Goal: Task Accomplishment & Management: Complete application form

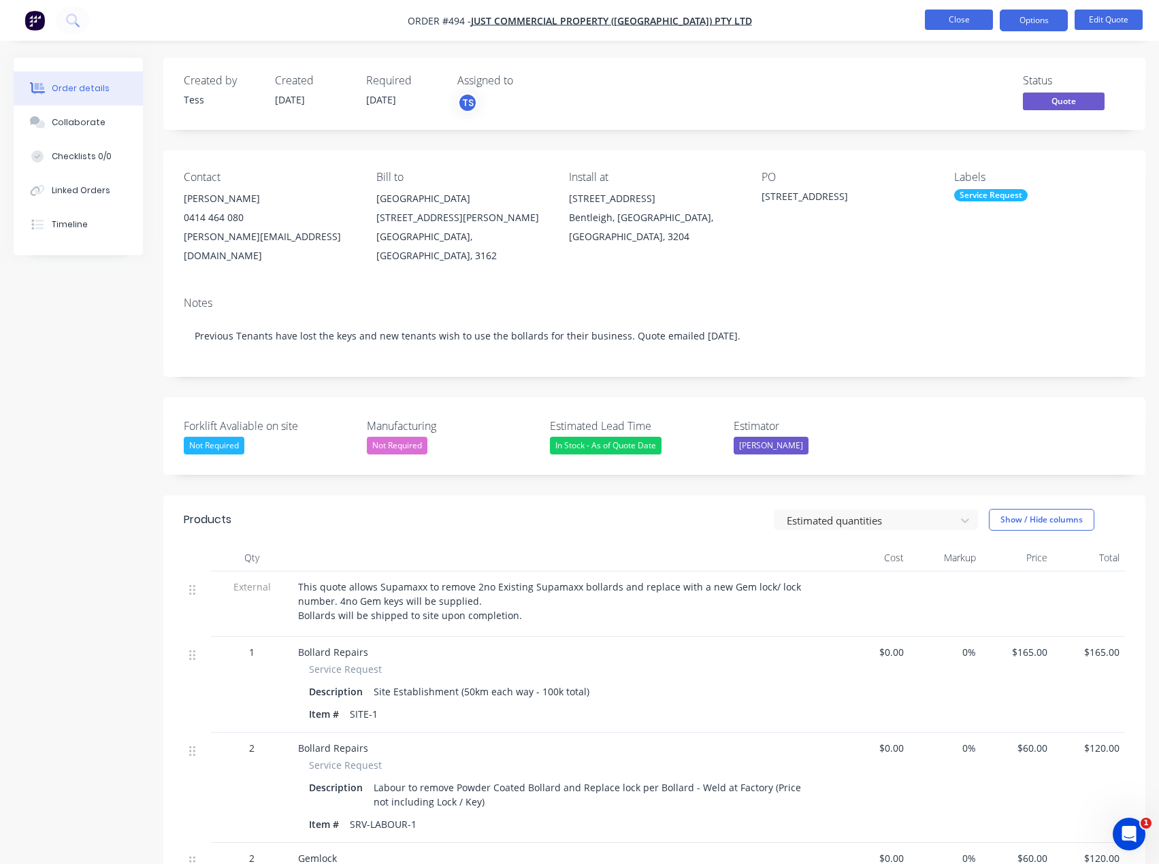
click at [975, 21] on button "Close" at bounding box center [959, 20] width 68 height 20
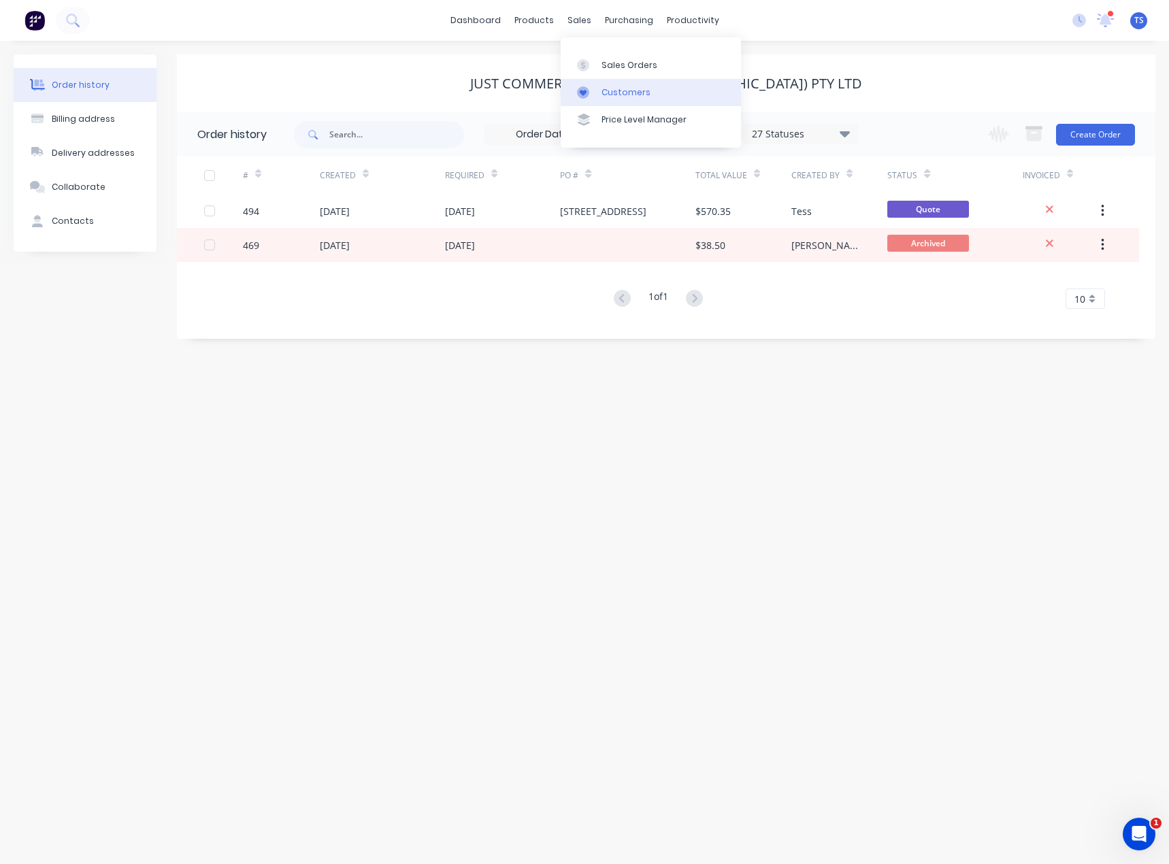
click at [602, 94] on div "Customers" at bounding box center [626, 92] width 49 height 12
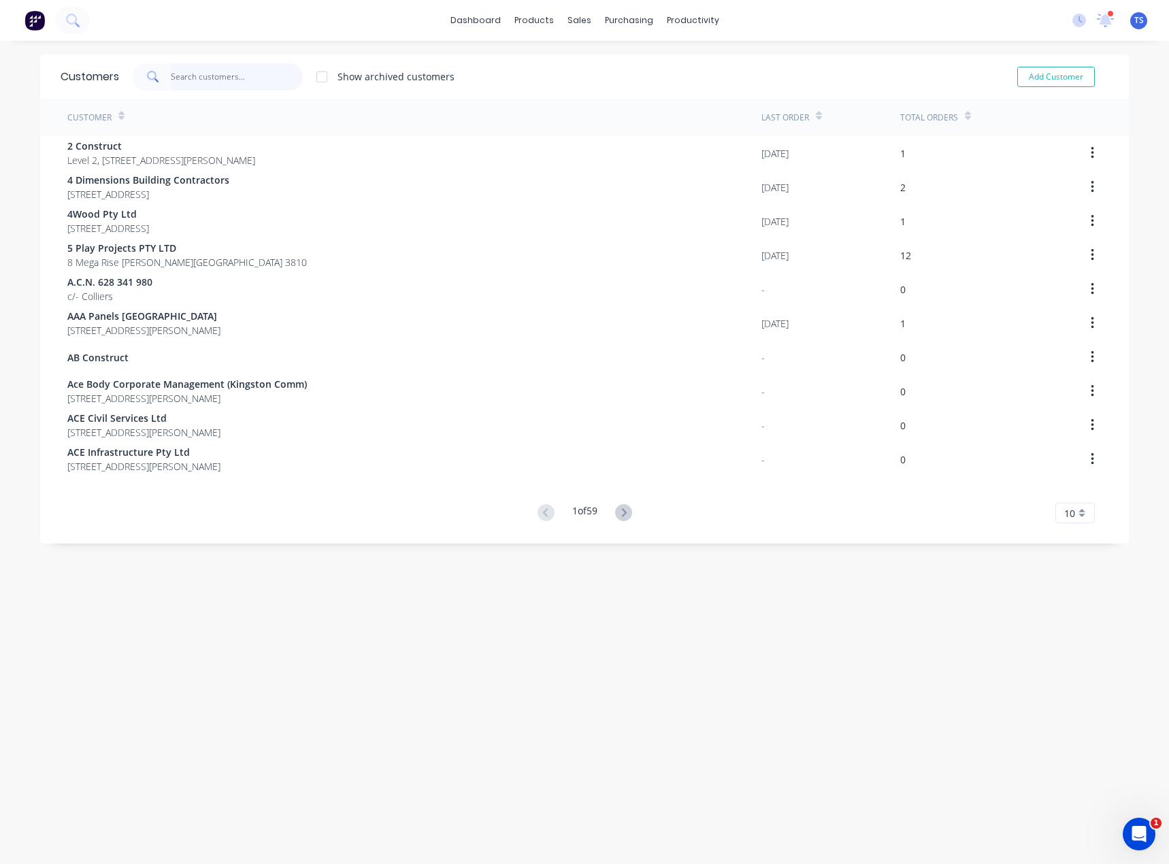
click at [219, 76] on input "text" at bounding box center [237, 76] width 133 height 27
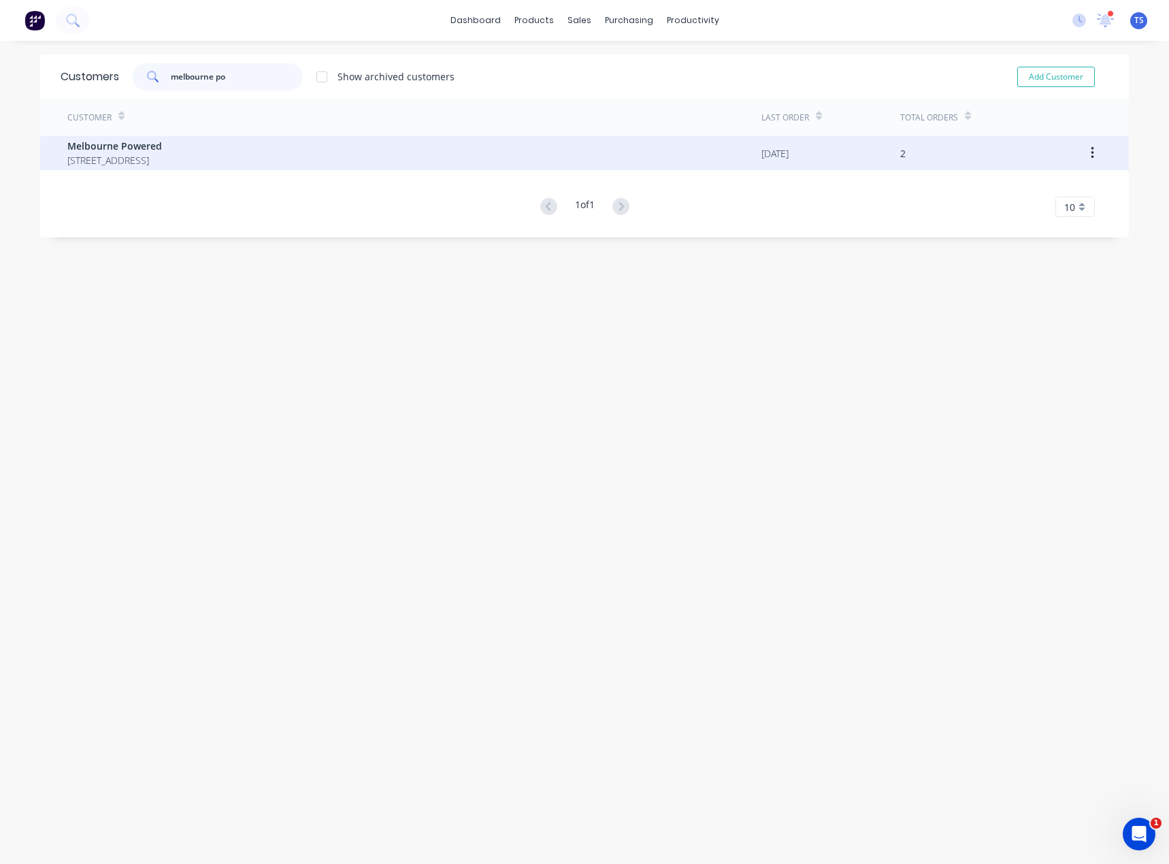
type input "melbourne po"
click at [162, 155] on span "[STREET_ADDRESS]" at bounding box center [114, 160] width 95 height 14
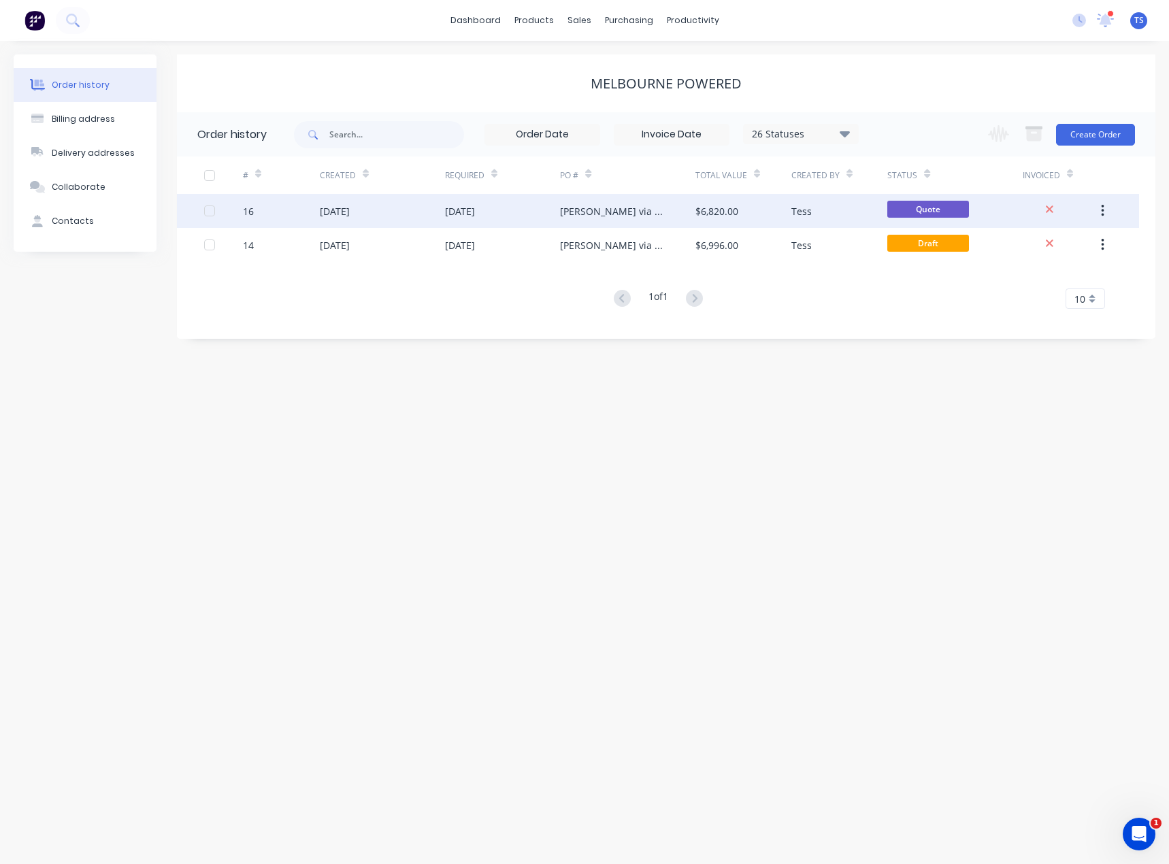
click at [475, 210] on div "[DATE]" at bounding box center [460, 211] width 30 height 14
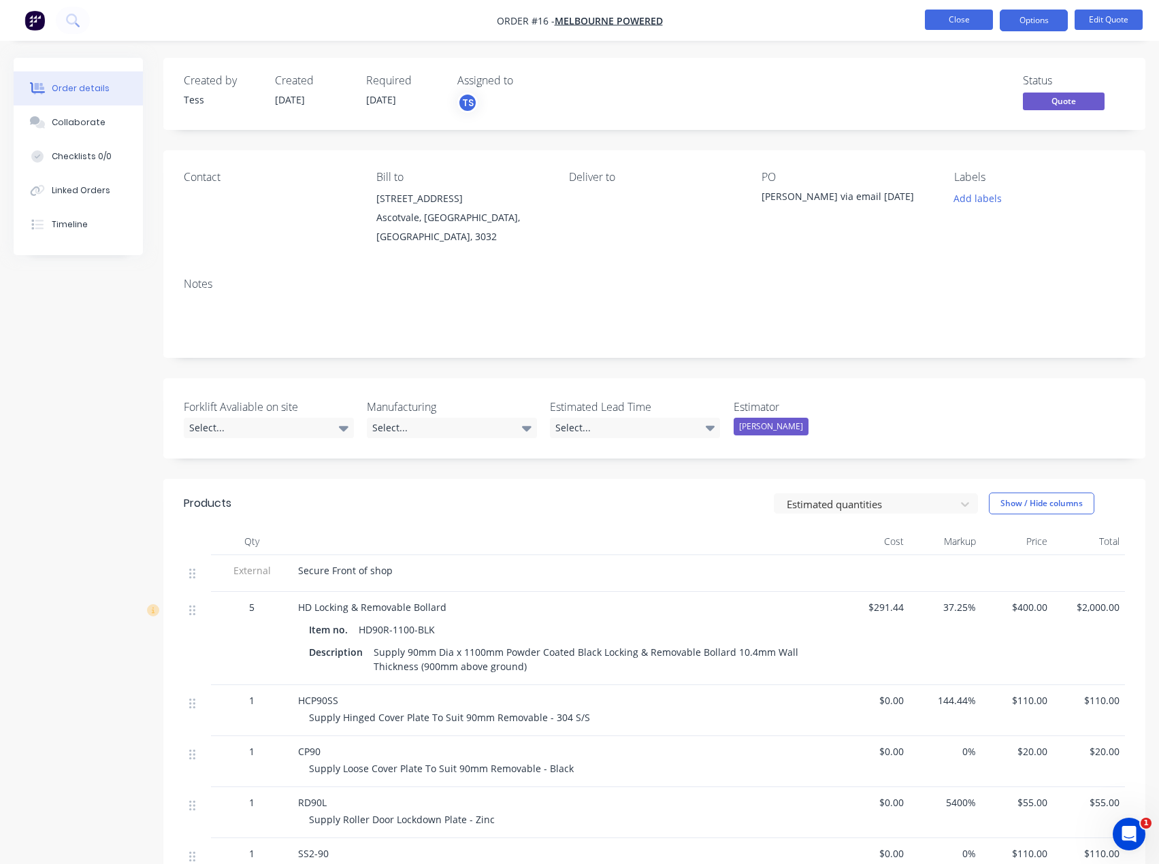
click at [955, 18] on button "Close" at bounding box center [959, 20] width 68 height 20
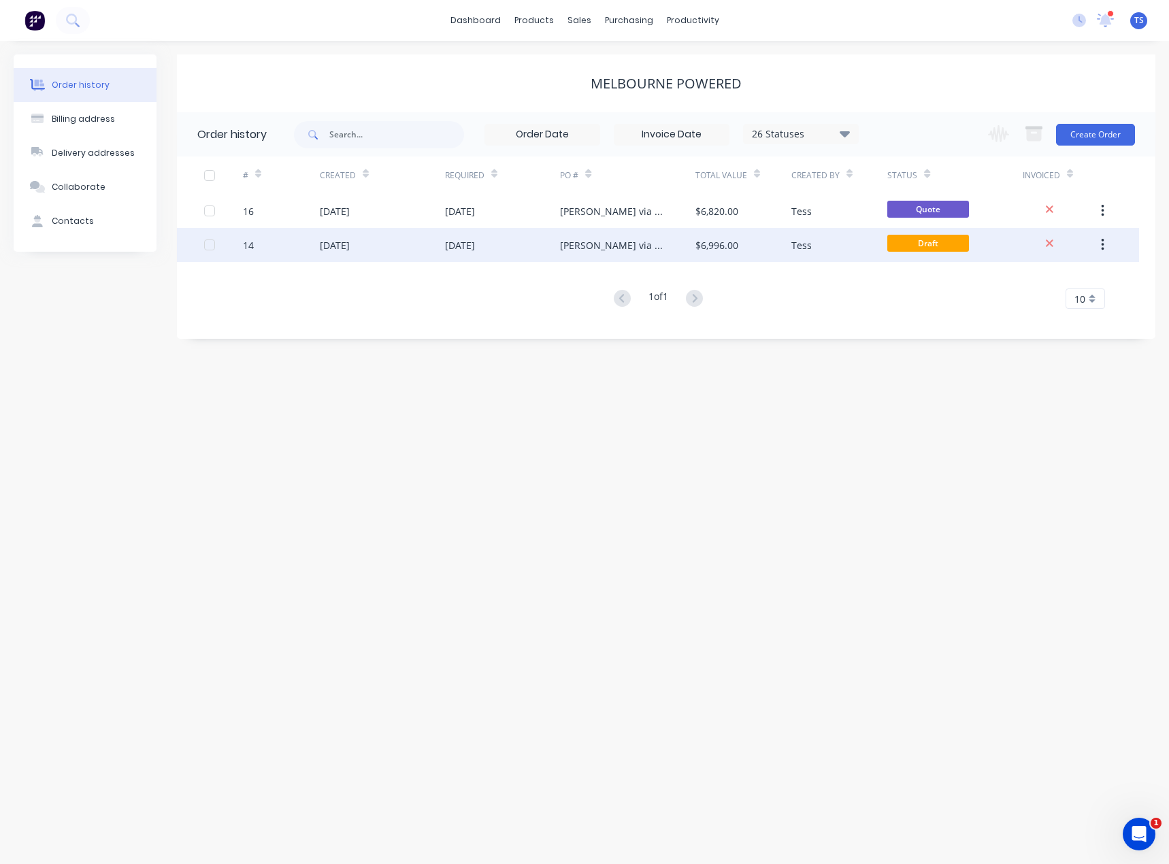
click at [446, 234] on div "[DATE]" at bounding box center [503, 245] width 116 height 34
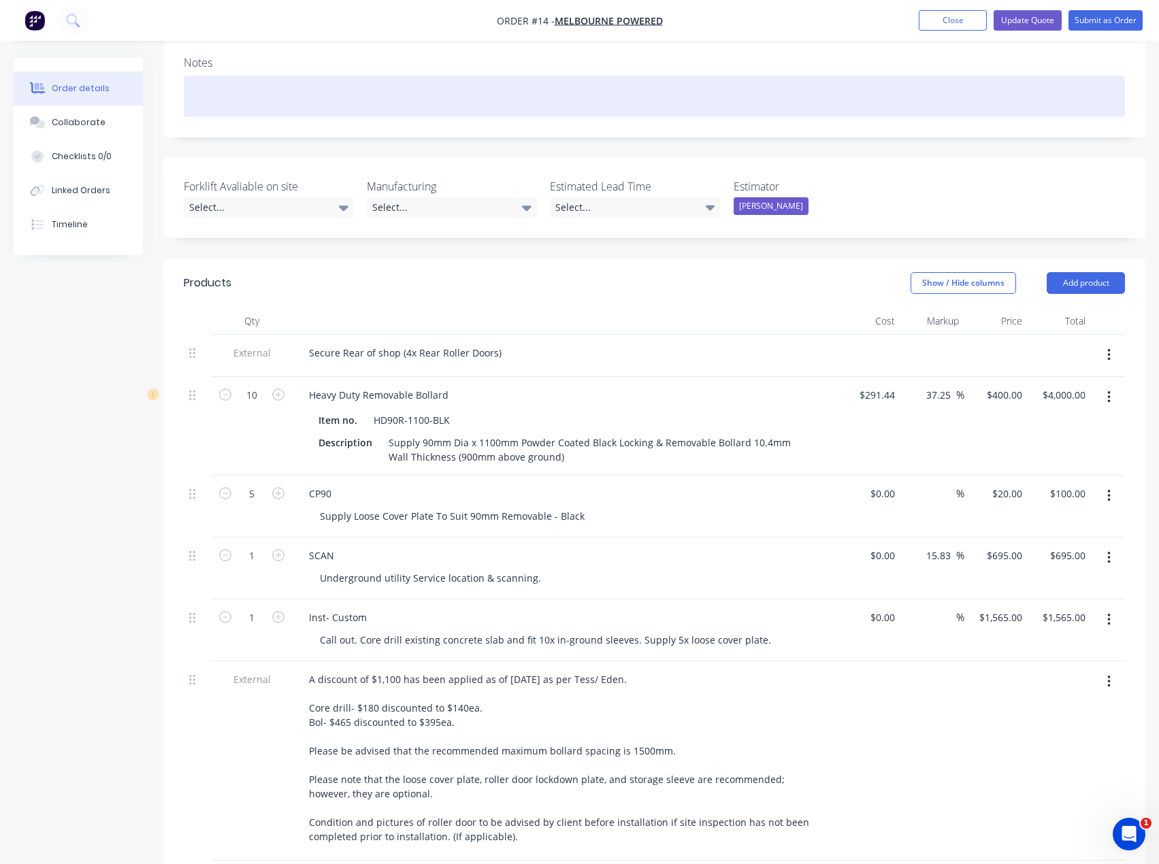
scroll to position [272, 0]
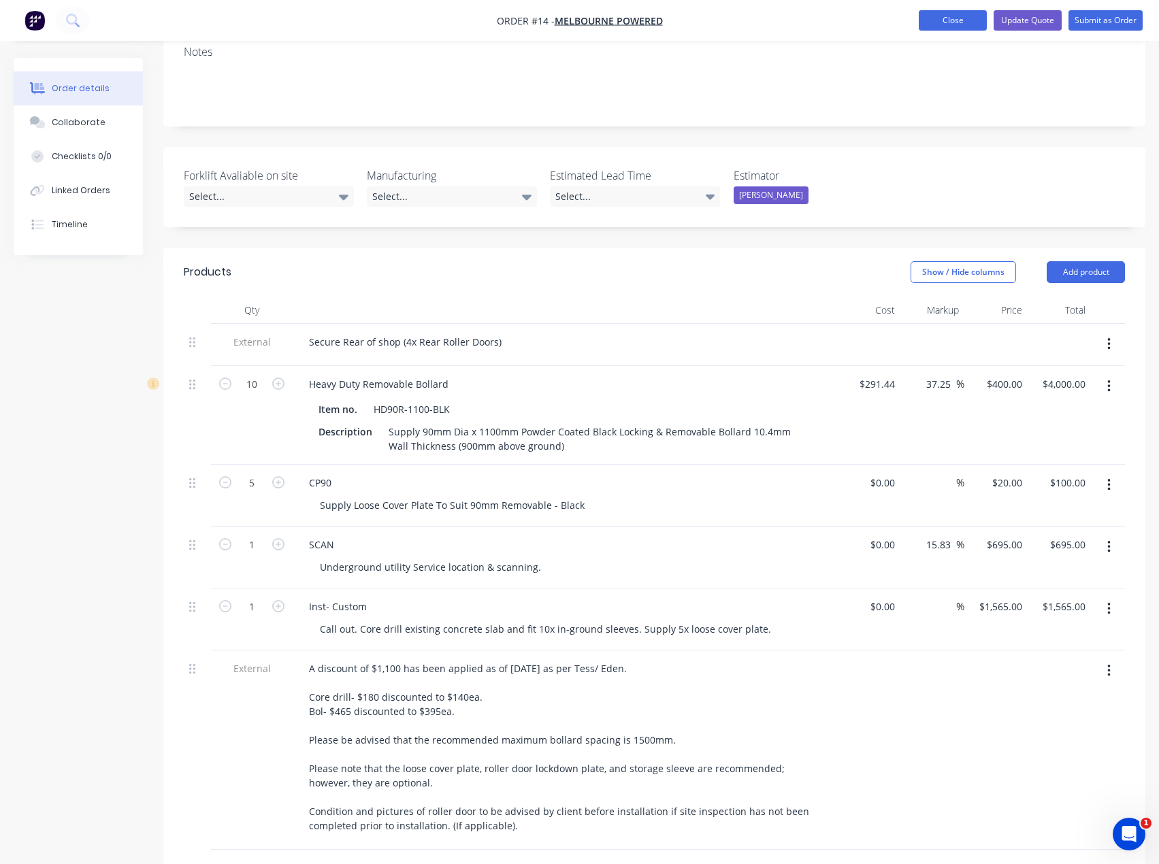
click at [965, 18] on button "Close" at bounding box center [953, 20] width 68 height 20
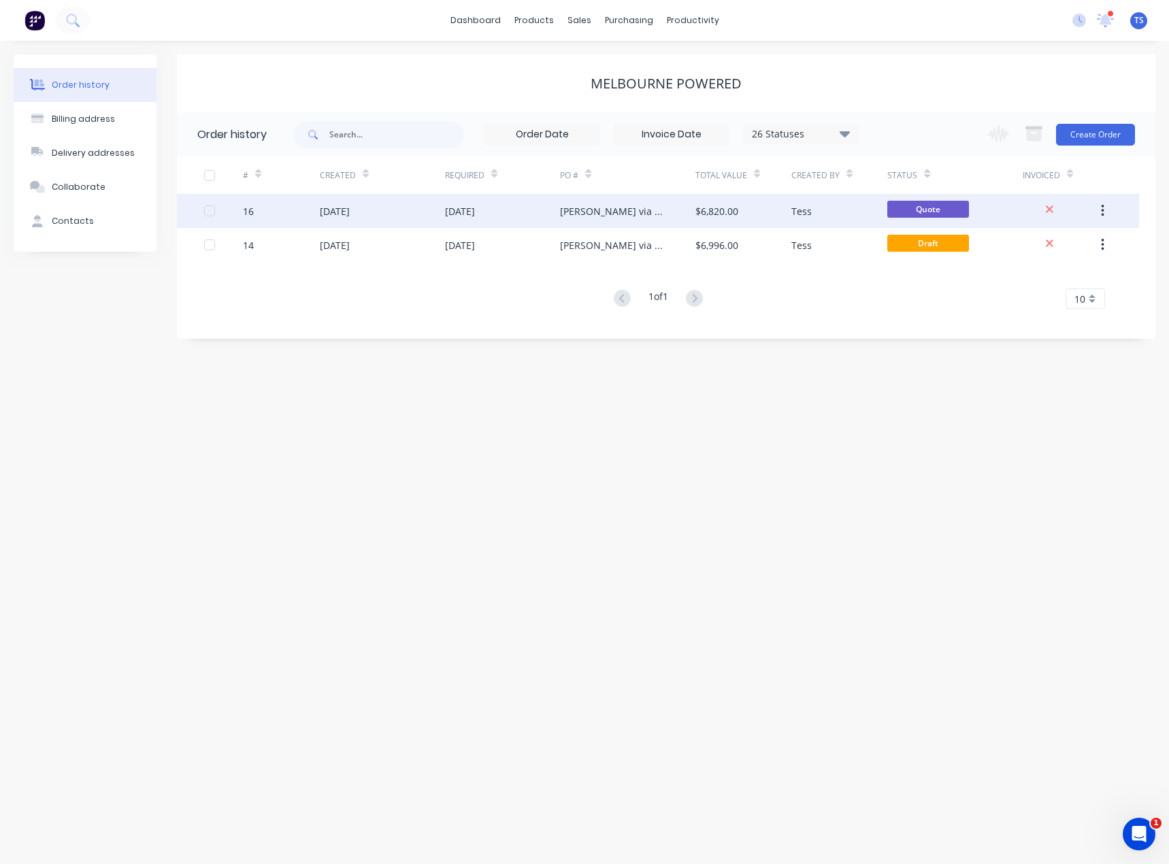
click at [456, 208] on div "[DATE]" at bounding box center [460, 211] width 30 height 14
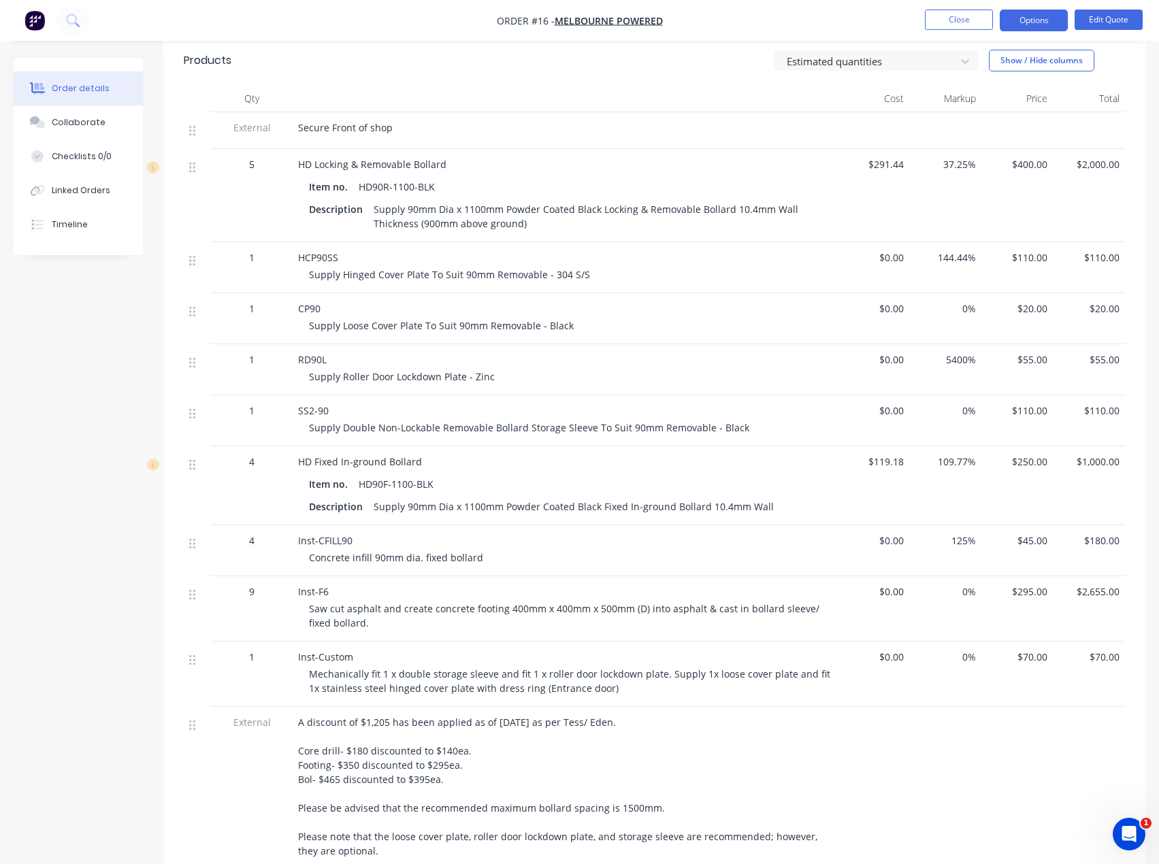
scroll to position [383, 0]
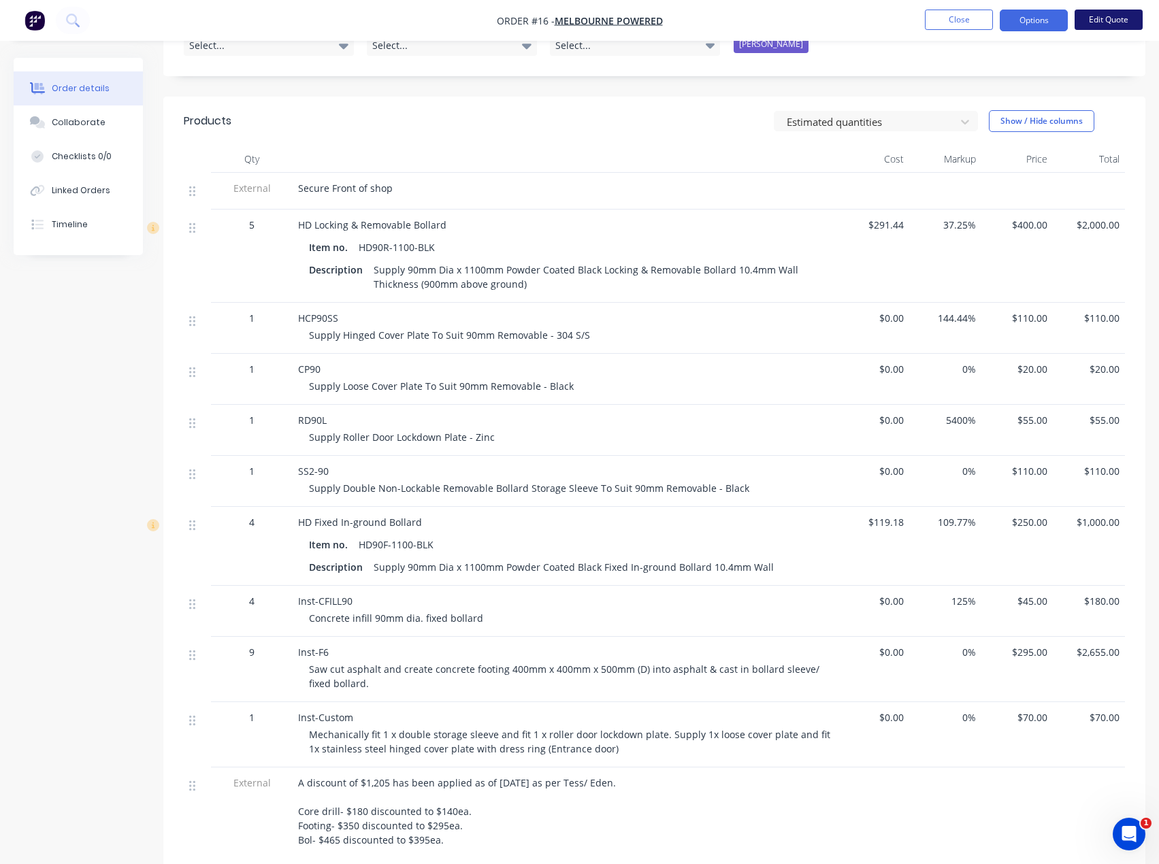
click at [1095, 19] on button "Edit Quote" at bounding box center [1109, 20] width 68 height 20
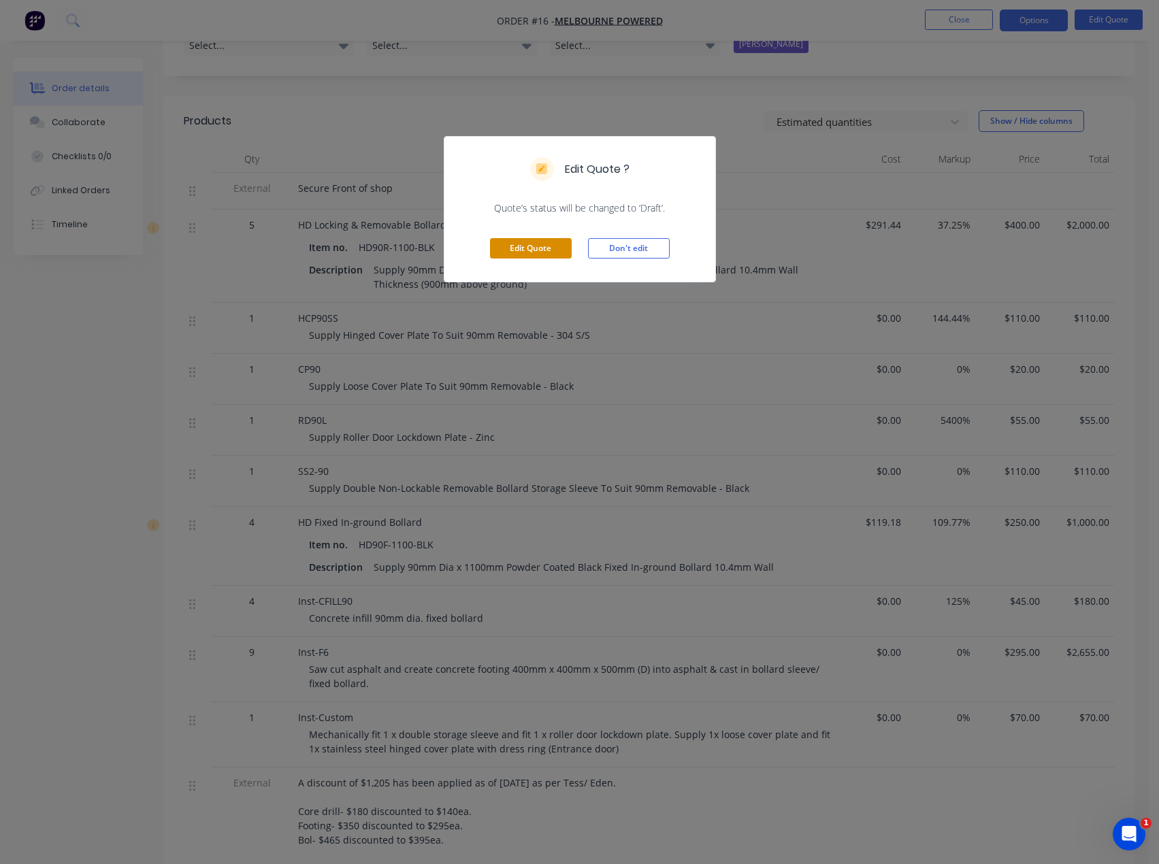
click at [511, 253] on button "Edit Quote" at bounding box center [531, 248] width 82 height 20
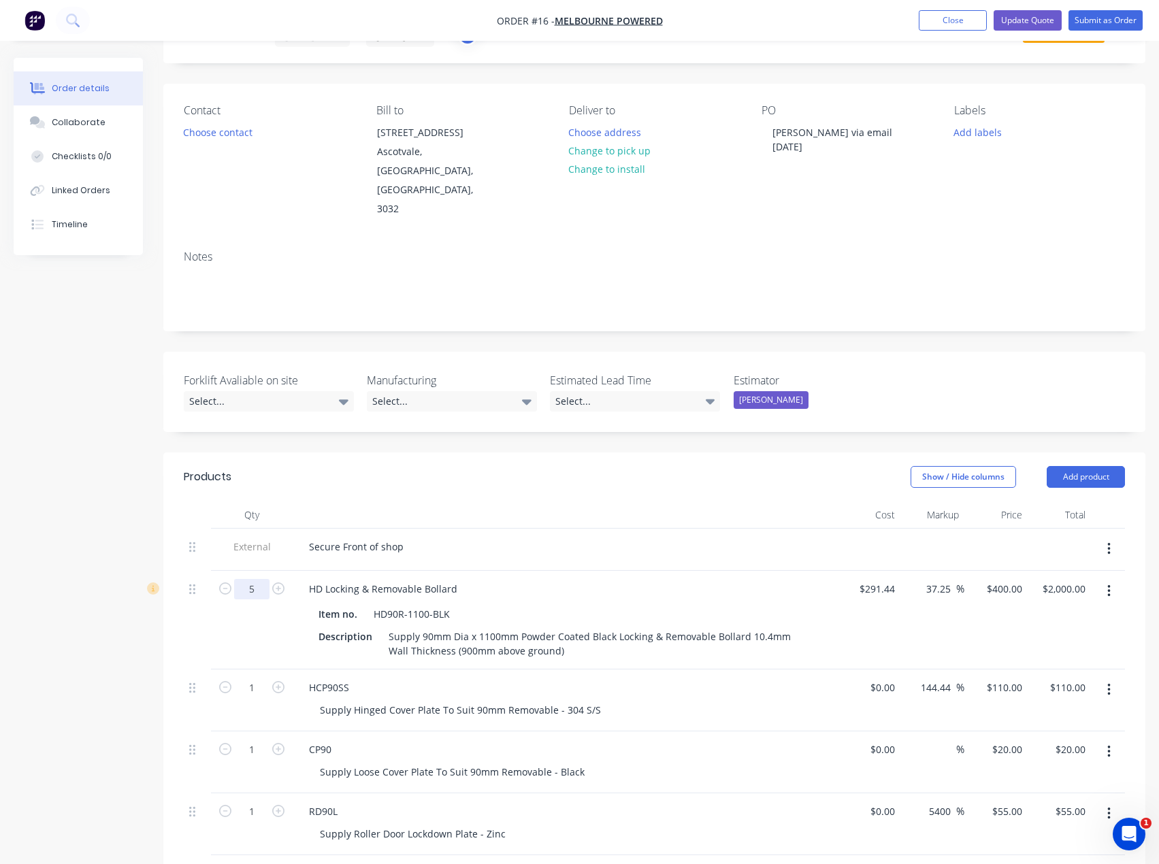
scroll to position [68, 0]
click at [225, 582] on icon "button" at bounding box center [225, 588] width 12 height 12
type input "4"
type input "$1,600.00"
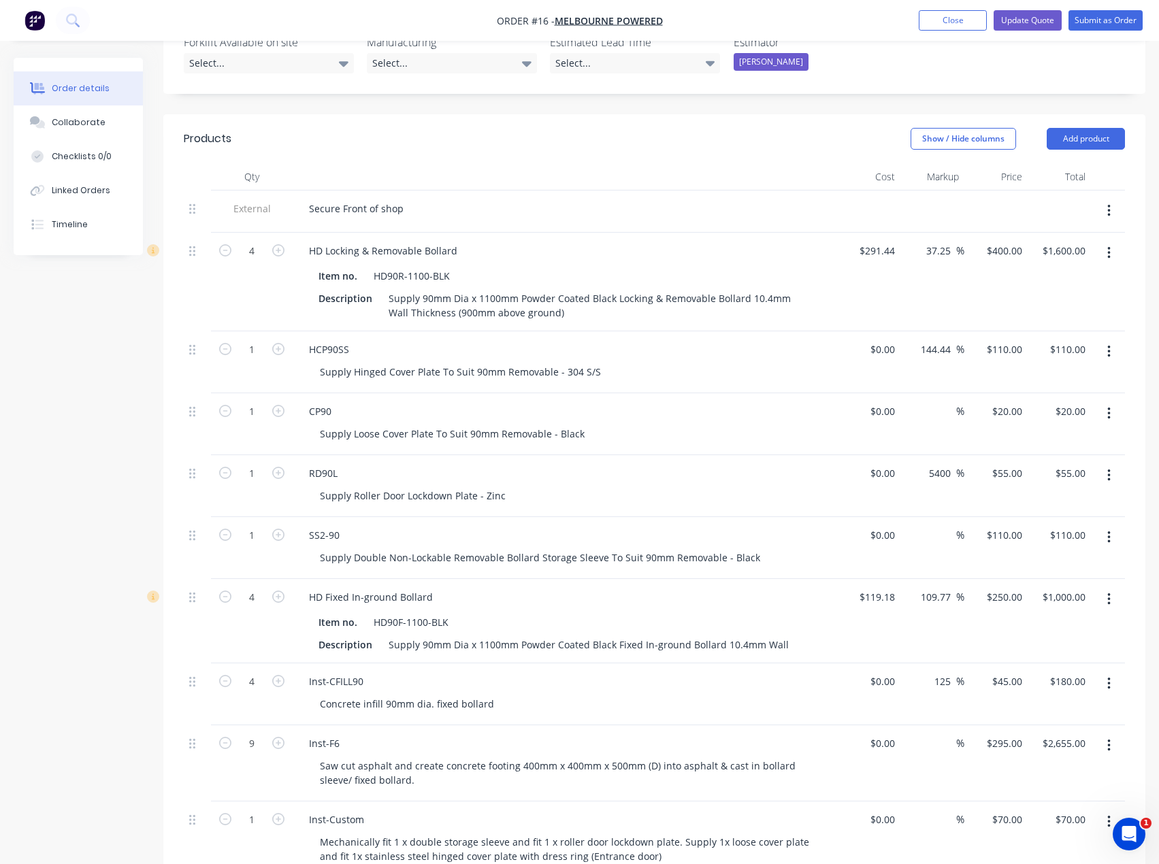
scroll to position [408, 0]
click at [278, 588] on icon "button" at bounding box center [278, 594] width 12 height 12
type input "5"
type input "$1,250.00"
click at [224, 588] on icon "button" at bounding box center [225, 594] width 12 height 12
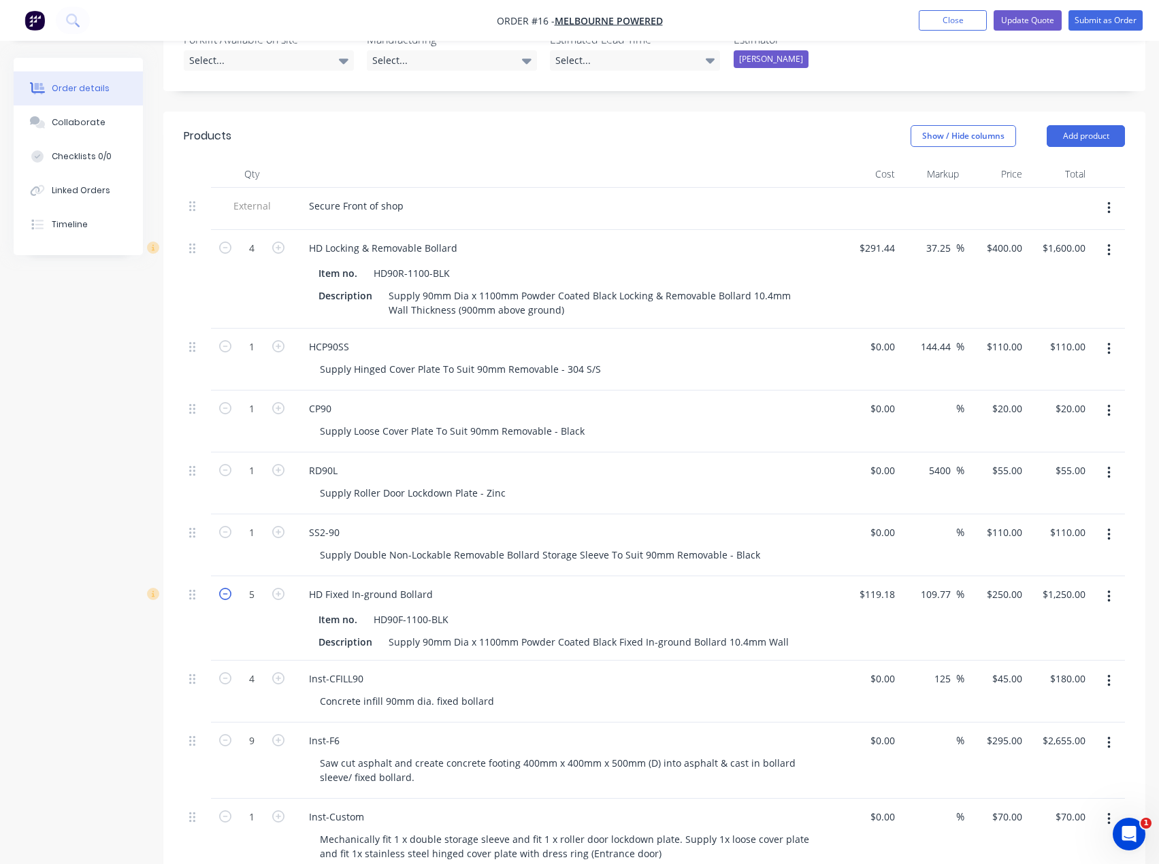
type input "4"
type input "$1,000.00"
click at [227, 579] on div "4" at bounding box center [252, 619] width 82 height 84
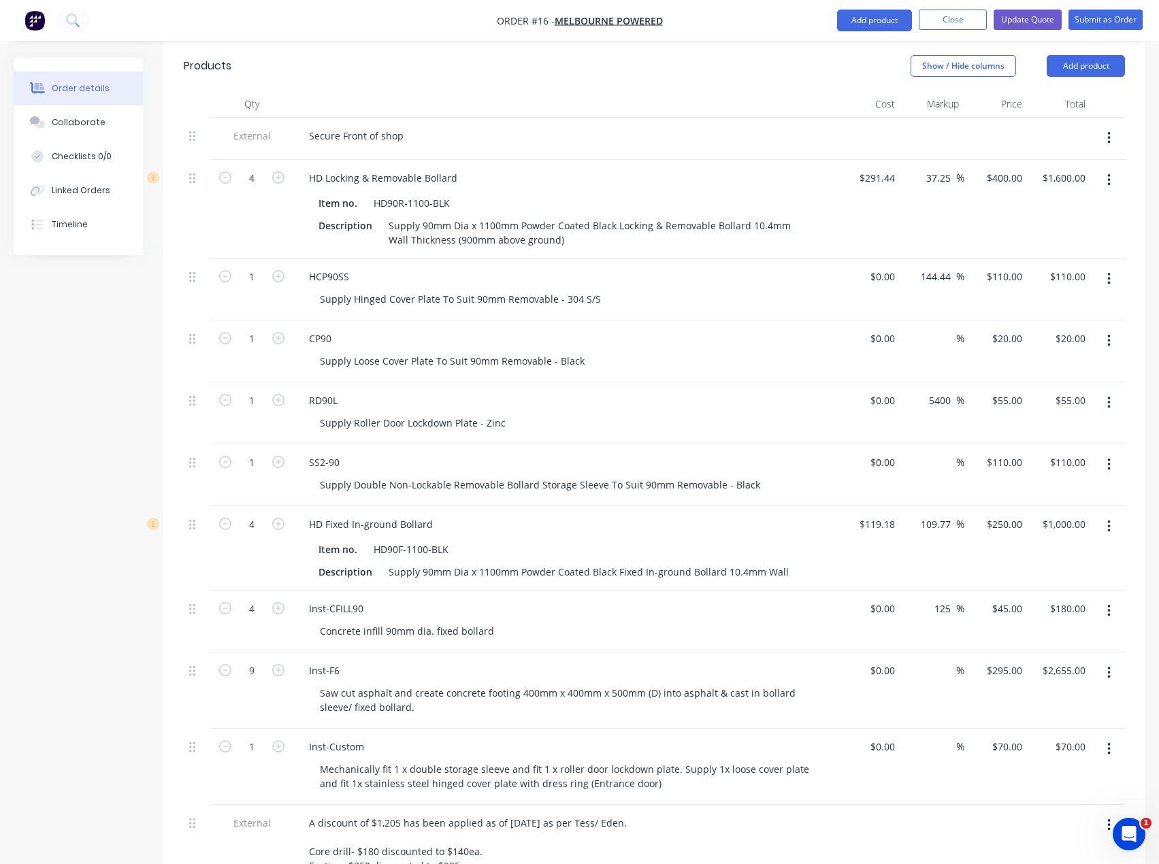
scroll to position [476, 0]
click at [281, 174] on icon "button" at bounding box center [278, 180] width 12 height 12
type input "5"
type input "$2,000.00"
click at [228, 174] on icon "button" at bounding box center [225, 180] width 12 height 12
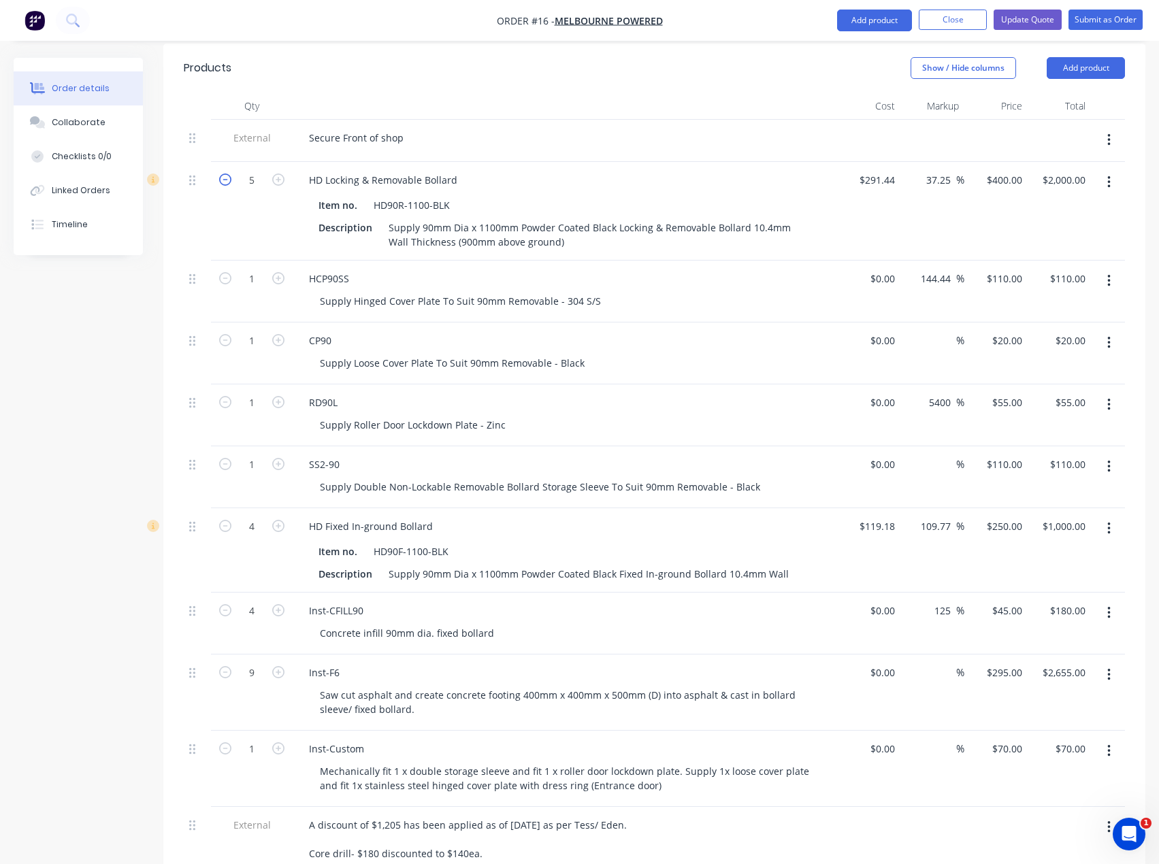
type input "4"
type input "$1,600.00"
click at [410, 128] on div "Secure Front of shop" at bounding box center [356, 138] width 116 height 20
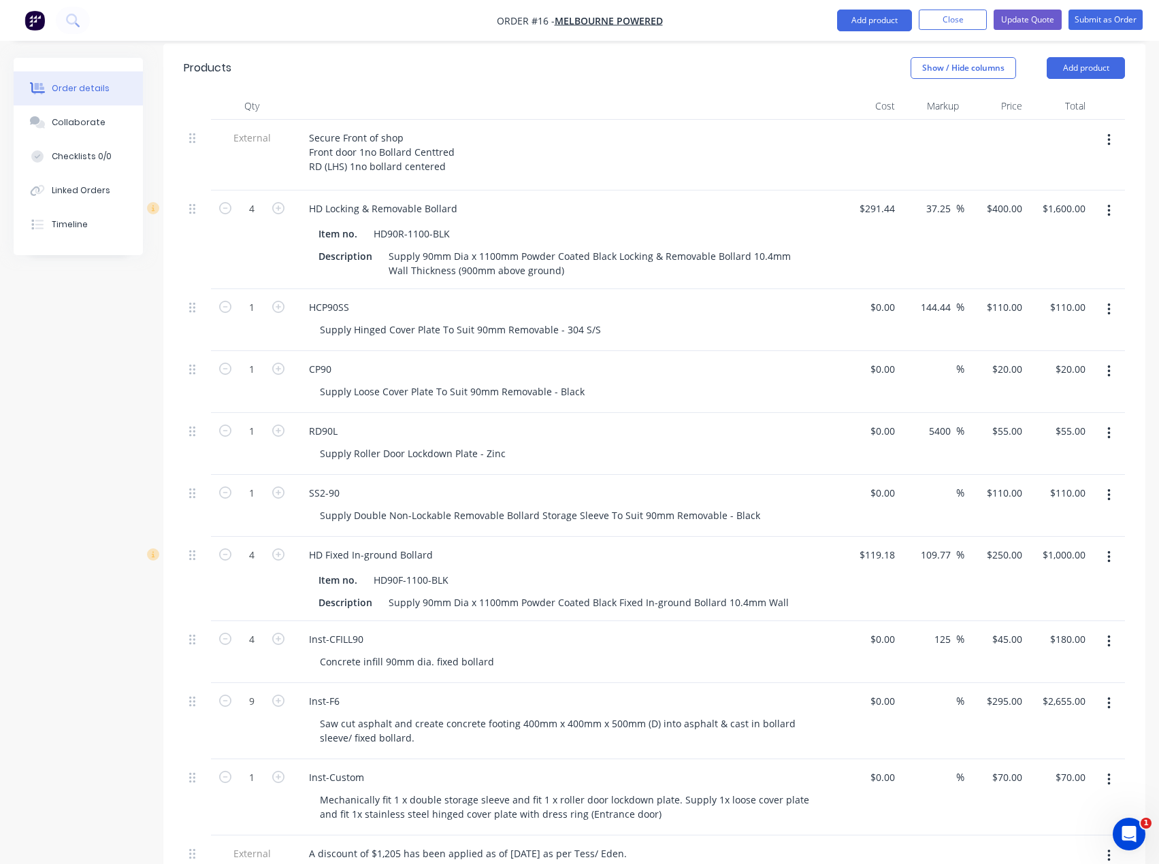
click at [1106, 421] on button "button" at bounding box center [1109, 433] width 32 height 25
click at [1029, 514] on div "Delete" at bounding box center [1060, 524] width 105 height 20
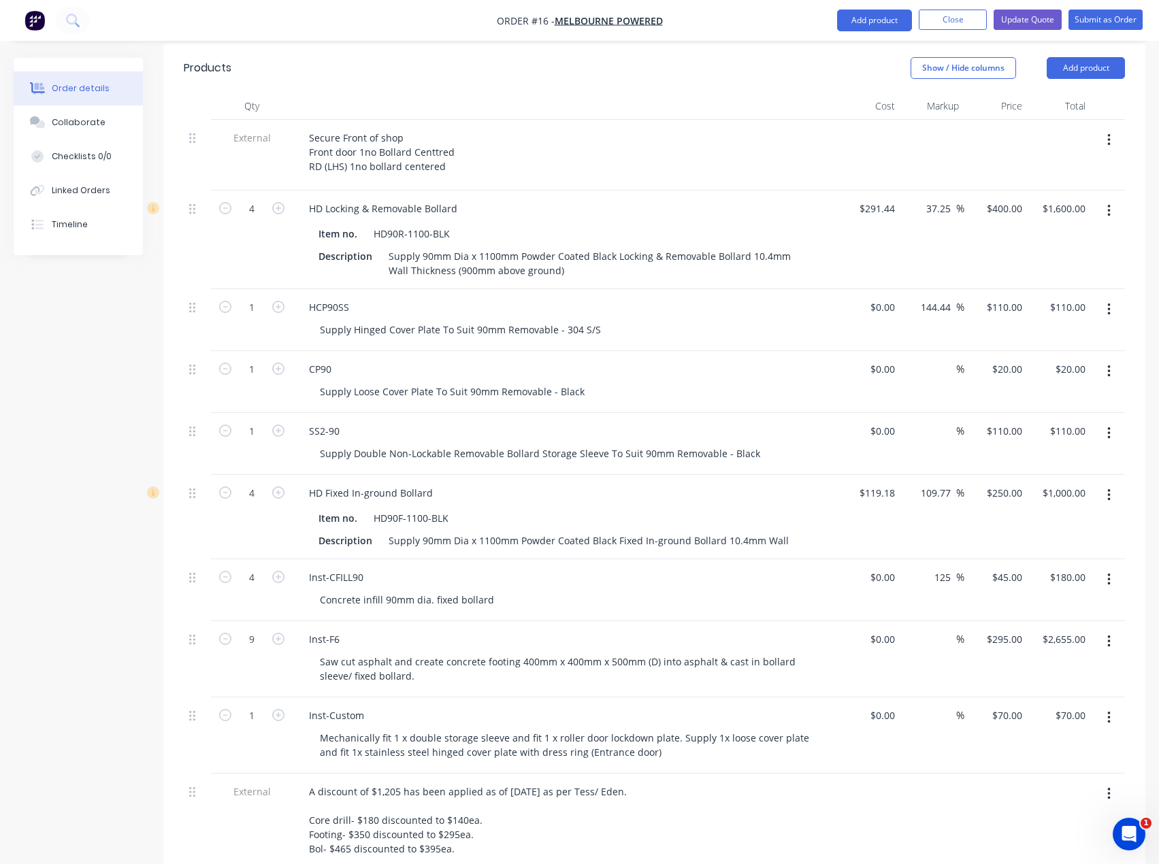
click at [1109, 364] on icon "button" at bounding box center [1108, 371] width 3 height 15
click at [1023, 452] on div "Delete" at bounding box center [1060, 462] width 105 height 20
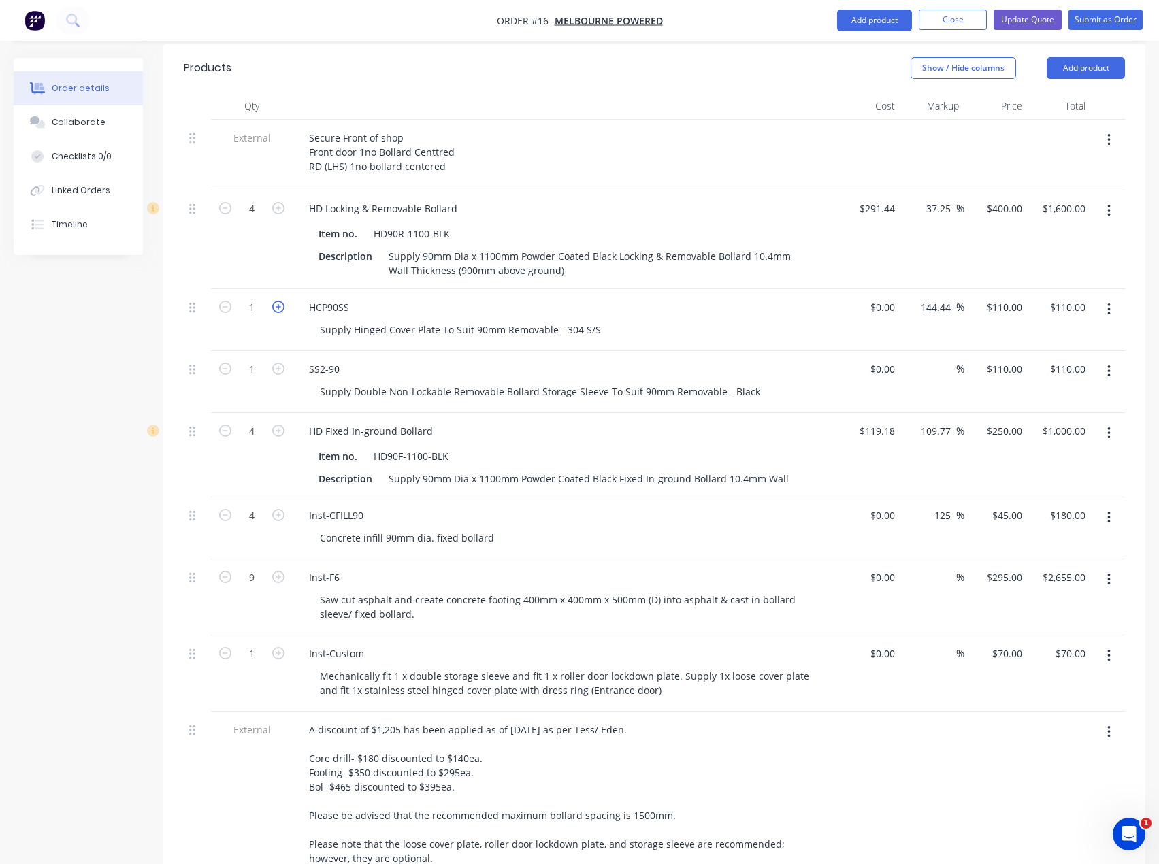
click at [278, 301] on icon "button" at bounding box center [278, 307] width 12 height 12
type input "2"
type input "$220.00"
click at [446, 128] on div "Secure Front of shop Front door 1no Bollard Centtred RD (LHS) 1no bollard cente…" at bounding box center [383, 152] width 170 height 48
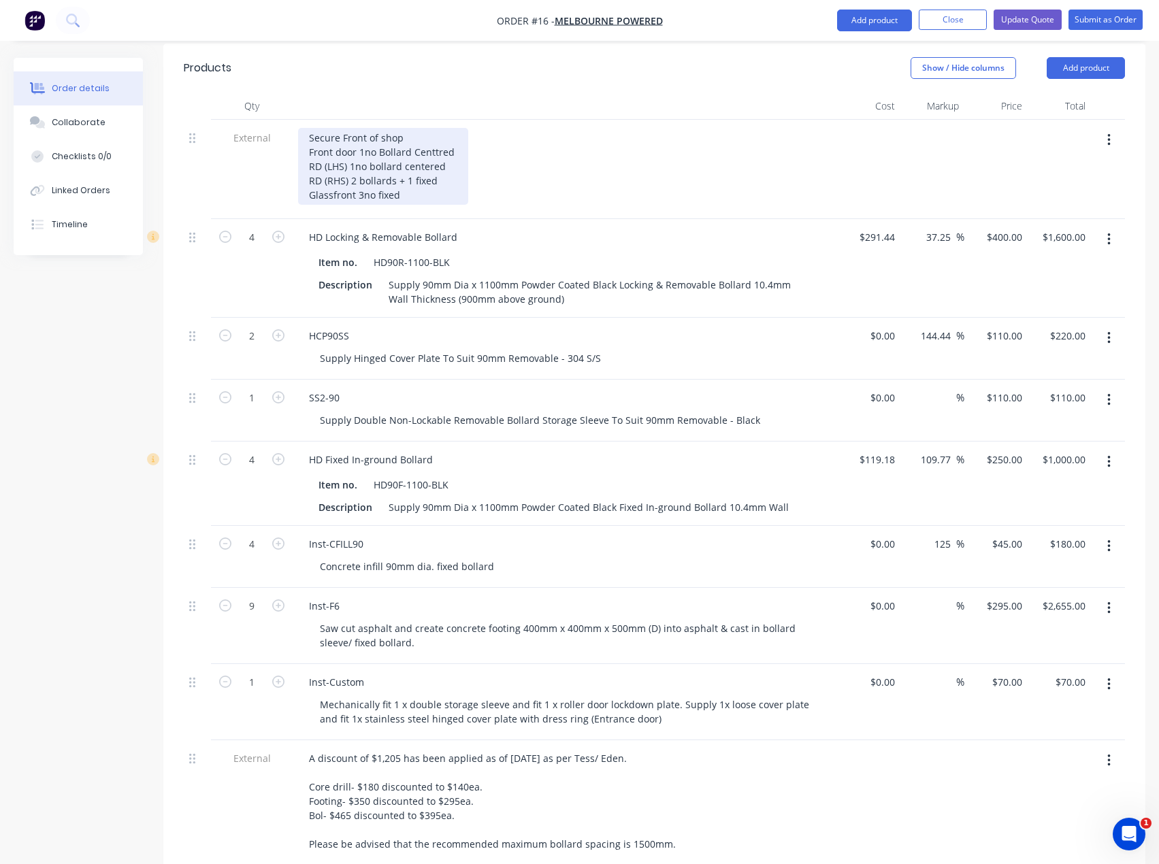
click at [357, 157] on div "Secure Front of shop Front door 1no Bollard Centtred RD (LHS) 1no bollard cente…" at bounding box center [383, 166] width 170 height 77
drag, startPoint x: 449, startPoint y: 160, endPoint x: 306, endPoint y: 157, distance: 143.0
click at [306, 157] on div "Secure Front of shop Front door 1no Bollard Centtred RD (LHS) 1no bollard cente…" at bounding box center [383, 166] width 170 height 77
click at [455, 128] on div "Secure Front of shop Front door 1no Bollard Centtred RD (LHS) 1no bollard cente…" at bounding box center [383, 166] width 170 height 77
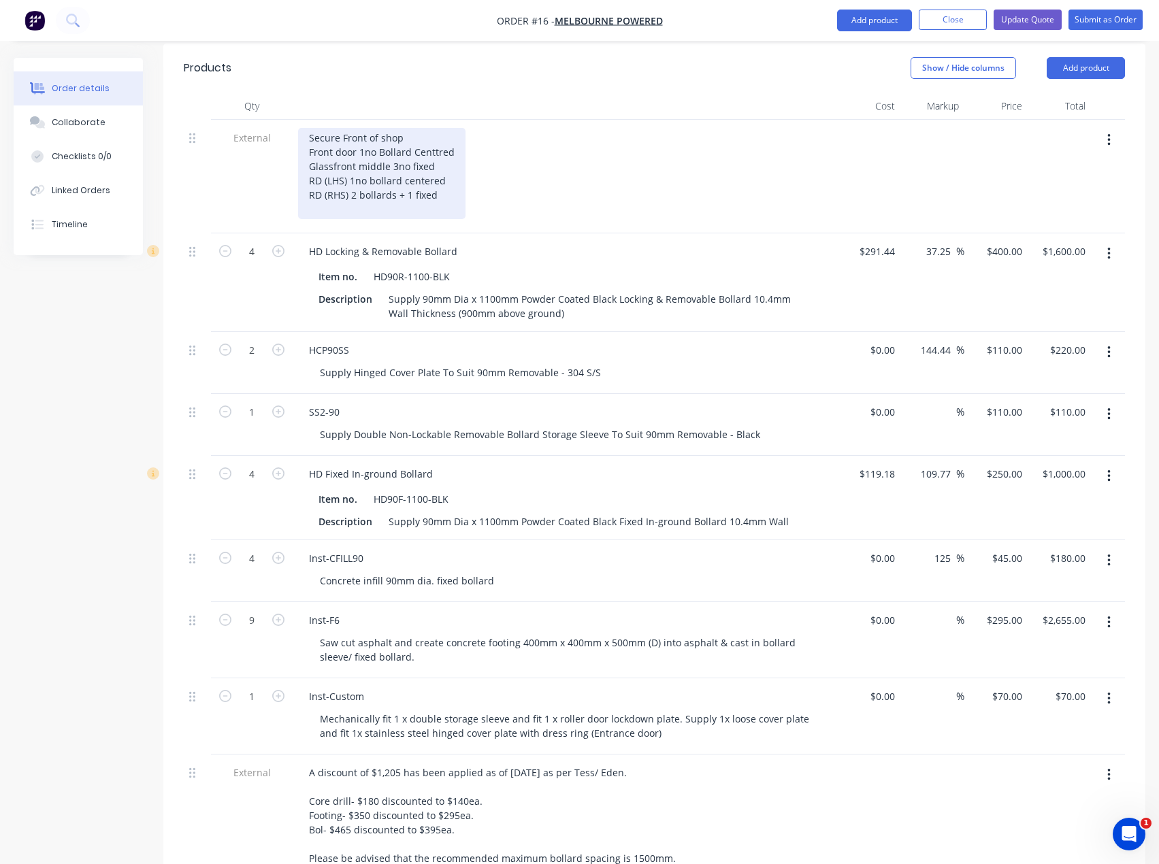
click at [453, 128] on div "Secure Front of shop Front door 1no Bollard Centtred Glassfront middle 3no fixe…" at bounding box center [381, 173] width 167 height 91
click at [442, 129] on div "Secure Front of shop Front door 1no Bollard Centered Glassfront middle 3no fixe…" at bounding box center [382, 173] width 169 height 91
click at [359, 158] on div "Secure Front of shop Front door 1no Bollard Centered Glassfront middle 3no fixe…" at bounding box center [382, 173] width 169 height 91
click at [497, 157] on div "Secure Front of shop Front door 1no Bollard Centered Glassfront middle 3no fixe…" at bounding box center [404, 173] width 213 height 91
click at [368, 142] on div "Secure Front of shop Front door 1no Bollard Centered Glassfront middle 3no fixe…" at bounding box center [422, 173] width 248 height 91
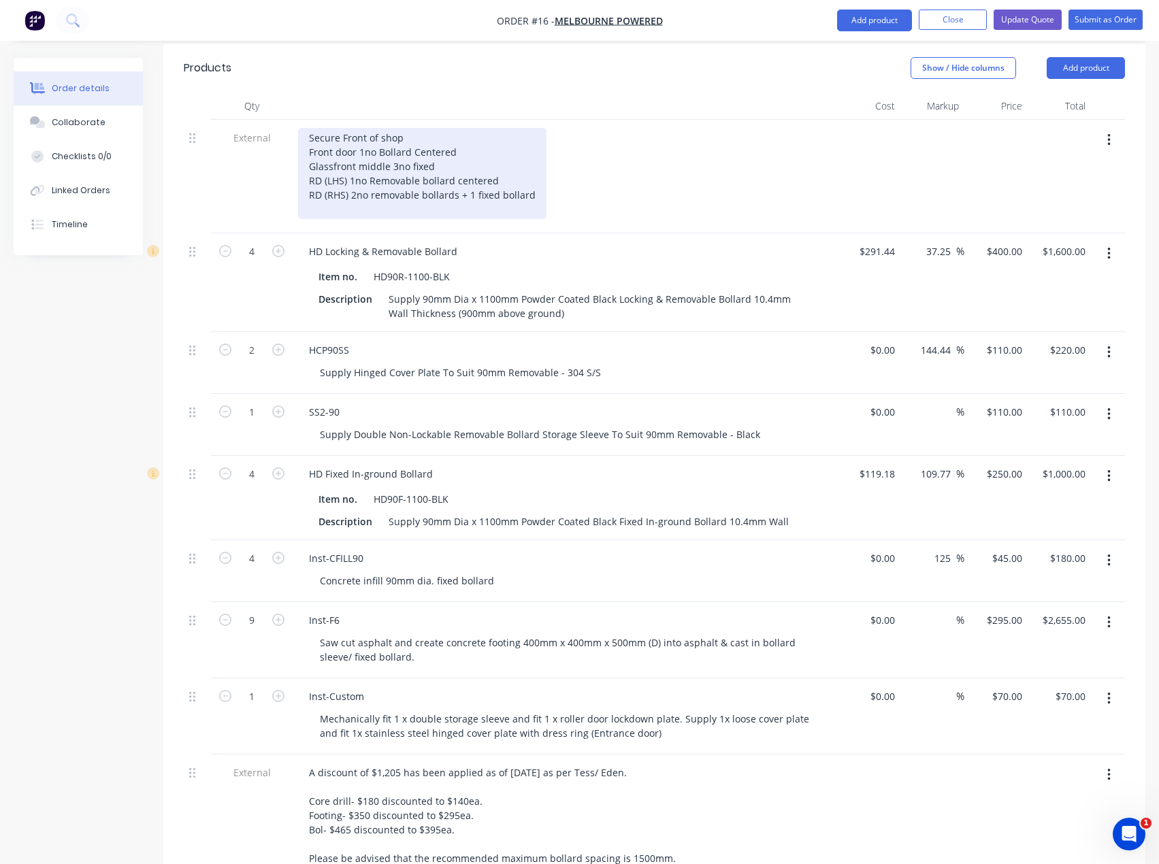
click at [465, 142] on div "Secure Front of shop Front door 1no Bollard Centered Glassfront middle 3no fixe…" at bounding box center [422, 173] width 248 height 91
click at [406, 128] on div "Secure Front of shop Front door 1no Bollard Centered Glassfront middle 3no fixe…" at bounding box center [422, 173] width 248 height 91
click at [535, 156] on div "Secure Front of shop Front door 1no Bollard Centered Glassfront middle 3no fixe…" at bounding box center [422, 173] width 248 height 91
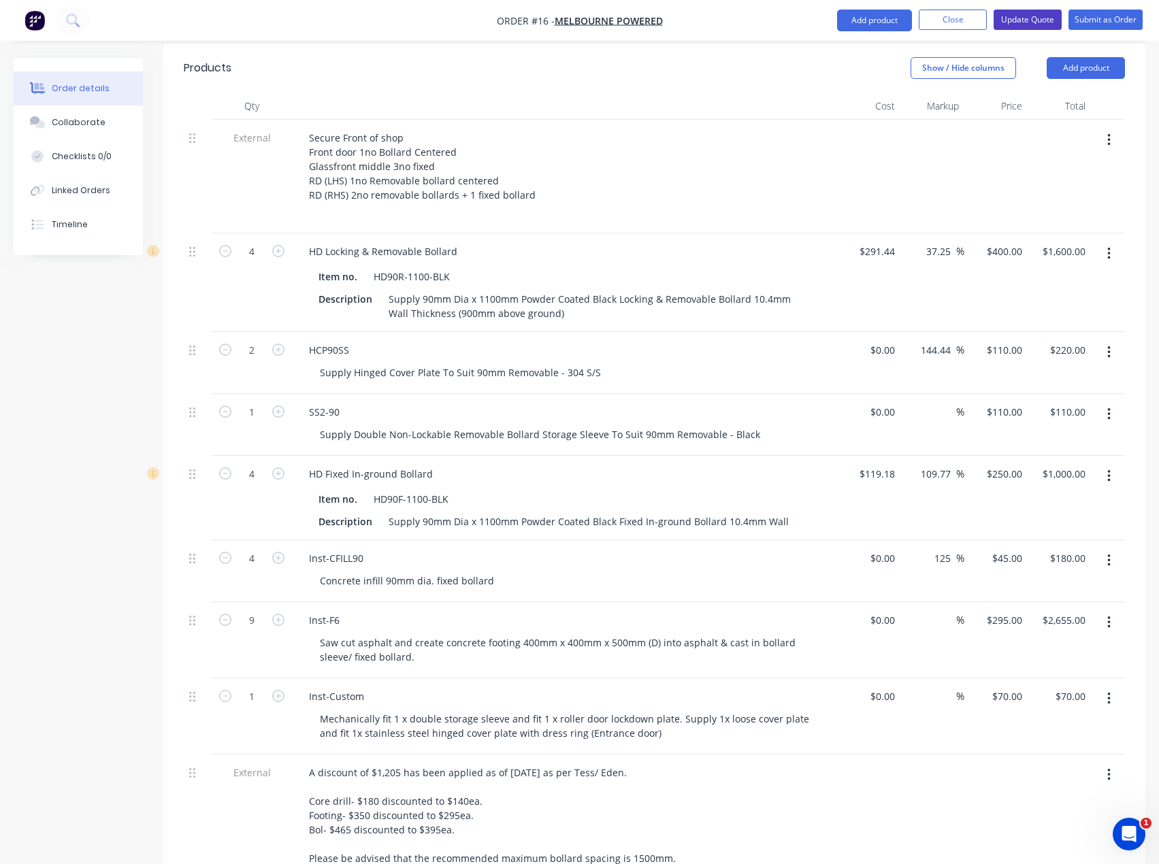
click at [1029, 22] on button "Update Quote" at bounding box center [1028, 20] width 68 height 20
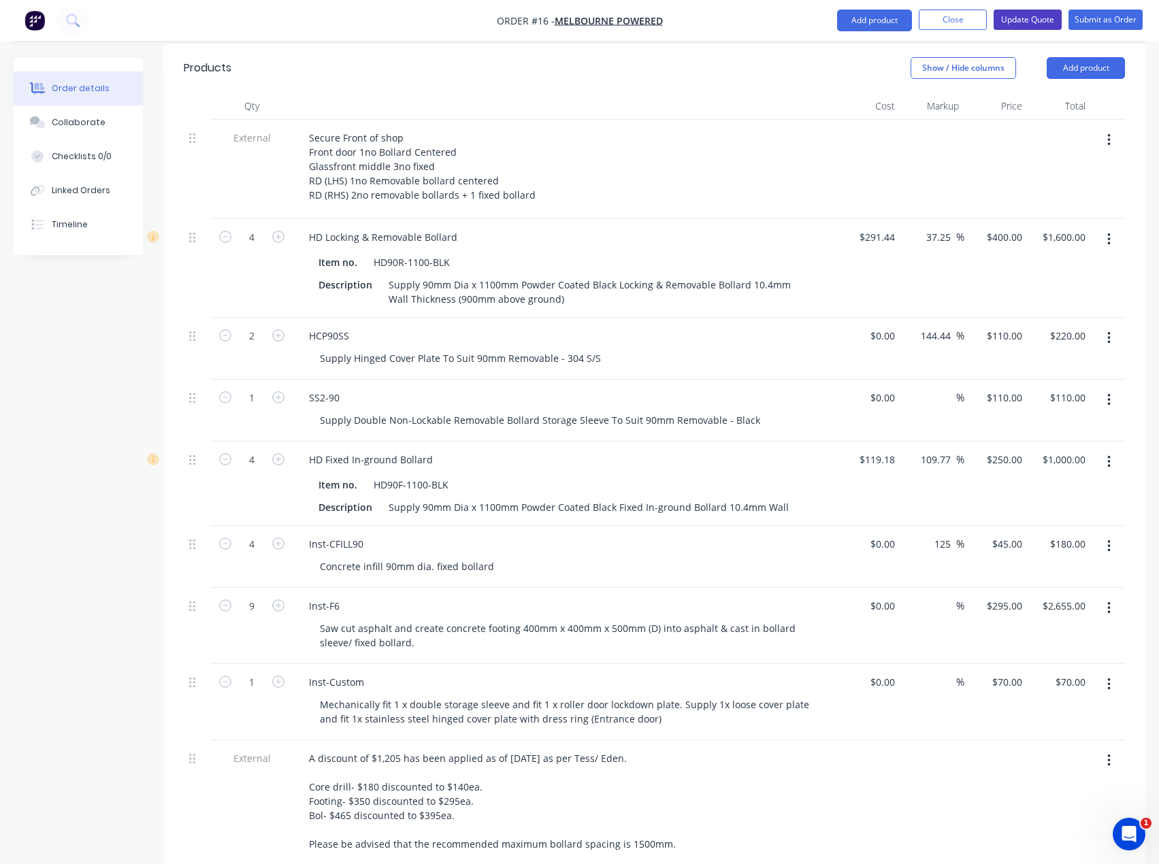
scroll to position [0, 0]
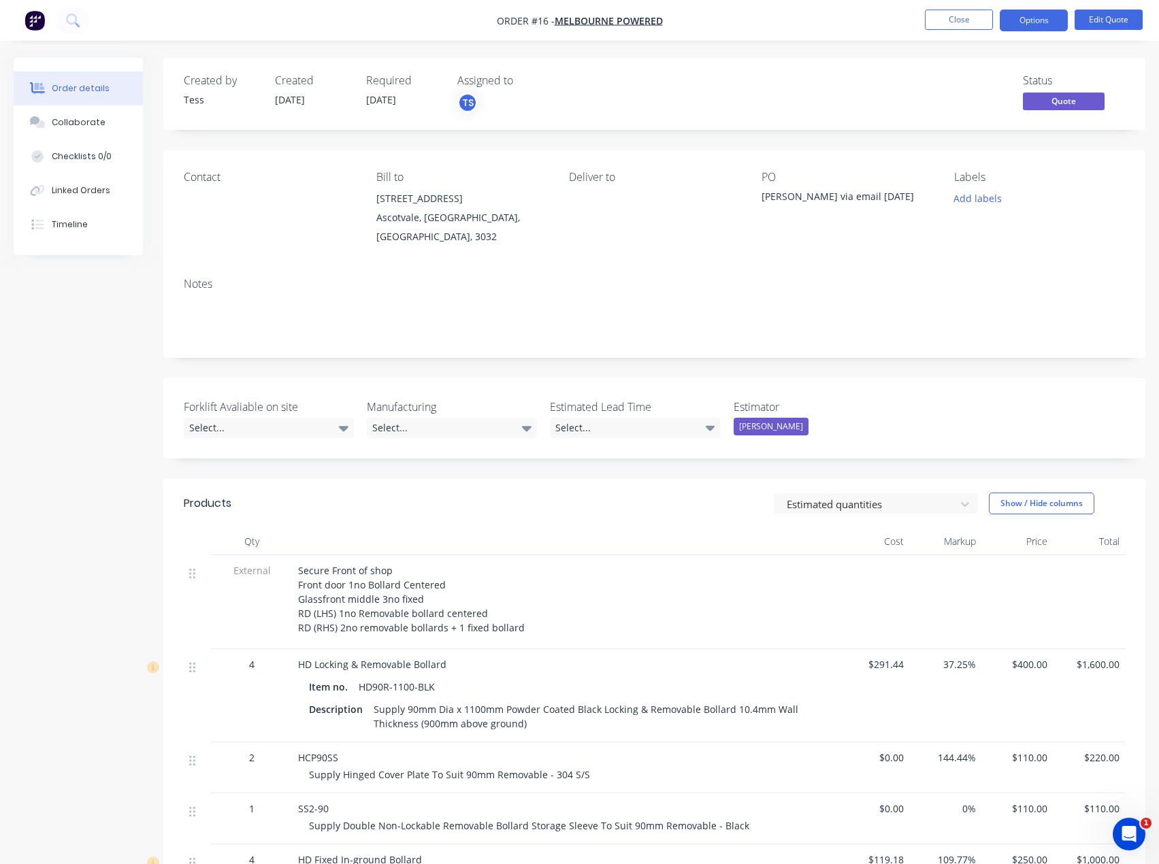
click at [216, 207] on div "Contact" at bounding box center [269, 209] width 171 height 76
click at [1109, 16] on button "Edit Quote" at bounding box center [1109, 20] width 68 height 20
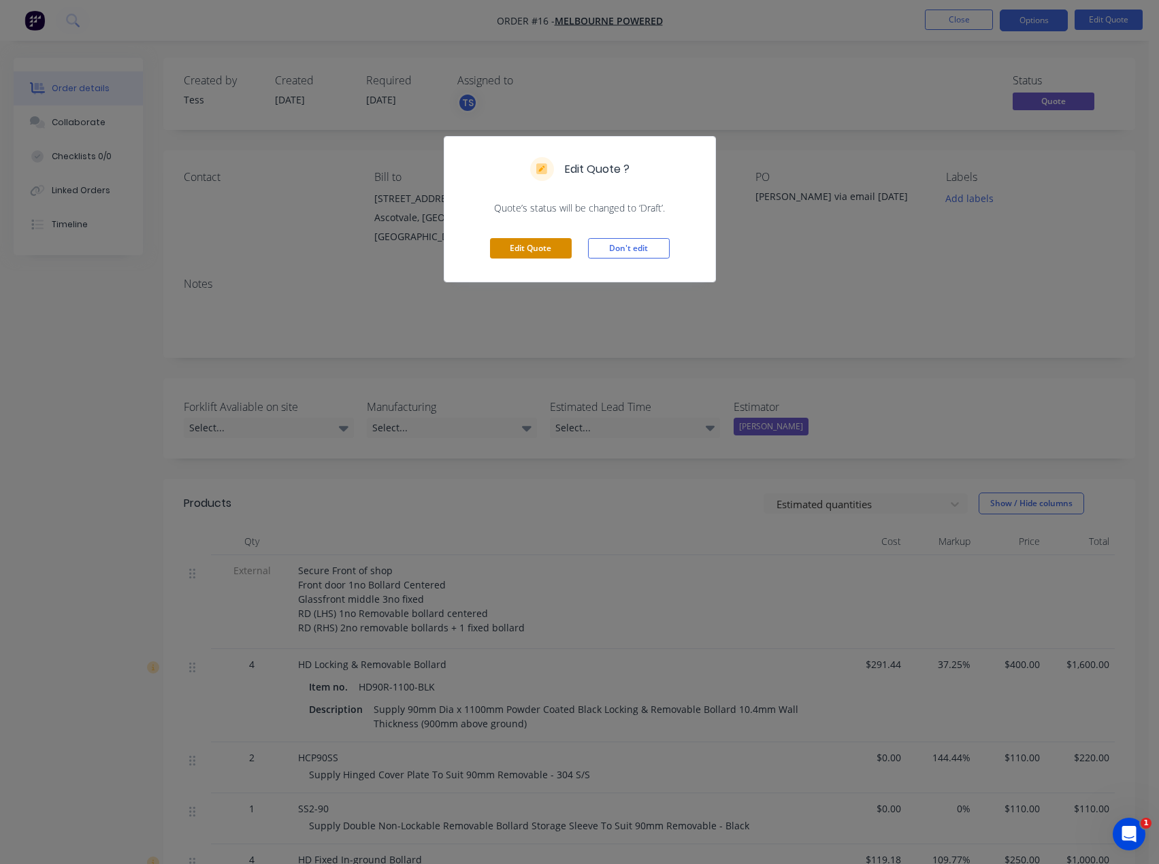
click at [536, 246] on button "Edit Quote" at bounding box center [531, 248] width 82 height 20
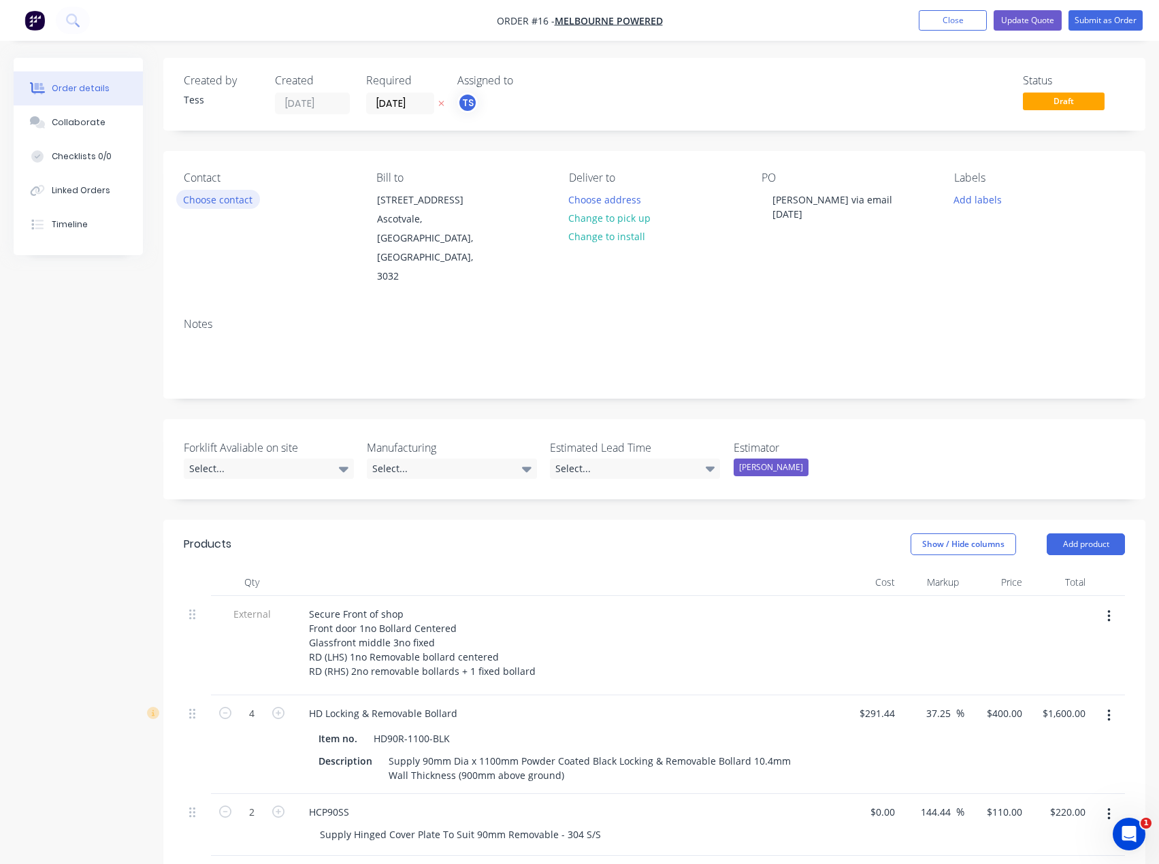
click at [213, 198] on button "Choose contact" at bounding box center [218, 199] width 84 height 18
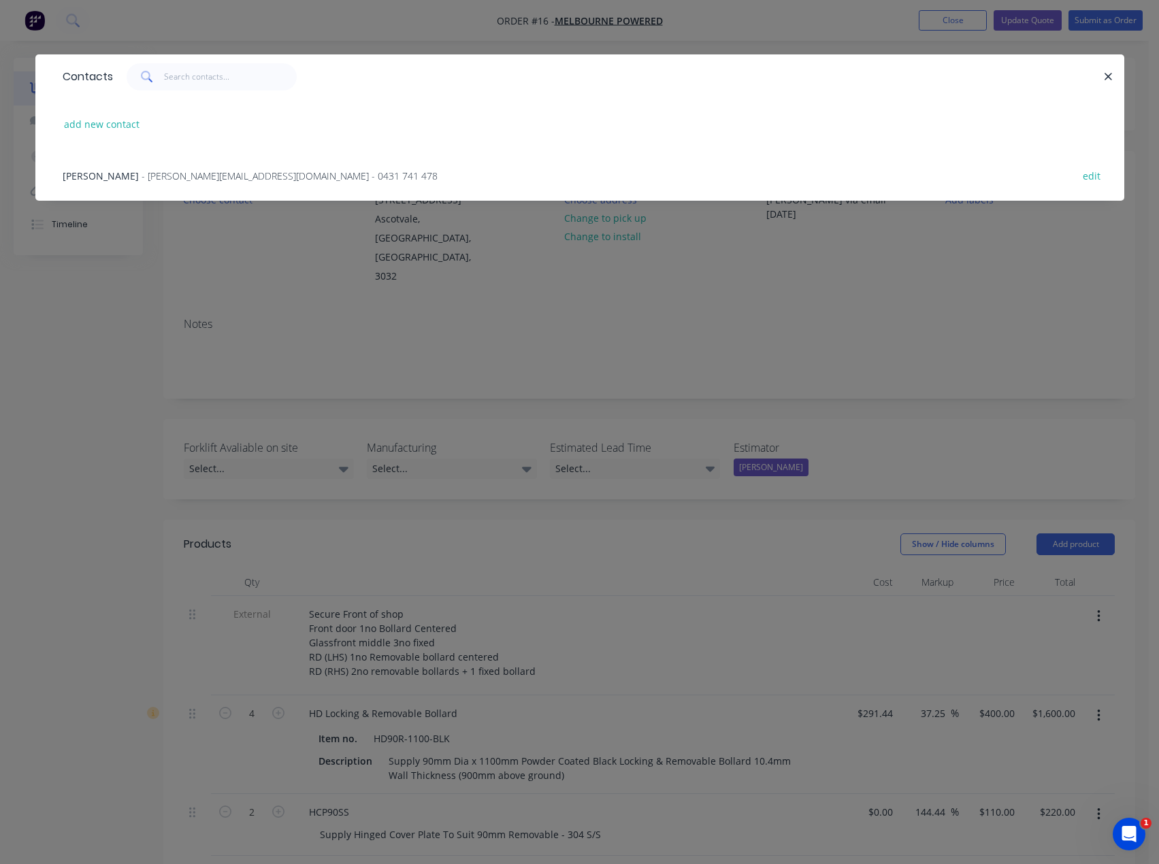
click at [164, 170] on span "- [PERSON_NAME][EMAIL_ADDRESS][DOMAIN_NAME] - 0431 741 478" at bounding box center [290, 175] width 296 height 13
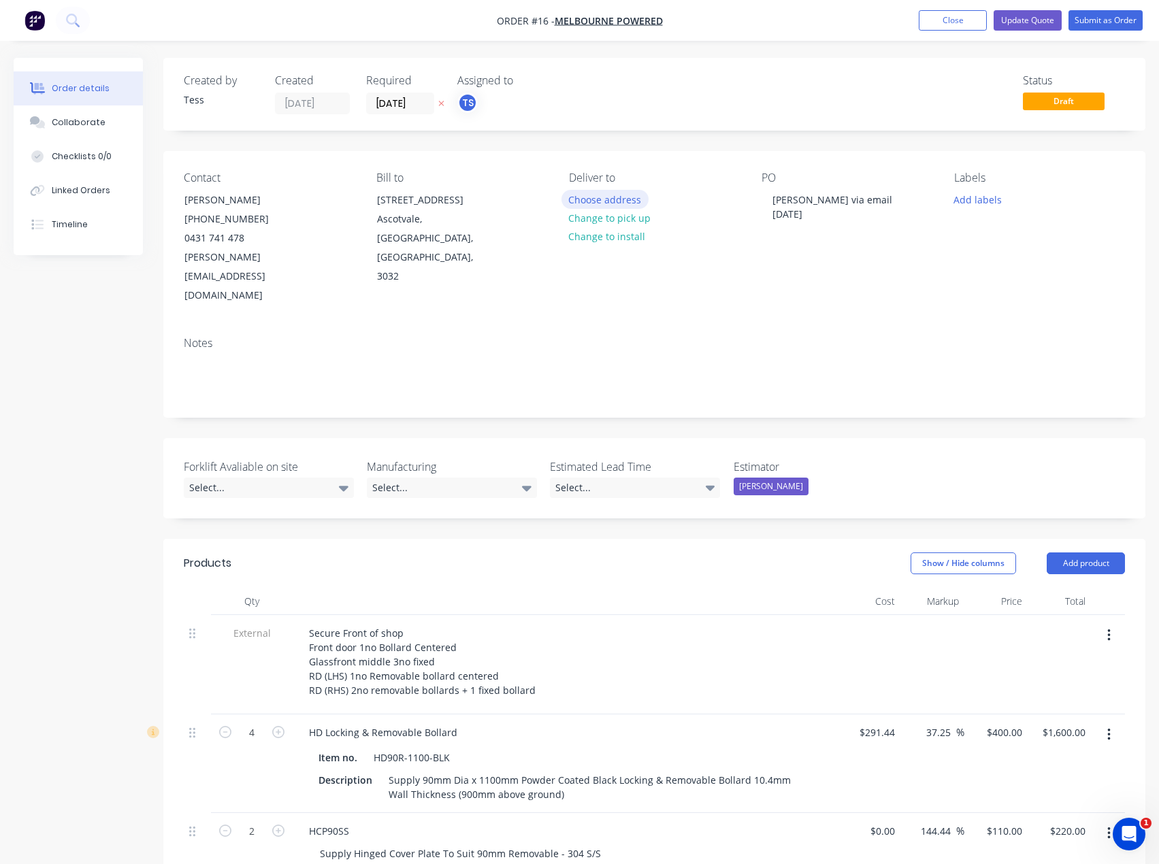
click at [615, 197] on button "Choose address" at bounding box center [605, 199] width 87 height 18
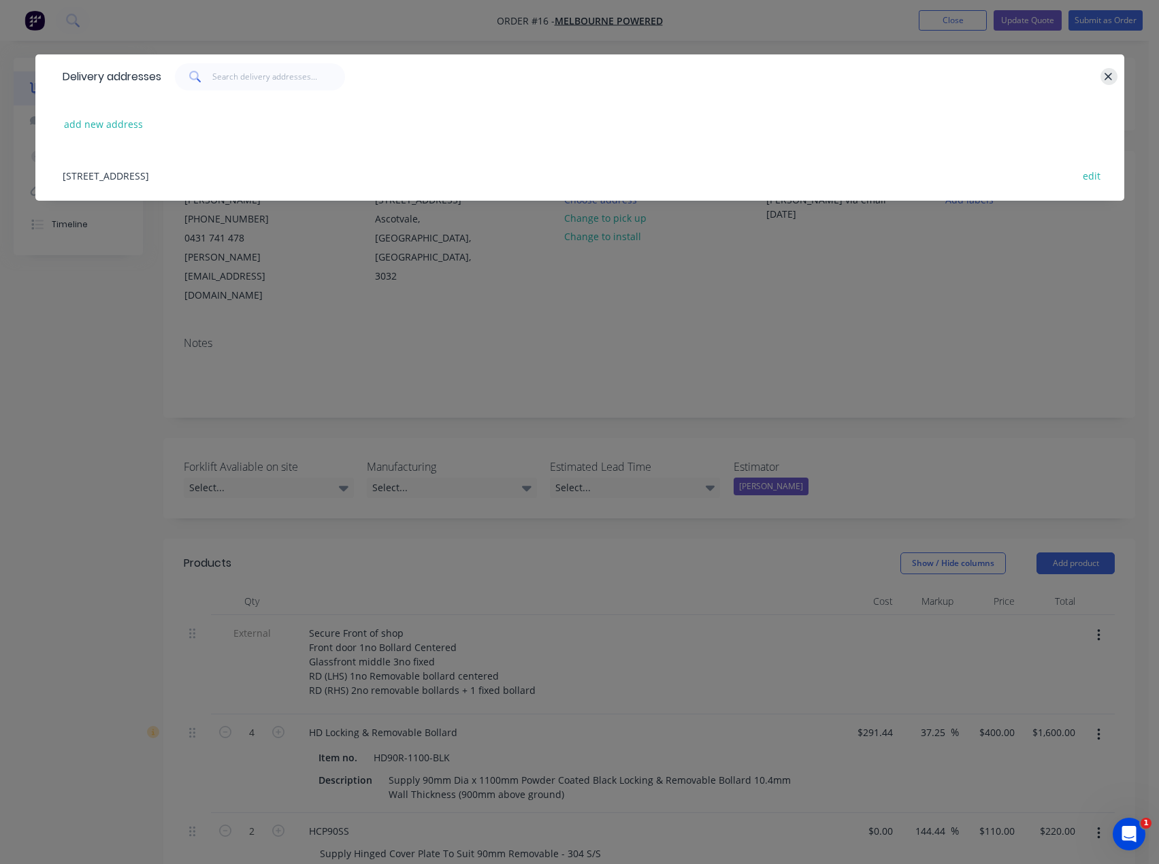
click at [1102, 76] on button "button" at bounding box center [1109, 76] width 17 height 17
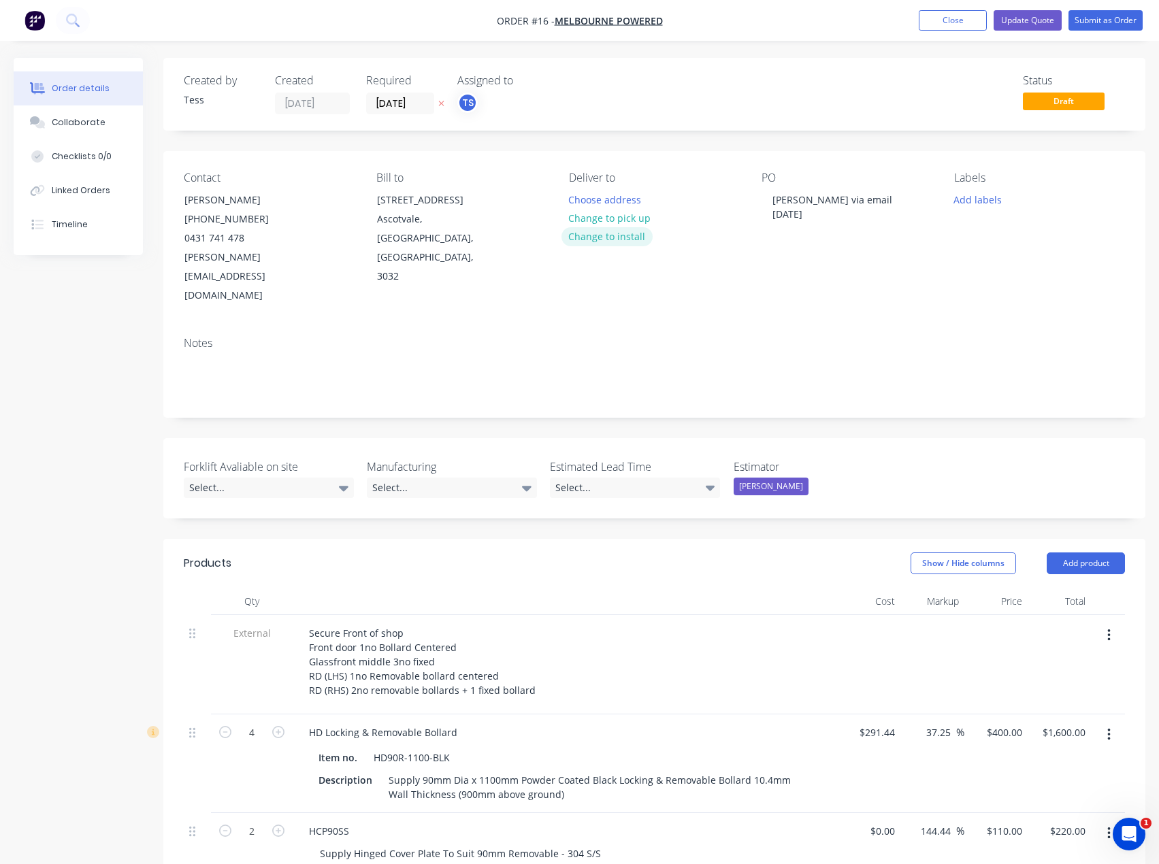
click at [605, 235] on button "Change to install" at bounding box center [607, 236] width 91 height 18
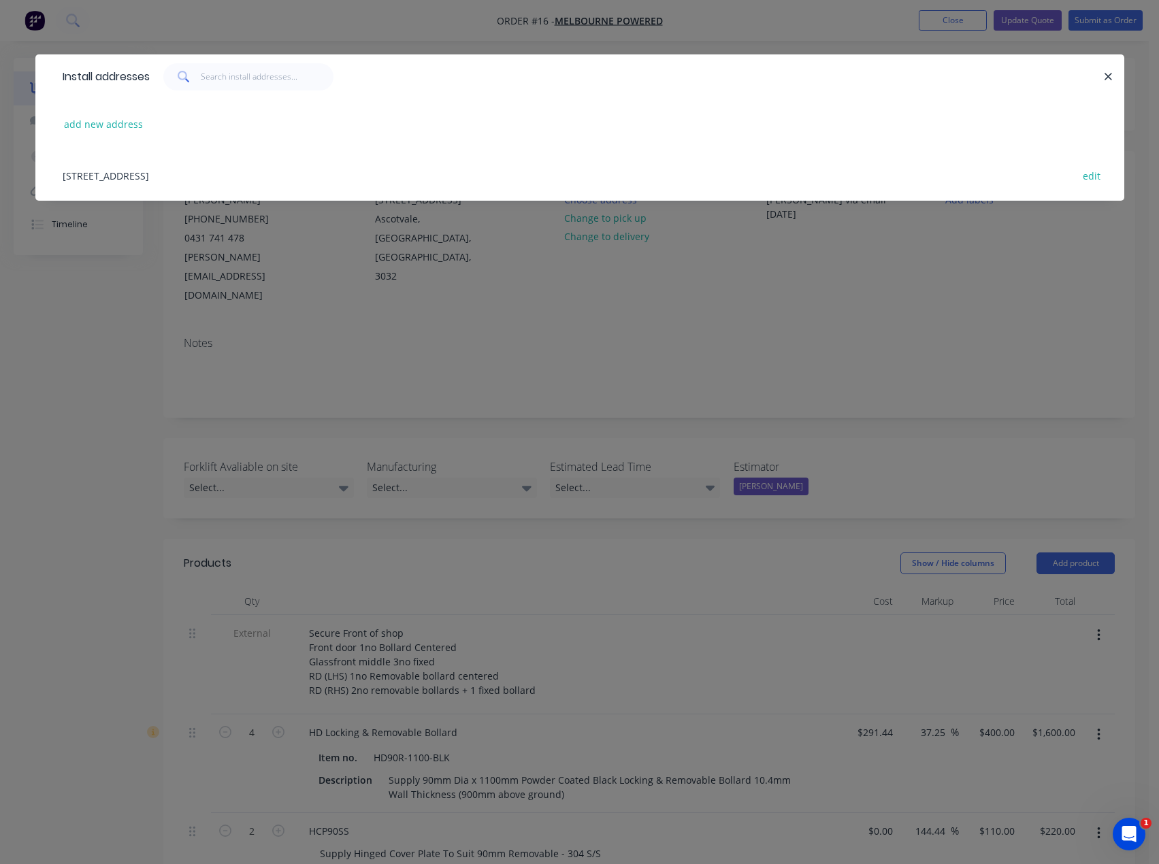
click at [229, 171] on div "[STREET_ADDRESS] edit" at bounding box center [580, 175] width 1048 height 51
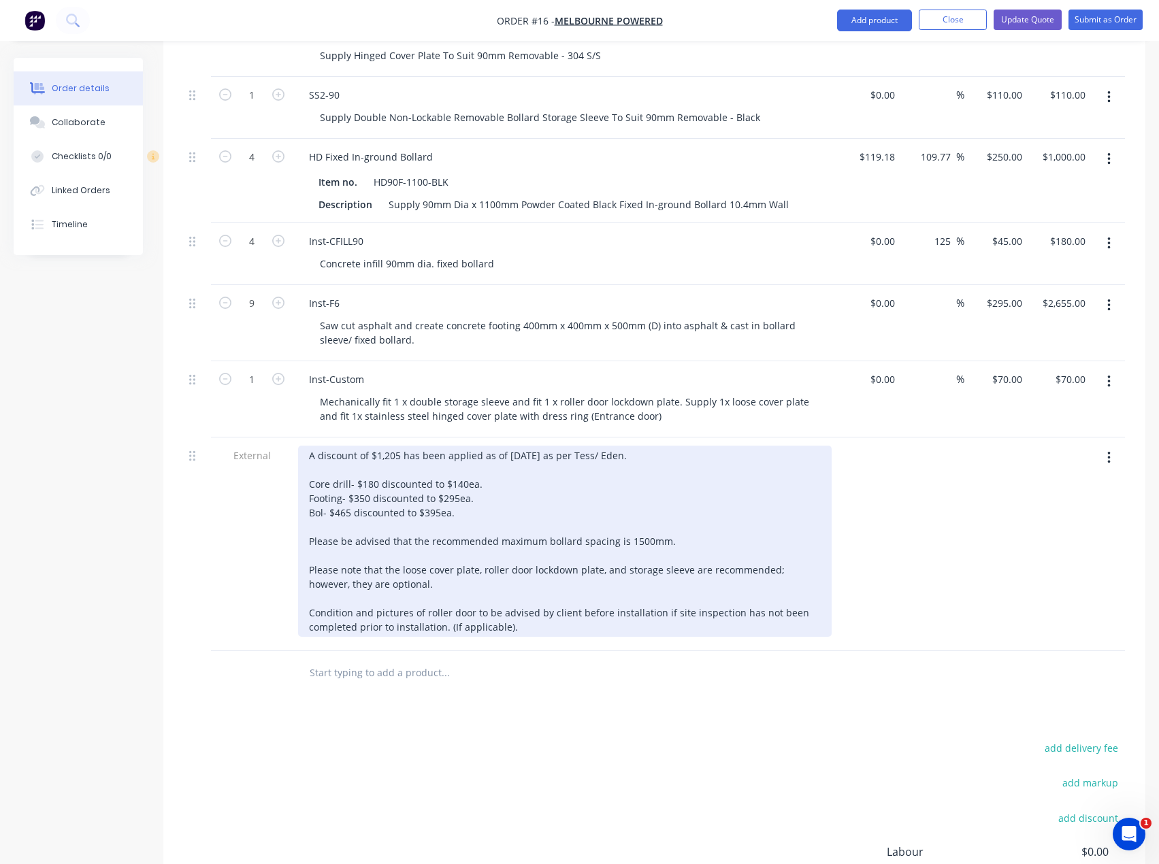
scroll to position [734, 0]
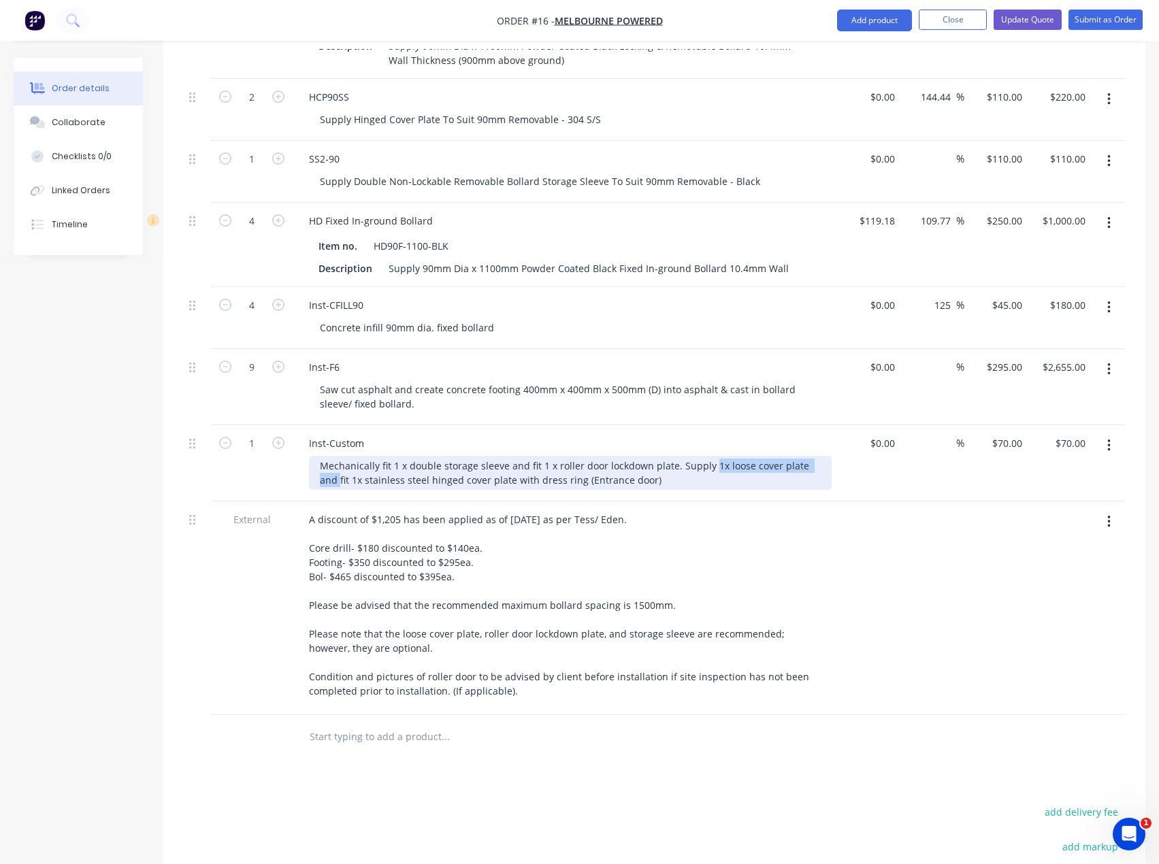
drag, startPoint x: 707, startPoint y: 430, endPoint x: 821, endPoint y: 433, distance: 113.7
click at [821, 456] on div "Mechanically fit 1 x double storage sleeve and fit 1 x roller door lockdown pla…" at bounding box center [570, 473] width 523 height 34
click at [709, 456] on div "Mechanically fit 1 x double storage sleeve and fit 1 x roller door lockdown pla…" at bounding box center [570, 473] width 523 height 34
click at [690, 456] on div "Mechanically fit 1 x double storage sleeve and fit 1 x roller door lockdown pla…" at bounding box center [570, 473] width 523 height 34
click at [691, 456] on div "Mechanically fit 1 x double storage sleeve and fit 1 x roller door lockdown pla…" at bounding box center [570, 473] width 523 height 34
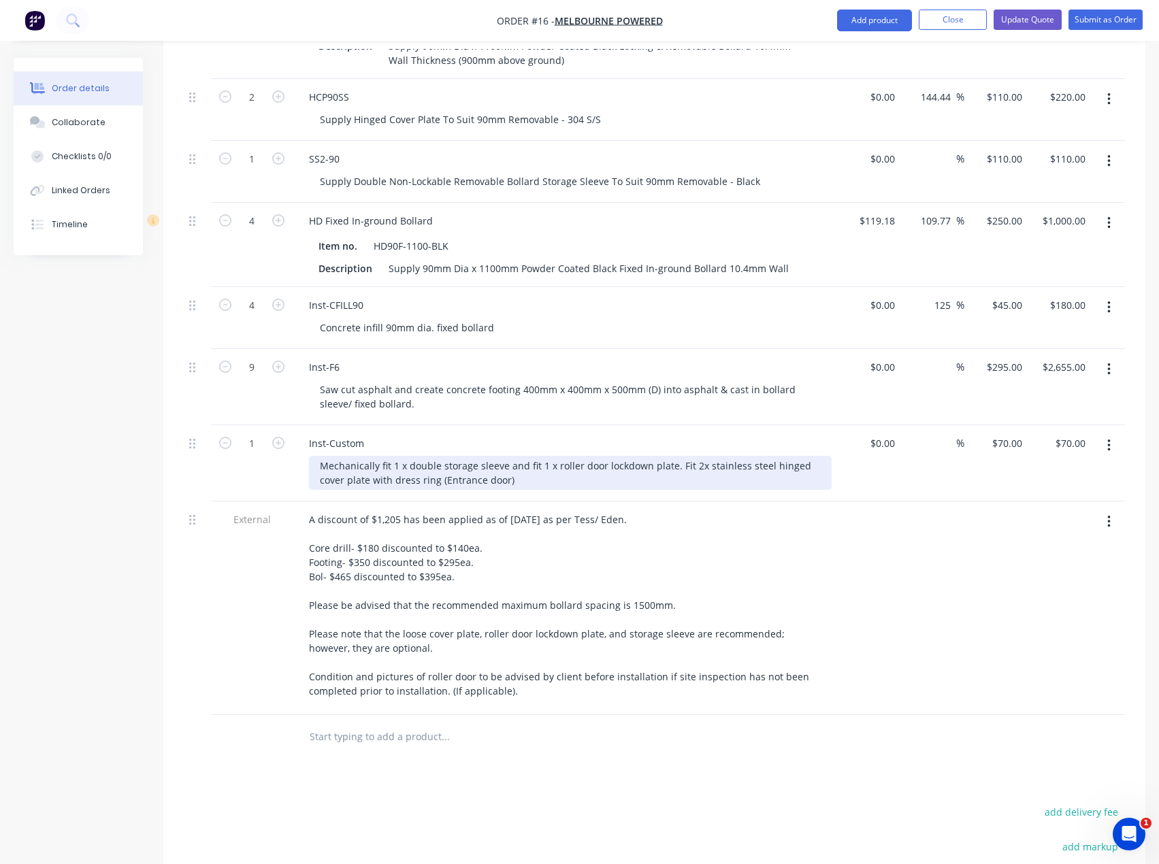
click at [540, 456] on div "Mechanically fit 1 x double storage sleeve and fit 1 x roller door lockdown pla…" at bounding box center [570, 473] width 523 height 34
drag, startPoint x: 505, startPoint y: 442, endPoint x: 539, endPoint y: 446, distance: 34.2
click at [508, 456] on div "Mechanically fit 1 x double storage sleeve and fit 1 x roller door lockdown pla…" at bounding box center [570, 473] width 523 height 34
click at [542, 456] on div "Mechanically fit 1 x double storage sleeve and fit 1 x roller door lockdown pla…" at bounding box center [570, 473] width 523 height 34
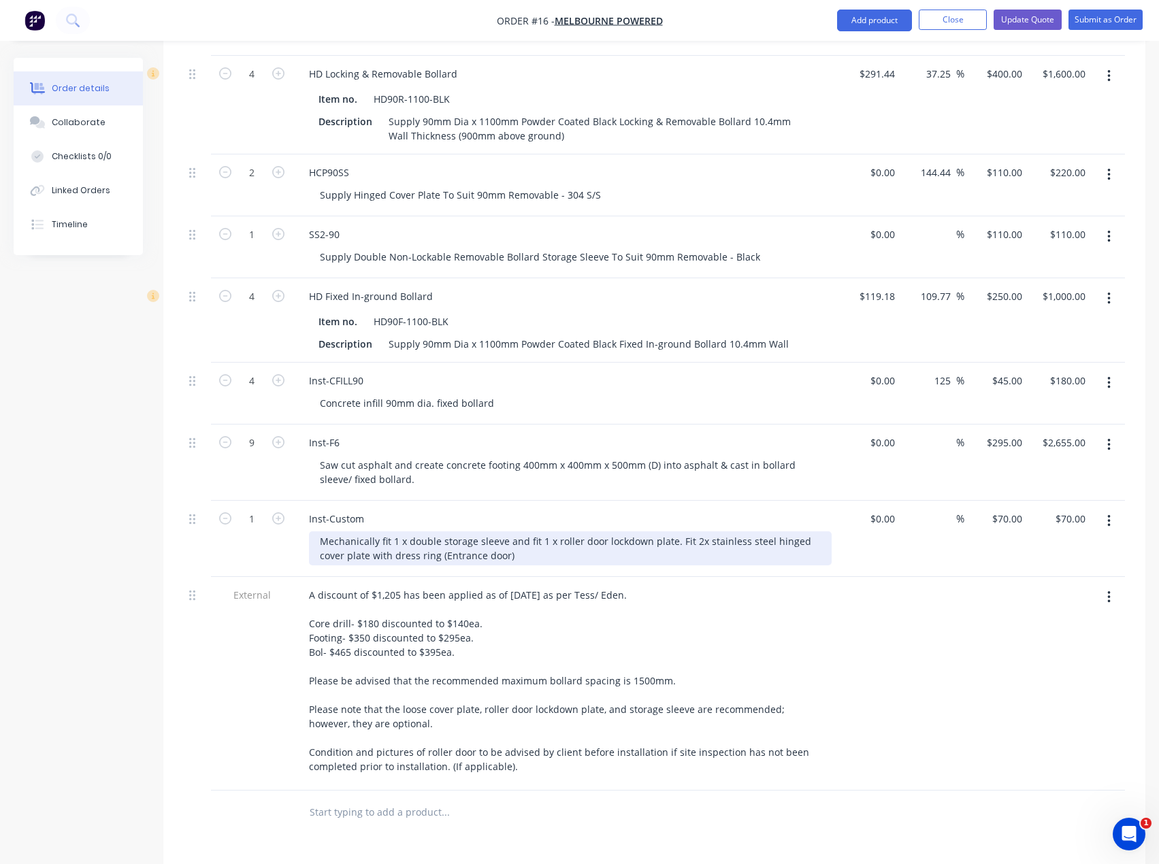
scroll to position [666, 0]
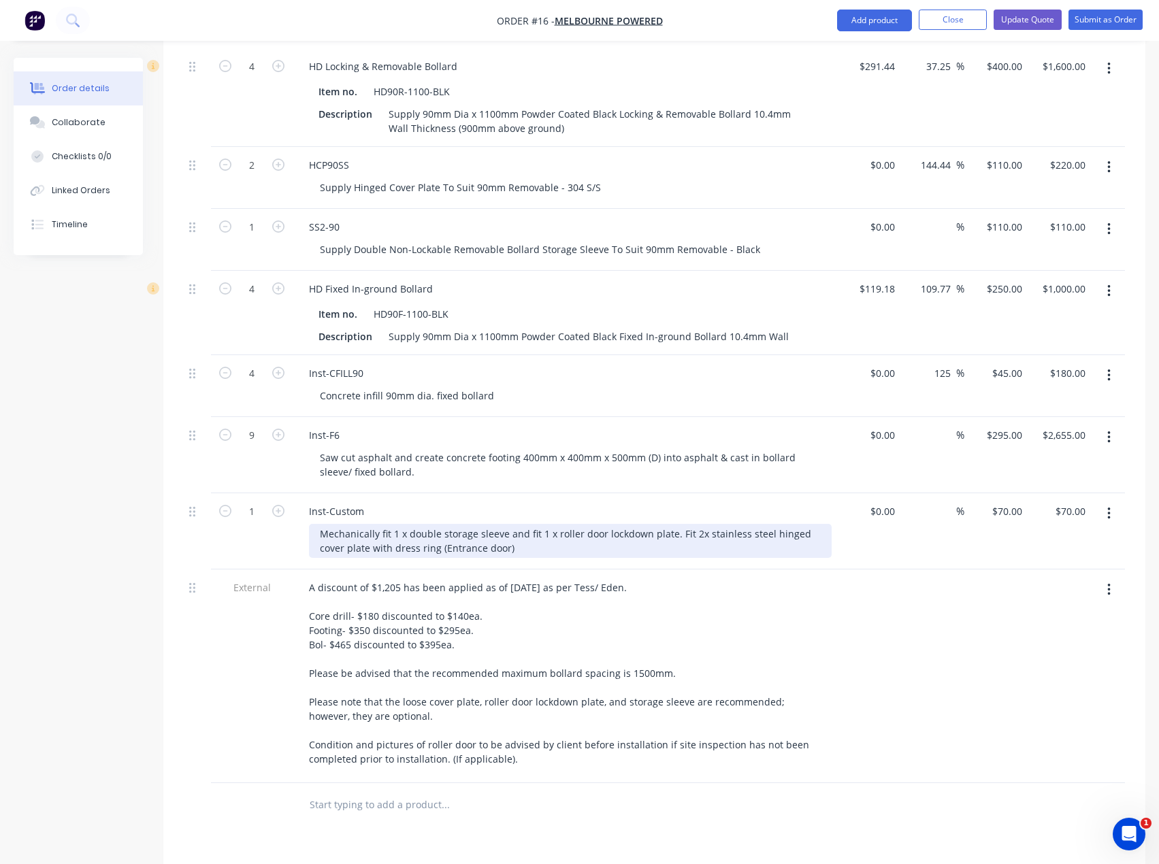
click at [395, 524] on div "Mechanically fit 1 x double storage sleeve and fit 1 x roller door lockdown pla…" at bounding box center [570, 541] width 523 height 34
drag, startPoint x: 673, startPoint y: 498, endPoint x: 509, endPoint y: 499, distance: 164.1
click at [509, 524] on div "Mechanically fit 1 x double storage sleeve and fit 1 x roller door lockdown pla…" at bounding box center [570, 541] width 523 height 34
click at [822, 524] on div "Mechanically fit 1 x double storage sleeve. Fit 2x stainless steel hinged cover…" at bounding box center [570, 541] width 523 height 34
click at [817, 524] on div "Mechanically fit 1 x double storage sleeve. Fit 2x stainless steel hinged cover…" at bounding box center [570, 541] width 523 height 34
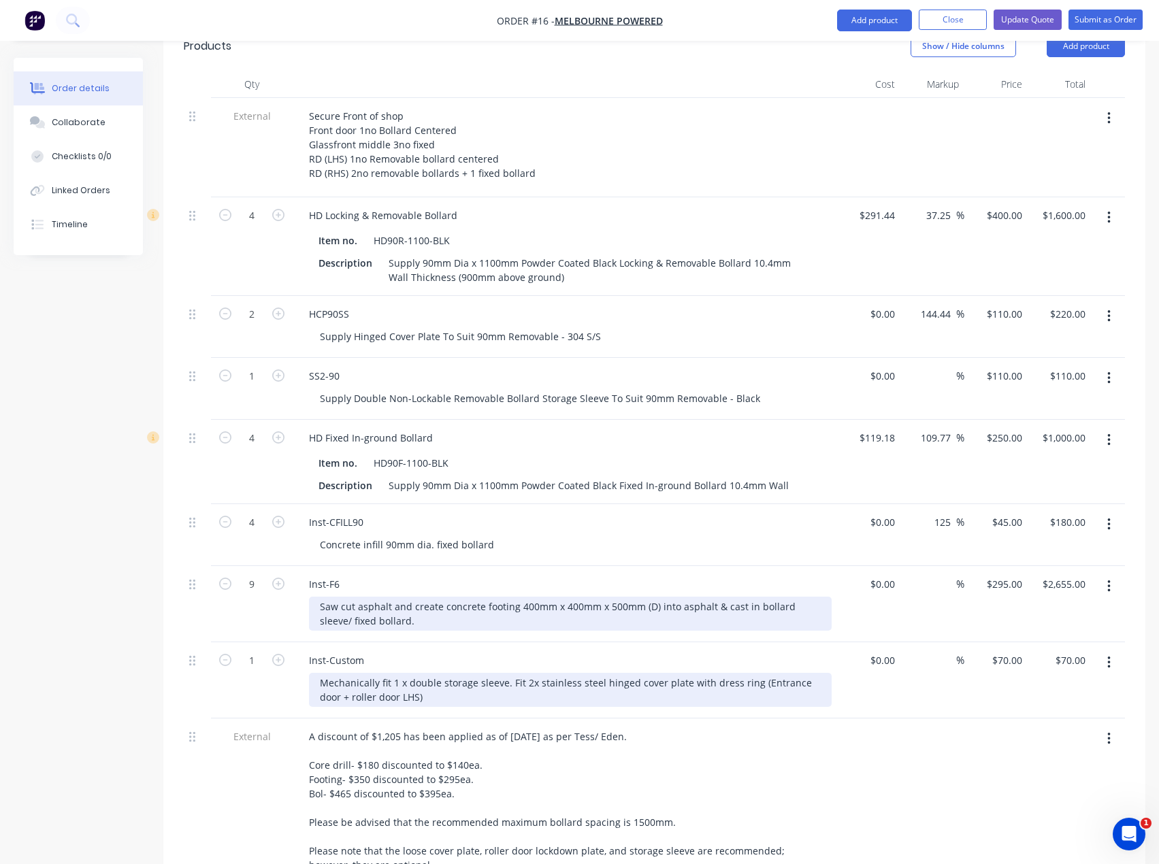
scroll to position [462, 0]
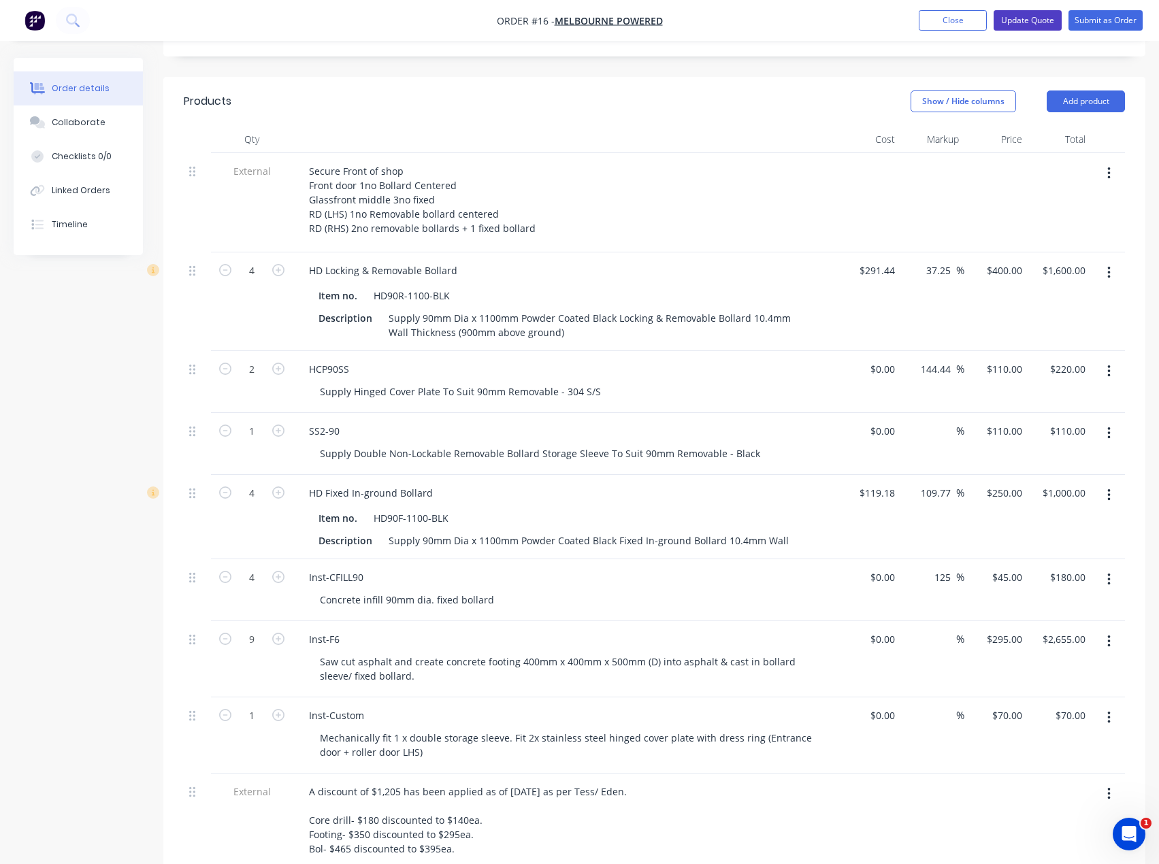
click at [1043, 18] on button "Update Quote" at bounding box center [1028, 20] width 68 height 20
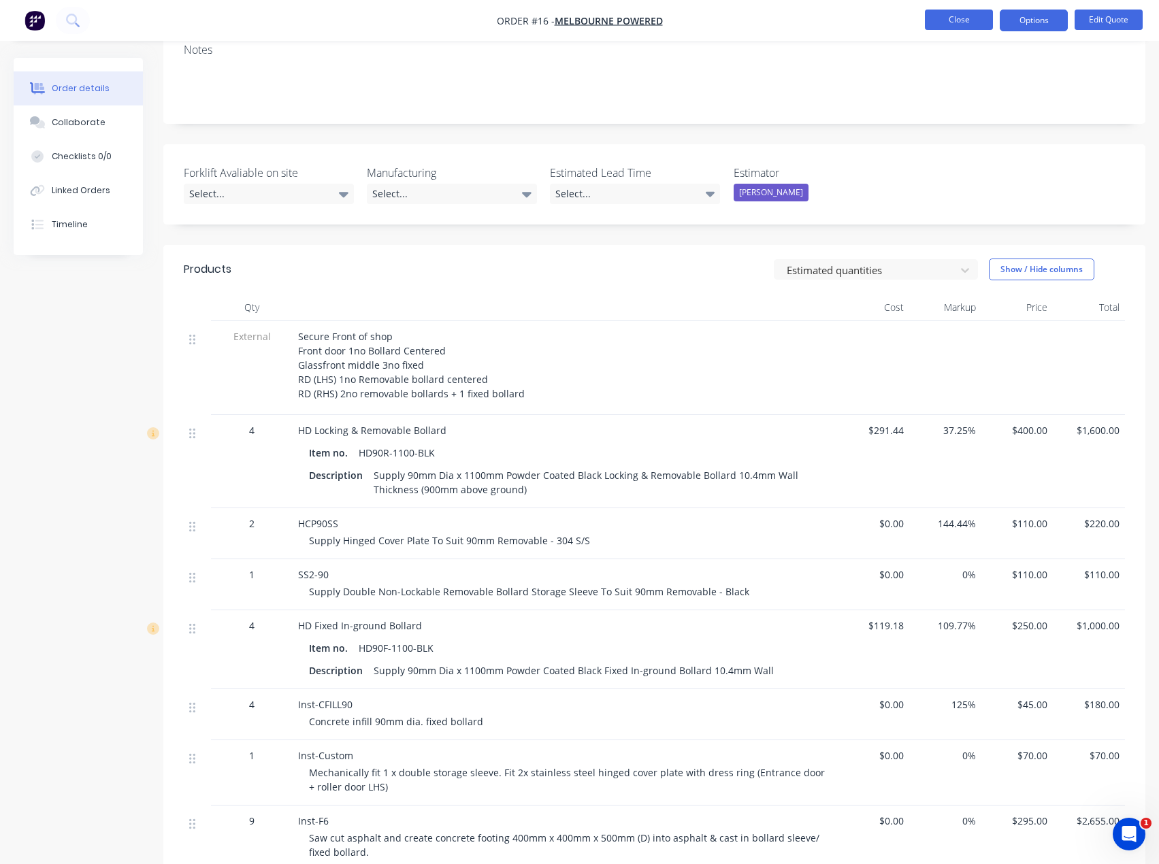
scroll to position [204, 0]
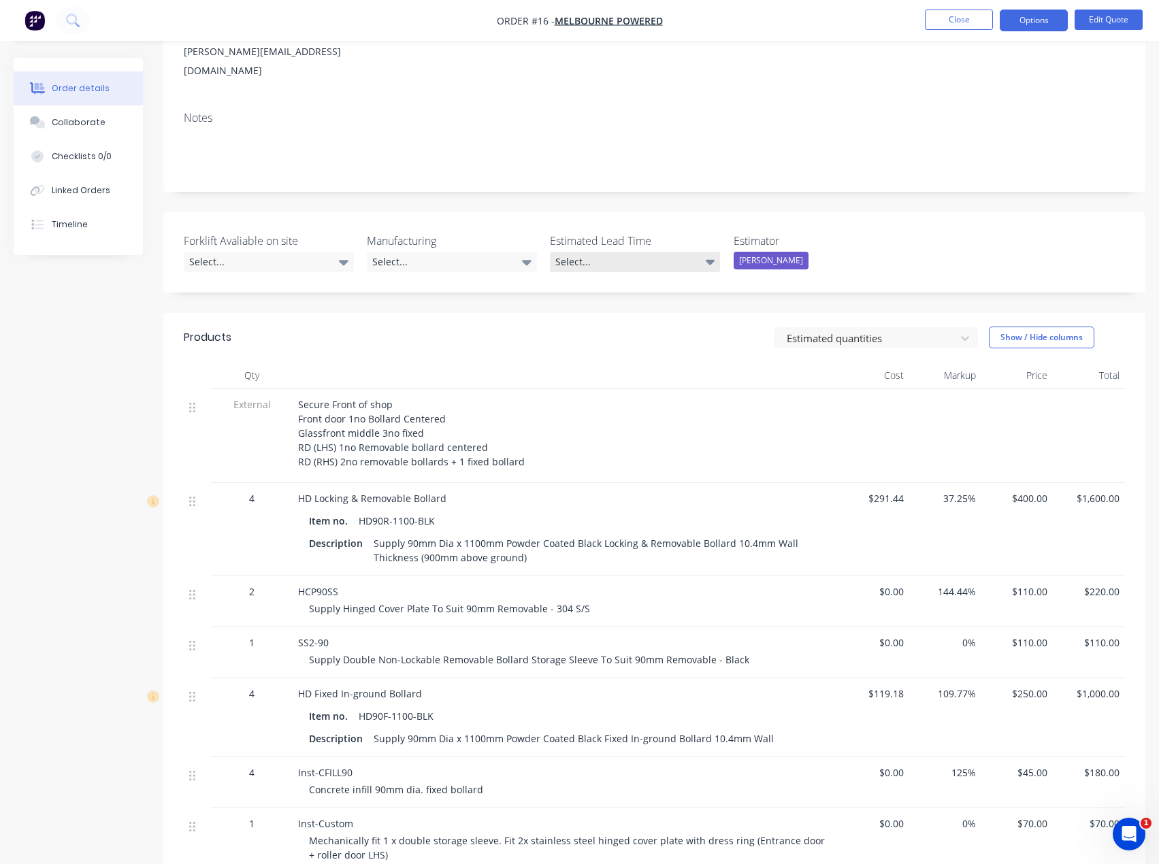
click at [632, 252] on div "Select..." at bounding box center [635, 262] width 170 height 20
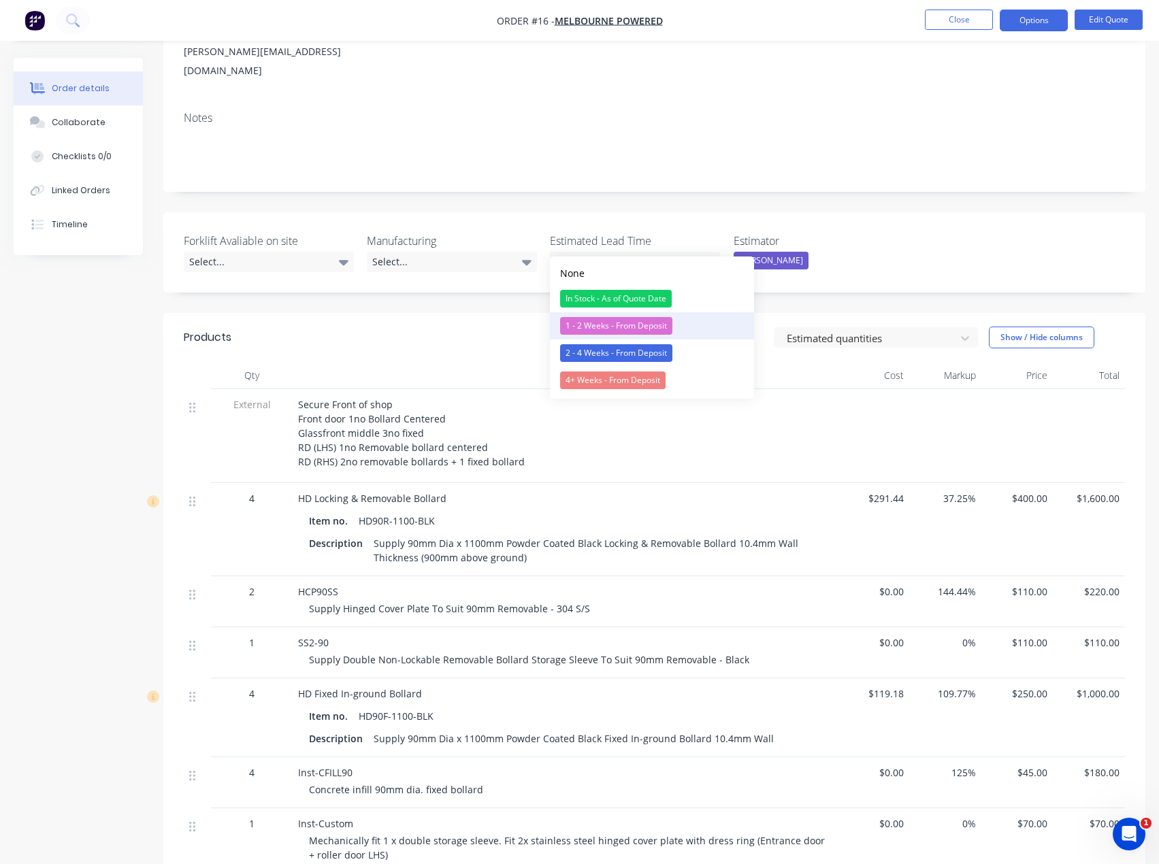
click at [598, 328] on div "1 - 2 Weeks - From Deposit" at bounding box center [616, 326] width 112 height 18
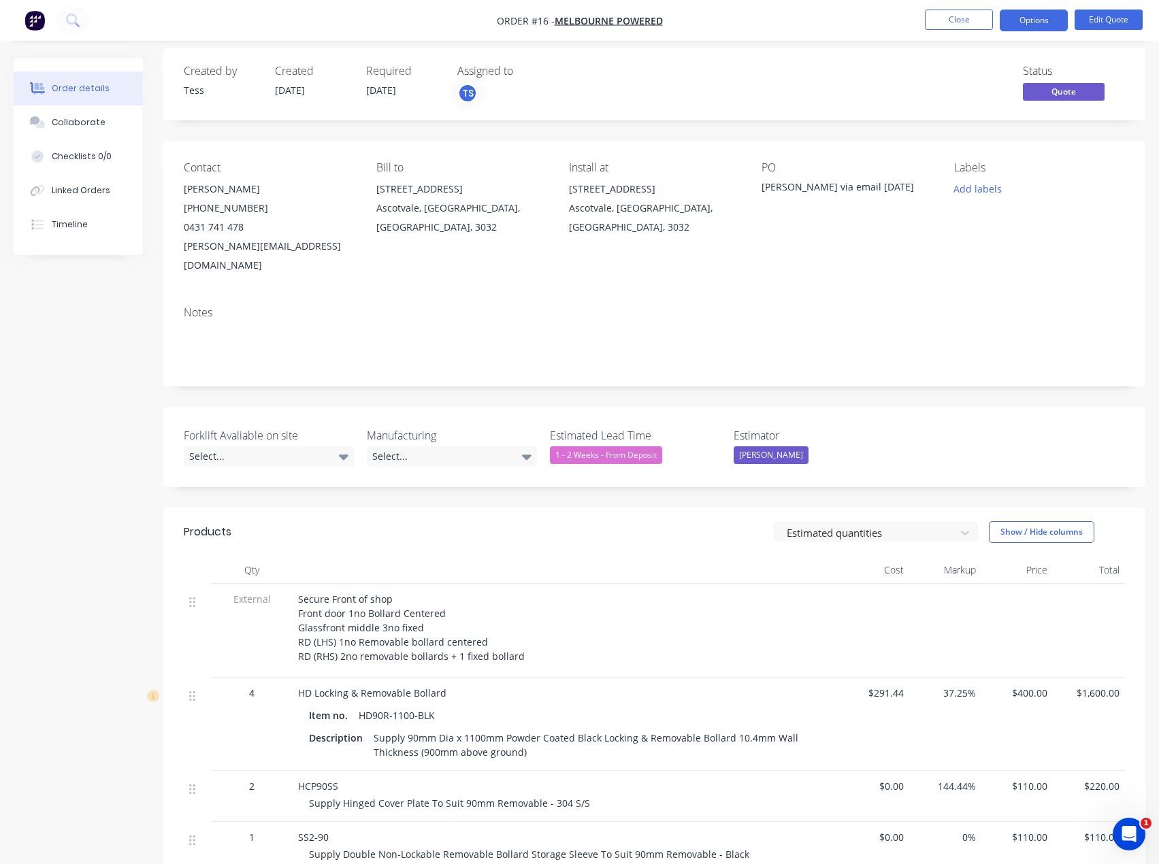
scroll to position [0, 0]
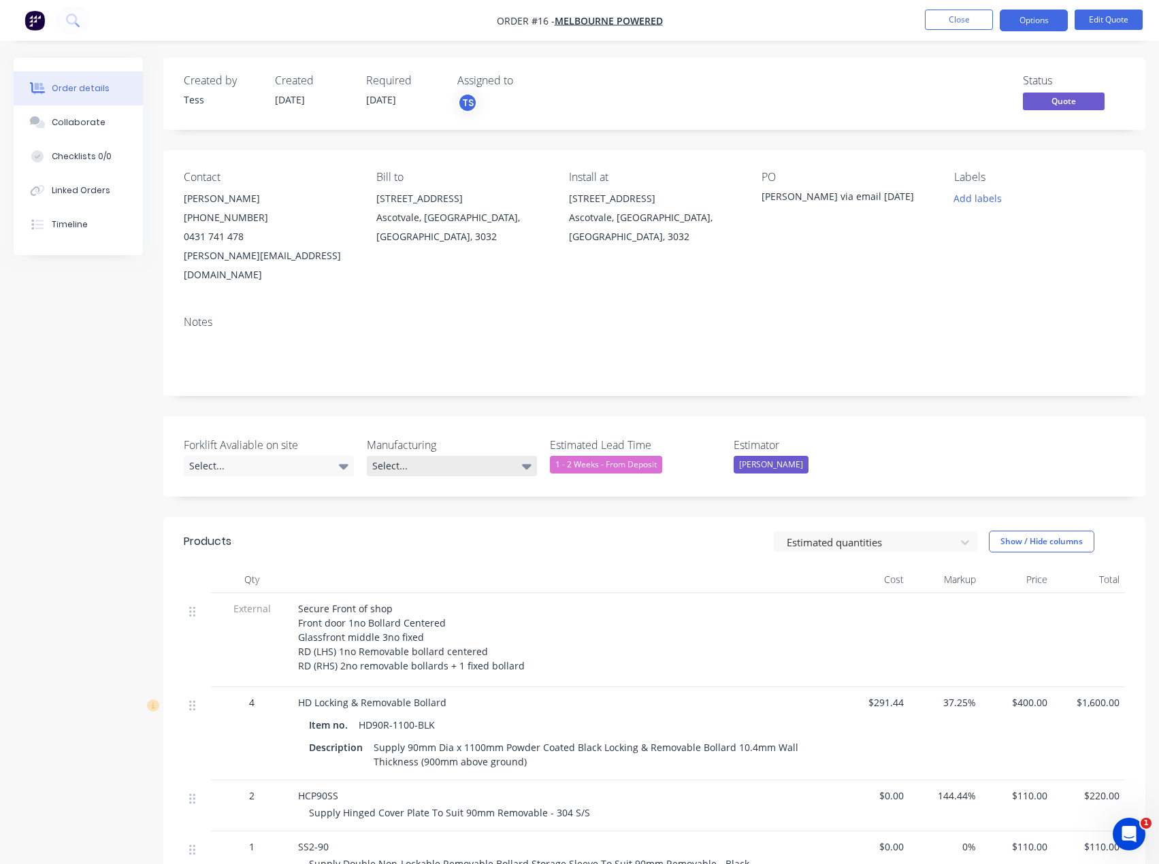
click at [443, 456] on div "Select..." at bounding box center [452, 466] width 170 height 20
click at [474, 417] on div "Forklift Avaliable on site Select... Manufacturing Select... Estimated Lead Tim…" at bounding box center [654, 457] width 982 height 80
click at [985, 201] on button "Add labels" at bounding box center [978, 198] width 63 height 18
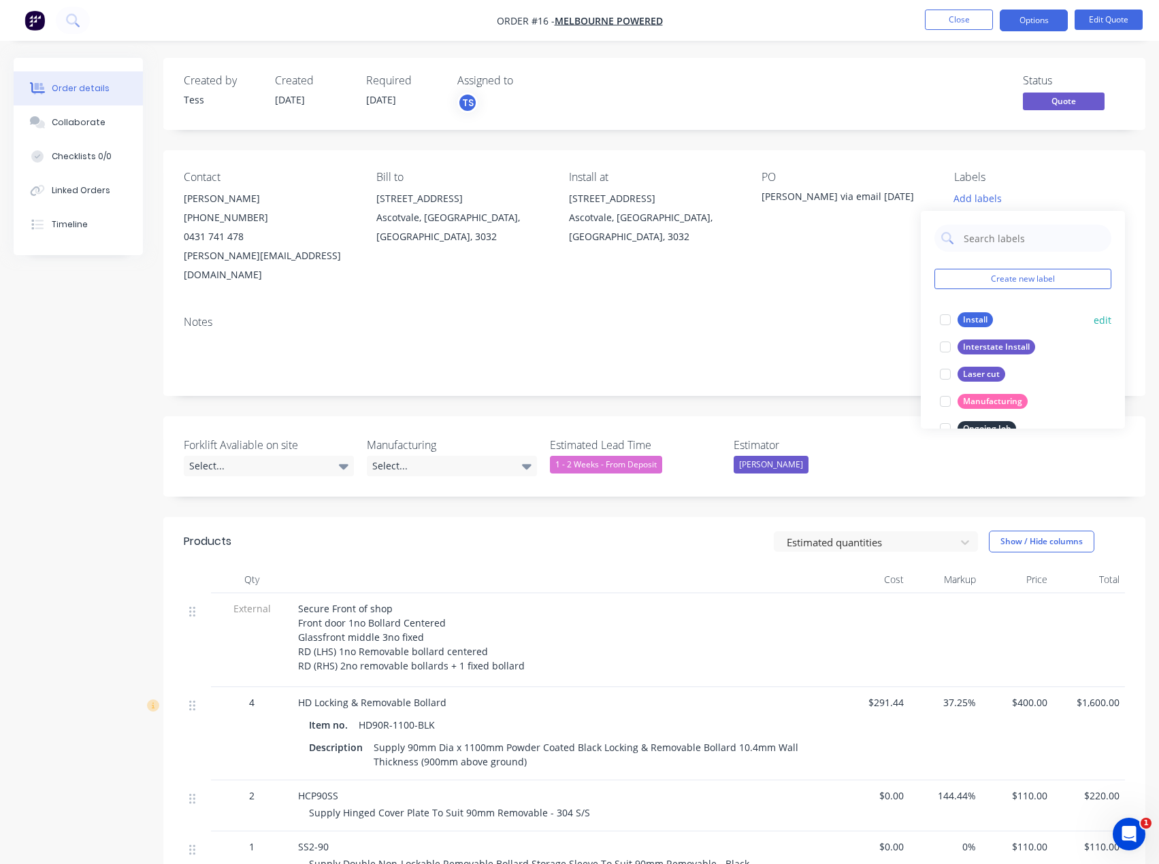
click at [948, 319] on div at bounding box center [945, 319] width 27 height 27
click at [925, 172] on div "PO" at bounding box center [847, 177] width 171 height 13
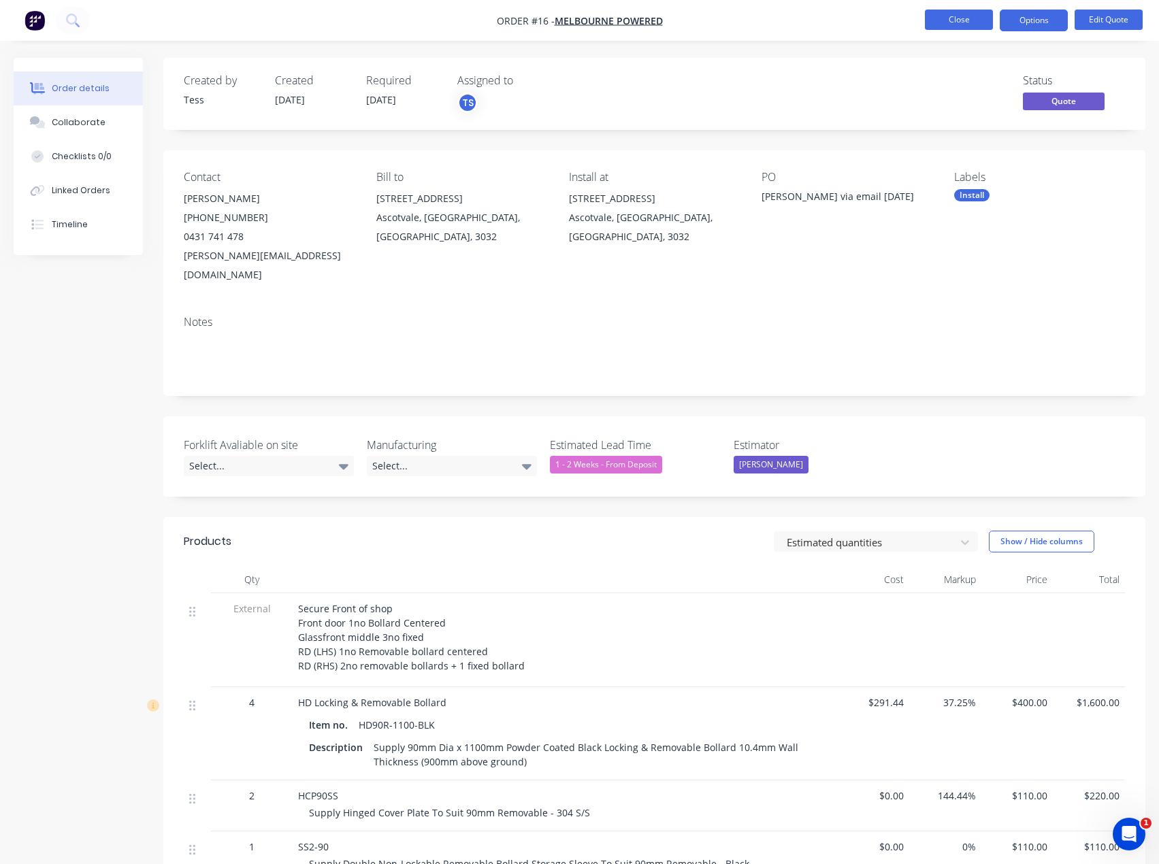
click at [977, 16] on button "Close" at bounding box center [959, 20] width 68 height 20
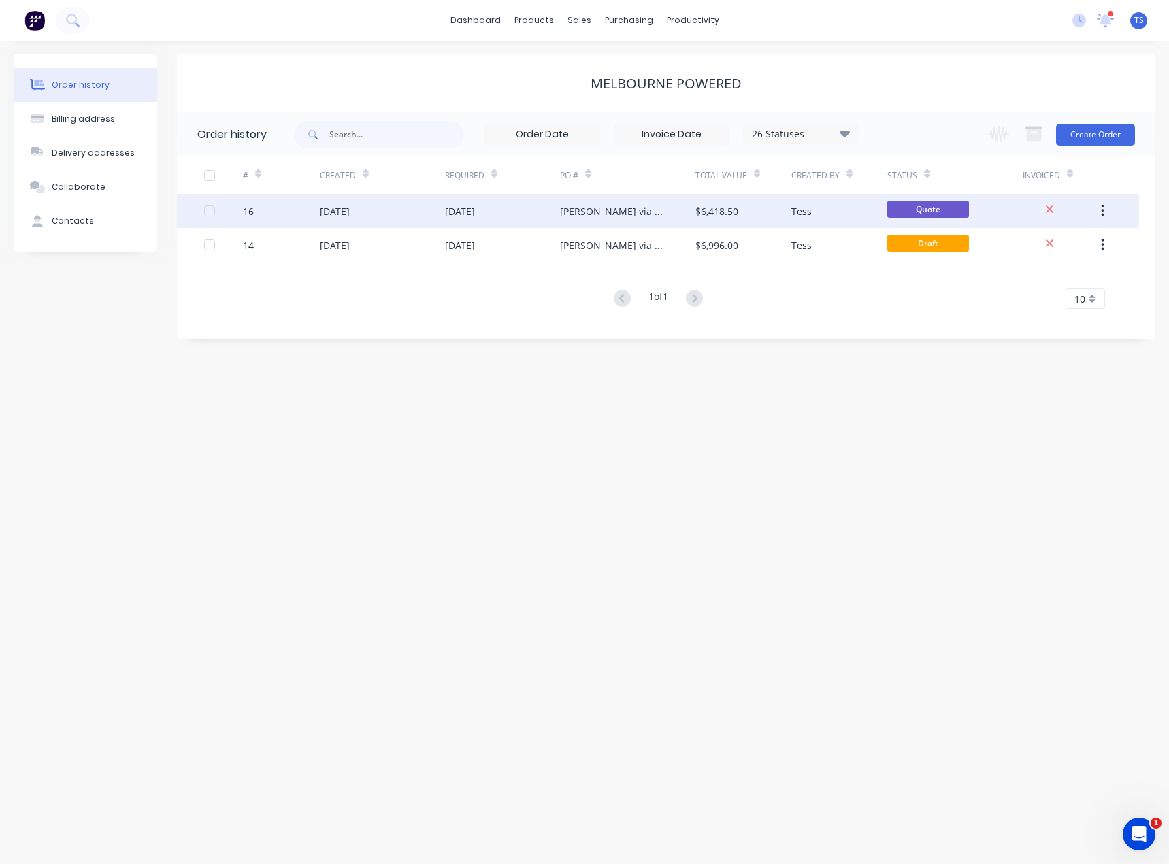
click at [629, 212] on div "[PERSON_NAME] via email [DATE]" at bounding box center [614, 211] width 108 height 14
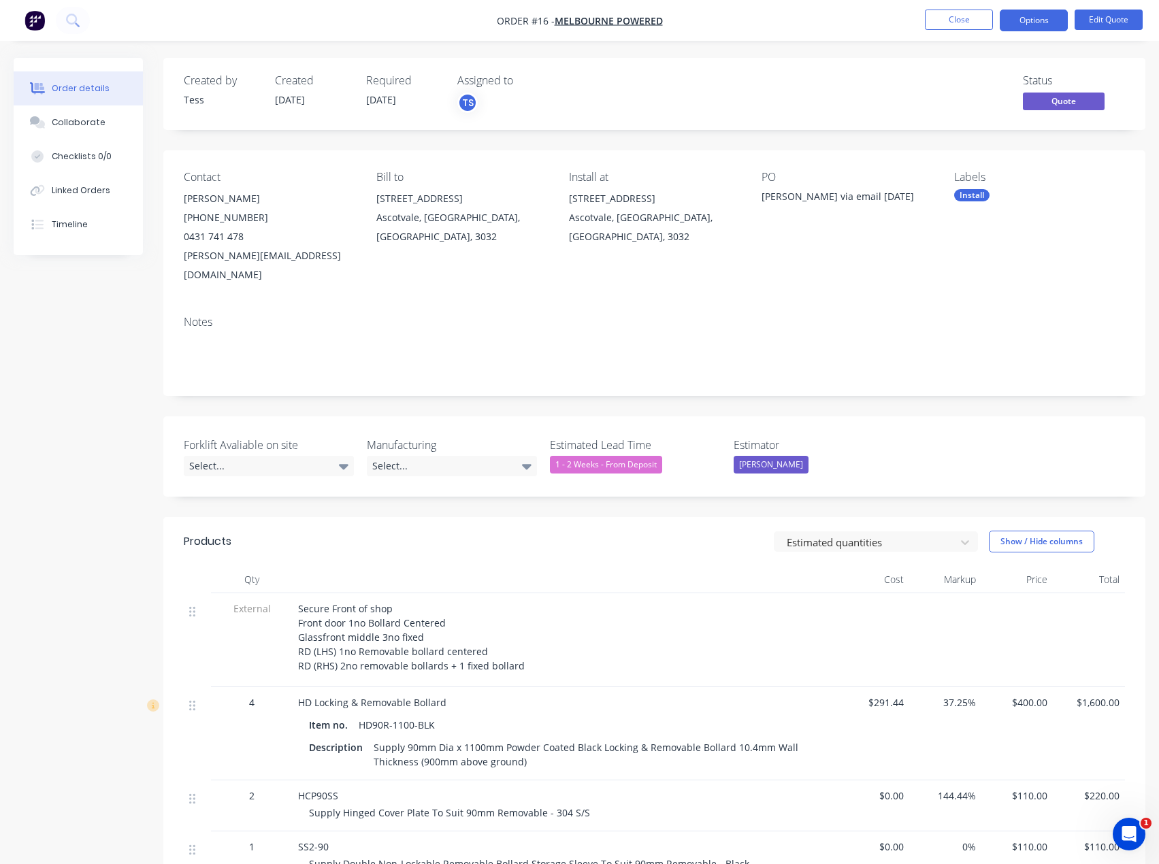
click at [835, 198] on div "[PERSON_NAME] via email [DATE]" at bounding box center [847, 198] width 170 height 19
click at [1105, 20] on button "Edit Quote" at bounding box center [1109, 20] width 68 height 20
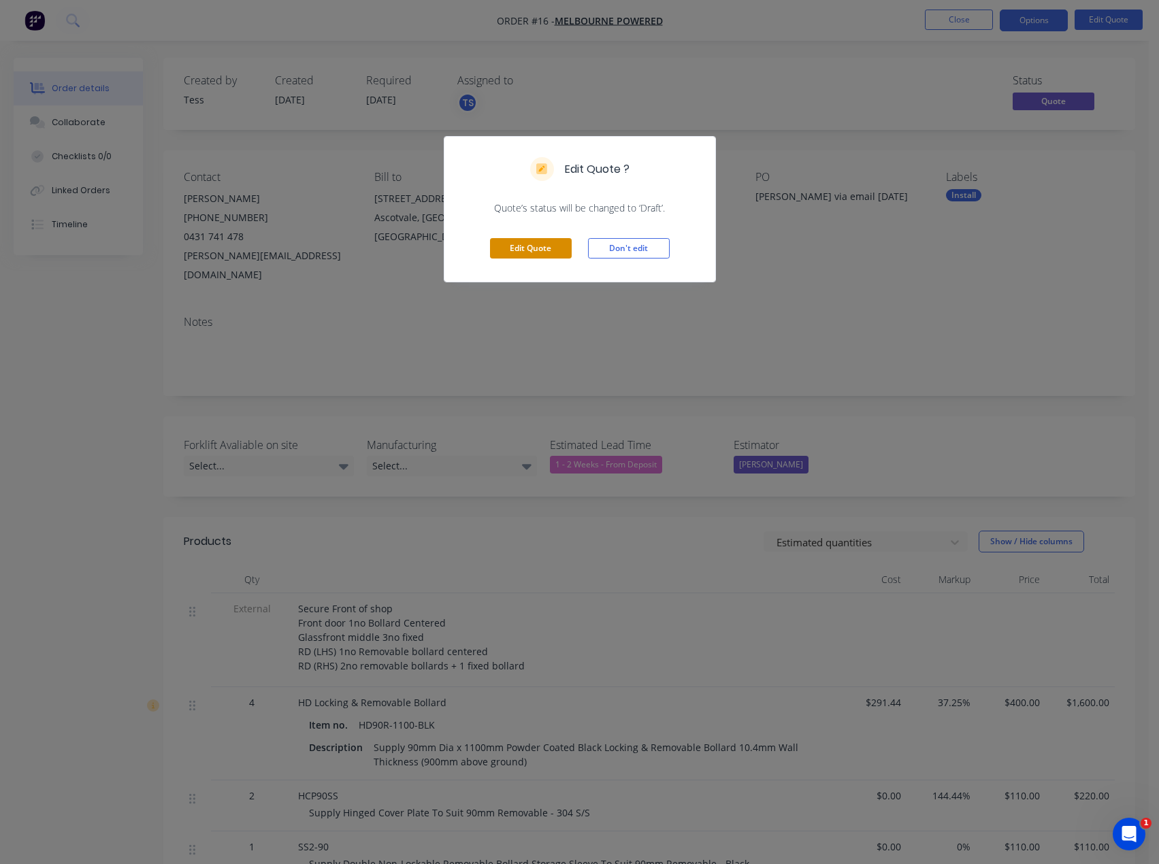
click at [536, 246] on button "Edit Quote" at bounding box center [531, 248] width 82 height 20
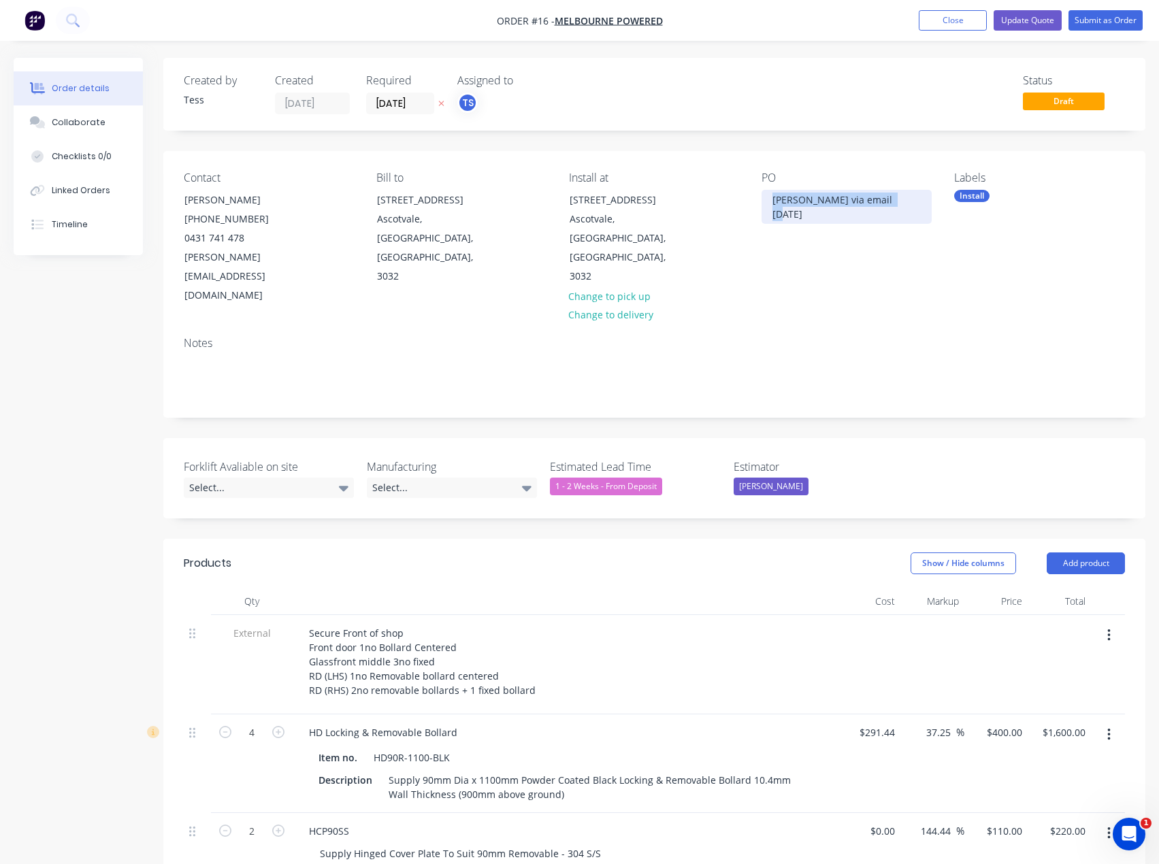
drag, startPoint x: 895, startPoint y: 200, endPoint x: 711, endPoint y: 216, distance: 185.1
click at [711, 216] on div "Contact [PERSON_NAME] [PHONE_NUMBER] [PERSON_NAME][EMAIL_ADDRESS][DOMAIN_NAME] …" at bounding box center [654, 238] width 982 height 175
click at [740, 216] on div "Contact [PERSON_NAME] [PHONE_NUMBER] [PERSON_NAME][EMAIL_ADDRESS][DOMAIN_NAME] …" at bounding box center [654, 238] width 982 height 175
click at [1015, 16] on button "Update Quote" at bounding box center [1028, 20] width 68 height 20
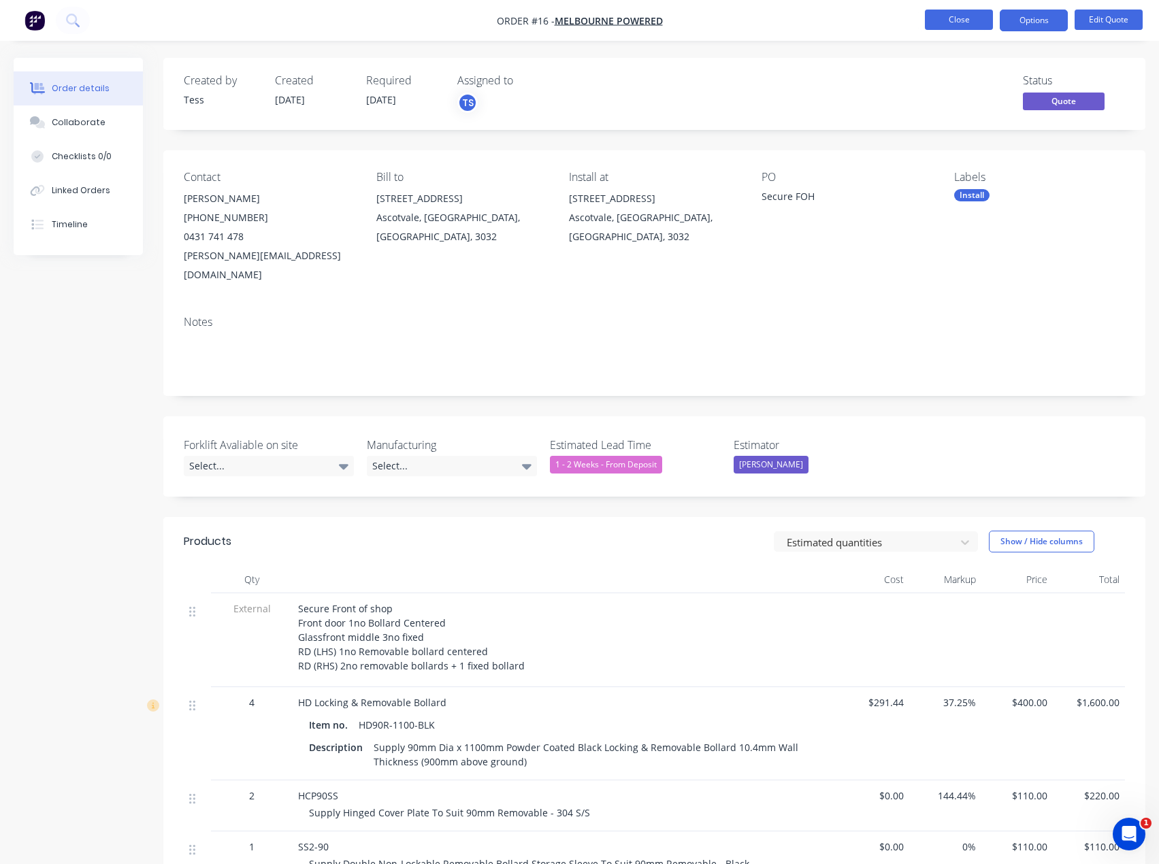
click at [967, 22] on button "Close" at bounding box center [959, 20] width 68 height 20
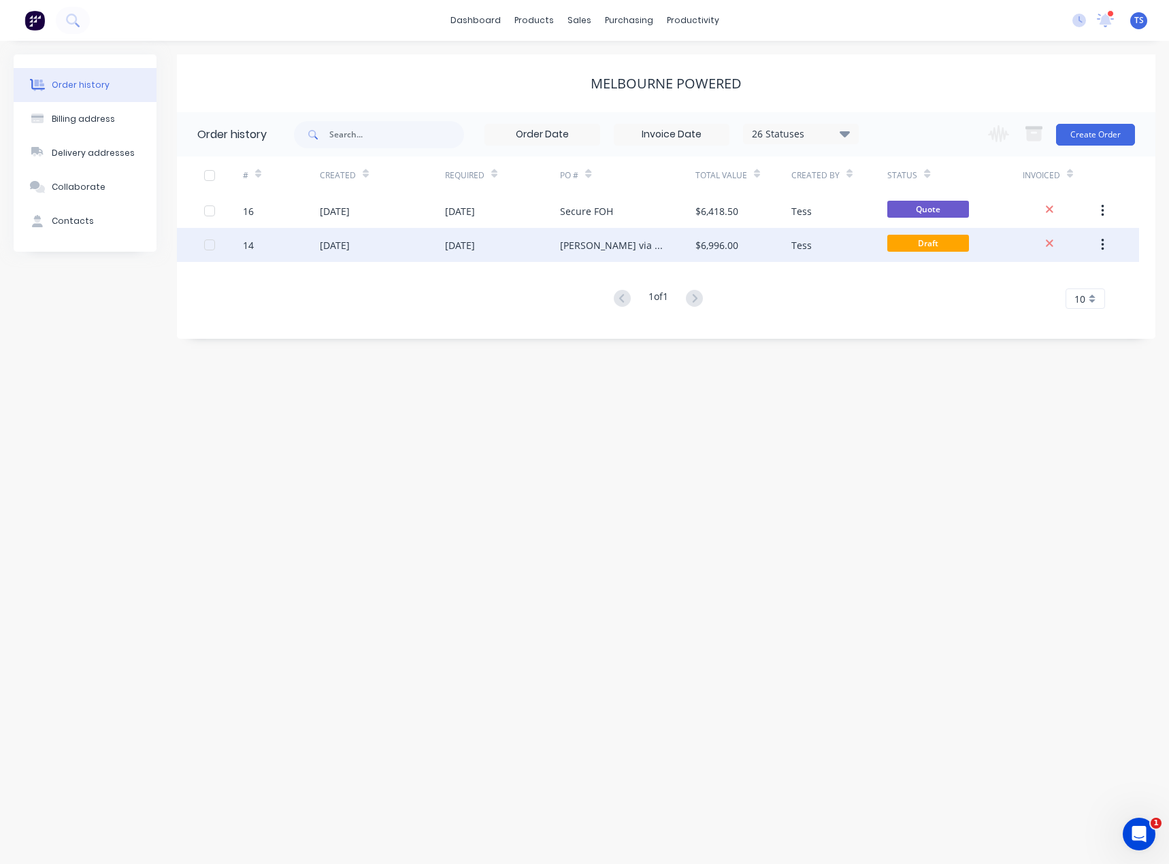
click at [626, 244] on div "[PERSON_NAME] via email [DATE]" at bounding box center [614, 245] width 108 height 14
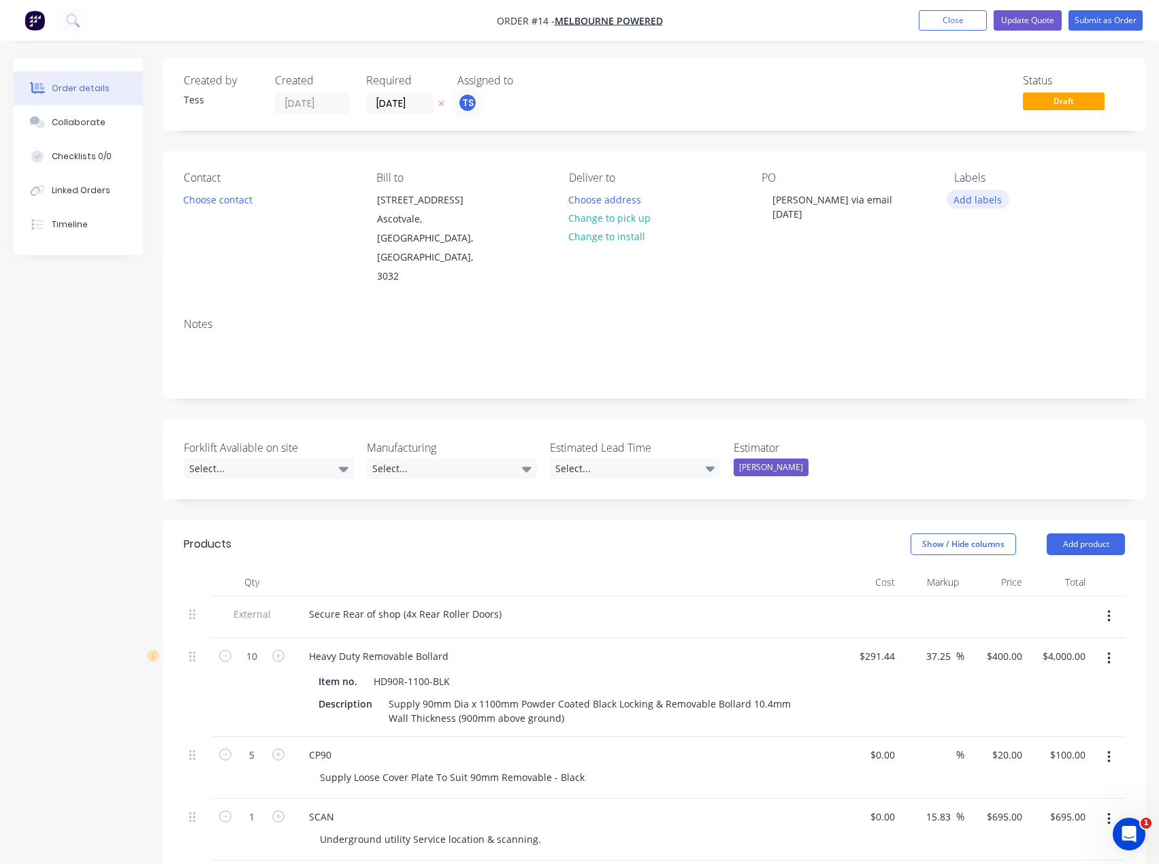
click at [977, 201] on button "Add labels" at bounding box center [978, 199] width 63 height 18
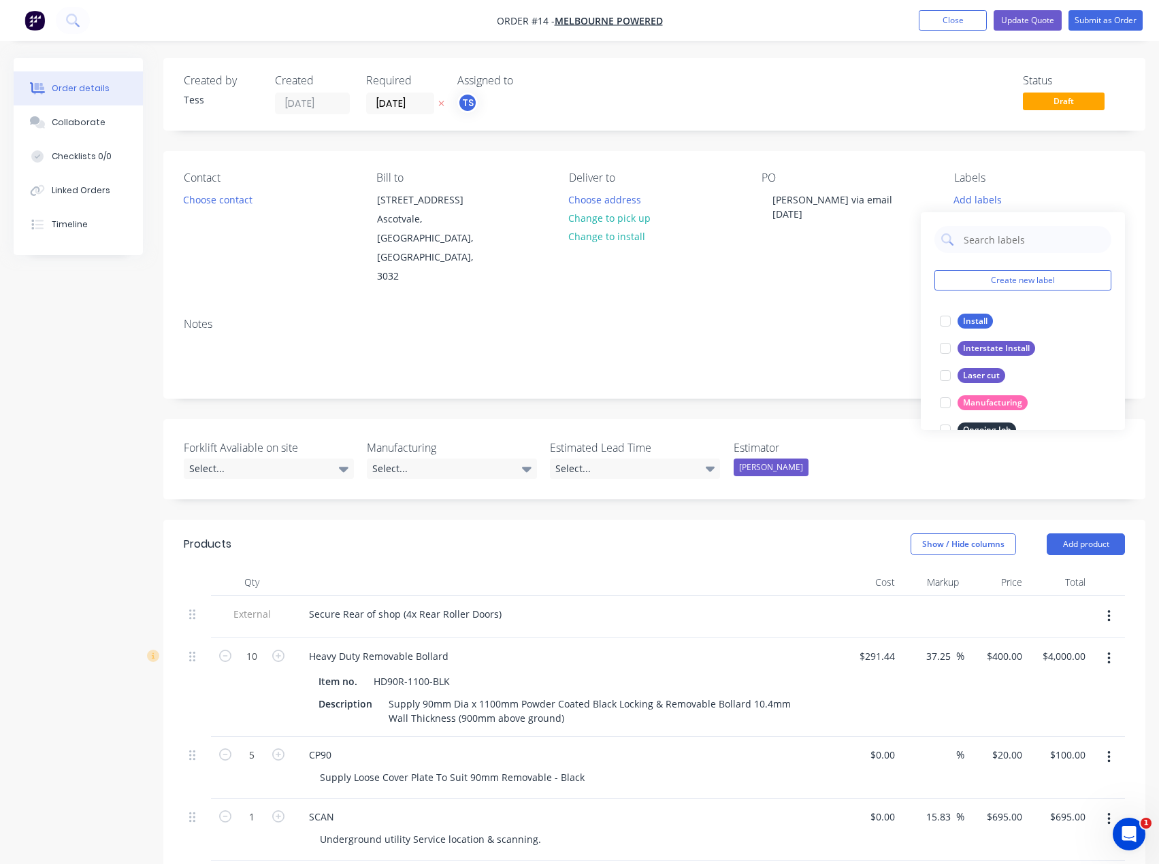
drag, startPoint x: 972, startPoint y: 325, endPoint x: 972, endPoint y: 299, distance: 25.9
click at [973, 325] on div "Install" at bounding box center [975, 321] width 35 height 15
click at [937, 190] on div "Contact Choose contact [PERSON_NAME] to [STREET_ADDRESS] Deliver to Choose addr…" at bounding box center [654, 229] width 982 height 156
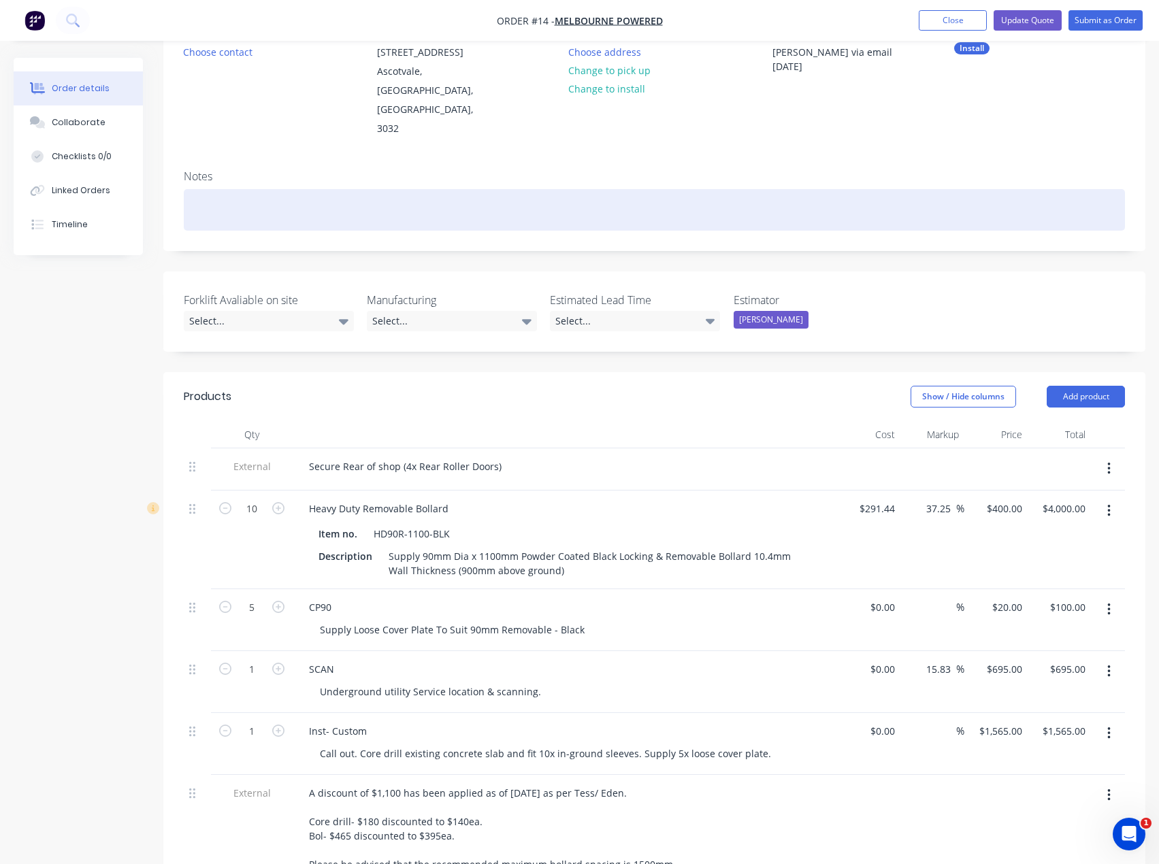
scroll to position [136, 0]
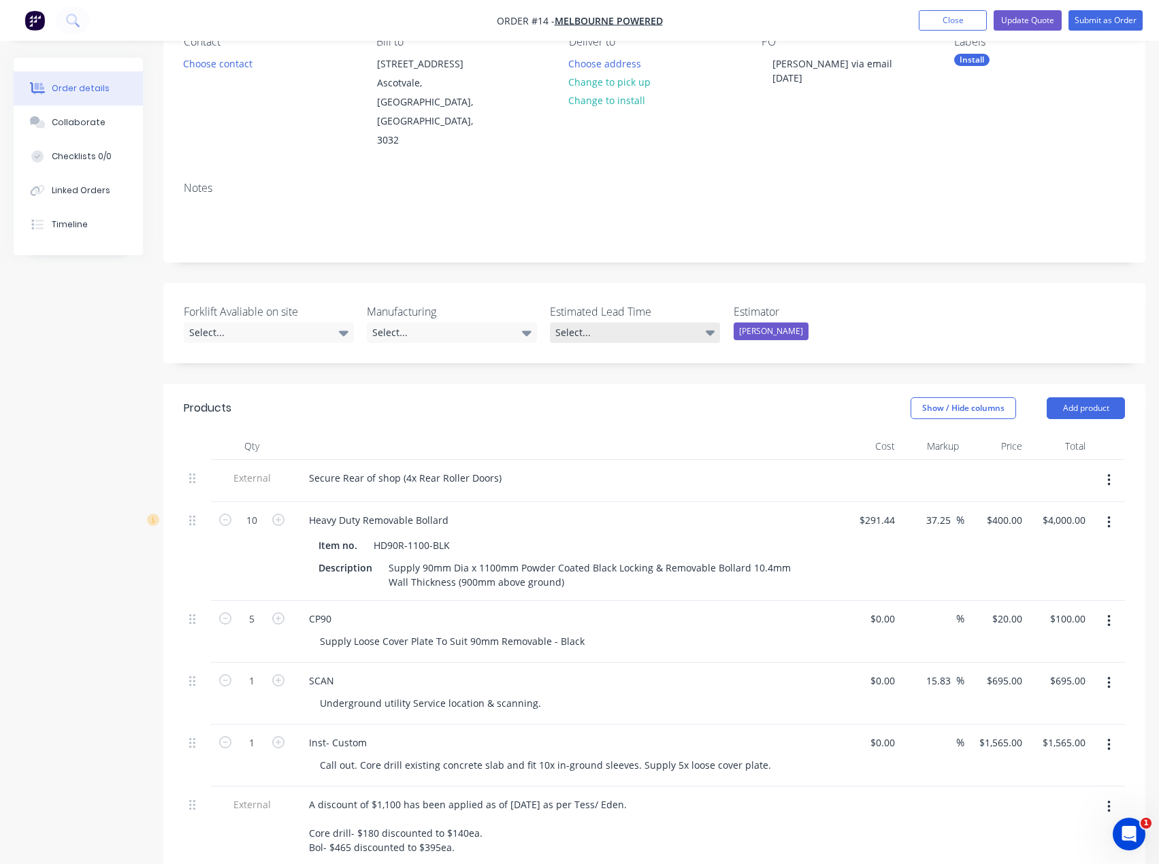
click at [653, 323] on div "Select..." at bounding box center [635, 333] width 170 height 20
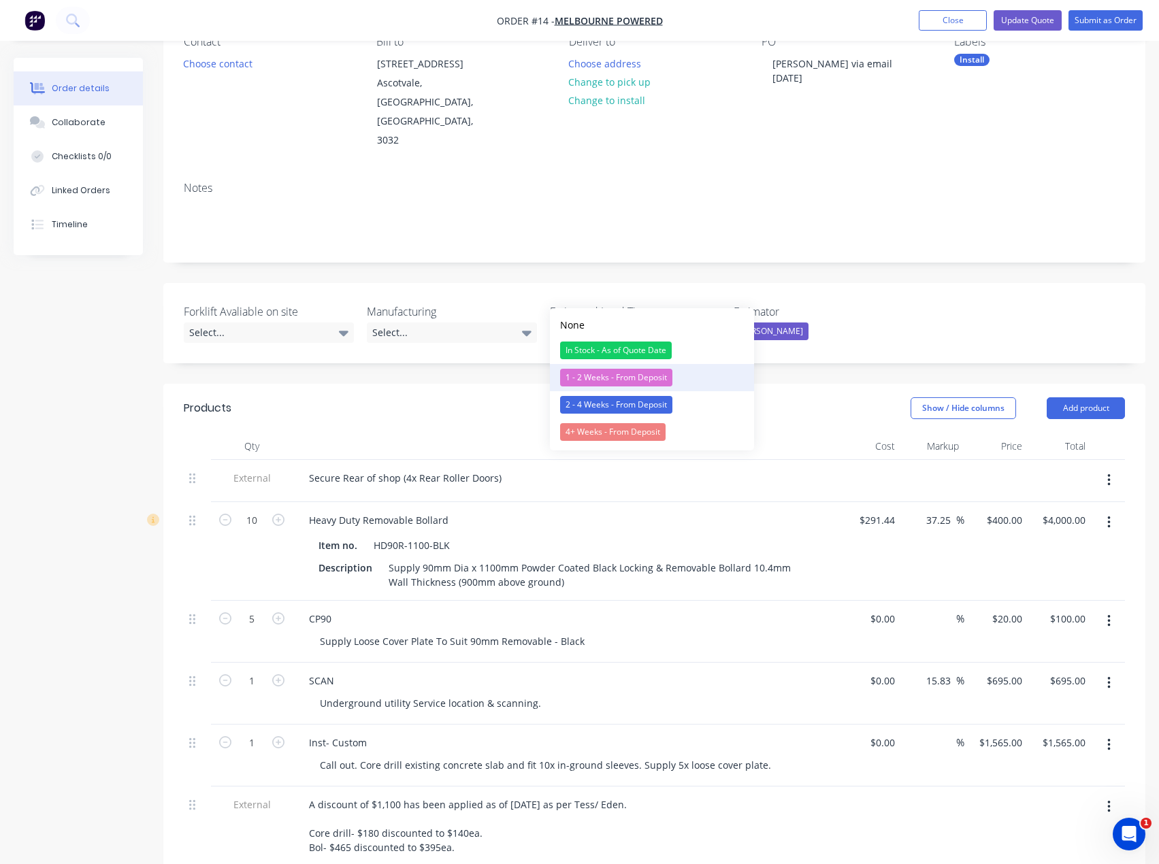
click at [600, 372] on div "1 - 2 Weeks - From Deposit" at bounding box center [616, 378] width 112 height 18
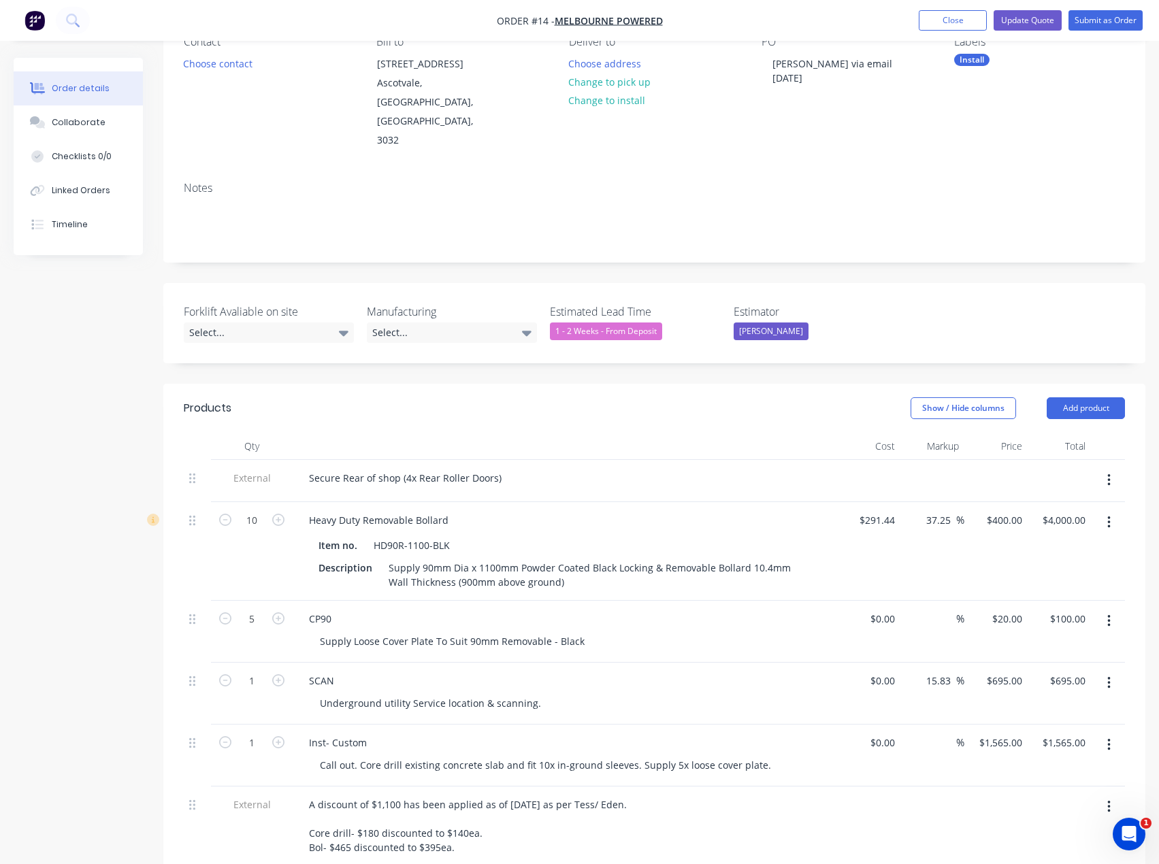
click at [685, 283] on div "Forklift Avaliable on site Select... Manufacturing Select... Estimated Lead Tim…" at bounding box center [654, 323] width 982 height 80
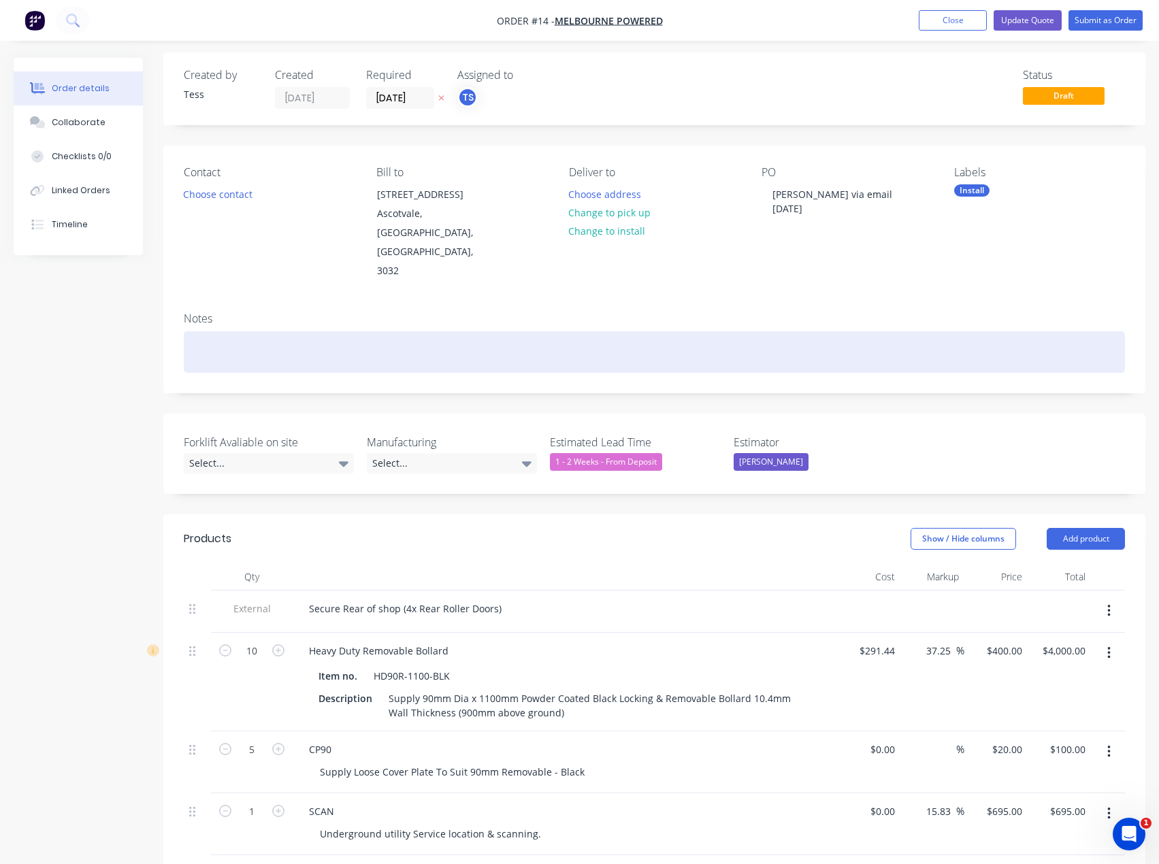
scroll to position [0, 0]
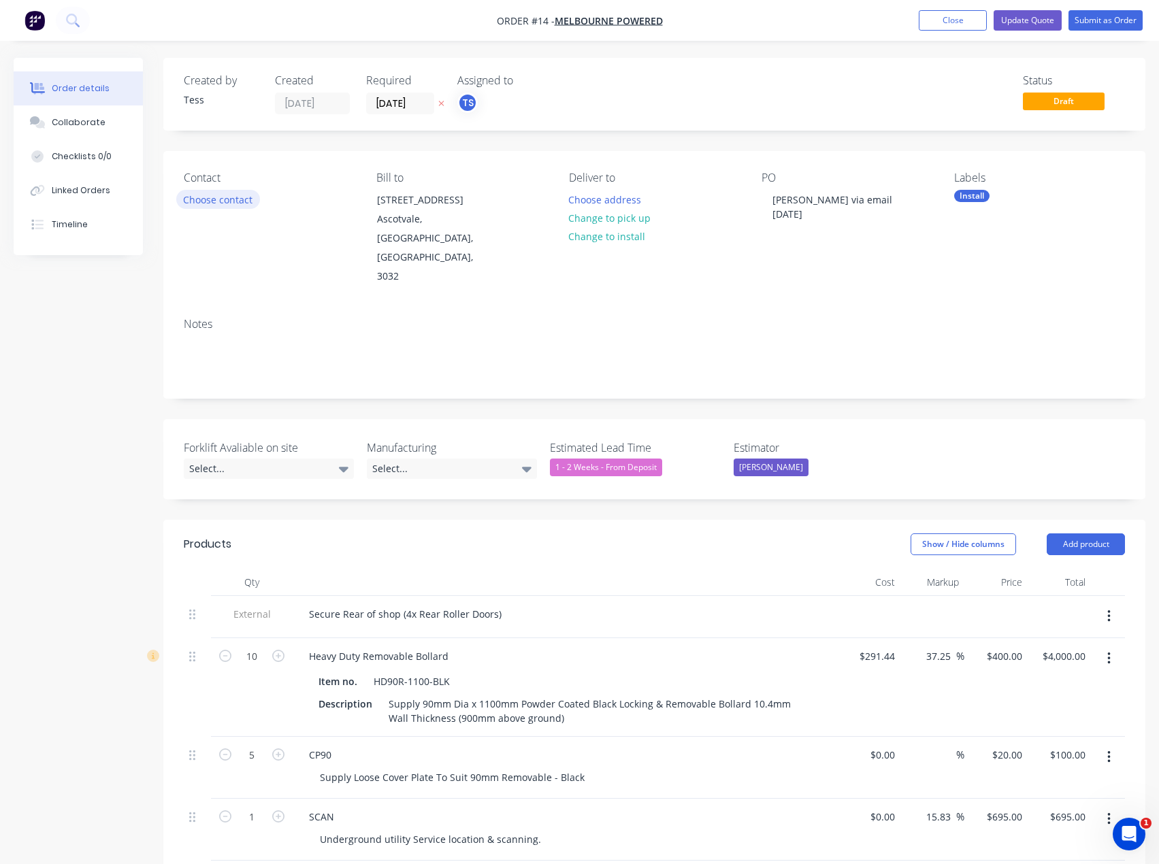
click at [227, 203] on button "Choose contact" at bounding box center [218, 199] width 84 height 18
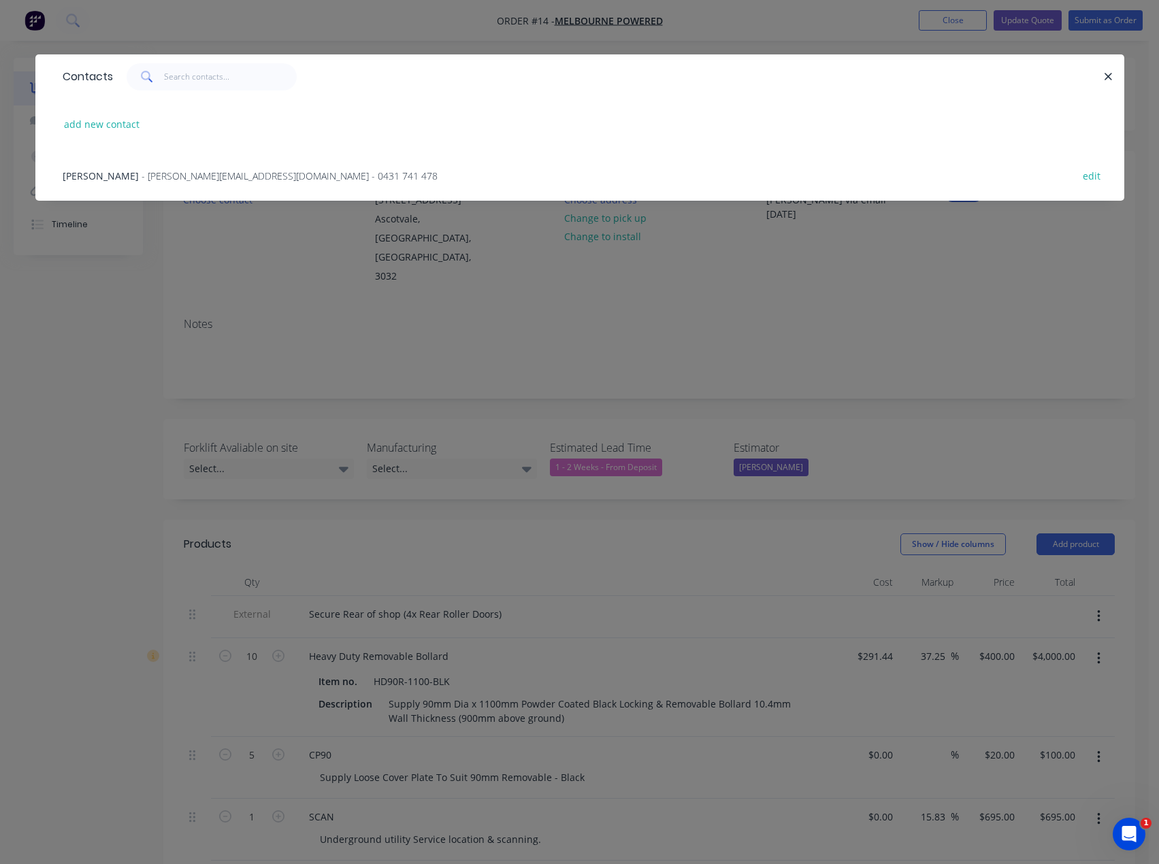
click at [204, 181] on span "- [PERSON_NAME][EMAIL_ADDRESS][DOMAIN_NAME] - 0431 741 478" at bounding box center [290, 175] width 296 height 13
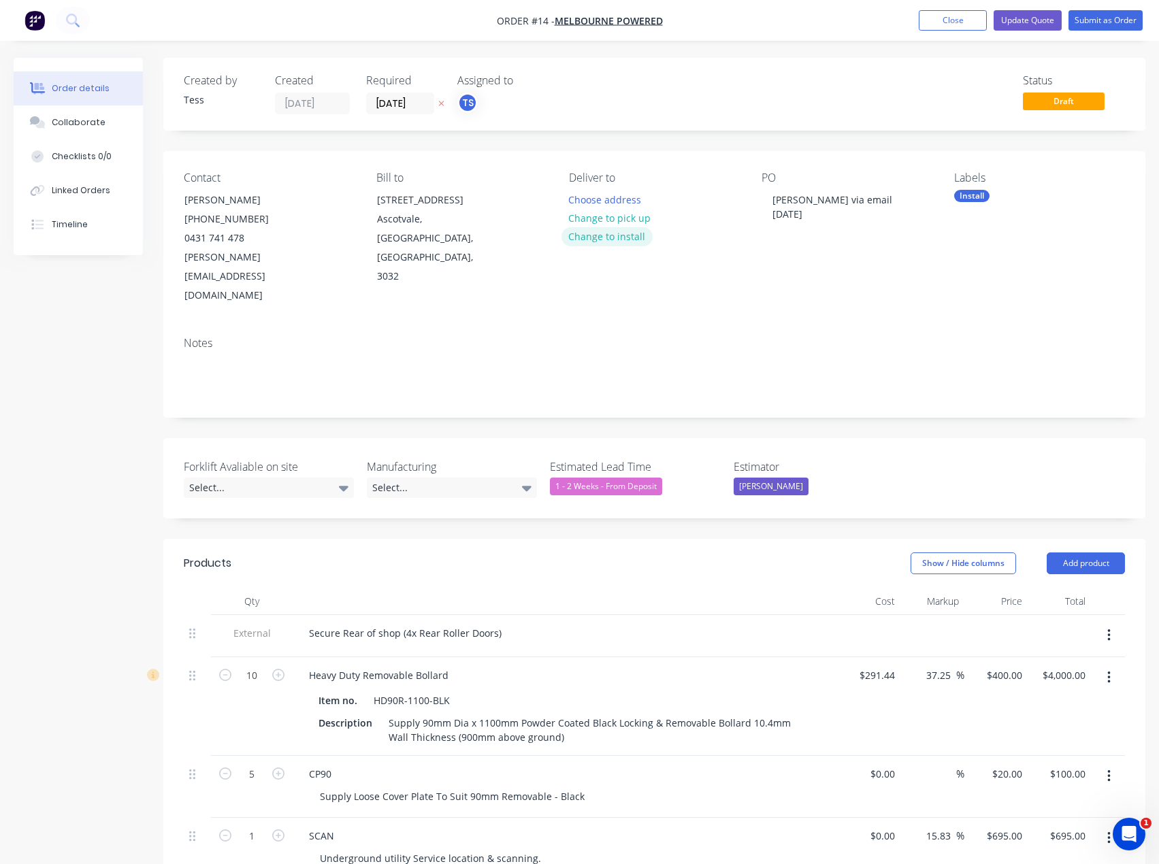
click at [602, 236] on button "Change to install" at bounding box center [607, 236] width 91 height 18
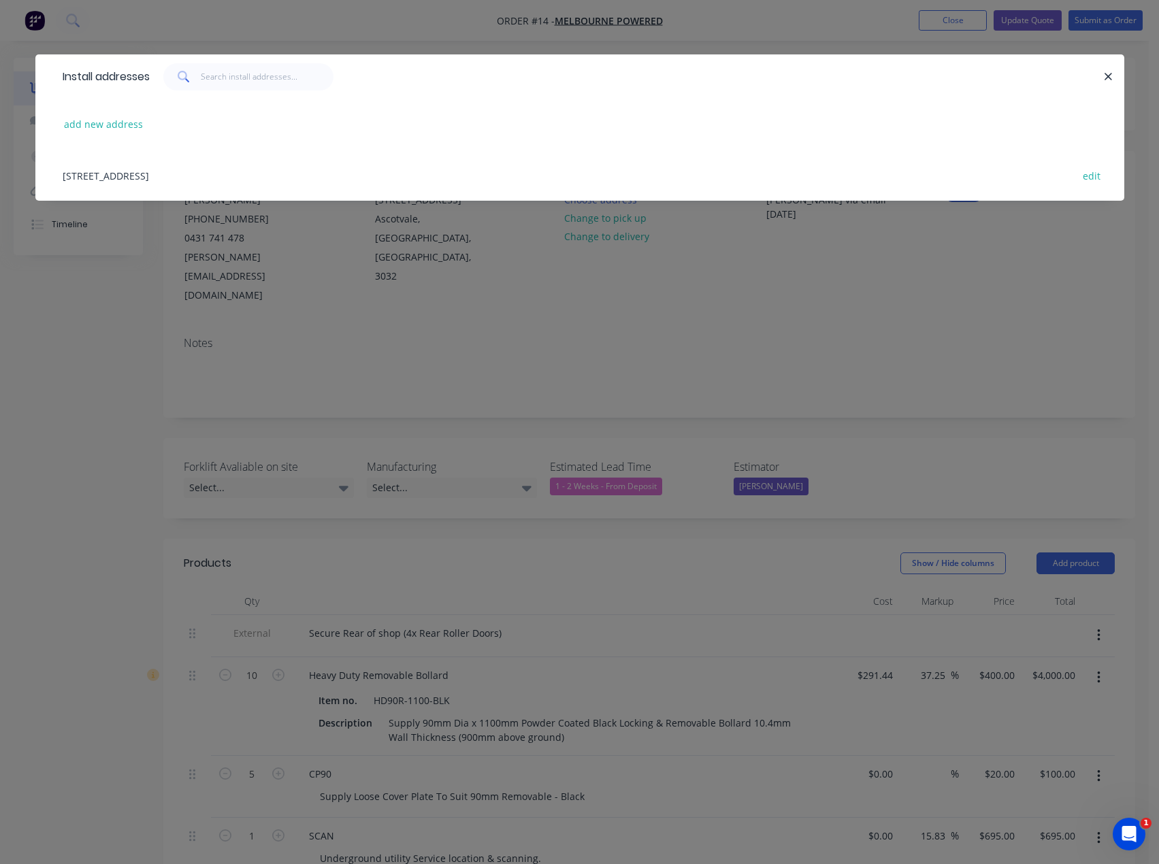
click at [167, 174] on div "[STREET_ADDRESS] edit" at bounding box center [580, 175] width 1048 height 51
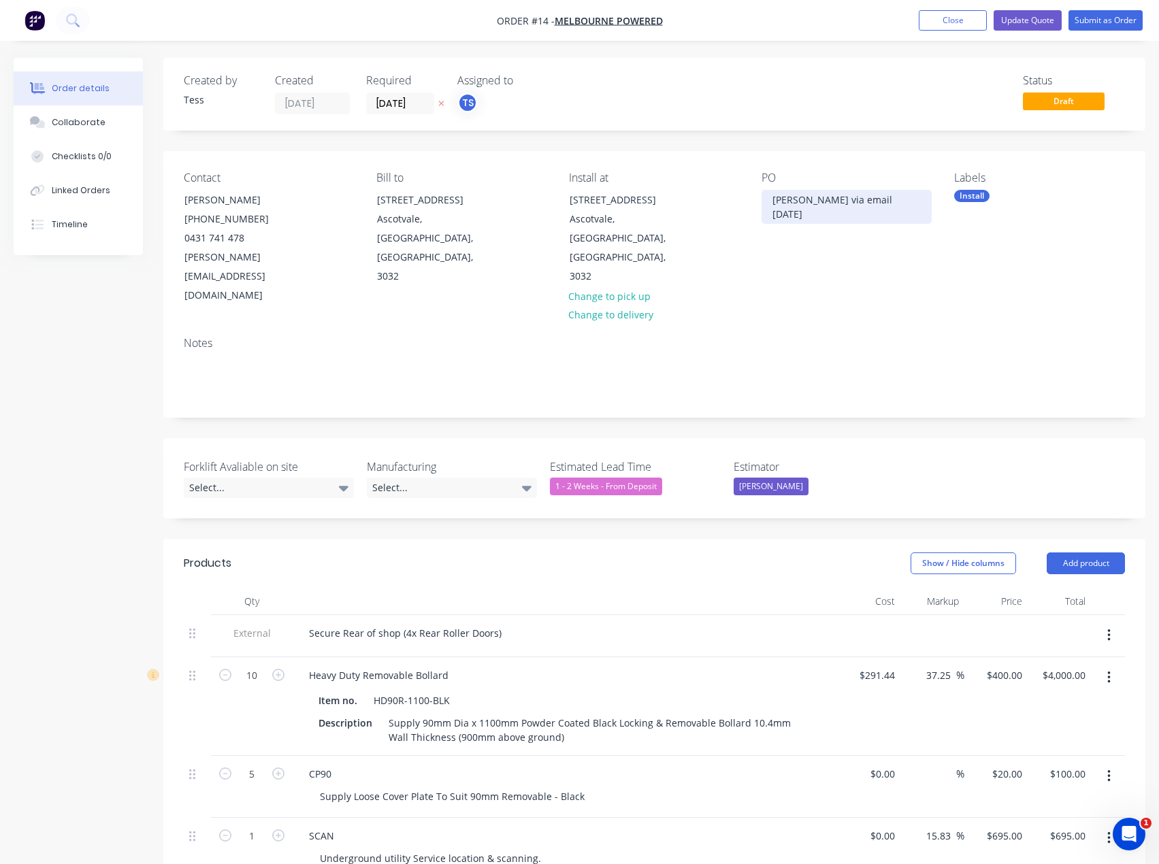
click at [821, 199] on div "[PERSON_NAME] via email [DATE]" at bounding box center [847, 207] width 170 height 34
drag, startPoint x: 901, startPoint y: 201, endPoint x: 710, endPoint y: 202, distance: 191.3
click at [710, 201] on div "Contact [PERSON_NAME] [PHONE_NUMBER] [PERSON_NAME][EMAIL_ADDRESS][DOMAIN_NAME] …" at bounding box center [654, 238] width 982 height 175
click at [879, 202] on div "Secure rear roller doors" at bounding box center [827, 200] width 131 height 20
click at [1029, 20] on button "Update Quote" at bounding box center [1028, 20] width 68 height 20
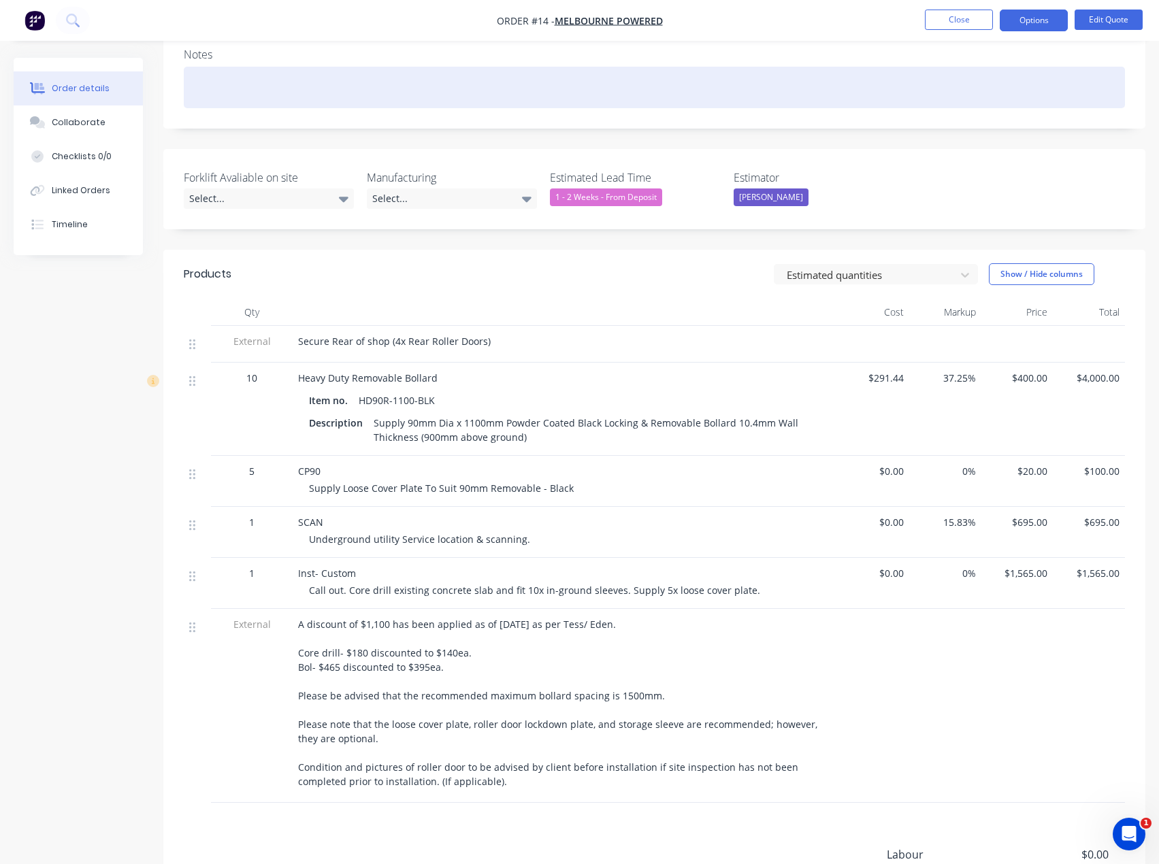
scroll to position [272, 0]
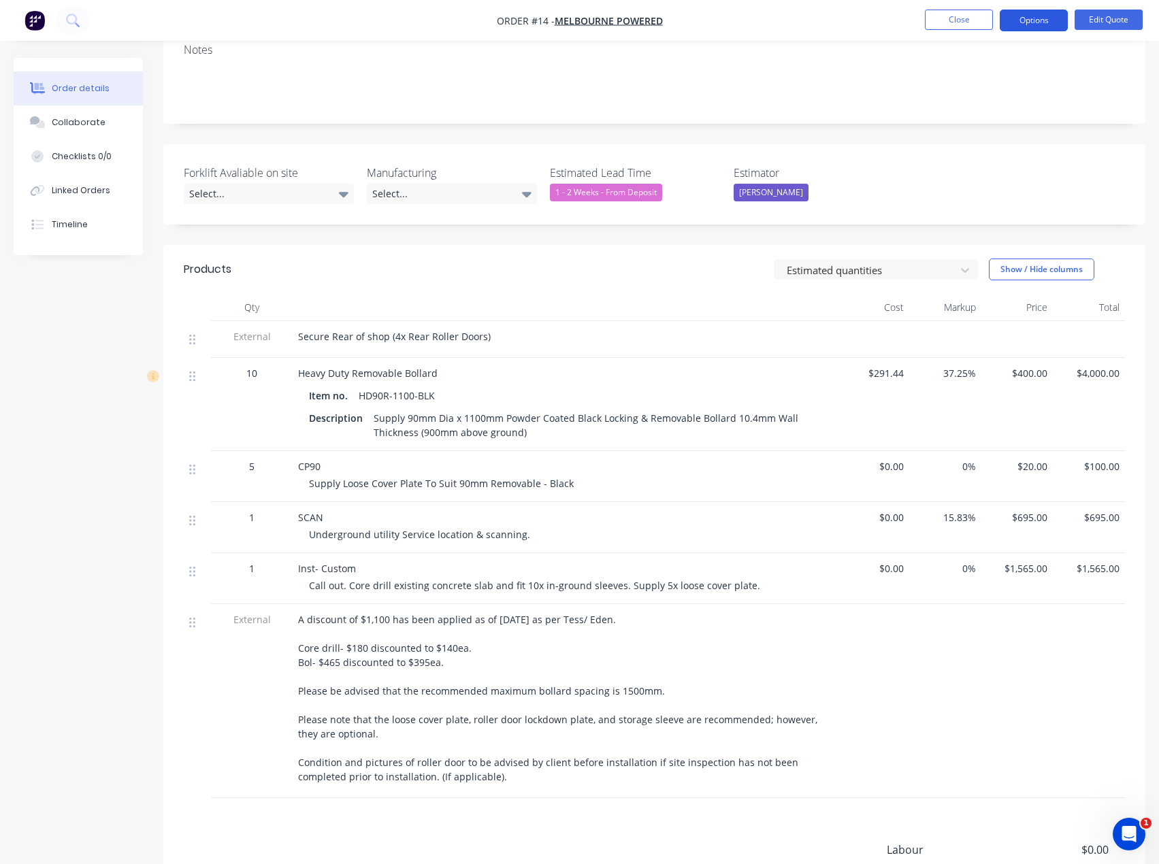
click at [1048, 25] on button "Options" at bounding box center [1034, 21] width 68 height 22
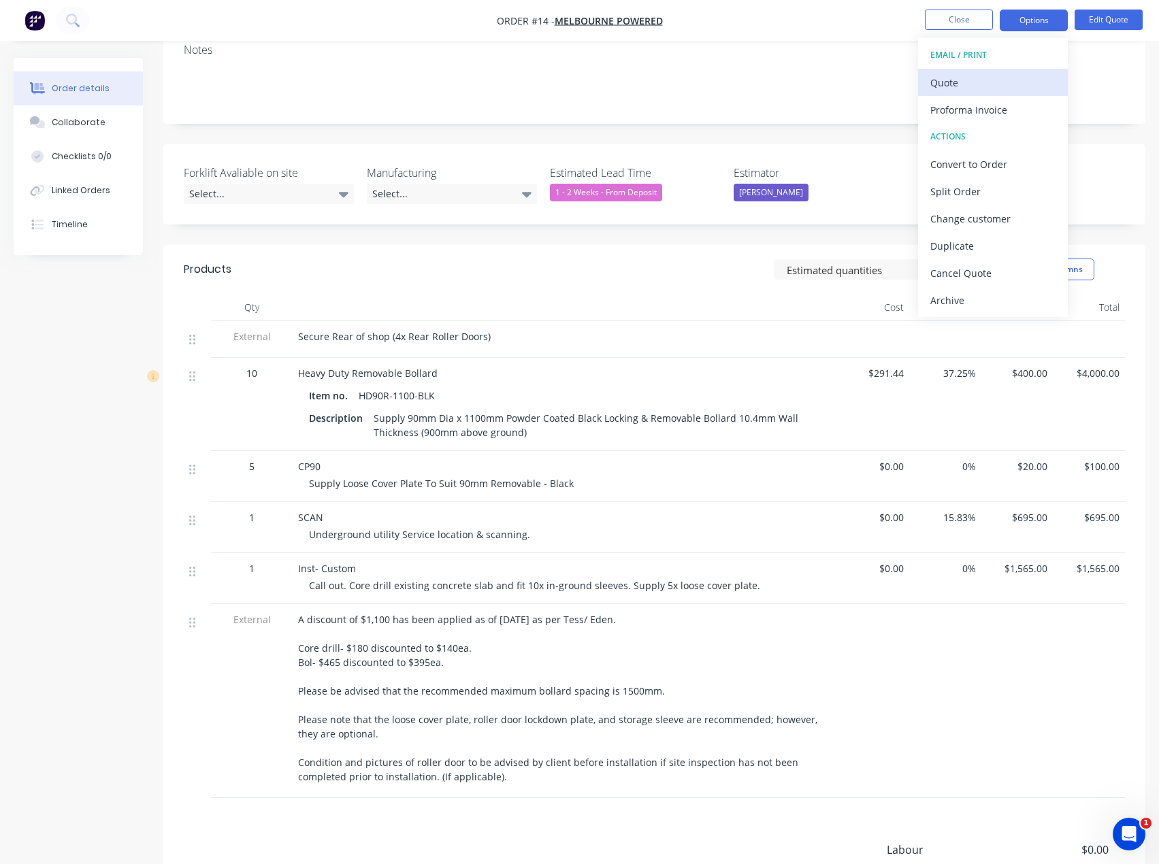
click at [973, 84] on div "Quote" at bounding box center [993, 83] width 125 height 20
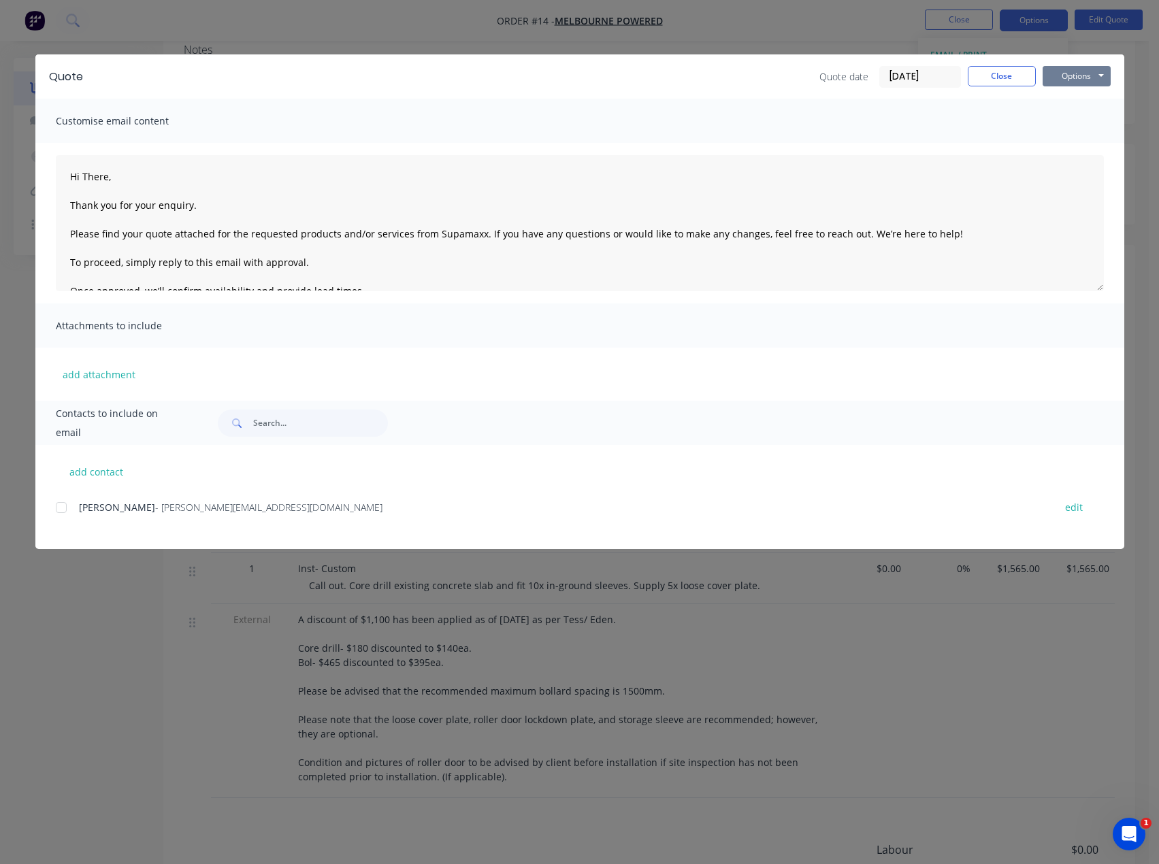
click at [1076, 74] on button "Options" at bounding box center [1077, 76] width 68 height 20
click at [1087, 101] on button "Preview" at bounding box center [1086, 100] width 87 height 22
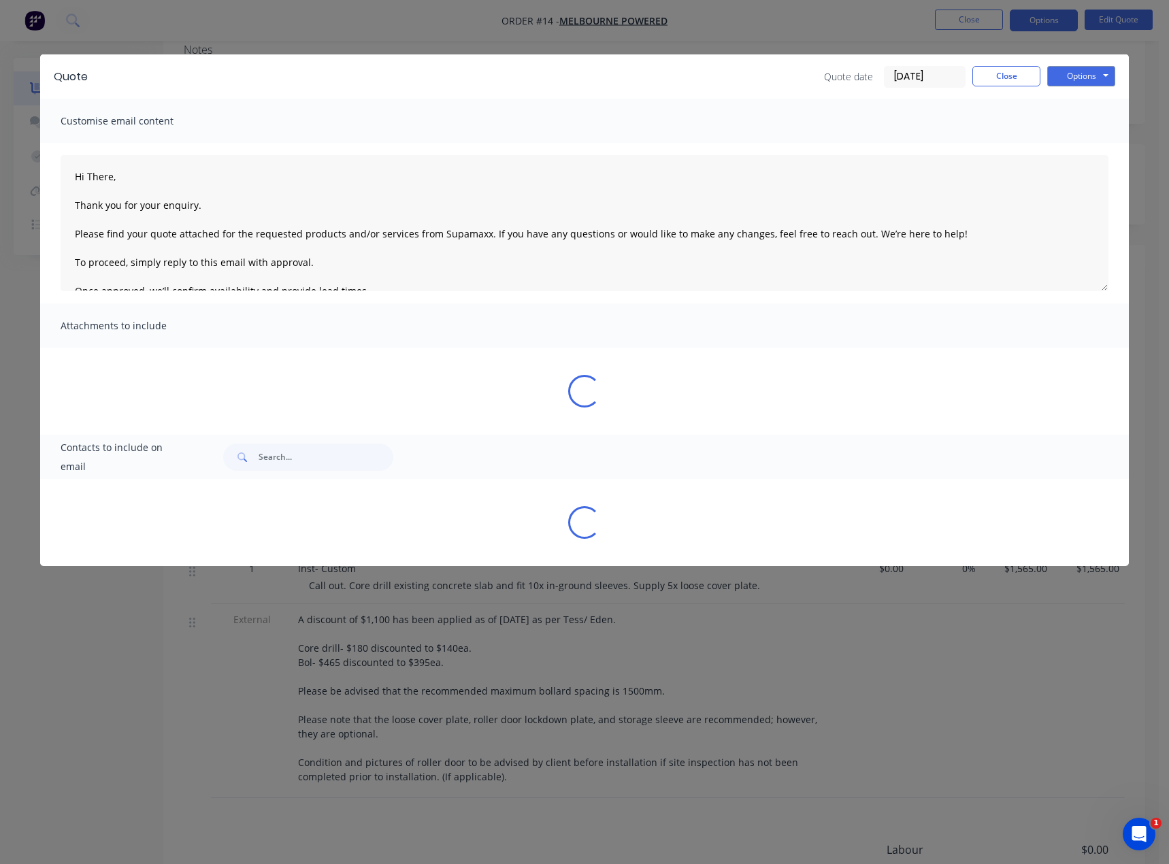
type textarea "Hi There, Thank you for your enquiry. Please find your quote attached for the r…"
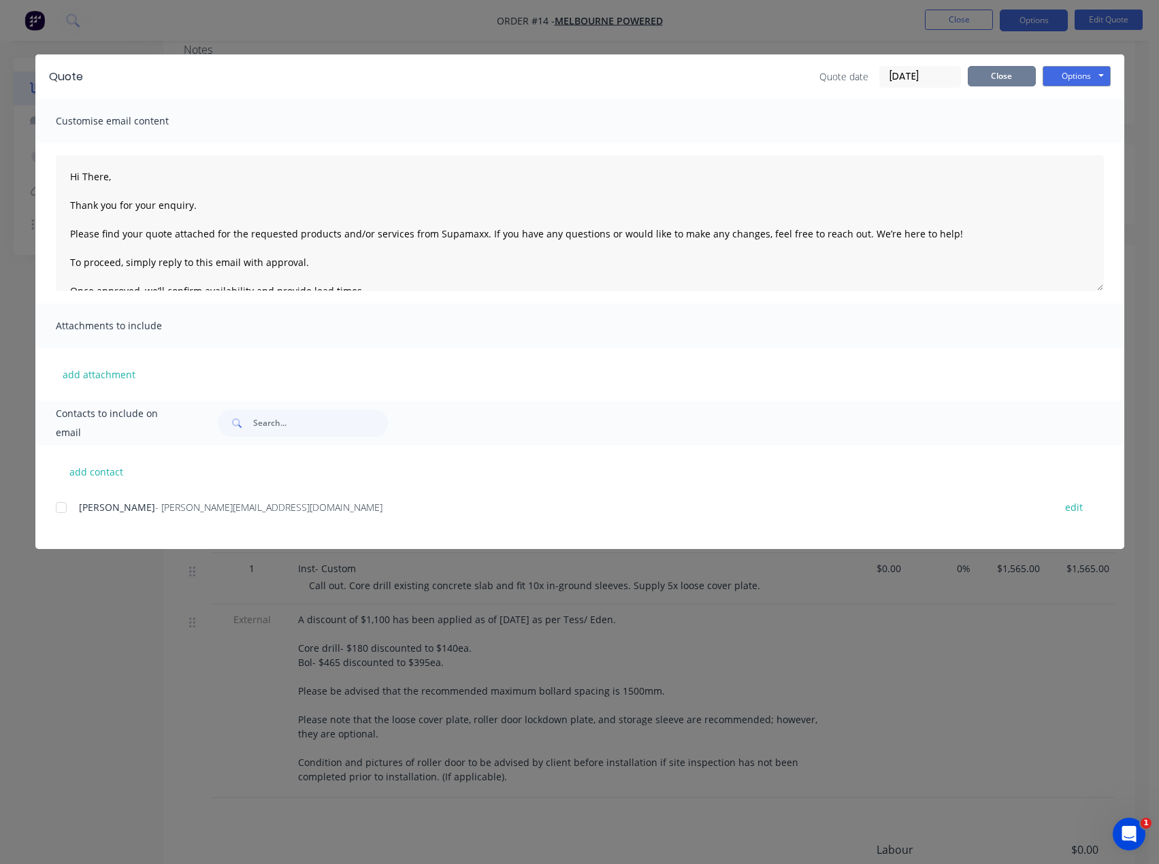
click at [1007, 78] on button "Close" at bounding box center [1002, 76] width 68 height 20
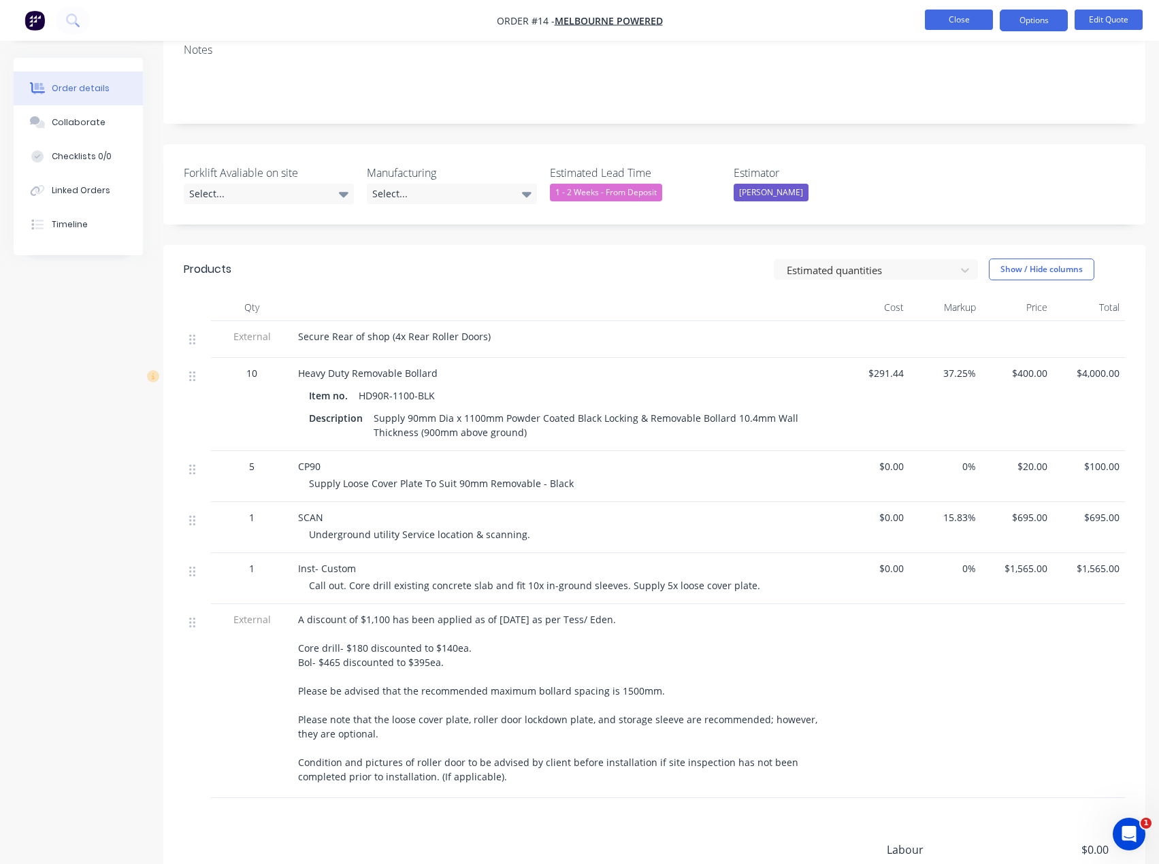
click at [950, 19] on button "Close" at bounding box center [959, 20] width 68 height 20
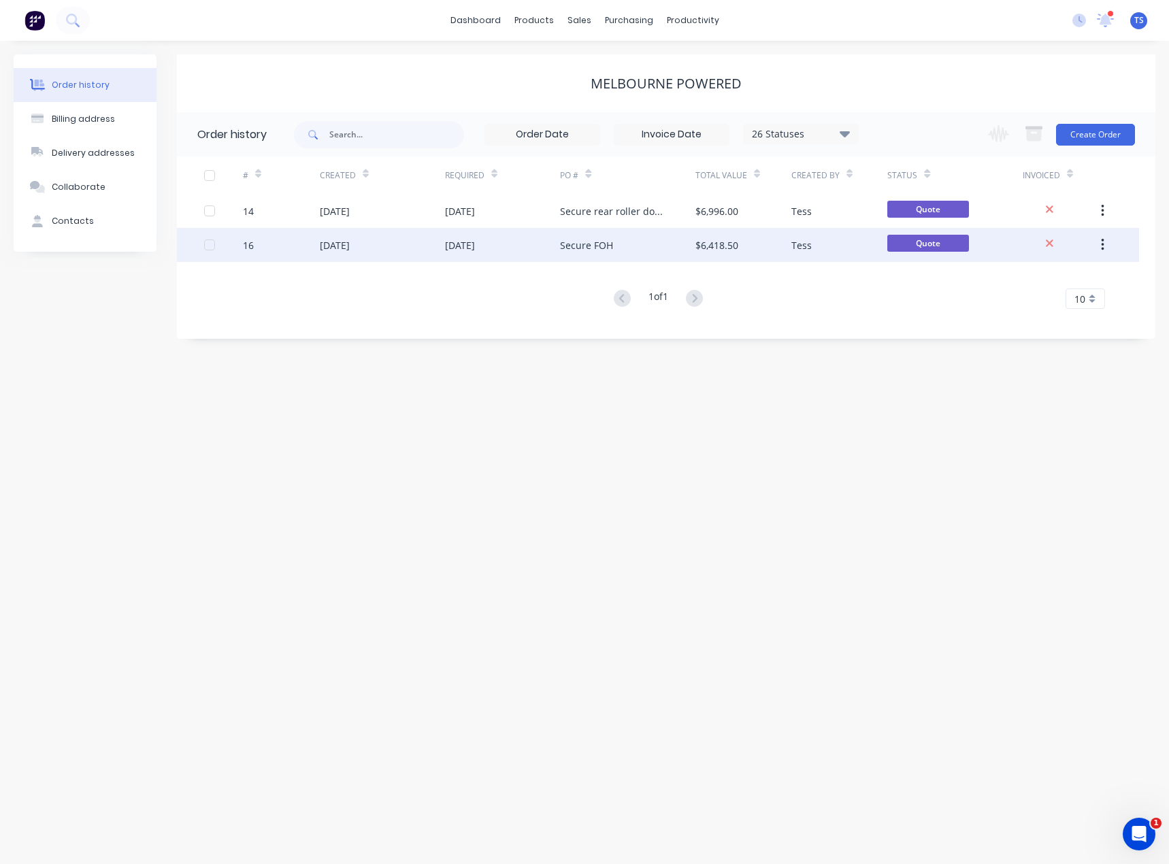
click at [587, 244] on div "Secure FOH" at bounding box center [586, 245] width 53 height 14
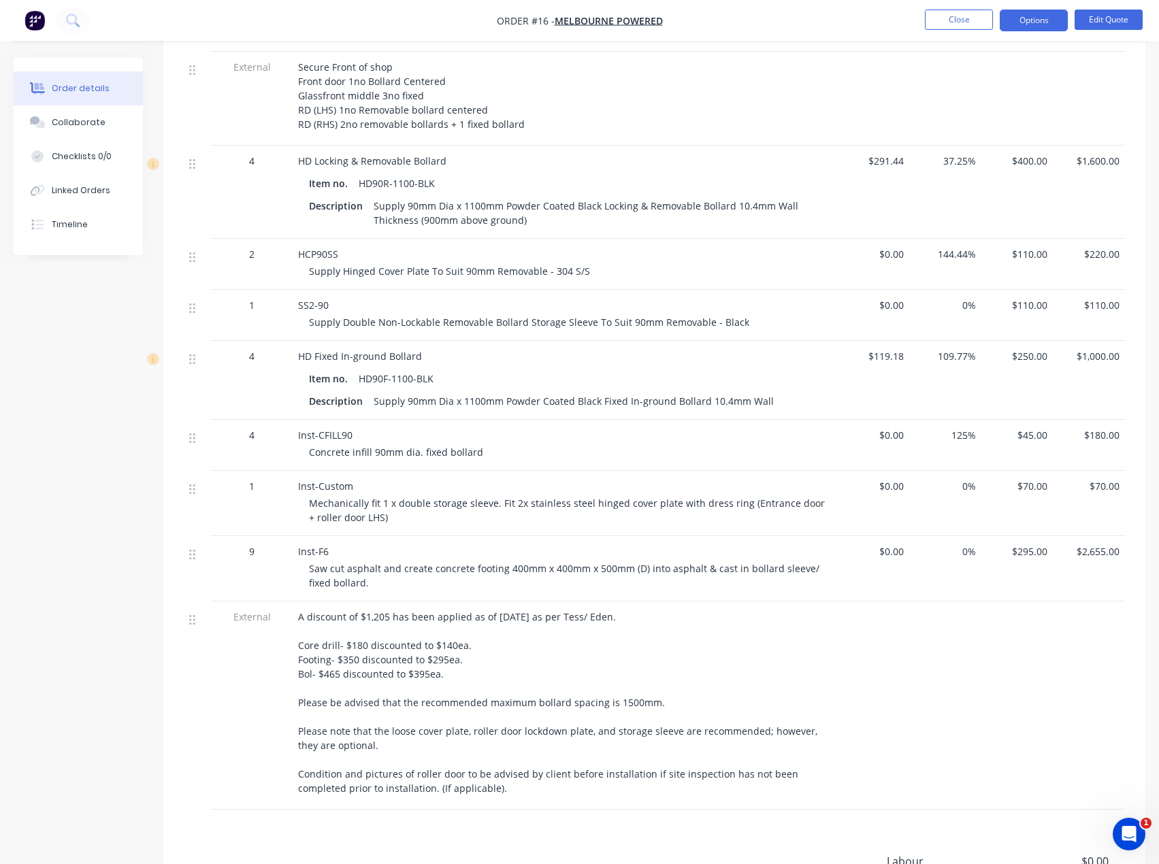
scroll to position [613, 0]
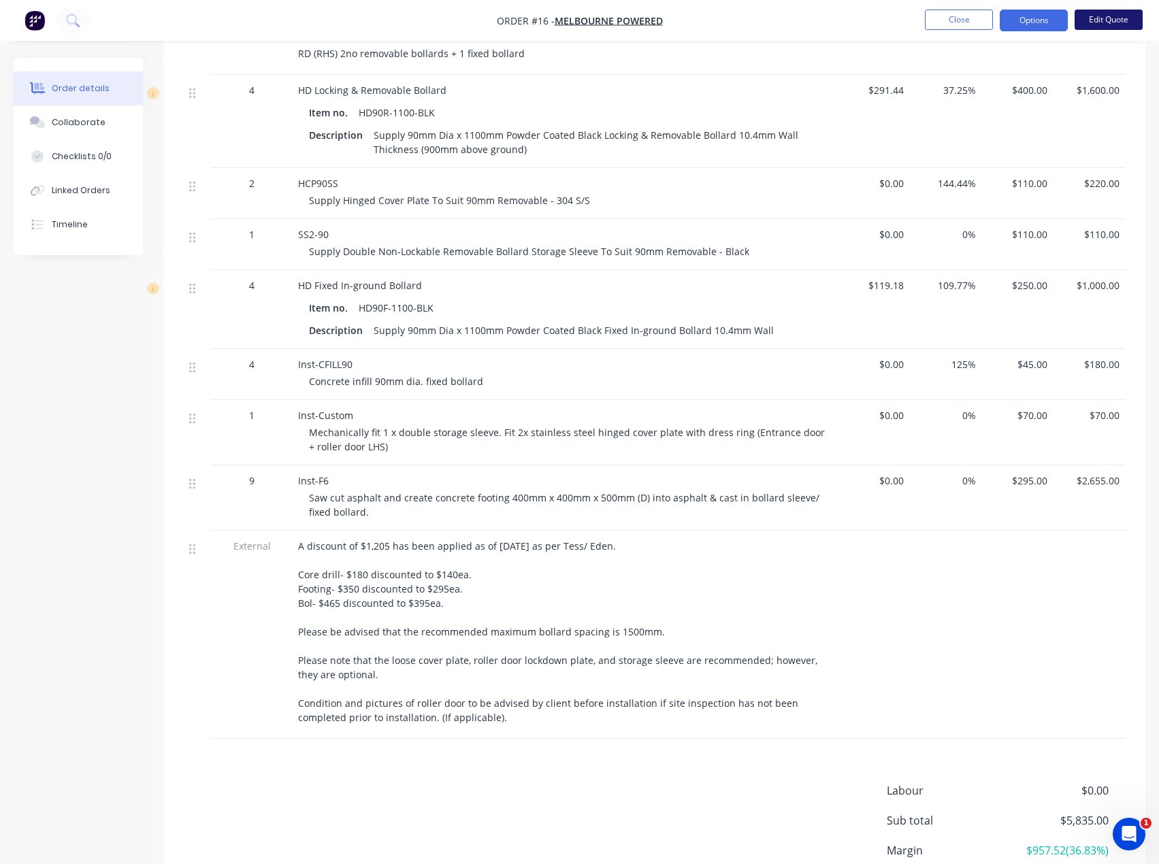
click at [1118, 24] on button "Edit Quote" at bounding box center [1109, 20] width 68 height 20
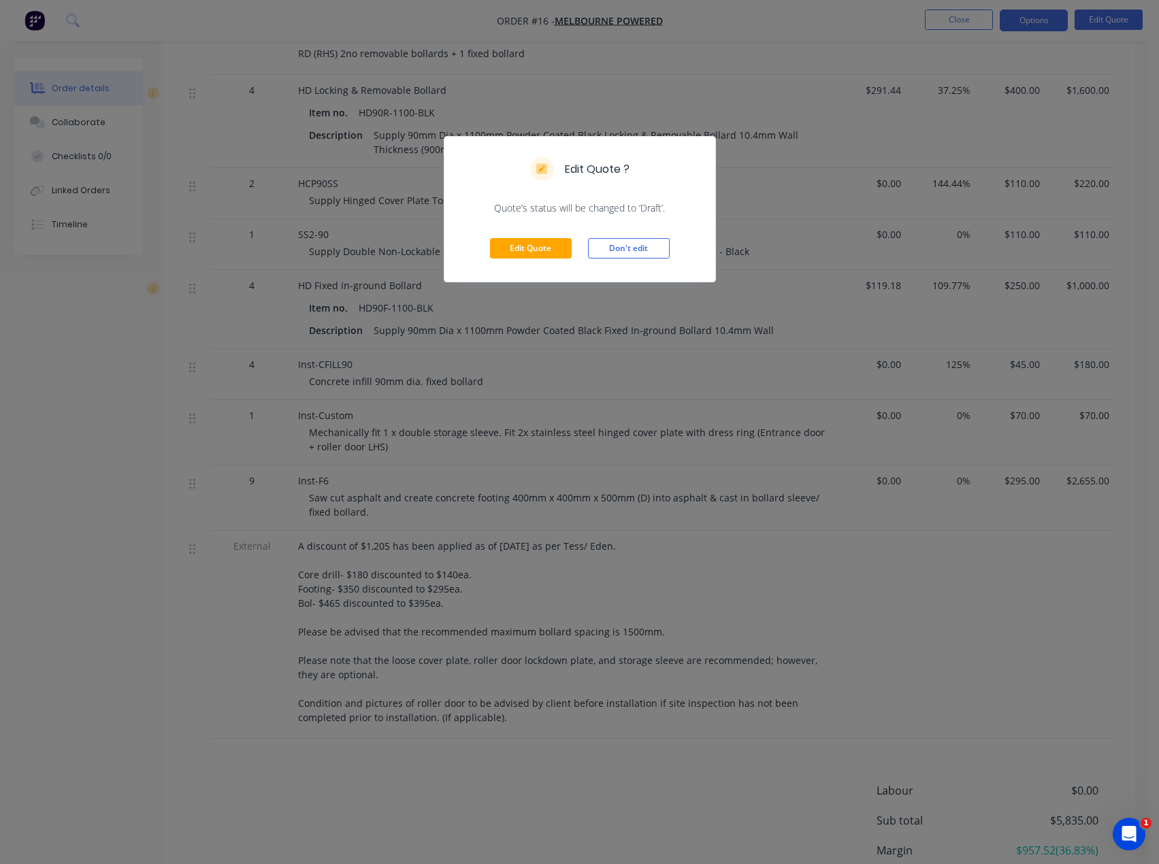
click at [556, 546] on div "Edit Quote ? Quote’s status will be changed to ‘Draft’. Edit Quote Don't edit" at bounding box center [579, 432] width 1159 height 864
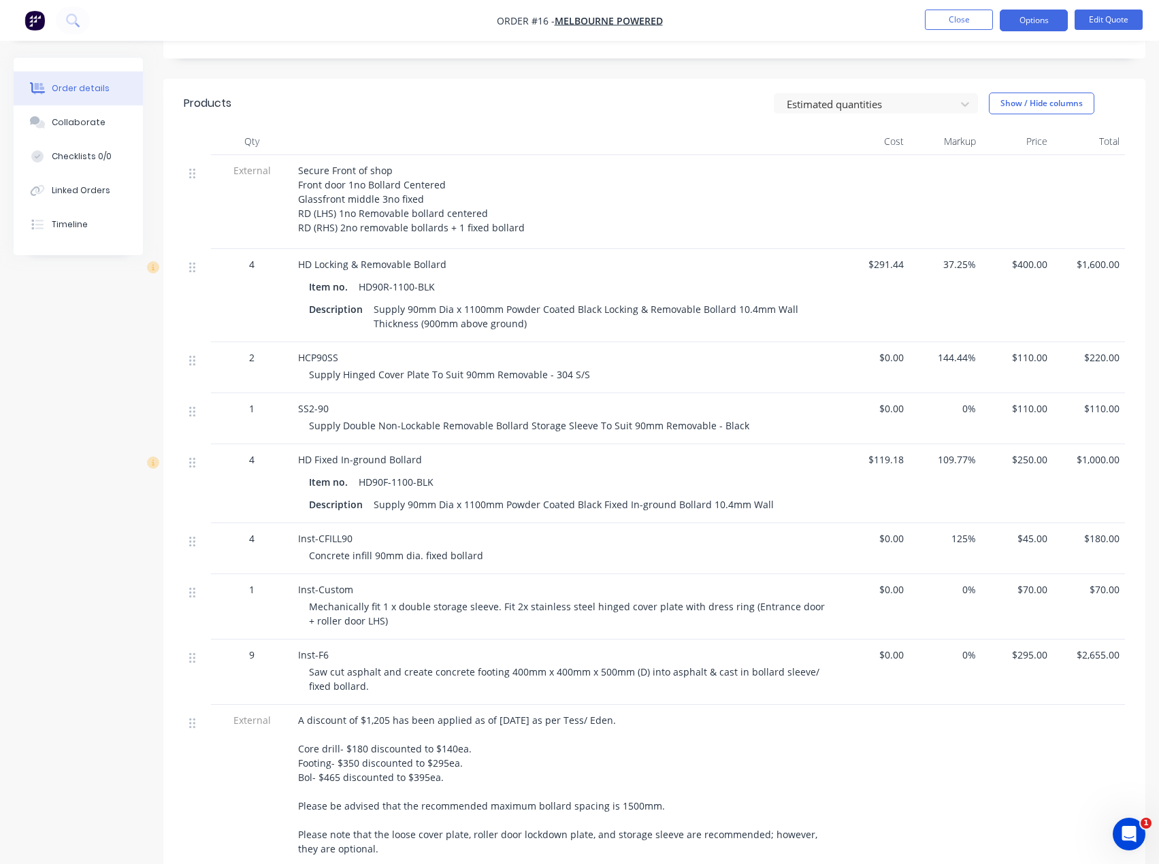
scroll to position [408, 0]
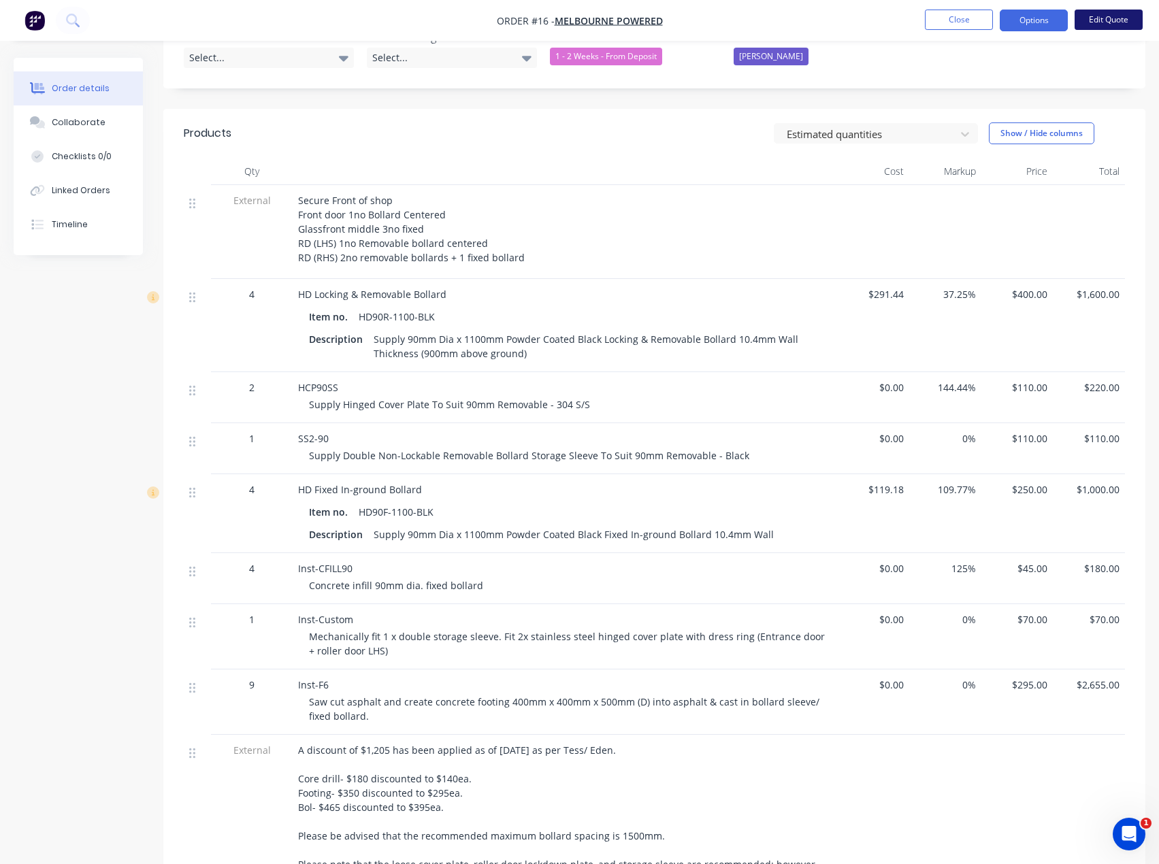
click at [1114, 21] on button "Edit Quote" at bounding box center [1109, 20] width 68 height 20
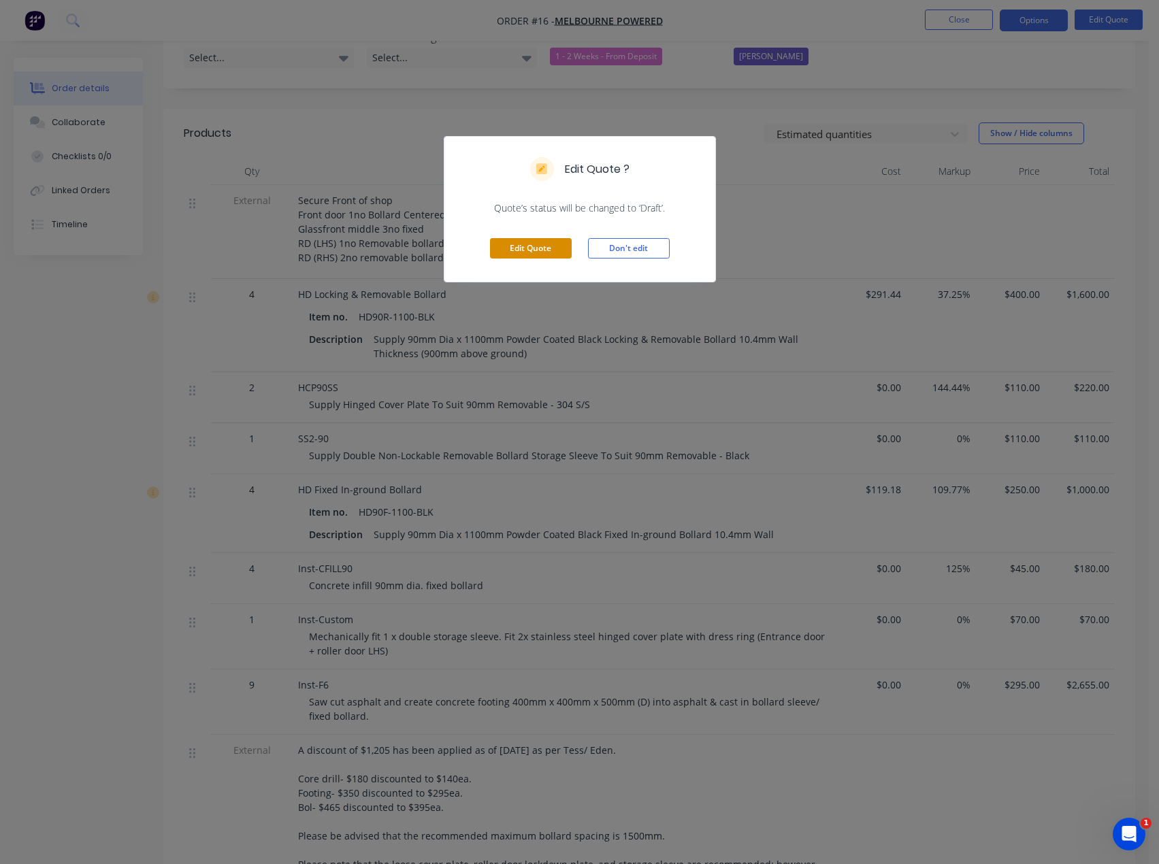
click at [523, 250] on button "Edit Quote" at bounding box center [531, 248] width 82 height 20
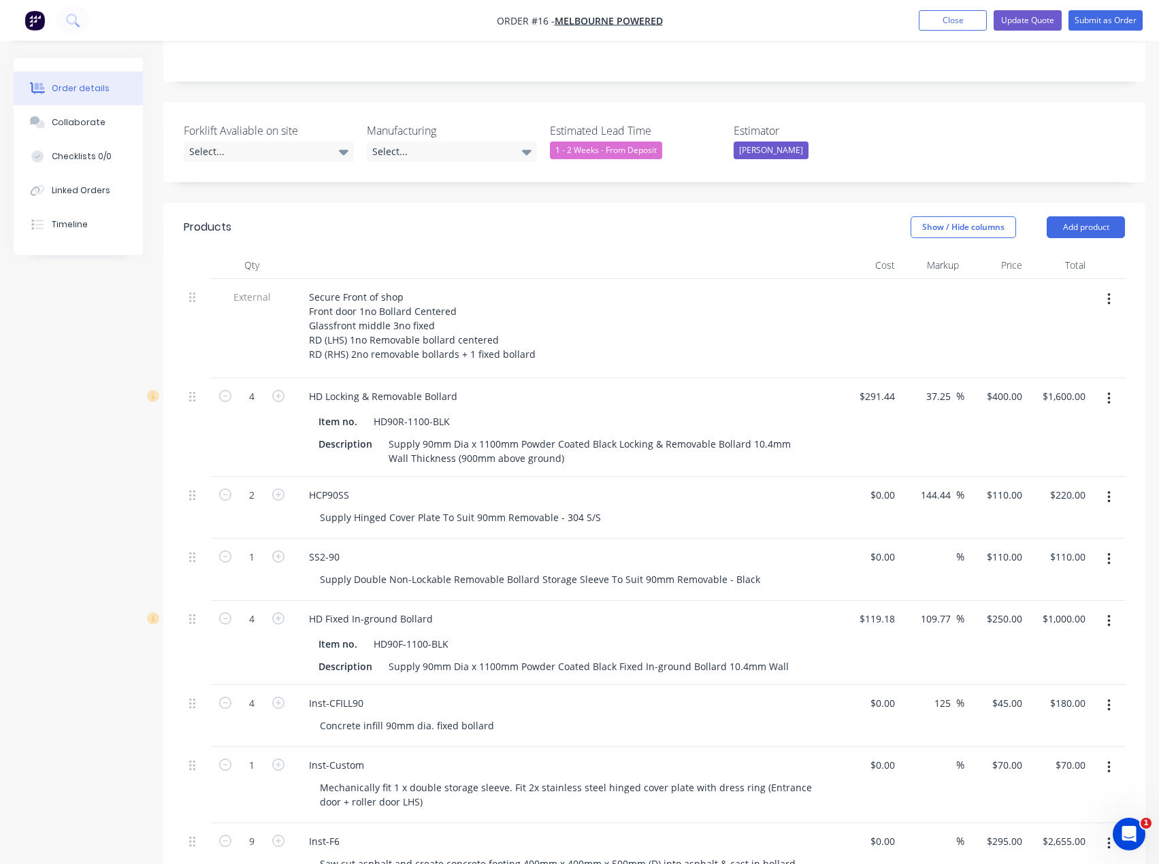
scroll to position [340, 0]
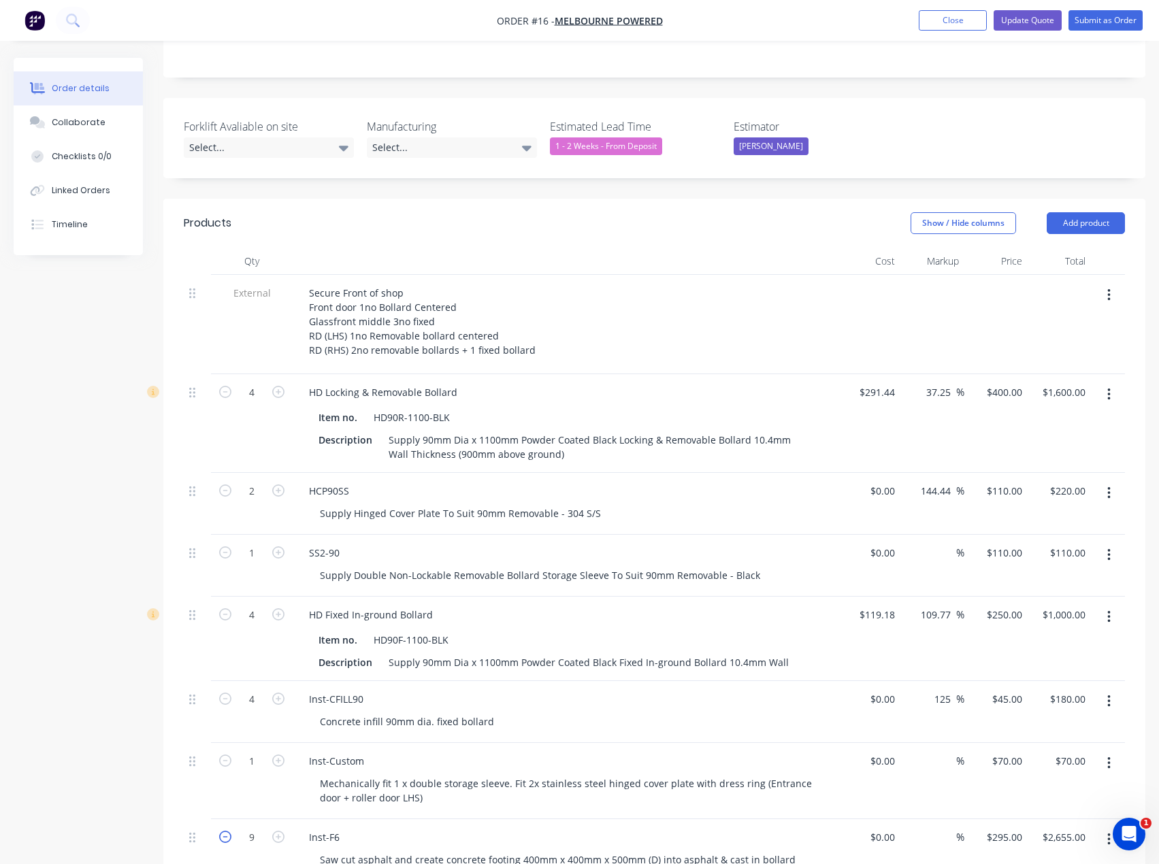
click at [223, 831] on icon "button" at bounding box center [225, 837] width 12 height 12
type input "8"
type input "$2,360.00"
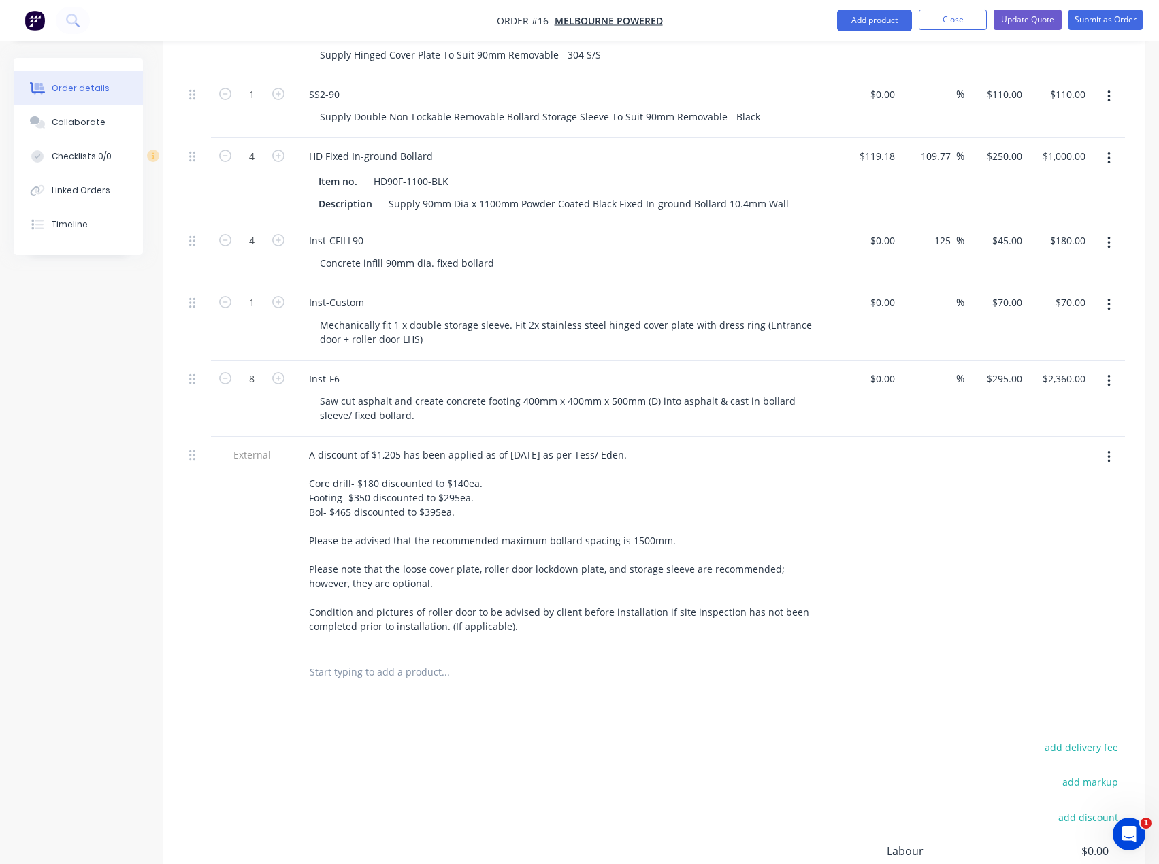
scroll to position [817, 0]
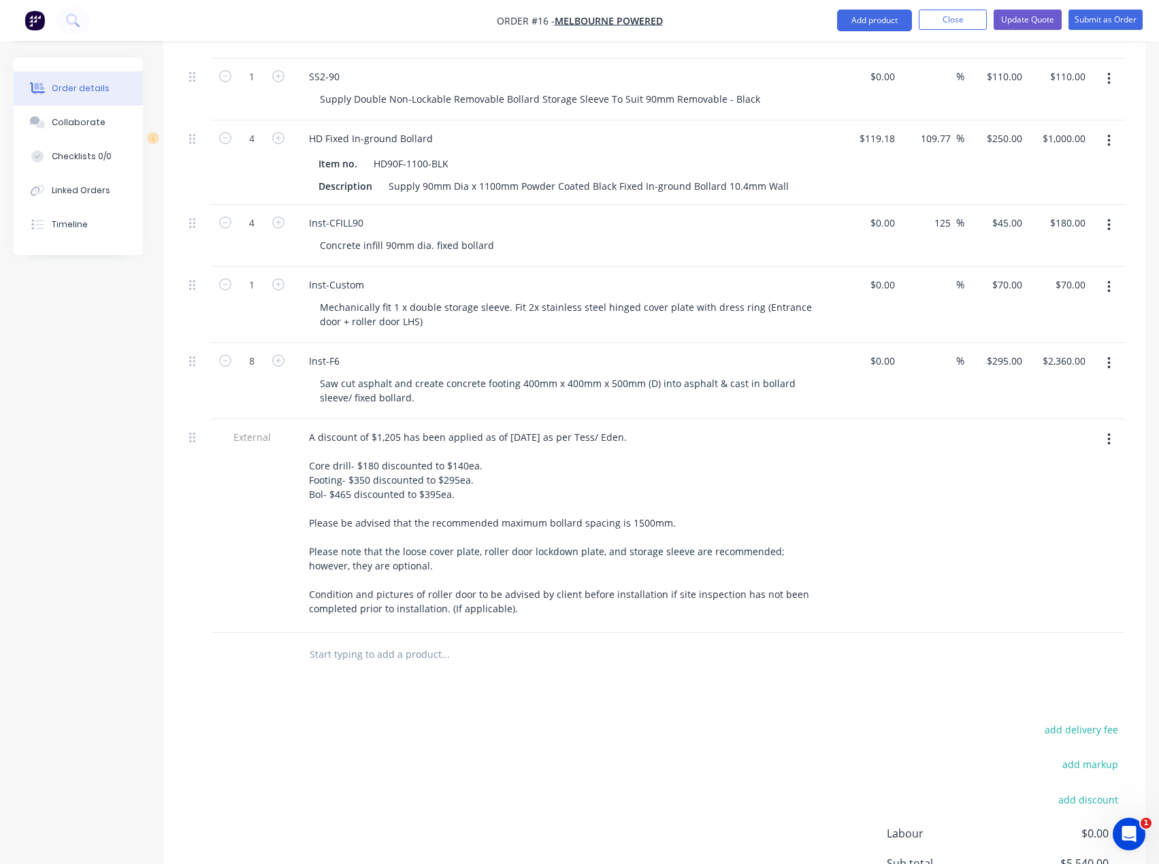
click at [350, 641] on input "text" at bounding box center [445, 654] width 272 height 27
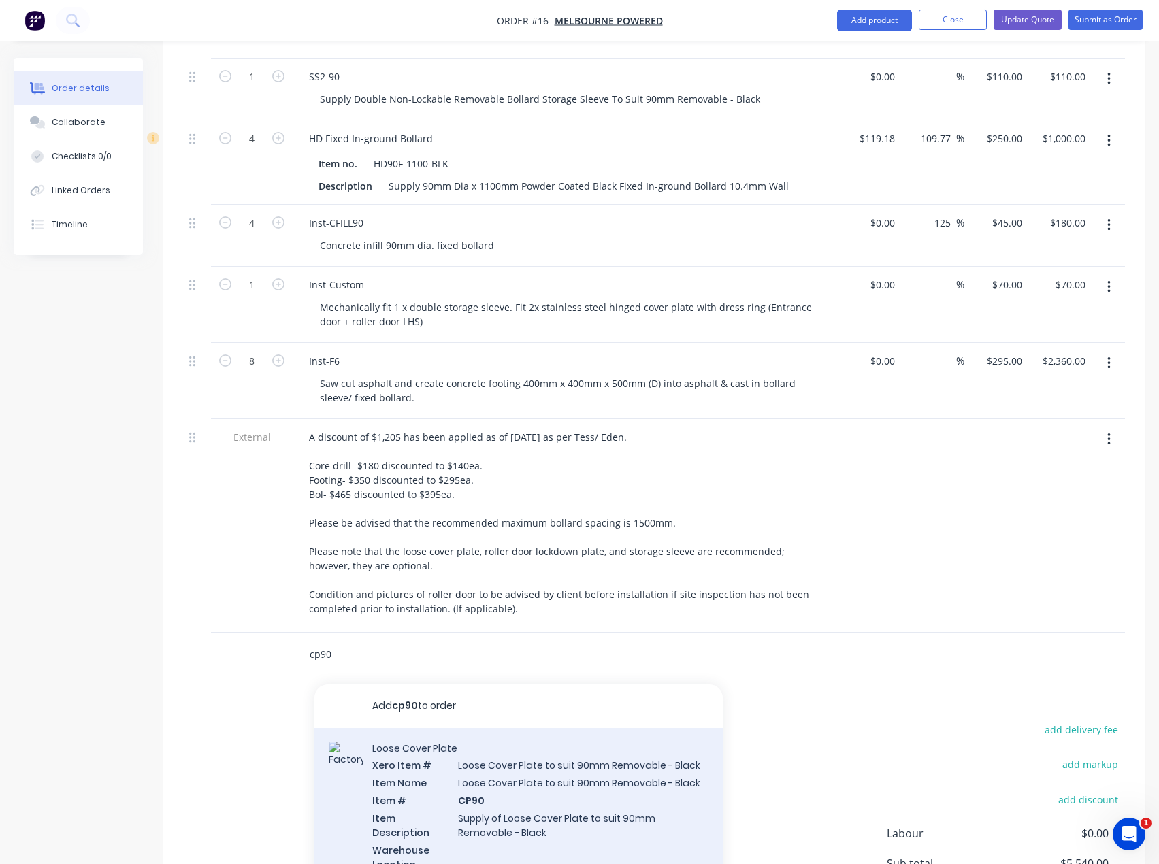
type input "cp90"
click at [472, 765] on div "Loose Cover Plate Xero Item # Loose Cover Plate to suit 90mm Removable - Black …" at bounding box center [518, 815] width 408 height 174
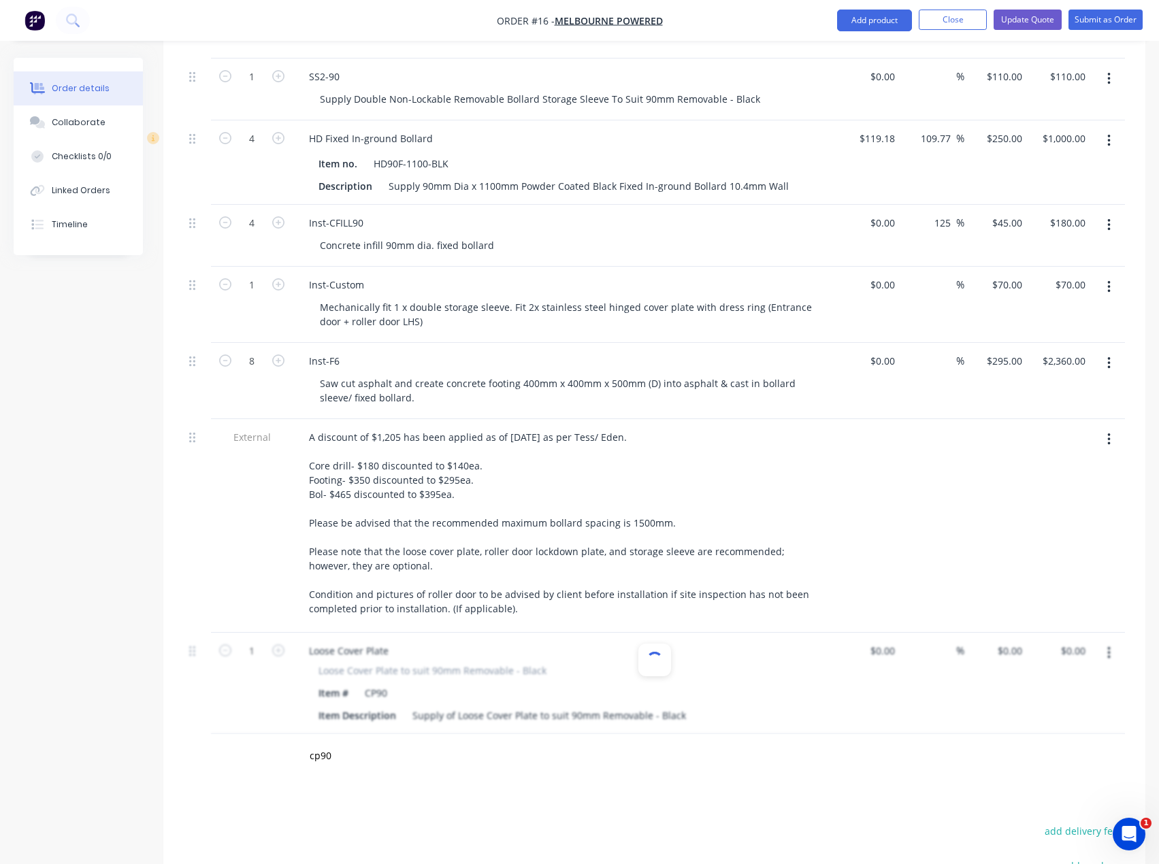
type input "$25.00"
click at [277, 645] on icon "button" at bounding box center [278, 651] width 12 height 12
type input "2"
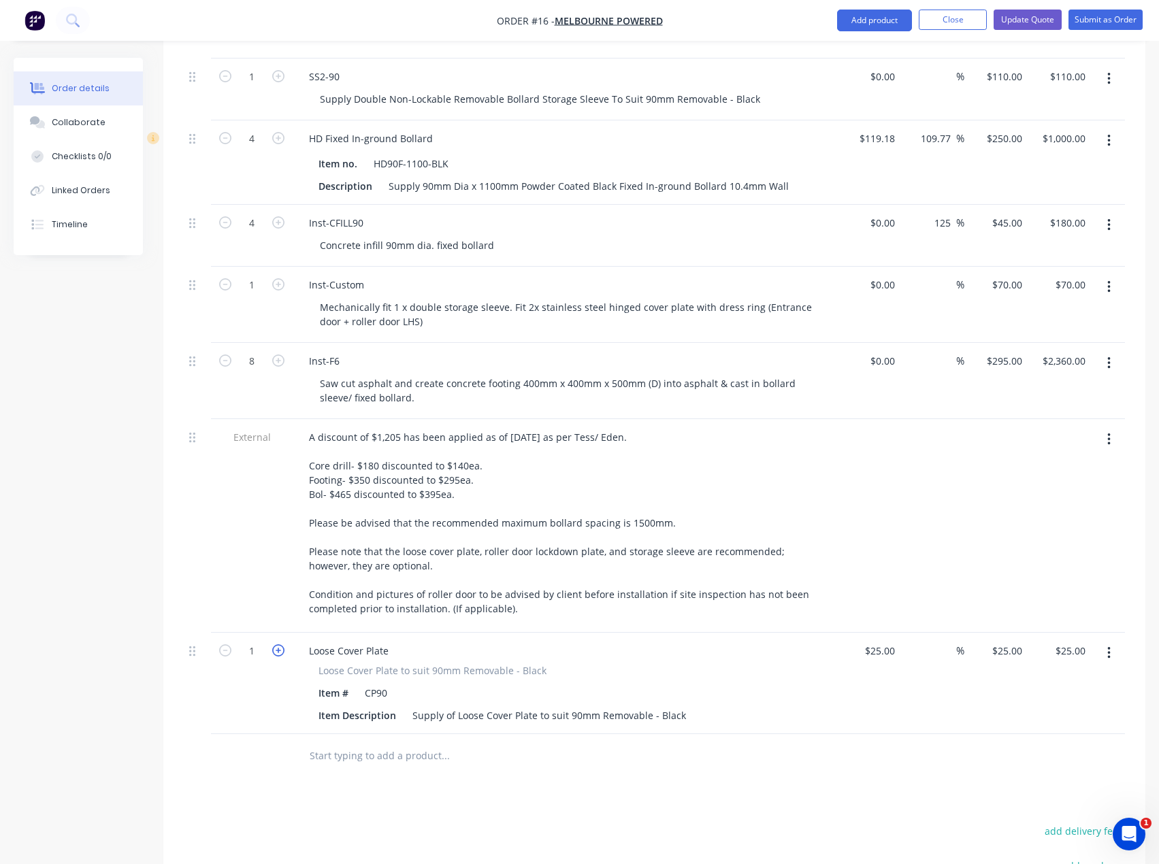
type input "$50.00"
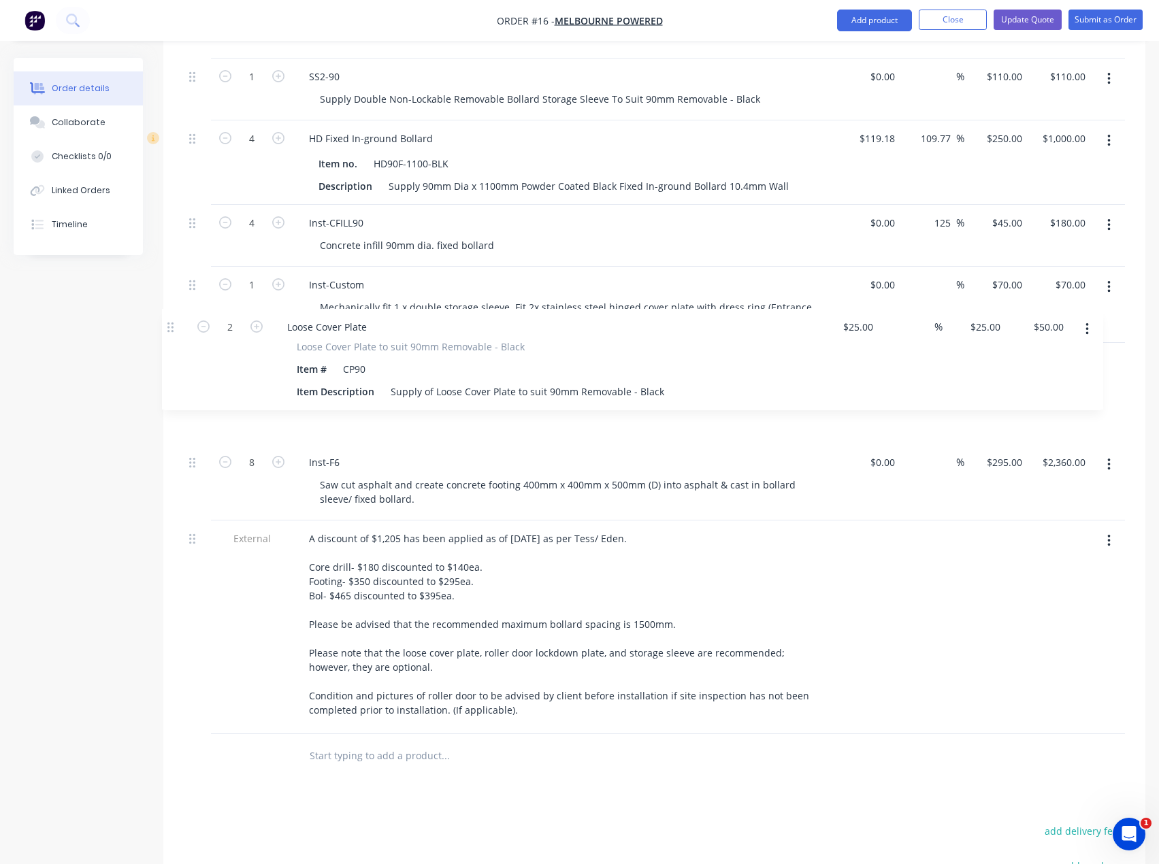
drag, startPoint x: 193, startPoint y: 614, endPoint x: 170, endPoint y: 322, distance: 292.9
click at [170, 322] on div "Qty Cost Markup Price Total External Secure Front of shop Front door 1no Bollar…" at bounding box center [654, 274] width 982 height 1007
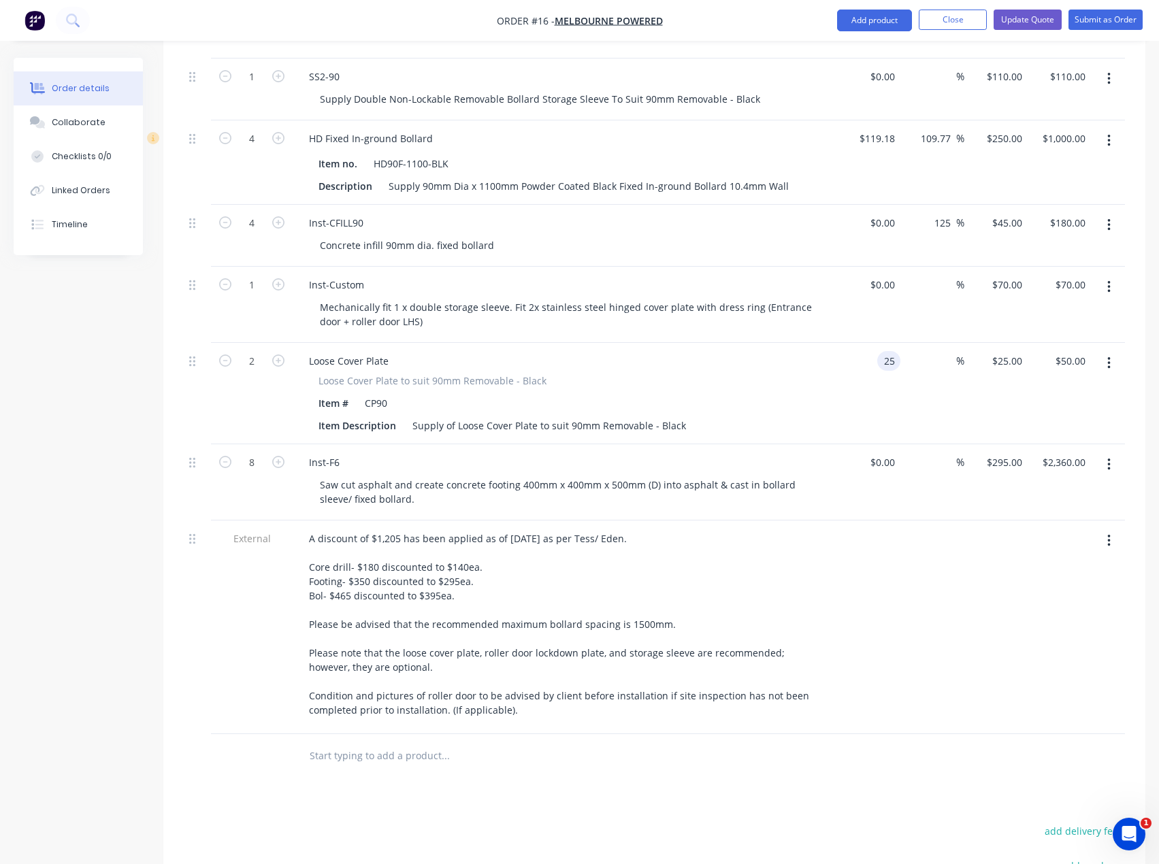
click at [878, 351] on div "25 25" at bounding box center [888, 361] width 23 height 20
type input "$1.00"
type input "1"
type input "$2.00"
click at [1018, 351] on input "1" at bounding box center [1009, 361] width 37 height 20
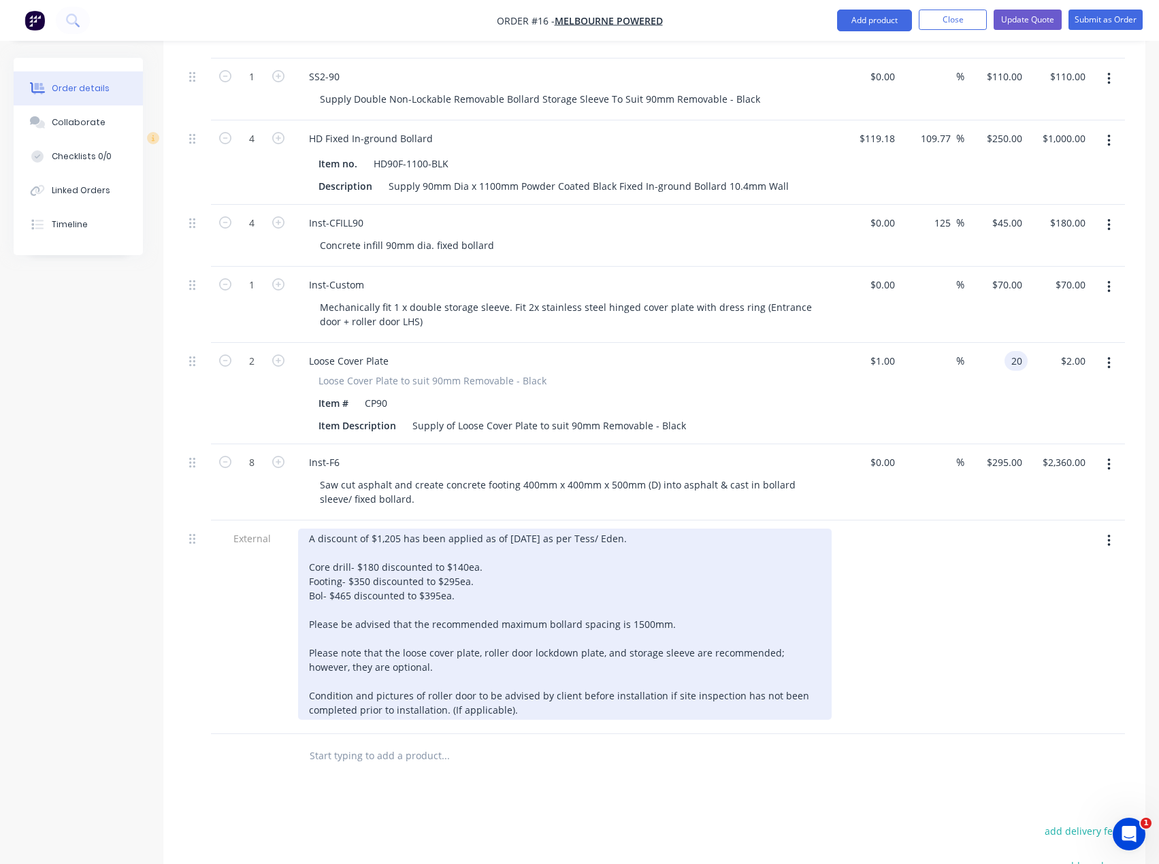
type input "20"
type input "1900"
type input "$20.00"
type input "$40.00"
click at [827, 532] on div "A discount of $1,205 has been applied as of [DATE] as per Tess/ Eden. Core dril…" at bounding box center [565, 624] width 534 height 191
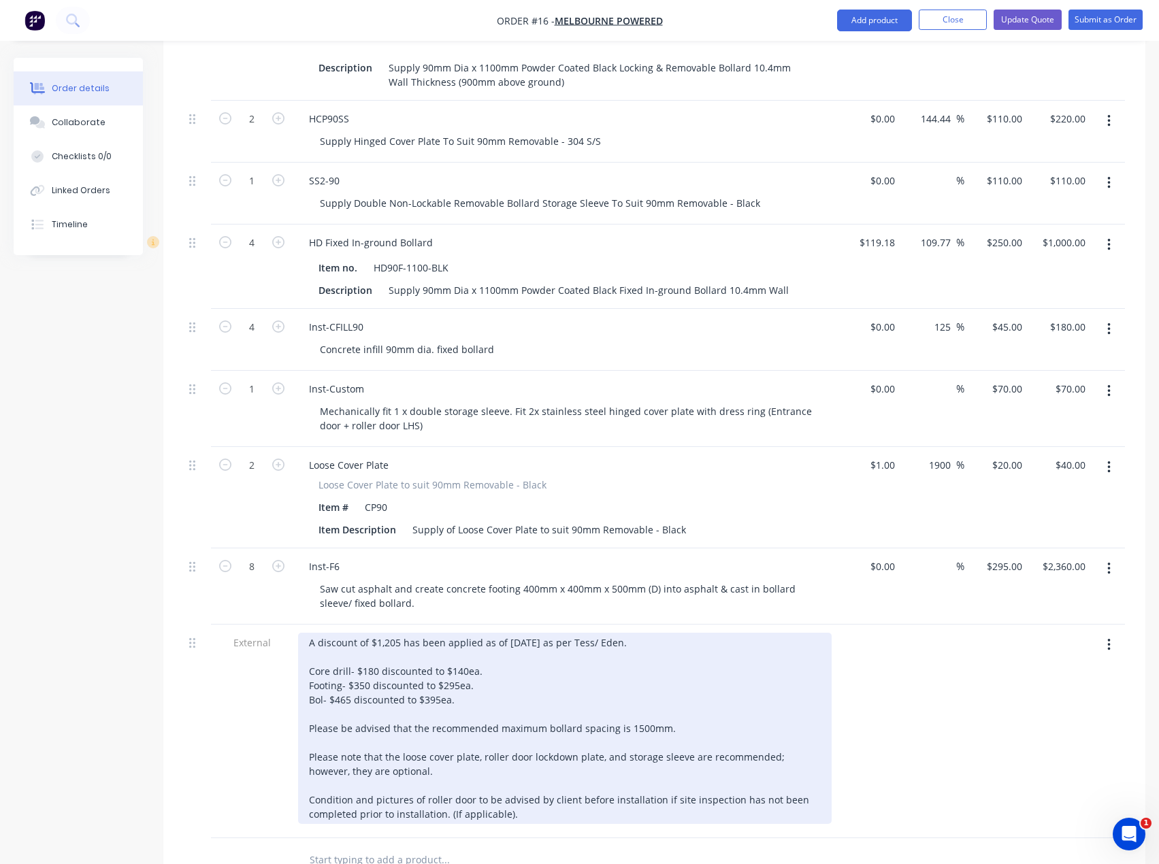
scroll to position [681, 0]
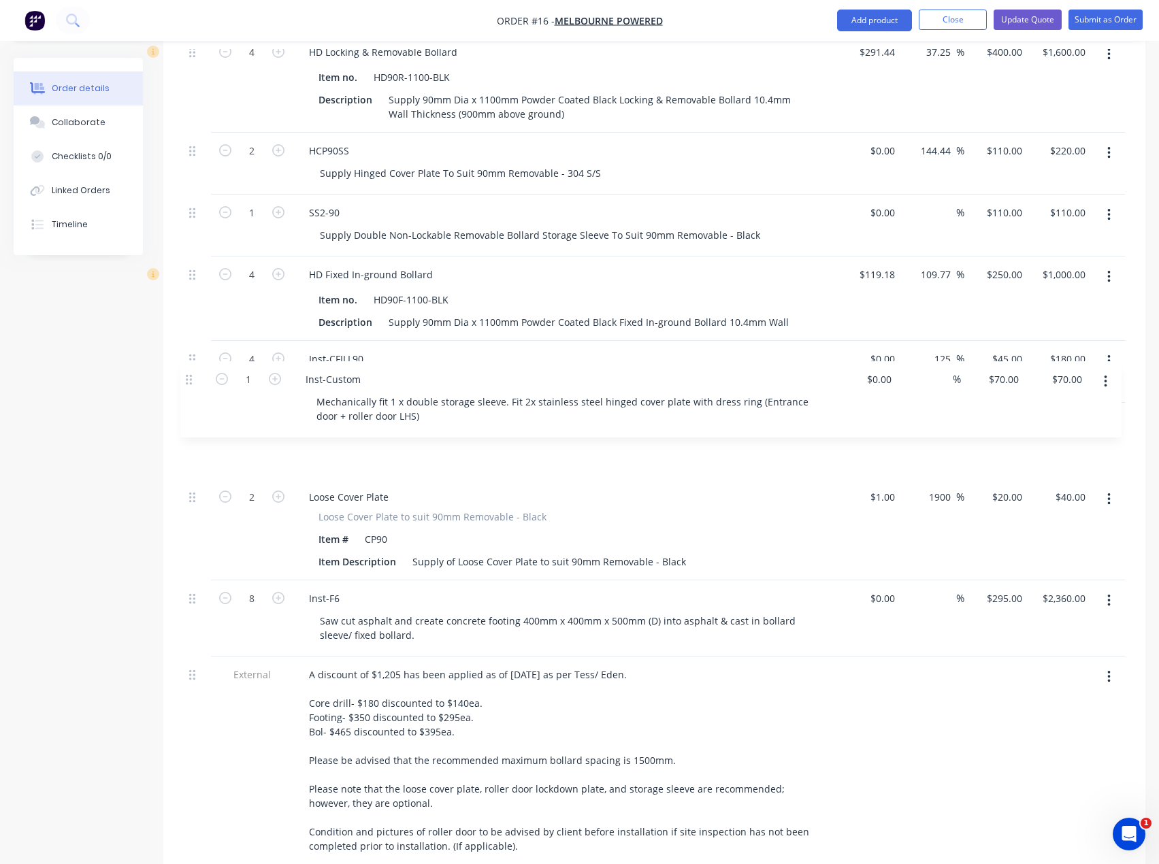
drag, startPoint x: 193, startPoint y: 387, endPoint x: 189, endPoint y: 380, distance: 7.6
click at [189, 380] on div "External Secure Front of shop Front door 1no Bollard Centered Glassfront middle…" at bounding box center [654, 403] width 941 height 936
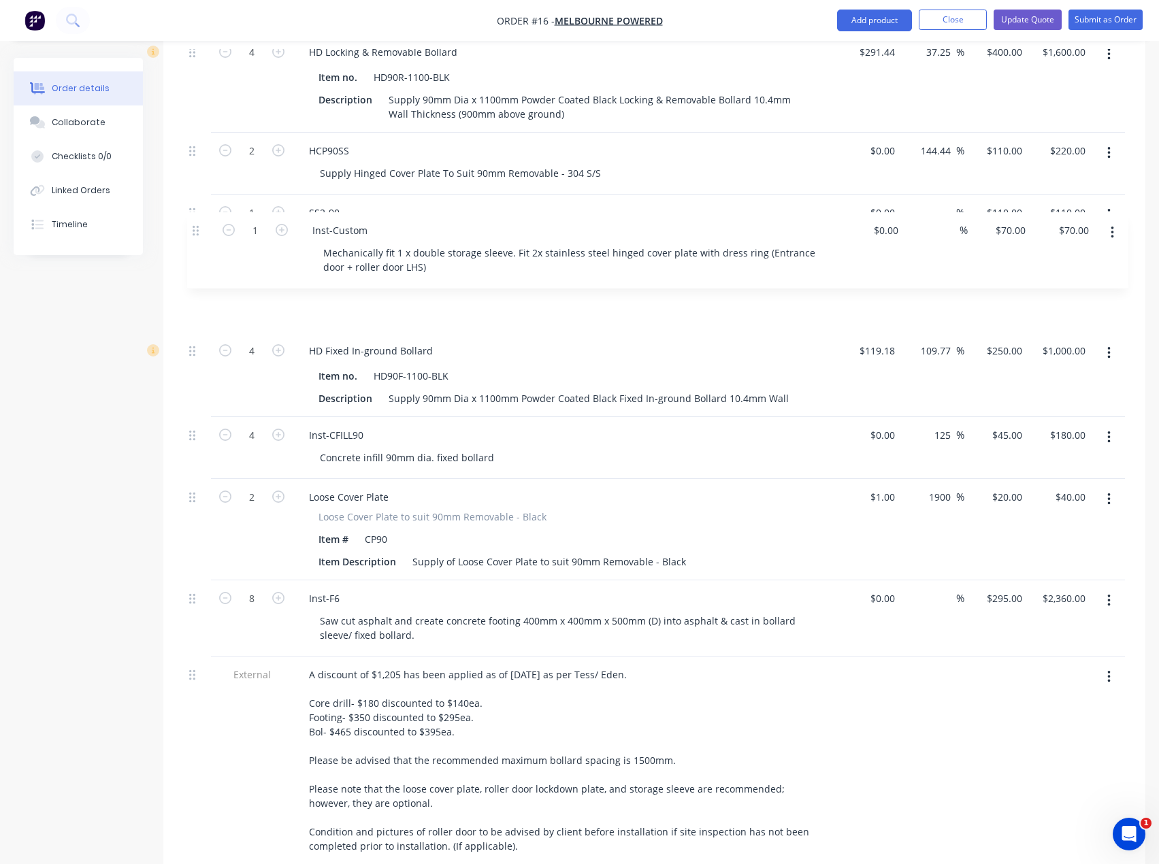
drag, startPoint x: 193, startPoint y: 387, endPoint x: 197, endPoint y: 231, distance: 155.9
click at [197, 231] on div "External Secure Front of shop Front door 1no Bollard Centered Glassfront middle…" at bounding box center [654, 403] width 941 height 936
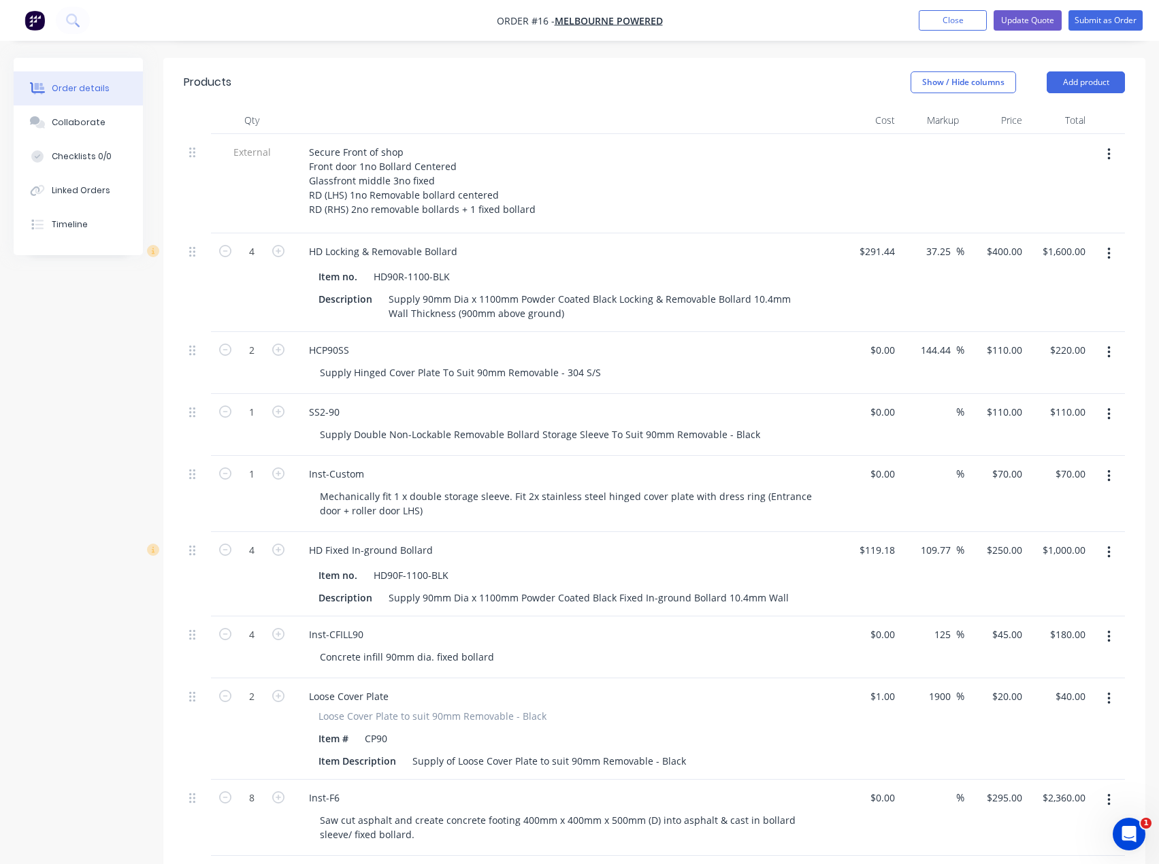
scroll to position [476, 0]
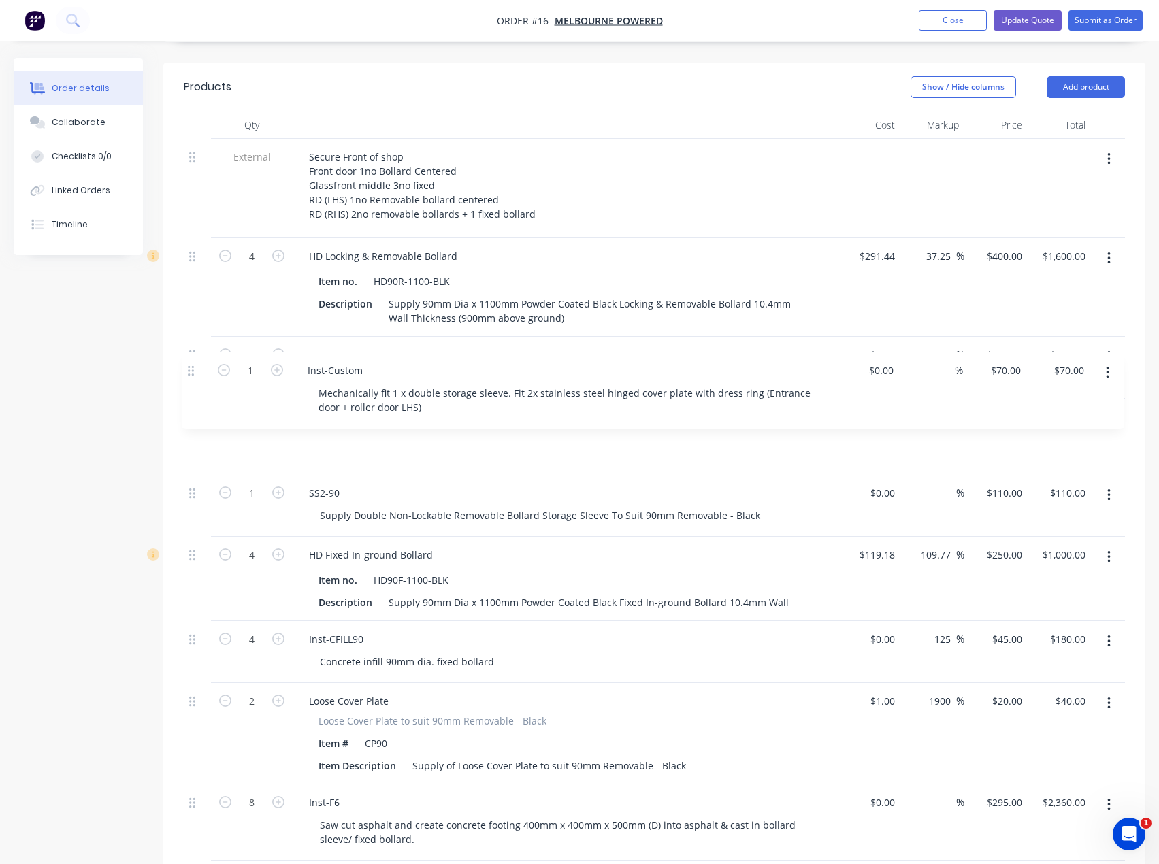
drag, startPoint x: 195, startPoint y: 442, endPoint x: 193, endPoint y: 369, distance: 73.5
click at [193, 369] on div "External Secure Front of shop Front door 1no Bollard Centered Glassfront middle…" at bounding box center [654, 607] width 941 height 936
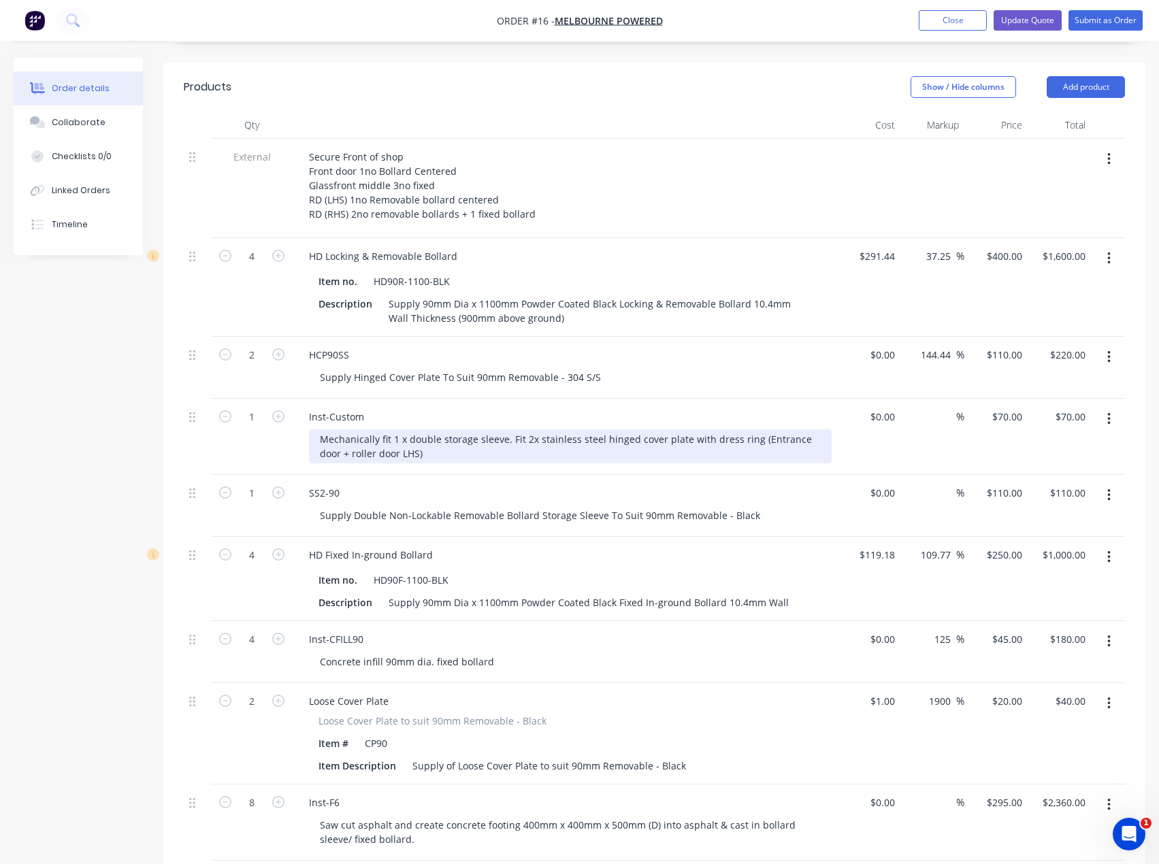
click at [410, 430] on div "Mechanically fit 1 x double storage sleeve. Fit 2x stainless steel hinged cover…" at bounding box center [570, 447] width 523 height 34
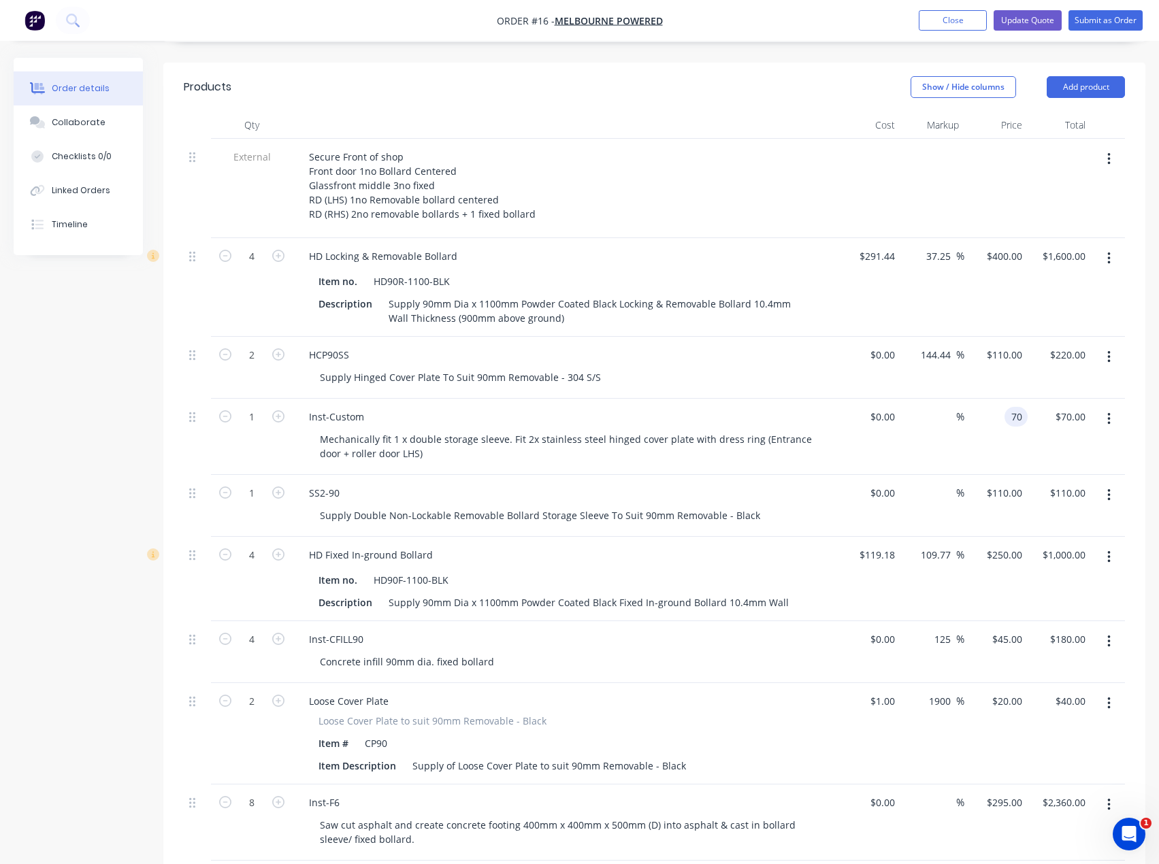
click at [1017, 407] on input "70" at bounding box center [1019, 417] width 18 height 20
type input "$235.00"
click at [924, 413] on div "%" at bounding box center [932, 437] width 63 height 76
click at [1007, 407] on input "235" at bounding box center [1007, 417] width 42 height 20
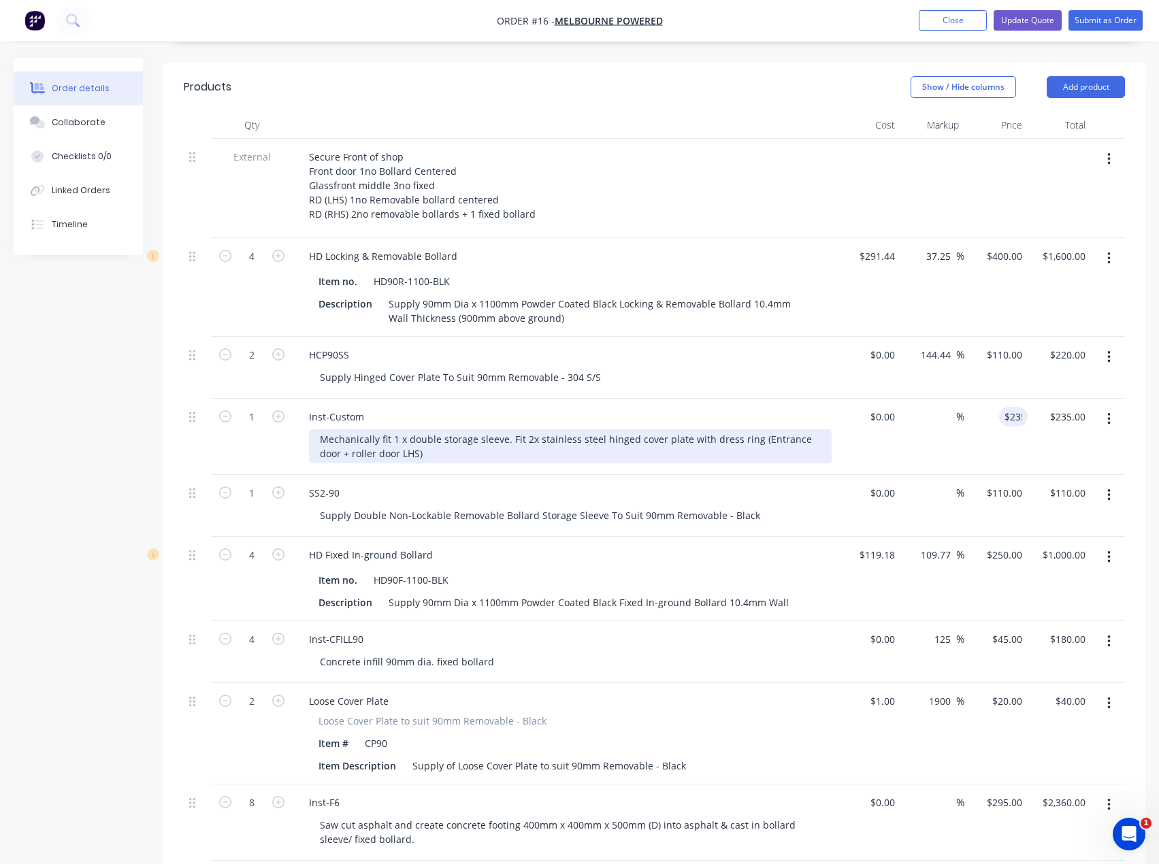
click at [358, 430] on div "Mechanically fit 1 x double storage sleeve. Fit 2x stainless steel hinged cover…" at bounding box center [570, 447] width 523 height 34
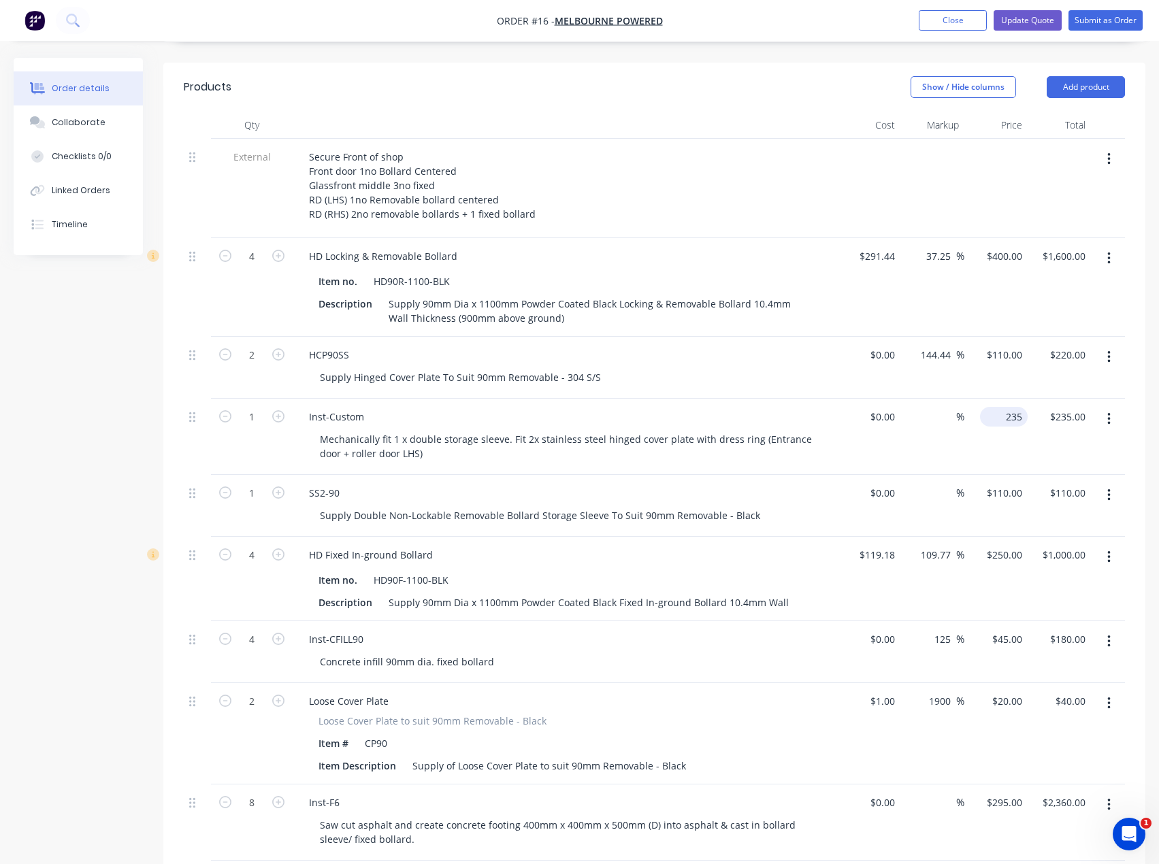
click at [1009, 407] on input "235" at bounding box center [1007, 417] width 42 height 20
type input "$70.00"
click at [834, 410] on div "Inst-Custom Mechanically fit 1 x double storage sleeve. Fit 2x stainless steel …" at bounding box center [565, 437] width 545 height 76
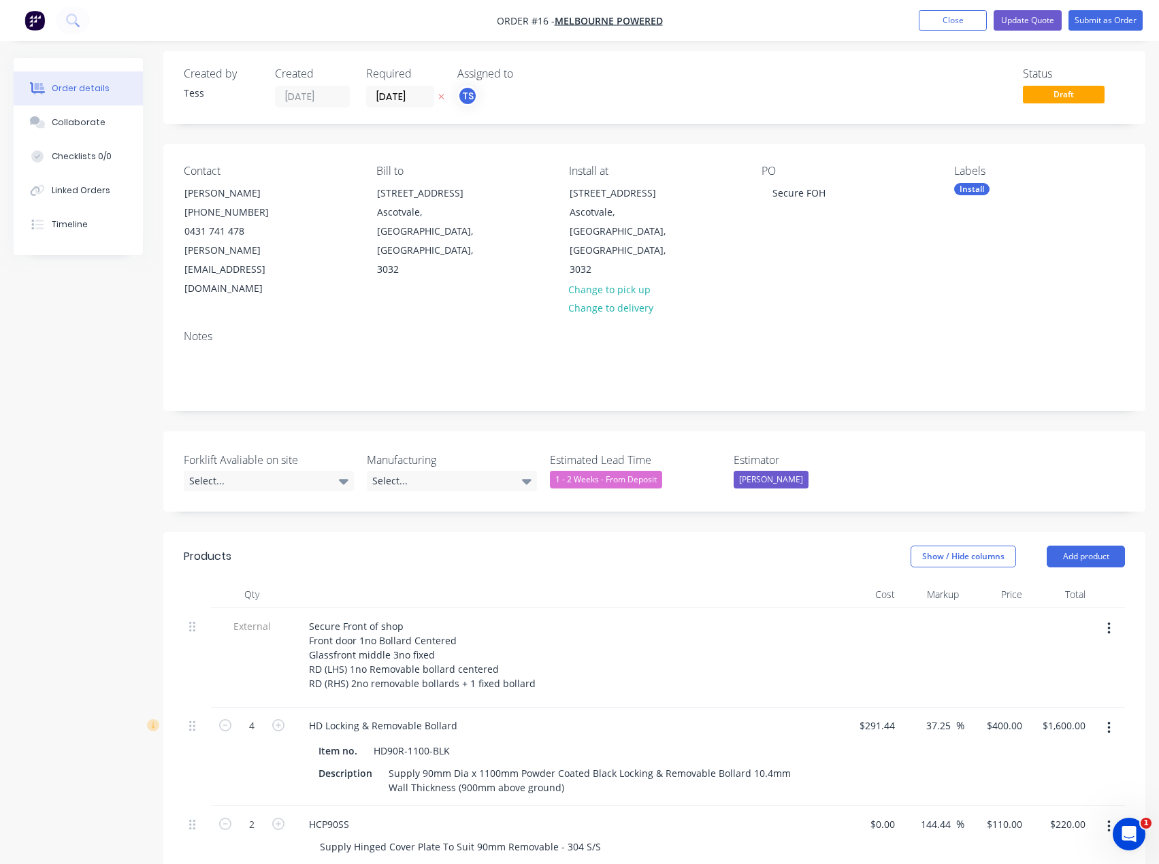
scroll to position [0, 0]
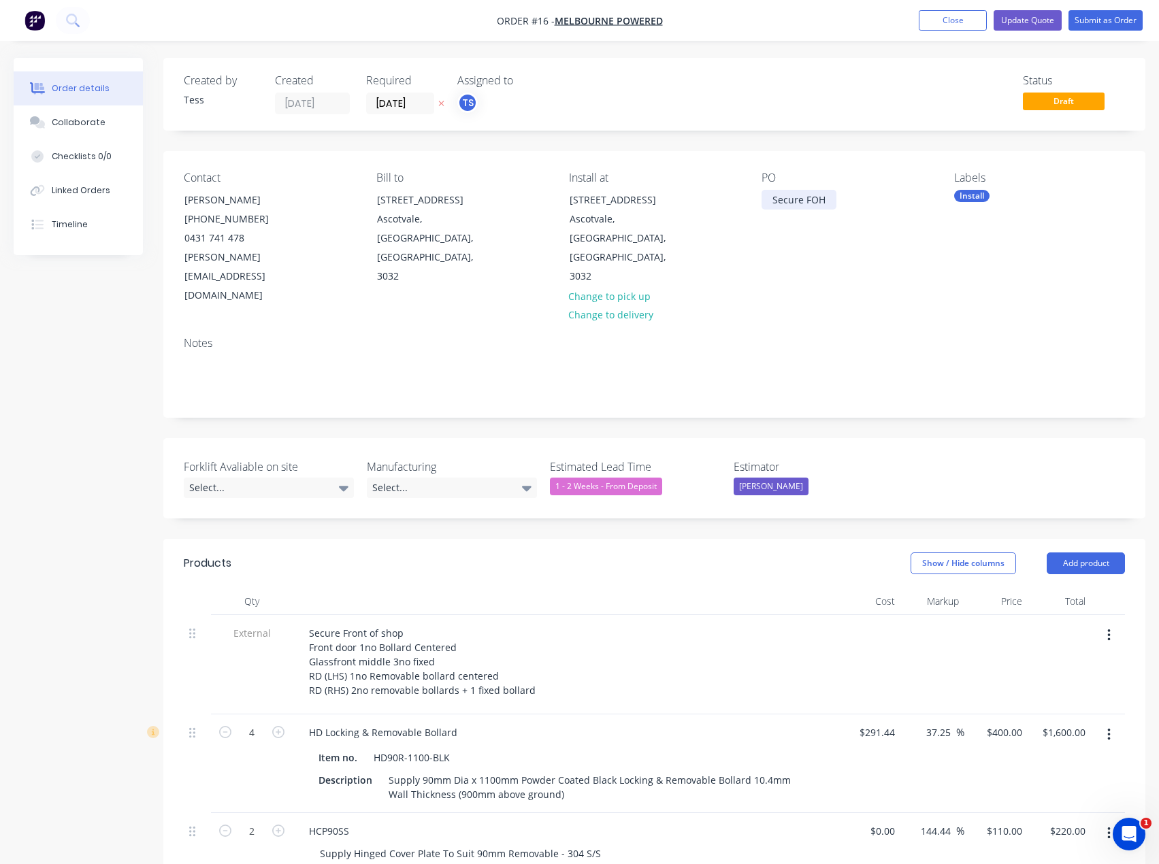
click at [772, 203] on div "Secure FOH" at bounding box center [799, 200] width 75 height 20
click at [832, 199] on div "Secure FOH" at bounding box center [799, 200] width 75 height 20
click at [800, 266] on div "PO Secure FOH" at bounding box center [847, 239] width 171 height 134
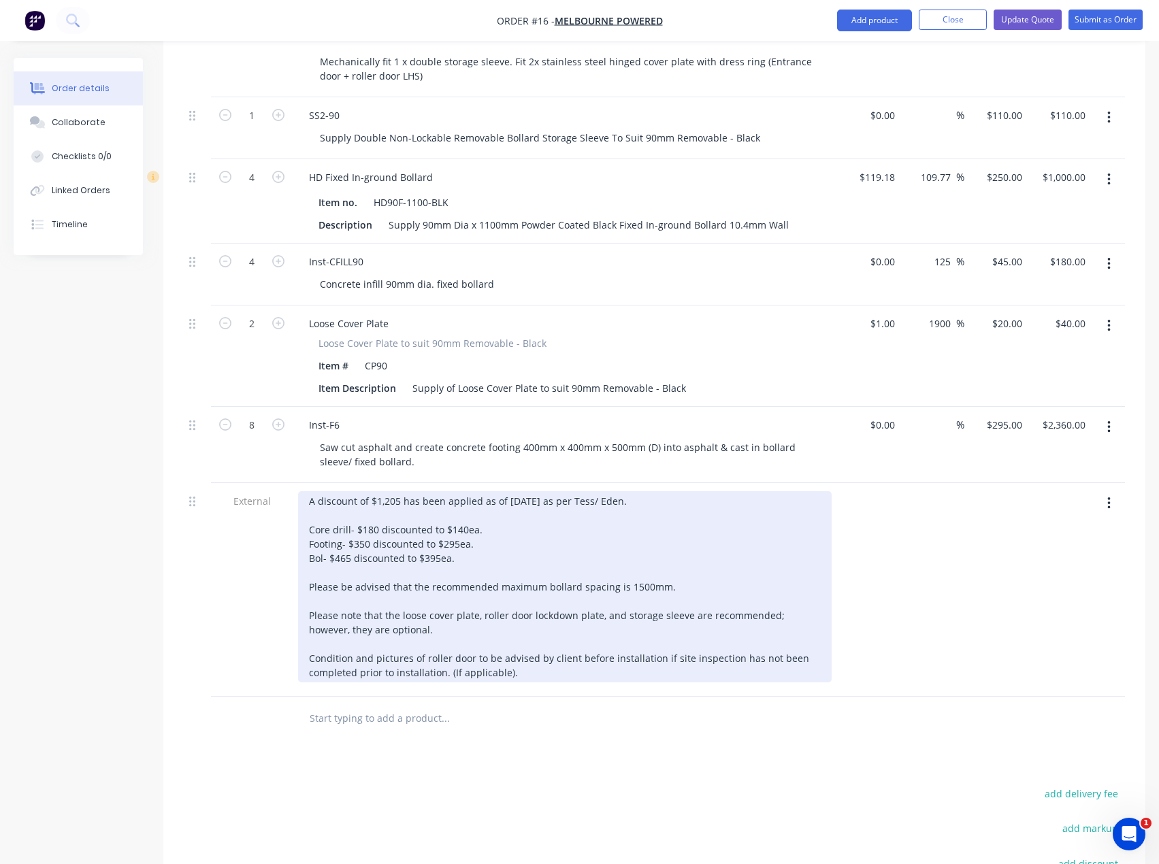
scroll to position [885, 0]
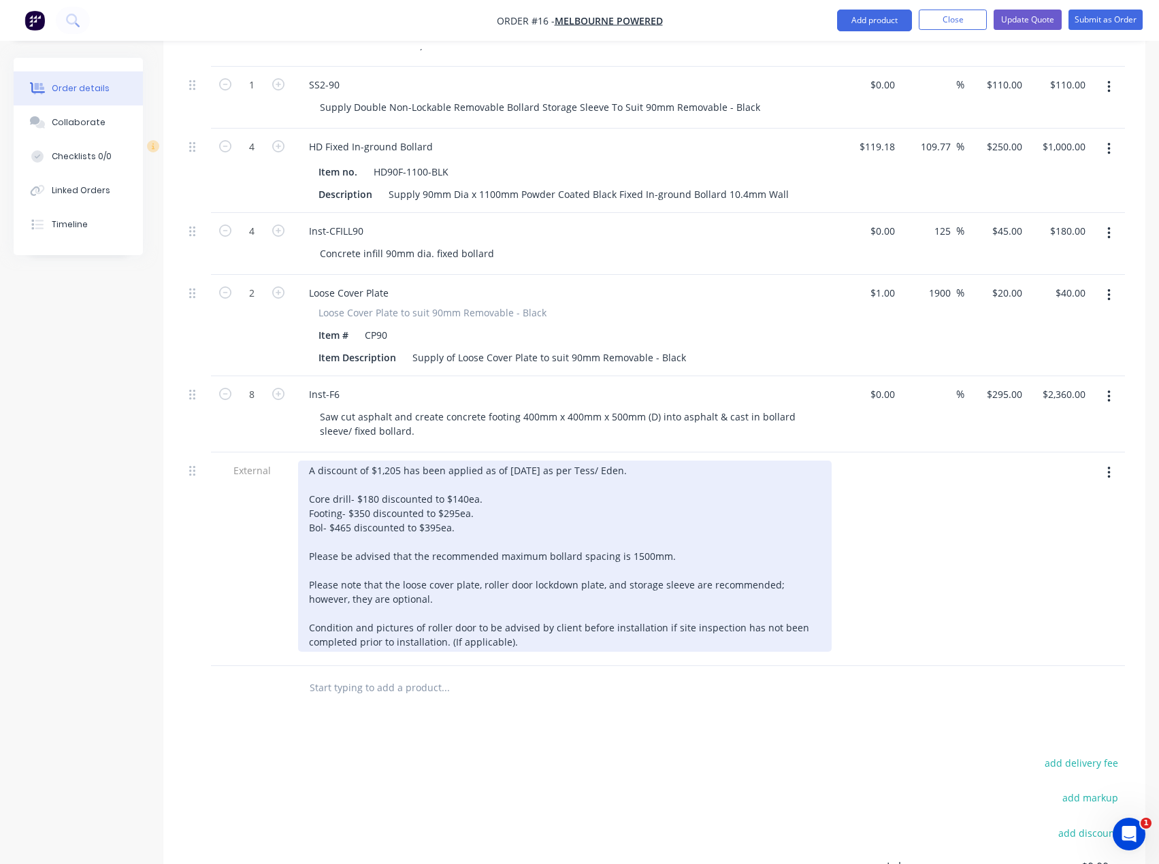
click at [435, 490] on div "A discount of $1,205 has been applied as of [DATE] as per Tess/ Eden. Core dril…" at bounding box center [565, 556] width 534 height 191
click at [438, 490] on div "A discount of $1,205 has been applied as of [DATE] as per Tess/ Eden. Core dril…" at bounding box center [565, 556] width 534 height 191
click at [310, 489] on div "A discount of $1,205 has been applied as of [DATE] as per Tess/ Eden. Core dril…" at bounding box center [565, 556] width 534 height 191
click at [513, 487] on div "A discount of $1,205 has been applied as of [DATE] as per Tess/ Eden. Core dril…" at bounding box center [565, 556] width 534 height 191
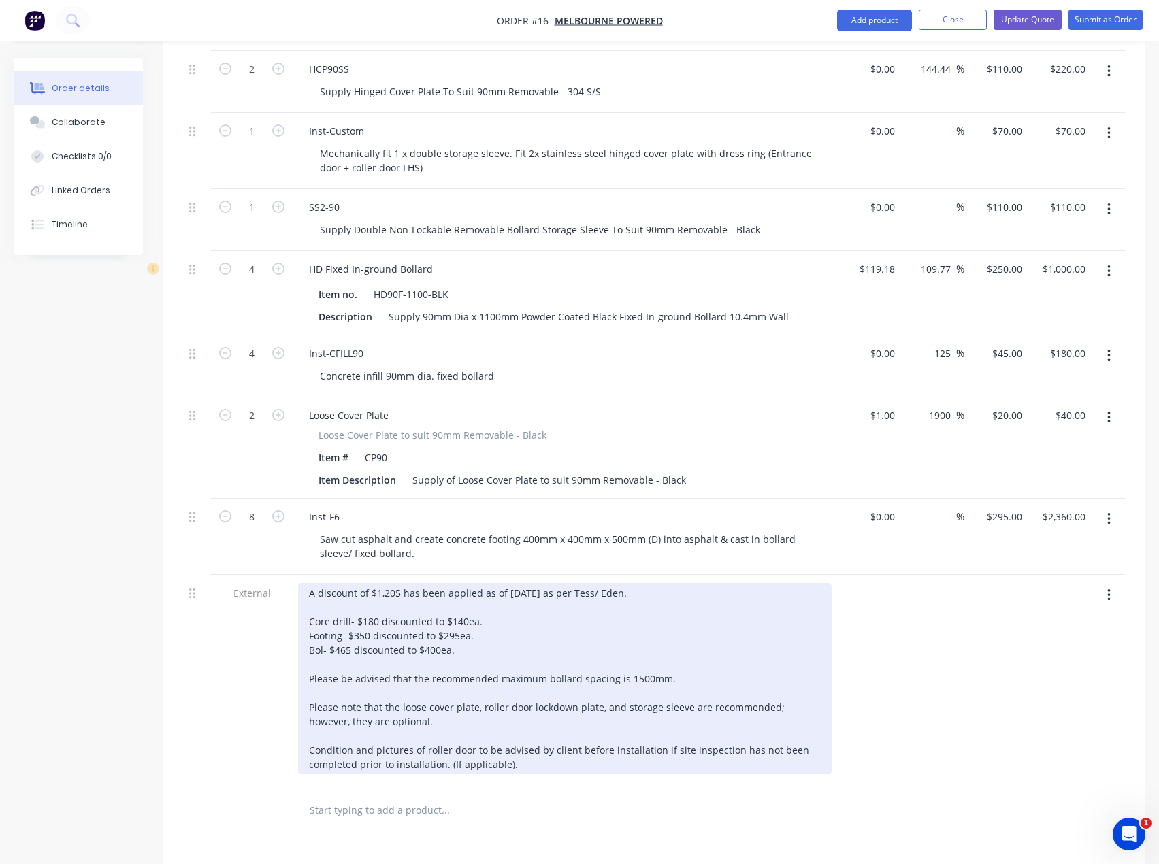
scroll to position [749, 0]
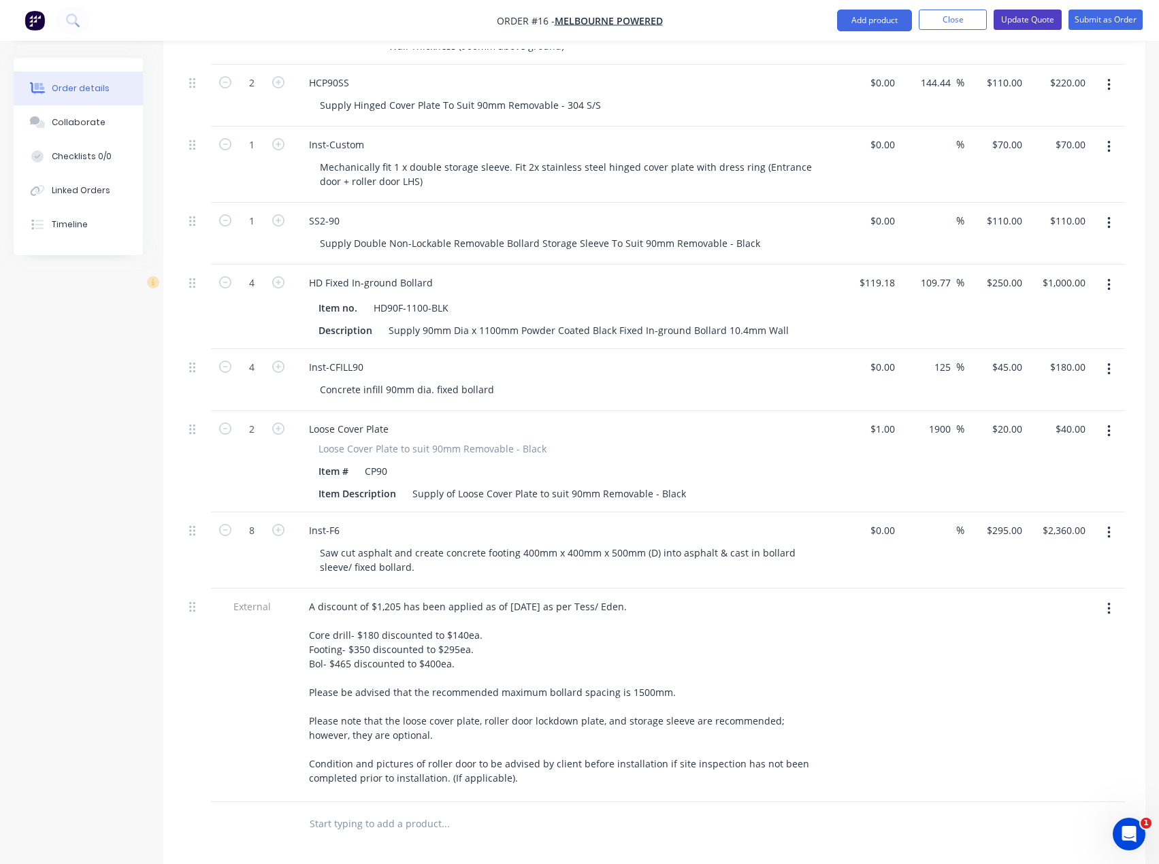
click at [1042, 20] on button "Update Quote" at bounding box center [1028, 20] width 68 height 20
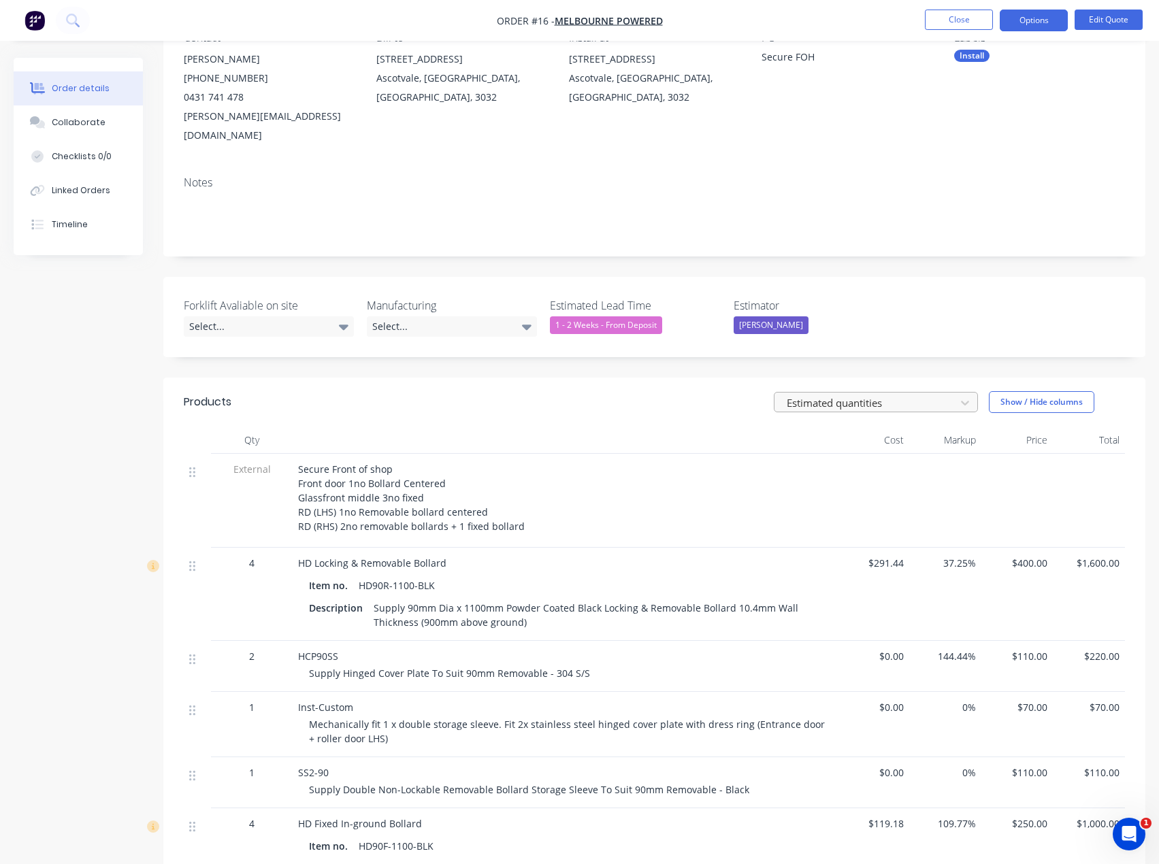
scroll to position [272, 0]
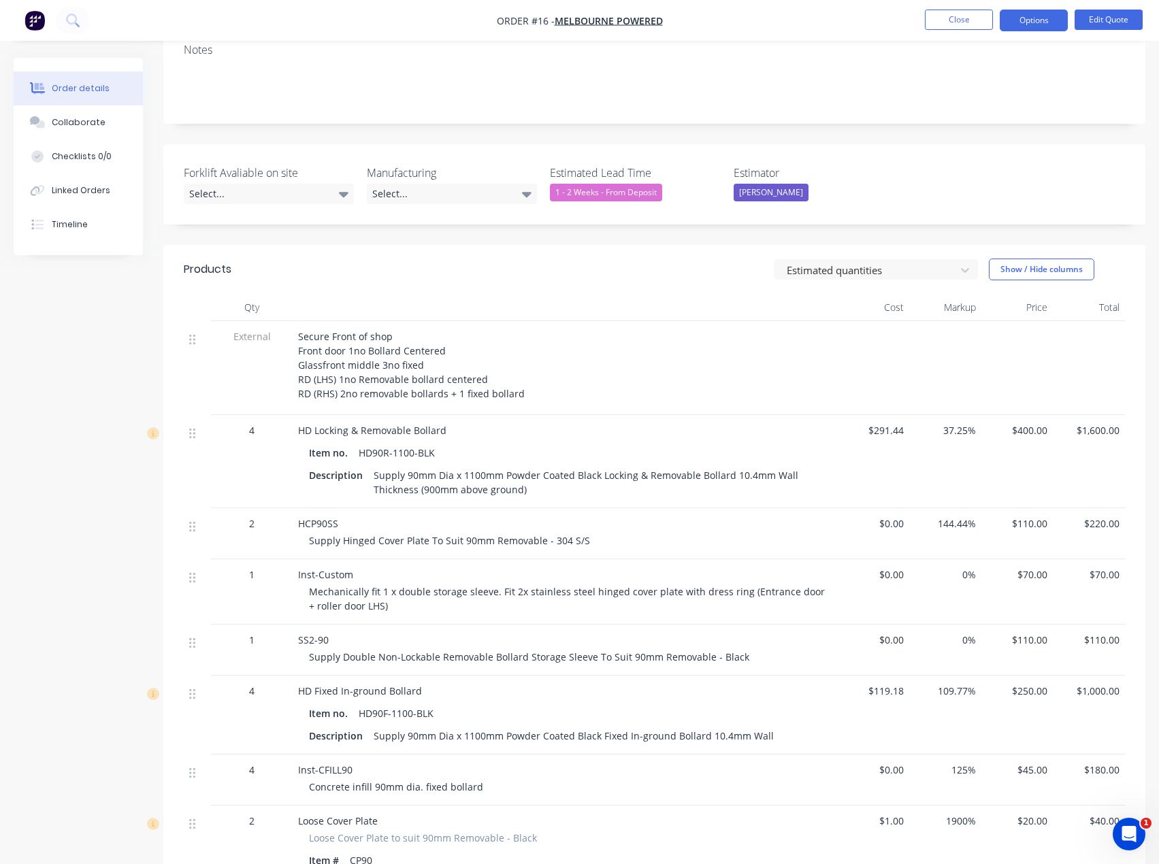
click at [365, 333] on span "Secure Front of shop Front door 1no Bollard Centered Glassfront middle 3no fixe…" at bounding box center [411, 365] width 227 height 70
click at [1124, 17] on button "Edit Quote" at bounding box center [1109, 20] width 68 height 20
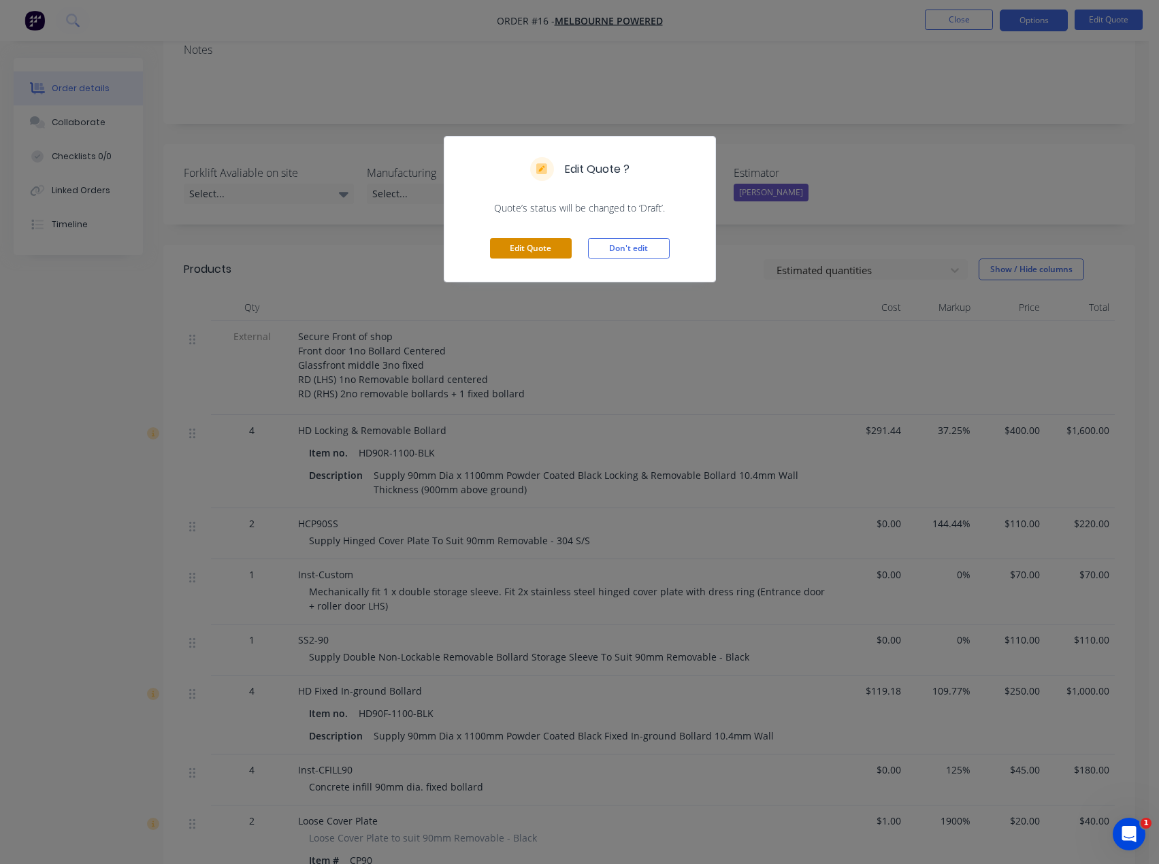
click at [539, 240] on button "Edit Quote" at bounding box center [531, 248] width 82 height 20
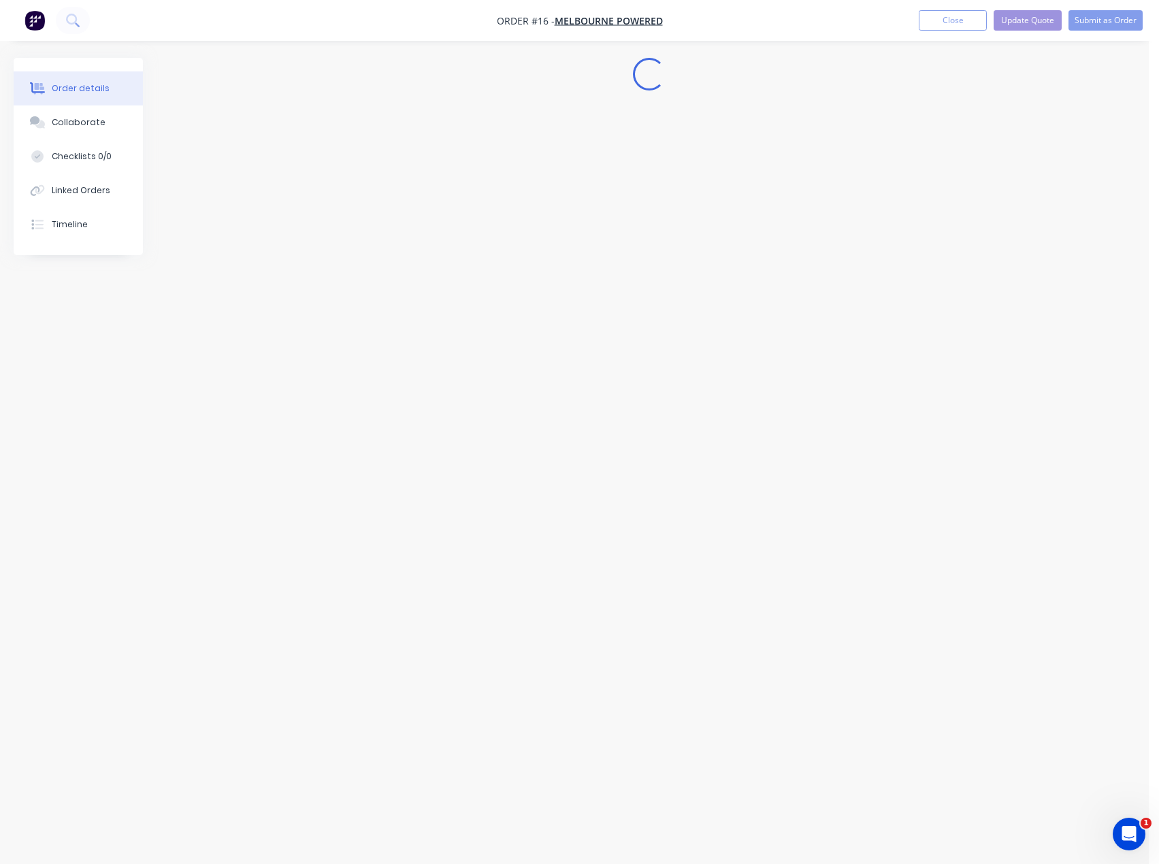
scroll to position [0, 0]
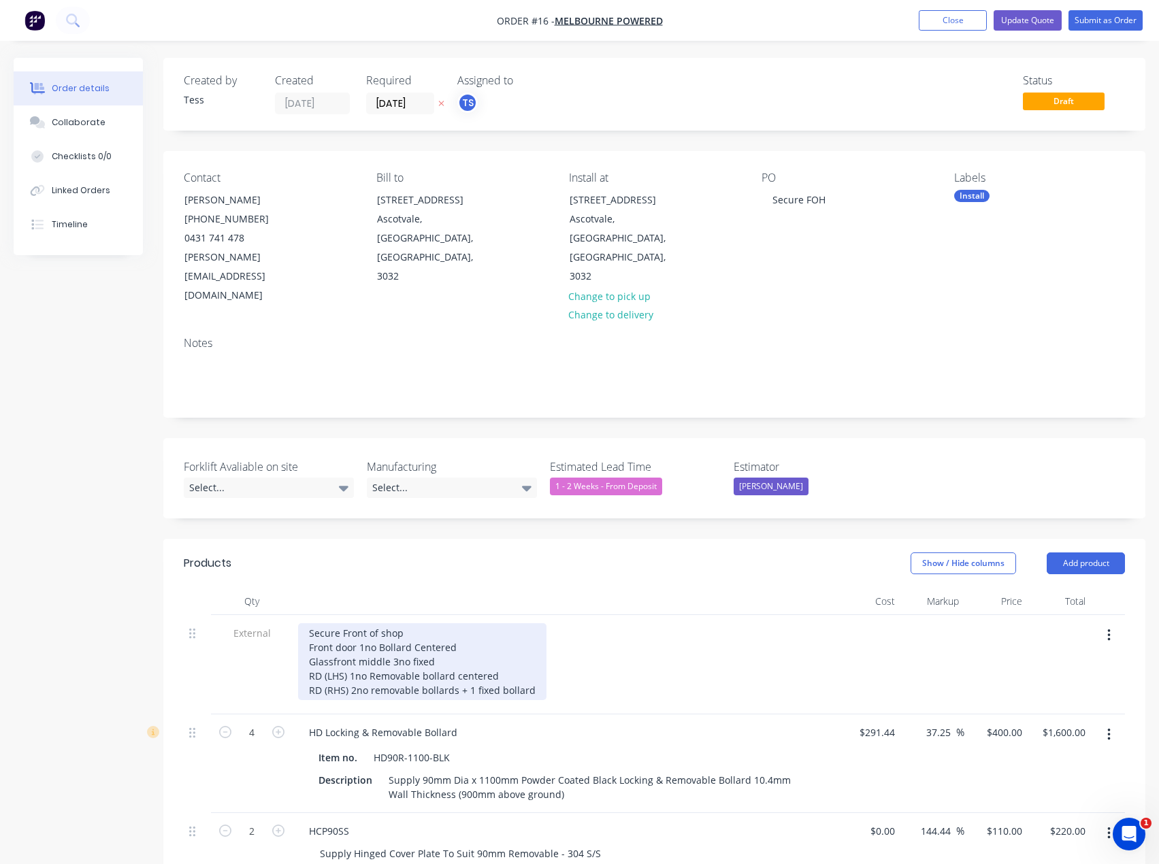
click at [378, 624] on div "Secure Front of shop Front door 1no Bollard Centered Glassfront middle 3no fixe…" at bounding box center [422, 662] width 248 height 77
click at [451, 626] on div "Secure Front of shop Front door 1no Removable Bollard Centered Glassfront middl…" at bounding box center [422, 662] width 248 height 77
click at [363, 626] on div "Secure Front of shop Front door 1no Removable Bollard Centered Glassfront middl…" at bounding box center [422, 662] width 248 height 77
click at [501, 636] on div "Secure Front of shop Front door 1no Removable Bollard Centered Glassfront Middl…" at bounding box center [422, 662] width 248 height 77
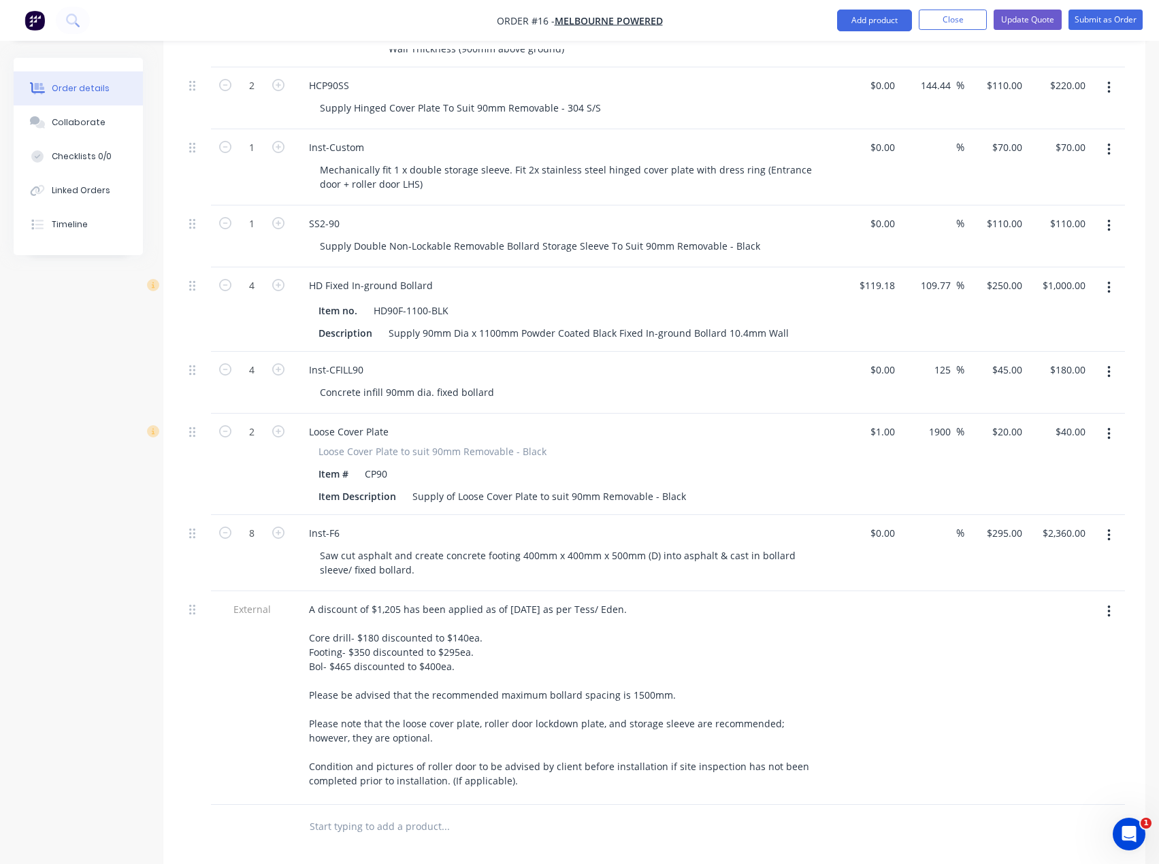
scroll to position [749, 0]
click at [1039, 21] on button "Update Quote" at bounding box center [1028, 20] width 68 height 20
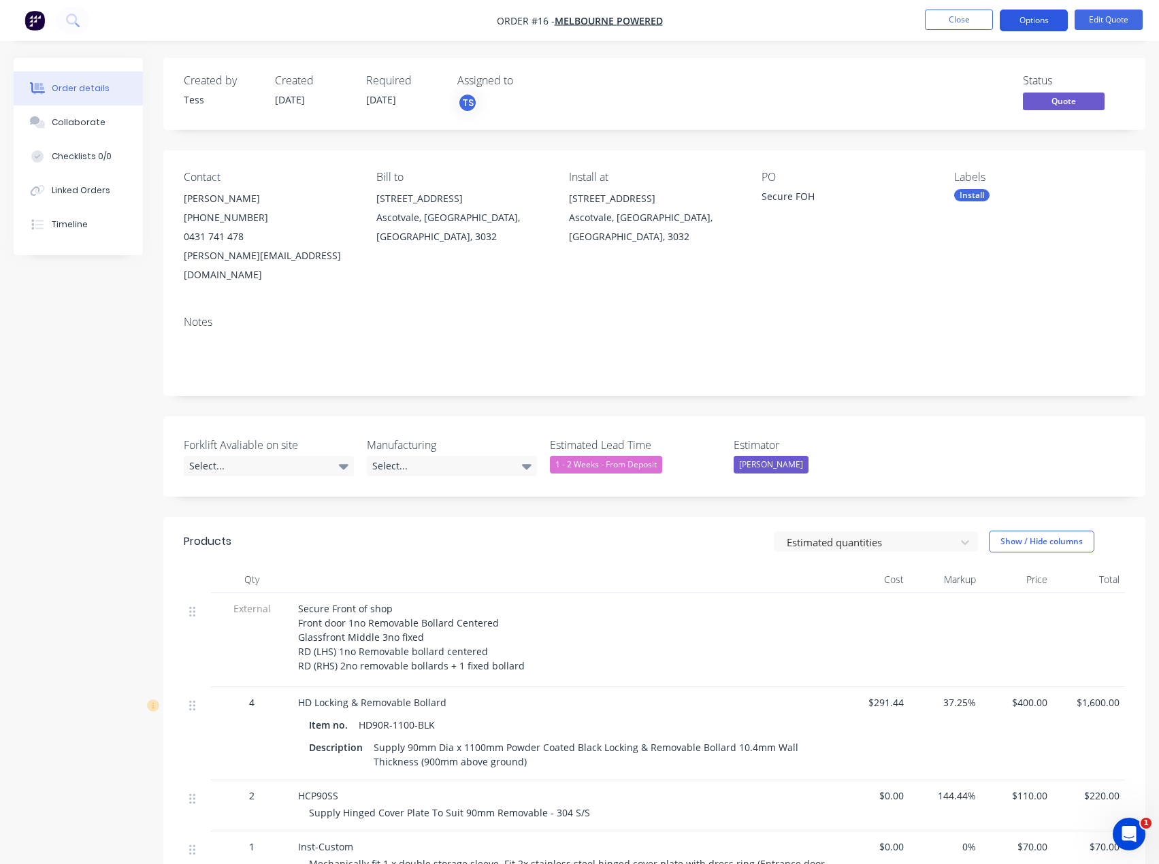
click at [1052, 23] on button "Options" at bounding box center [1034, 21] width 68 height 22
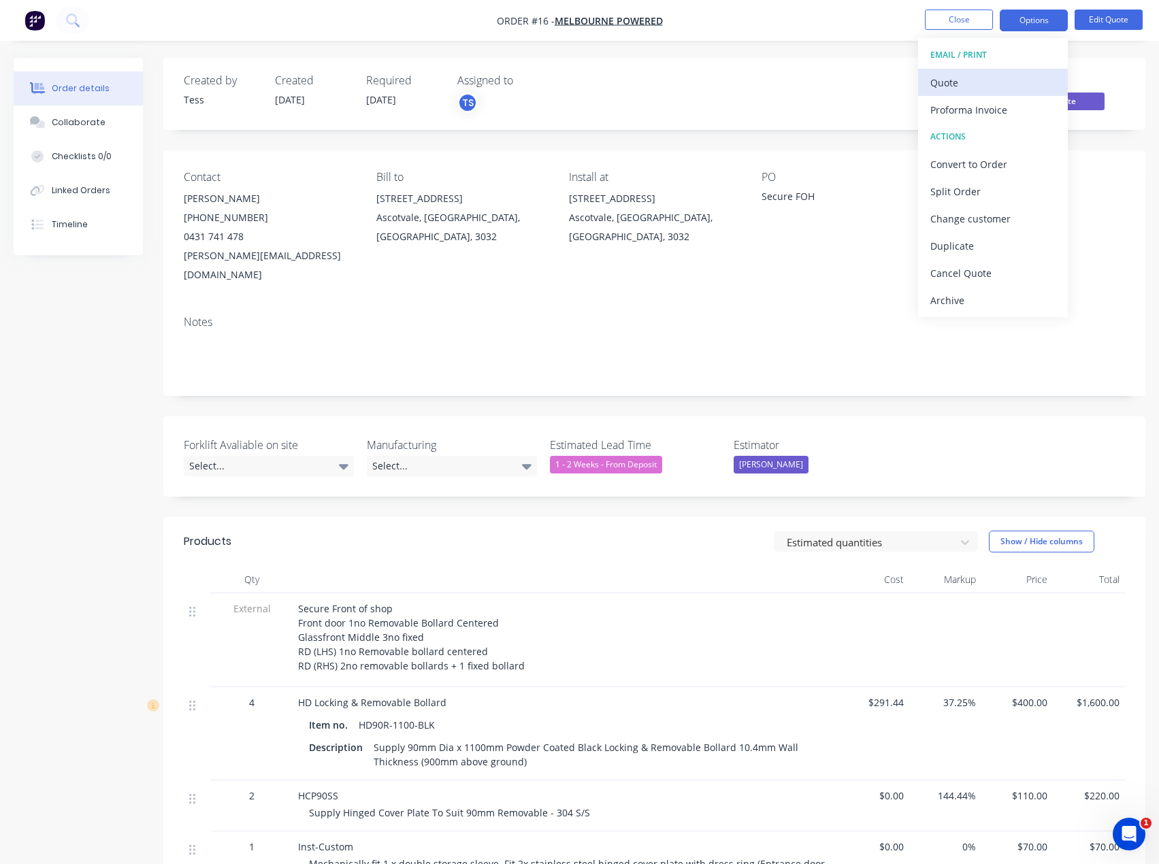
click at [967, 91] on div "Quote" at bounding box center [993, 83] width 125 height 20
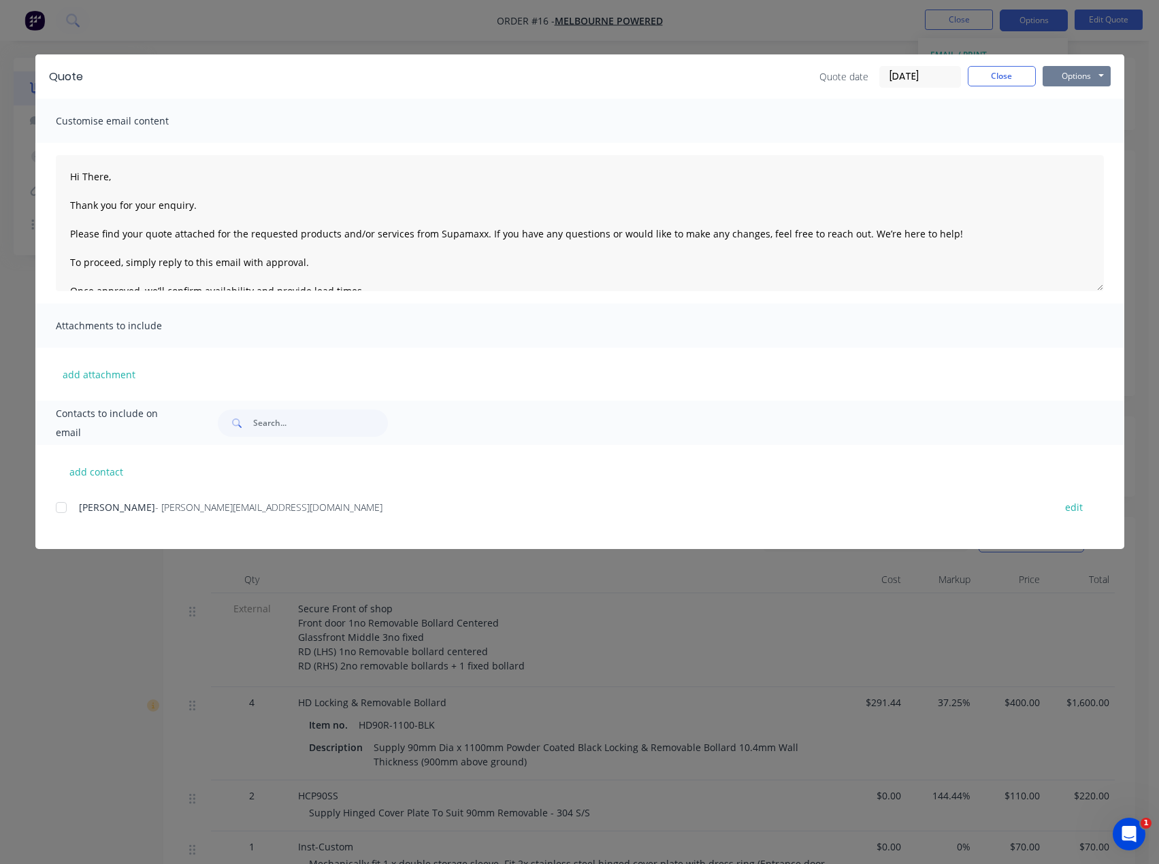
click at [1093, 75] on button "Options" at bounding box center [1077, 76] width 68 height 20
click at [1086, 99] on button "Preview" at bounding box center [1086, 100] width 87 height 22
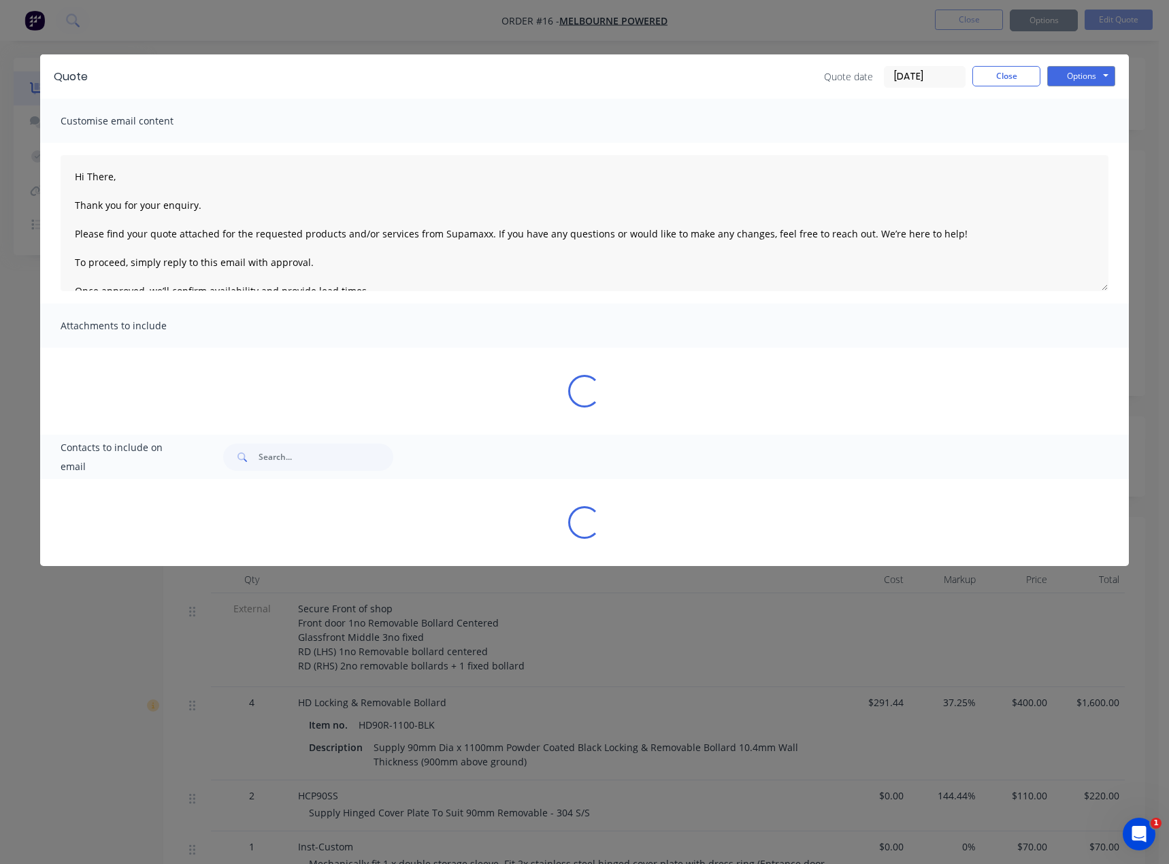
type textarea "Hi There, Thank you for your enquiry. Please find your quote attached for the r…"
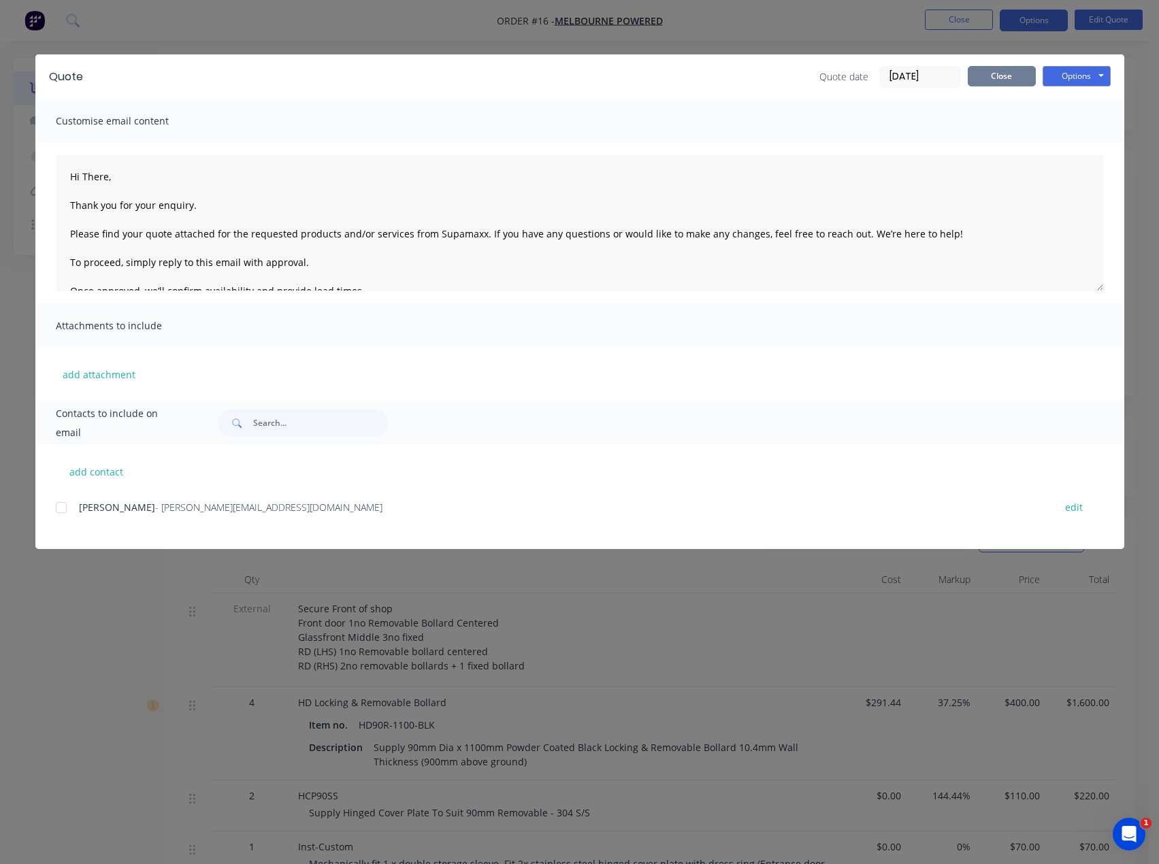
click at [1007, 78] on button "Close" at bounding box center [1002, 76] width 68 height 20
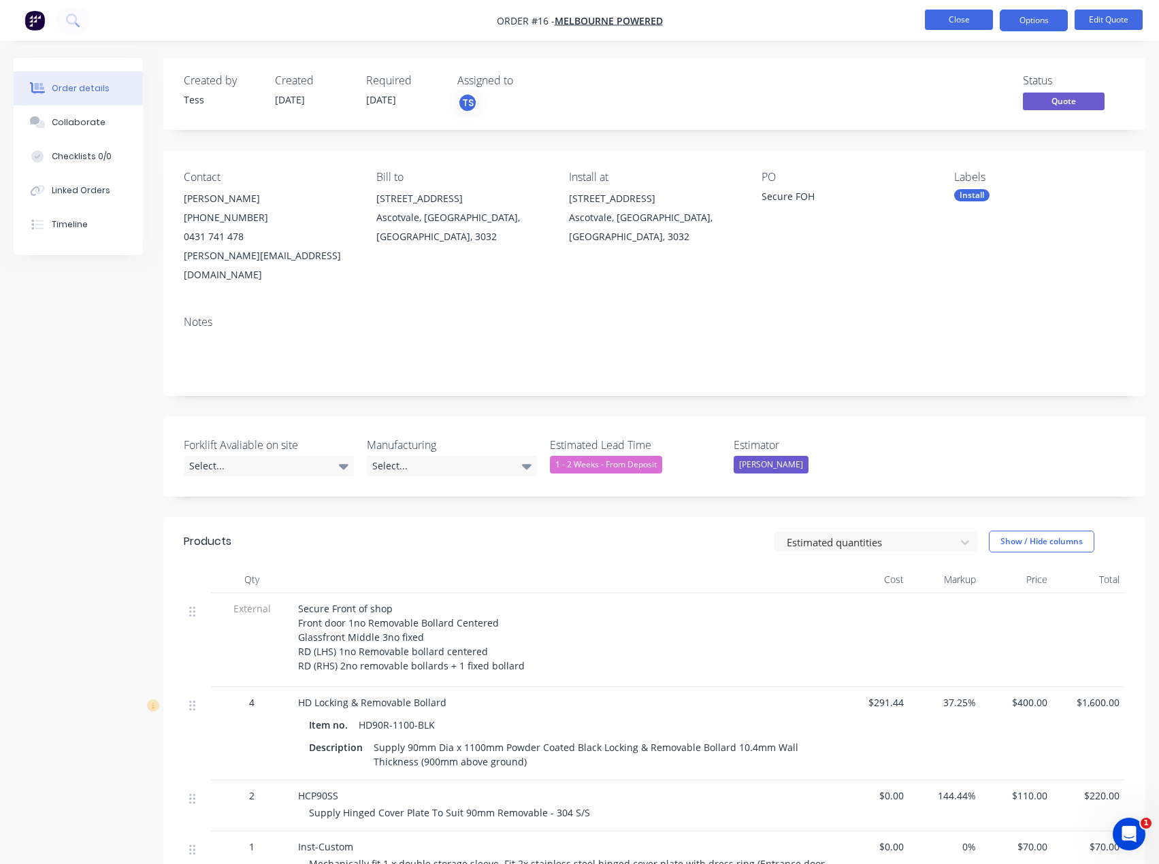
click at [971, 18] on button "Close" at bounding box center [959, 20] width 68 height 20
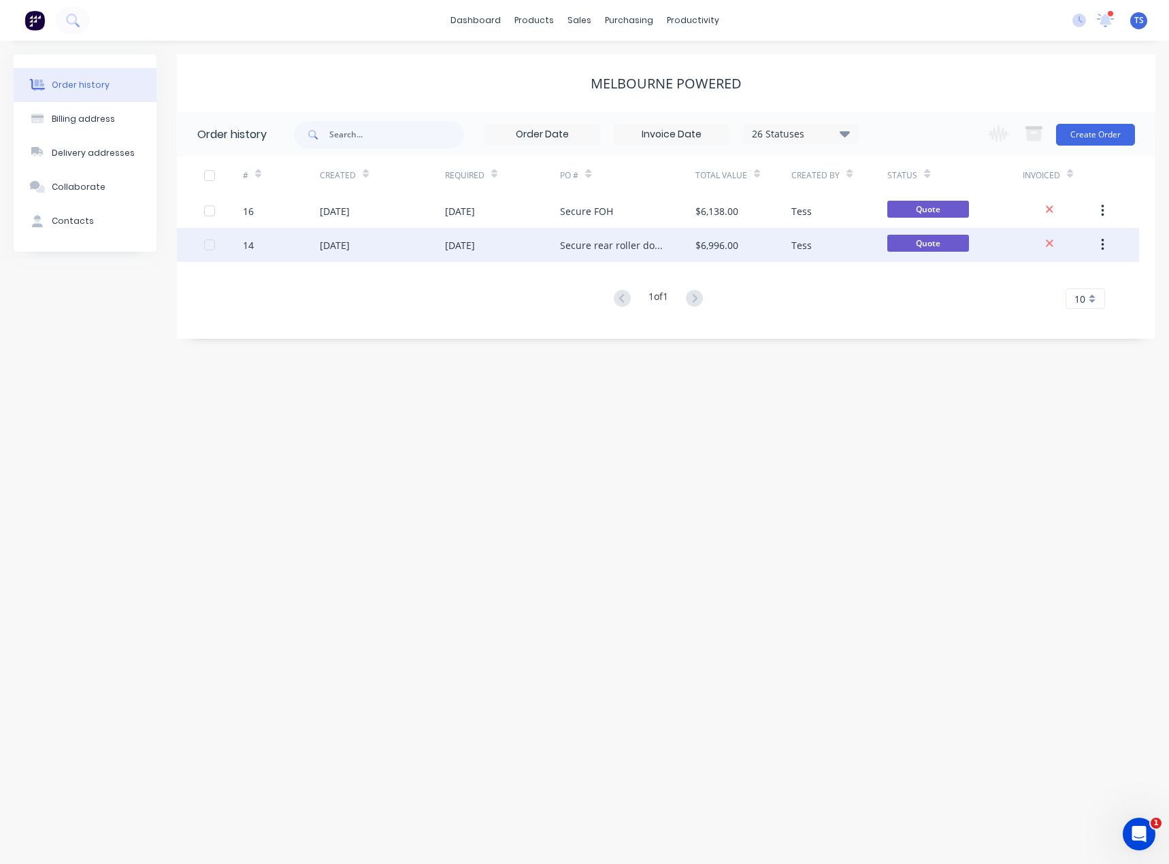
click at [610, 243] on div "Secure rear roller doors" at bounding box center [614, 245] width 108 height 14
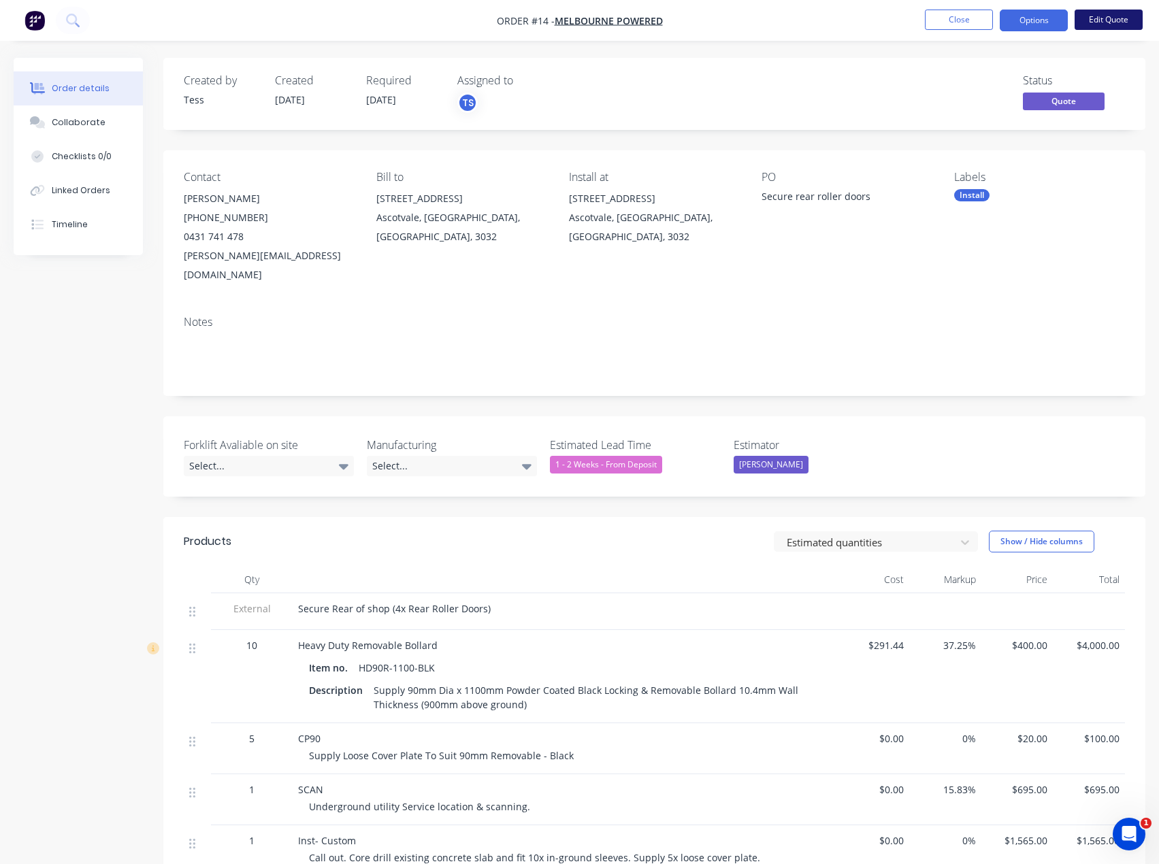
click at [1098, 20] on button "Edit Quote" at bounding box center [1109, 20] width 68 height 20
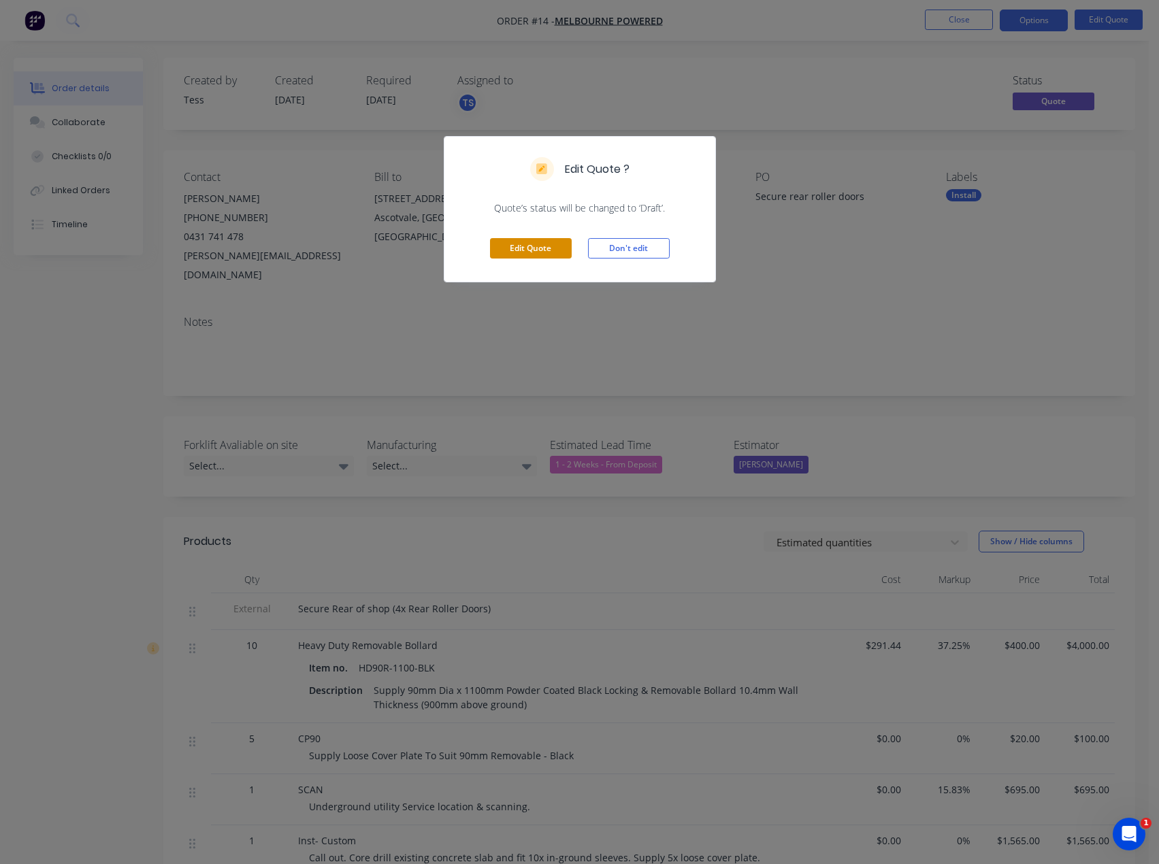
click at [543, 248] on button "Edit Quote" at bounding box center [531, 248] width 82 height 20
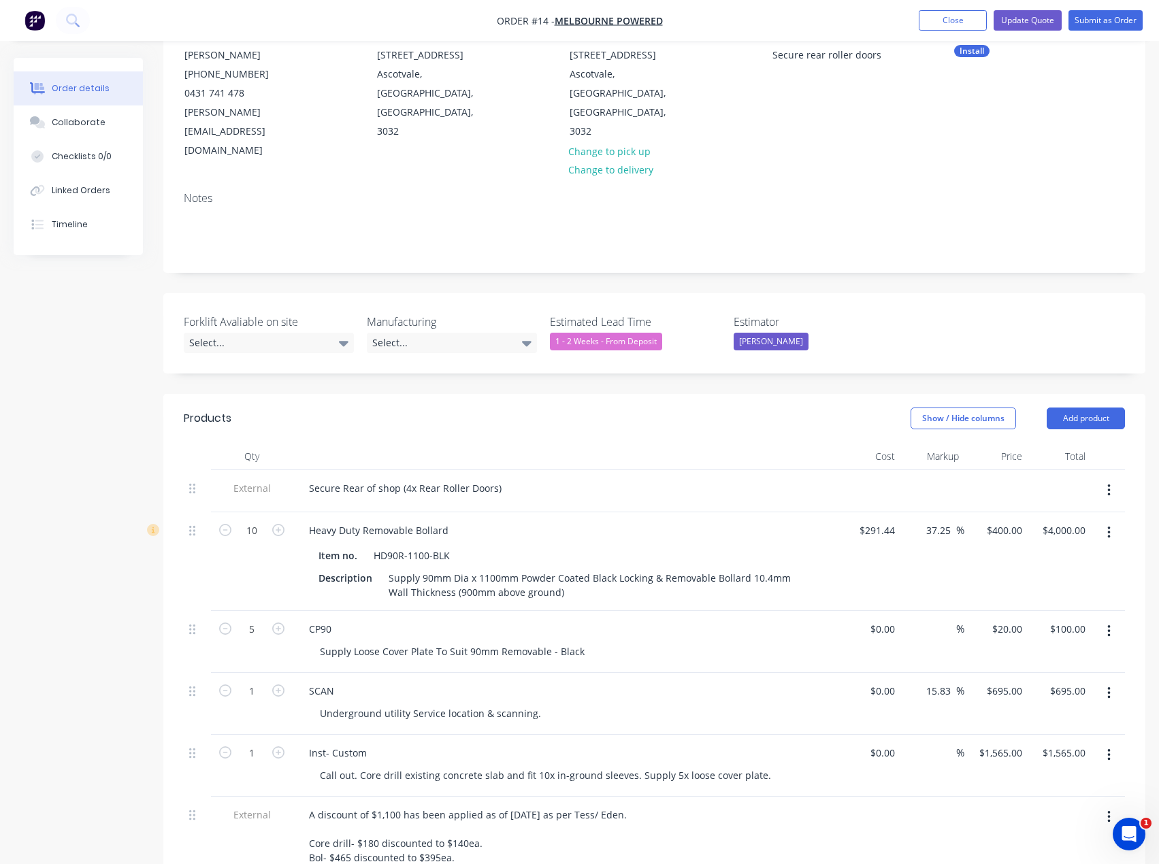
scroll to position [204, 0]
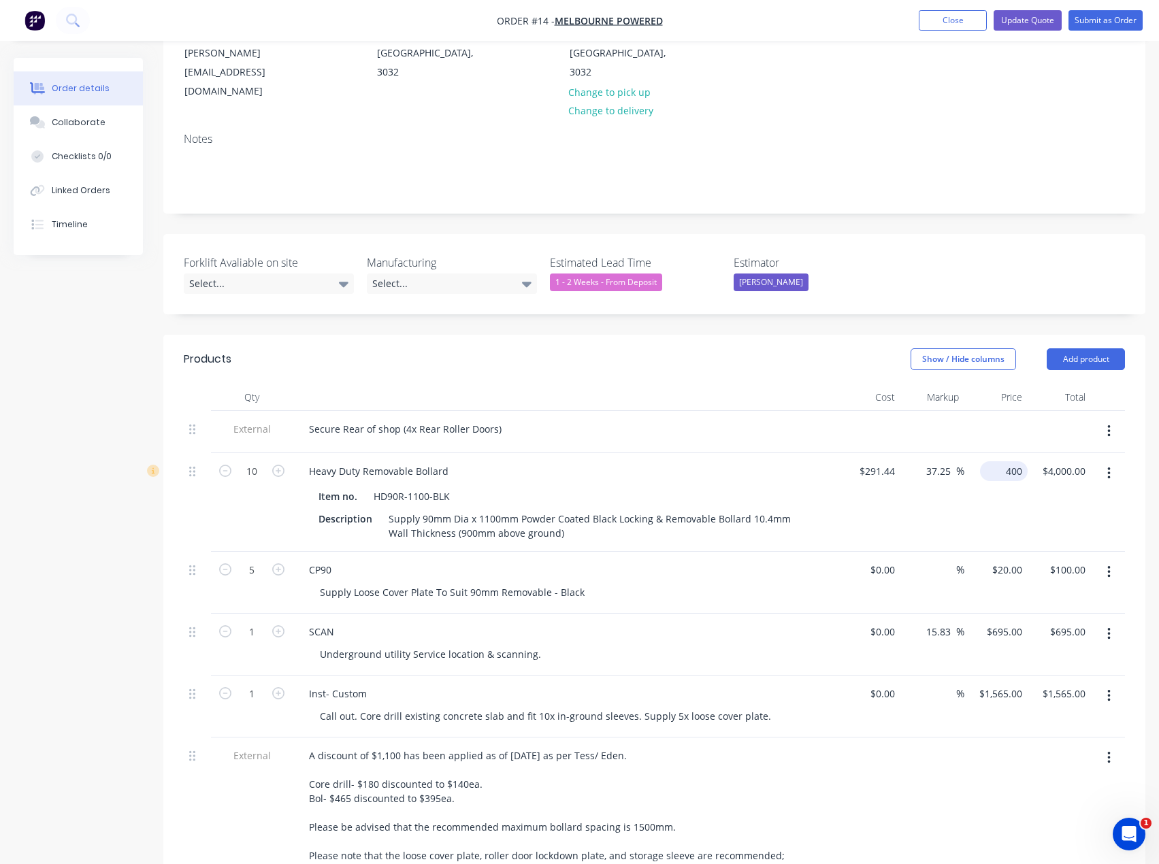
click at [1005, 462] on input "400" at bounding box center [1007, 472] width 42 height 20
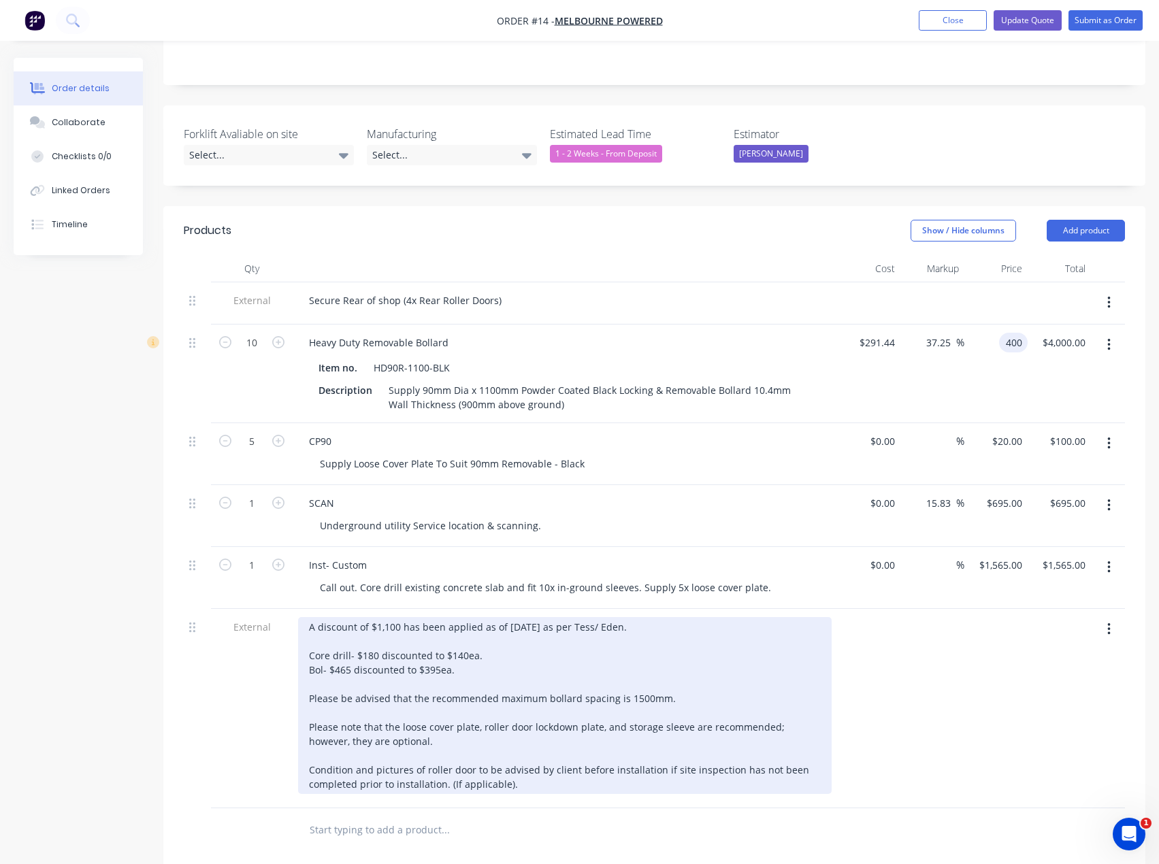
scroll to position [340, 0]
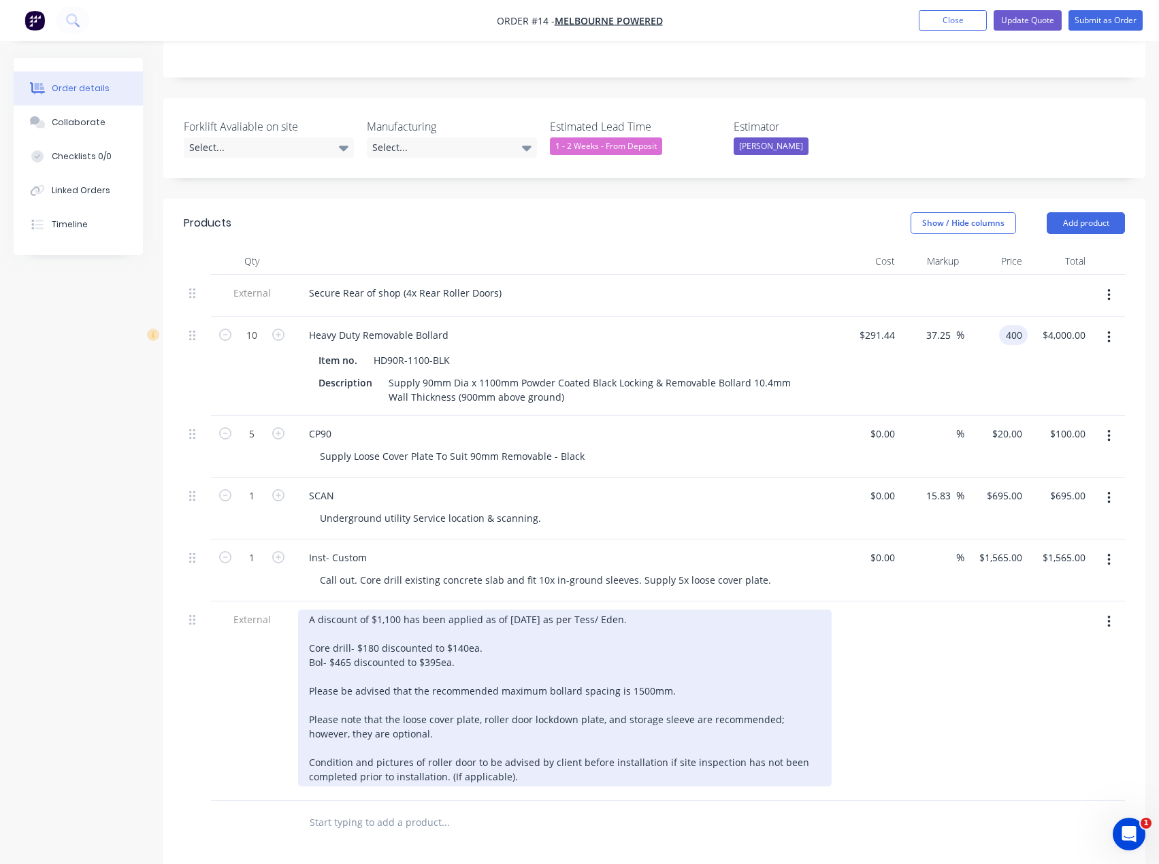
type input "$400.00"
click at [355, 629] on div "A discount of $1,100 has been applied as of [DATE] as per Tess/ Eden. Core dril…" at bounding box center [565, 698] width 534 height 177
click at [437, 623] on div "A discount of $1,100 has been applied as of [DATE] as per Tess/ Eden. Core dril…" at bounding box center [565, 698] width 534 height 177
click at [485, 627] on div "A discount of $1,100 has been applied as of [DATE] as per Tess/ Eden. Core dril…" at bounding box center [565, 698] width 534 height 177
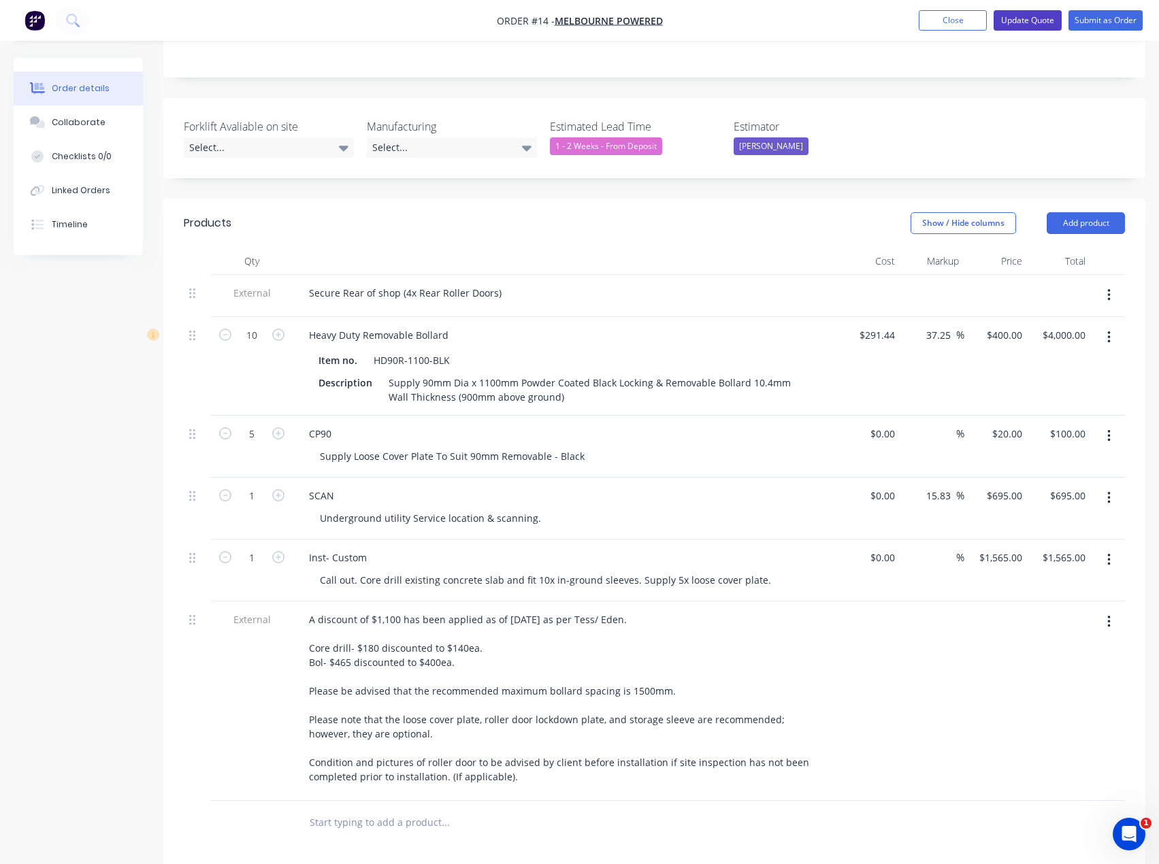
click at [1040, 18] on button "Update Quote" at bounding box center [1028, 20] width 68 height 20
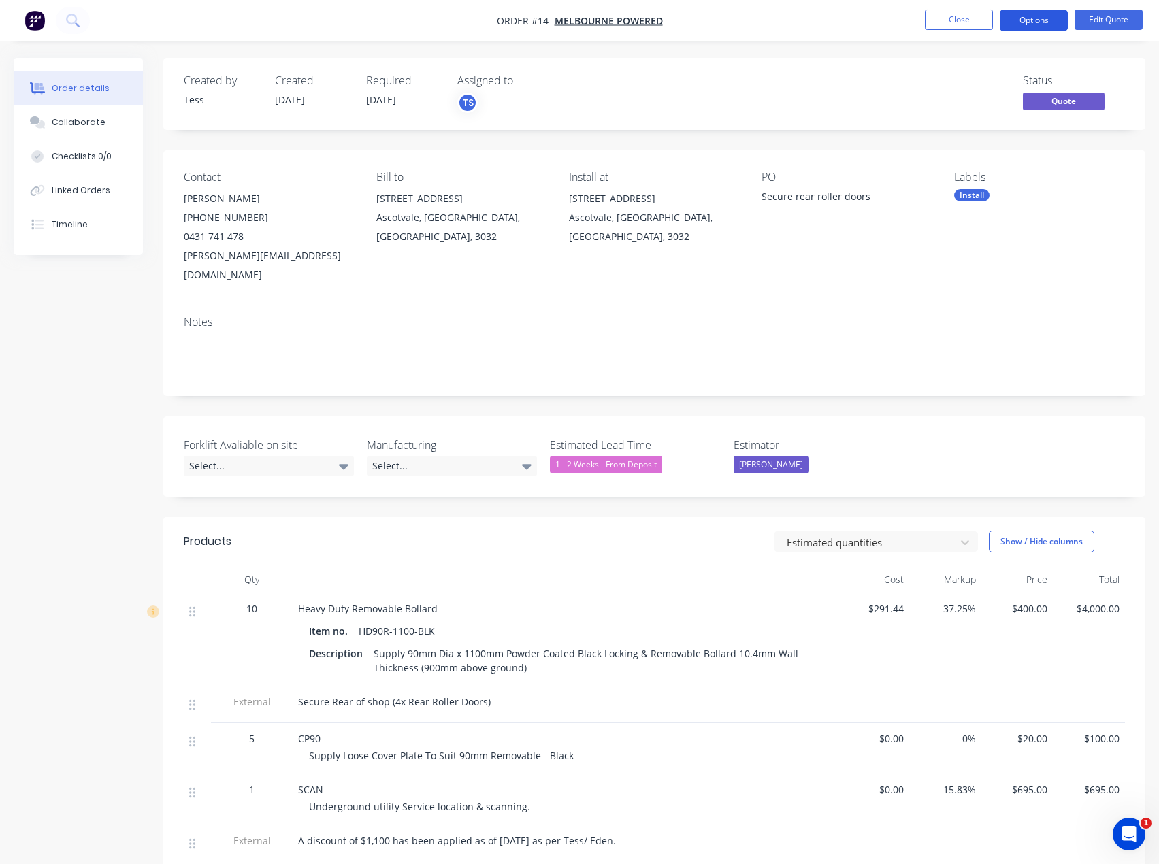
click at [1041, 19] on button "Options" at bounding box center [1034, 21] width 68 height 22
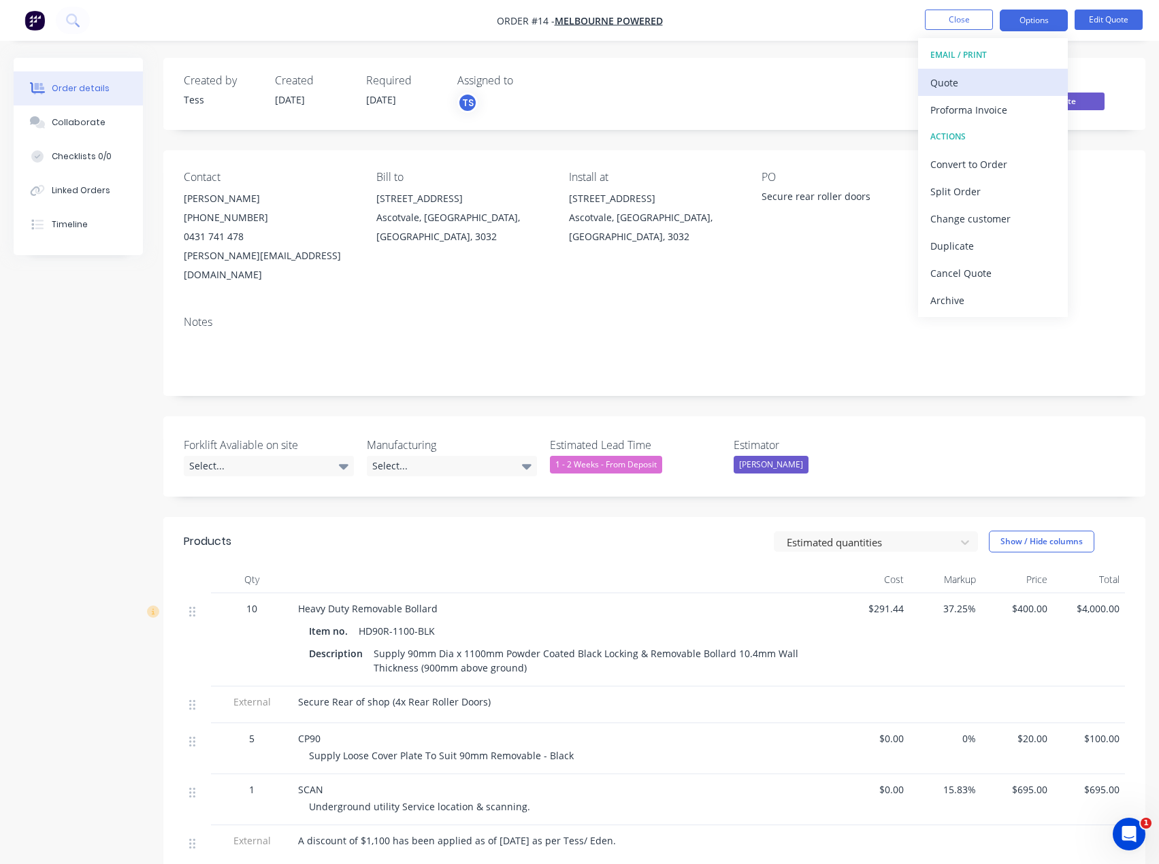
click at [966, 86] on div "Quote" at bounding box center [993, 83] width 125 height 20
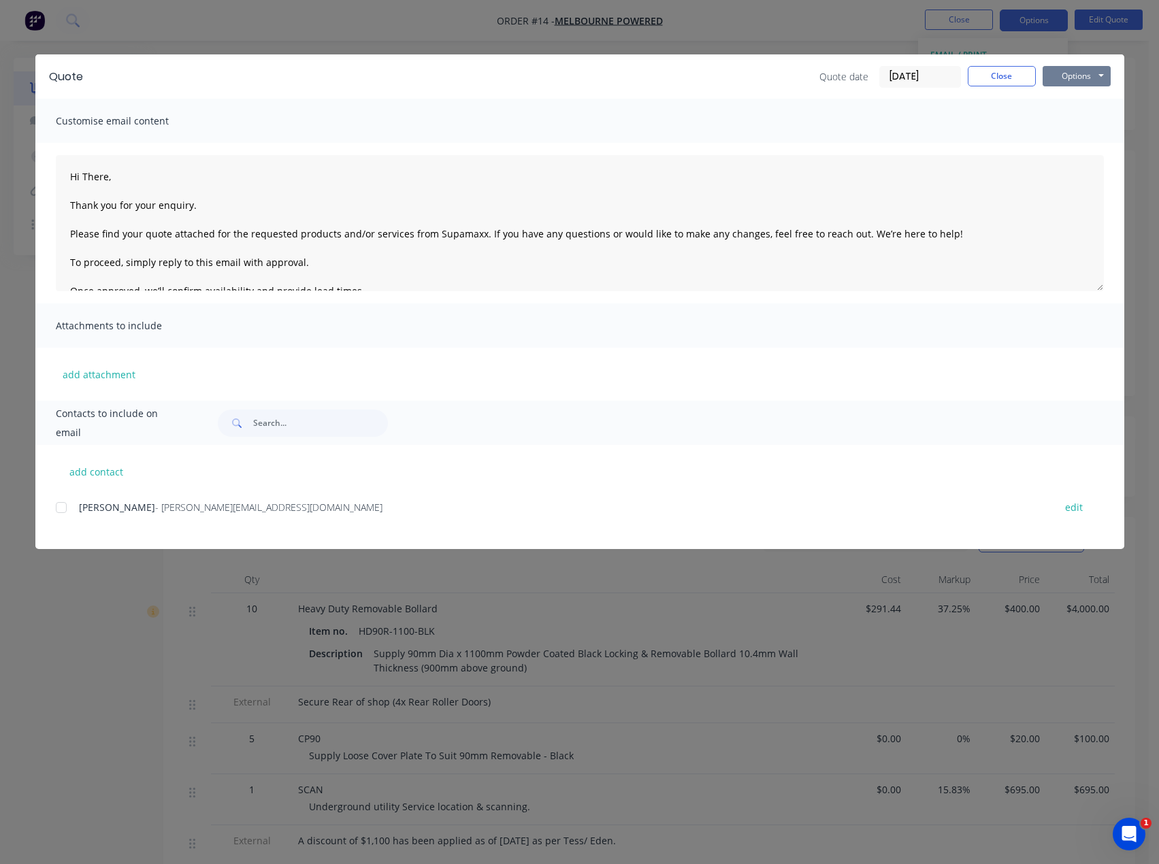
click at [1081, 71] on button "Options" at bounding box center [1077, 76] width 68 height 20
click at [1077, 100] on button "Preview" at bounding box center [1086, 100] width 87 height 22
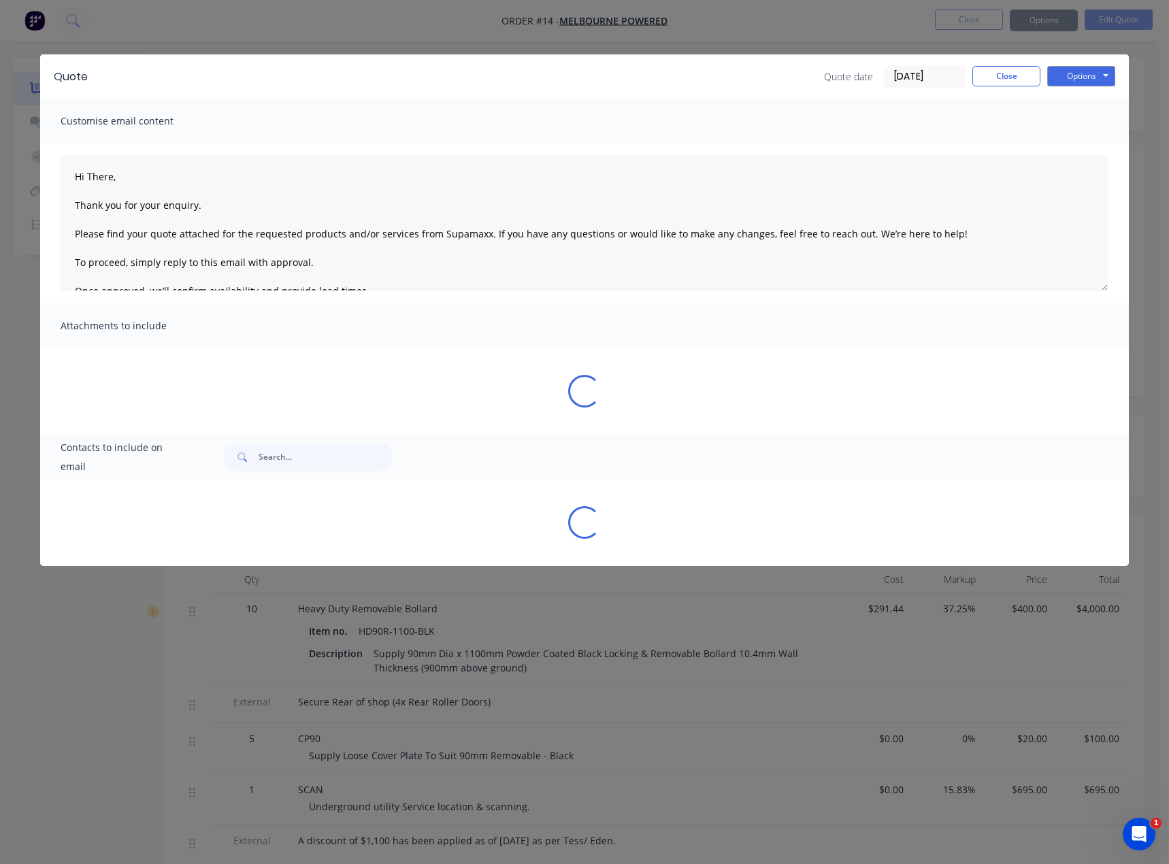
type textarea "Hi There, Thank you for your enquiry. Please find your quote attached for the r…"
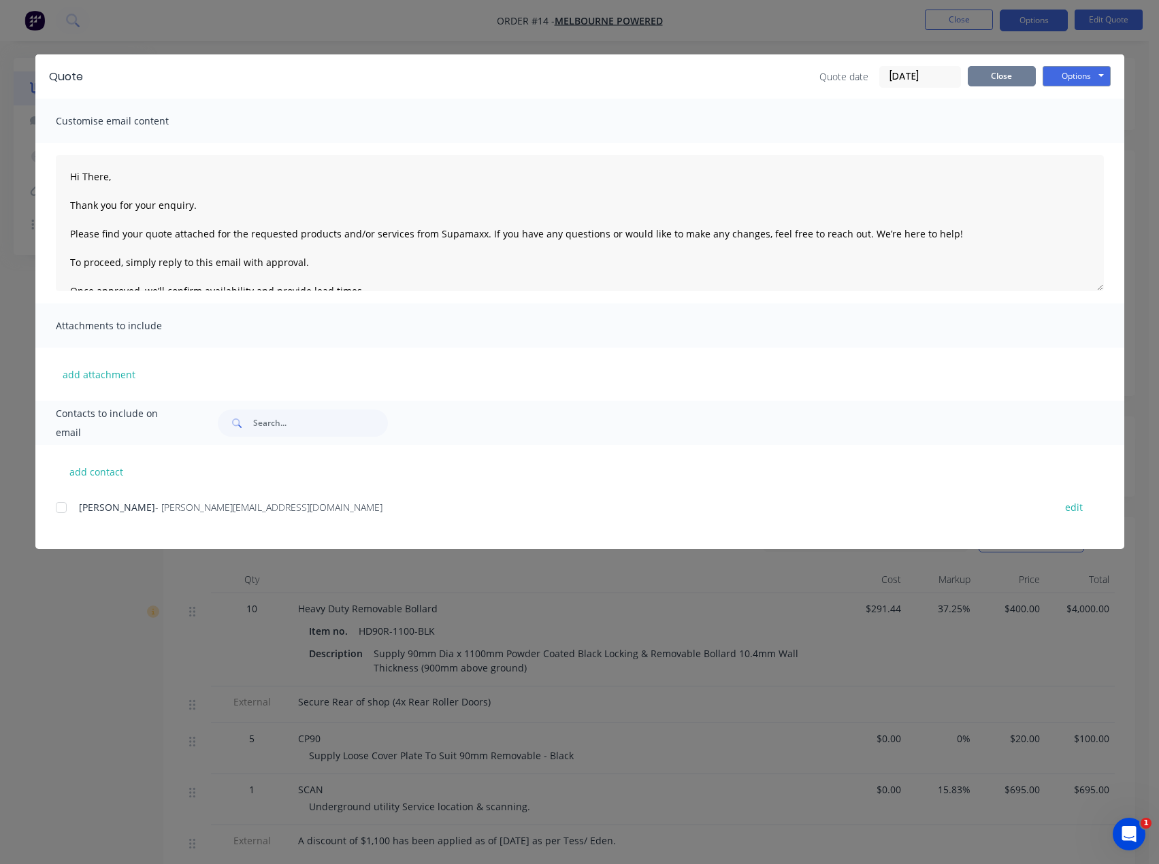
click at [991, 80] on button "Close" at bounding box center [1002, 76] width 68 height 20
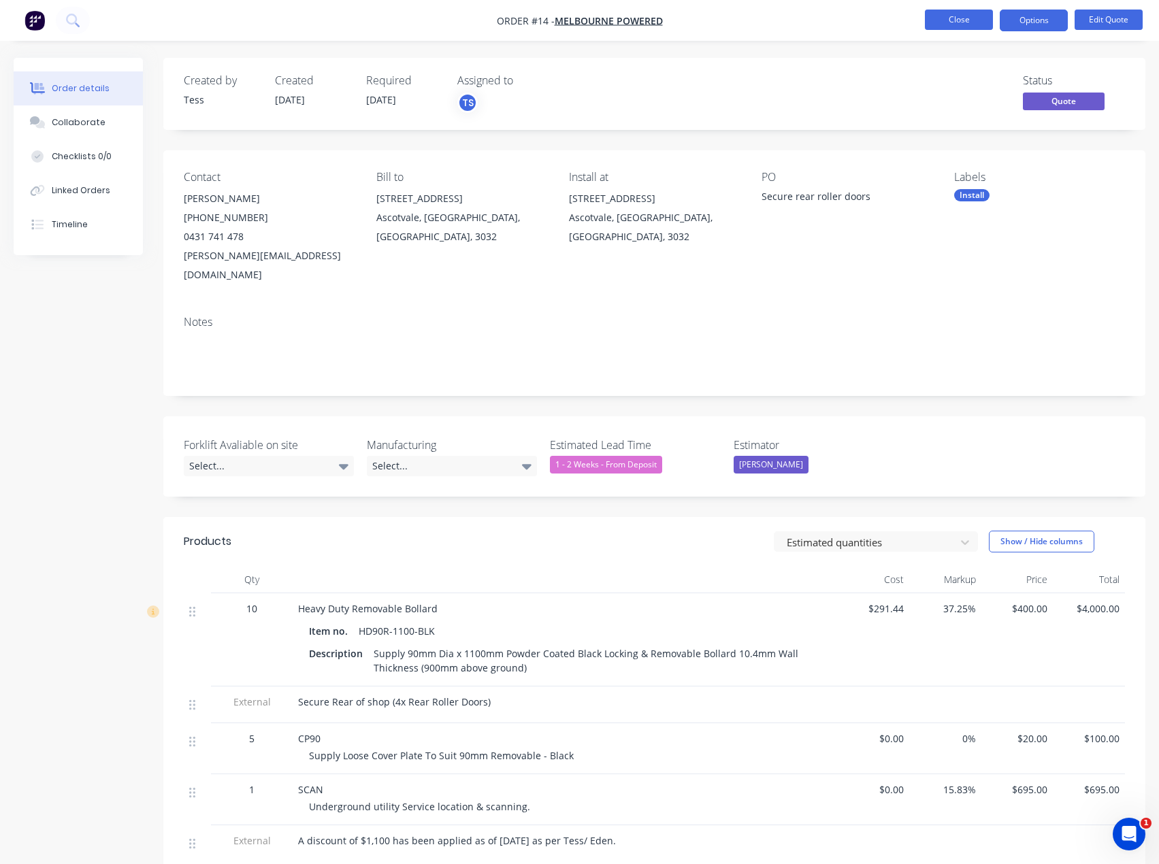
click at [976, 21] on button "Close" at bounding box center [959, 20] width 68 height 20
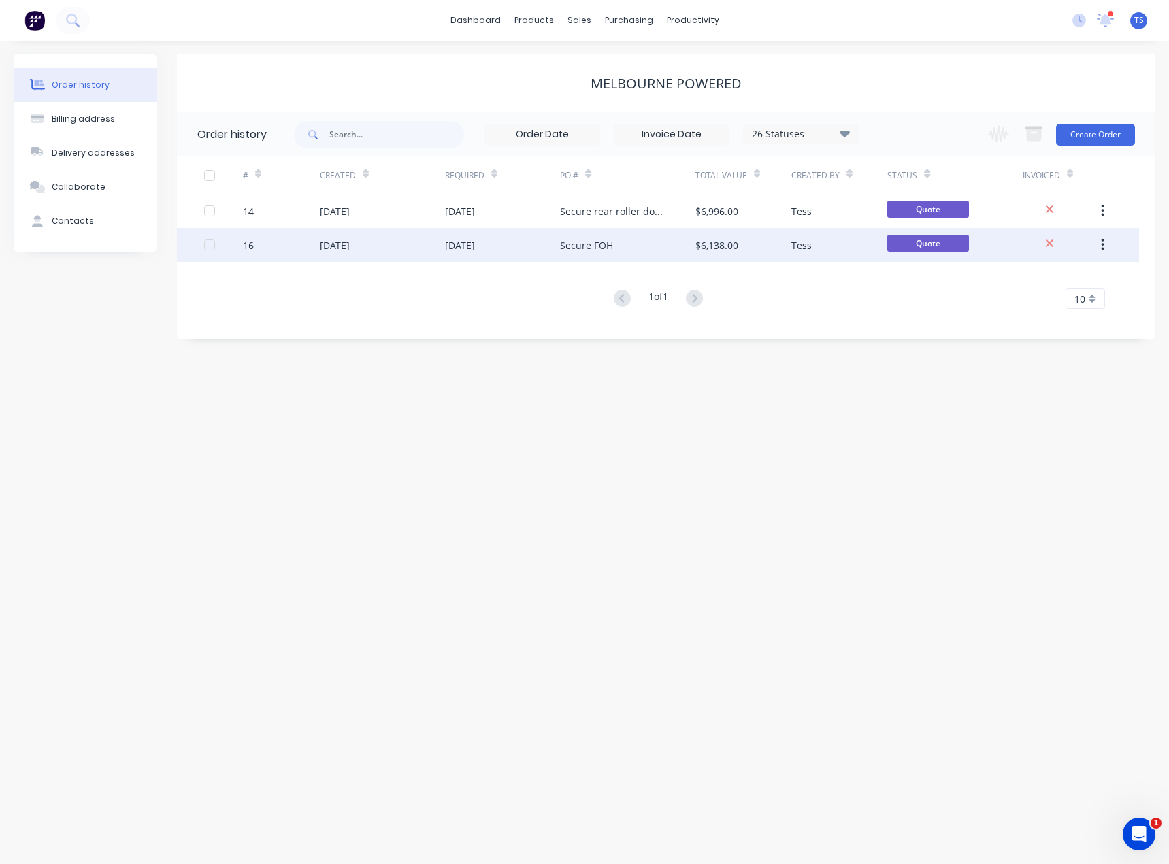
click at [631, 246] on div "Secure FOH" at bounding box center [627, 245] width 135 height 34
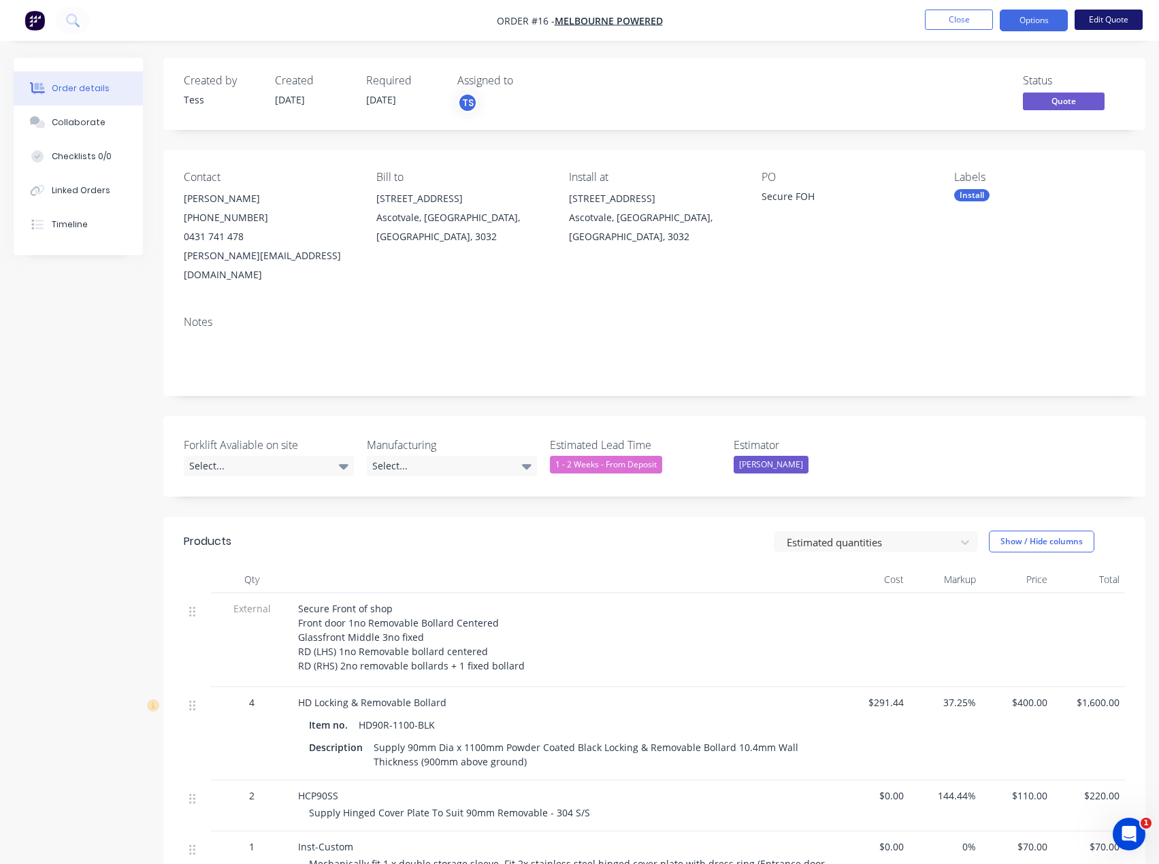
click at [1101, 17] on button "Edit Quote" at bounding box center [1109, 20] width 68 height 20
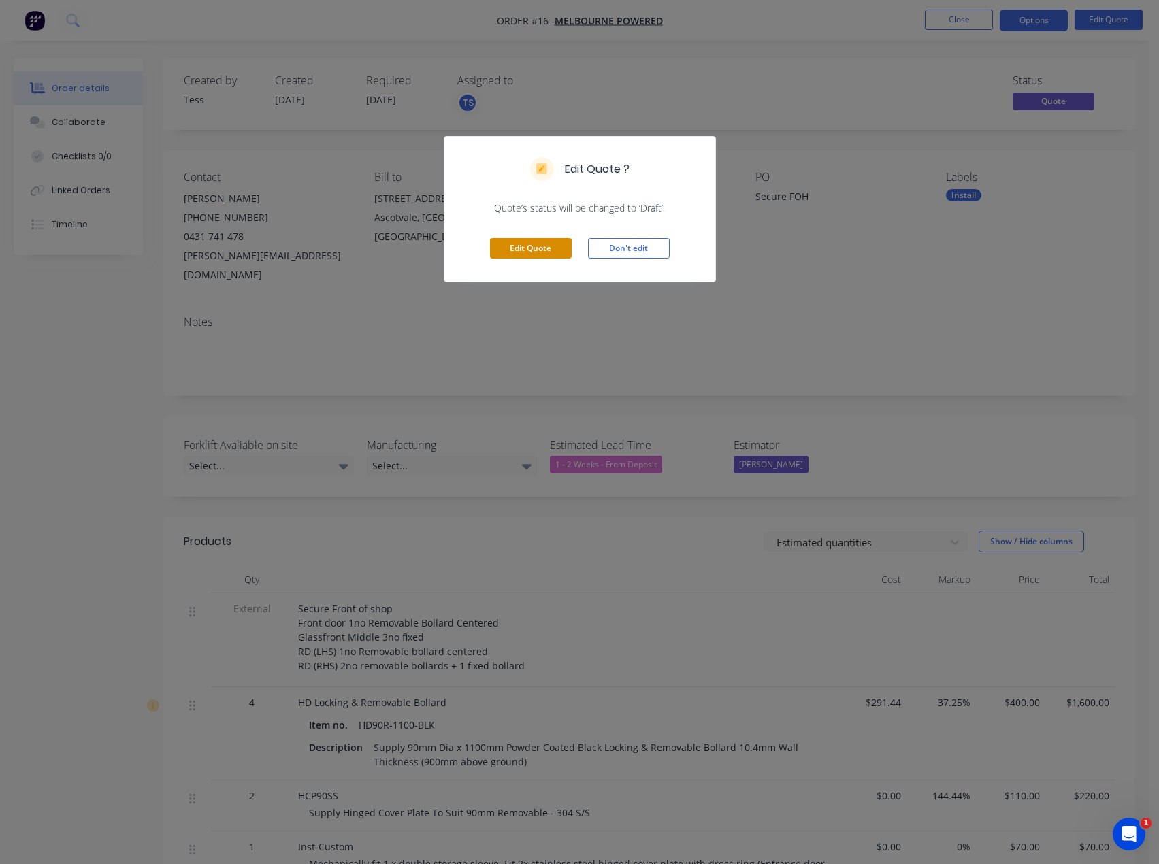
click at [525, 250] on button "Edit Quote" at bounding box center [531, 248] width 82 height 20
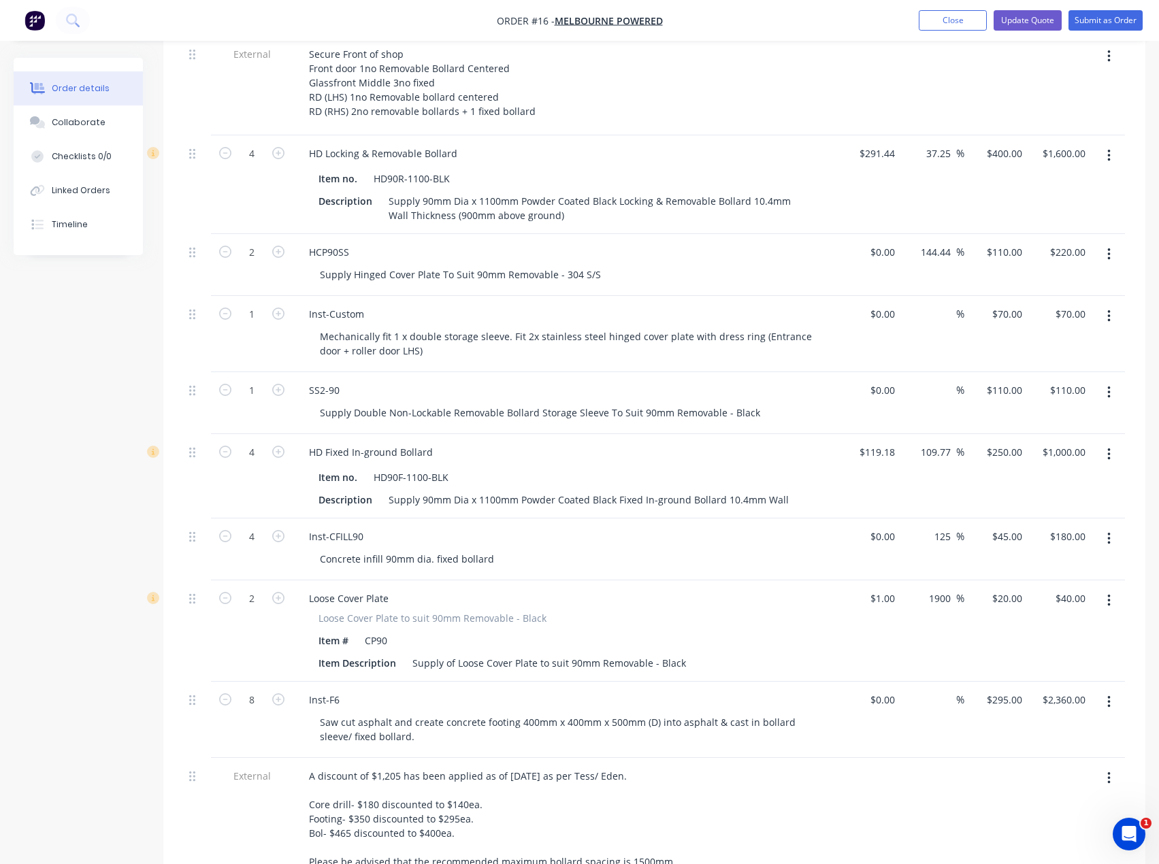
scroll to position [613, 0]
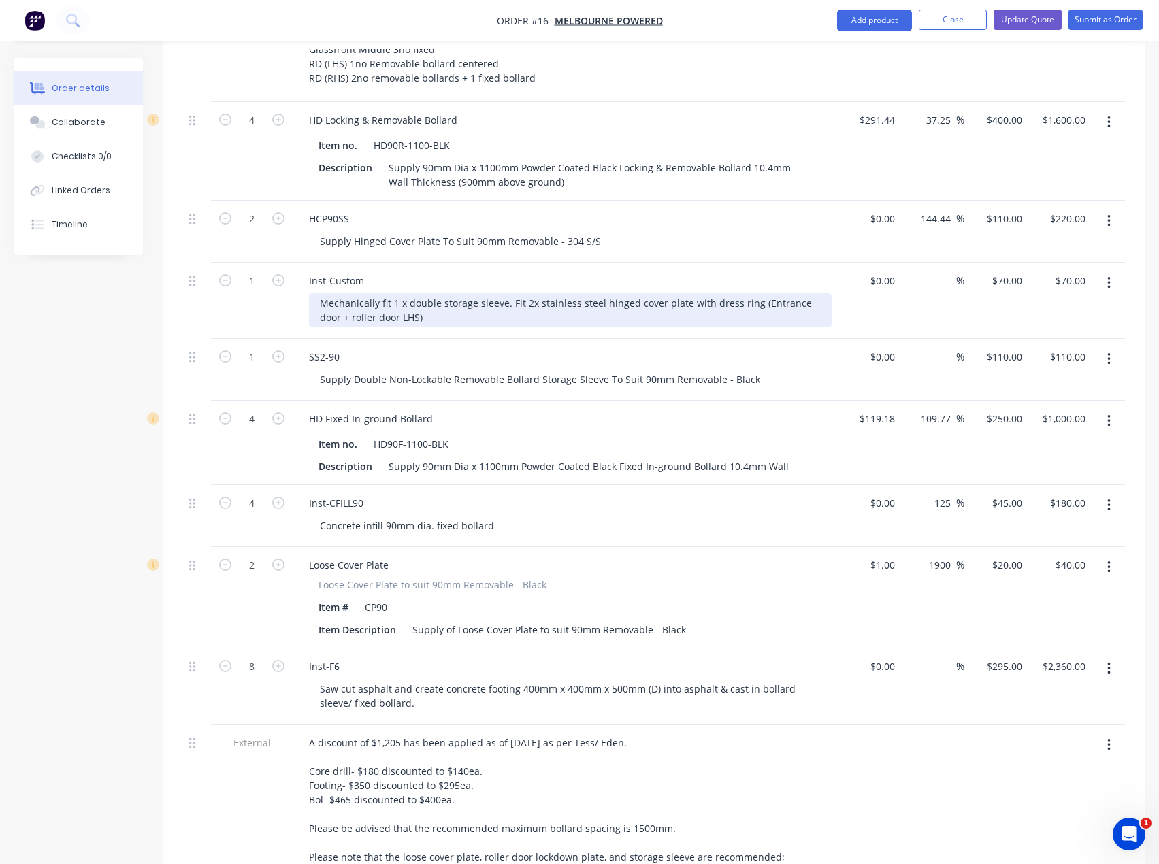
click at [321, 293] on div "Mechanically fit 1 x double storage sleeve. Fit 2x stainless steel hinged cover…" at bounding box center [570, 310] width 523 height 34
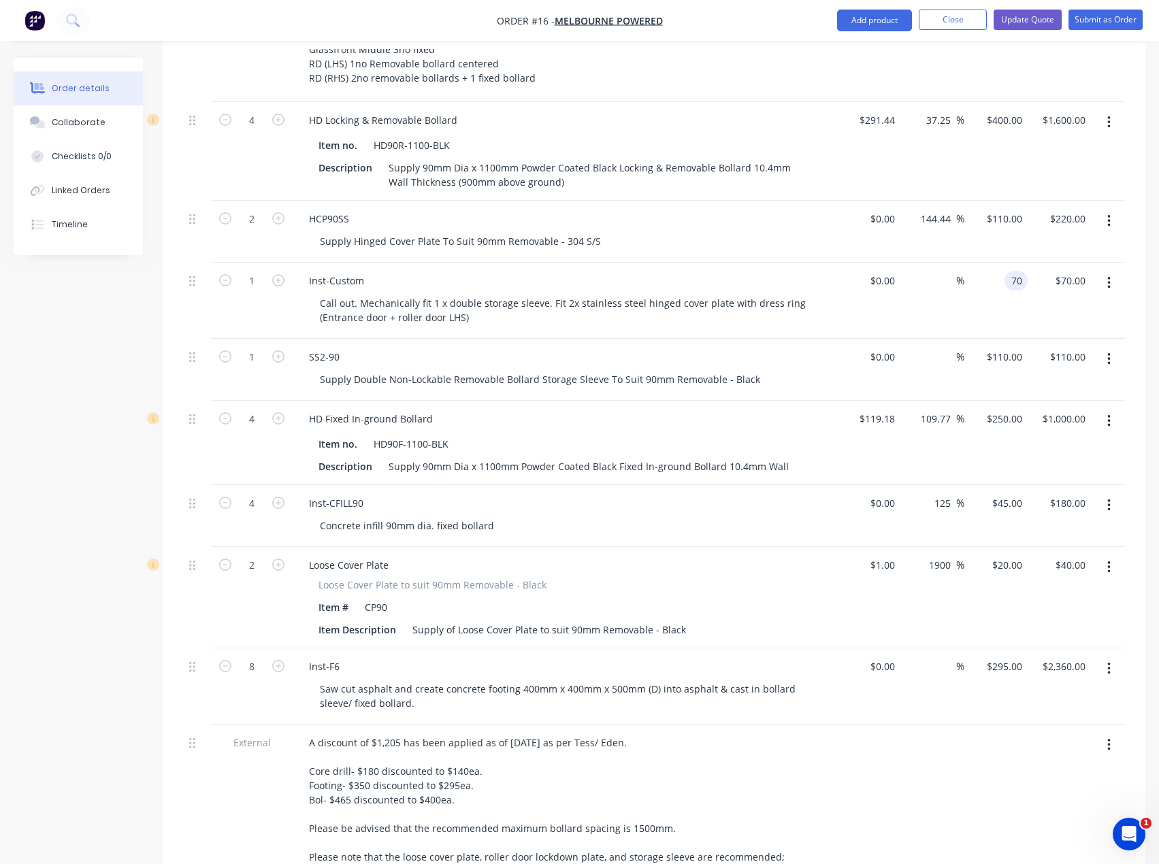
click at [1008, 271] on div "70 70" at bounding box center [1016, 281] width 23 height 20
type input "$235.00"
click at [788, 339] on div "SS2-90 Supply Double Non-Lockable Removable Bollard Storage Sleeve To Suit 90mm…" at bounding box center [565, 370] width 545 height 62
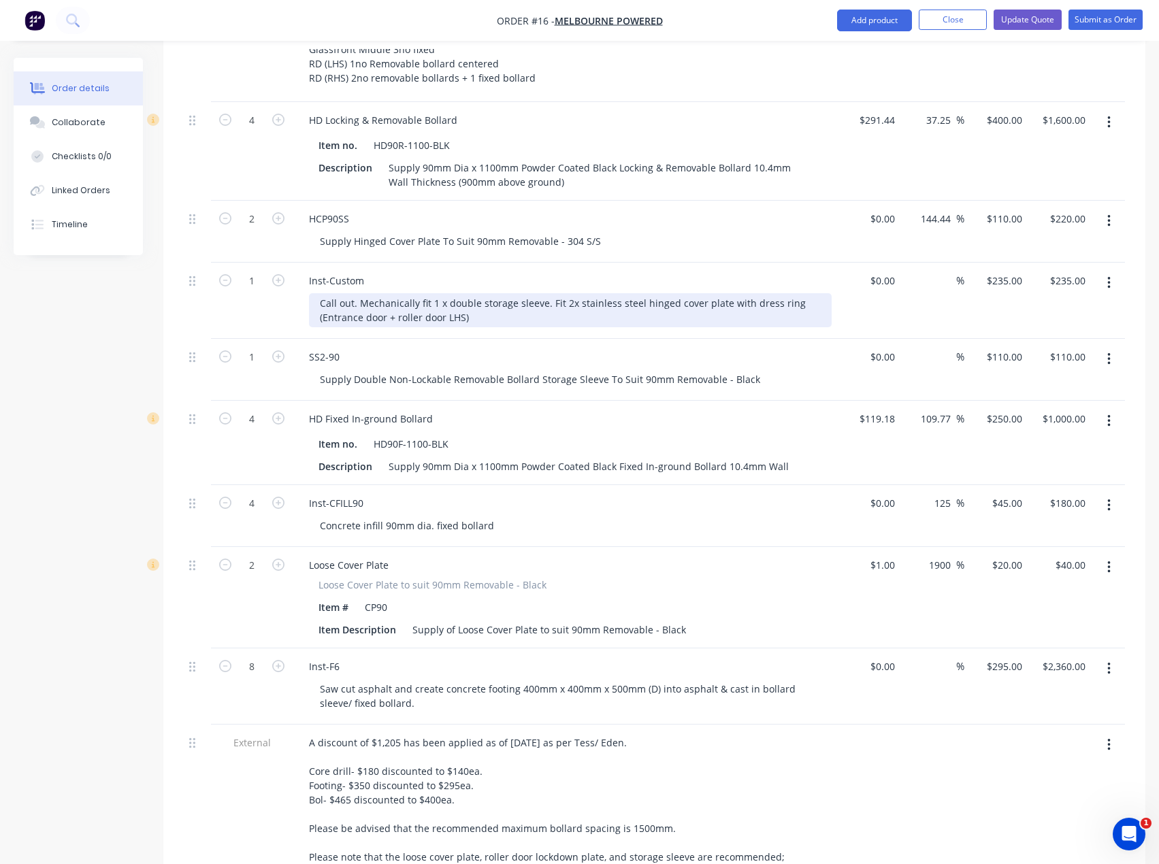
click at [574, 293] on div "Call out. Mechanically fit 1 x double storage sleeve. Fit 2x stainless steel hi…" at bounding box center [570, 310] width 523 height 34
drag, startPoint x: 545, startPoint y: 269, endPoint x: 773, endPoint y: 274, distance: 227.4
click at [768, 293] on div "Call out. Mechanically fit 1 x double storage sleeve. Fit 2x stainless steel hi…" at bounding box center [570, 310] width 523 height 34
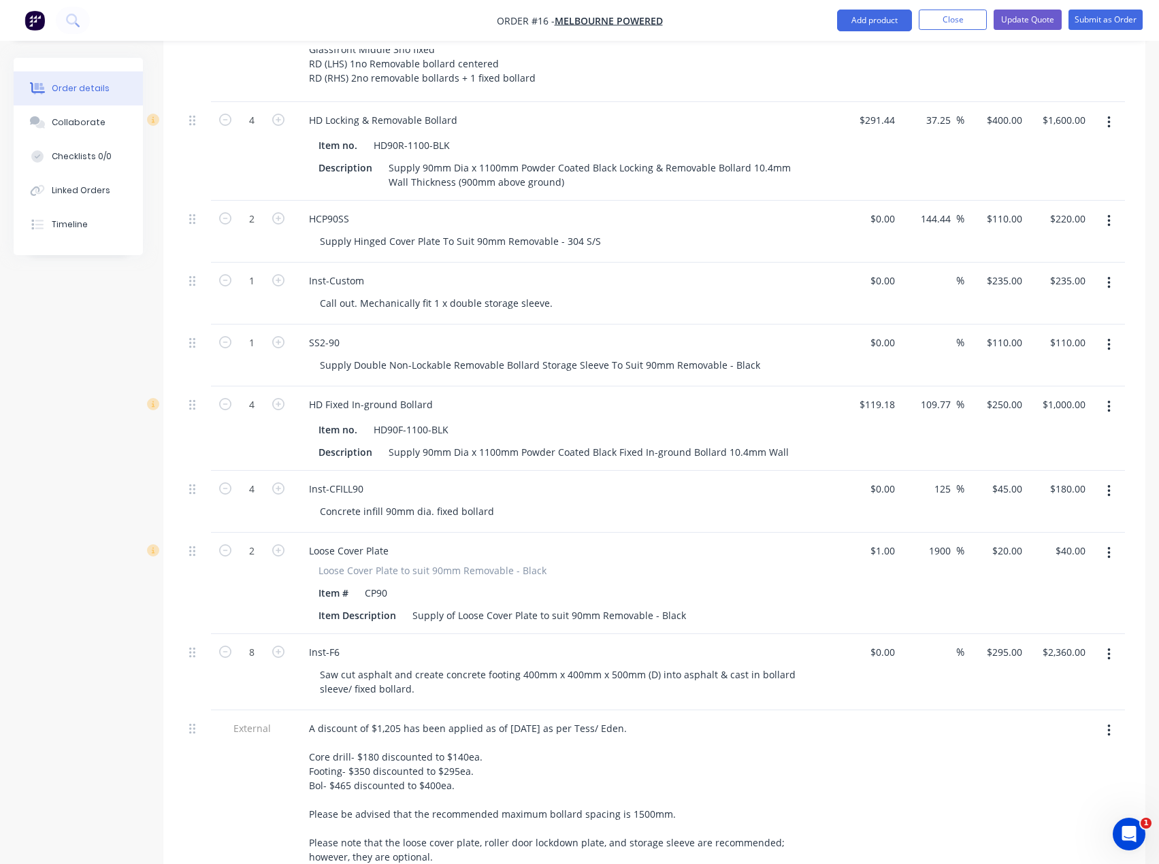
click at [525, 325] on div "SS2-90 Supply Double Non-Lockable Removable Bollard Storage Sleeve To Suit 90mm…" at bounding box center [565, 356] width 545 height 62
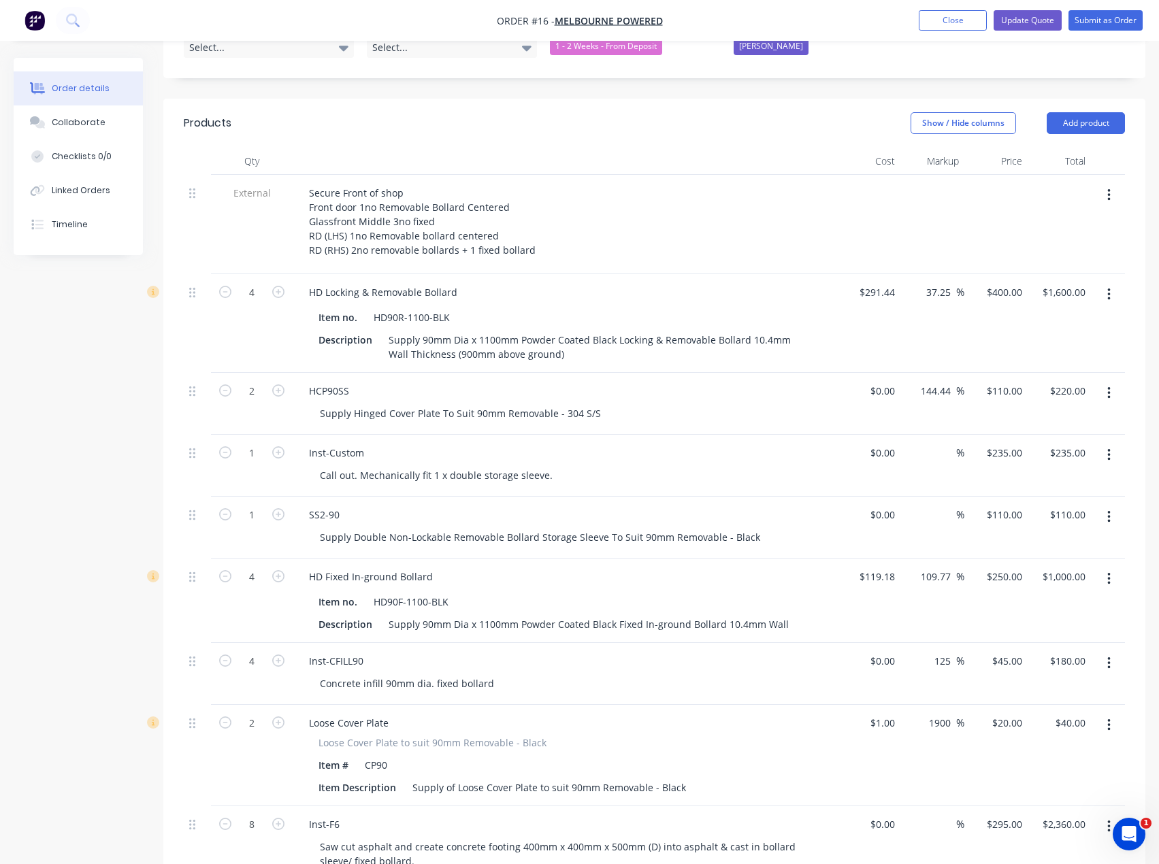
scroll to position [408, 0]
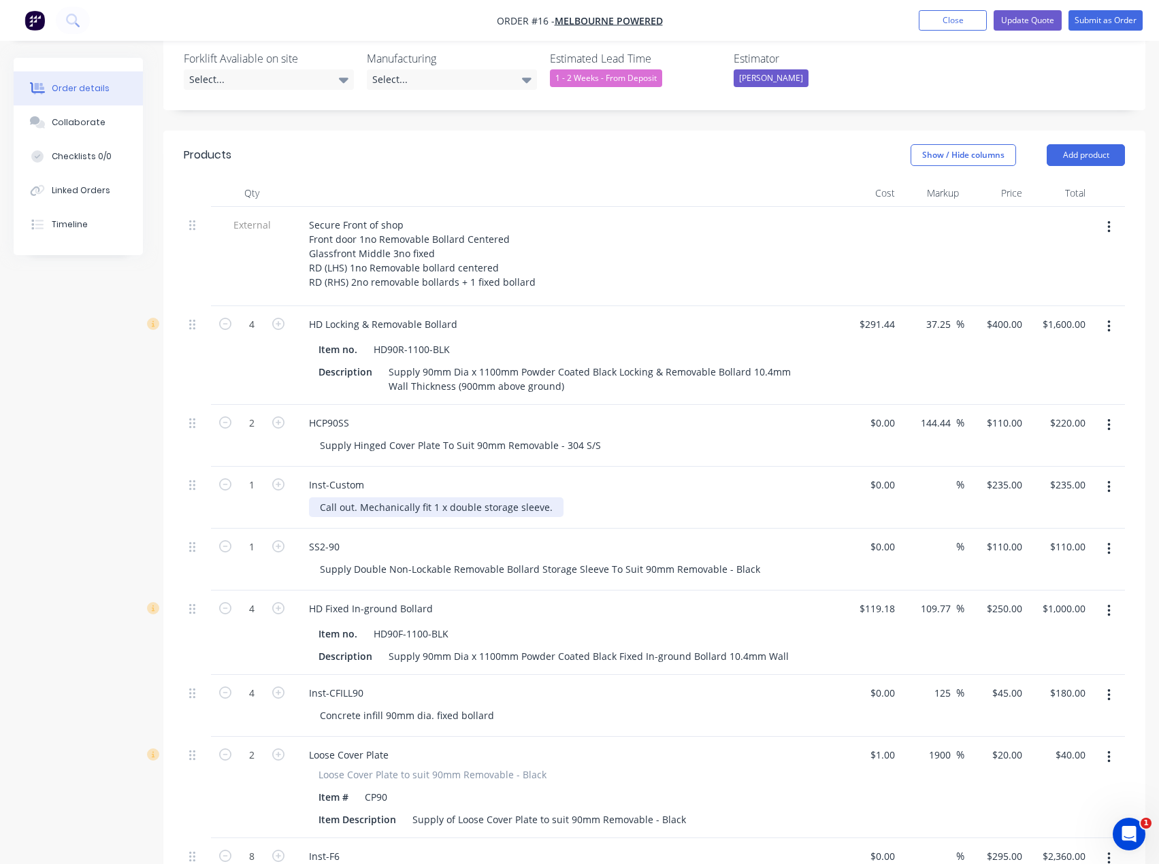
click at [356, 498] on div "Call out. Mechanically fit 1 x double storage sleeve." at bounding box center [436, 508] width 255 height 20
click at [1033, 20] on button "Update Quote" at bounding box center [1028, 20] width 68 height 20
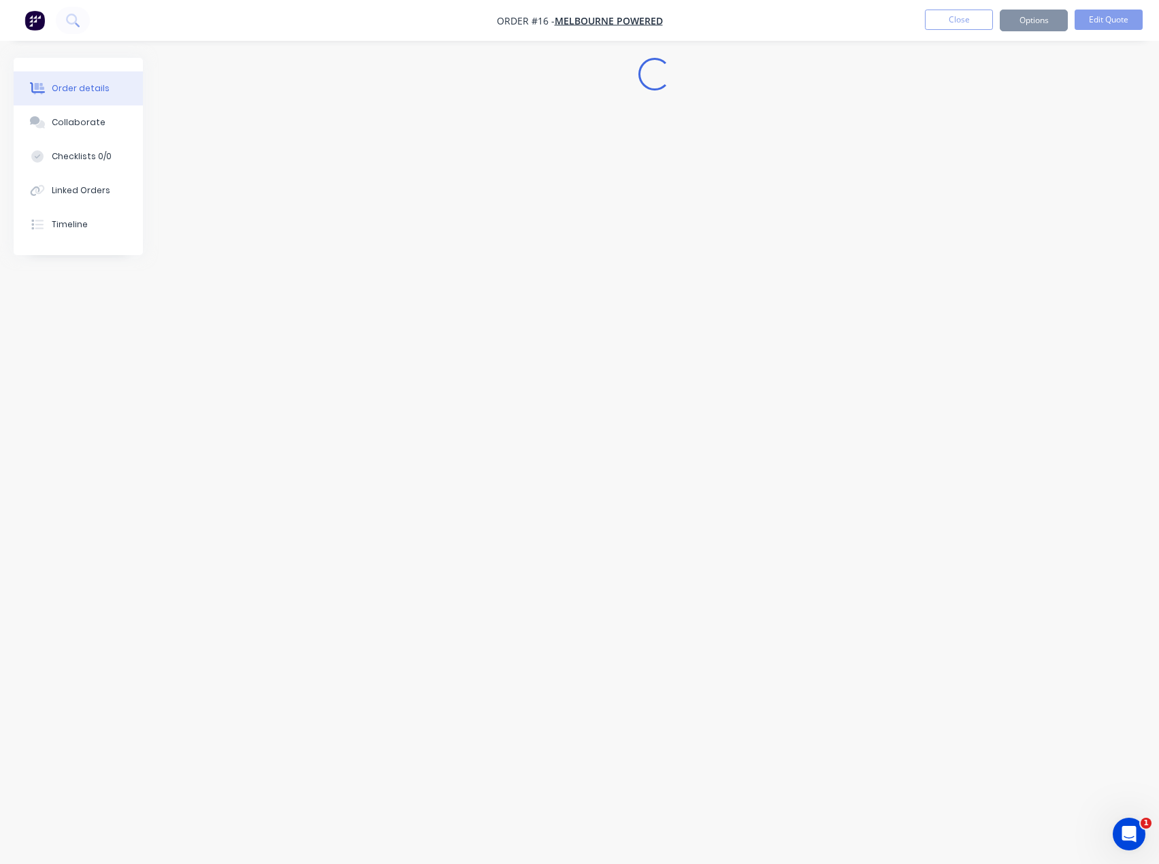
scroll to position [0, 0]
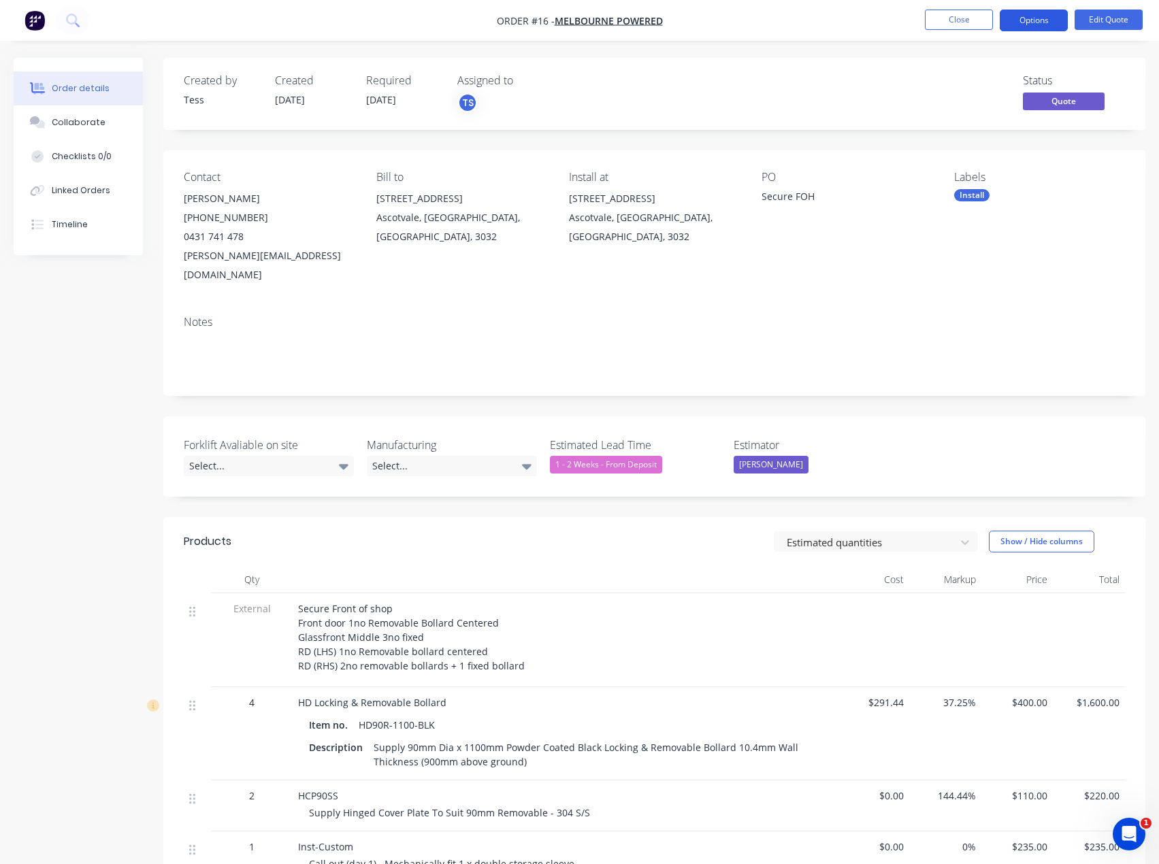
click at [1033, 22] on button "Options" at bounding box center [1034, 21] width 68 height 22
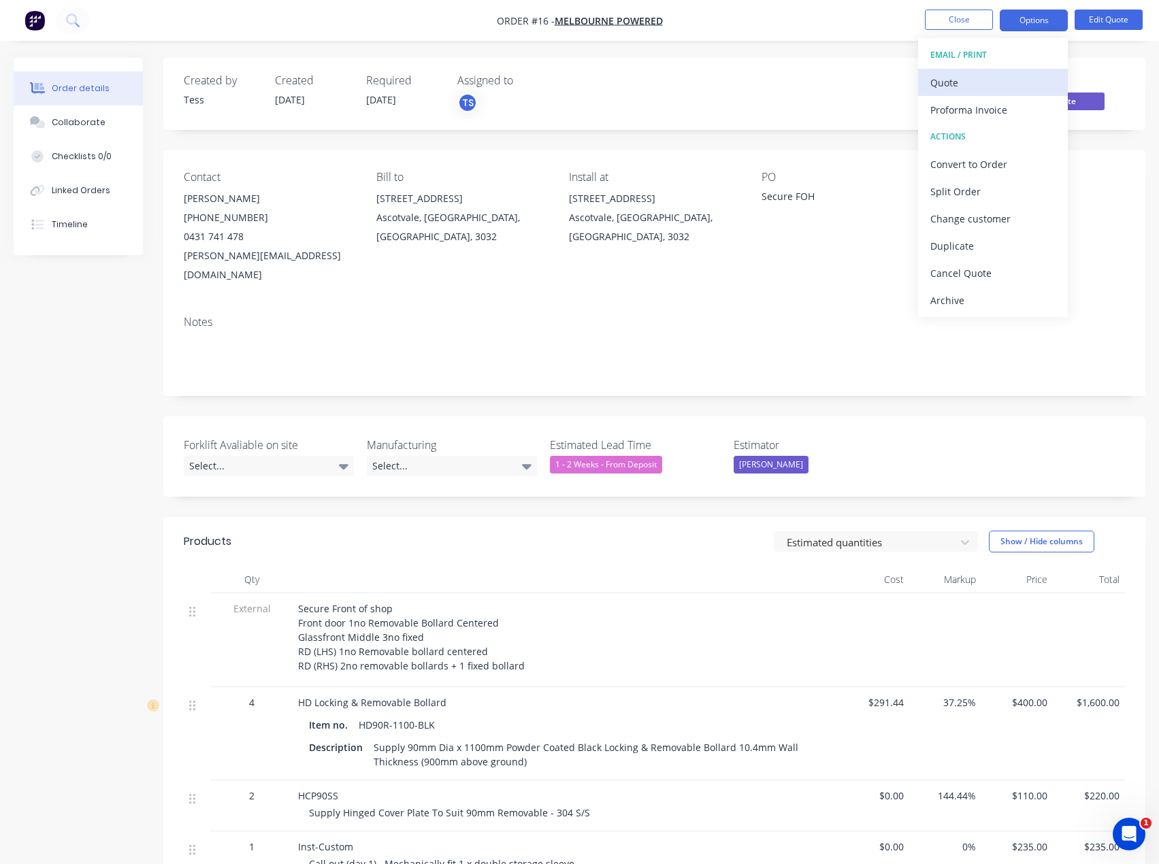
click at [969, 81] on div "Quote" at bounding box center [993, 83] width 125 height 20
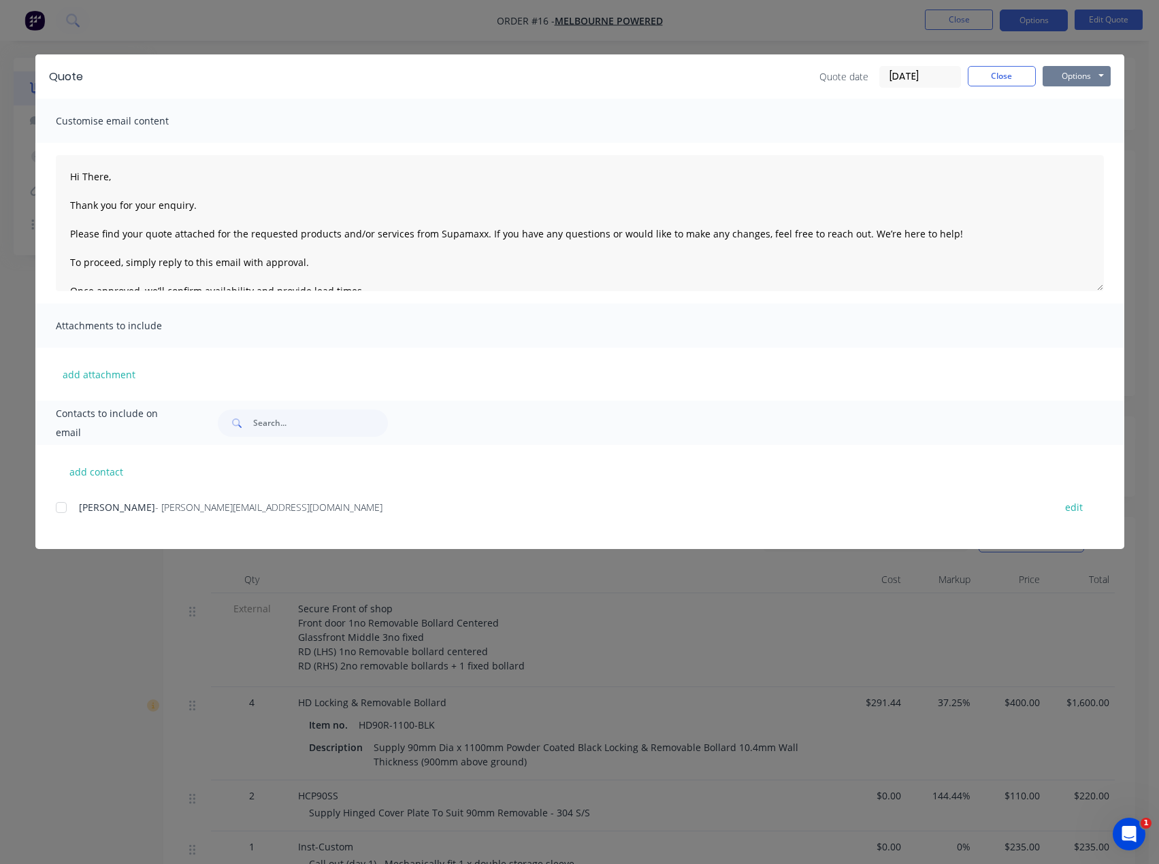
click at [1106, 74] on button "Options" at bounding box center [1077, 76] width 68 height 20
click at [1078, 106] on button "Preview" at bounding box center [1086, 100] width 87 height 22
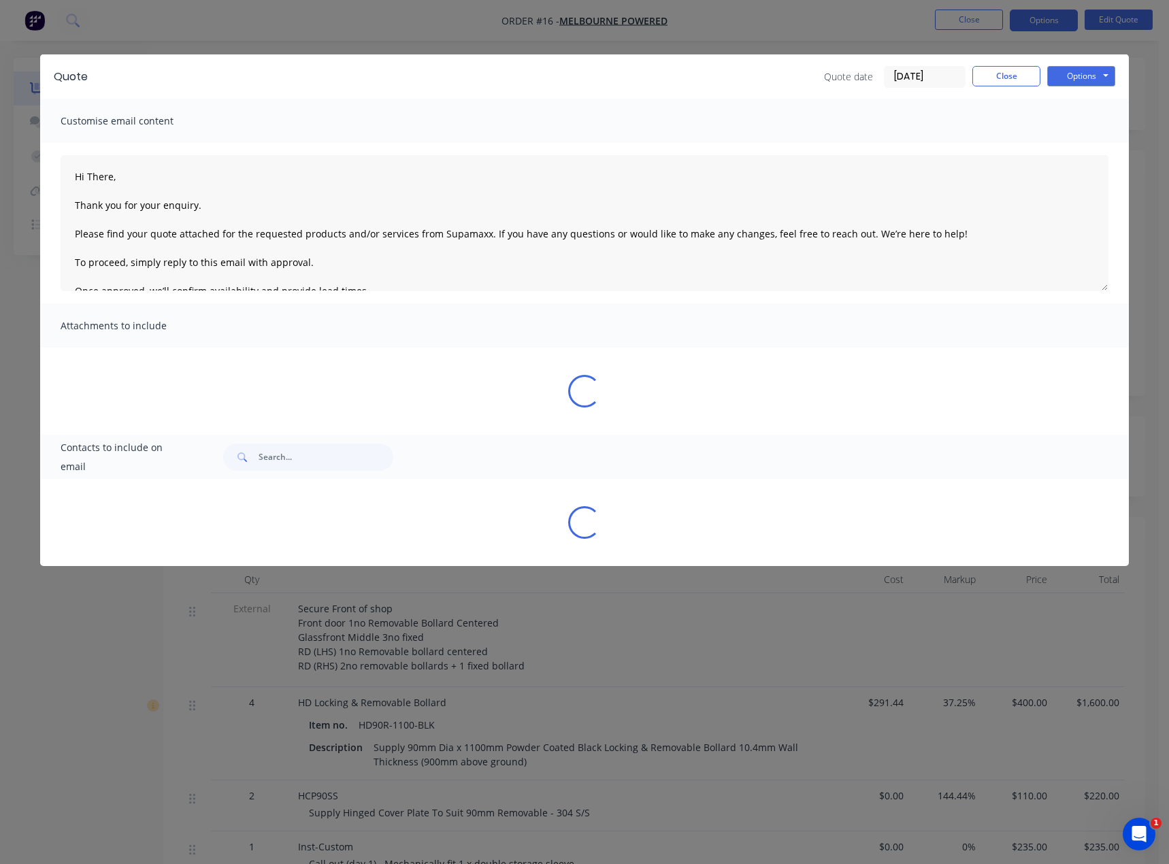
type textarea "Hi There, Thank you for your enquiry. Please find your quote attached for the r…"
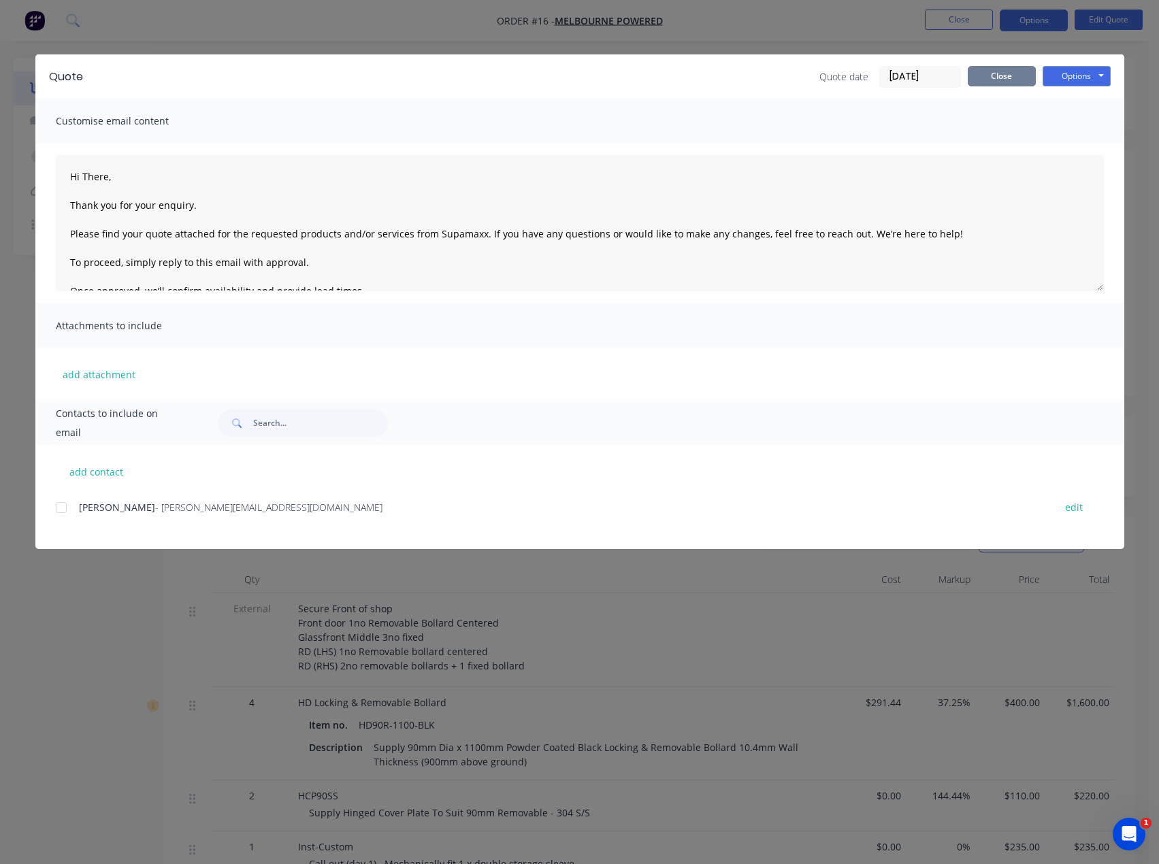
click at [1013, 80] on button "Close" at bounding box center [1002, 76] width 68 height 20
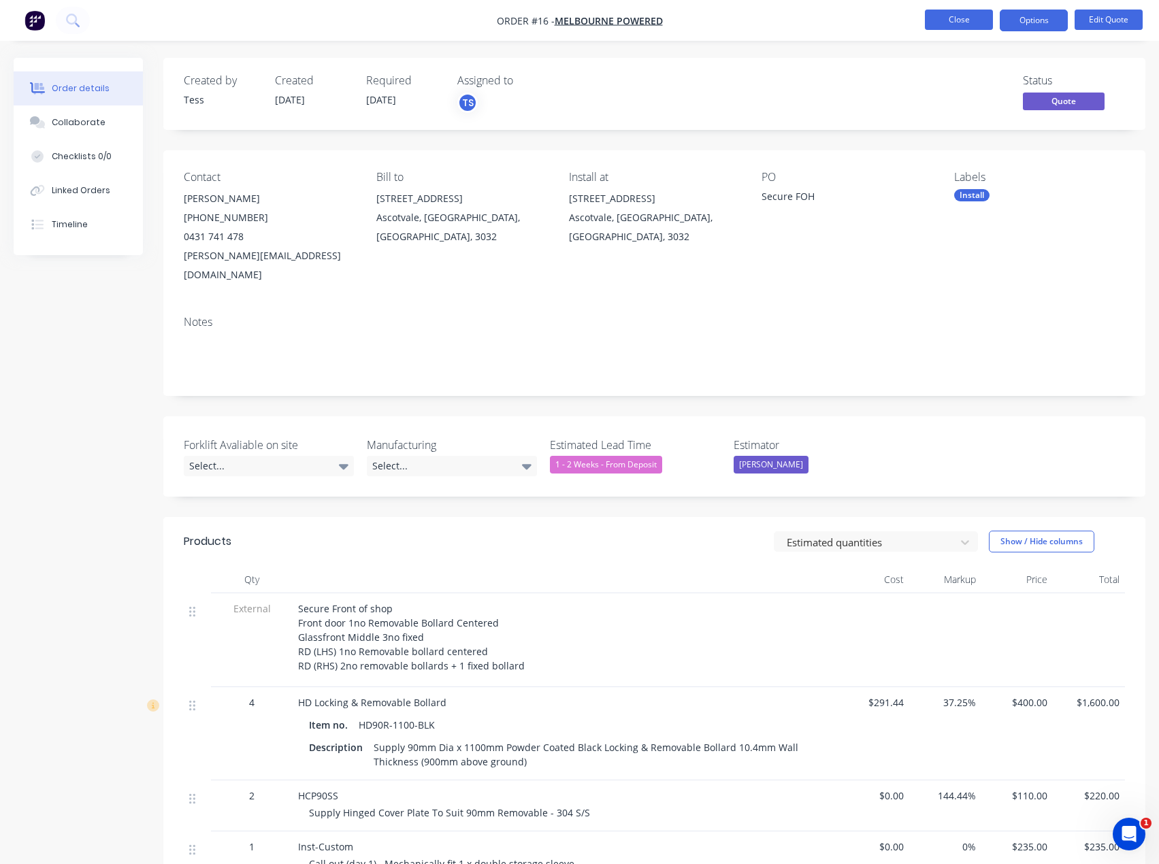
click at [966, 20] on button "Close" at bounding box center [959, 20] width 68 height 20
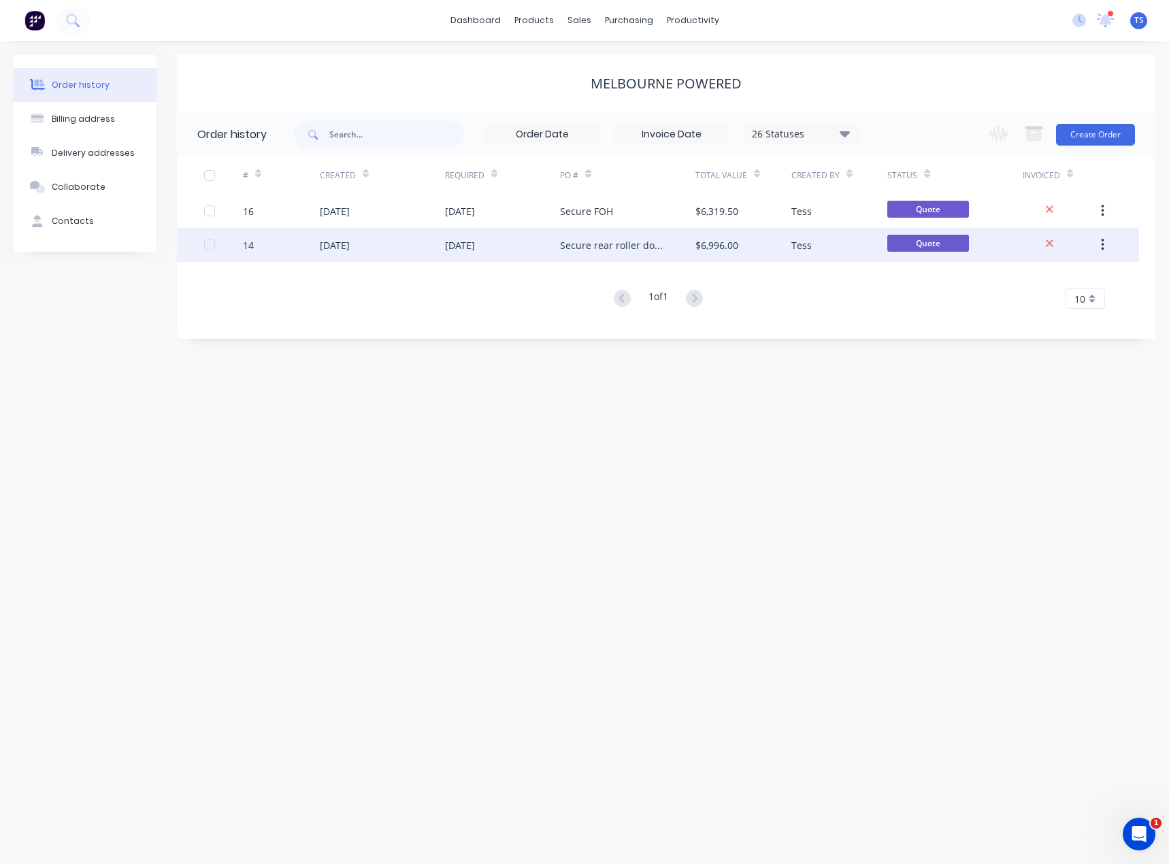
click at [595, 257] on div "Secure rear roller doors" at bounding box center [627, 245] width 135 height 34
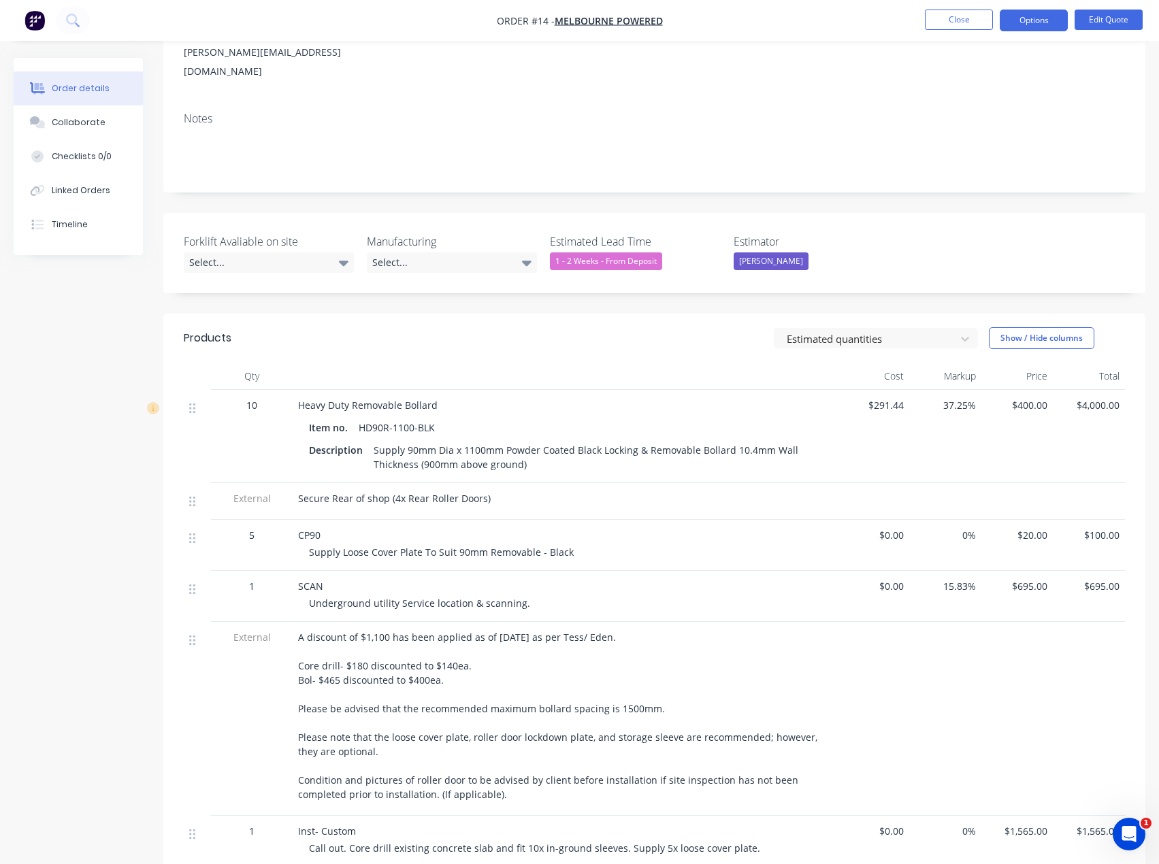
scroll to position [204, 0]
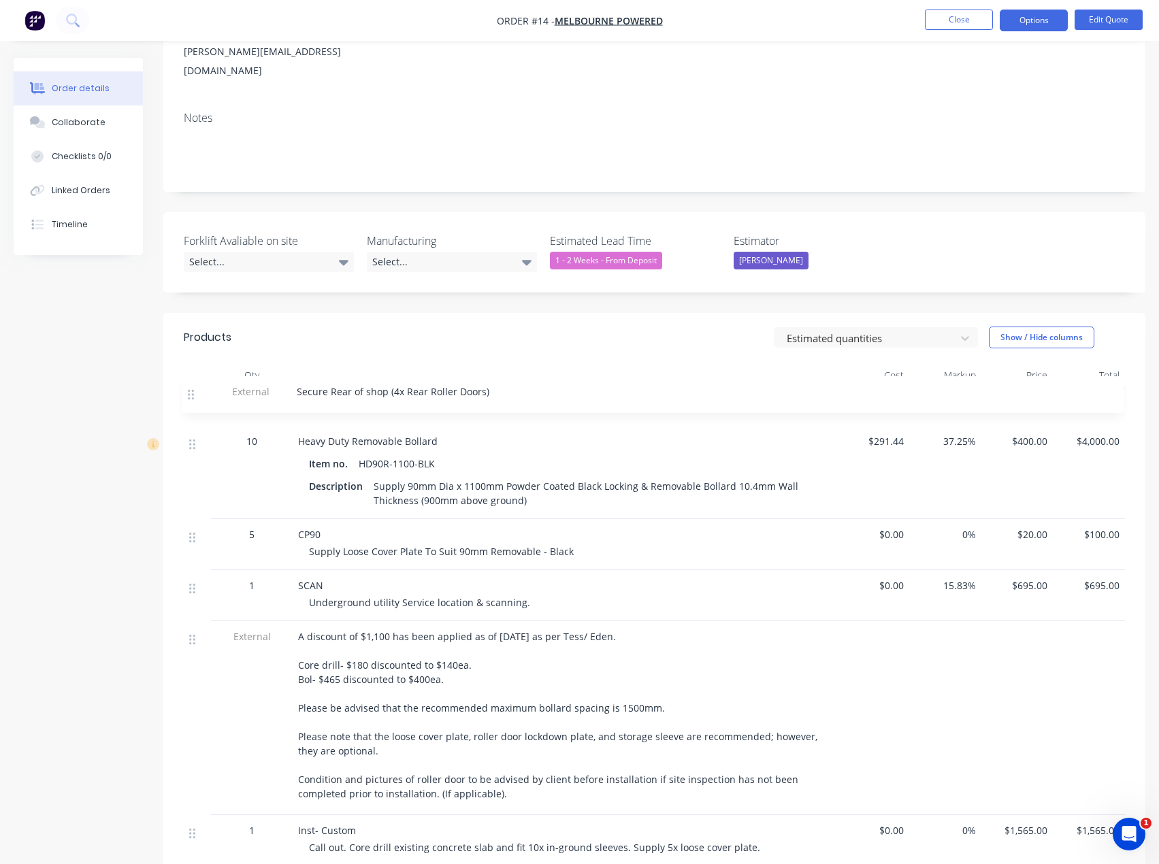
drag, startPoint x: 190, startPoint y: 483, endPoint x: 189, endPoint y: 390, distance: 93.3
click at [189, 390] on div "10 Heavy Duty Removable Bollard Item no. HD90R-1100-BLK Description Supply 90mm…" at bounding box center [654, 627] width 941 height 477
click at [1056, 20] on button "Options" at bounding box center [1034, 21] width 68 height 22
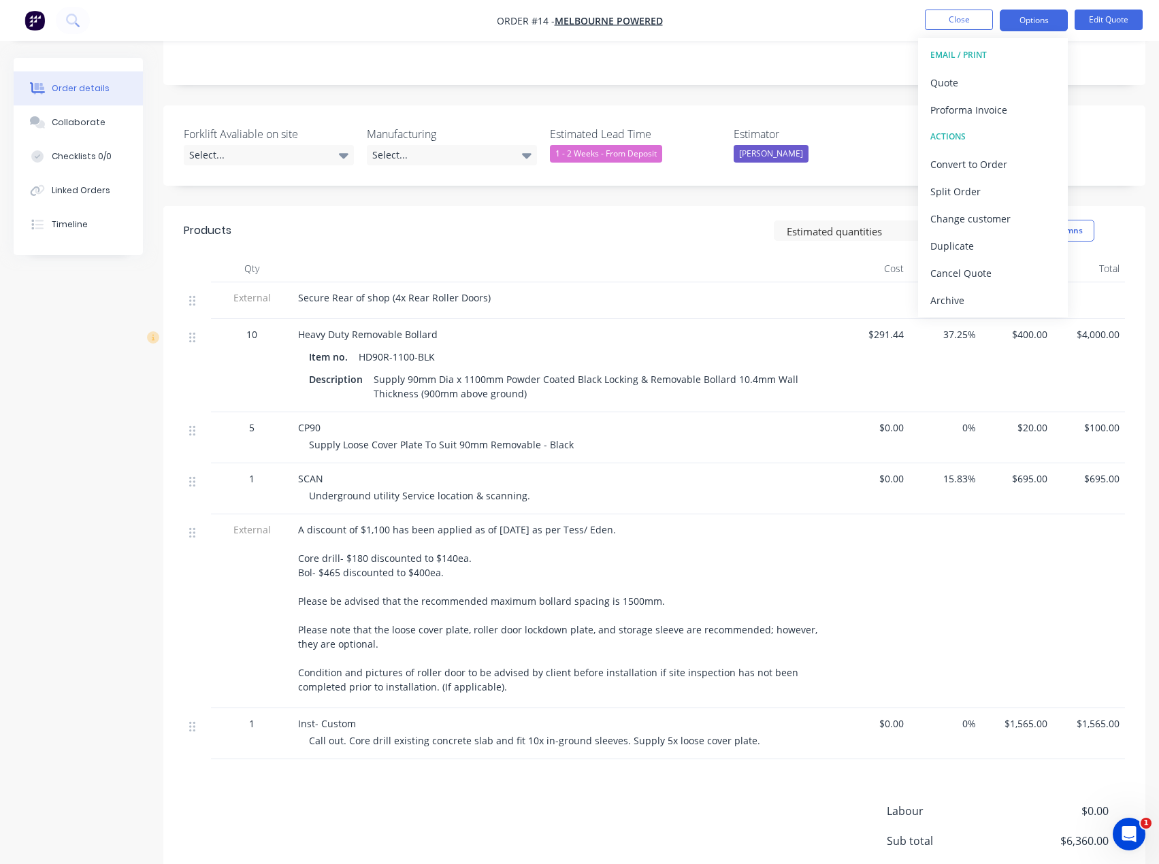
scroll to position [408, 0]
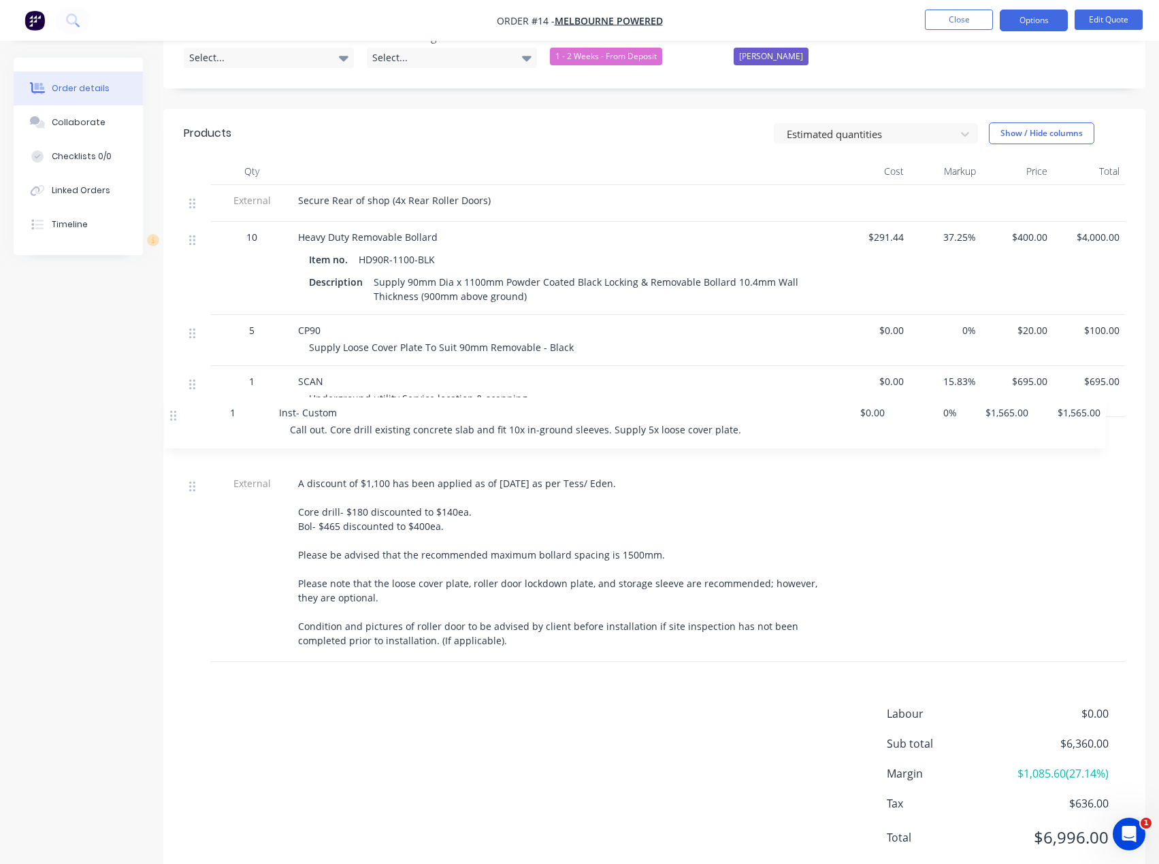
drag, startPoint x: 192, startPoint y: 614, endPoint x: 174, endPoint y: 415, distance: 199.6
click at [174, 415] on div "Qty Cost Markup Price Total External Secure Rear of shop (4x Rear Roller Doors)…" at bounding box center [654, 410] width 982 height 504
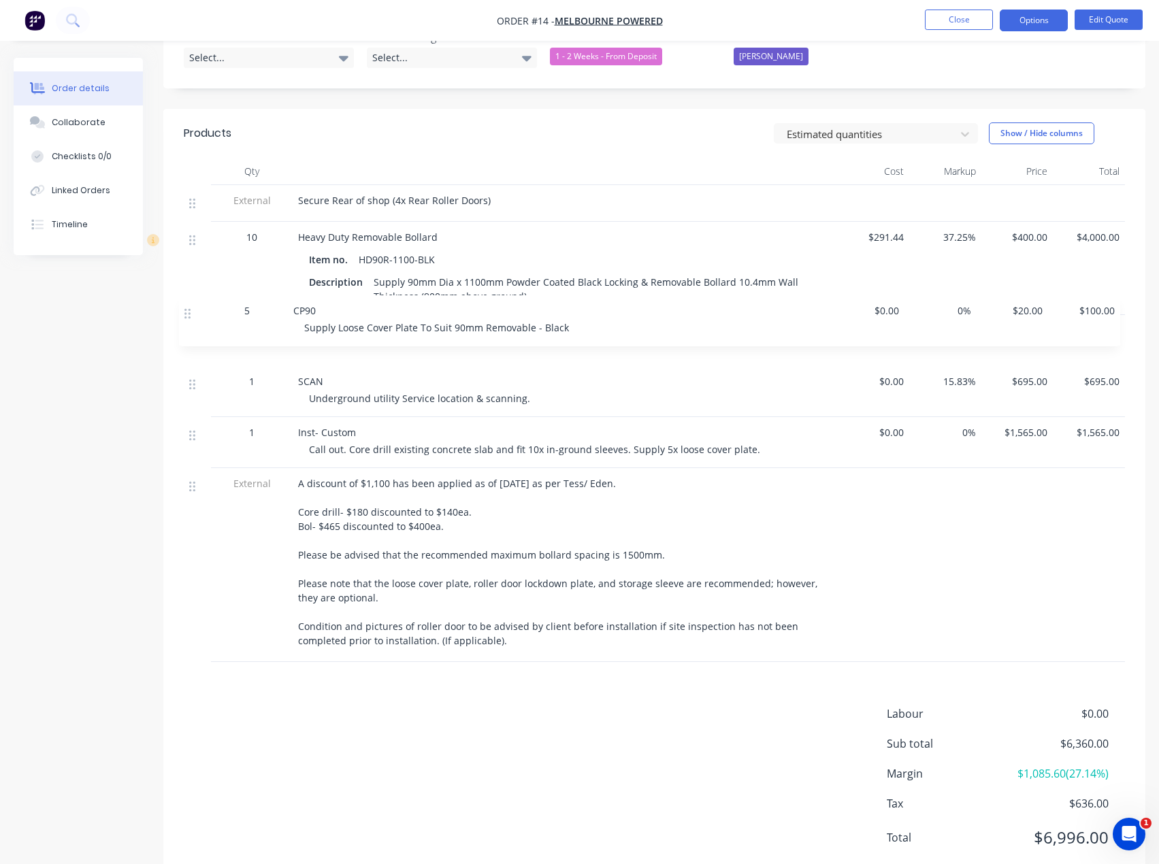
click at [187, 312] on div "External Secure Rear of shop (4x Rear Roller Doors) 10 Heavy Duty Removable Bol…" at bounding box center [654, 423] width 941 height 477
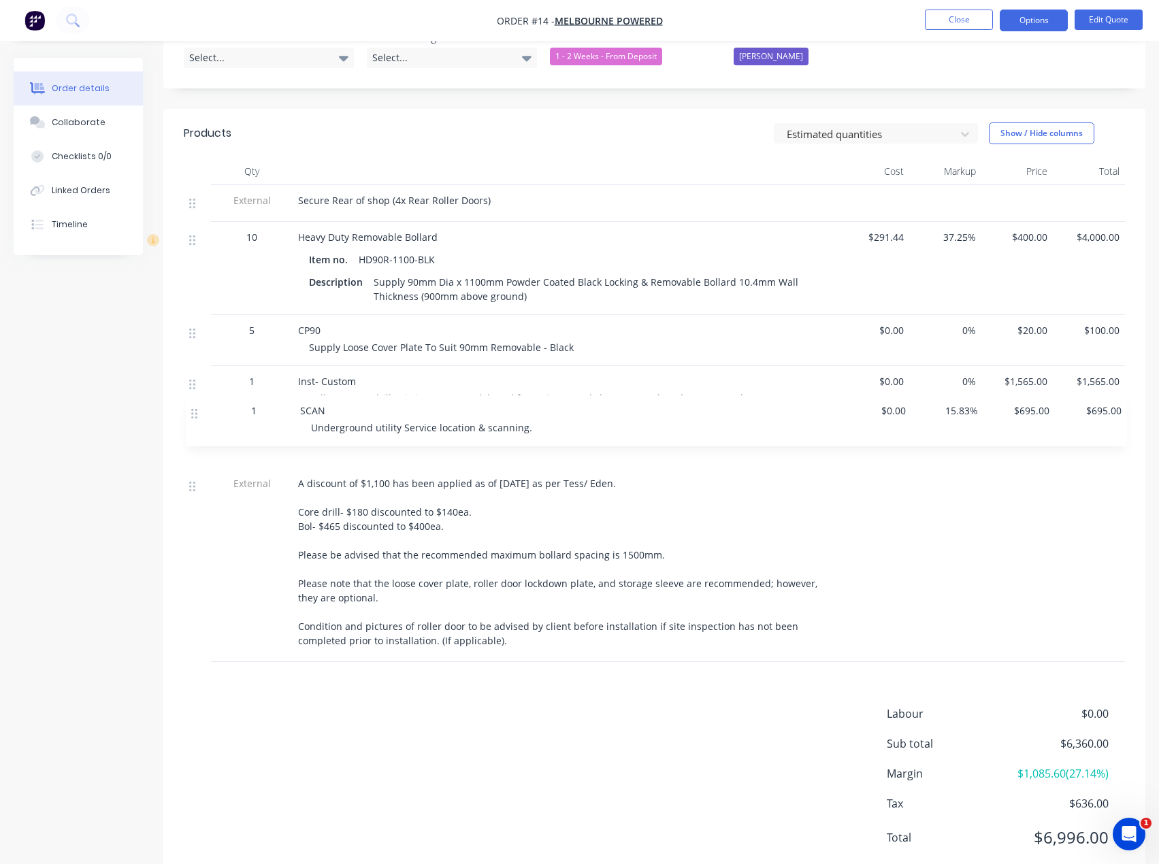
drag, startPoint x: 191, startPoint y: 366, endPoint x: 193, endPoint y: 418, distance: 52.5
click at [193, 418] on div "External Secure Rear of shop (4x Rear Roller Doors) 10 Heavy Duty Removable Bol…" at bounding box center [654, 423] width 941 height 477
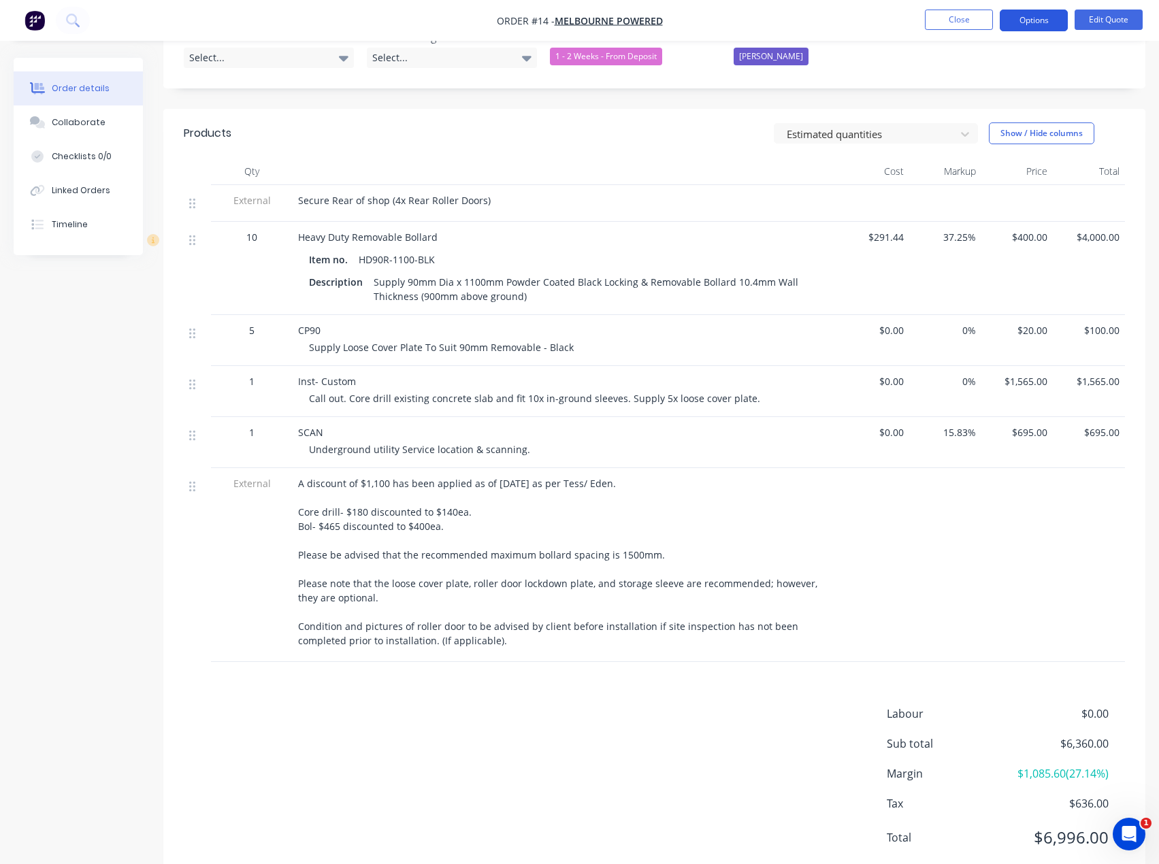
click at [1040, 25] on button "Options" at bounding box center [1034, 21] width 68 height 22
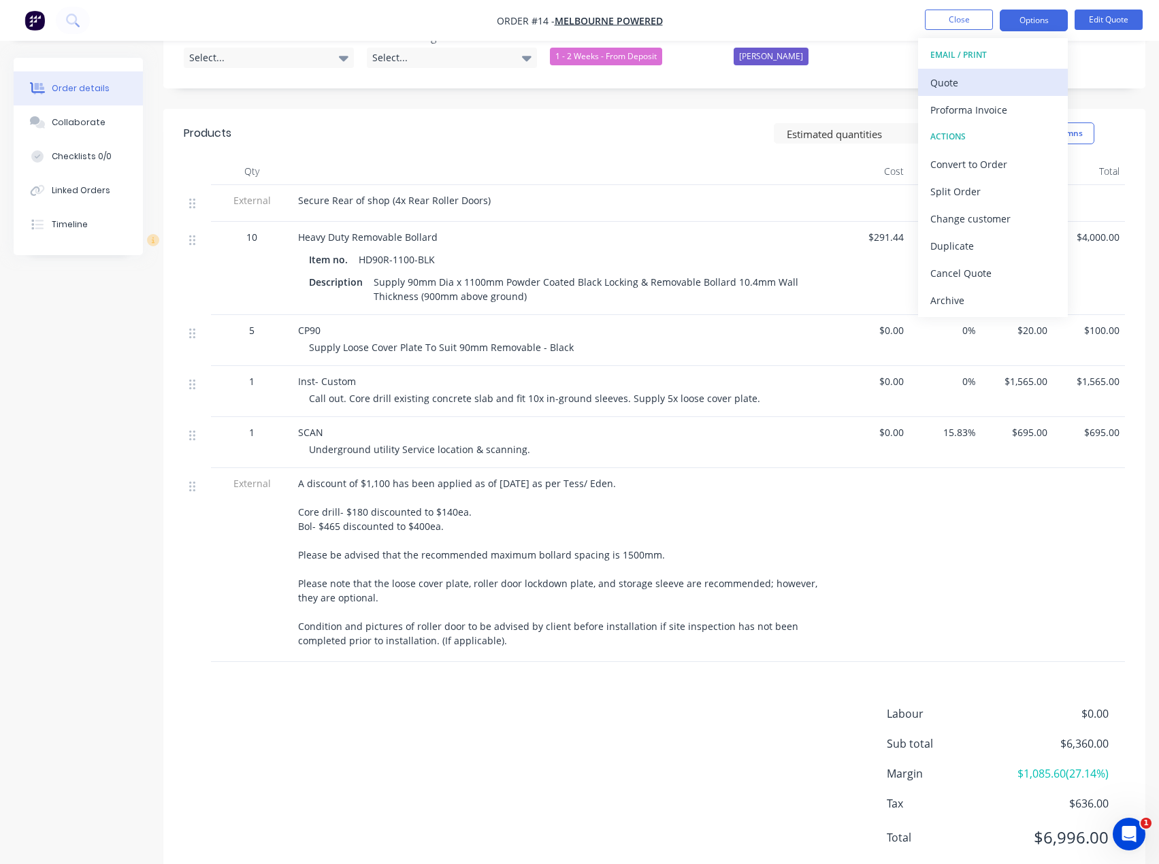
click at [954, 84] on div "Quote" at bounding box center [993, 83] width 125 height 20
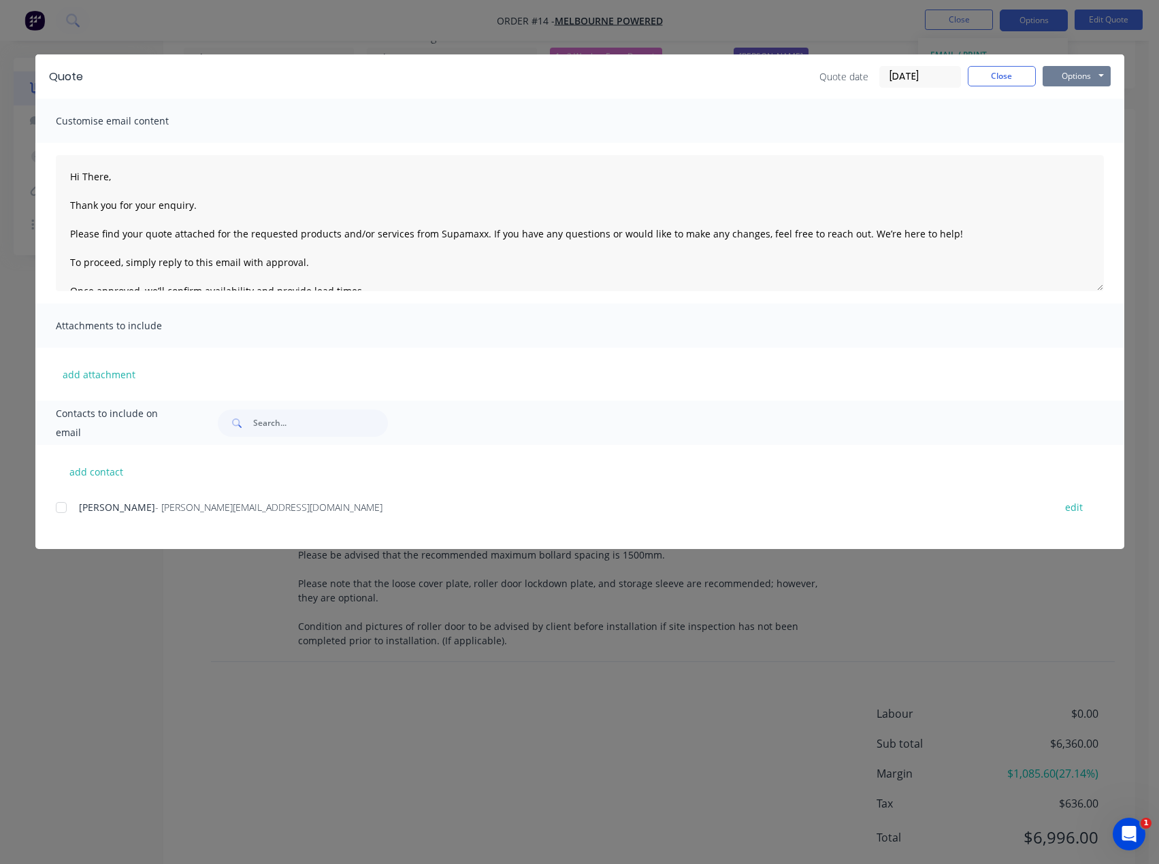
click at [1084, 78] on button "Options" at bounding box center [1077, 76] width 68 height 20
click at [1088, 99] on button "Preview" at bounding box center [1086, 100] width 87 height 22
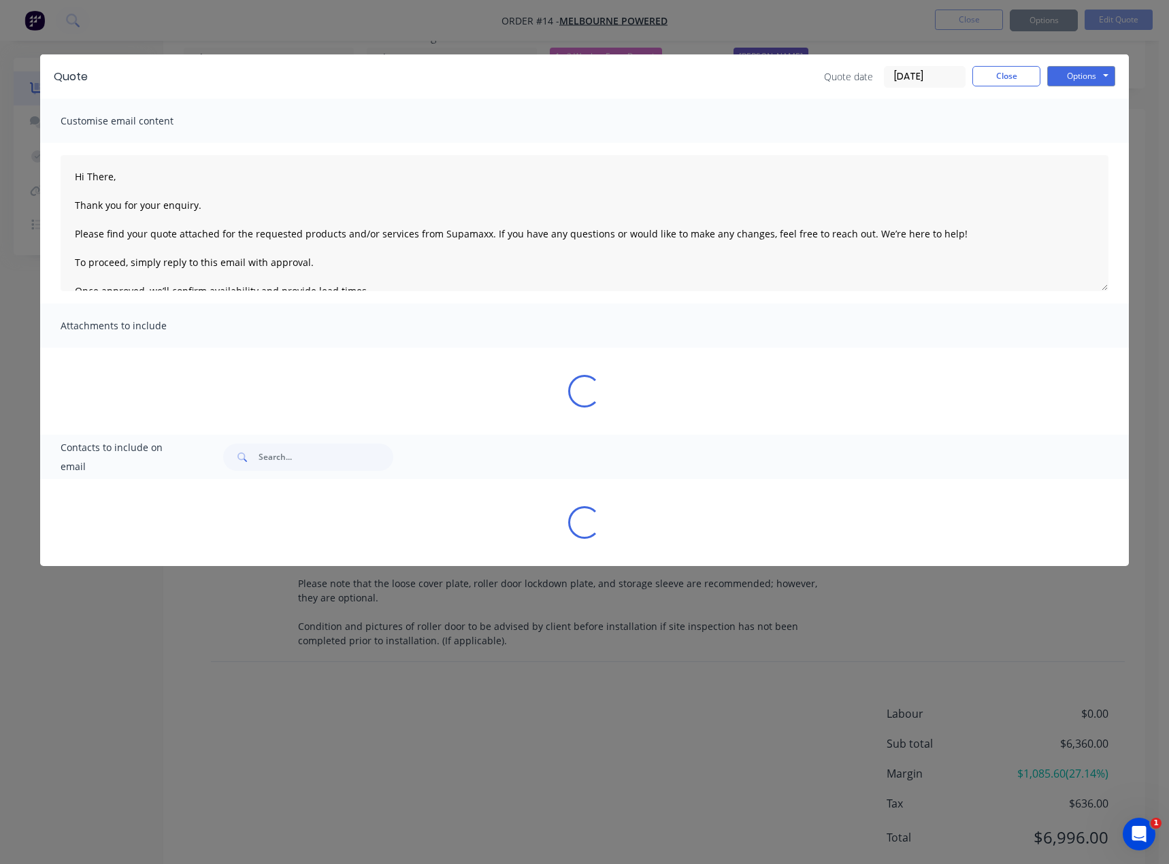
type textarea "Hi There, Thank you for your enquiry. Please find your quote attached for the r…"
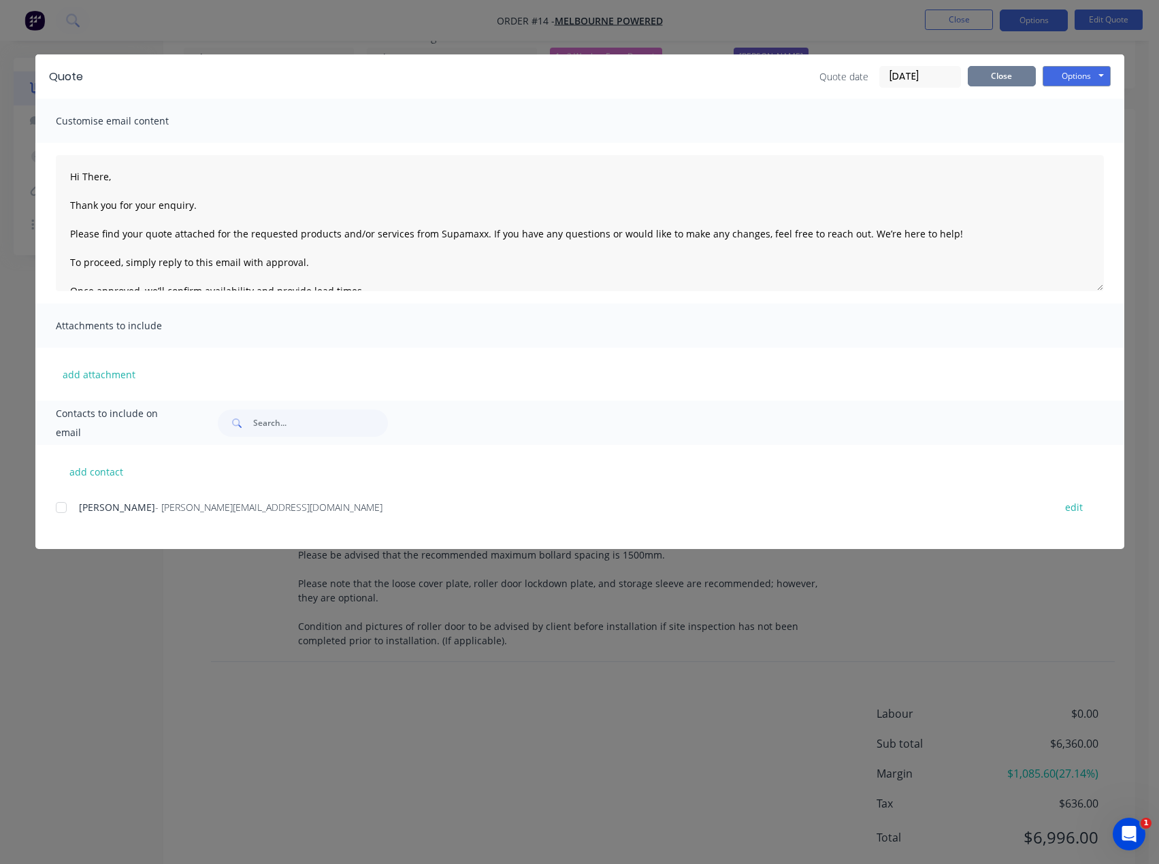
click at [996, 82] on button "Close" at bounding box center [1002, 76] width 68 height 20
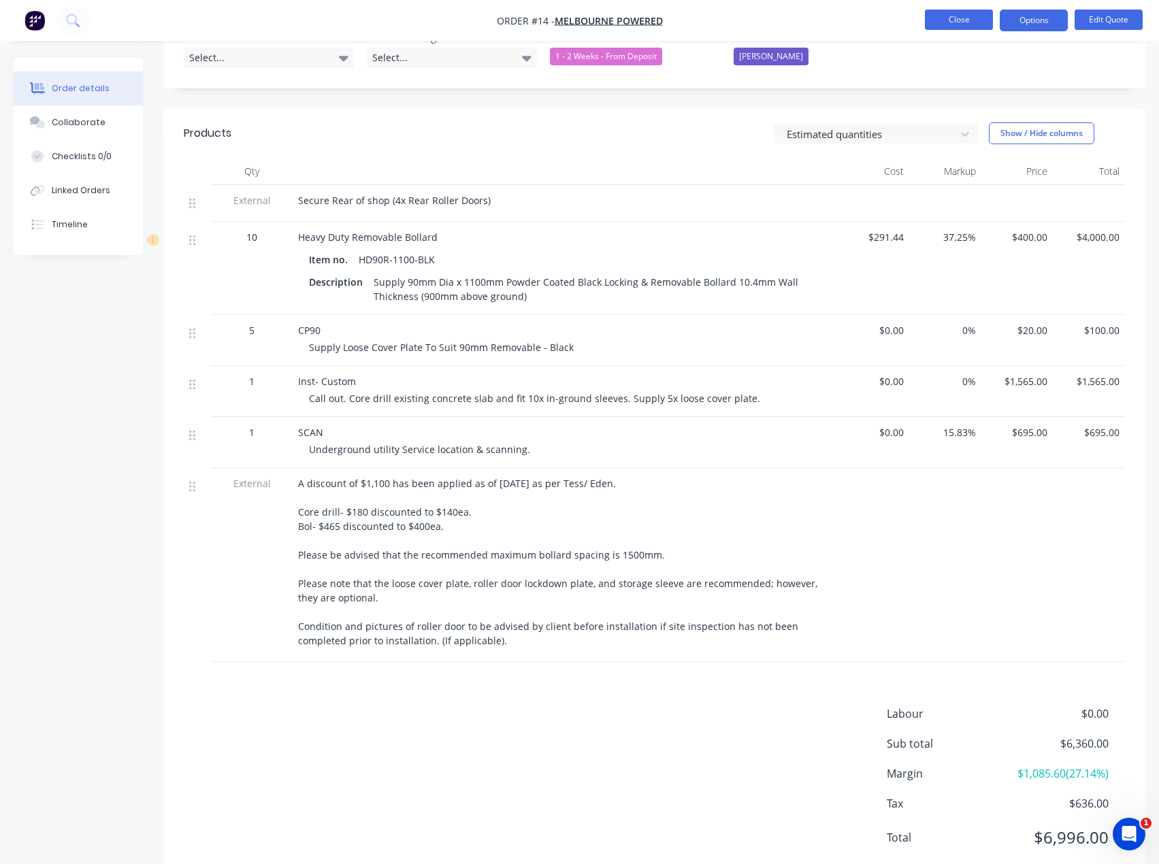
click at [950, 18] on button "Close" at bounding box center [959, 20] width 68 height 20
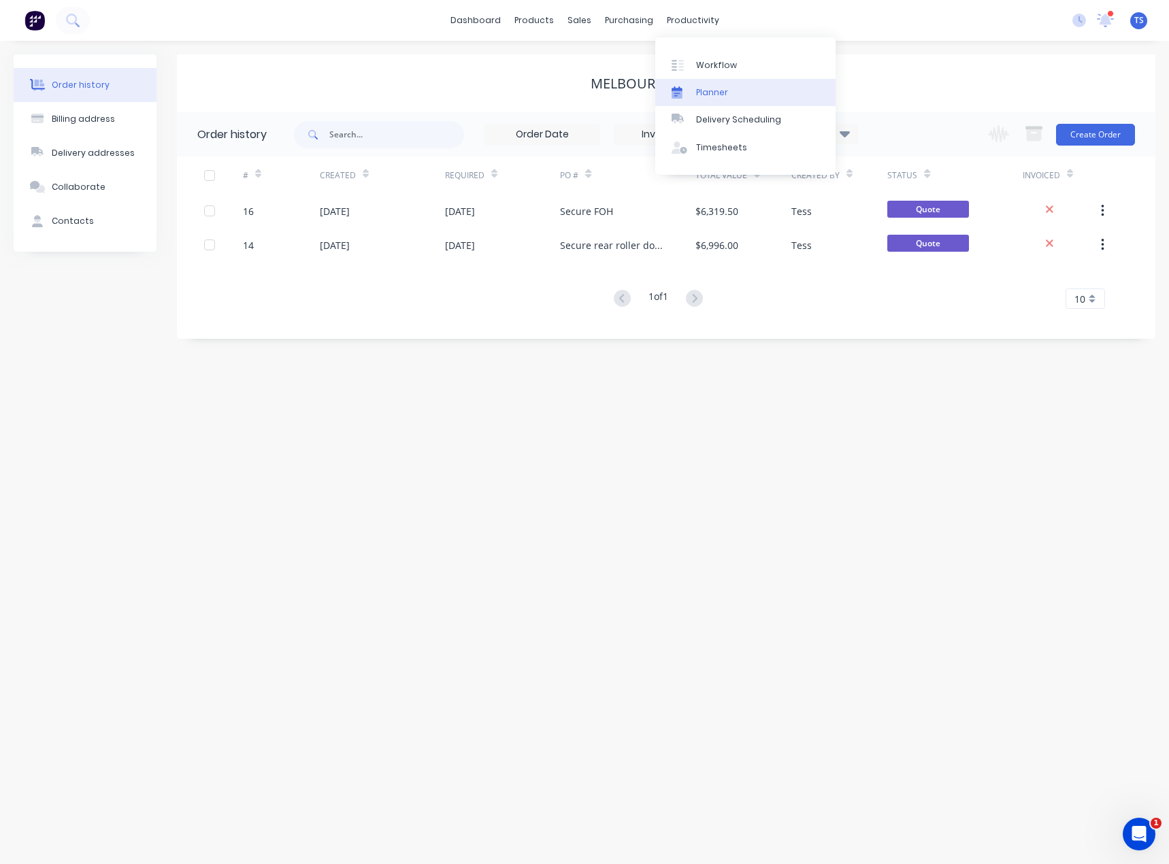
click at [703, 93] on div "Planner" at bounding box center [712, 92] width 32 height 12
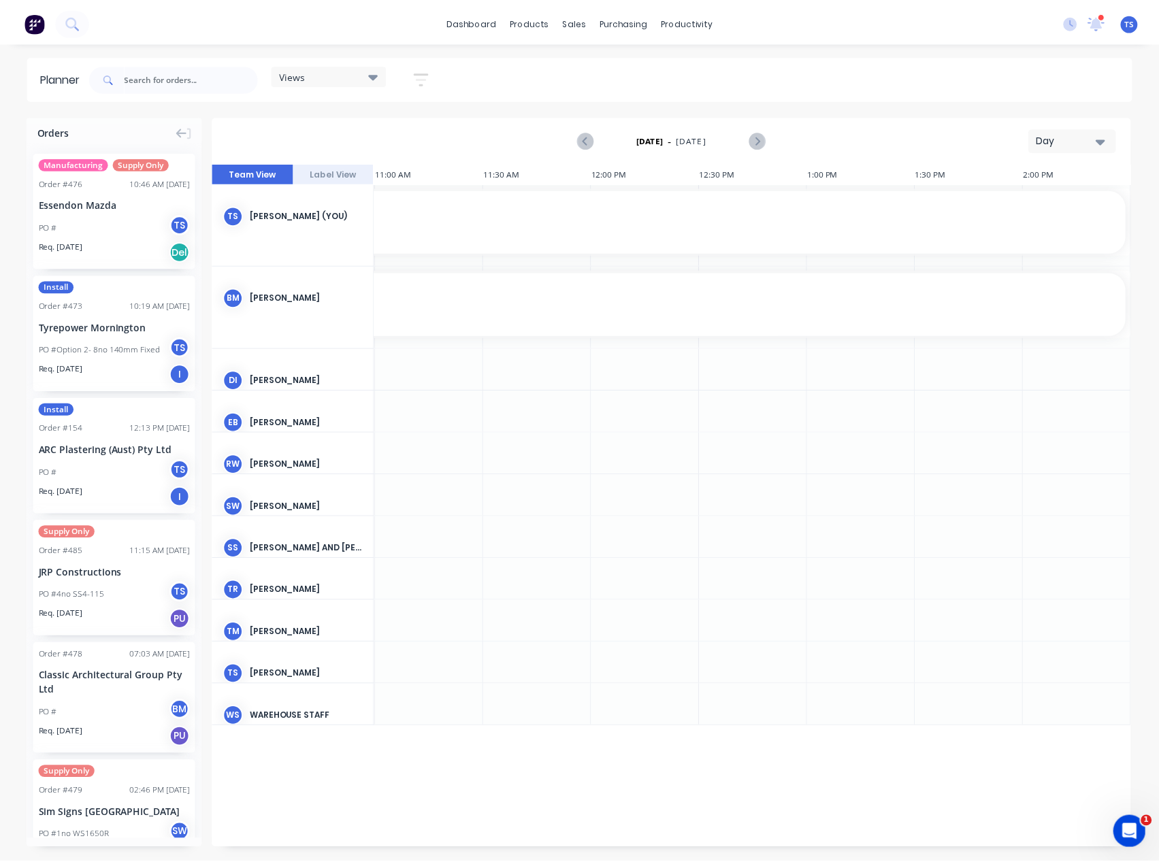
scroll to position [0, 979]
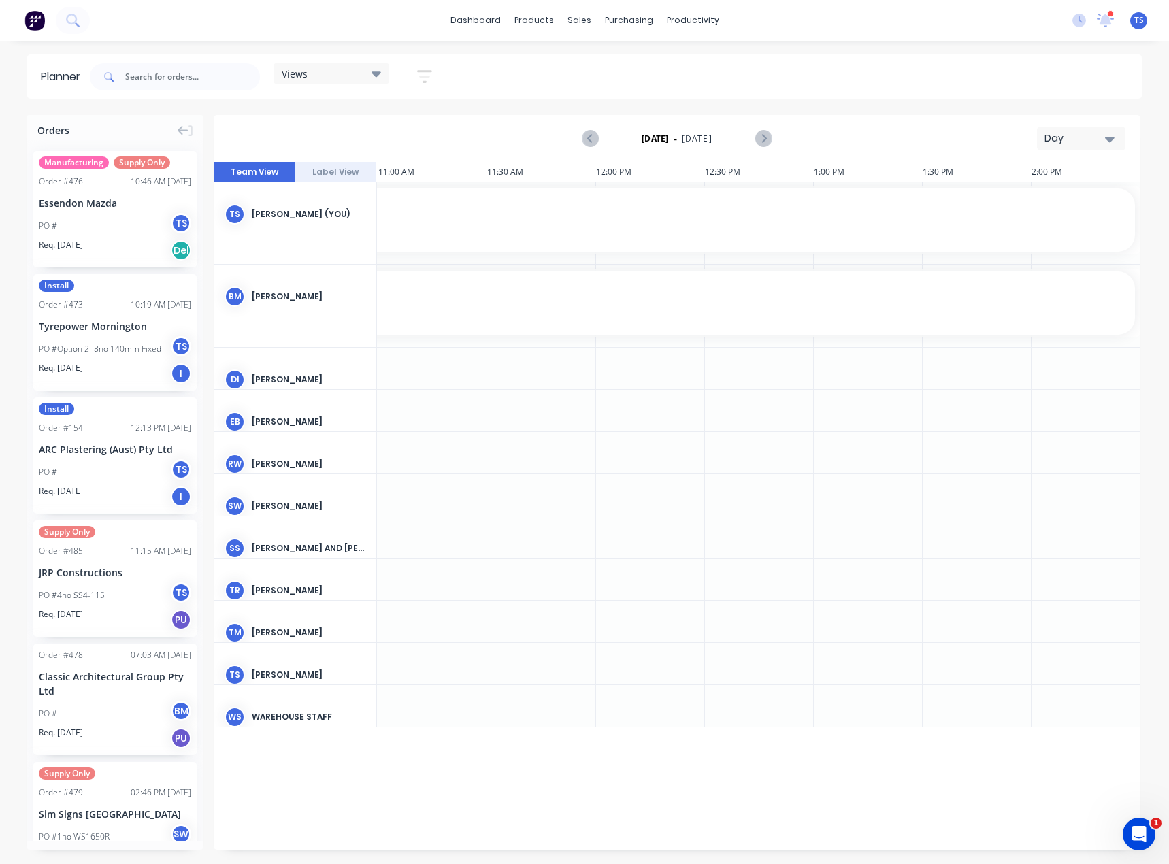
click at [1088, 137] on div "Day" at bounding box center [1076, 138] width 63 height 14
click at [1037, 233] on div "Month" at bounding box center [1057, 229] width 135 height 27
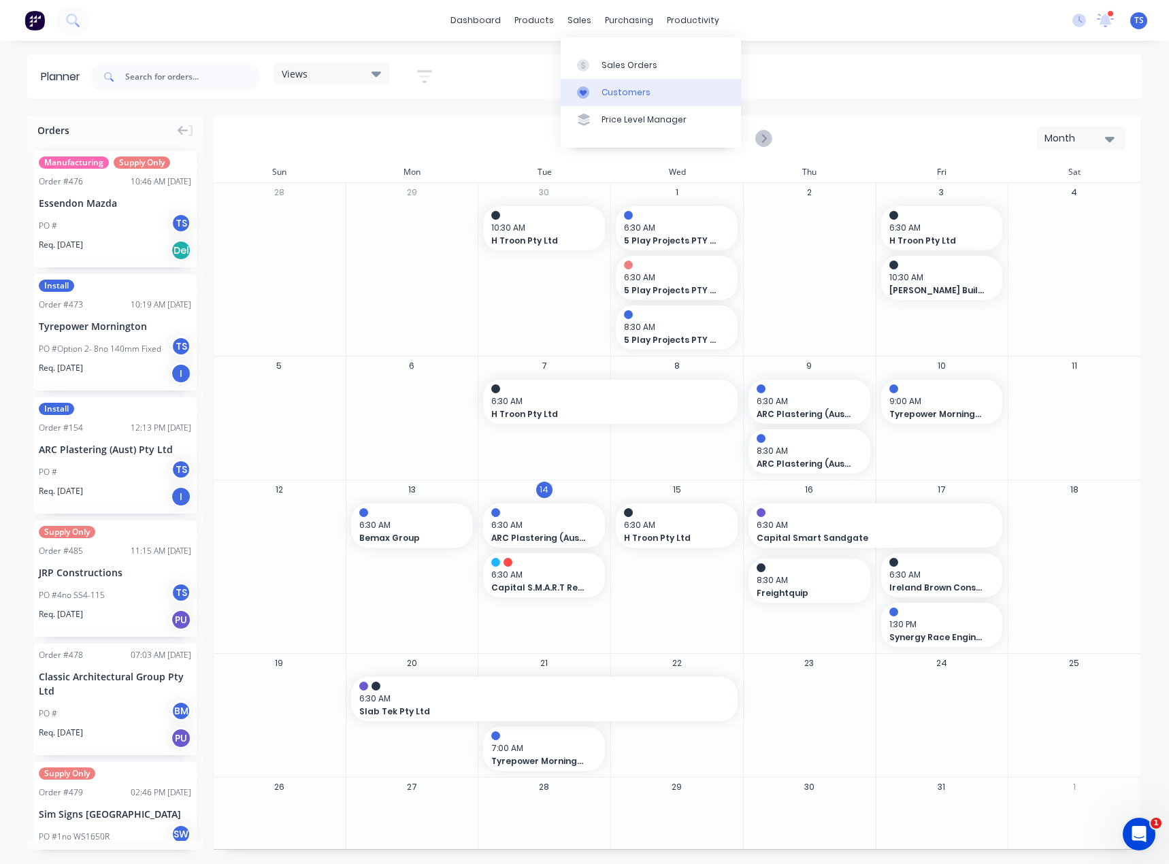
click at [624, 97] on div "Customers" at bounding box center [626, 92] width 49 height 12
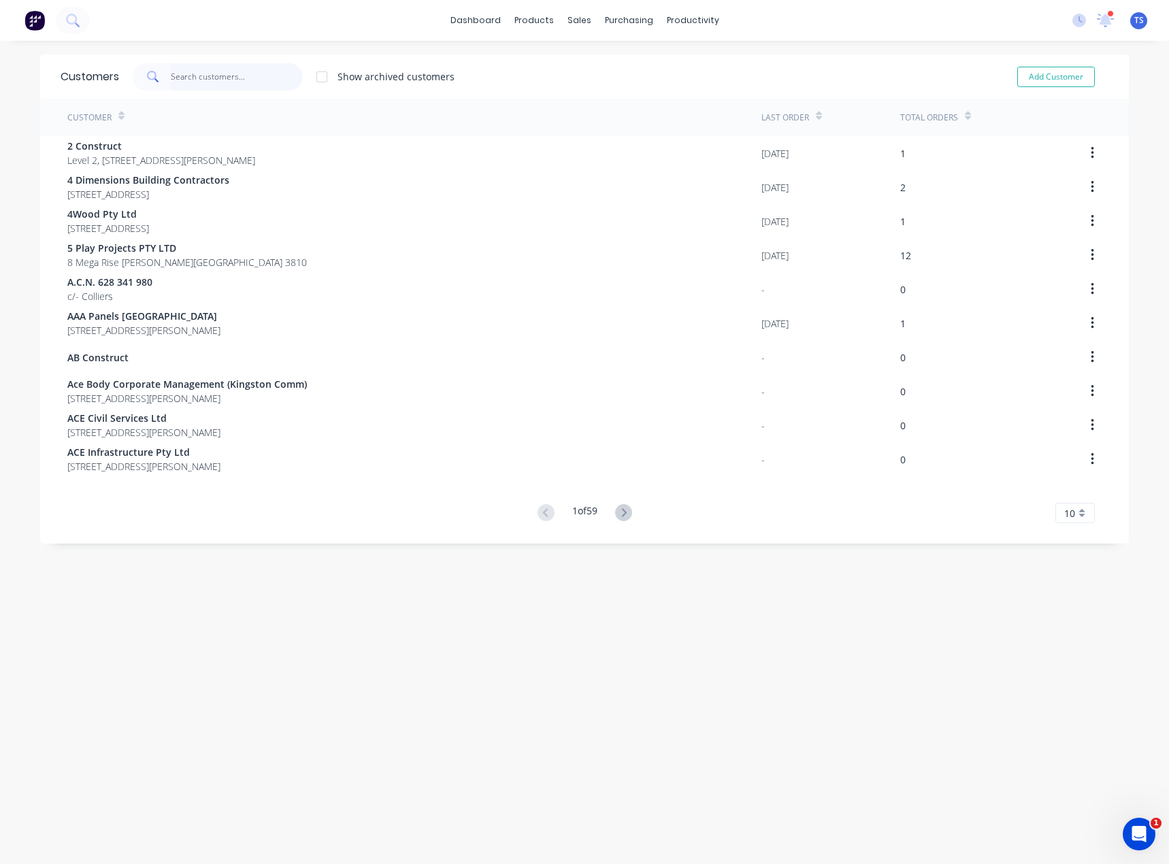
click at [203, 82] on input "text" at bounding box center [237, 76] width 133 height 27
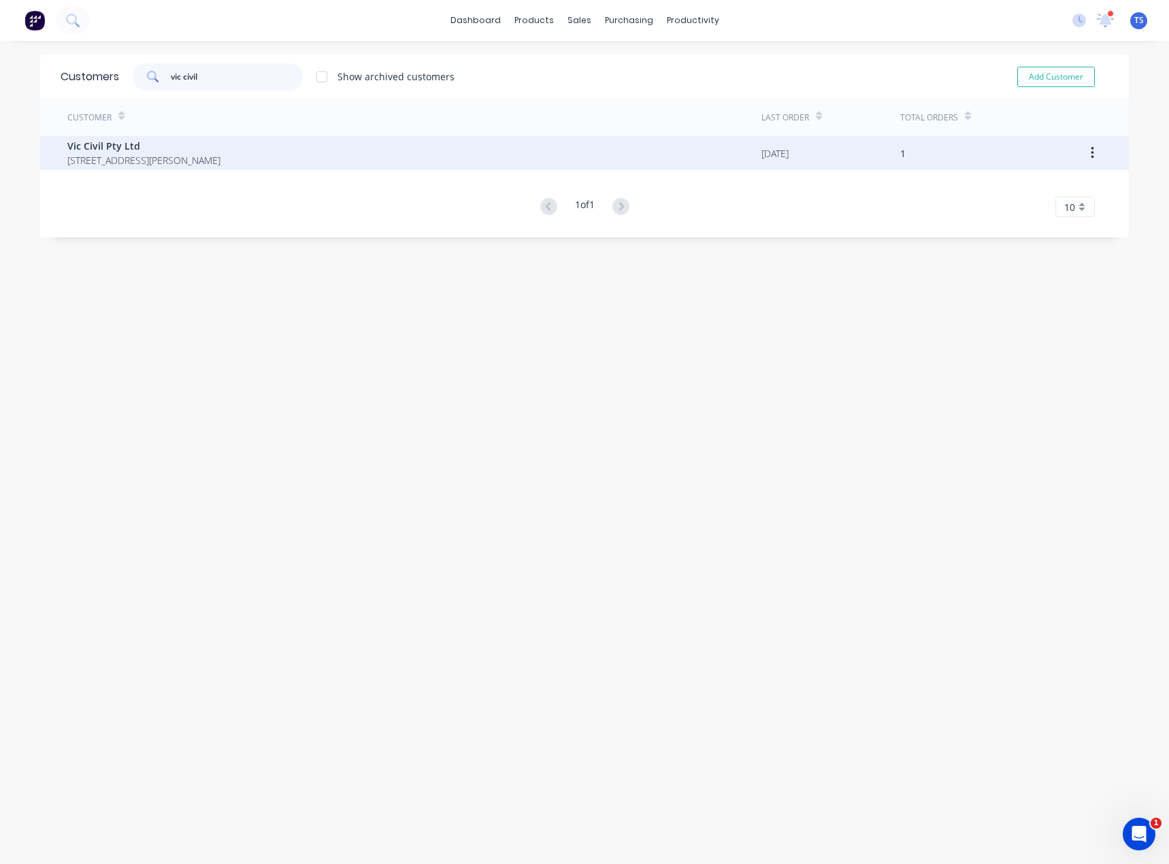
type input "vic civil"
click at [172, 146] on span "Vic Civil Pty Ltd" at bounding box center [143, 146] width 153 height 14
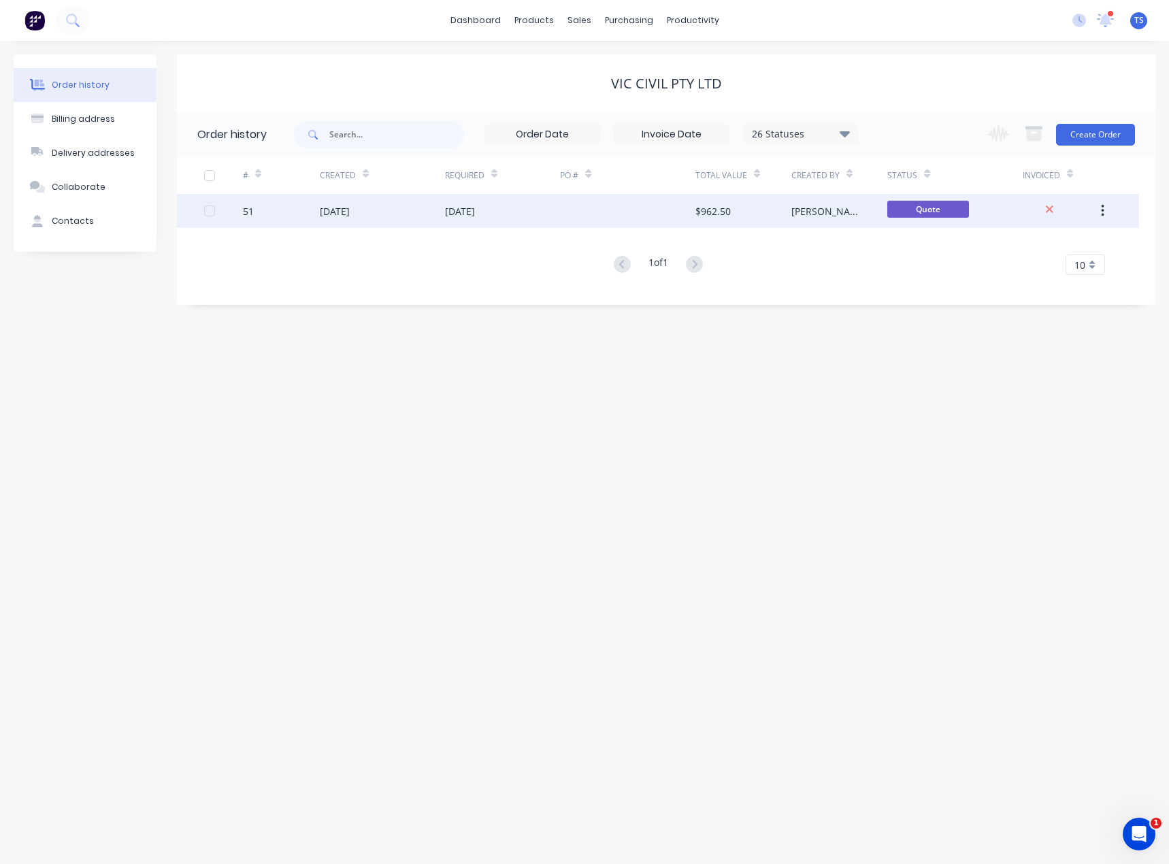
click at [350, 211] on div "[DATE]" at bounding box center [335, 211] width 30 height 14
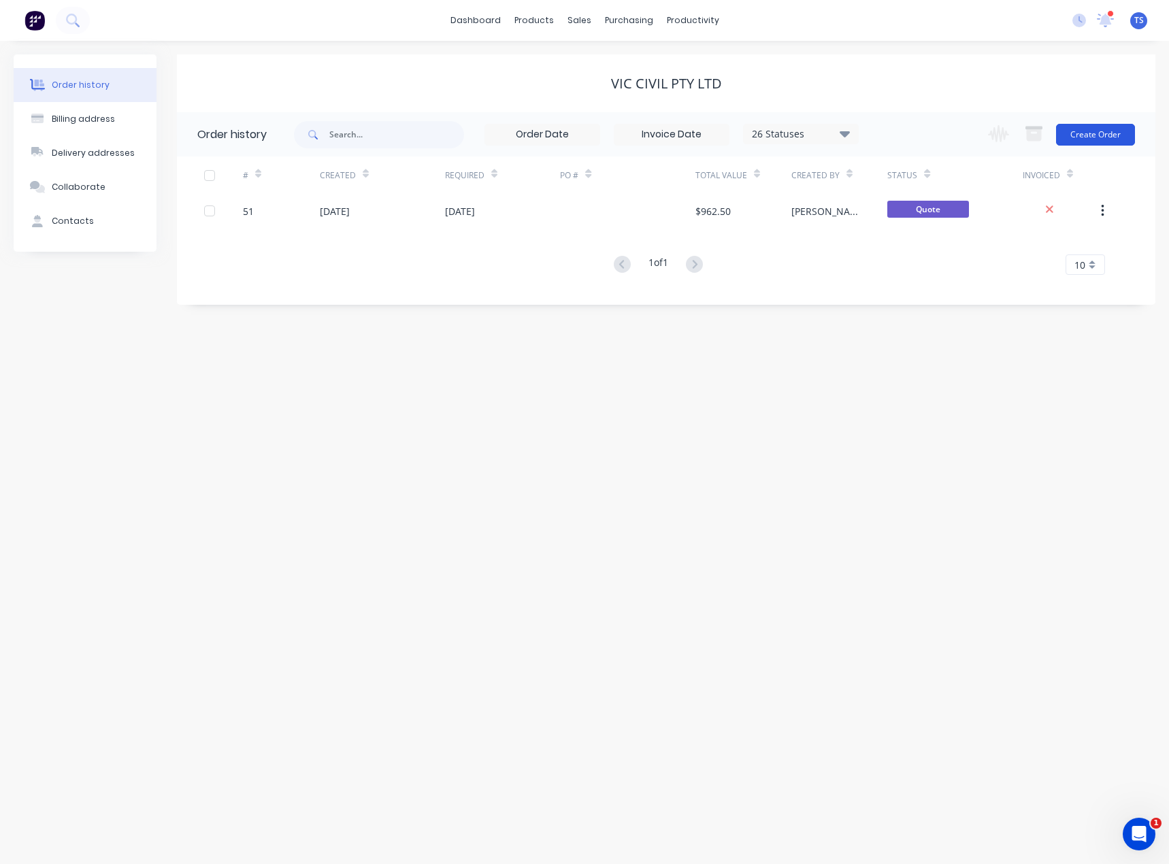
click at [1099, 135] on button "Create Order" at bounding box center [1095, 135] width 79 height 22
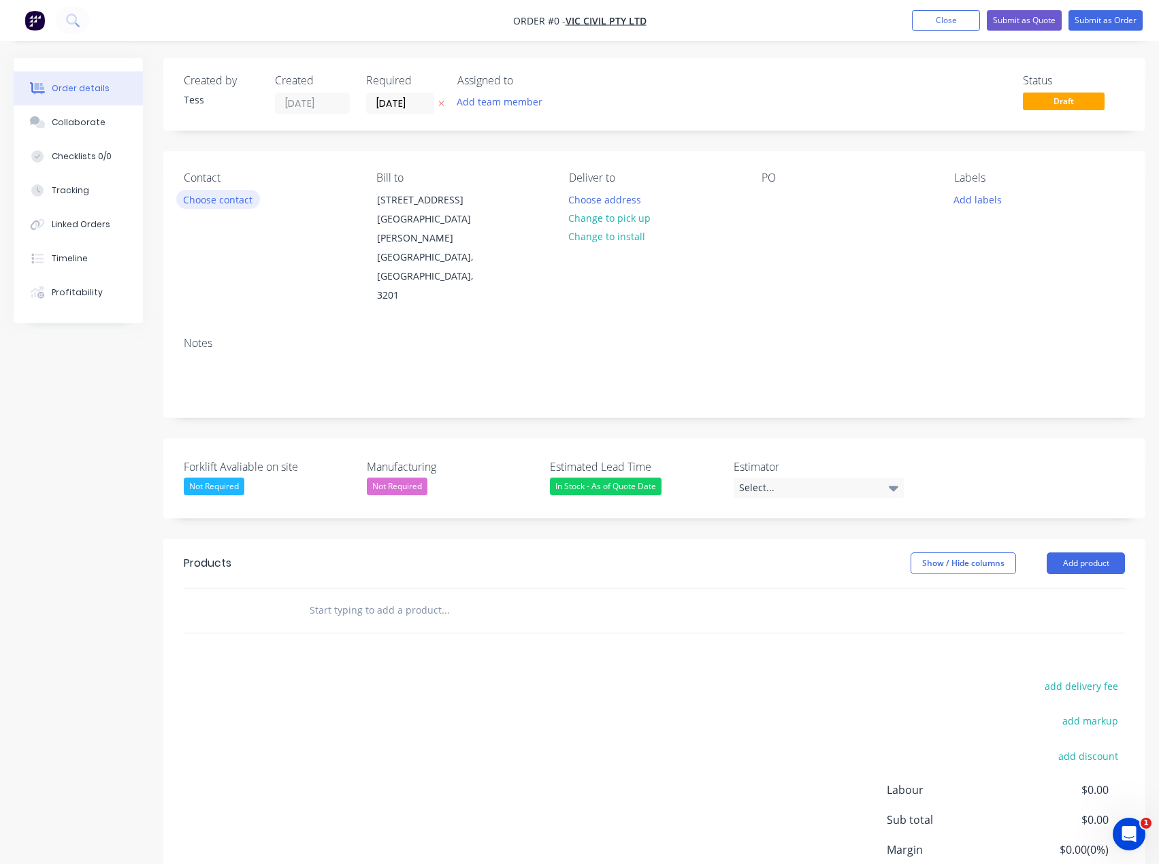
click at [210, 200] on button "Choose contact" at bounding box center [218, 199] width 84 height 18
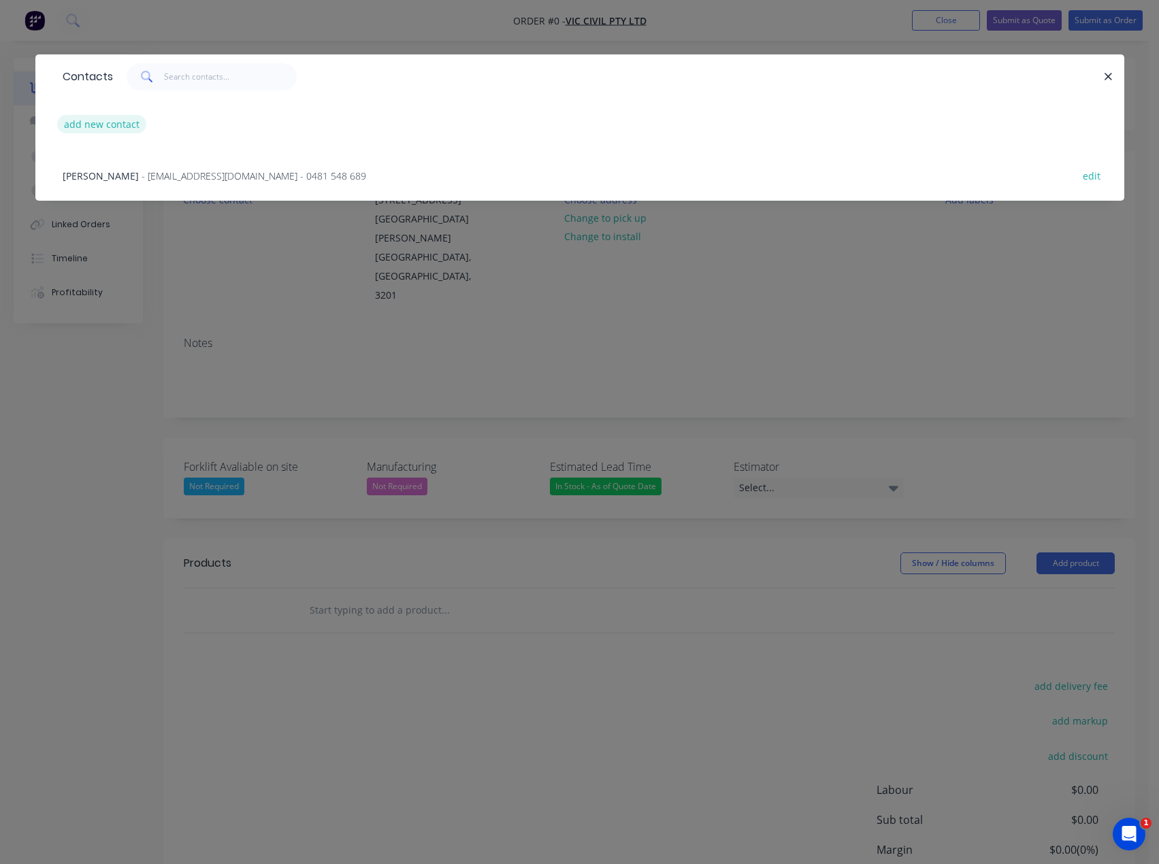
click at [95, 125] on button "add new contact" at bounding box center [102, 124] width 90 height 18
select select "AU"
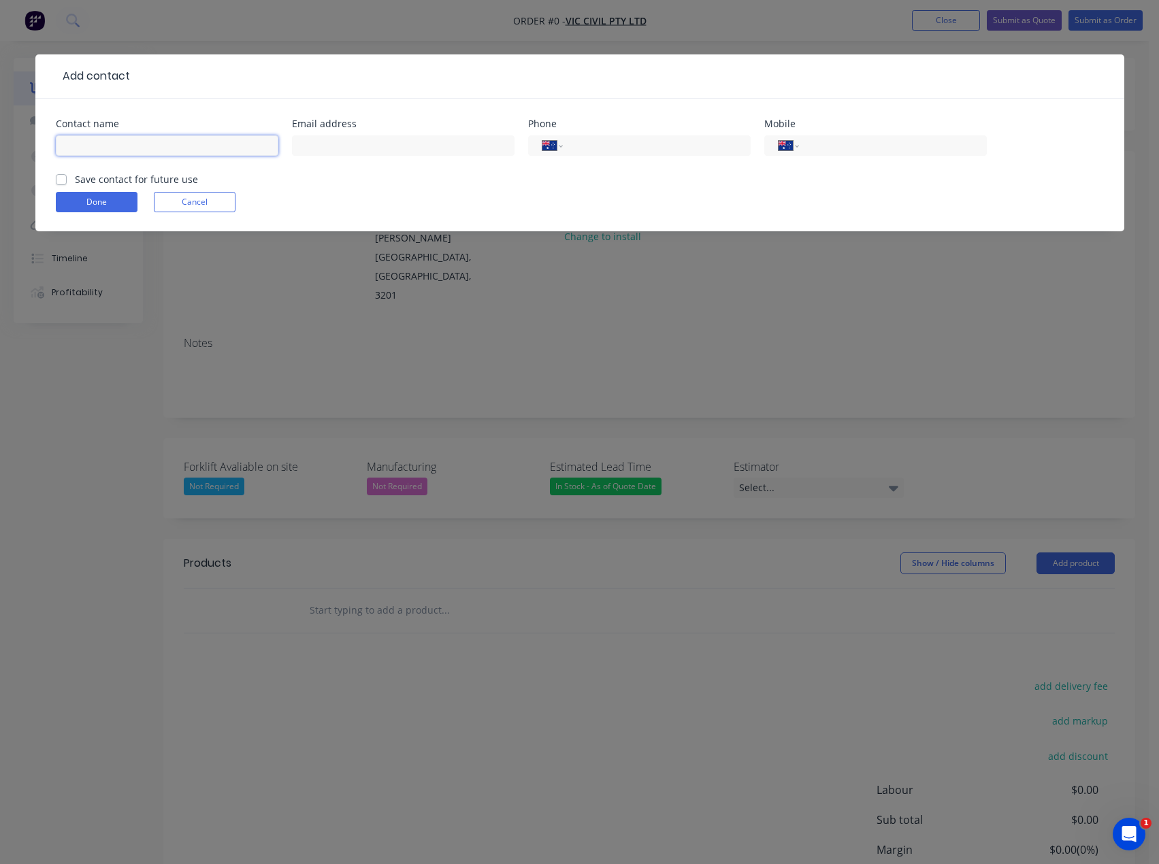
click at [80, 146] on input "text" at bounding box center [167, 145] width 223 height 20
type input "[PERSON_NAME]"
click at [352, 147] on input "text" at bounding box center [403, 145] width 223 height 20
click at [345, 148] on input "[PERSON_NAME][EMAIL_ADDRESS][DOMAIN_NAME]" at bounding box center [403, 145] width 223 height 20
type input "[PERSON_NAME][EMAIL_ADDRESS][DOMAIN_NAME]"
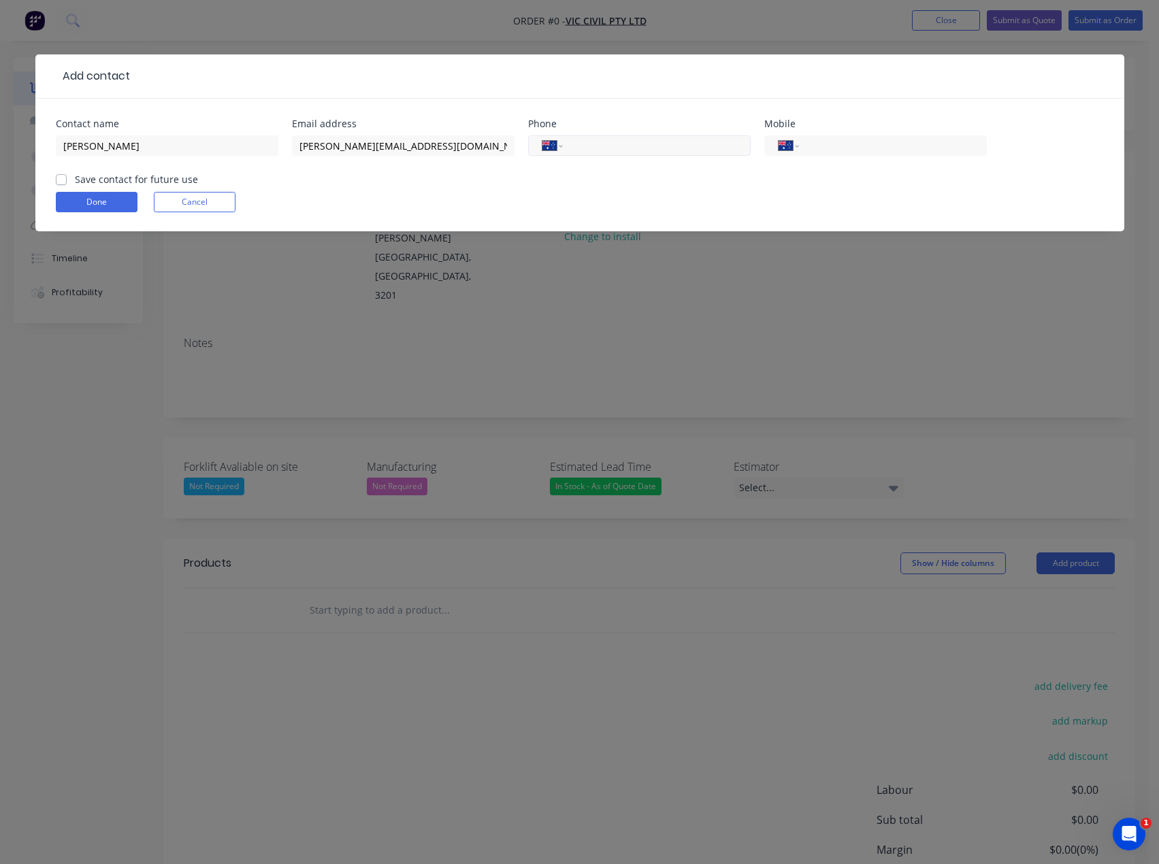
click at [598, 143] on input "tel" at bounding box center [653, 146] width 163 height 16
click at [824, 143] on input "tel" at bounding box center [890, 146] width 163 height 16
type input "0477 666 476"
click at [75, 180] on label "Save contact for future use" at bounding box center [136, 179] width 123 height 14
click at [59, 180] on input "Save contact for future use" at bounding box center [61, 178] width 11 height 13
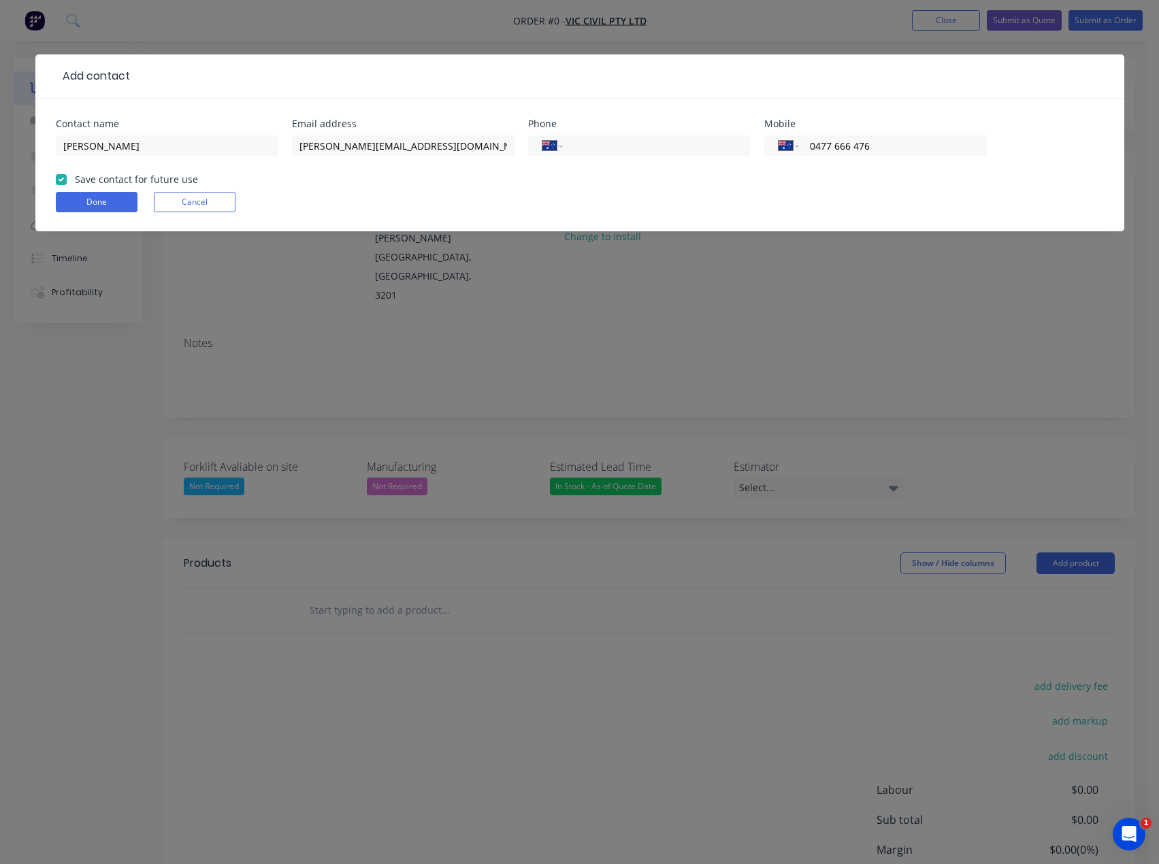
checkbox input "true"
click at [112, 200] on button "Done" at bounding box center [97, 202] width 82 height 20
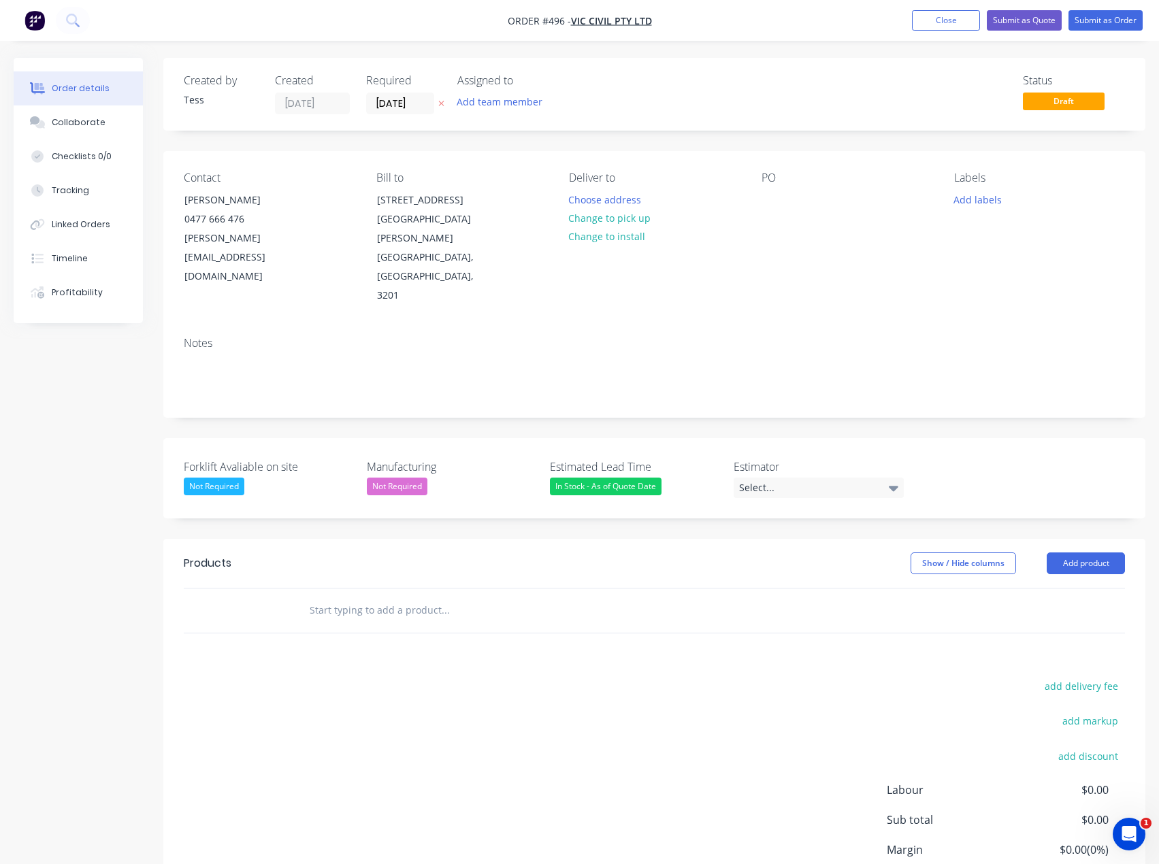
click at [378, 597] on input "text" at bounding box center [445, 610] width 272 height 27
click at [1073, 553] on button "Add product" at bounding box center [1086, 564] width 78 height 22
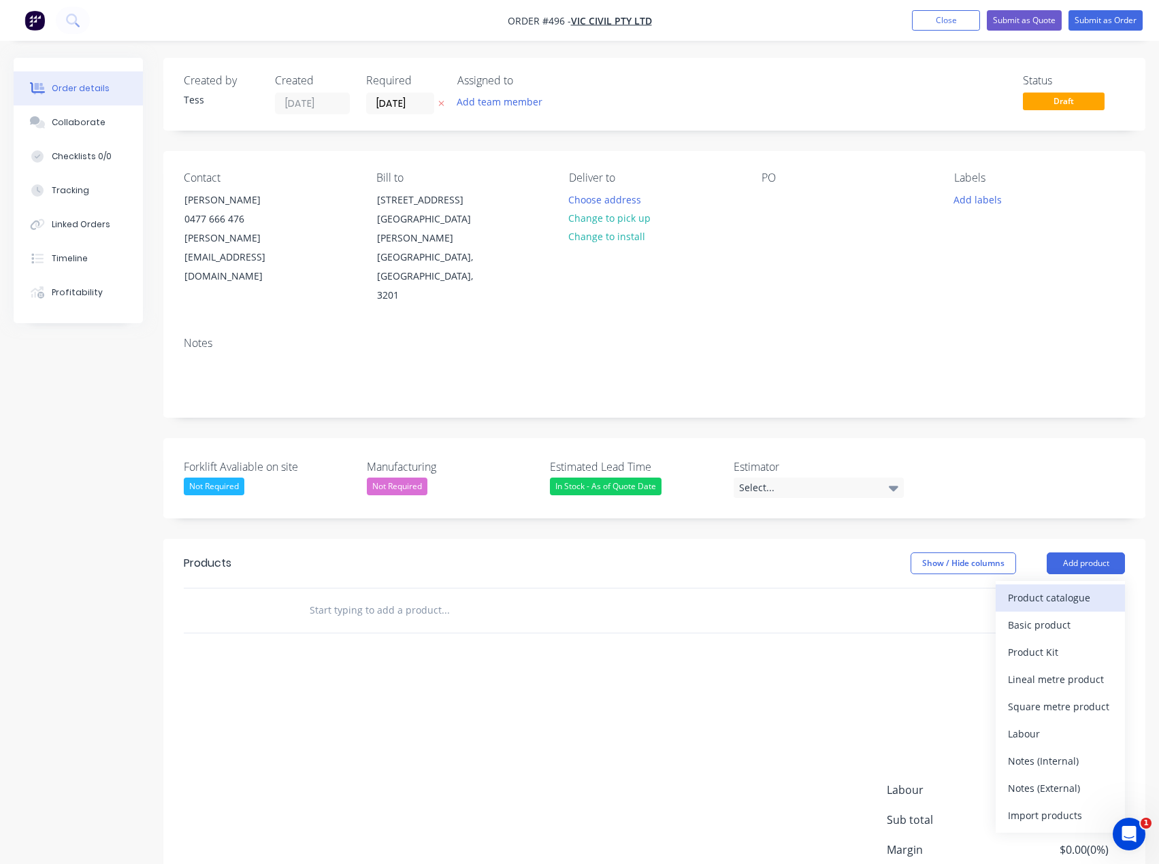
click at [1038, 588] on div "Product catalogue" at bounding box center [1060, 598] width 105 height 20
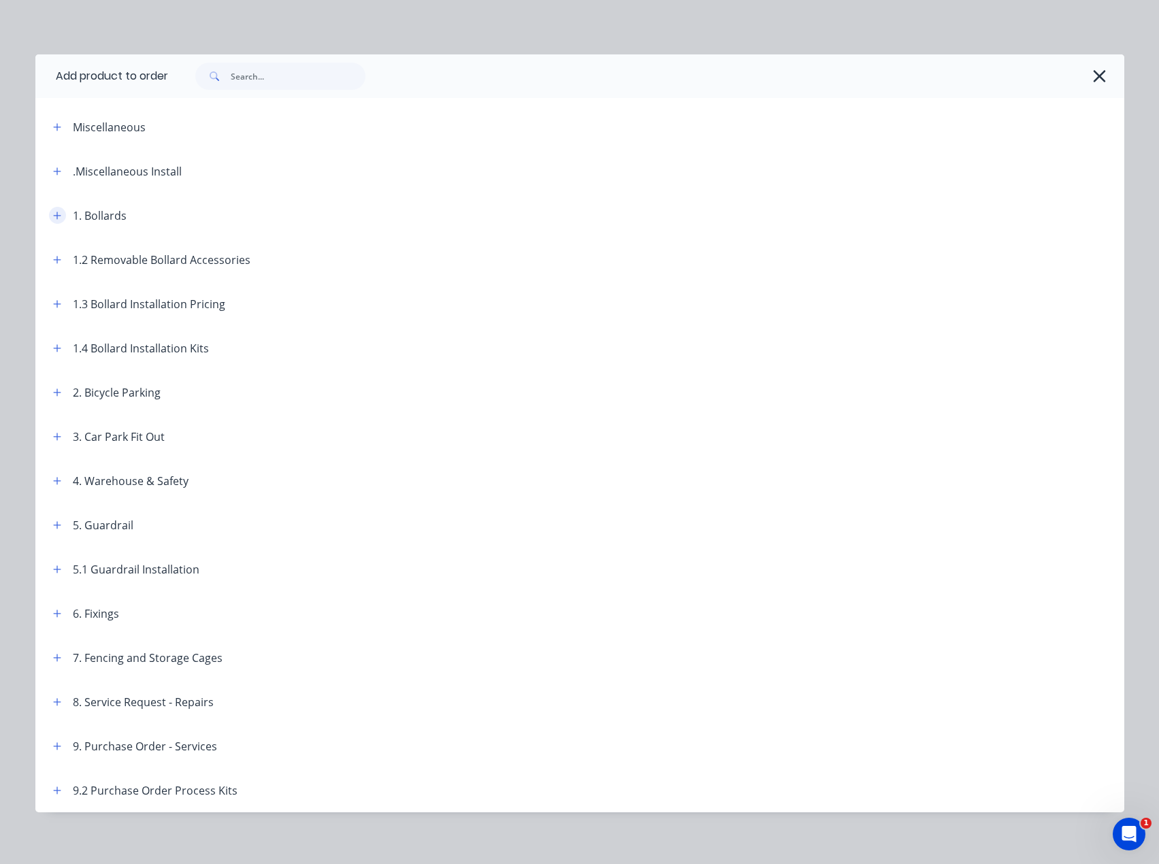
click at [53, 217] on icon "button" at bounding box center [57, 216] width 8 height 10
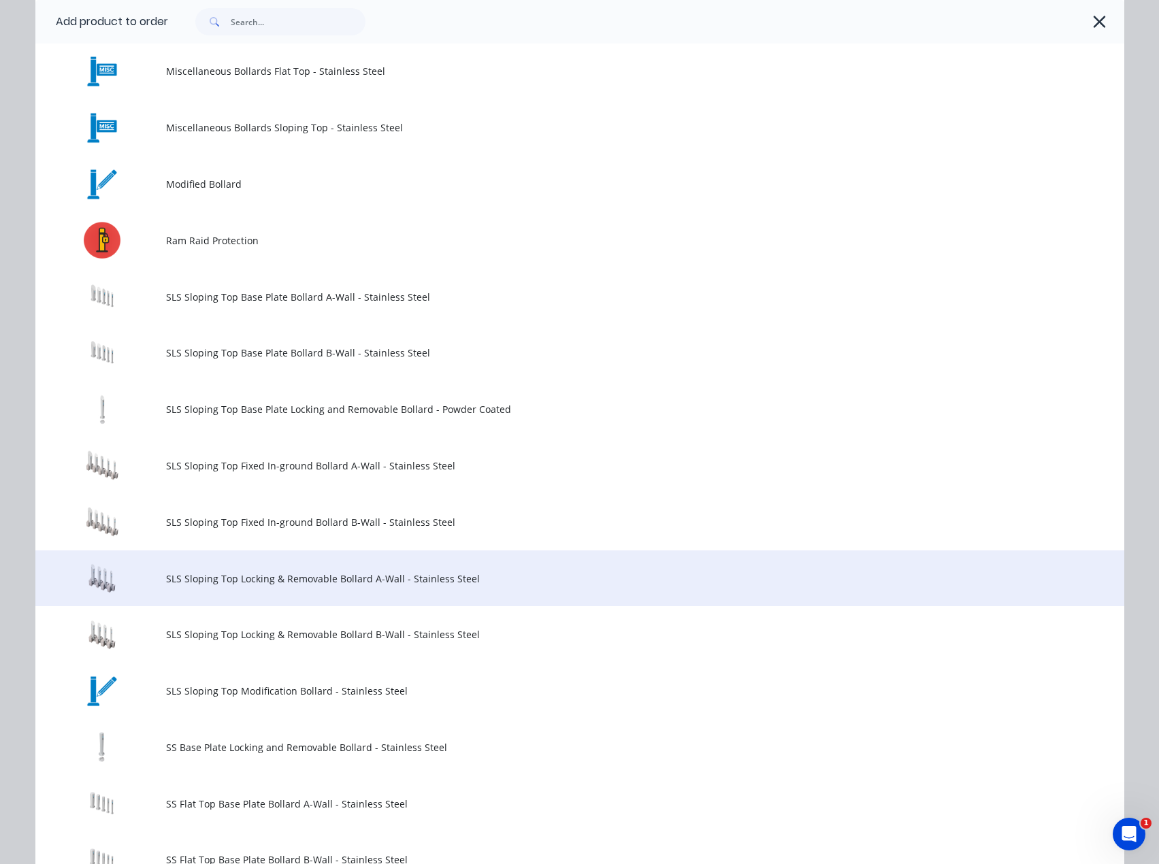
scroll to position [817, 0]
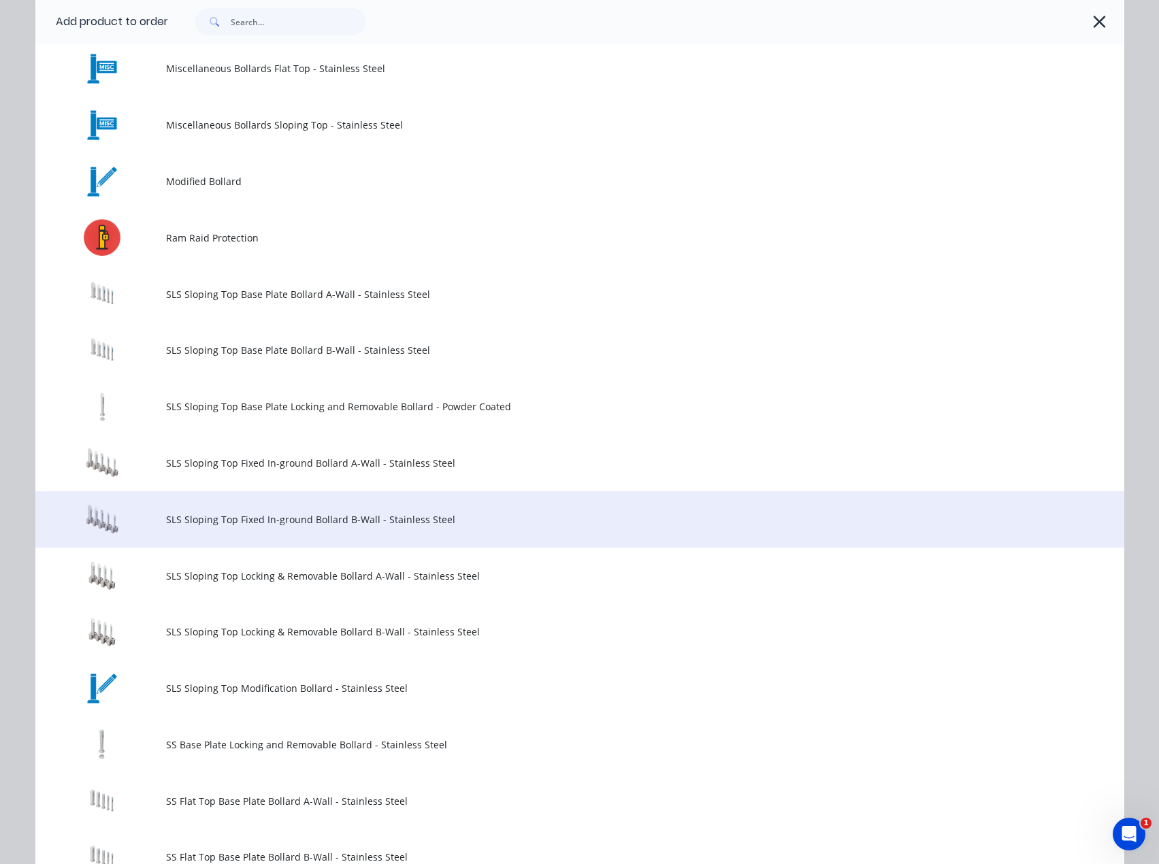
click at [180, 521] on span "SLS Sloping Top Fixed In-ground Bollard B-Wall - Stainless Steel" at bounding box center [549, 520] width 766 height 14
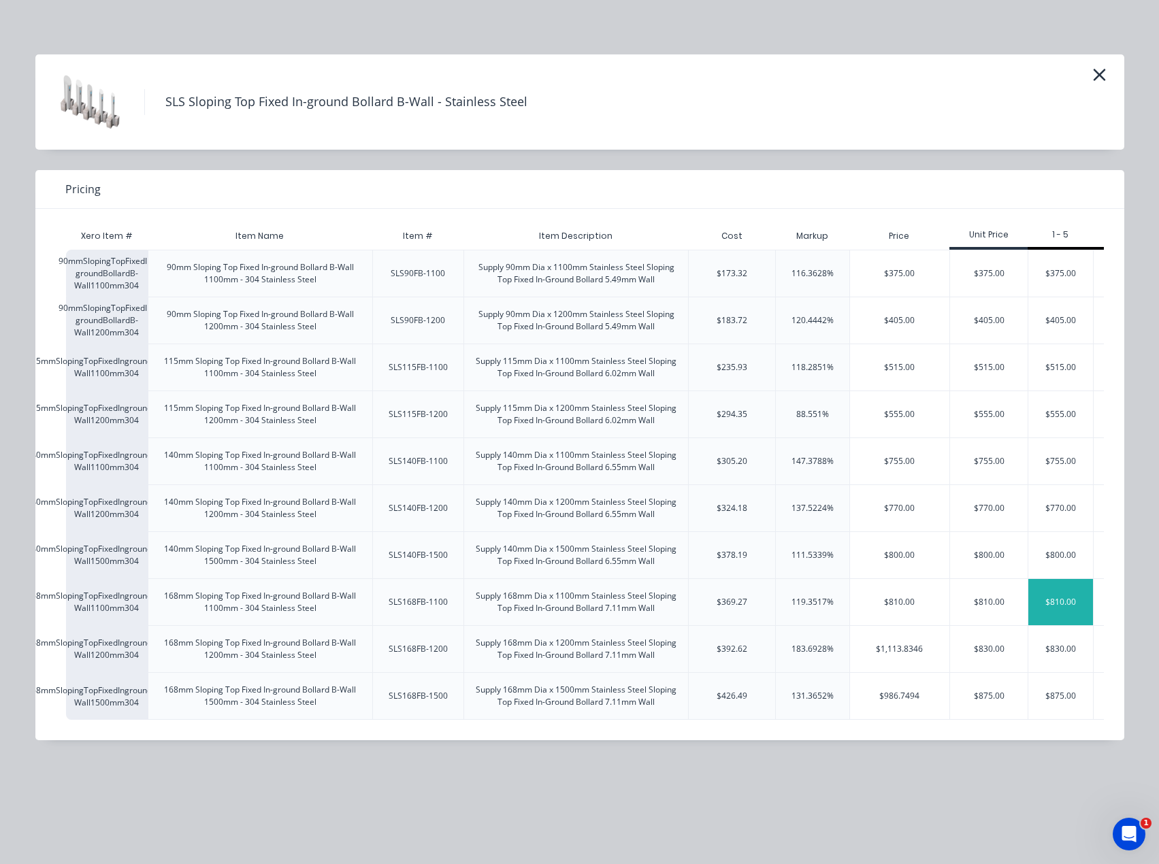
click at [1058, 604] on div "$810.00" at bounding box center [1061, 602] width 65 height 46
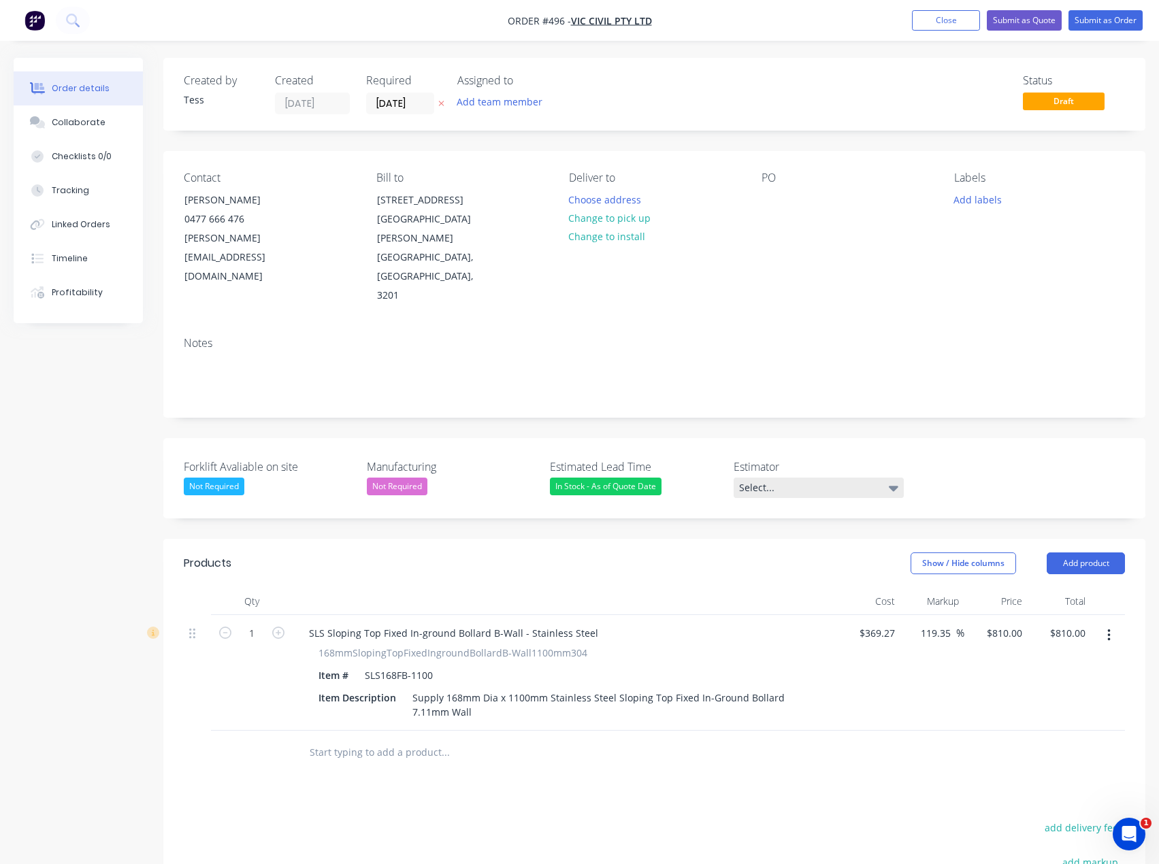
click at [899, 478] on div "Select..." at bounding box center [819, 488] width 170 height 20
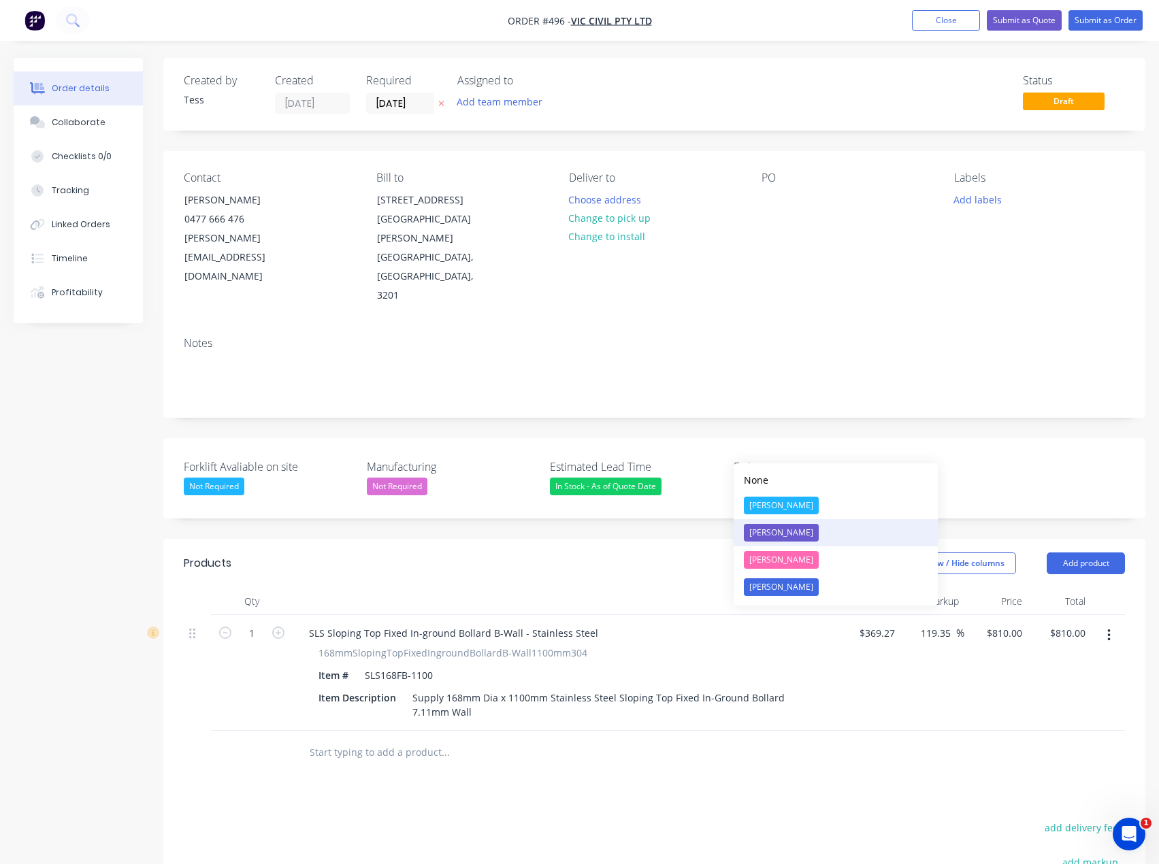
click at [769, 529] on div "[PERSON_NAME]" at bounding box center [781, 533] width 75 height 18
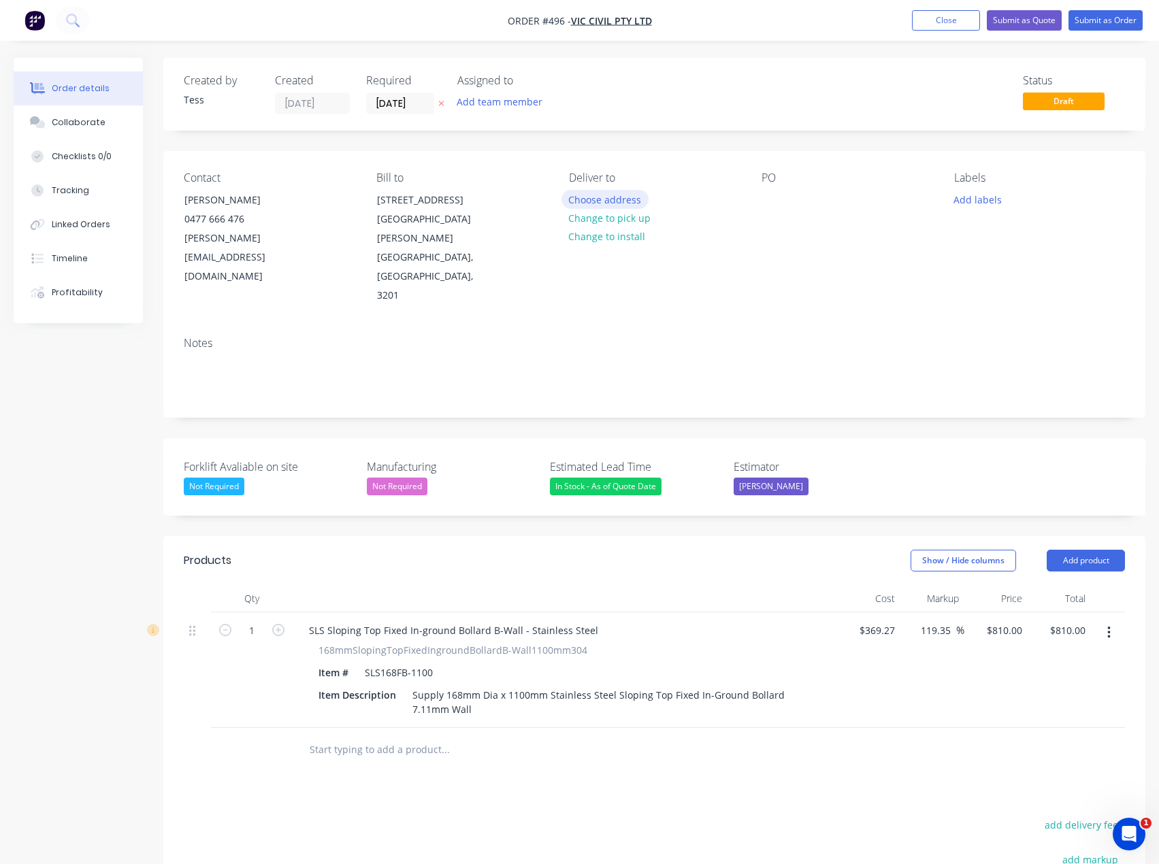
click at [619, 202] on button "Choose address" at bounding box center [605, 199] width 87 height 18
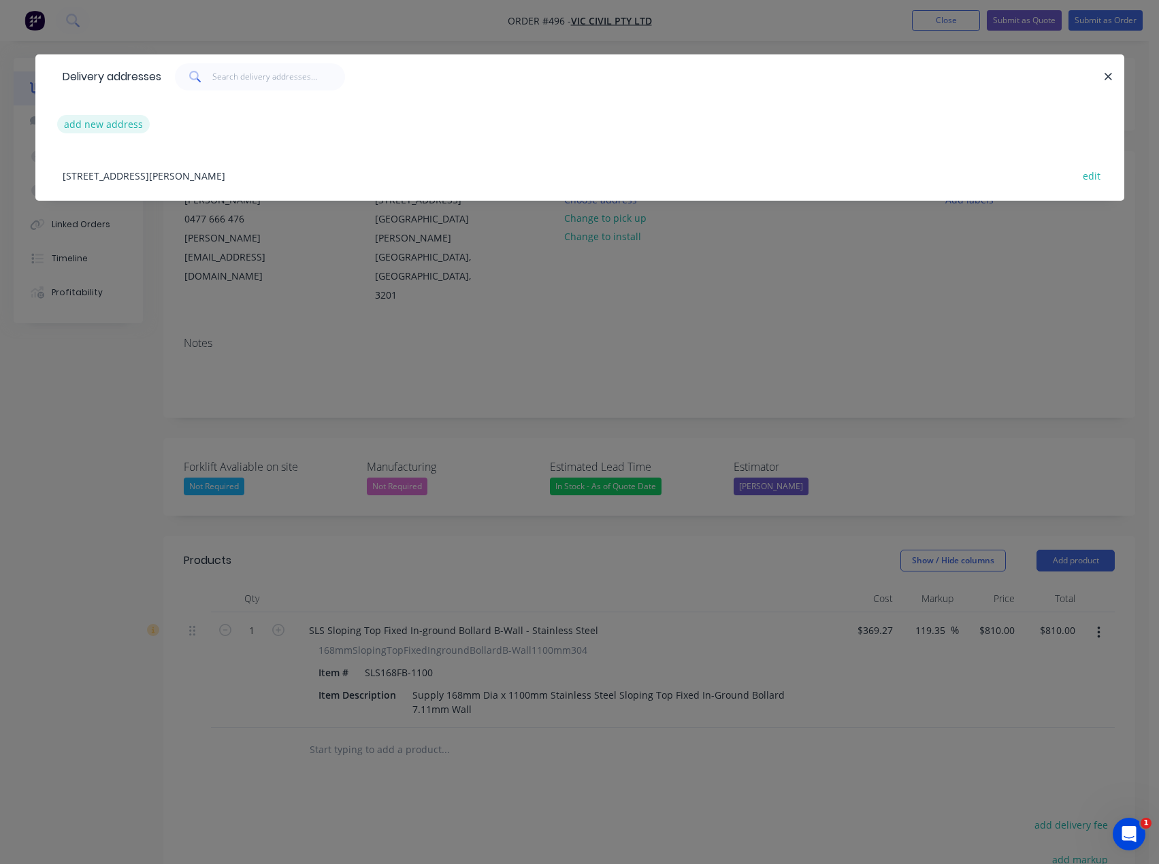
click at [103, 123] on button "add new address" at bounding box center [103, 124] width 93 height 18
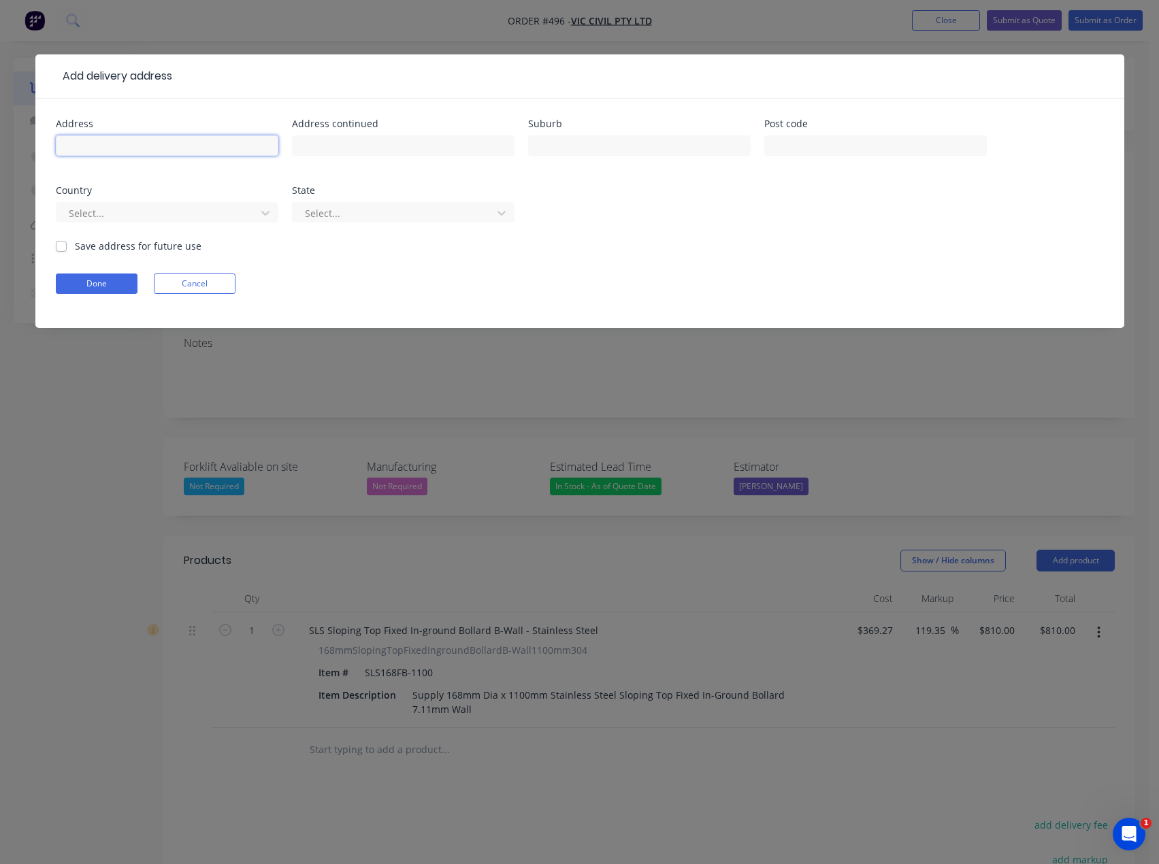
click at [139, 146] on input "text" at bounding box center [167, 145] width 223 height 20
type input "C"
click at [573, 148] on input "text" at bounding box center [639, 145] width 223 height 20
type input "[PERSON_NAME]"
click at [773, 147] on input "text" at bounding box center [875, 145] width 223 height 20
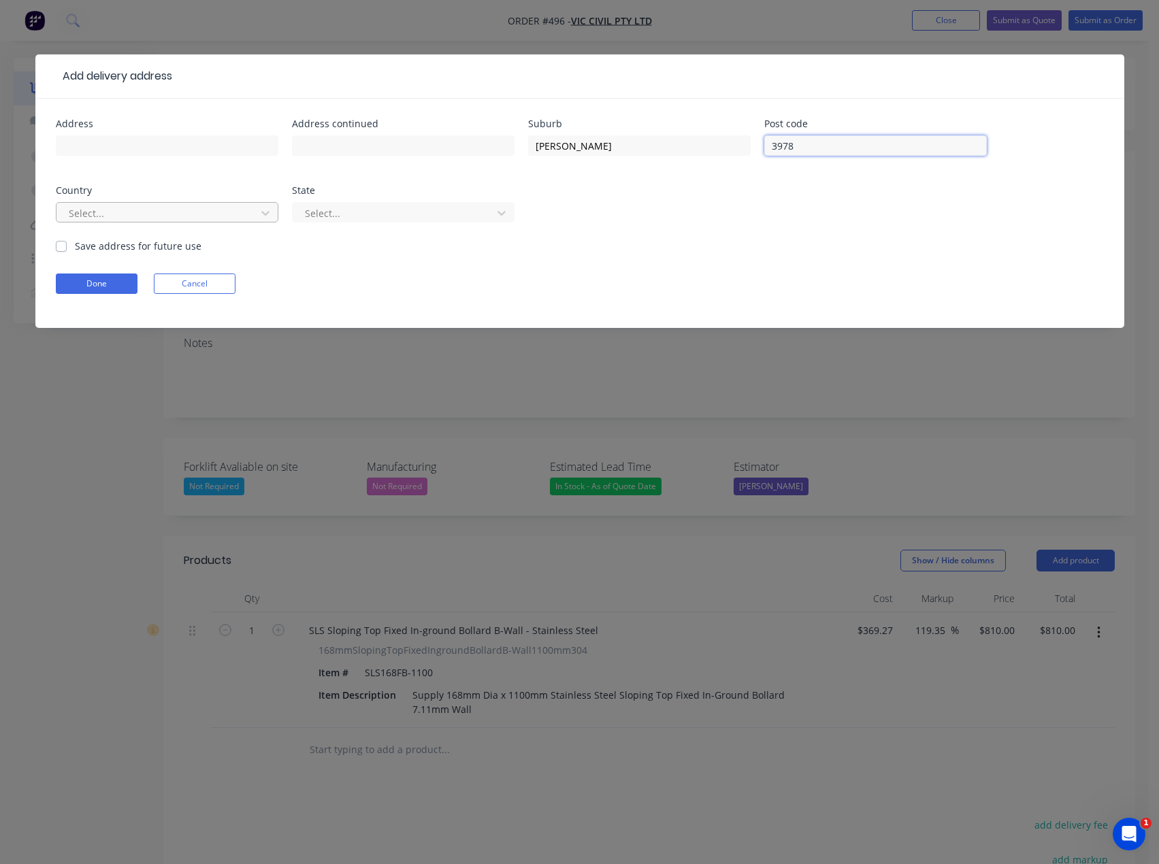
type input "3978"
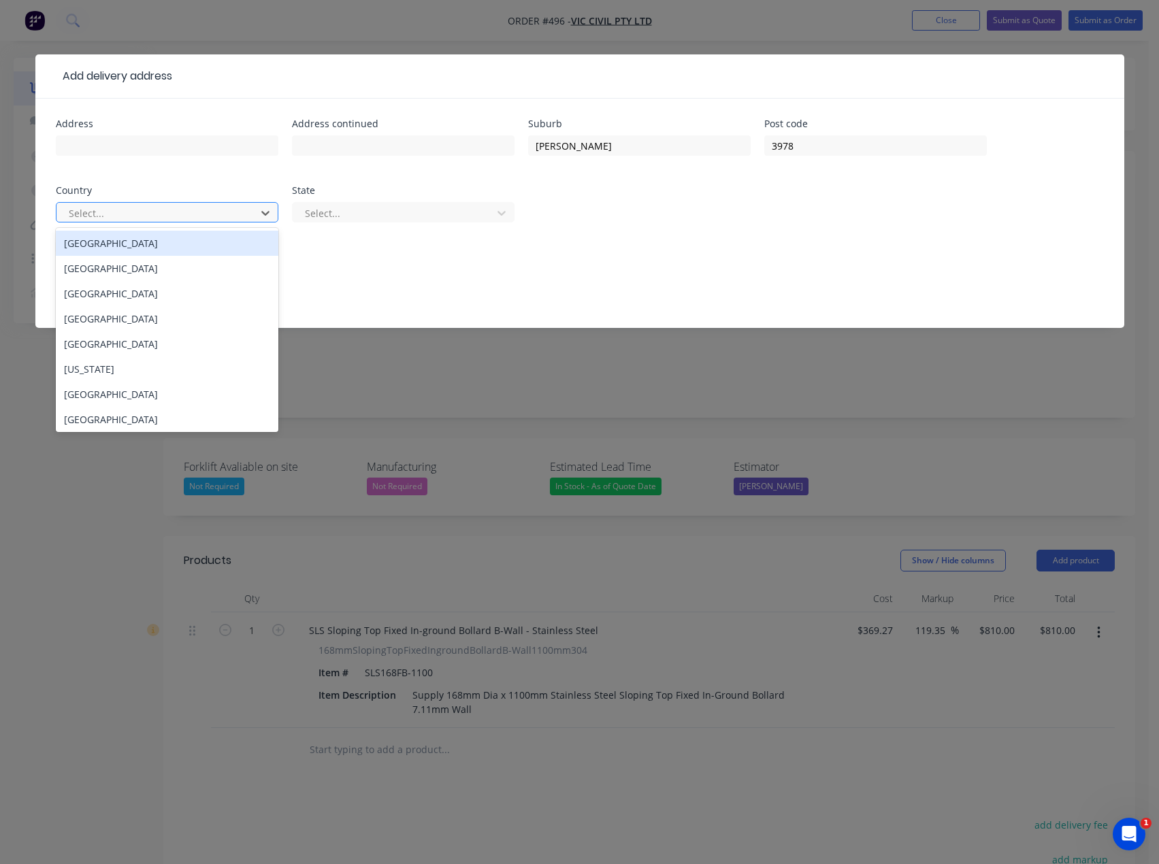
click at [81, 218] on div at bounding box center [158, 213] width 182 height 17
click at [95, 248] on div "[GEOGRAPHIC_DATA]" at bounding box center [167, 243] width 223 height 25
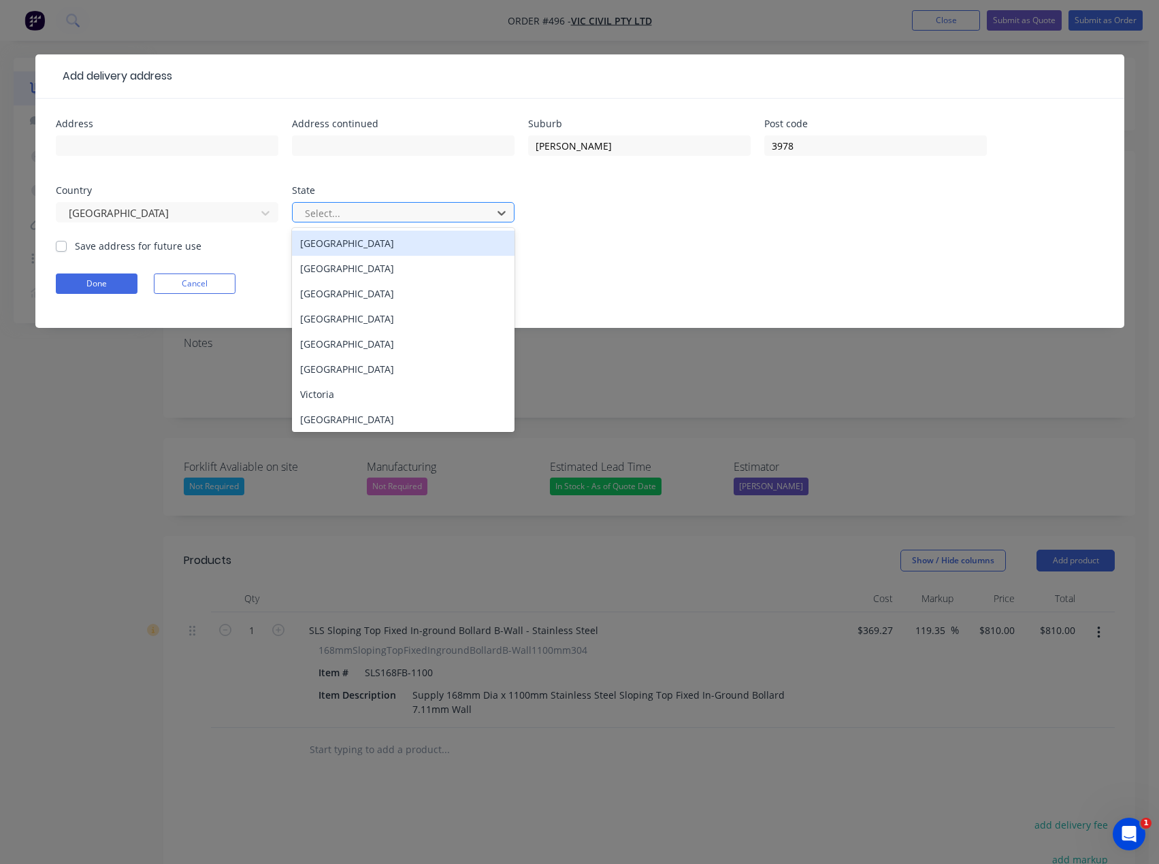
click at [317, 214] on div at bounding box center [395, 213] width 182 height 17
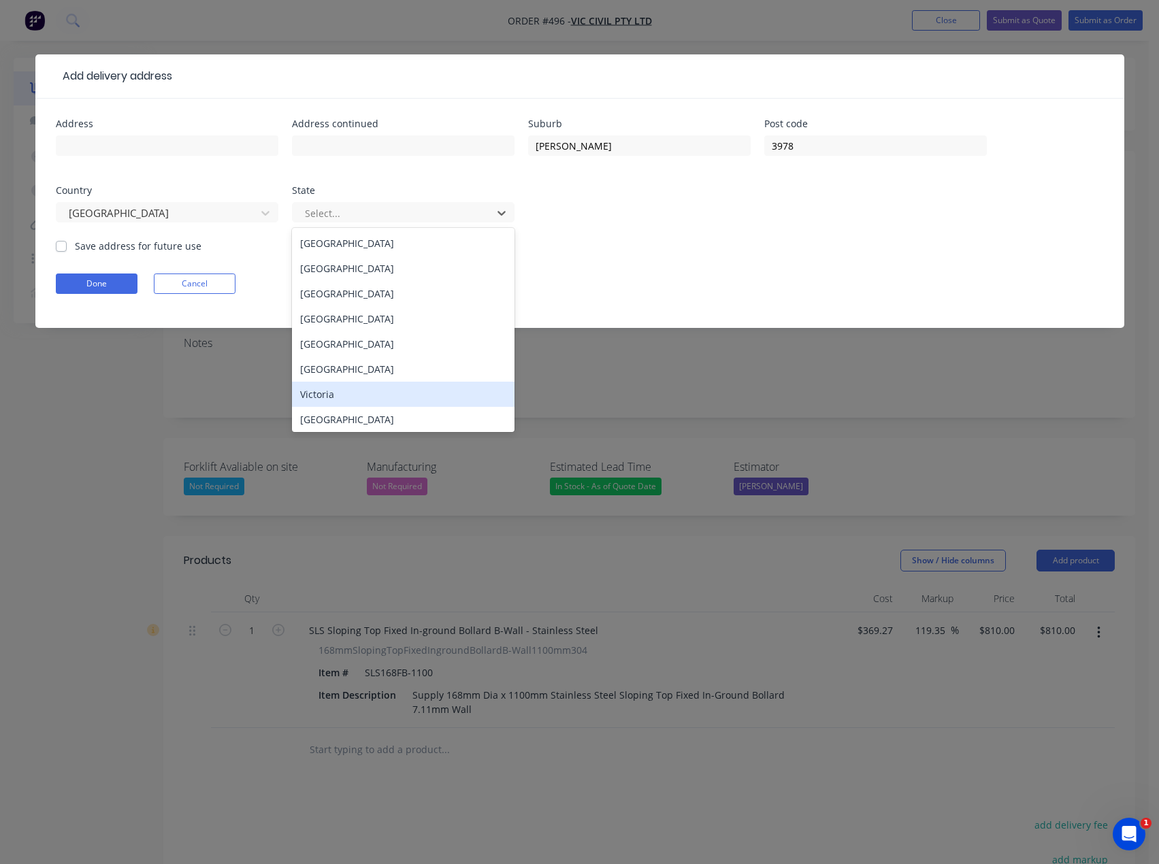
click at [314, 395] on div "Victoria" at bounding box center [403, 394] width 223 height 25
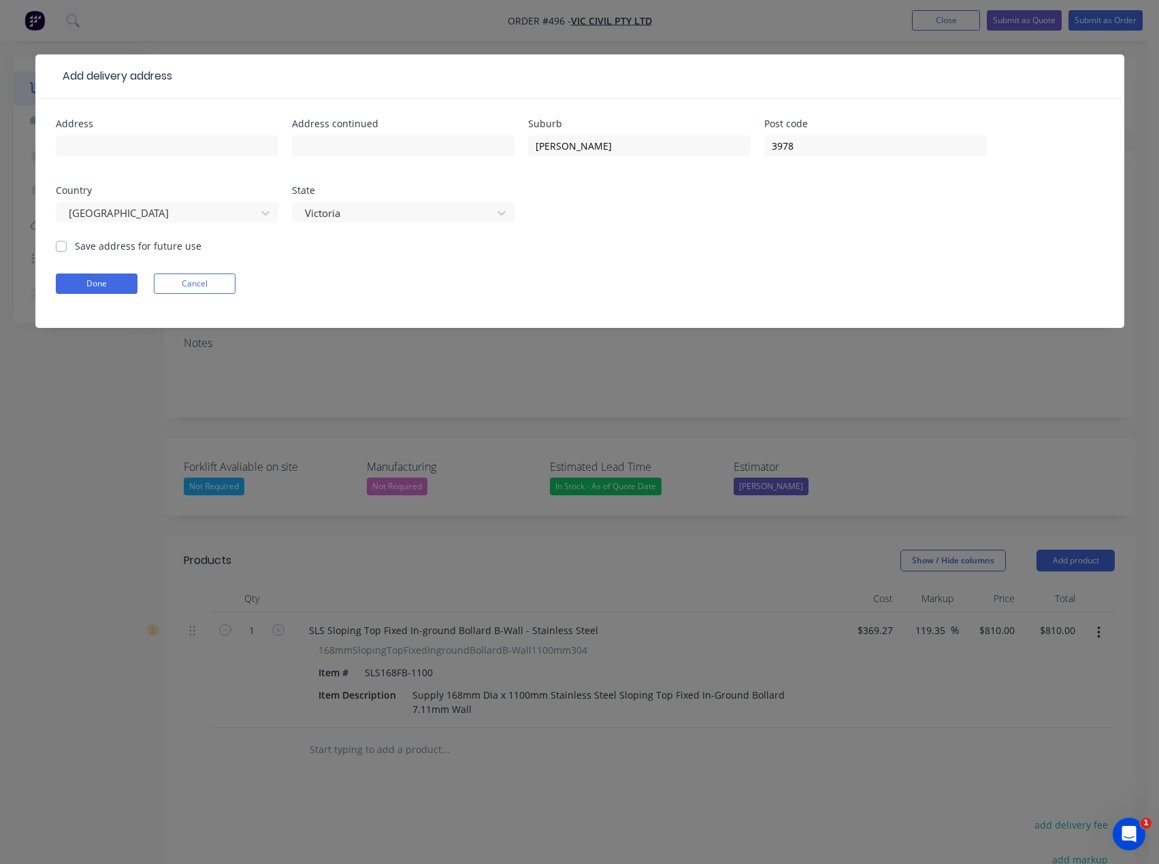
click at [75, 246] on label "Save address for future use" at bounding box center [138, 246] width 127 height 14
click at [61, 246] on input "Save address for future use" at bounding box center [61, 245] width 11 height 13
checkbox input "true"
click at [88, 288] on button "Done" at bounding box center [97, 284] width 82 height 20
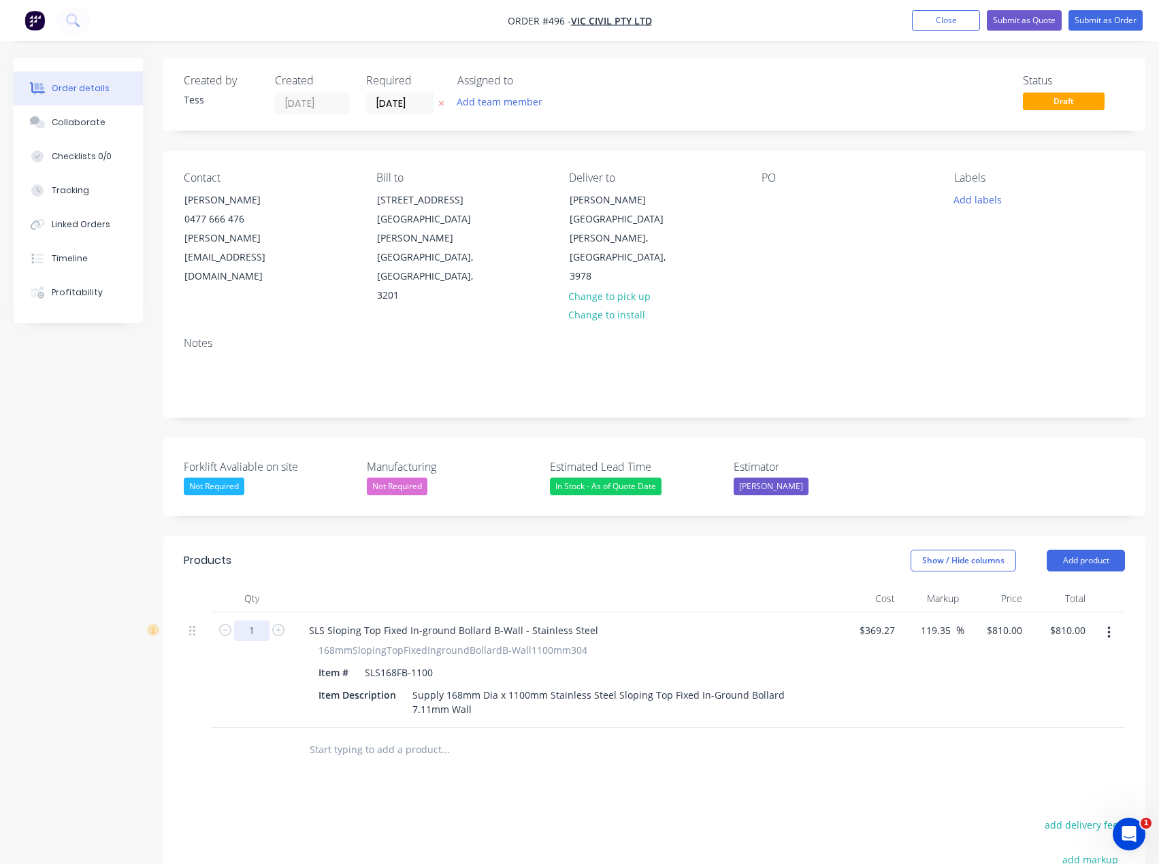
click at [256, 621] on input "1" at bounding box center [251, 631] width 35 height 20
type input "10"
type input "$8,100.00"
click at [551, 750] on div "Products Show / Hide columns Add product Qty Cost Markup Price Total 10 SLS Slo…" at bounding box center [654, 817] width 982 height 563
click at [1086, 550] on button "Add product" at bounding box center [1086, 561] width 78 height 22
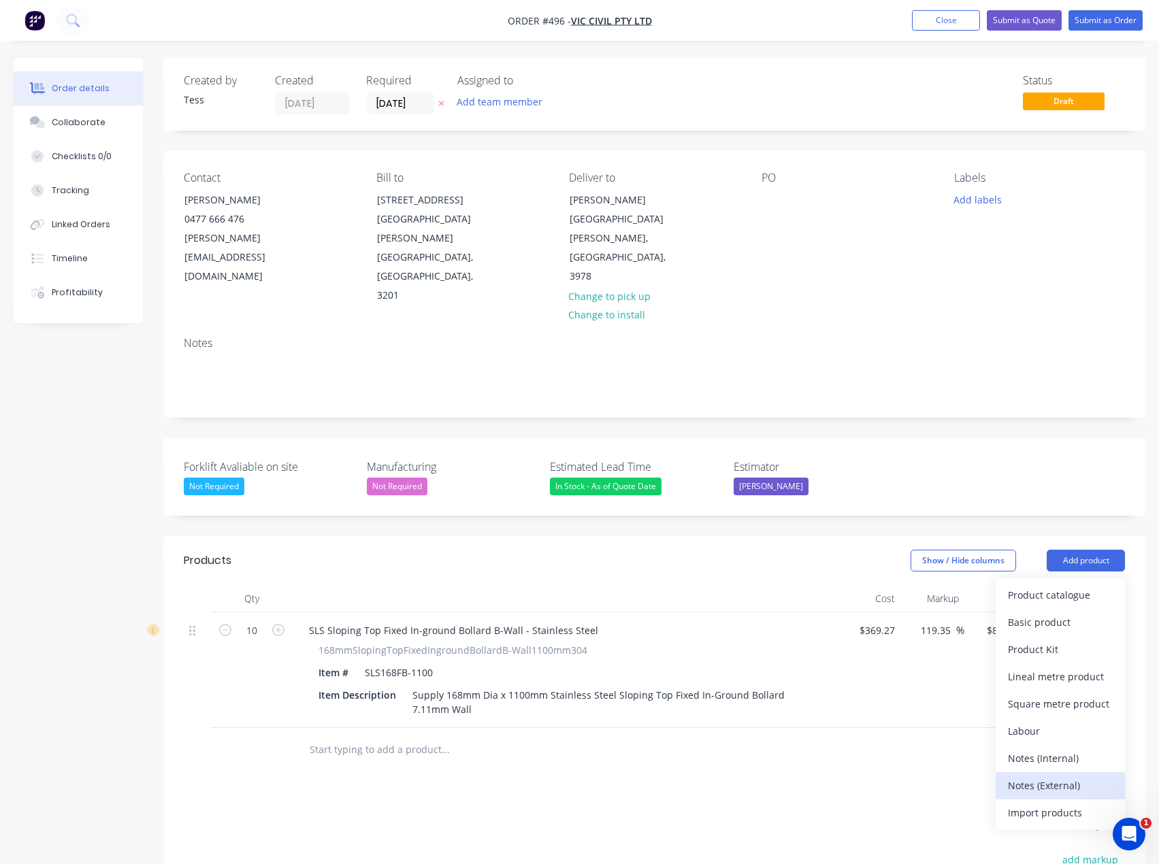
click at [1047, 776] on div "Notes (External)" at bounding box center [1060, 786] width 105 height 20
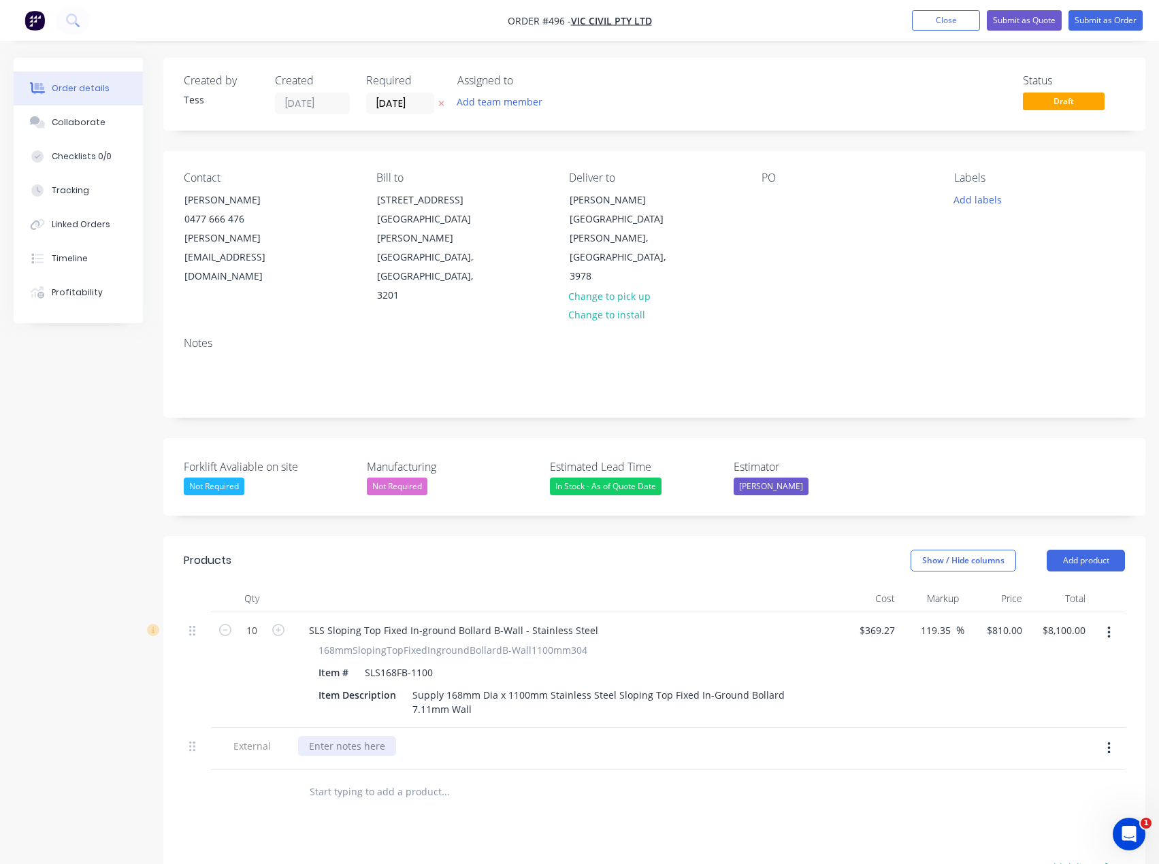
click at [332, 737] on div at bounding box center [347, 747] width 98 height 20
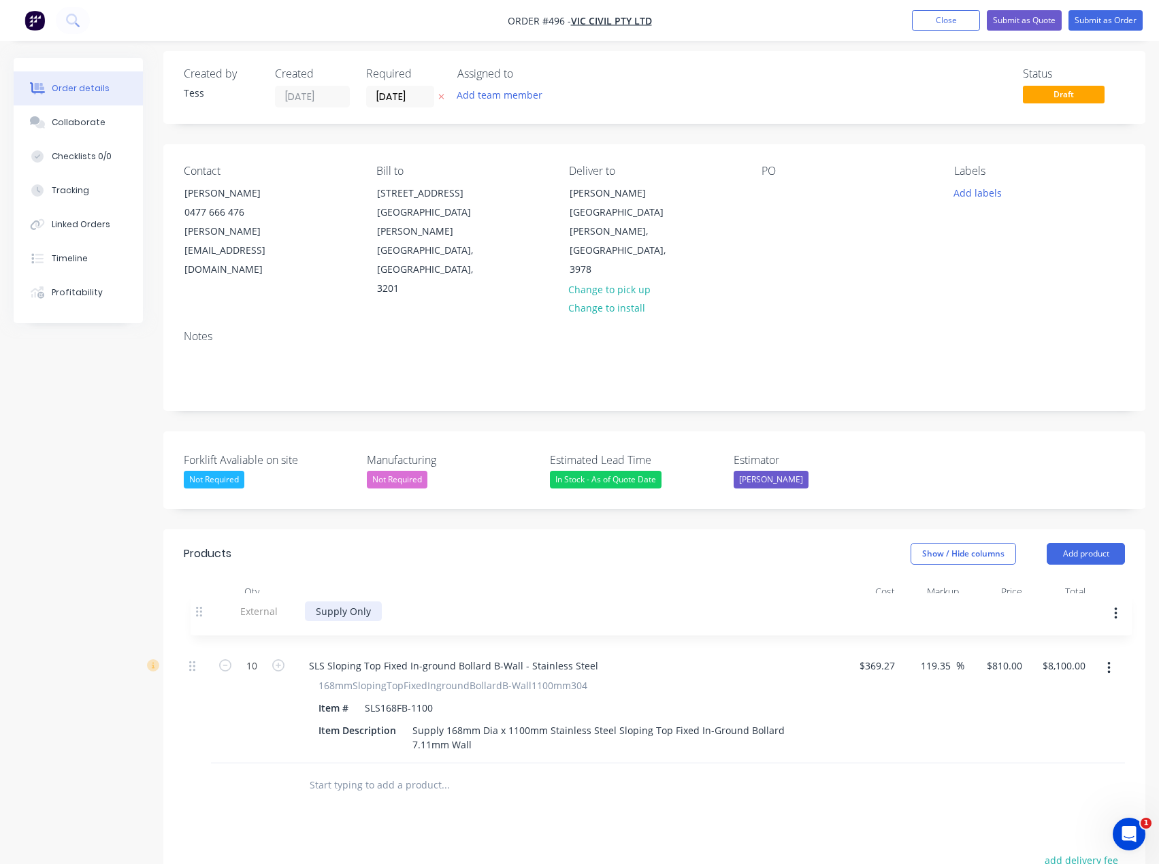
drag, startPoint x: 195, startPoint y: 706, endPoint x: 203, endPoint y: 587, distance: 119.4
click at [203, 606] on div "10 SLS Sloping Top Fixed In-ground Bollard B-Wall - Stainless Steel 168mmSlopin…" at bounding box center [654, 685] width 941 height 158
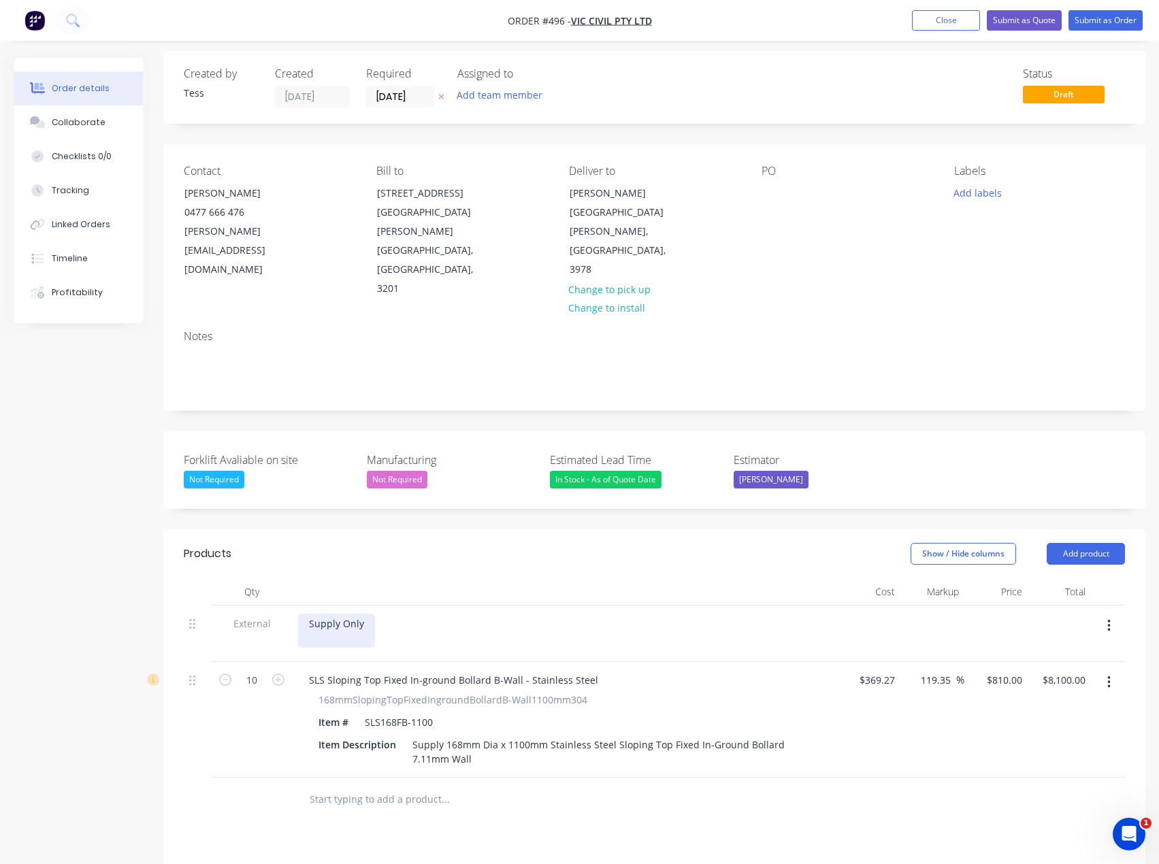
drag, startPoint x: 362, startPoint y: 585, endPoint x: 395, endPoint y: 583, distance: 33.5
click at [363, 614] on div "Supply Only" at bounding box center [336, 631] width 77 height 34
click at [310, 614] on div "Supply Only__" at bounding box center [340, 631] width 85 height 34
click at [385, 614] on div "__Supply Only__" at bounding box center [344, 631] width 93 height 34
click at [496, 95] on button "Add team member" at bounding box center [500, 95] width 100 height 18
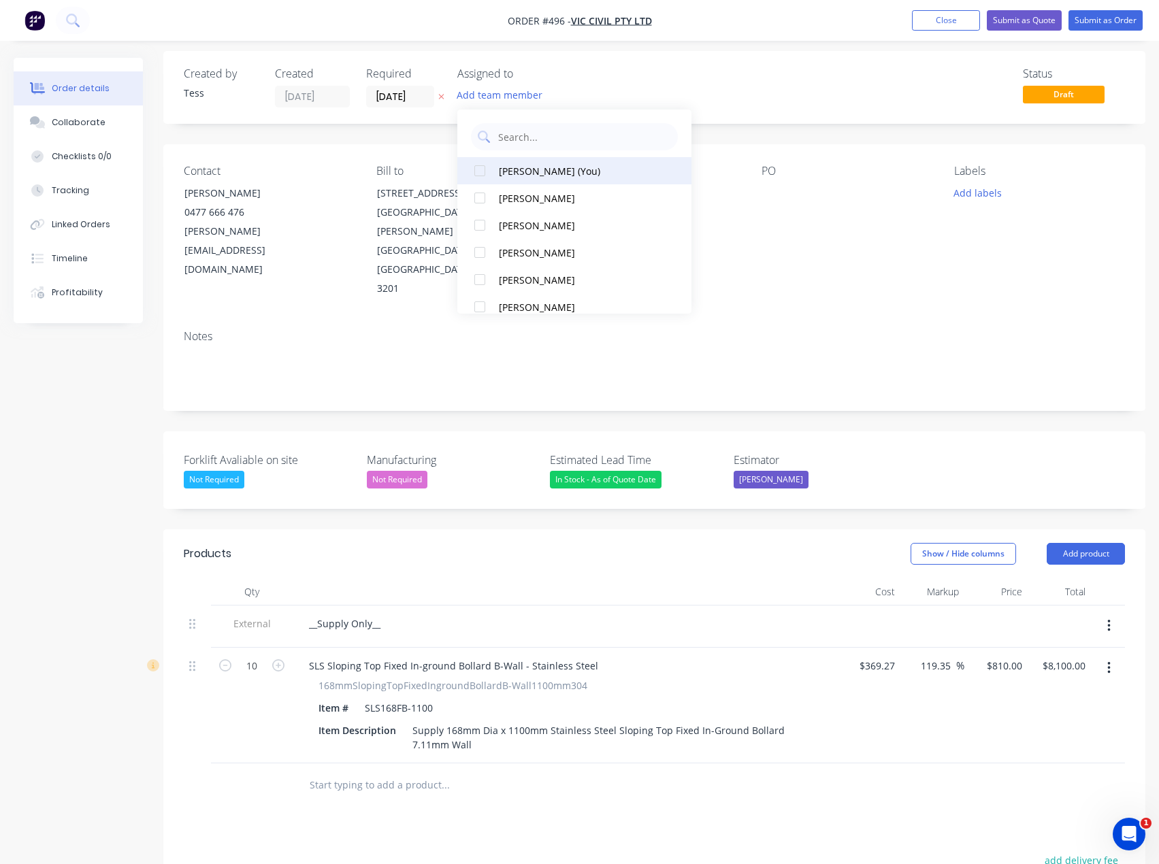
click at [520, 176] on div "[PERSON_NAME] (You)" at bounding box center [579, 171] width 160 height 14
click at [586, 81] on div "Assigned to TS" at bounding box center [525, 87] width 136 height 40
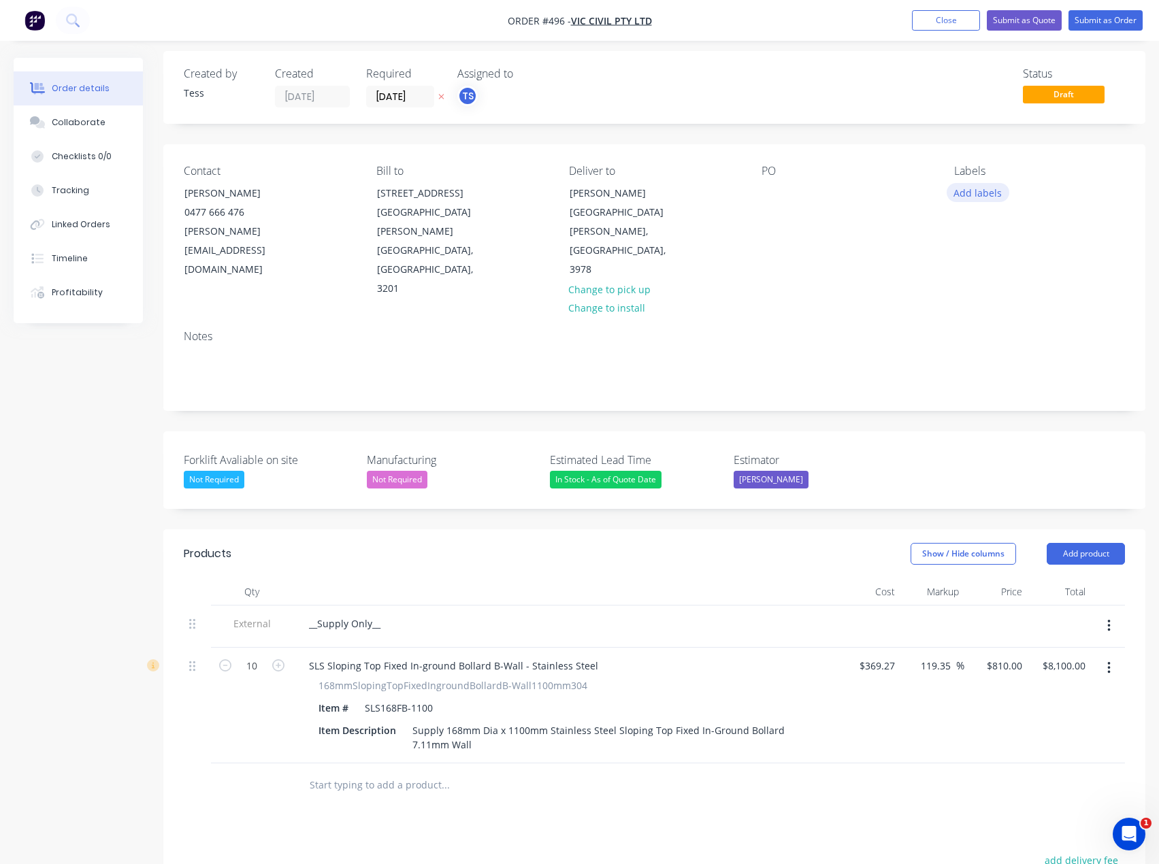
click at [990, 195] on button "Add labels" at bounding box center [978, 192] width 63 height 18
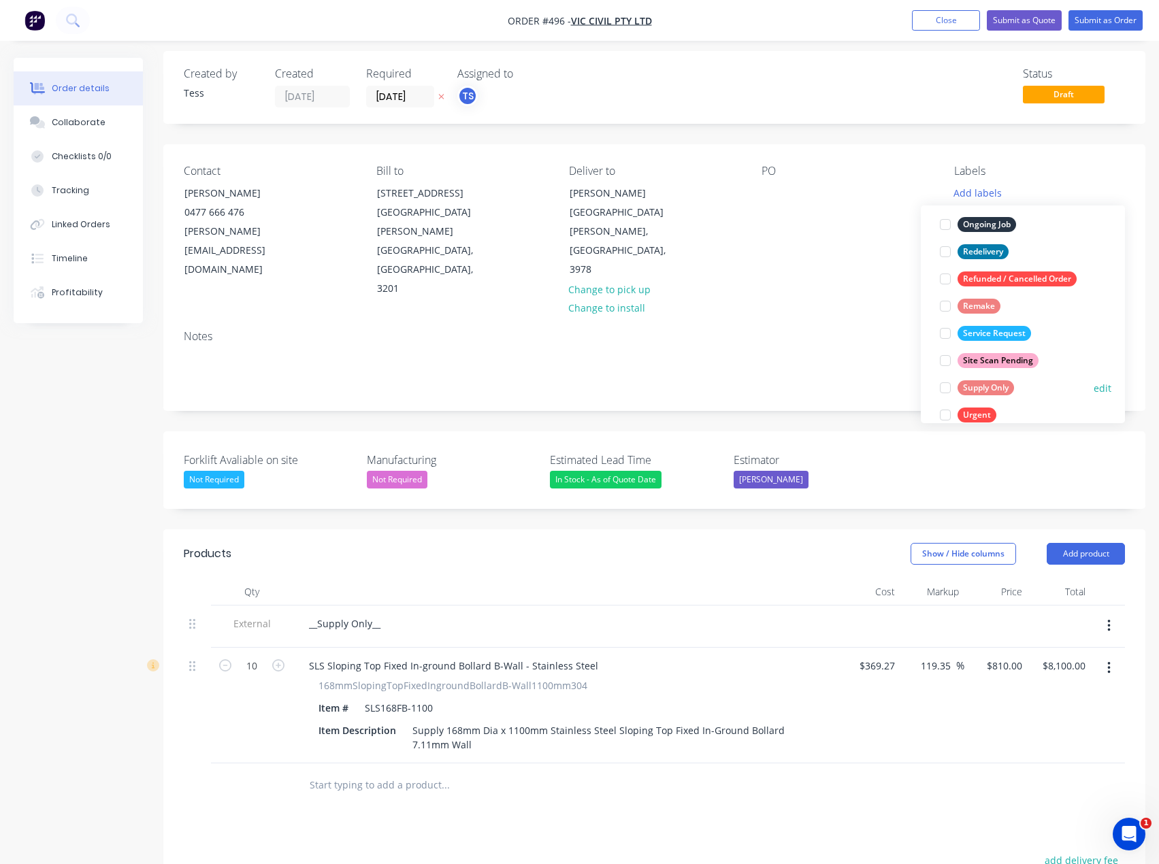
scroll to position [218, 0]
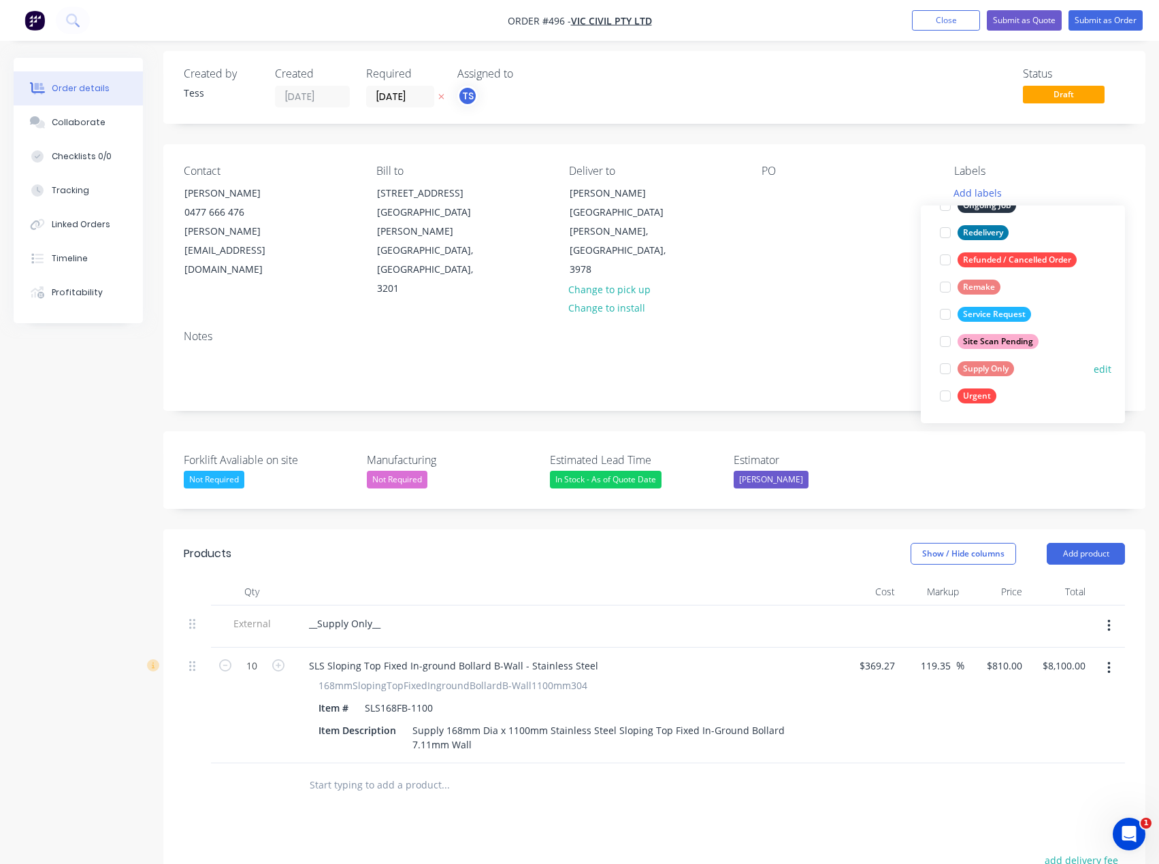
click at [943, 369] on div at bounding box center [945, 368] width 27 height 27
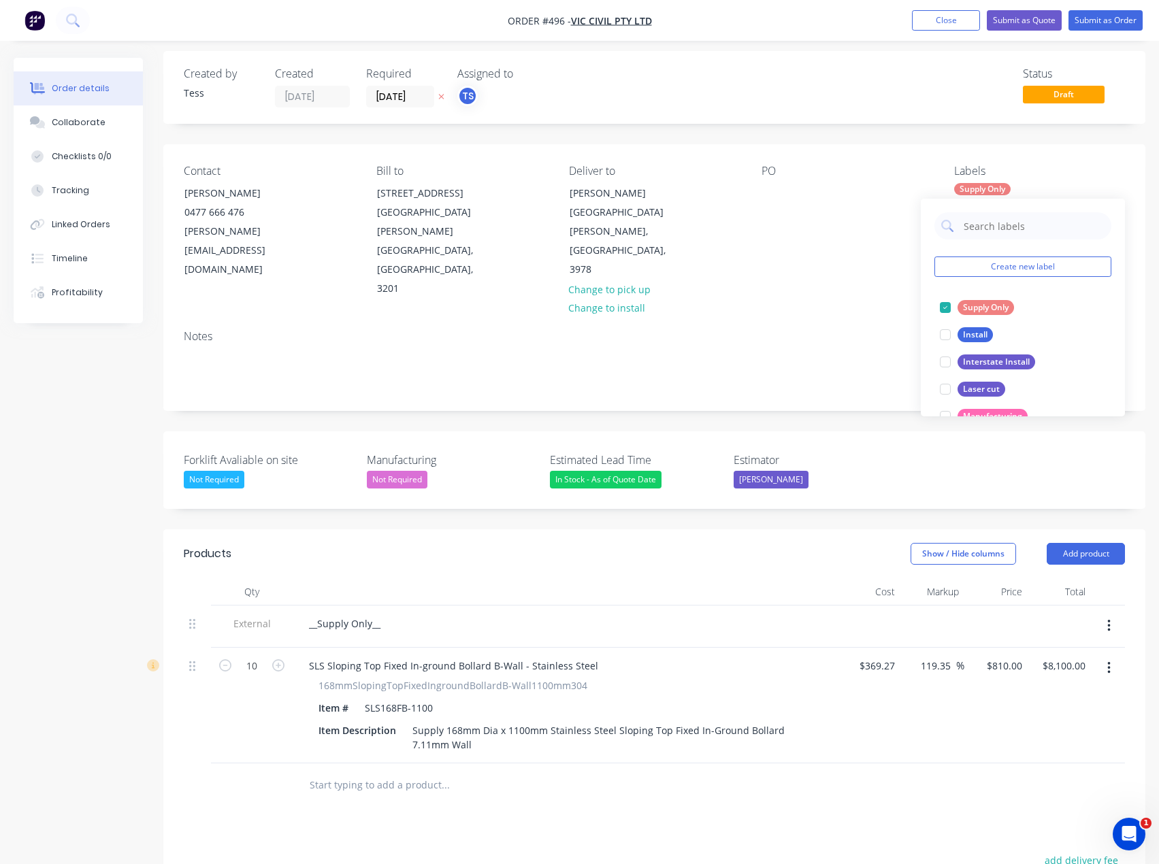
click at [862, 223] on div "PO" at bounding box center [847, 232] width 171 height 134
click at [398, 614] on div "__Supply Only__" at bounding box center [565, 624] width 534 height 20
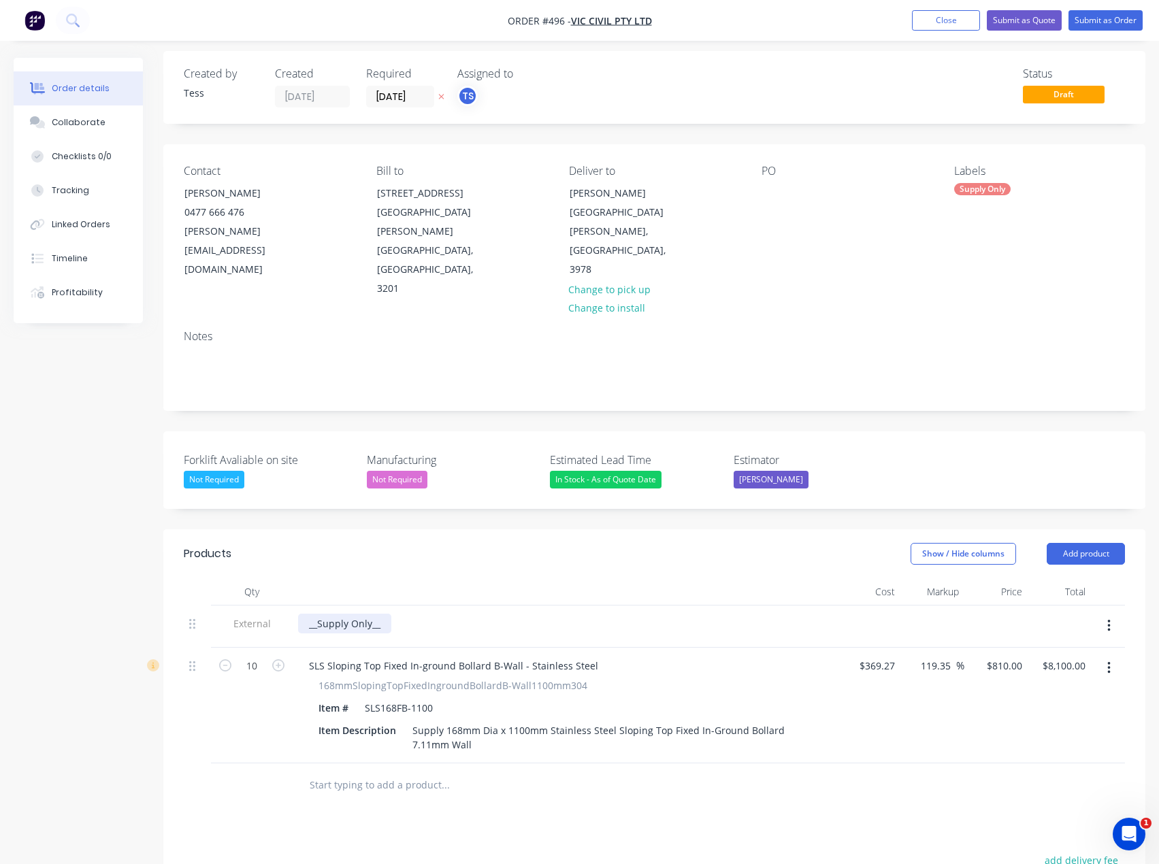
click at [380, 614] on div "__Supply Only__" at bounding box center [344, 624] width 93 height 20
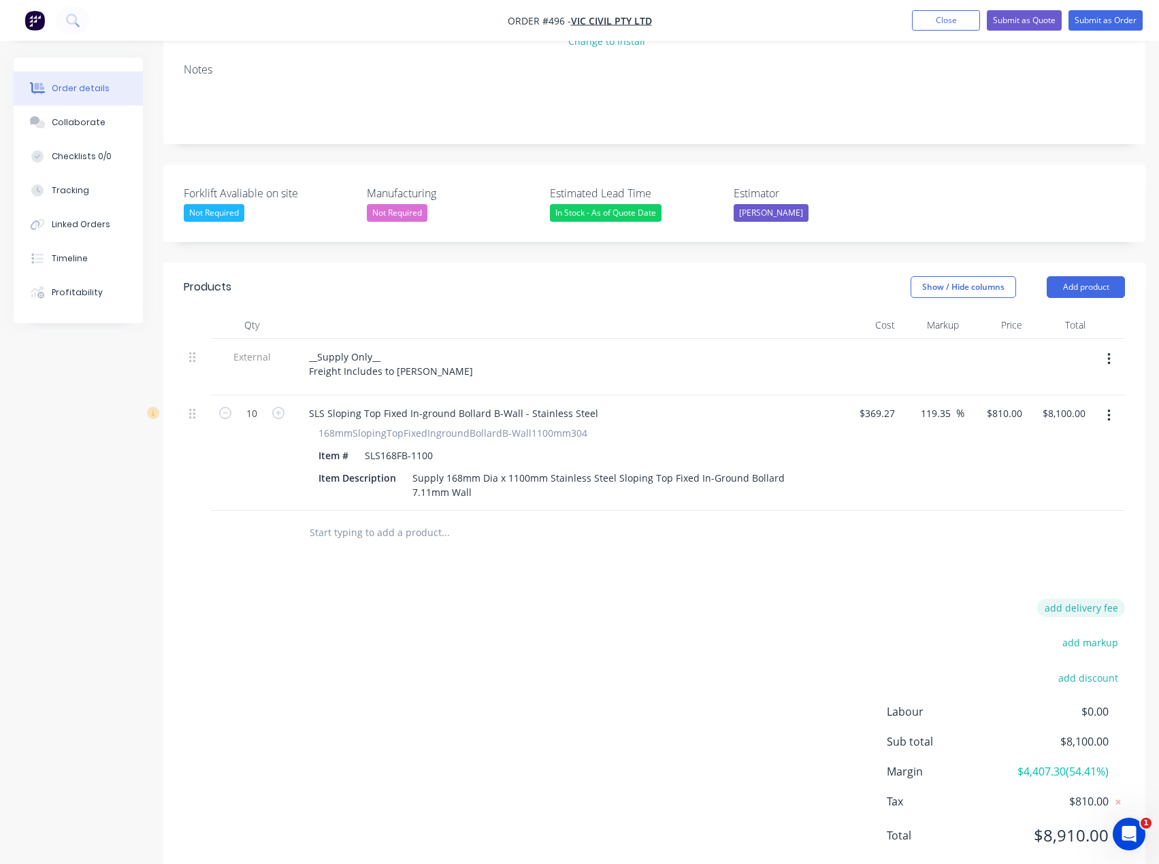
click at [1095, 599] on button "add delivery fee" at bounding box center [1081, 608] width 88 height 18
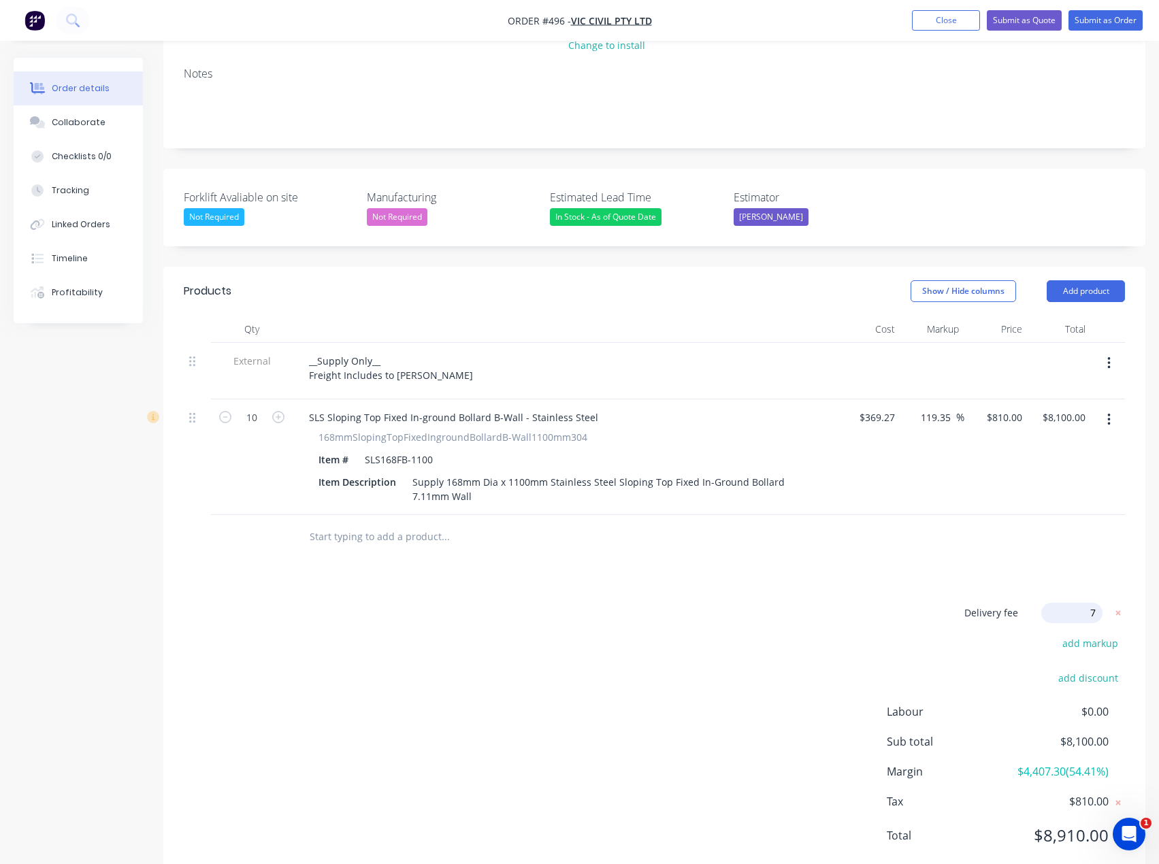
type input "75"
click at [713, 621] on div "Delivery fee Delivery fee Delivery fee name (Optional) 75 75 $0 add markup add …" at bounding box center [654, 732] width 941 height 259
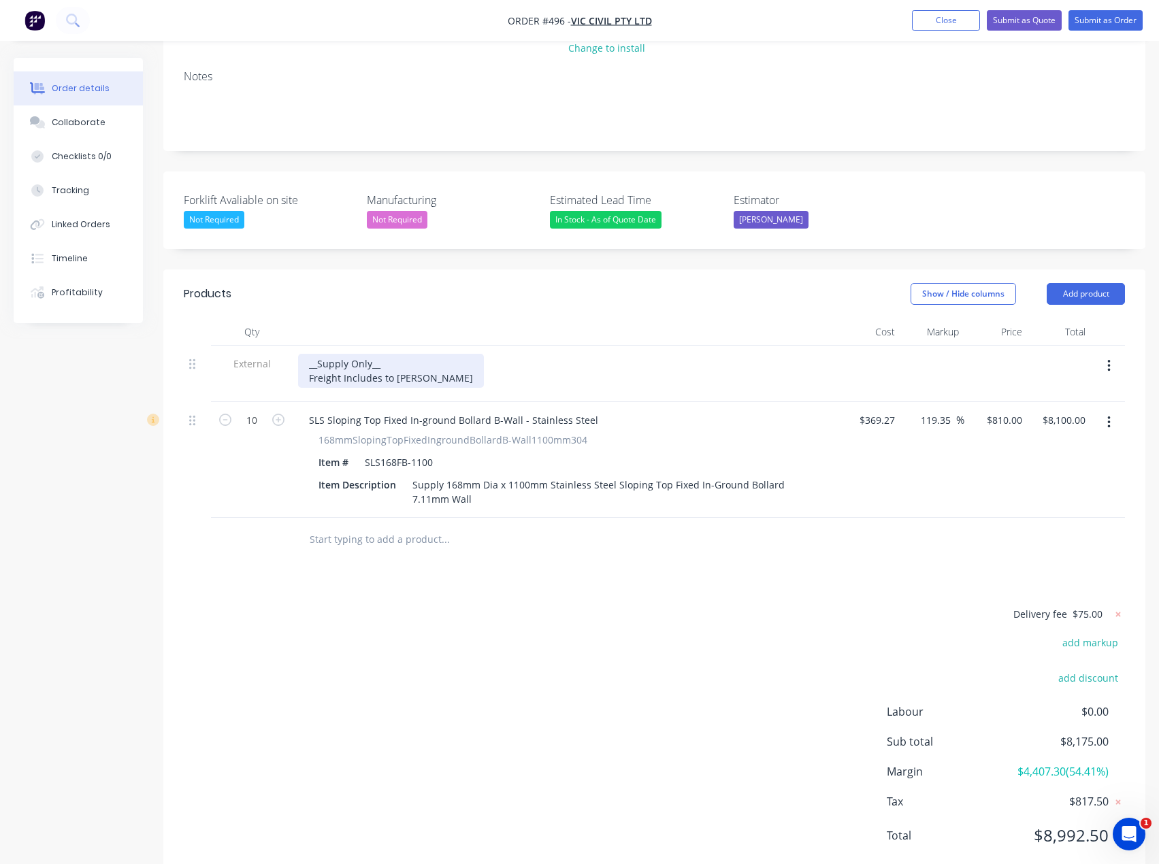
click at [414, 354] on div "__Supply Only__ Freight Includes to [PERSON_NAME]" at bounding box center [391, 371] width 186 height 34
click at [426, 354] on div "__Supply Only__ Freight Includes to [PERSON_NAME]" at bounding box center [391, 371] width 186 height 34
click at [1001, 410] on div "810 810" at bounding box center [1013, 420] width 29 height 20
type input "770"
type input "108.52"
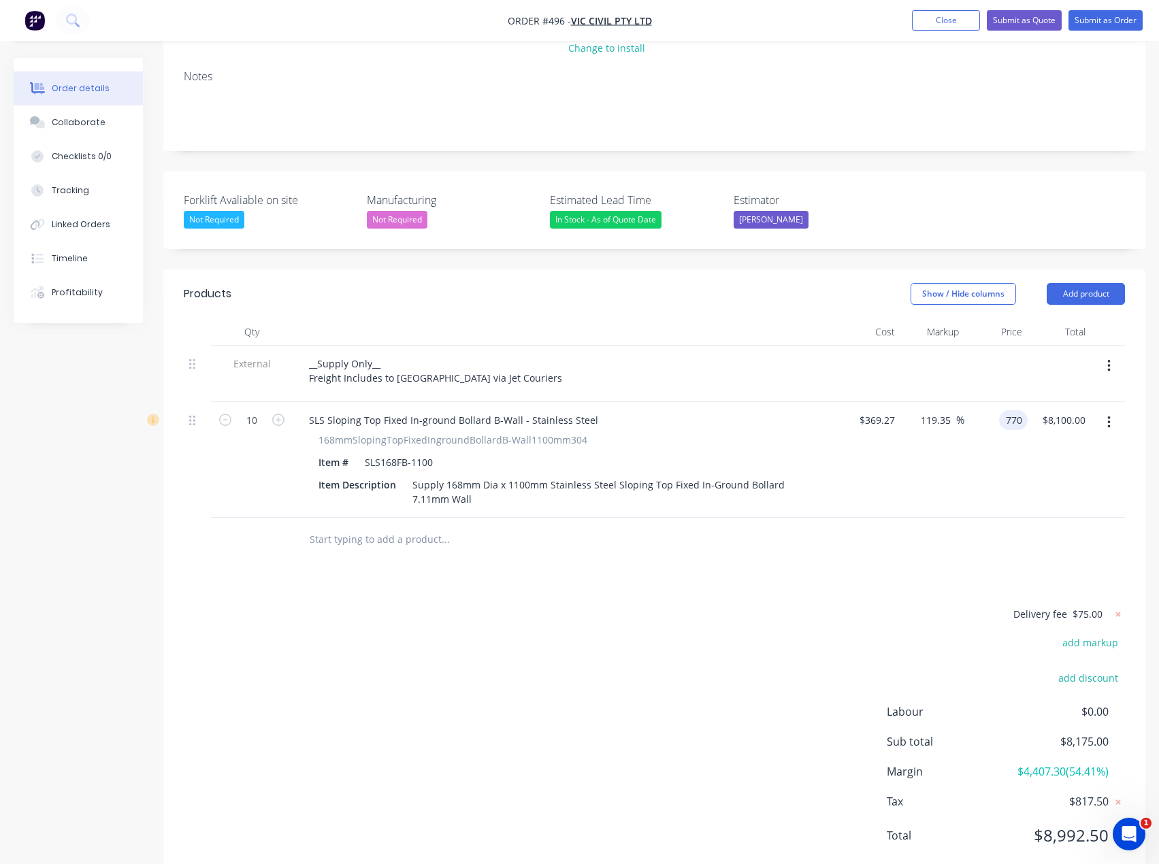
type input "$770.00"
type input "$7,700.00"
click at [624, 634] on div "Delivery fee $75.00 add markup add discount Labour $0.00 Sub total $7,775.00 Ma…" at bounding box center [654, 734] width 941 height 256
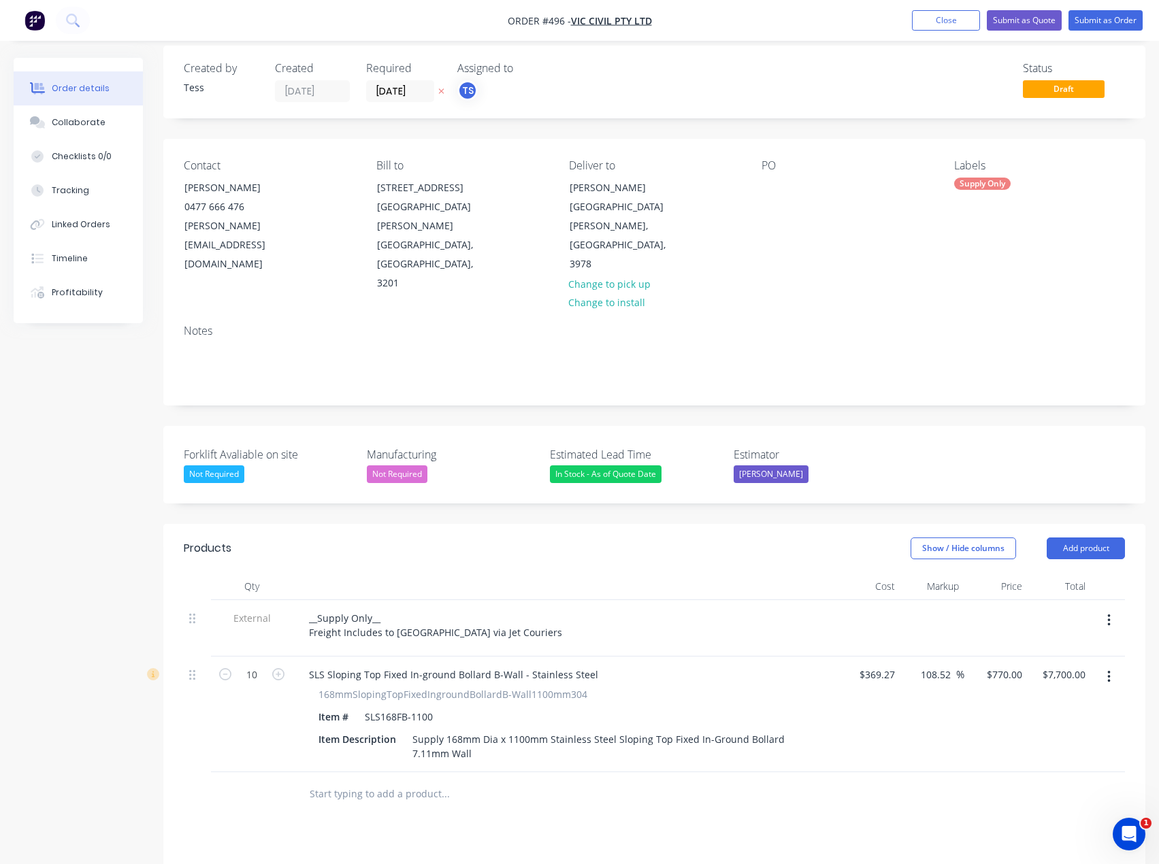
scroll to position [0, 0]
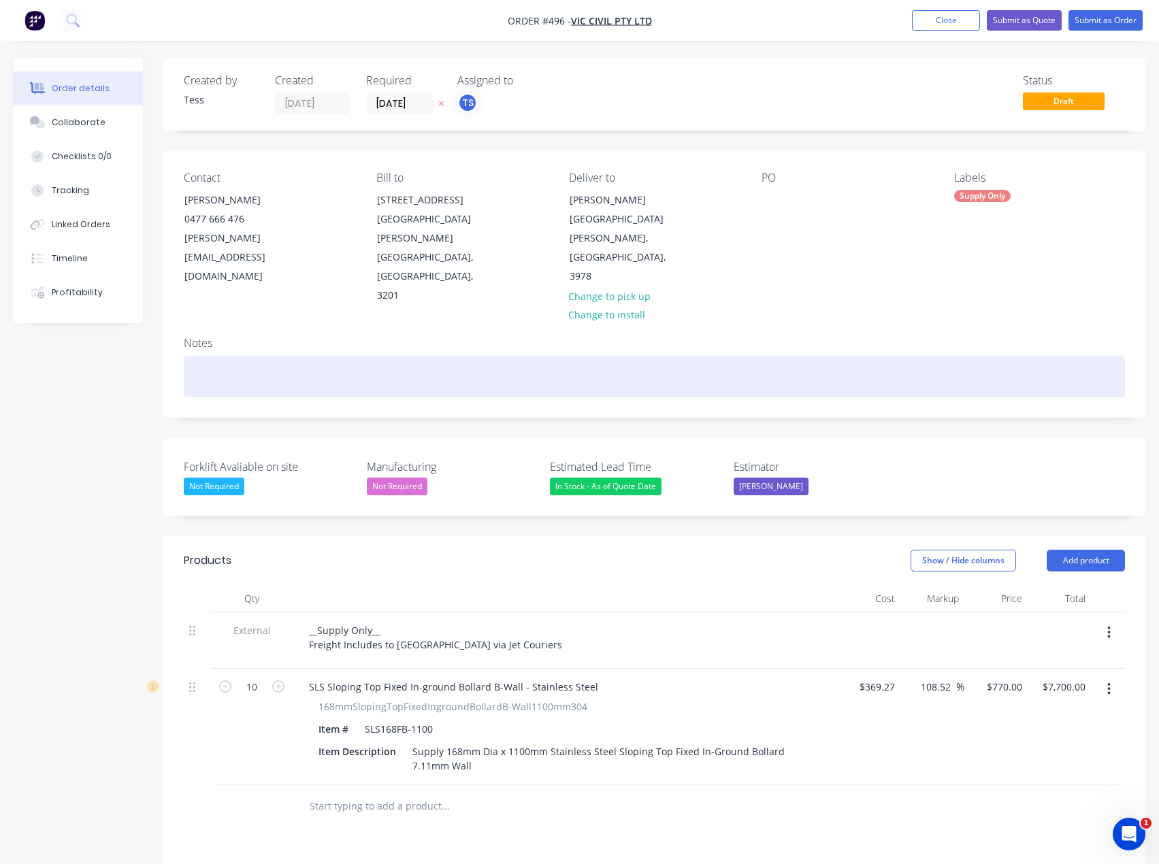
click at [198, 356] on div at bounding box center [654, 377] width 941 height 42
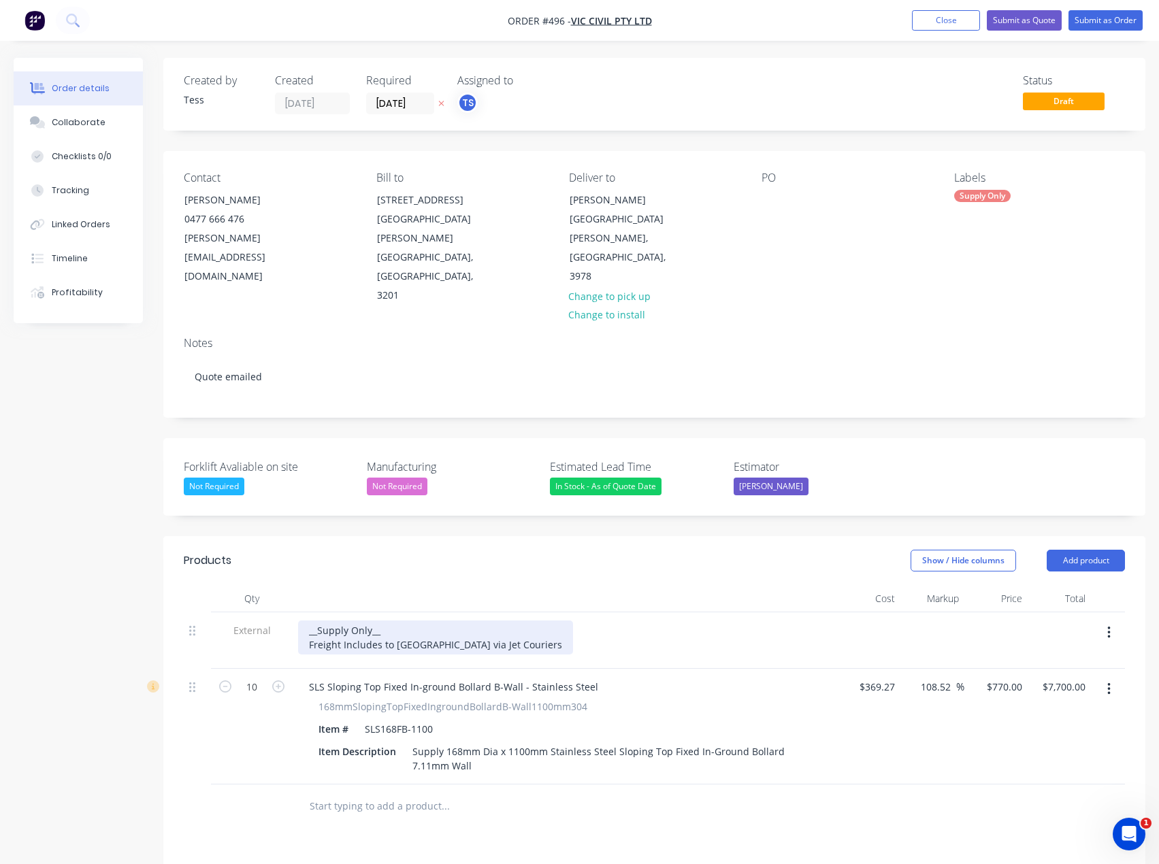
click at [392, 621] on div "__Supply Only__ Freight Includes to [GEOGRAPHIC_DATA] via Jet Couriers" at bounding box center [435, 638] width 275 height 34
click at [398, 621] on div "__Supply Only__ Freight Includes to [GEOGRAPHIC_DATA] via Jet Couriers" at bounding box center [435, 638] width 275 height 34
click at [383, 621] on div "__Supply Only__ Tender Freight Includes to [GEOGRAPHIC_DATA] via Jet Couriers" at bounding box center [435, 638] width 275 height 34
click at [370, 621] on div "__Supply Only__ Tender Freight Includes to [GEOGRAPHIC_DATA] via Jet Couriers" at bounding box center [435, 638] width 275 height 34
click at [487, 621] on div "__Supply Only- Tender Stage __ Tender Freight Includes to [GEOGRAPHIC_DATA] via…" at bounding box center [435, 638] width 275 height 34
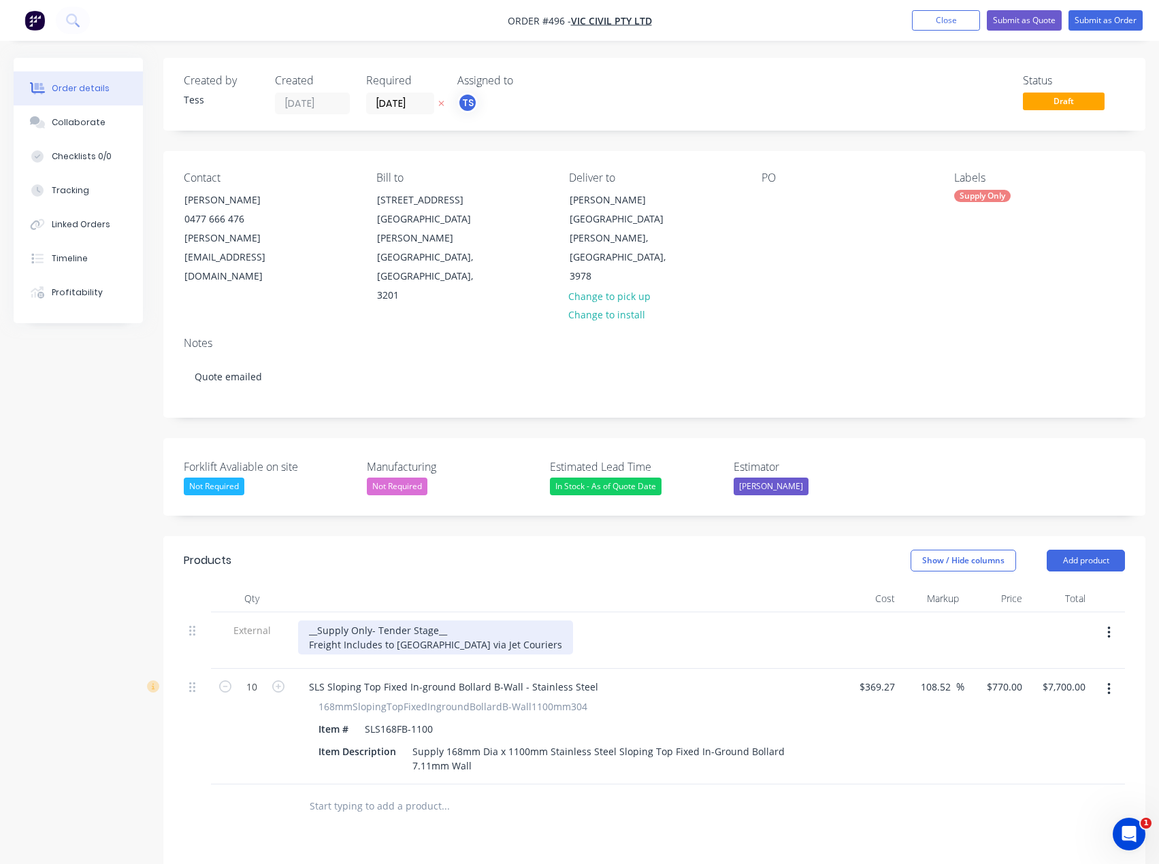
click at [490, 621] on div "__Supply Only- Tender Stage__ Freight Includes to [GEOGRAPHIC_DATA] via Jet Cou…" at bounding box center [435, 638] width 275 height 34
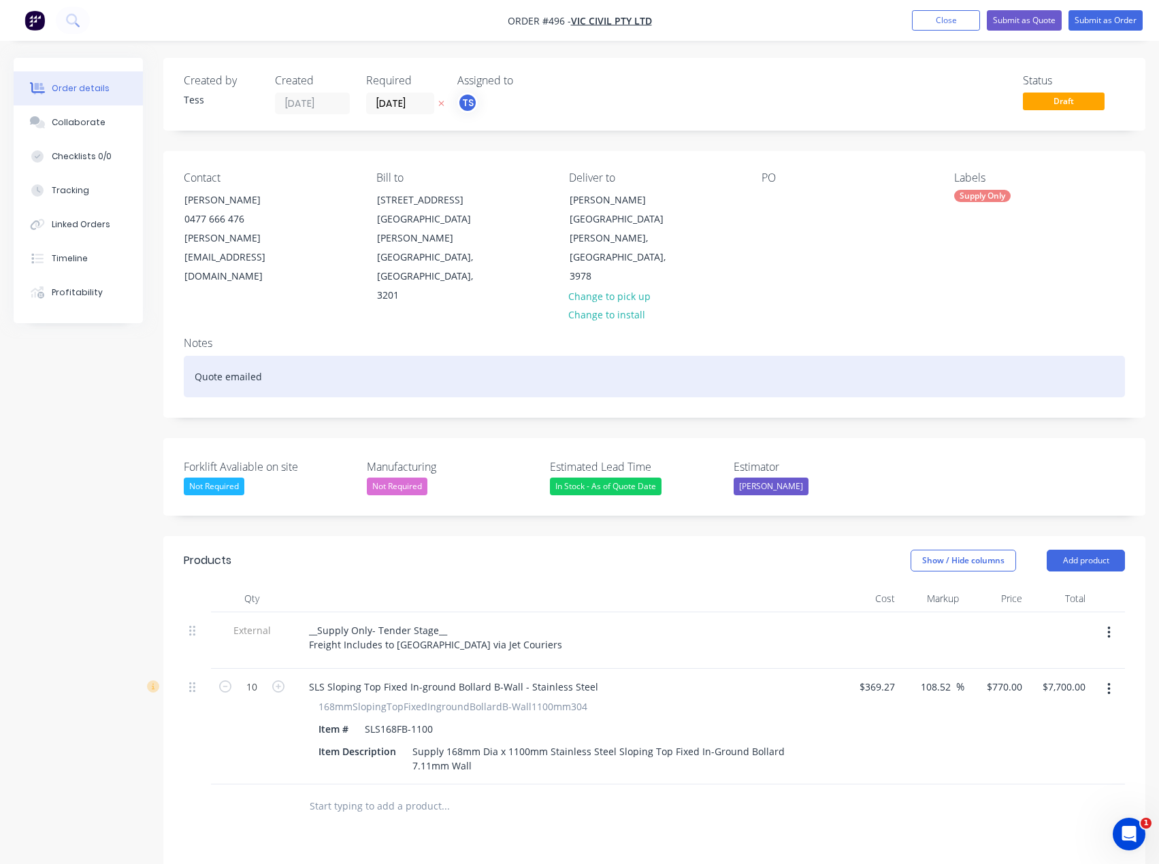
click at [278, 356] on div "Quote emailed" at bounding box center [654, 377] width 941 height 42
drag, startPoint x: 321, startPoint y: 338, endPoint x: 272, endPoint y: 344, distance: 50.0
click at [272, 356] on div "Quote emailed [DATE]" at bounding box center [654, 377] width 941 height 42
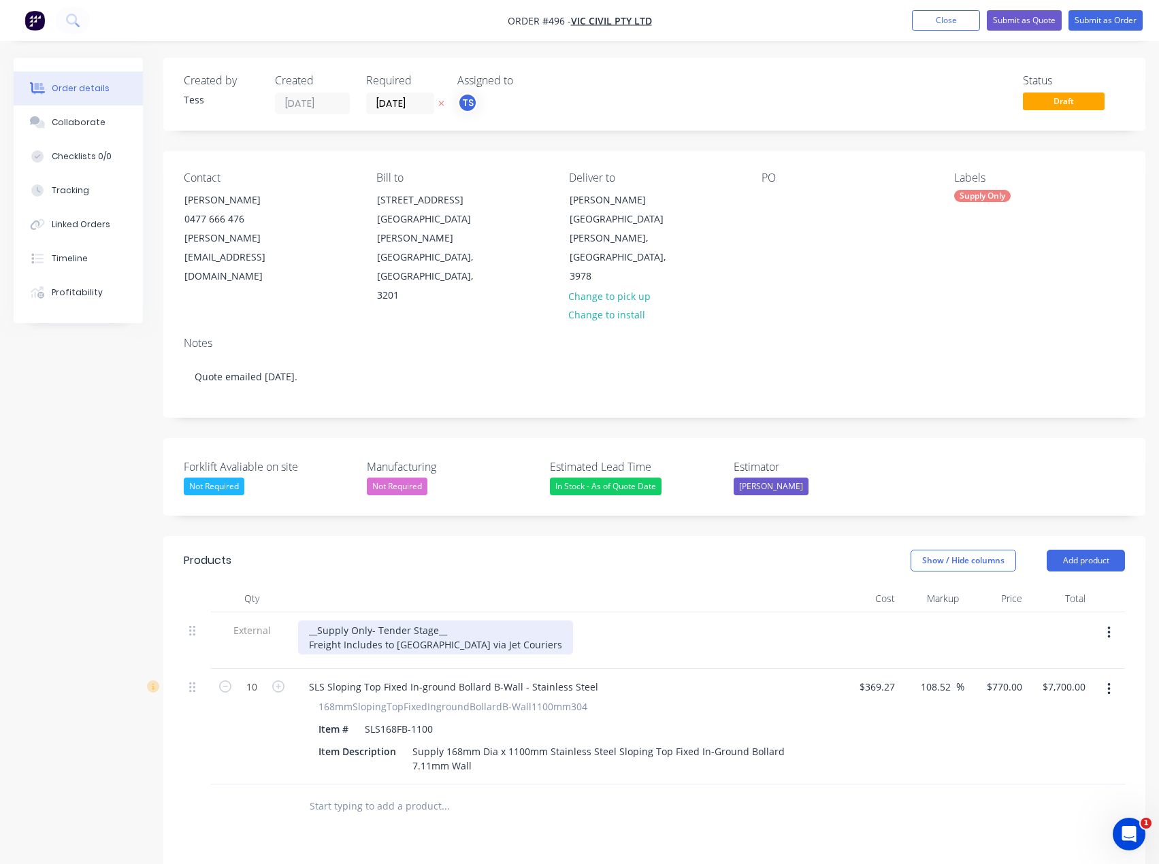
click at [491, 621] on div "__Supply Only- Tender Stage__ Freight Includes to [GEOGRAPHIC_DATA] via Jet Cou…" at bounding box center [435, 638] width 275 height 34
click at [224, 478] on div "Not Required" at bounding box center [214, 487] width 61 height 18
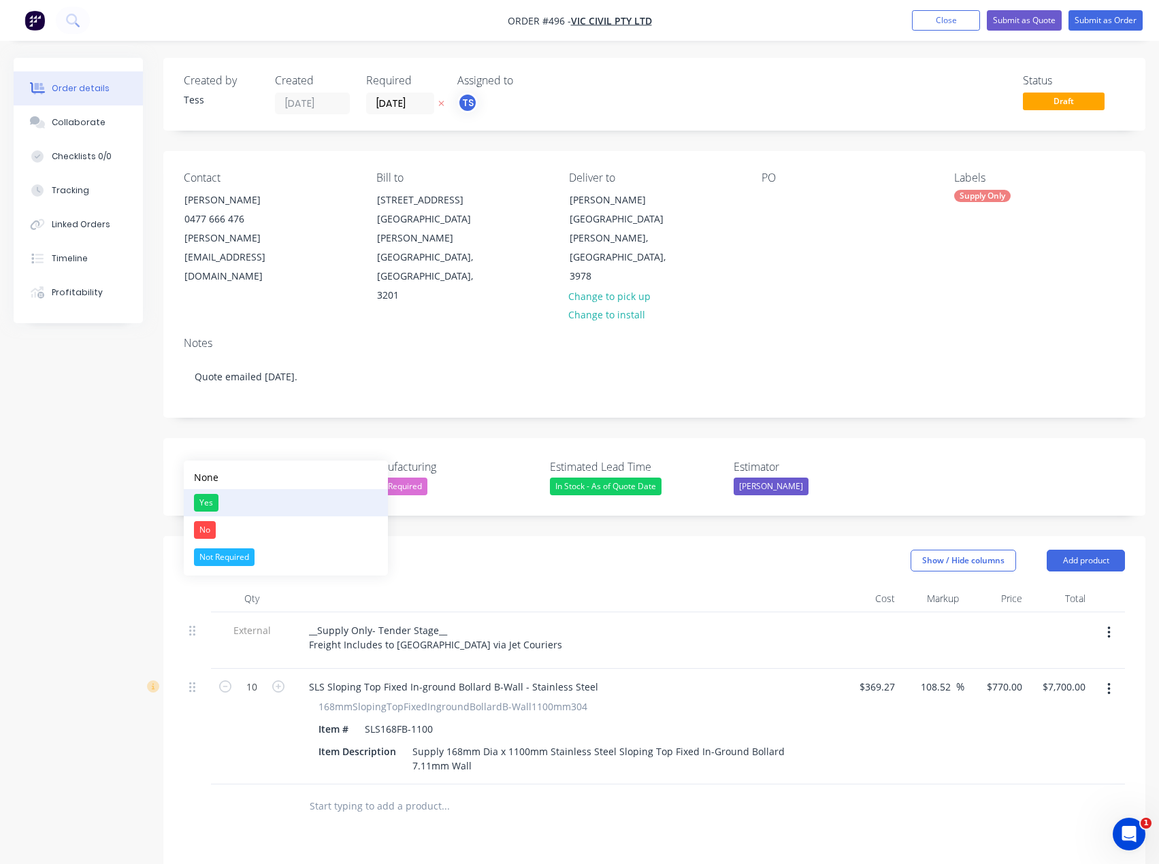
click at [204, 505] on div "Yes" at bounding box center [206, 503] width 25 height 18
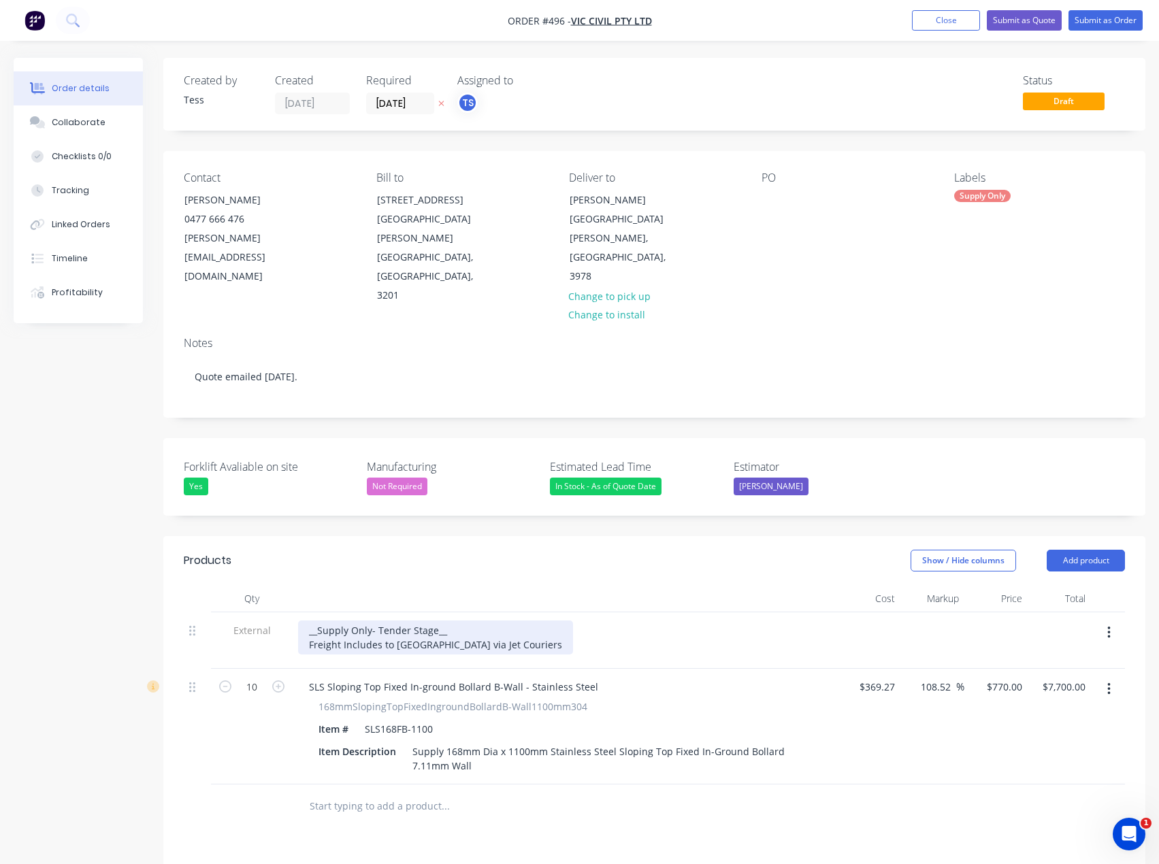
click at [486, 621] on div "__Supply Only- Tender Stage__ Freight Includes to [GEOGRAPHIC_DATA] via Jet Cou…" at bounding box center [435, 638] width 275 height 34
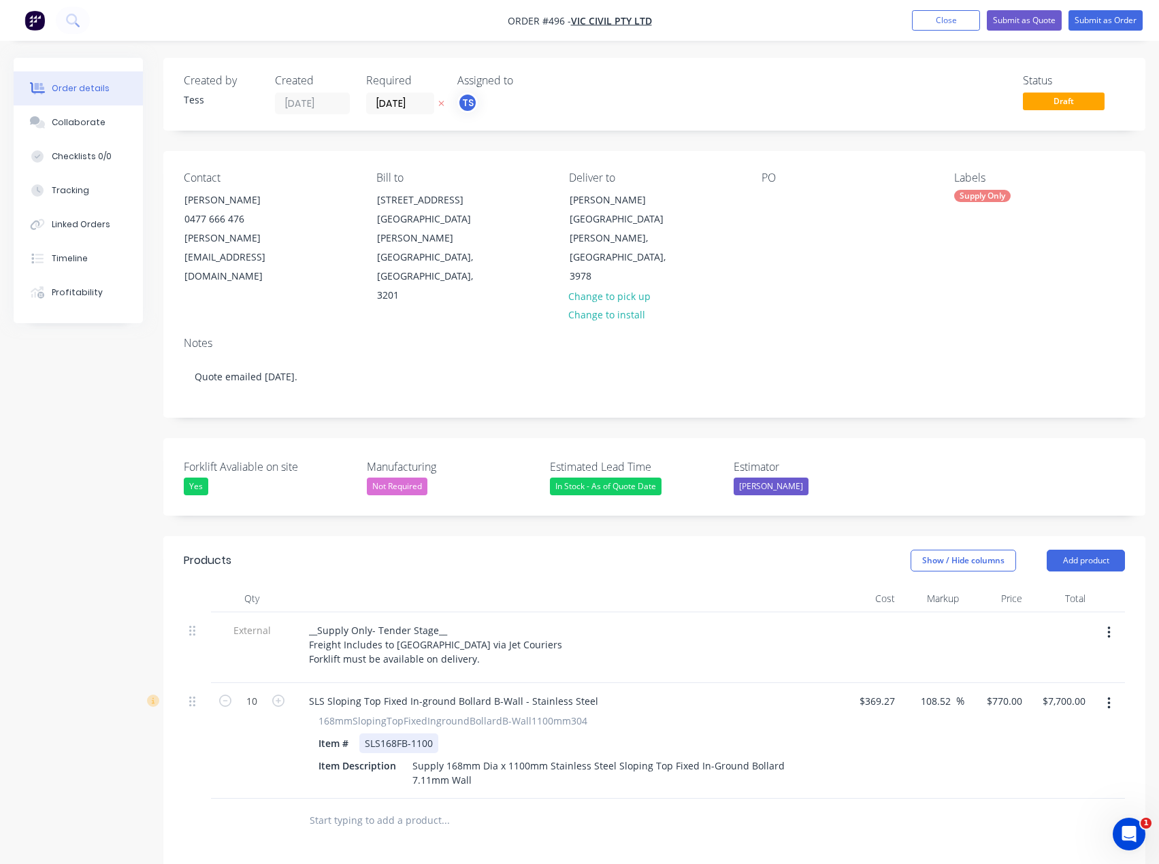
click at [543, 734] on div "Item # SLS168FB-1100" at bounding box center [562, 744] width 498 height 20
click at [543, 799] on div at bounding box center [538, 821] width 490 height 44
click at [478, 624] on div "__Supply Only- Tender Stage__ Freight Includes to [GEOGRAPHIC_DATA] via Jet Cou…" at bounding box center [435, 645] width 275 height 48
click at [1039, 17] on button "Submit as Quote" at bounding box center [1024, 20] width 75 height 20
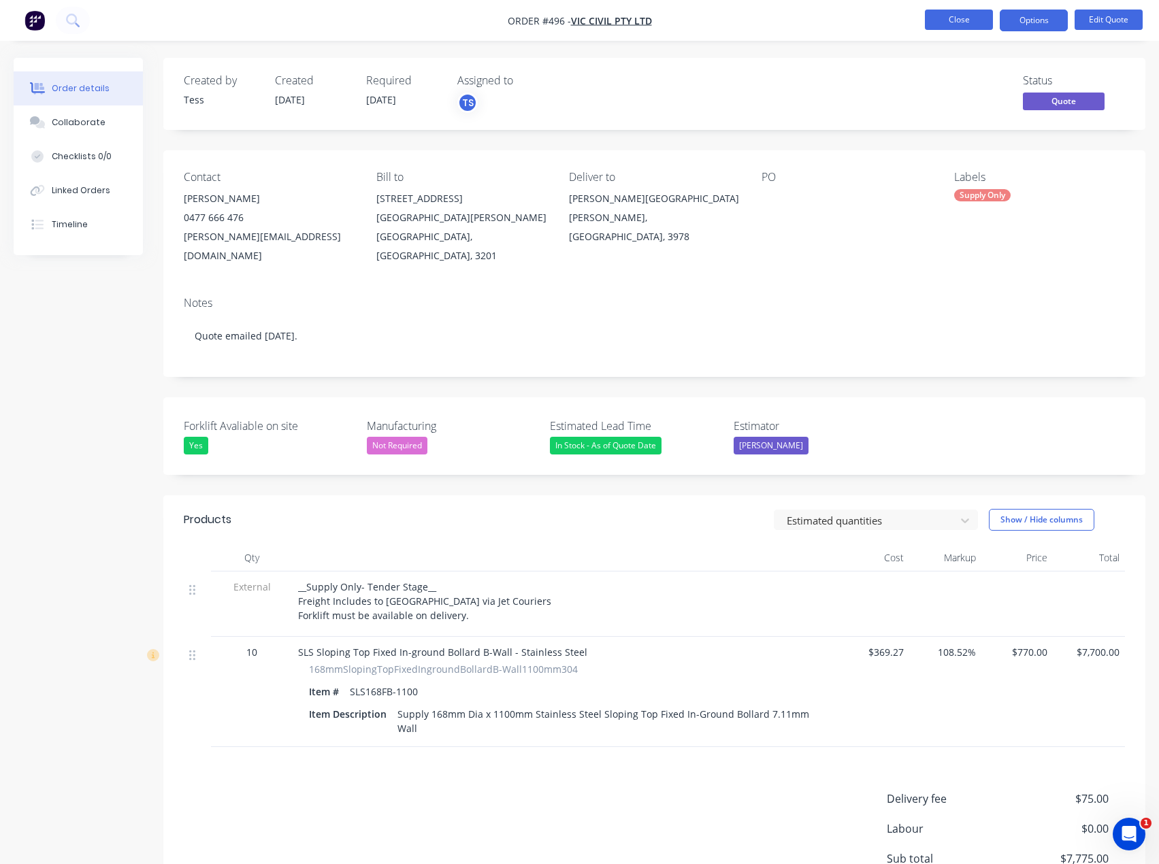
click at [959, 19] on button "Close" at bounding box center [959, 20] width 68 height 20
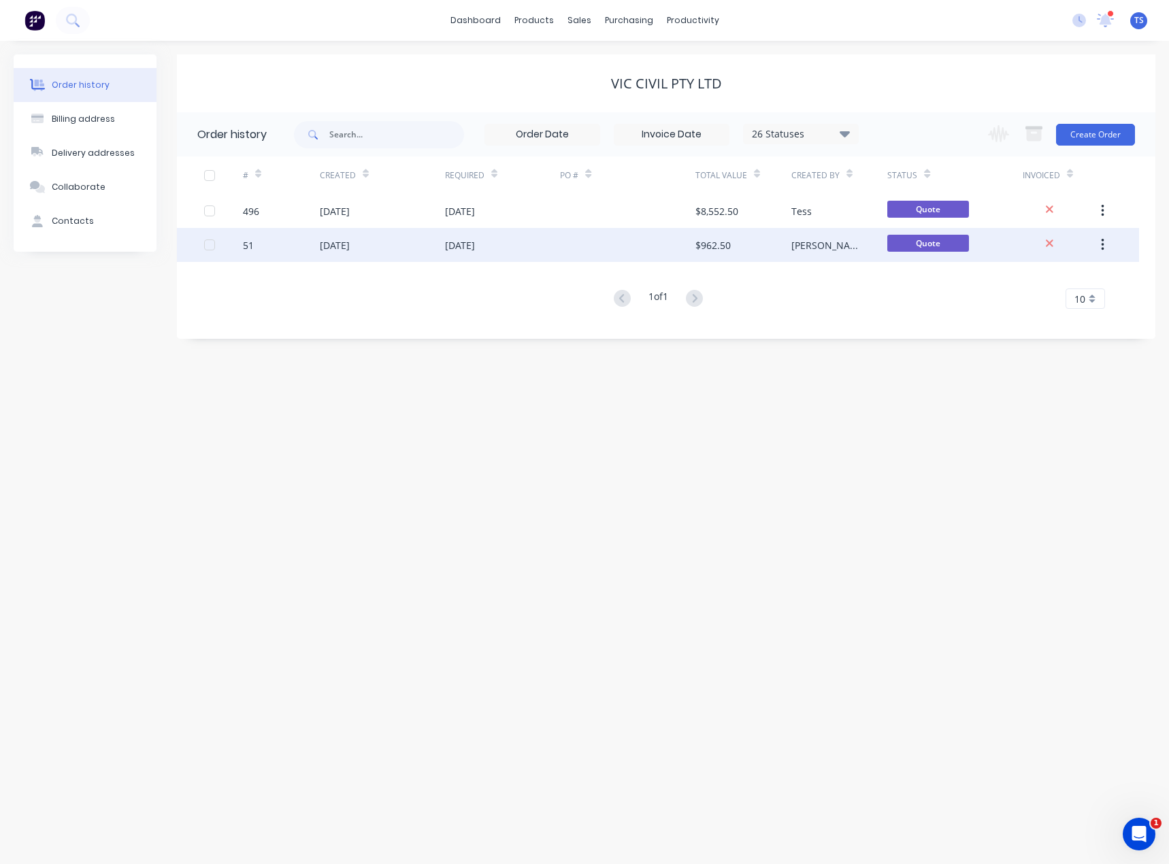
click at [475, 244] on div "[DATE]" at bounding box center [460, 245] width 30 height 14
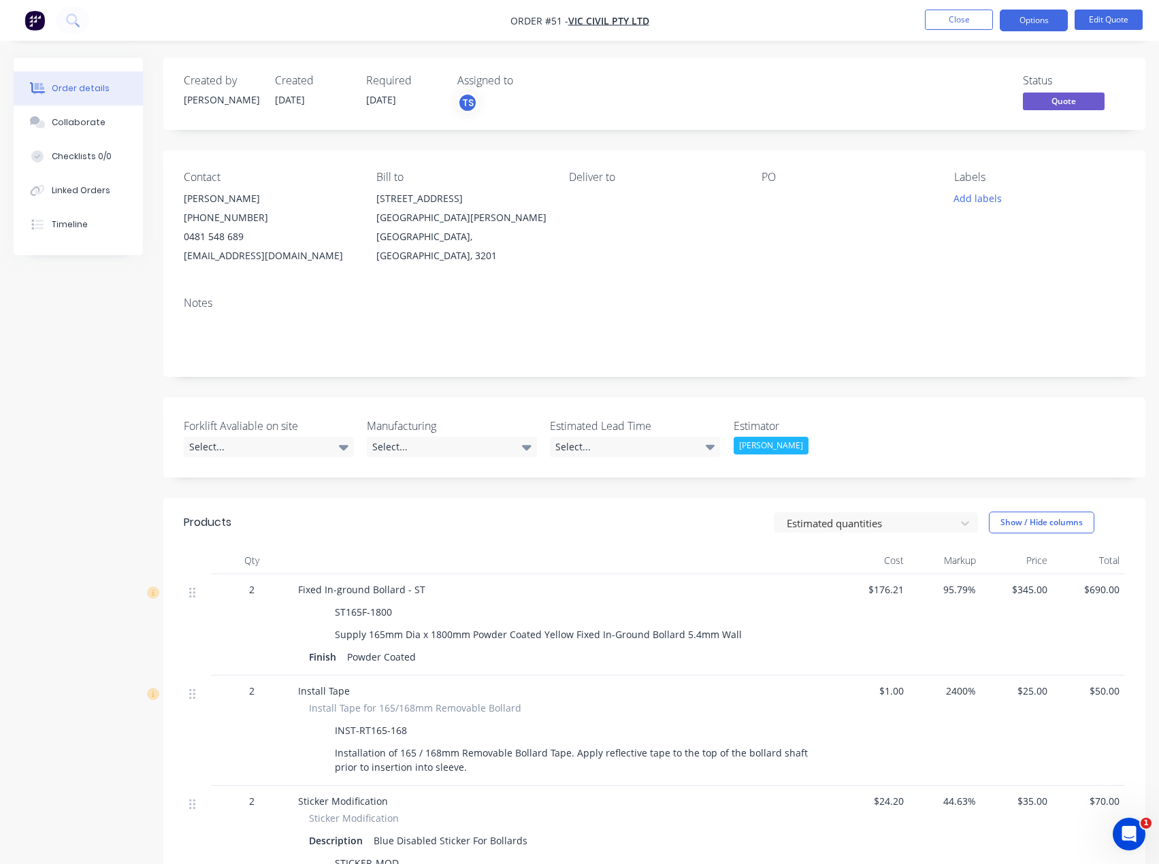
click at [769, 447] on div "[PERSON_NAME]" at bounding box center [771, 446] width 75 height 18
click at [827, 428] on label "Estimator" at bounding box center [819, 426] width 170 height 16
click at [978, 15] on button "Close" at bounding box center [959, 20] width 68 height 20
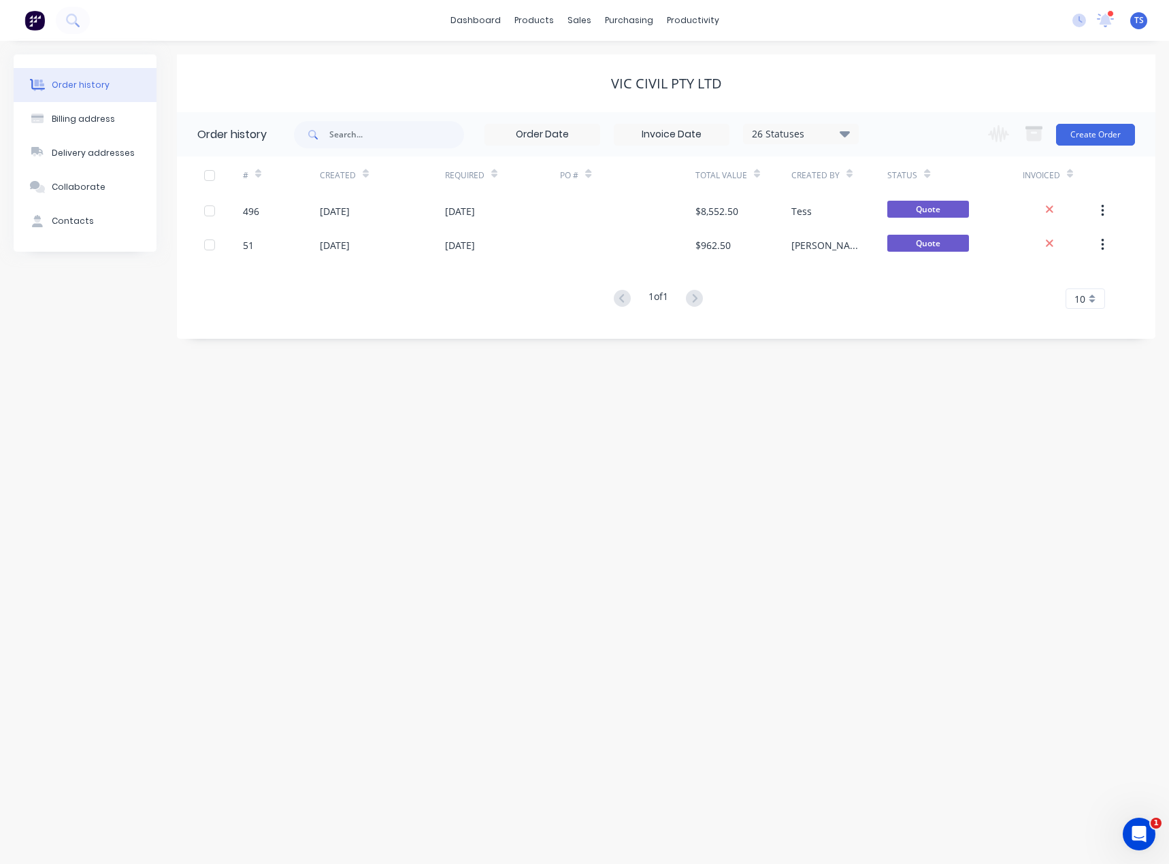
click at [856, 129] on div "26 Statuses" at bounding box center [801, 134] width 114 height 15
click at [809, 299] on div "All" at bounding box center [829, 298] width 170 height 27
click at [913, 291] on label at bounding box center [913, 291] width 0 height 0
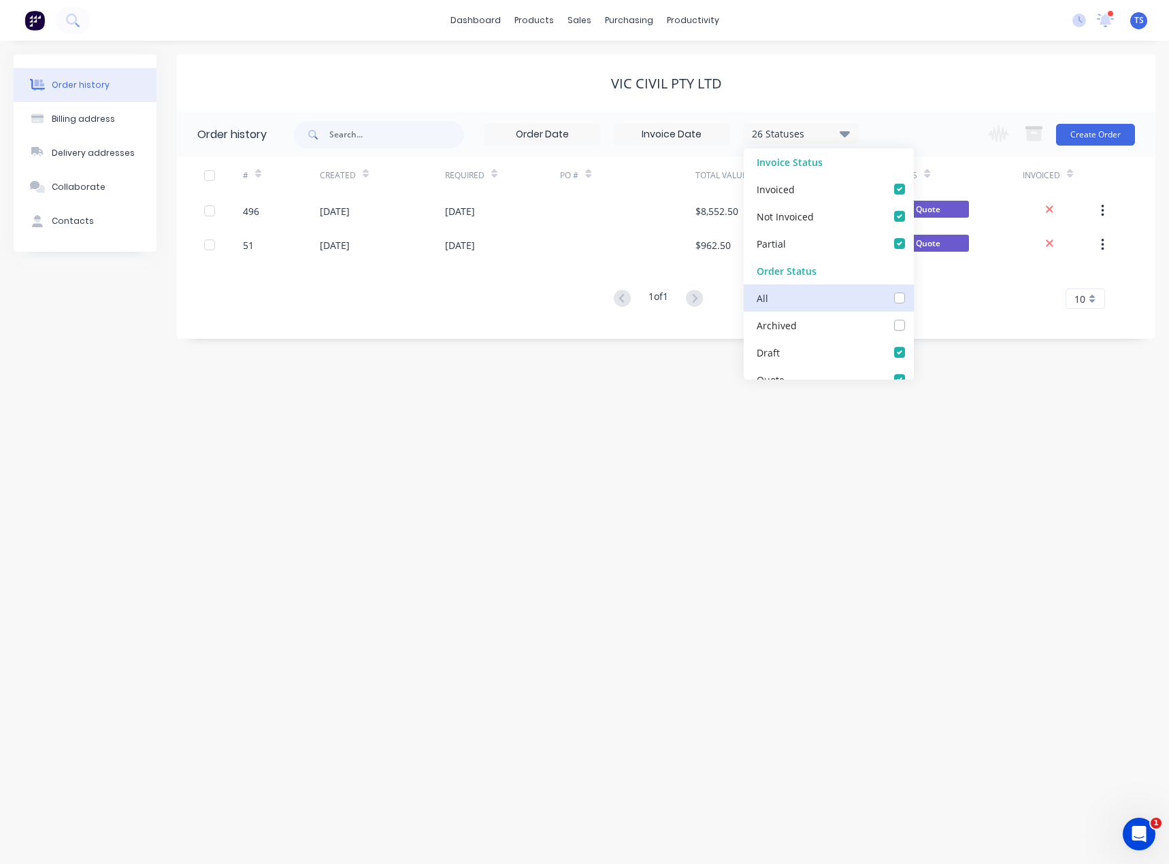
click at [913, 295] on input "checkbox" at bounding box center [918, 297] width 11 height 13
checkbox input "true"
click at [741, 393] on div "Order history Billing address Delivery addresses Collaborate Contacts Vic Civil…" at bounding box center [584, 453] width 1169 height 824
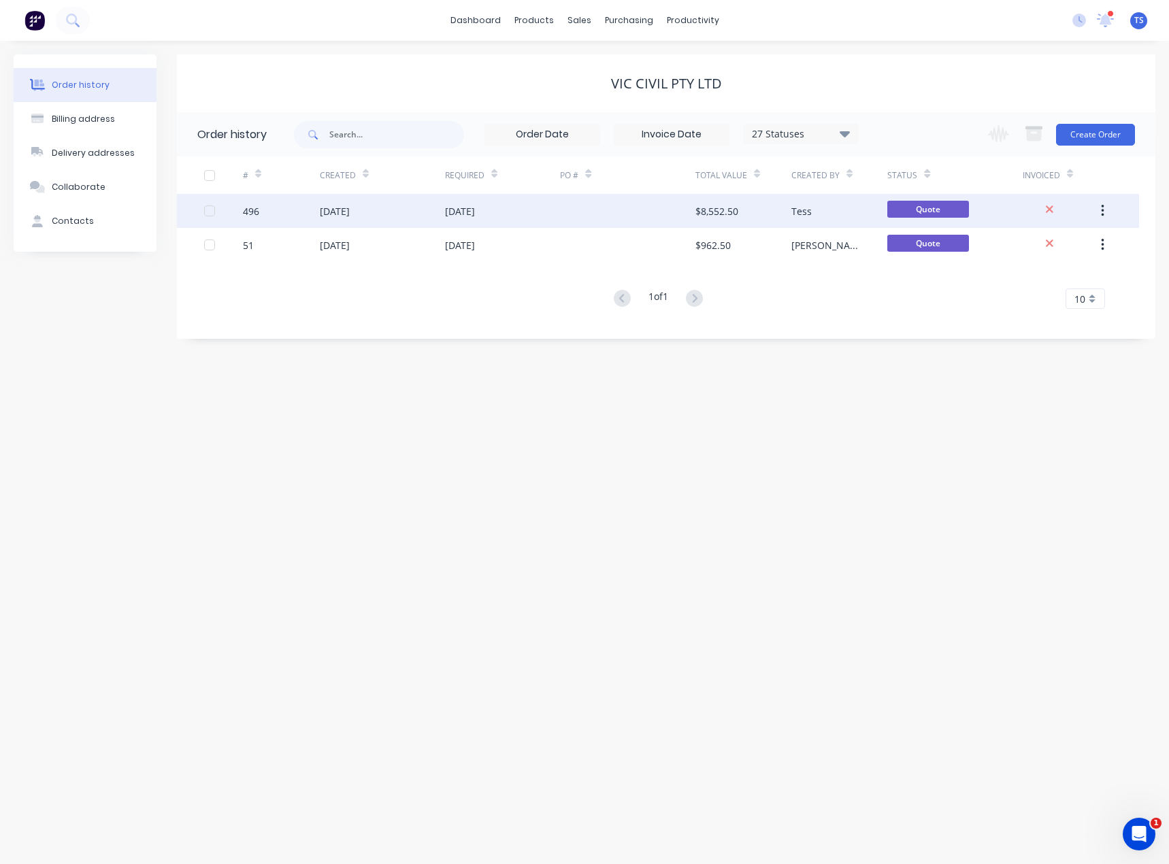
click at [475, 215] on div "[DATE]" at bounding box center [460, 211] width 30 height 14
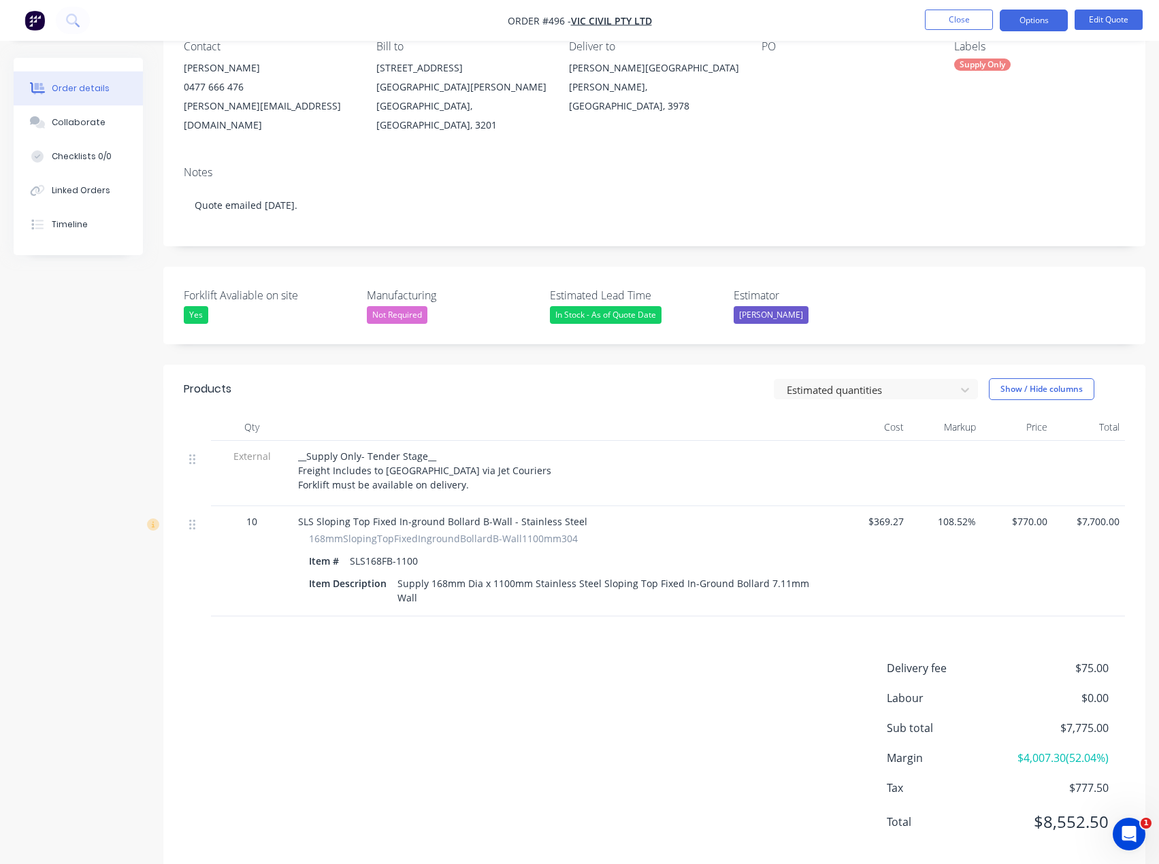
scroll to position [136, 0]
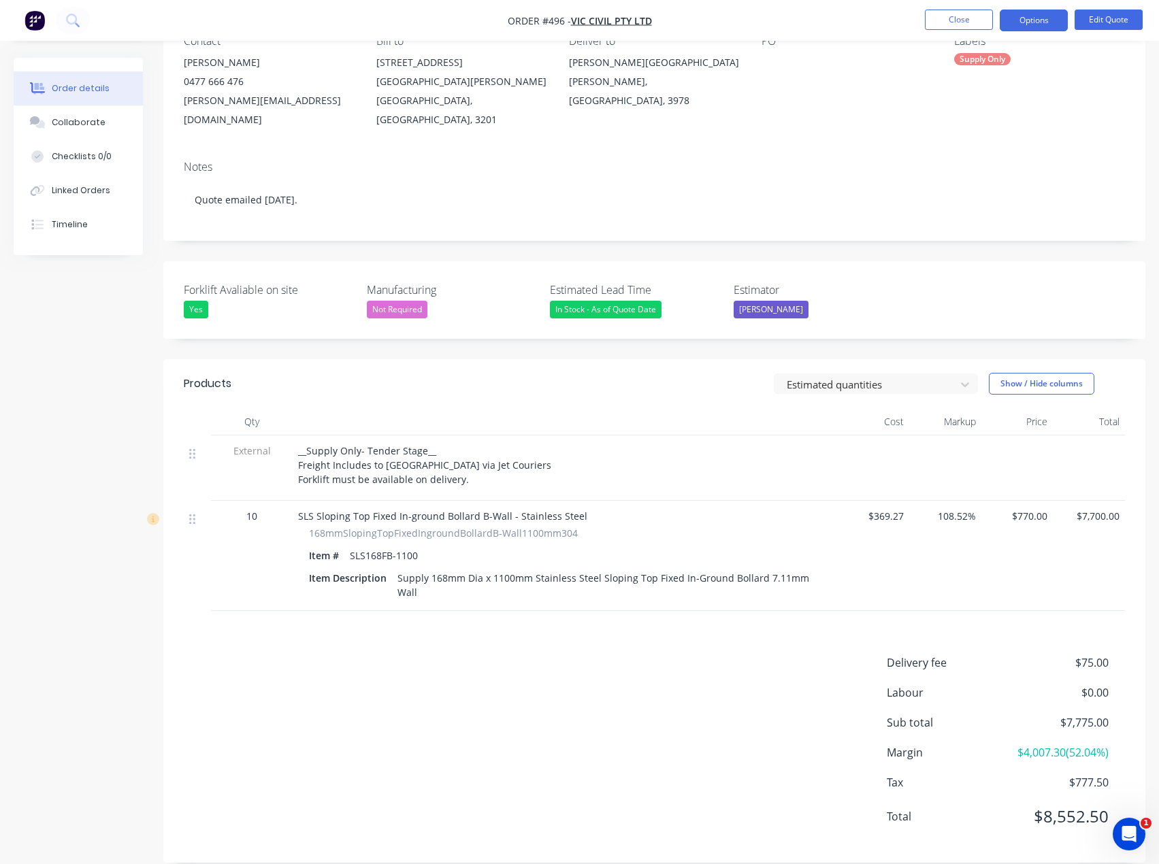
click at [1029, 509] on span "$770.00" at bounding box center [1017, 516] width 61 height 14
click at [1110, 22] on button "Edit Quote" at bounding box center [1109, 20] width 68 height 20
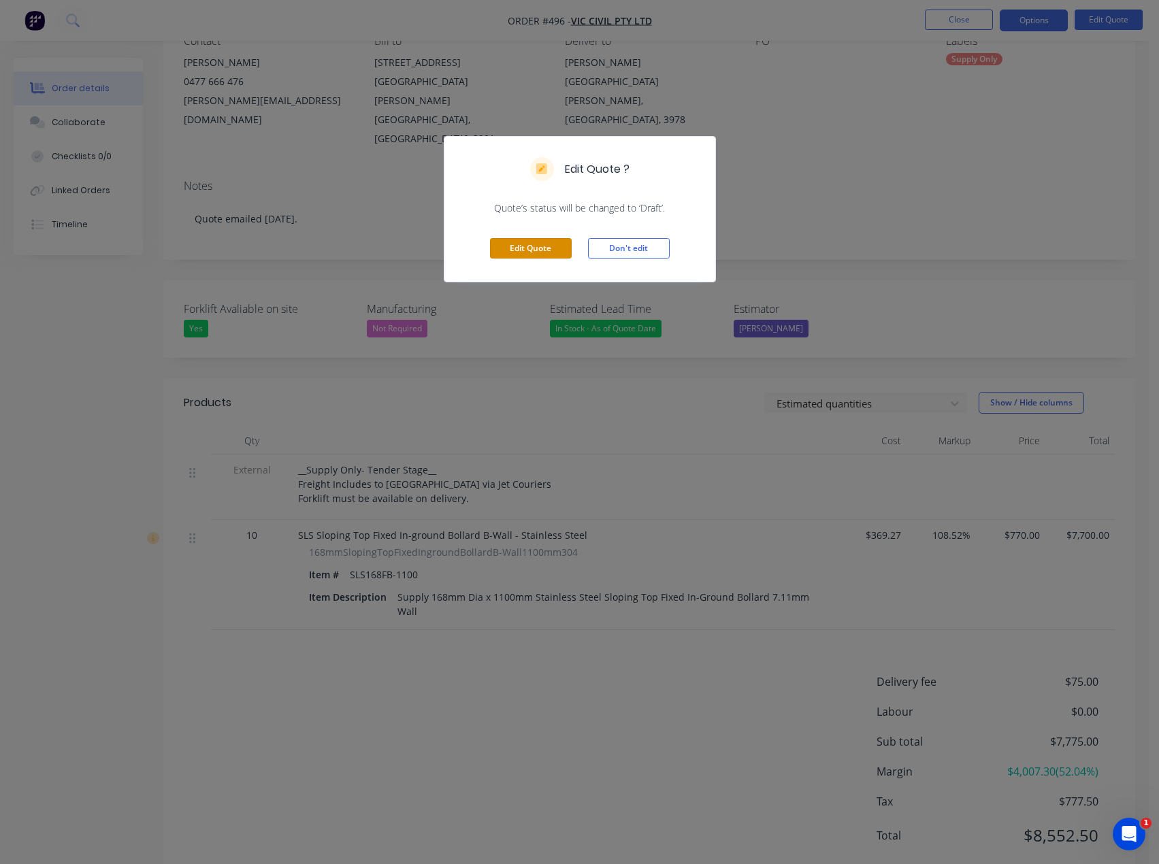
drag, startPoint x: 511, startPoint y: 249, endPoint x: 747, endPoint y: 235, distance: 237.3
click at [511, 249] on button "Edit Quote" at bounding box center [531, 248] width 82 height 20
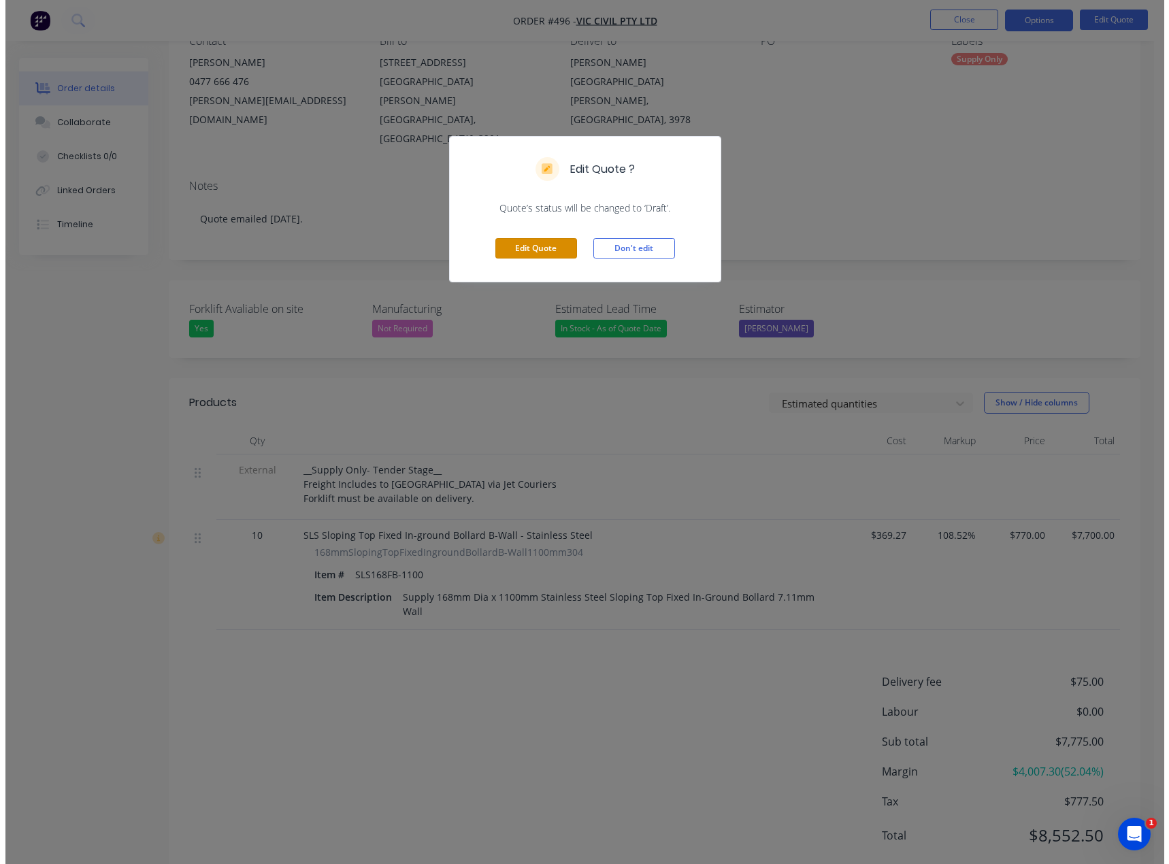
scroll to position [0, 0]
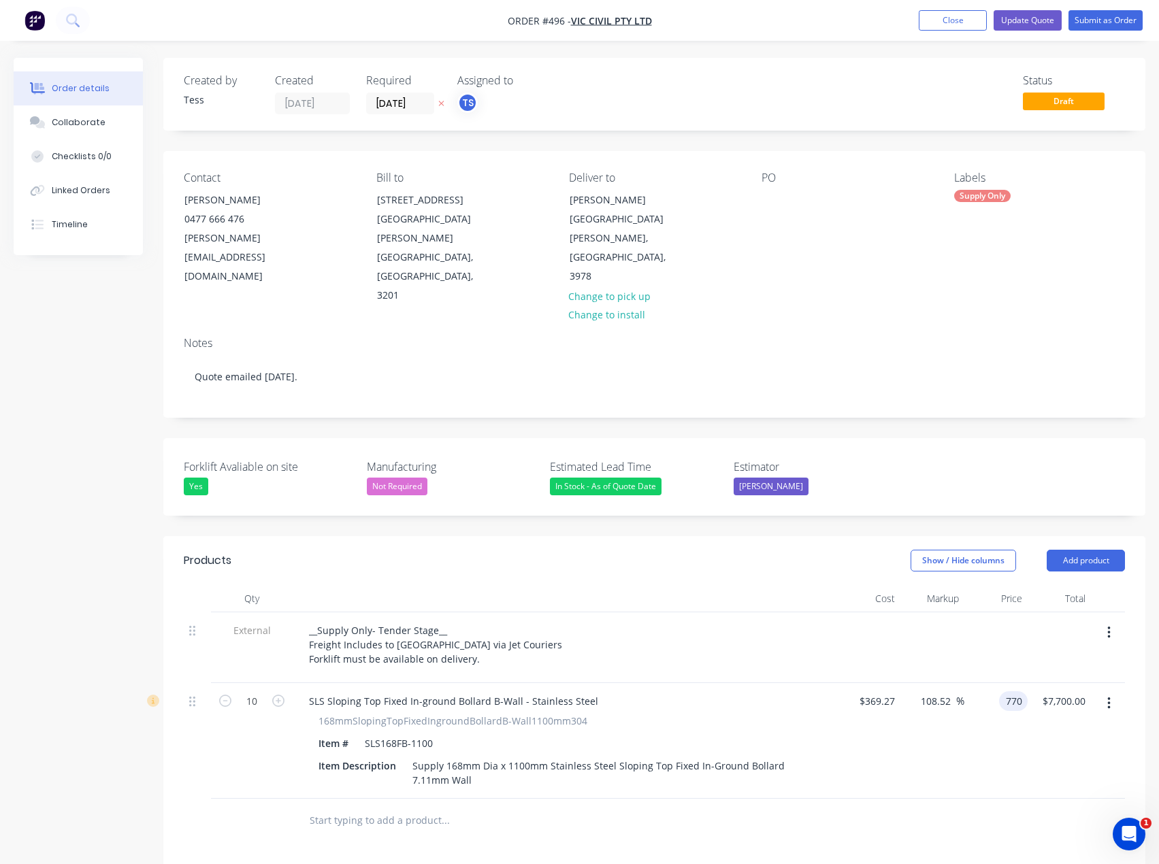
click at [999, 692] on div "770 770" at bounding box center [1013, 702] width 29 height 20
type input "780"
type input "111.23"
type input "$780.00"
type input "$7,800.00"
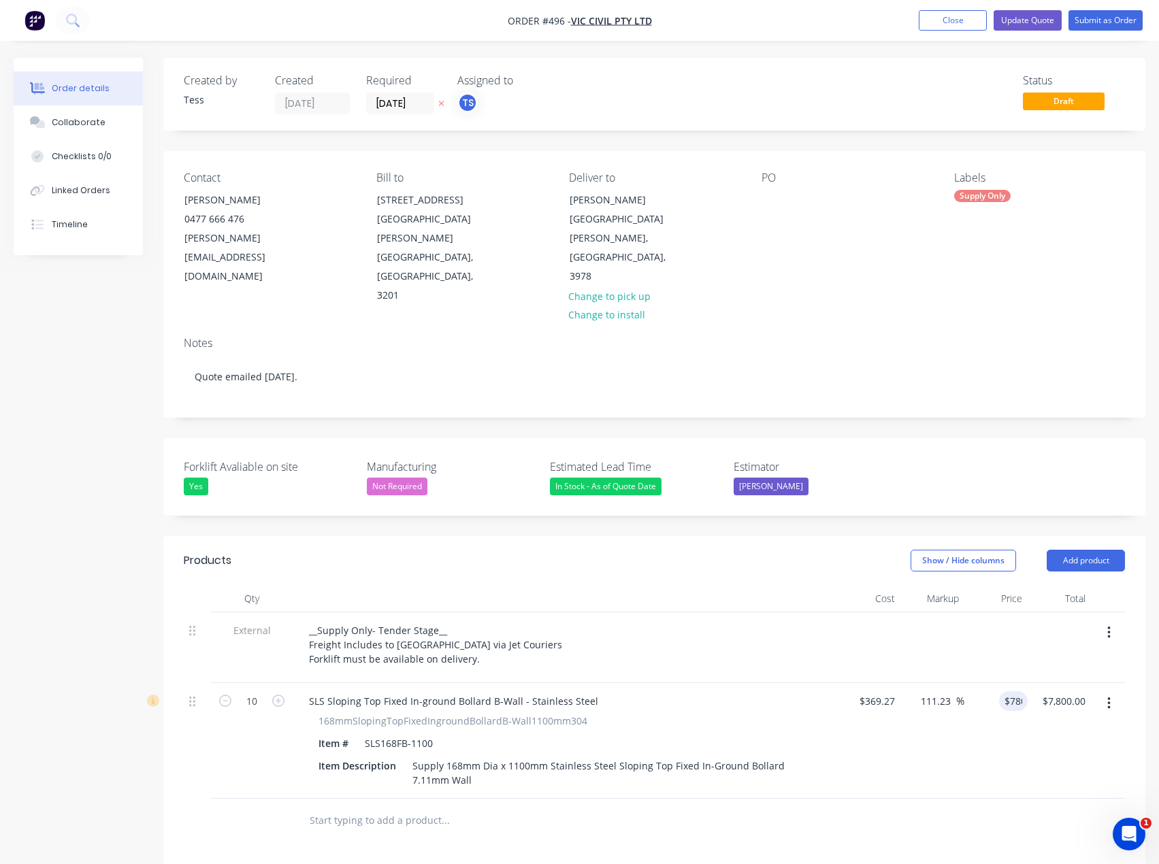
click at [688, 820] on div "Products Show / Hide columns Add product Qty Cost Markup Price Total External _…" at bounding box center [654, 849] width 982 height 627
click at [476, 621] on div "__Supply Only- Tender Stage__ Freight Includes to [GEOGRAPHIC_DATA] via Jet Cou…" at bounding box center [435, 645] width 275 height 48
click at [1034, 18] on button "Update Quote" at bounding box center [1028, 20] width 68 height 20
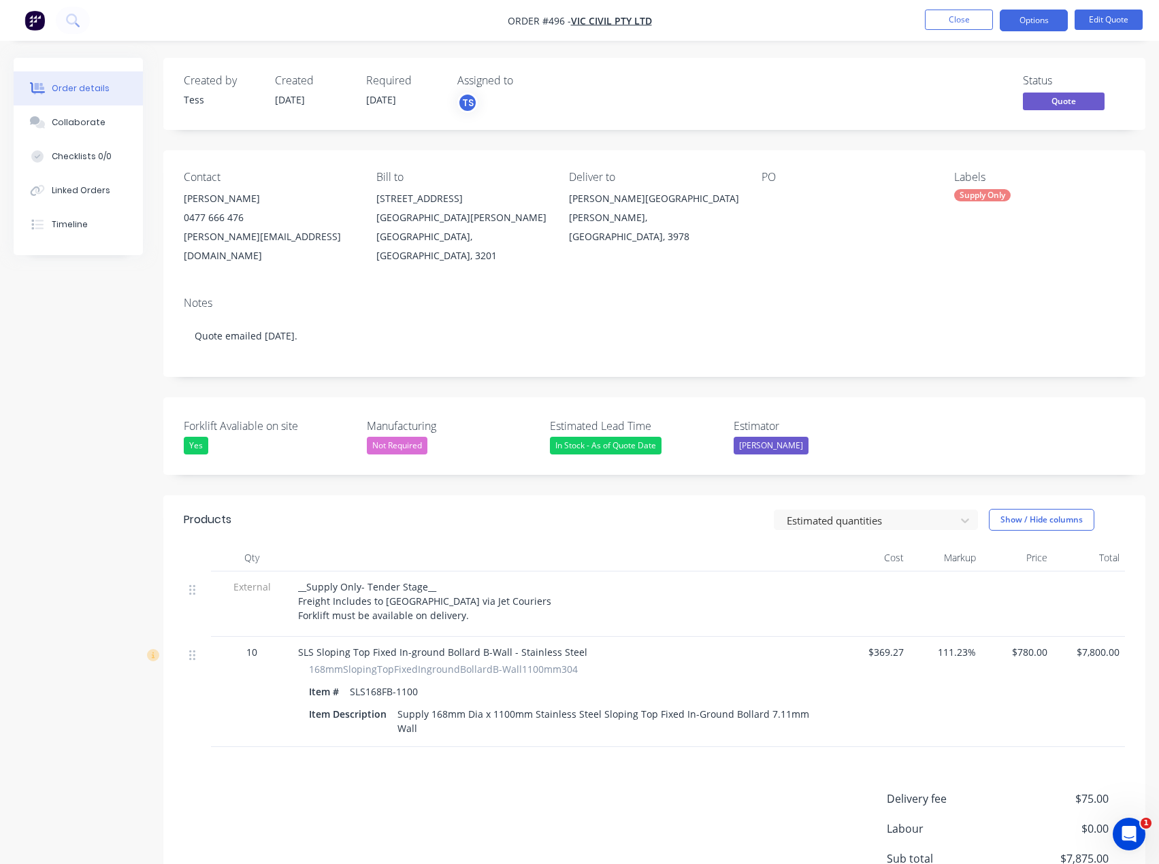
click at [773, 196] on div at bounding box center [847, 198] width 170 height 19
click at [1099, 18] on button "Edit Quote" at bounding box center [1109, 20] width 68 height 20
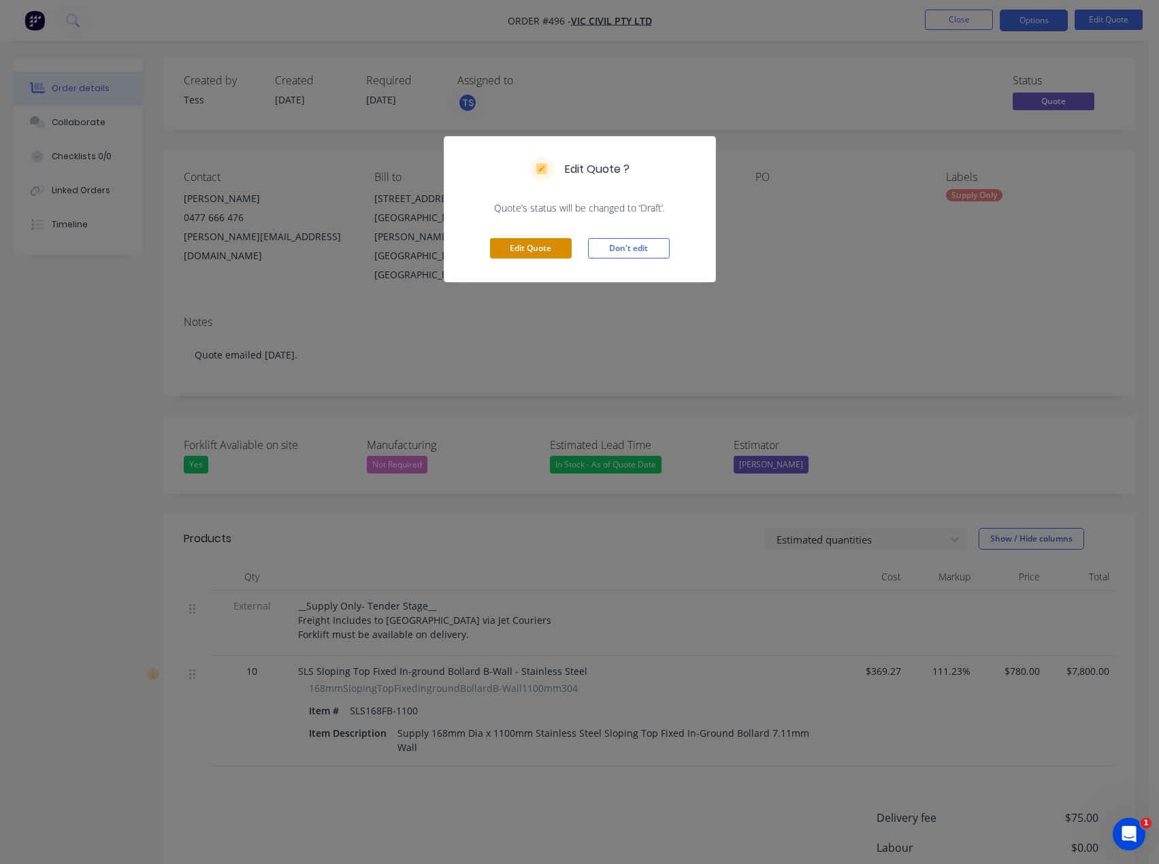
click at [531, 249] on button "Edit Quote" at bounding box center [531, 248] width 82 height 20
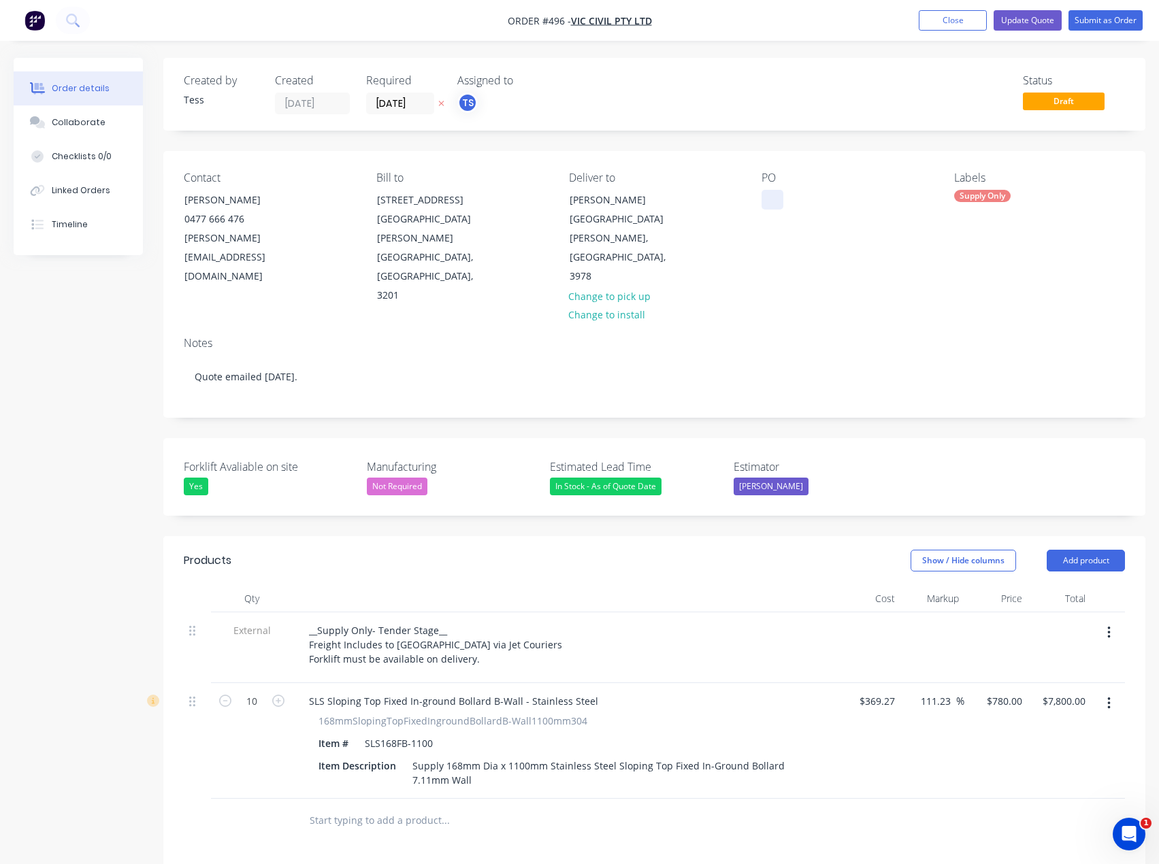
click at [777, 203] on div at bounding box center [773, 200] width 22 height 20
click at [863, 266] on div "PO 10no SLS168FB-1100" at bounding box center [847, 239] width 171 height 134
click at [1023, 25] on button "Update Quote" at bounding box center [1028, 20] width 68 height 20
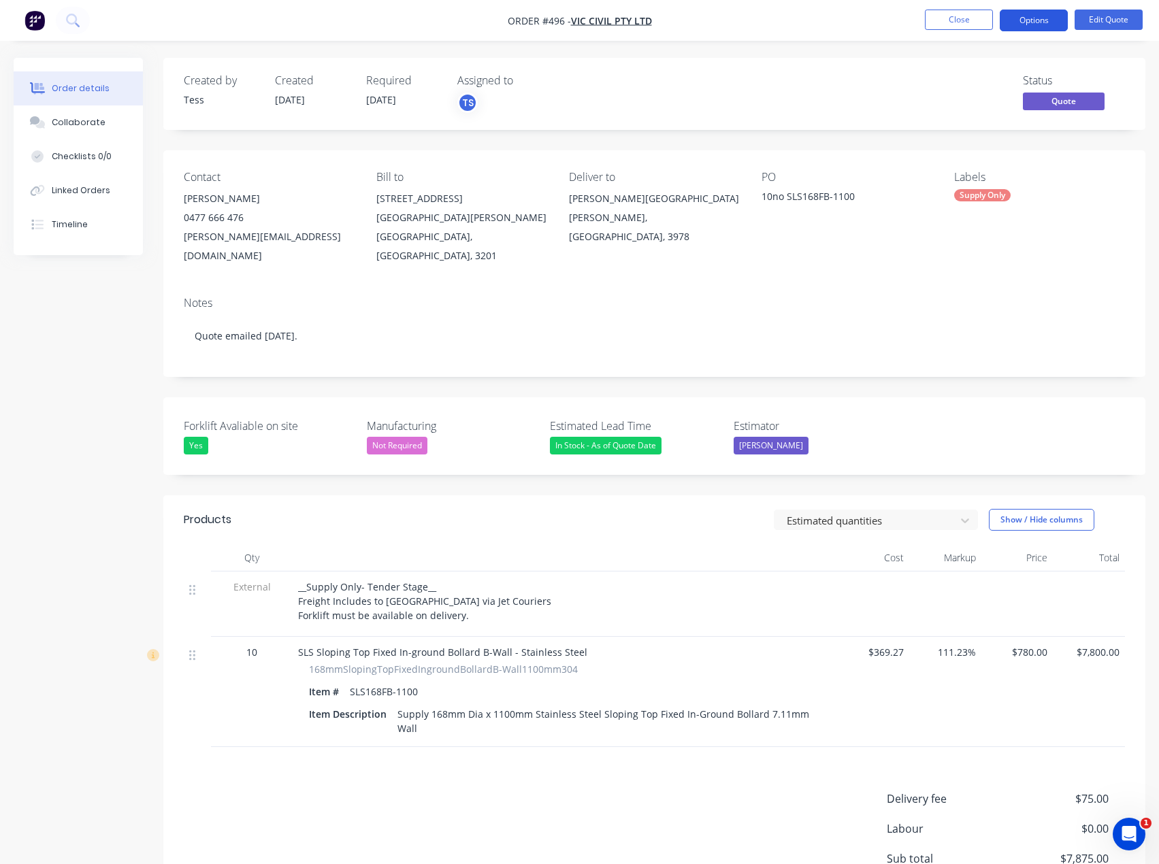
click at [1053, 19] on button "Options" at bounding box center [1034, 21] width 68 height 22
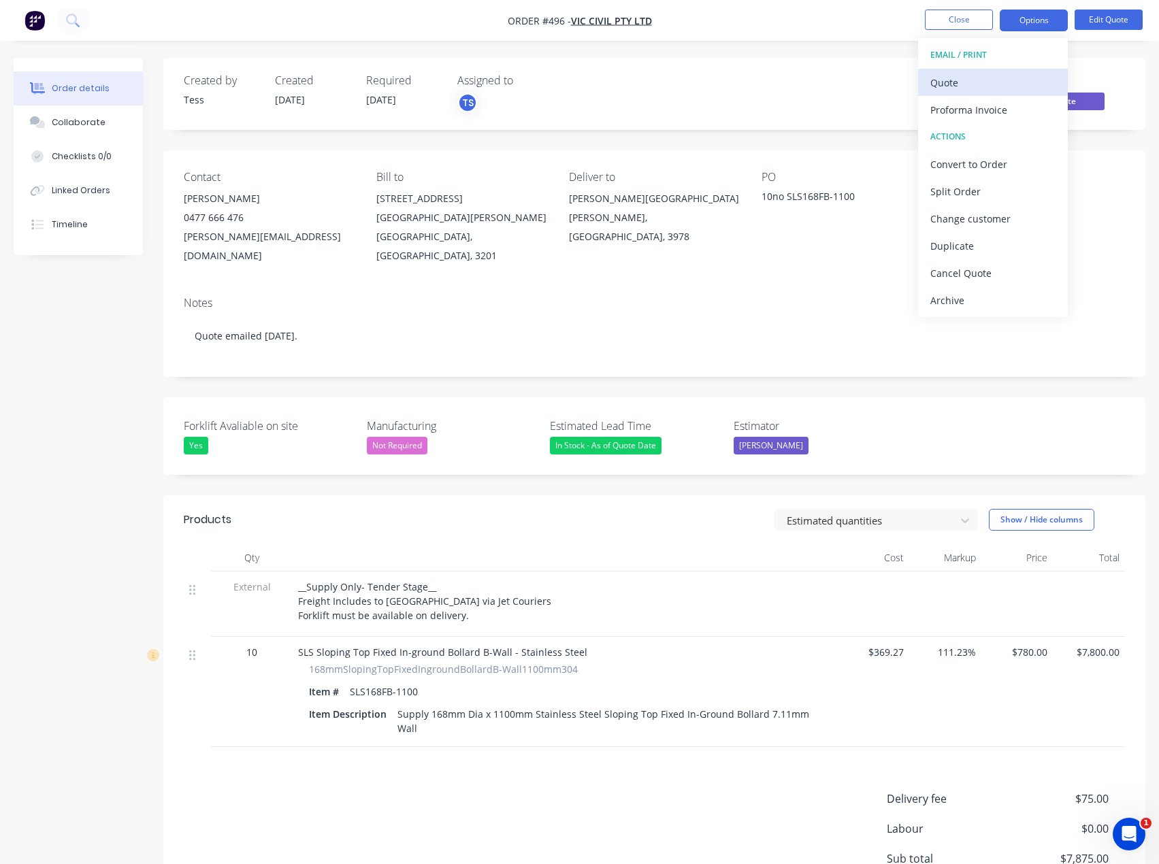
click at [962, 78] on div "Quote" at bounding box center [993, 83] width 125 height 20
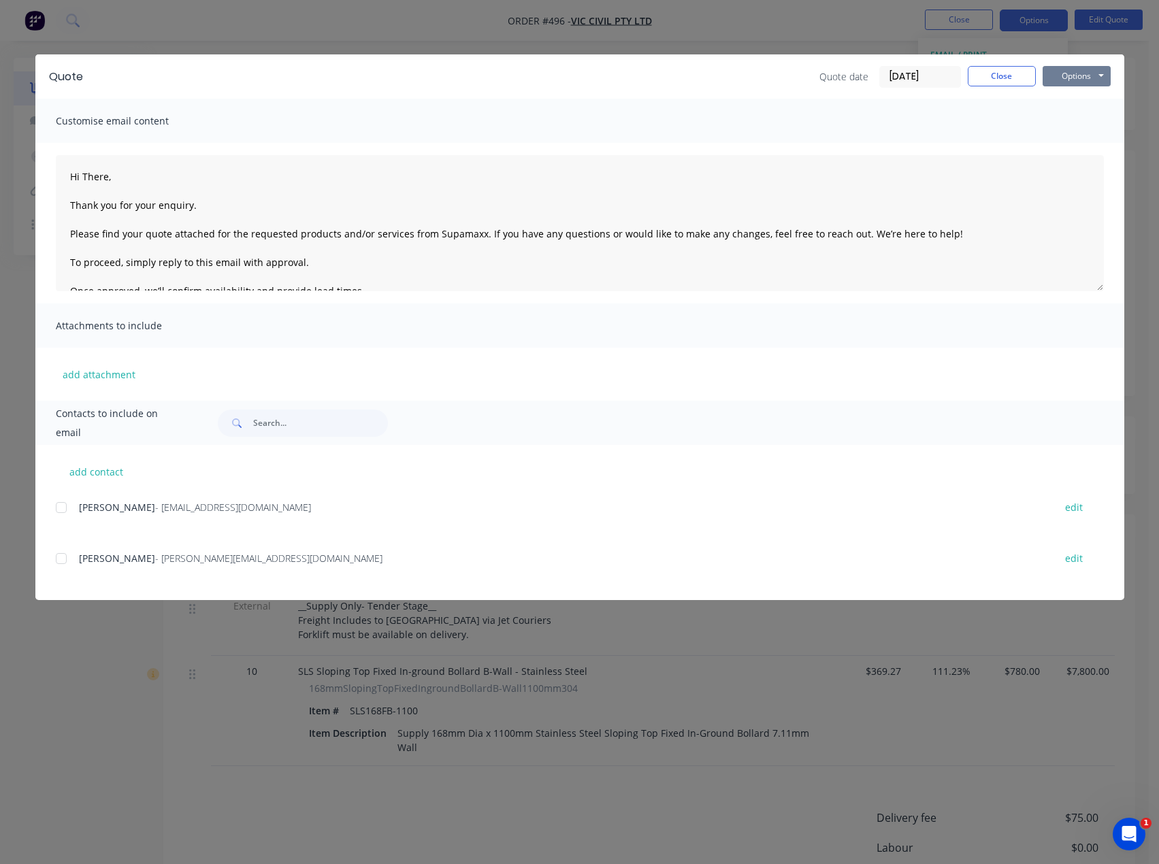
click at [1095, 80] on button "Options" at bounding box center [1077, 76] width 68 height 20
click at [1066, 107] on button "Preview" at bounding box center [1086, 100] width 87 height 22
click at [1074, 76] on button "Options" at bounding box center [1077, 76] width 68 height 20
click at [1058, 101] on button "Preview" at bounding box center [1086, 100] width 87 height 22
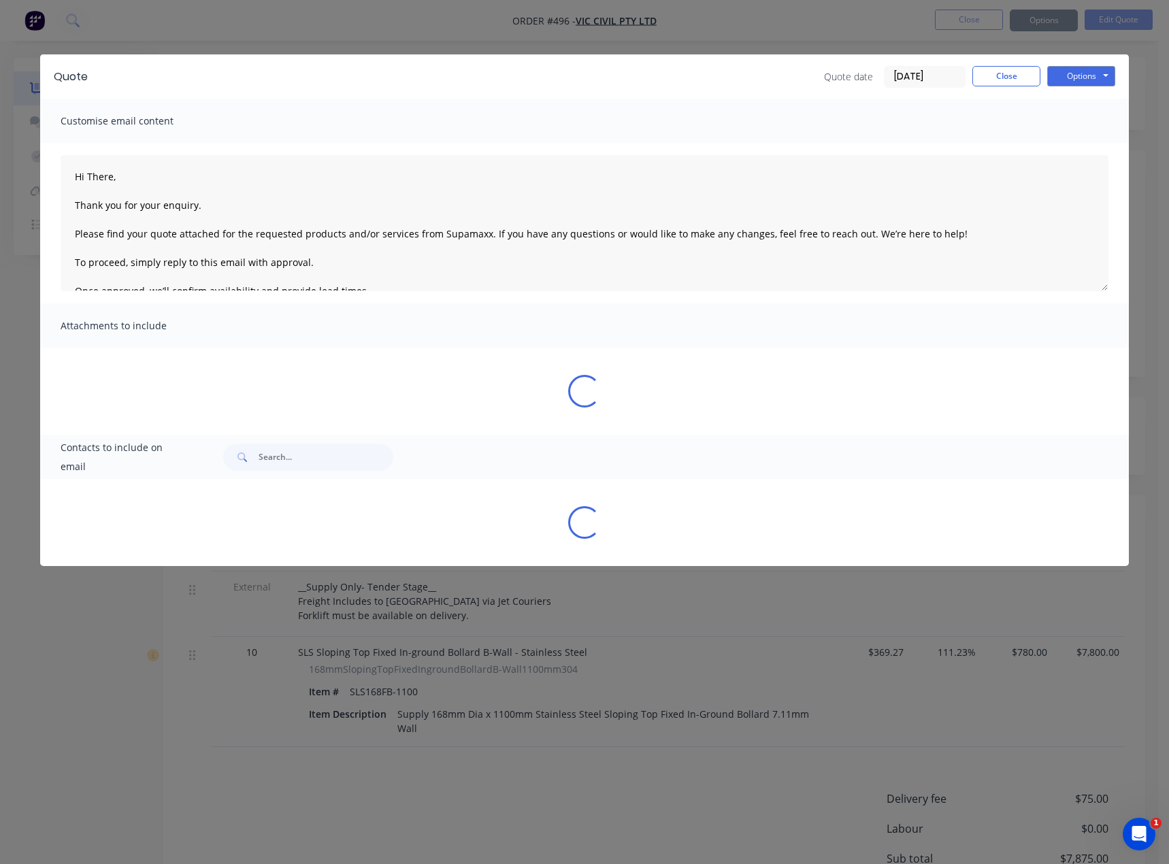
type textarea "Hi There, Thank you for your enquiry. Please find your quote attached for the r…"
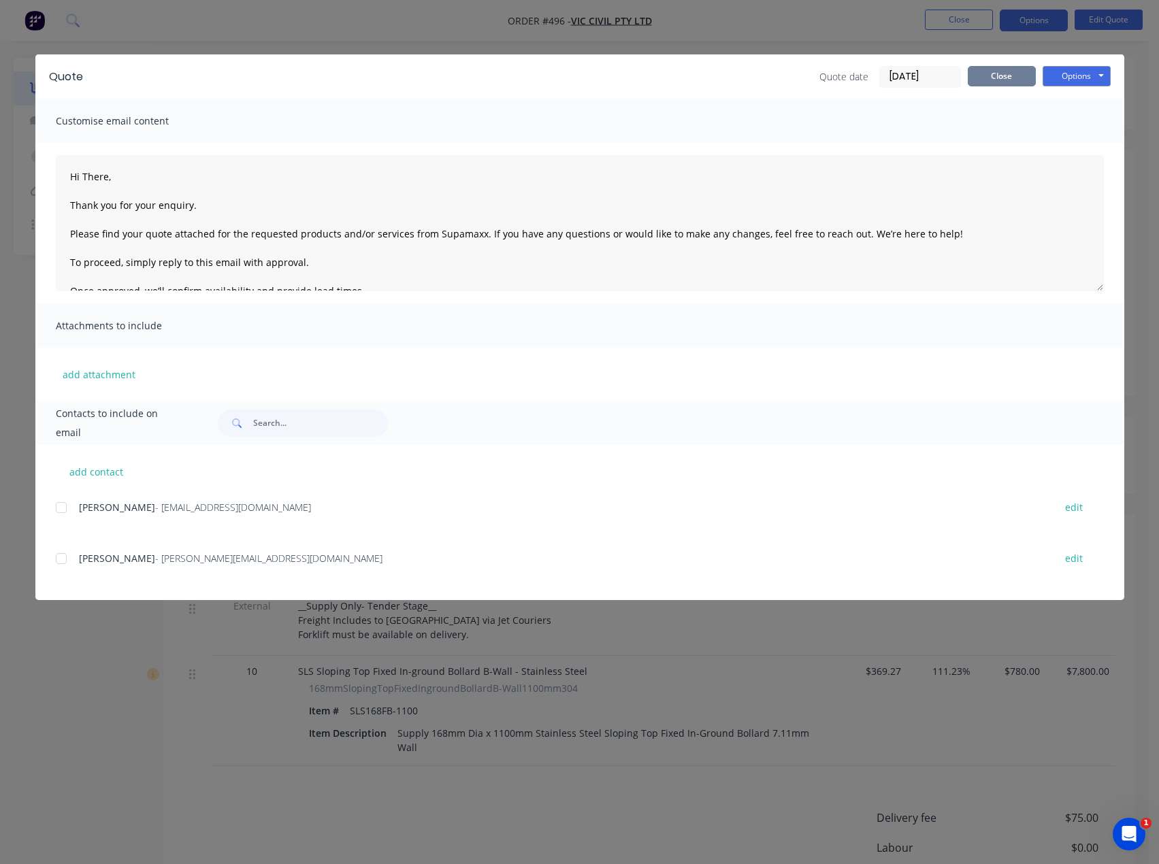
click at [994, 73] on button "Close" at bounding box center [1002, 76] width 68 height 20
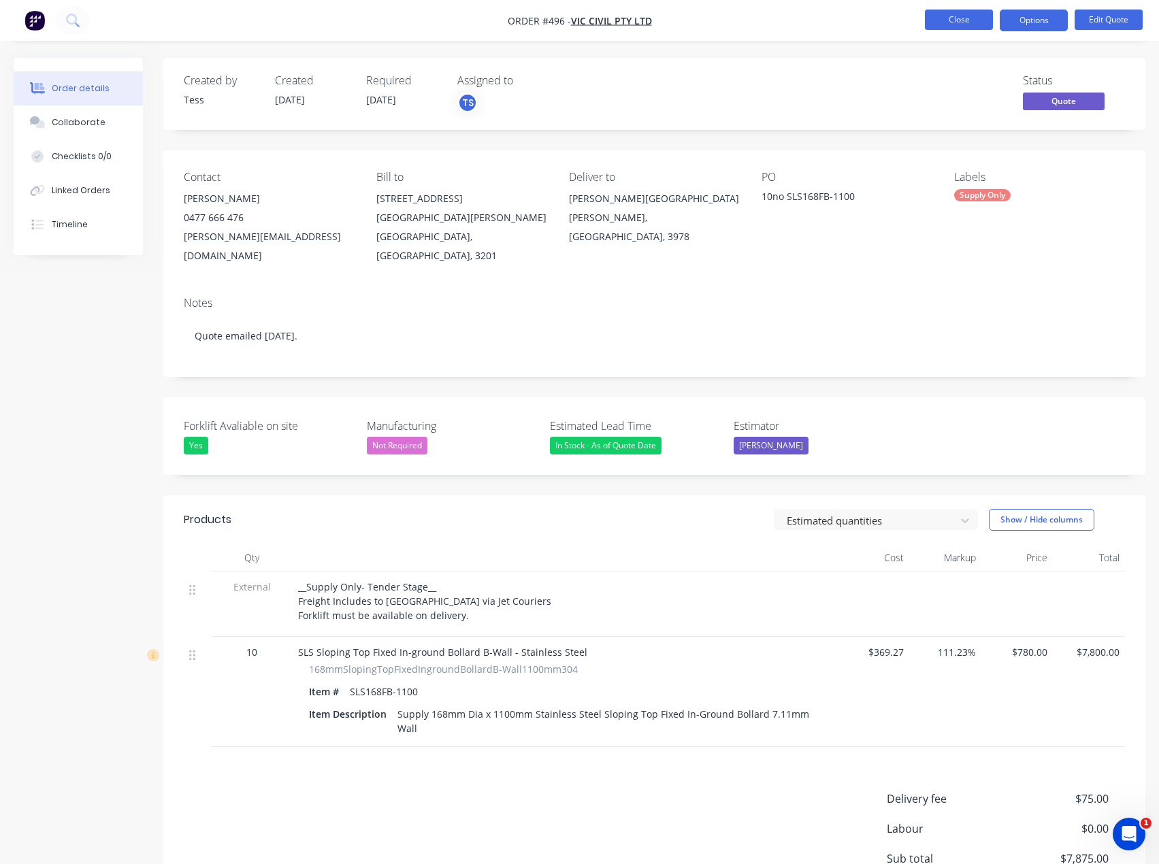
click at [956, 16] on button "Close" at bounding box center [959, 20] width 68 height 20
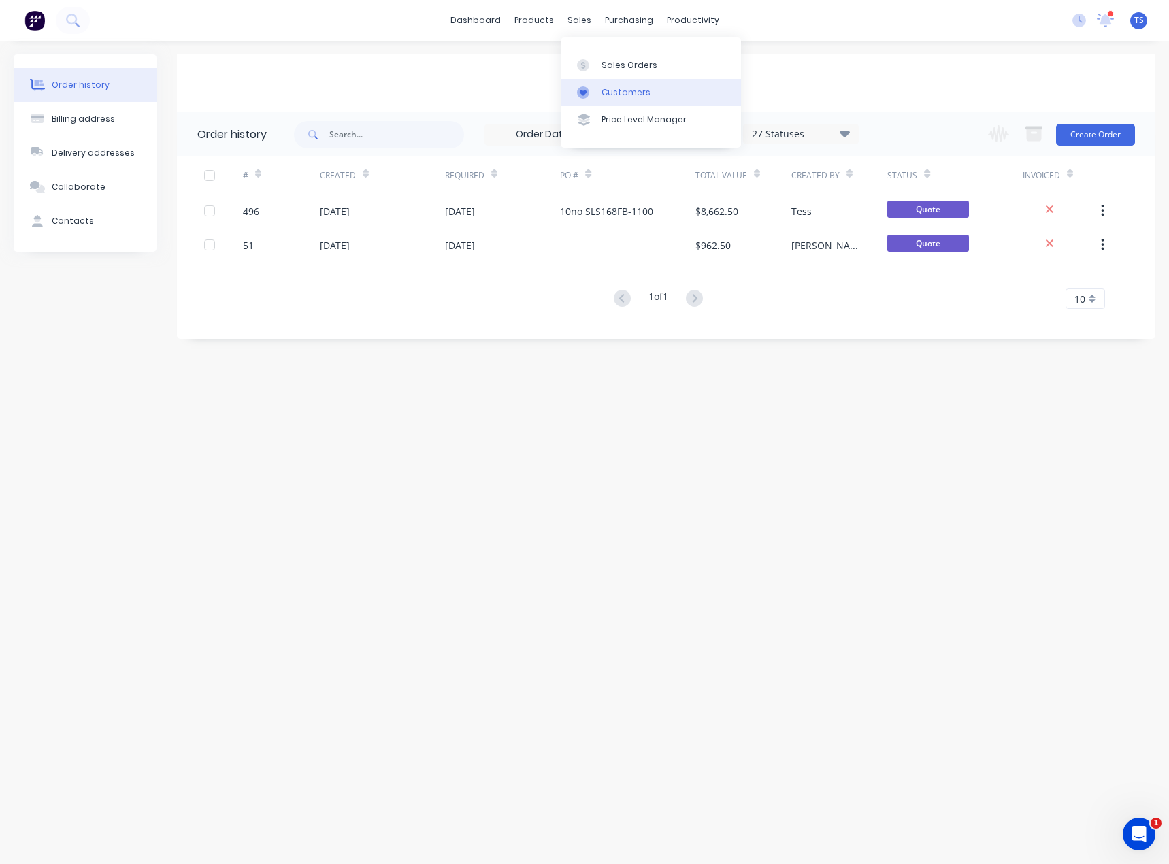
click at [606, 90] on div "Customers" at bounding box center [626, 92] width 49 height 12
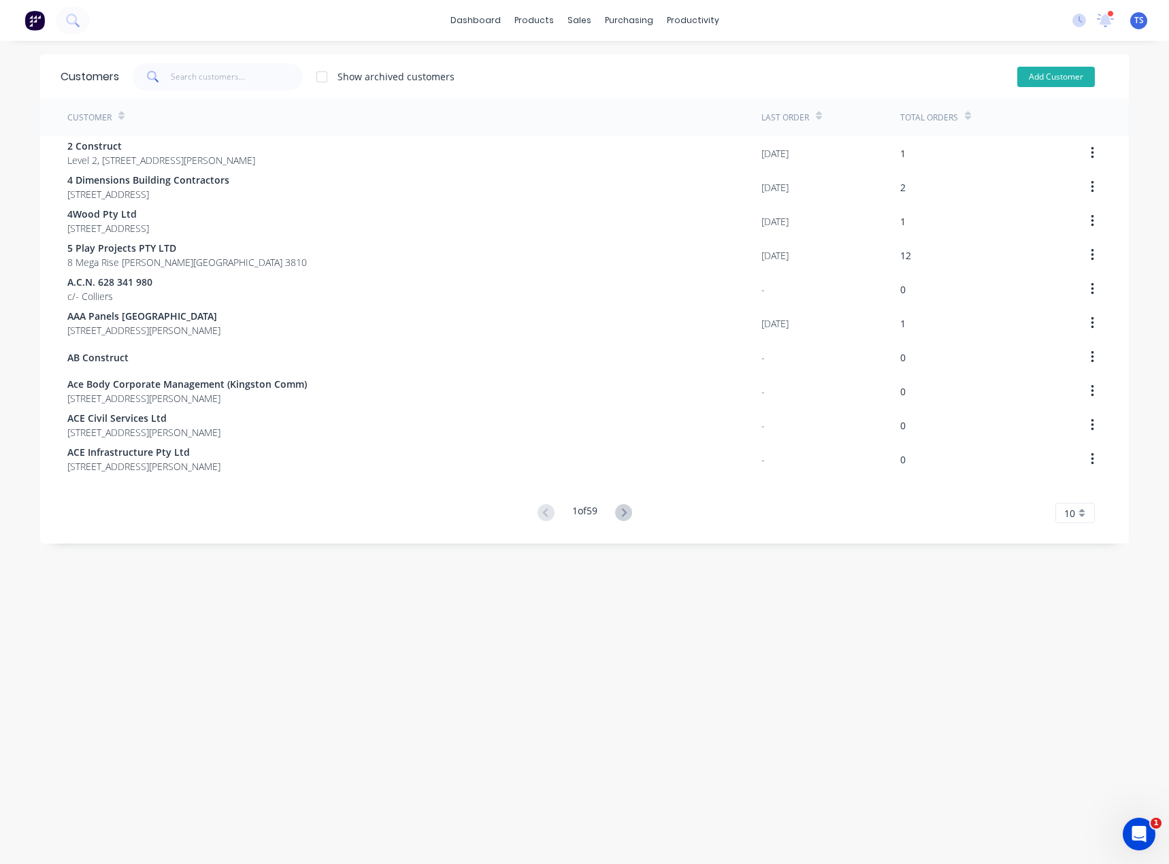
click at [1045, 76] on button "Add Customer" at bounding box center [1057, 77] width 78 height 20
select select "AU"
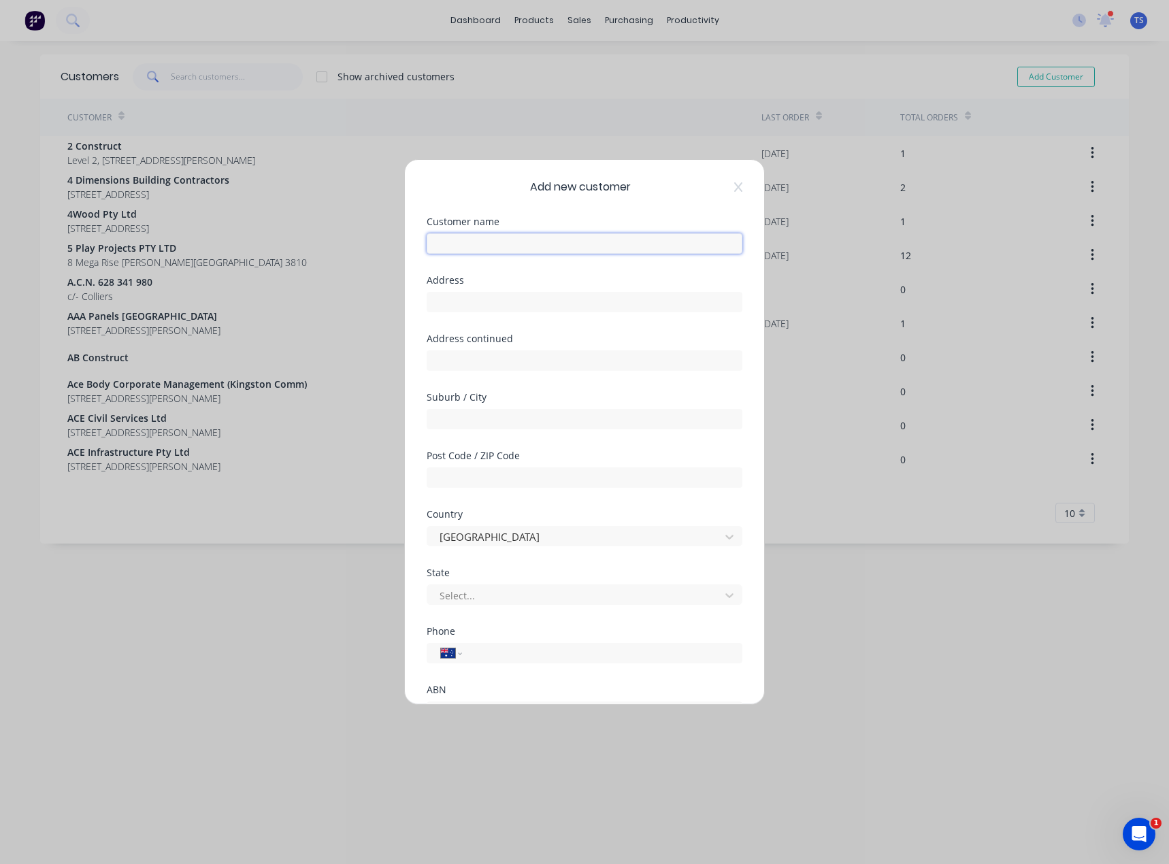
paste input "North Construction & Building Pty Ltd"
type input "North Construction & Building Pty Ltd"
click at [453, 306] on input "text" at bounding box center [585, 302] width 316 height 20
paste input "[STREET_ADDRESS][PERSON_NAME]"
type input "[STREET_ADDRESS][PERSON_NAME]"
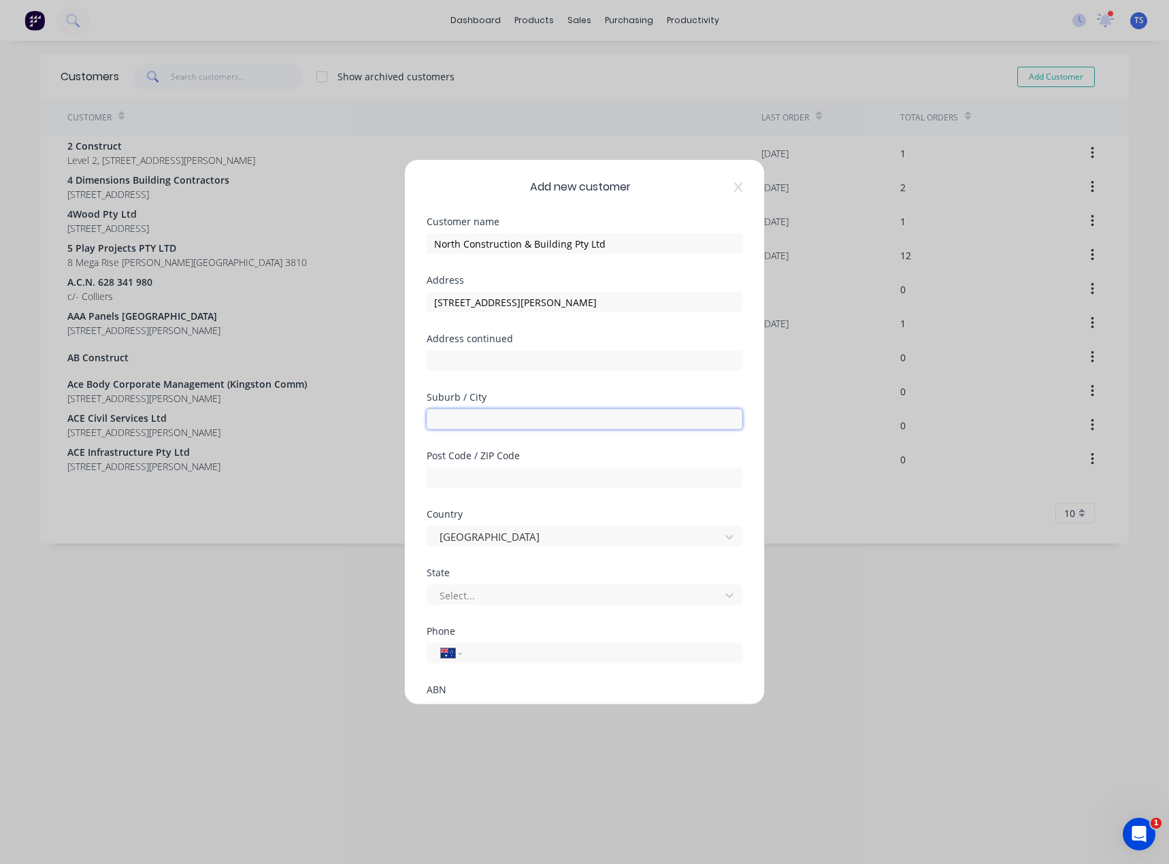
click at [463, 417] on input "text" at bounding box center [585, 419] width 316 height 20
paste input "[STREET_ADDRESS][PERSON_NAME]"
drag, startPoint x: 497, startPoint y: 419, endPoint x: 419, endPoint y: 426, distance: 78.6
click at [419, 426] on div "Add new customer Customer name North Construction & Building Pty Ltd Address [S…" at bounding box center [584, 432] width 359 height 545
click at [440, 419] on input "[GEOGRAPHIC_DATA] 2259" at bounding box center [585, 419] width 316 height 20
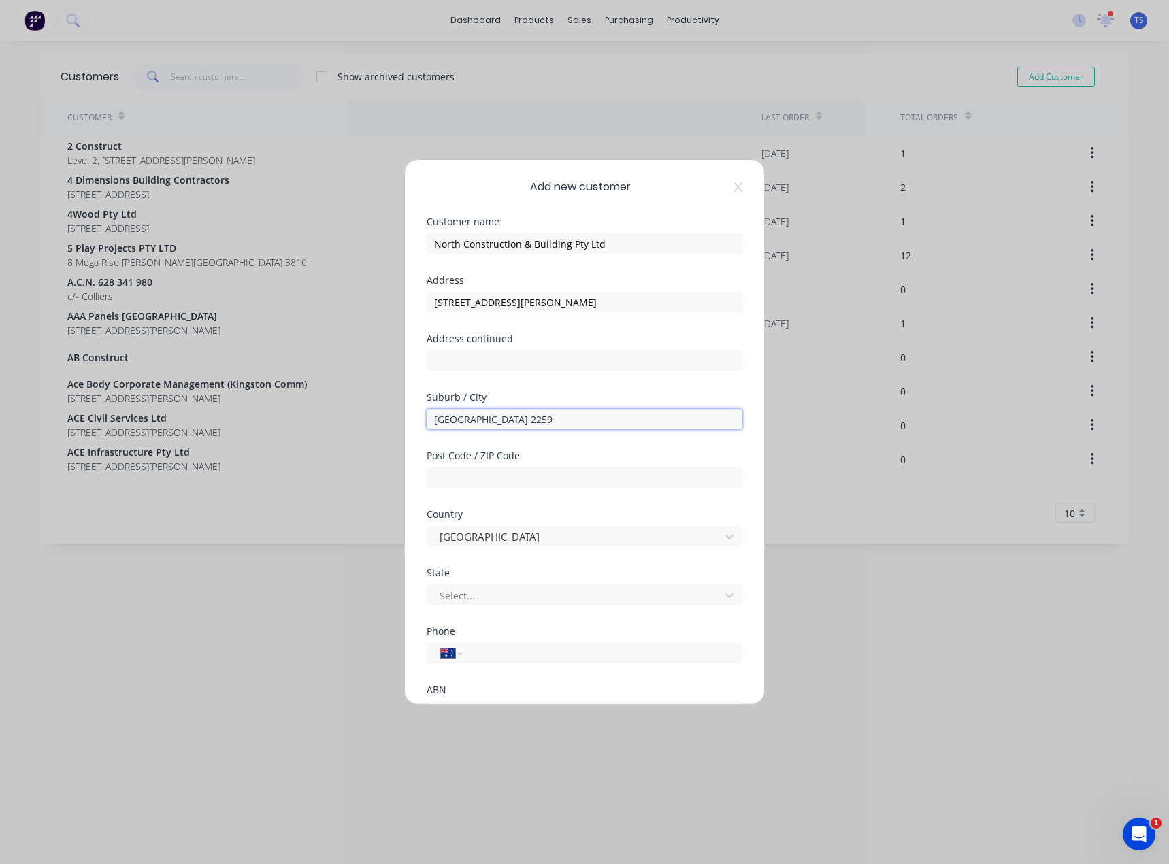
click at [438, 419] on input "[GEOGRAPHIC_DATA] 2259" at bounding box center [585, 419] width 316 height 20
drag, startPoint x: 534, startPoint y: 418, endPoint x: 479, endPoint y: 421, distance: 55.2
click at [479, 421] on input "[GEOGRAPHIC_DATA] 2259" at bounding box center [585, 419] width 316 height 20
type input "Tuggerah"
click at [468, 479] on input "text" at bounding box center [585, 478] width 316 height 20
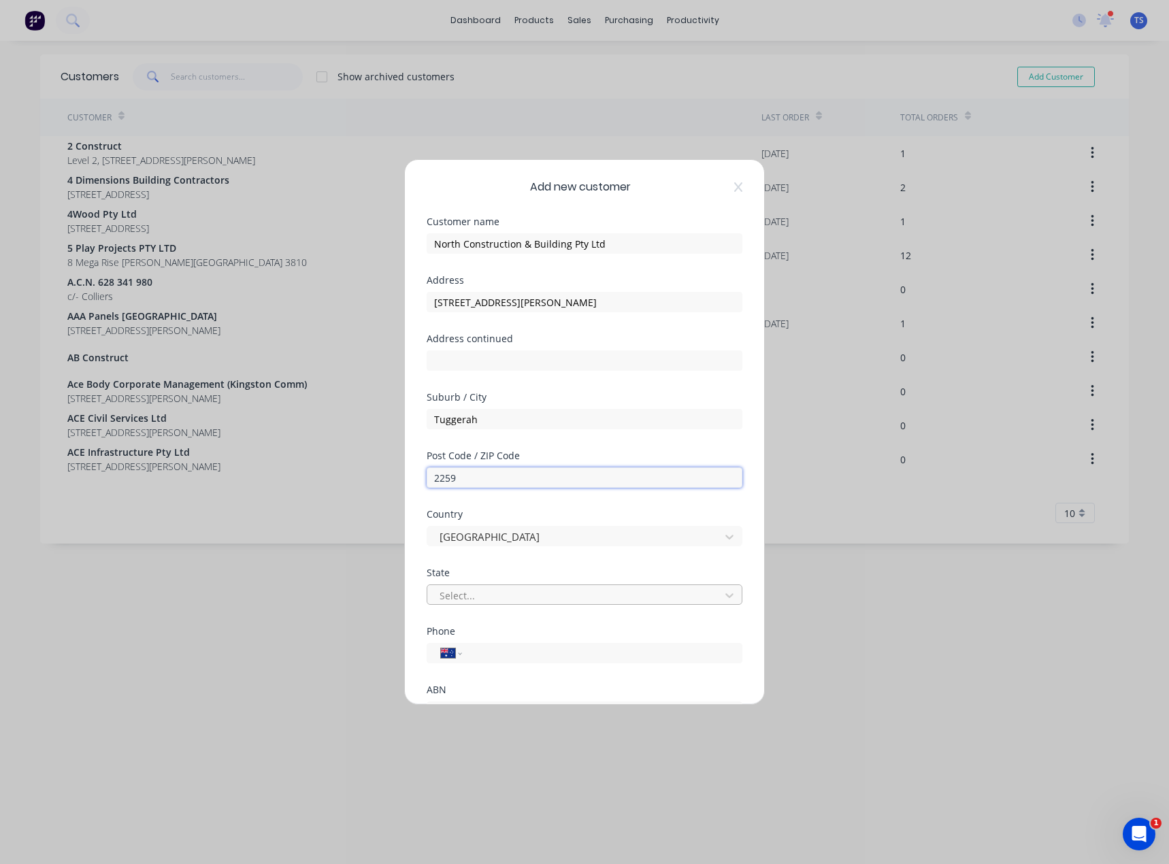
type input "2259"
click at [448, 589] on div at bounding box center [575, 595] width 275 height 17
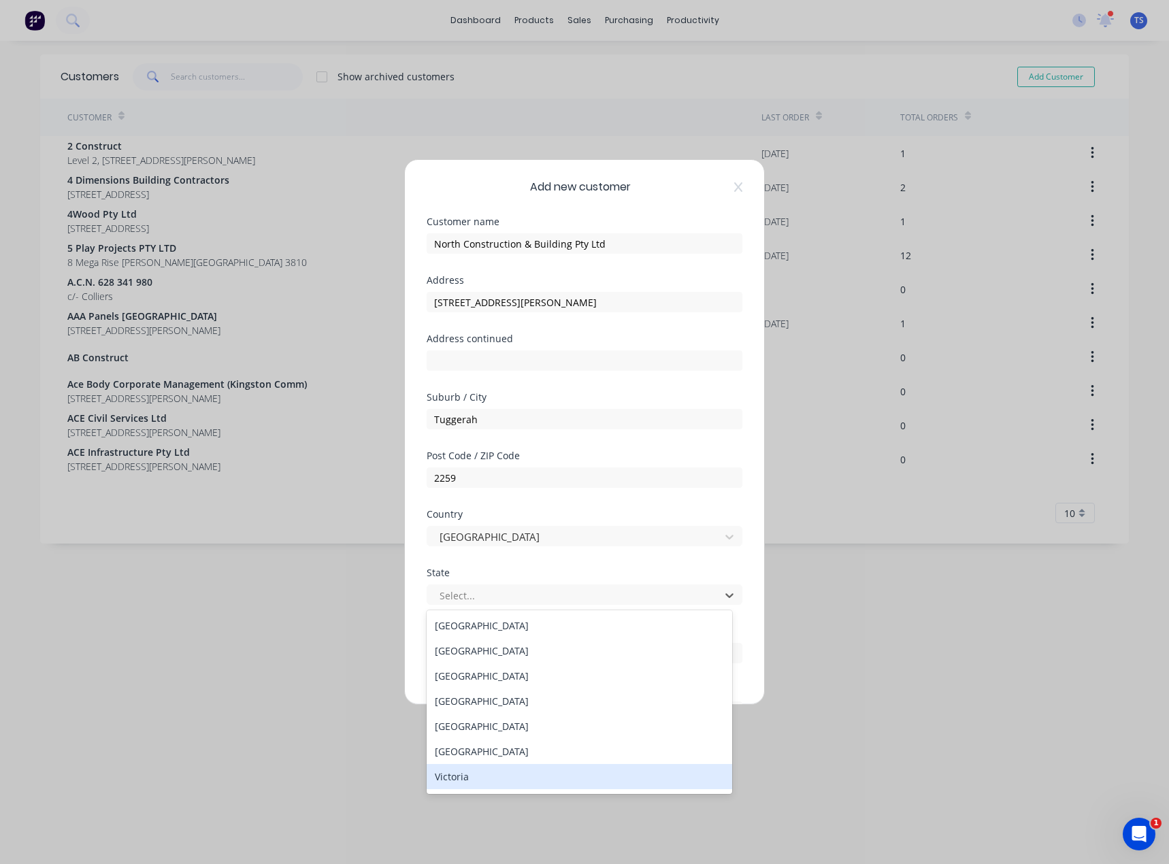
click at [457, 776] on div "Victoria" at bounding box center [580, 776] width 306 height 25
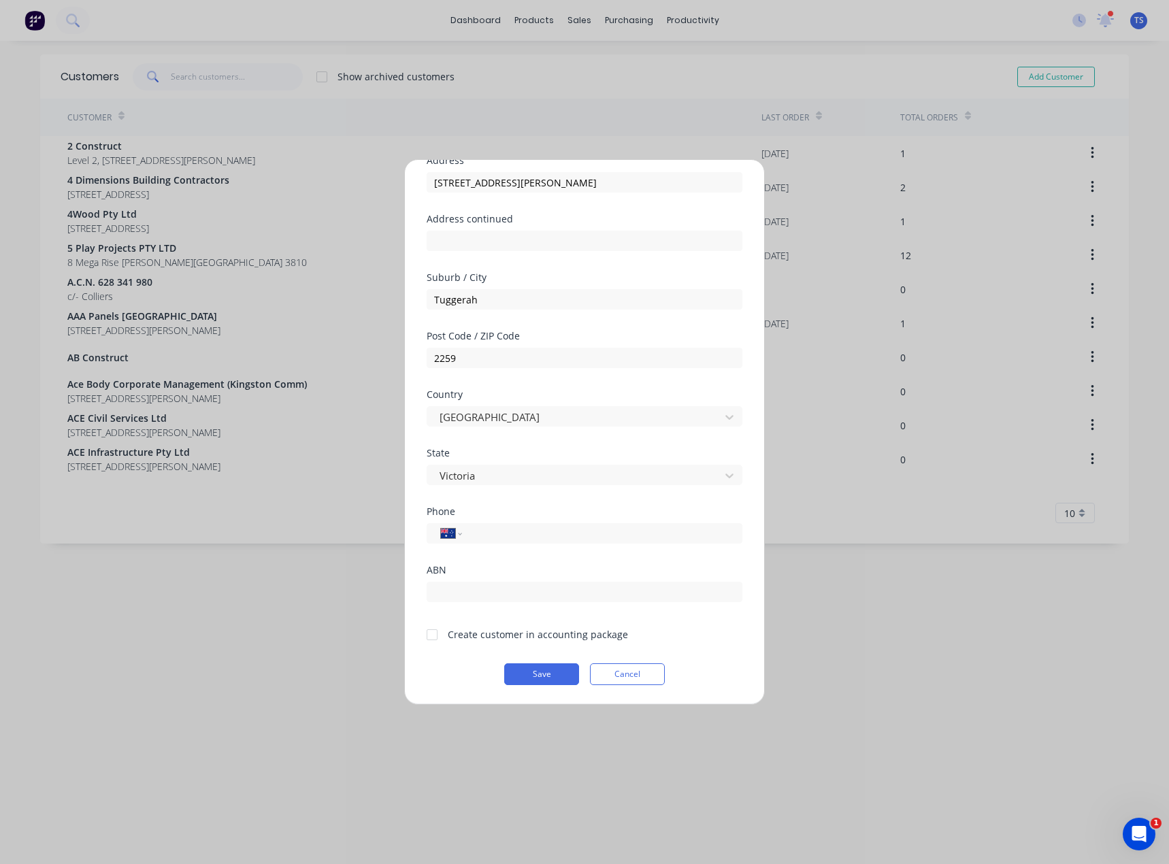
click at [430, 637] on div at bounding box center [432, 634] width 27 height 27
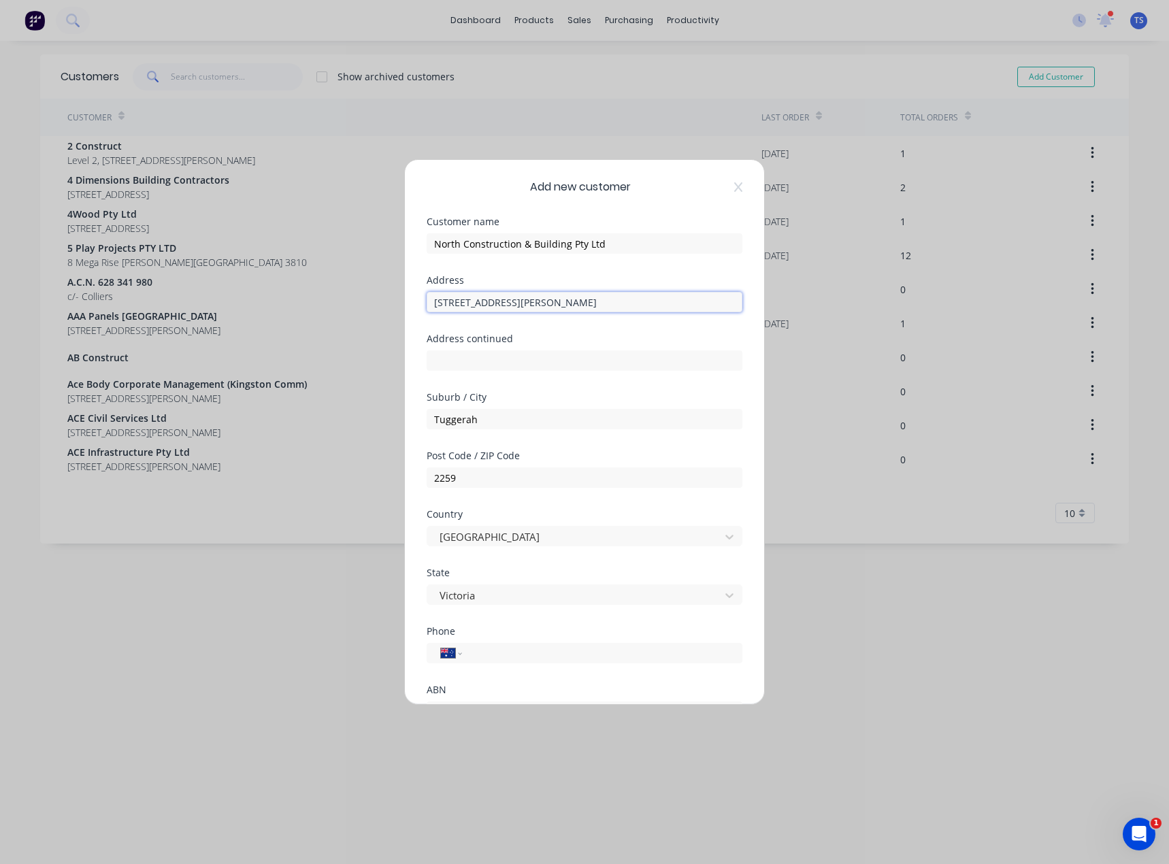
drag, startPoint x: 598, startPoint y: 302, endPoint x: 503, endPoint y: 309, distance: 95.5
click at [503, 309] on input "[STREET_ADDRESS][PERSON_NAME]" at bounding box center [585, 302] width 316 height 20
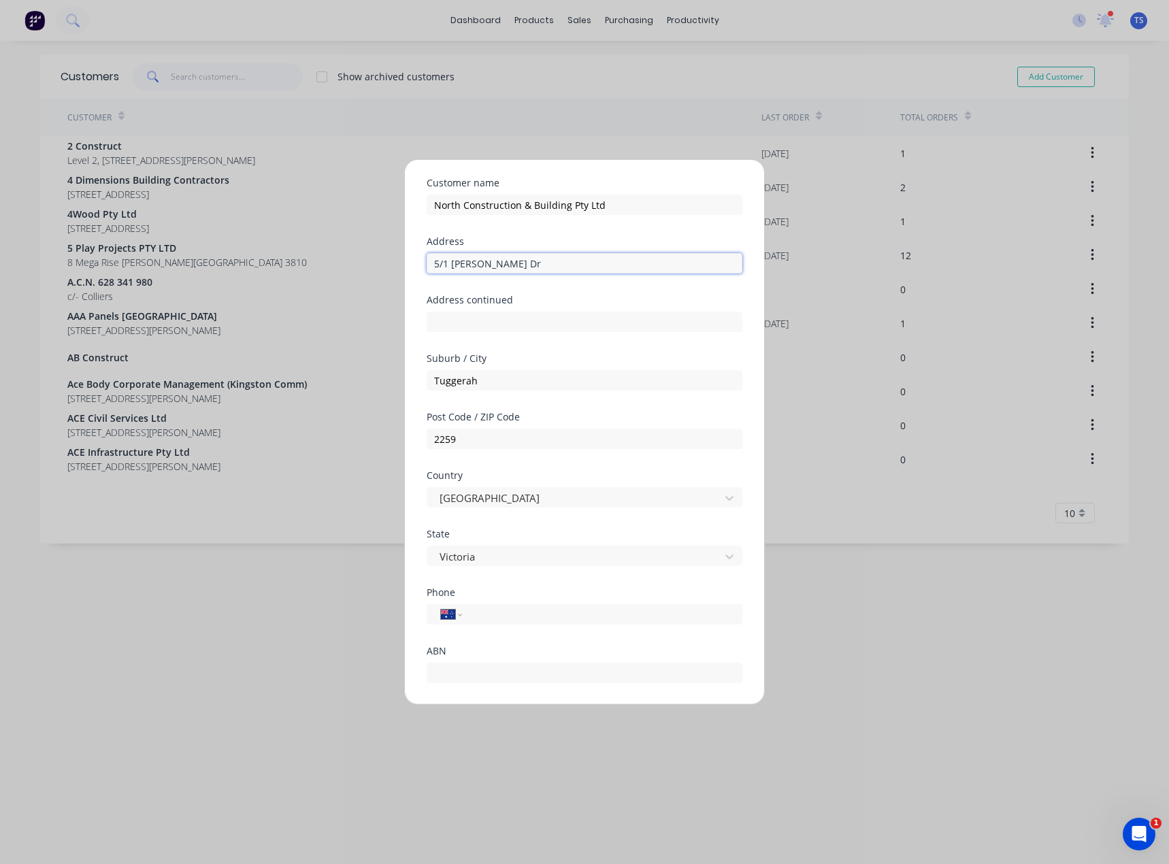
scroll to position [120, 0]
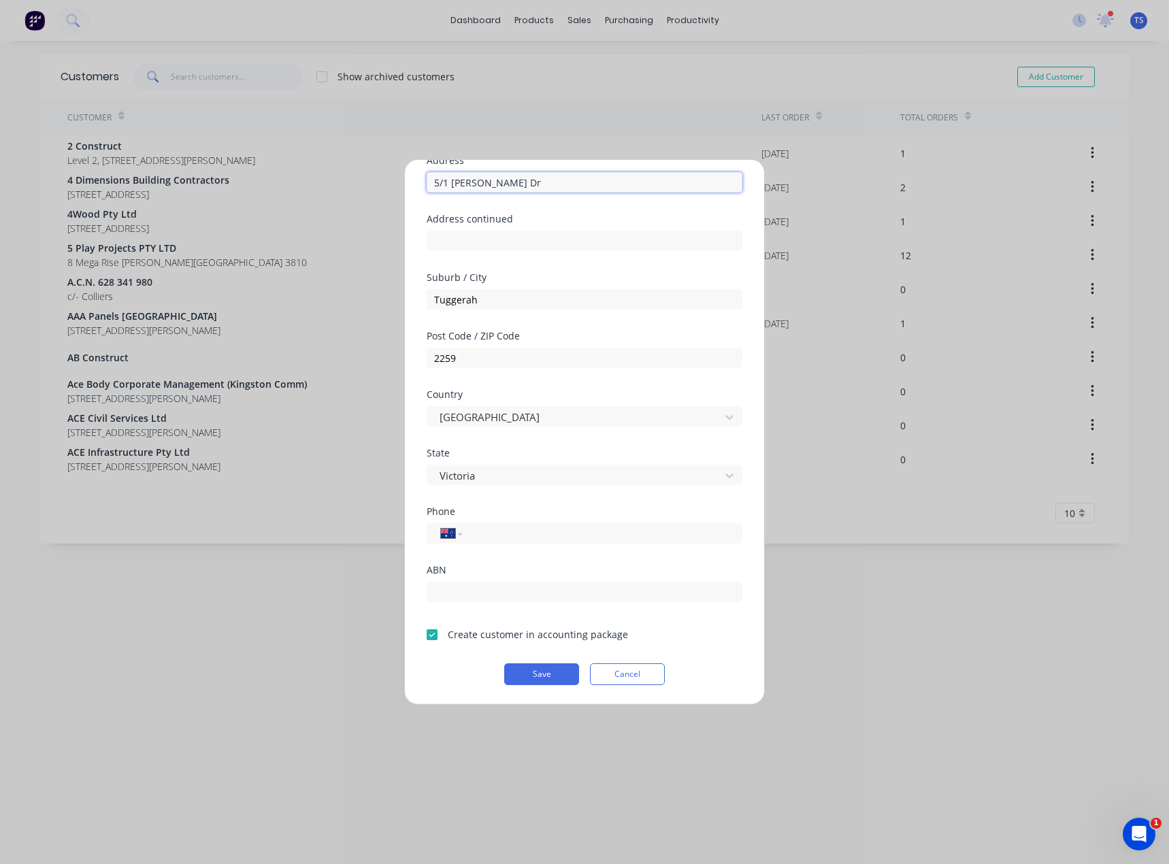
type input "5/1 [PERSON_NAME] Dr"
click at [482, 532] on input "tel" at bounding box center [600, 534] width 257 height 16
paste input "1300 667 840"
type input "1300 667 840"
click at [537, 675] on button "Save" at bounding box center [541, 675] width 75 height 22
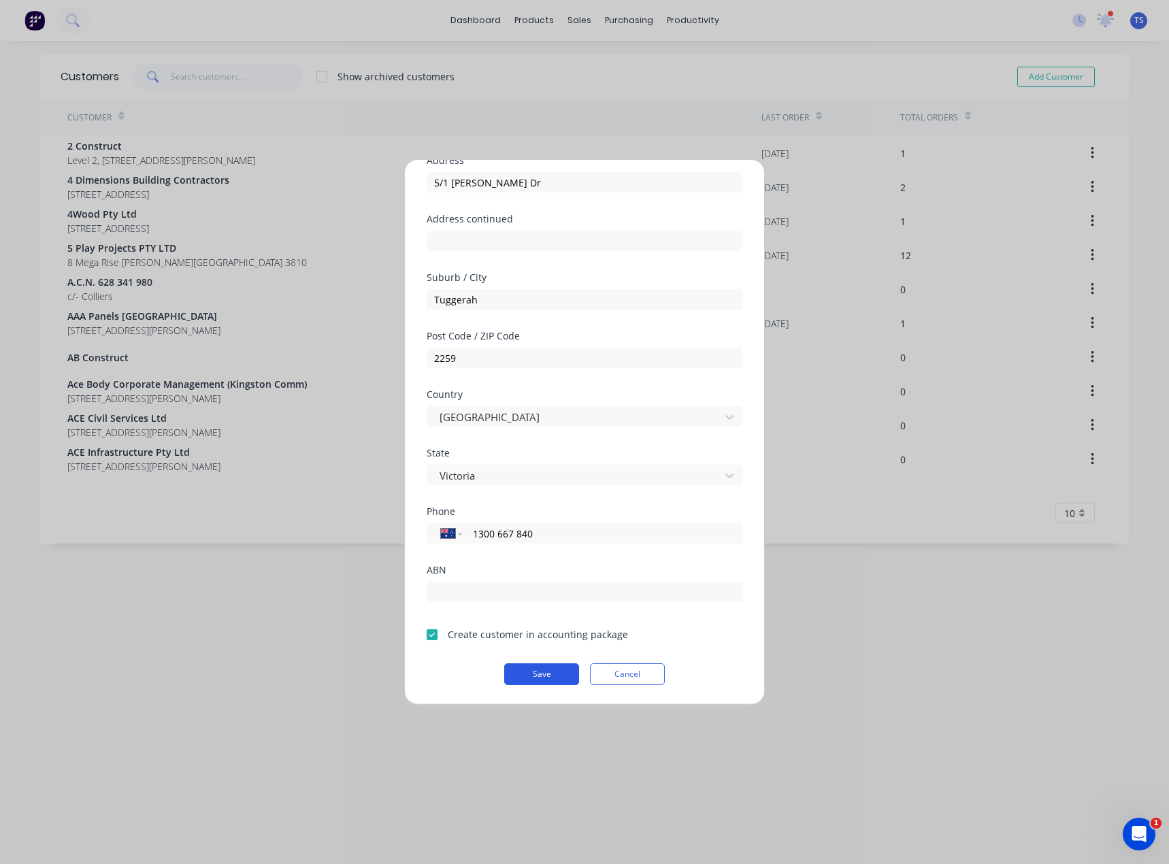
click at [523, 673] on button "Save" at bounding box center [541, 675] width 75 height 22
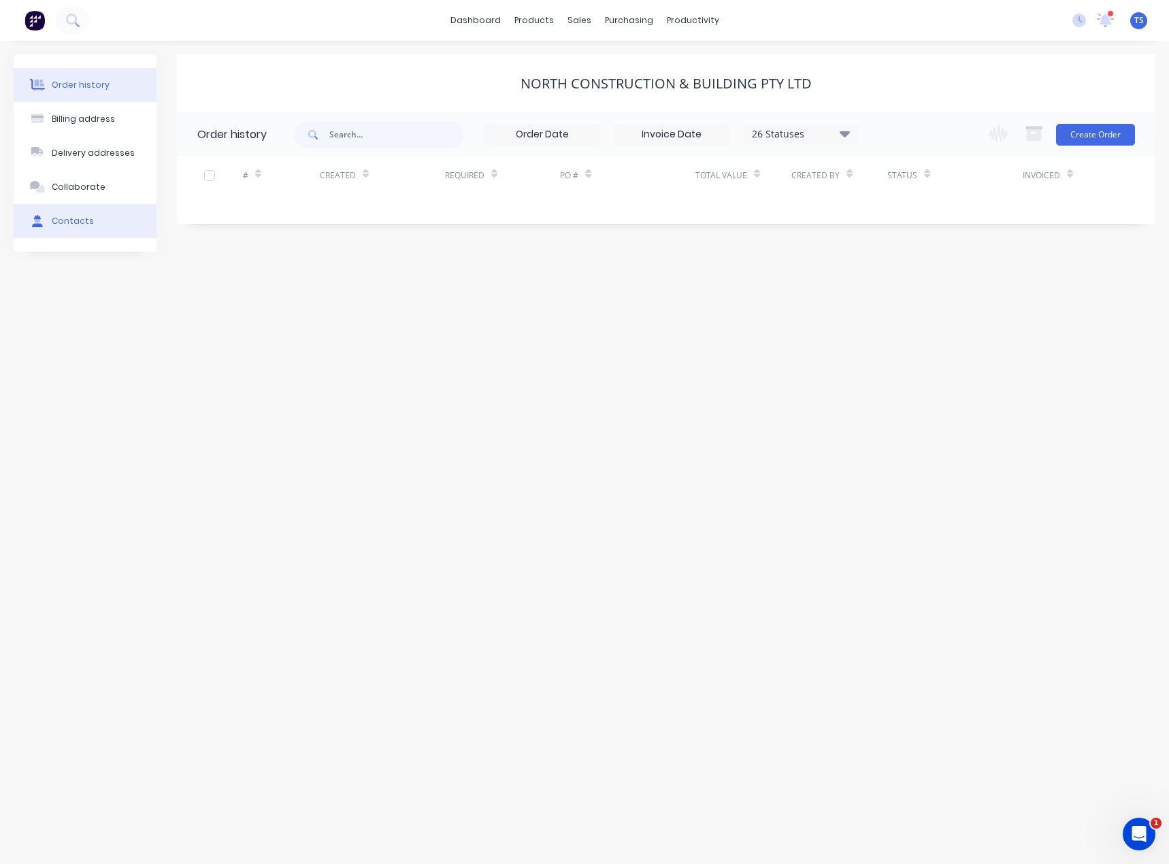
click at [50, 221] on button "Contacts" at bounding box center [85, 221] width 143 height 34
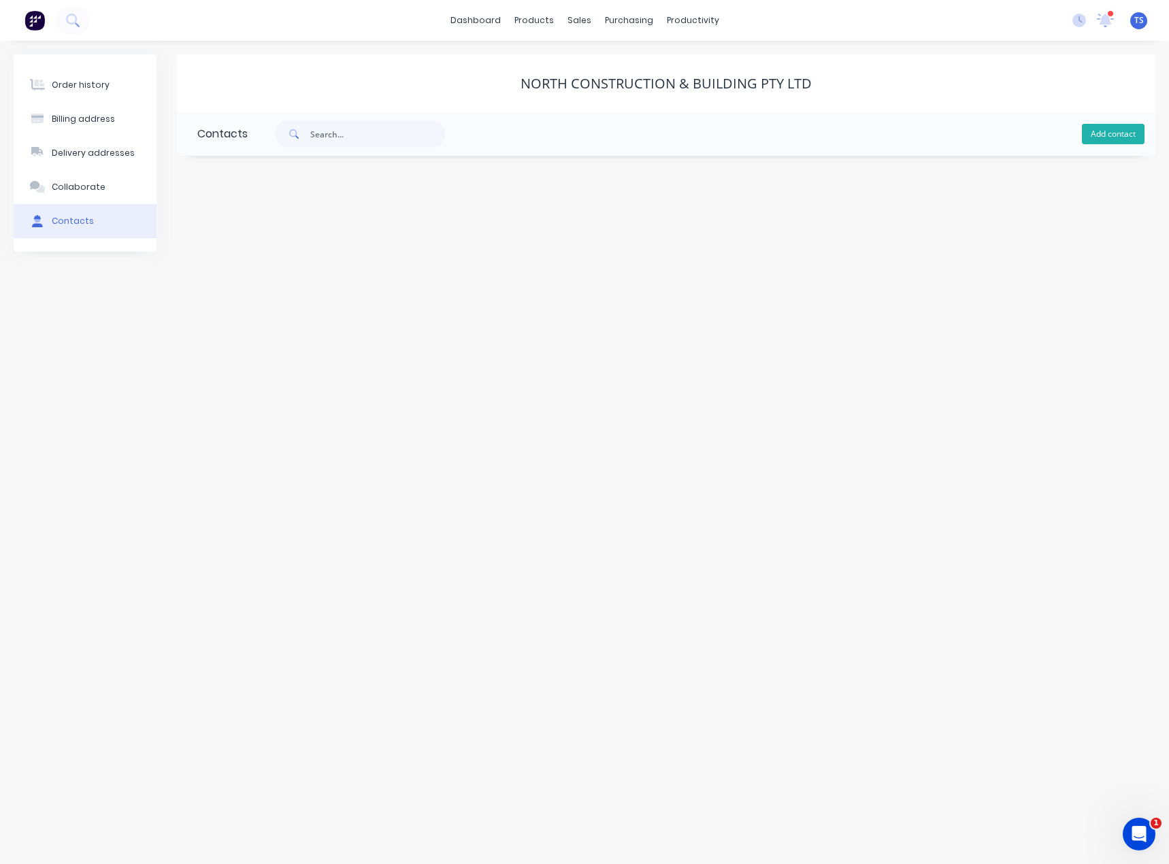
click at [1109, 135] on button "Add contact" at bounding box center [1113, 134] width 63 height 20
select select "AU"
click at [265, 229] on input "text" at bounding box center [308, 234] width 223 height 20
click at [207, 233] on input "text" at bounding box center [308, 234] width 223 height 20
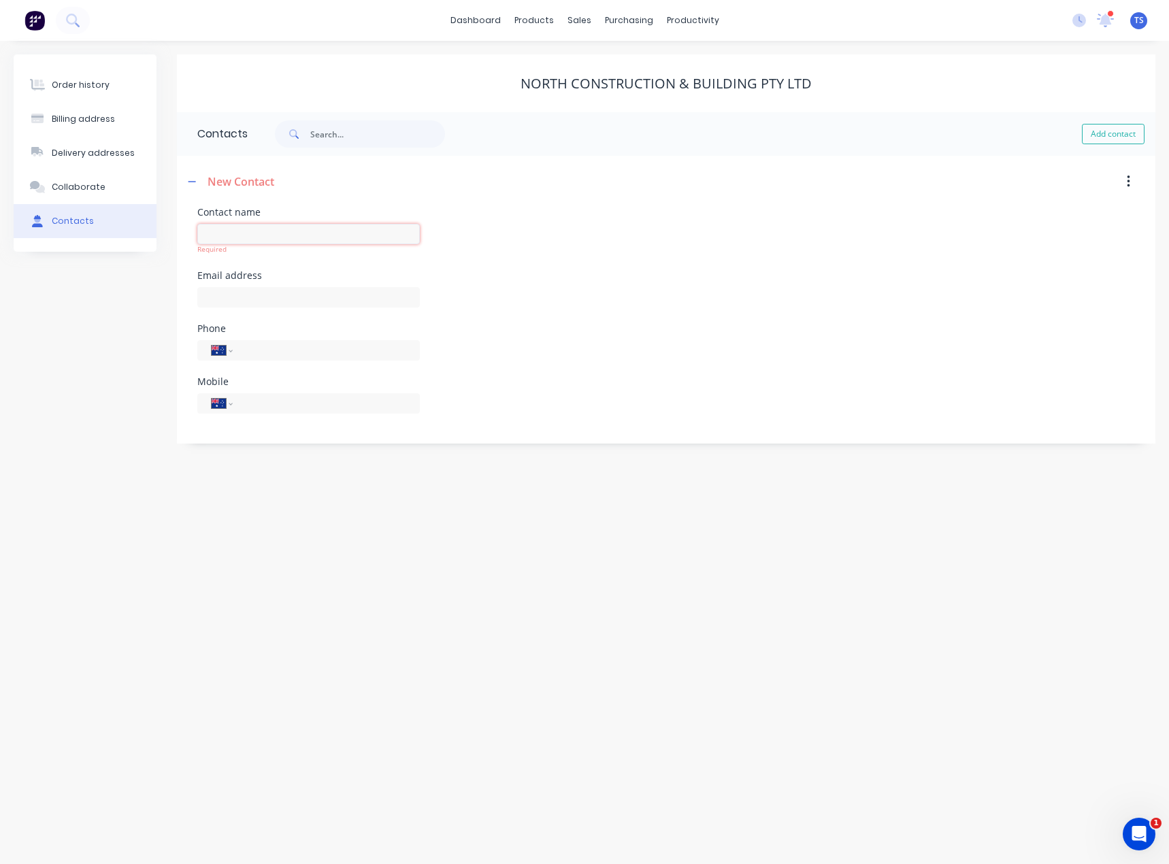
paste input "[PERSON_NAME]"
type input "[PERSON_NAME]"
select select "AU"
click at [240, 289] on input "text" at bounding box center [308, 287] width 223 height 20
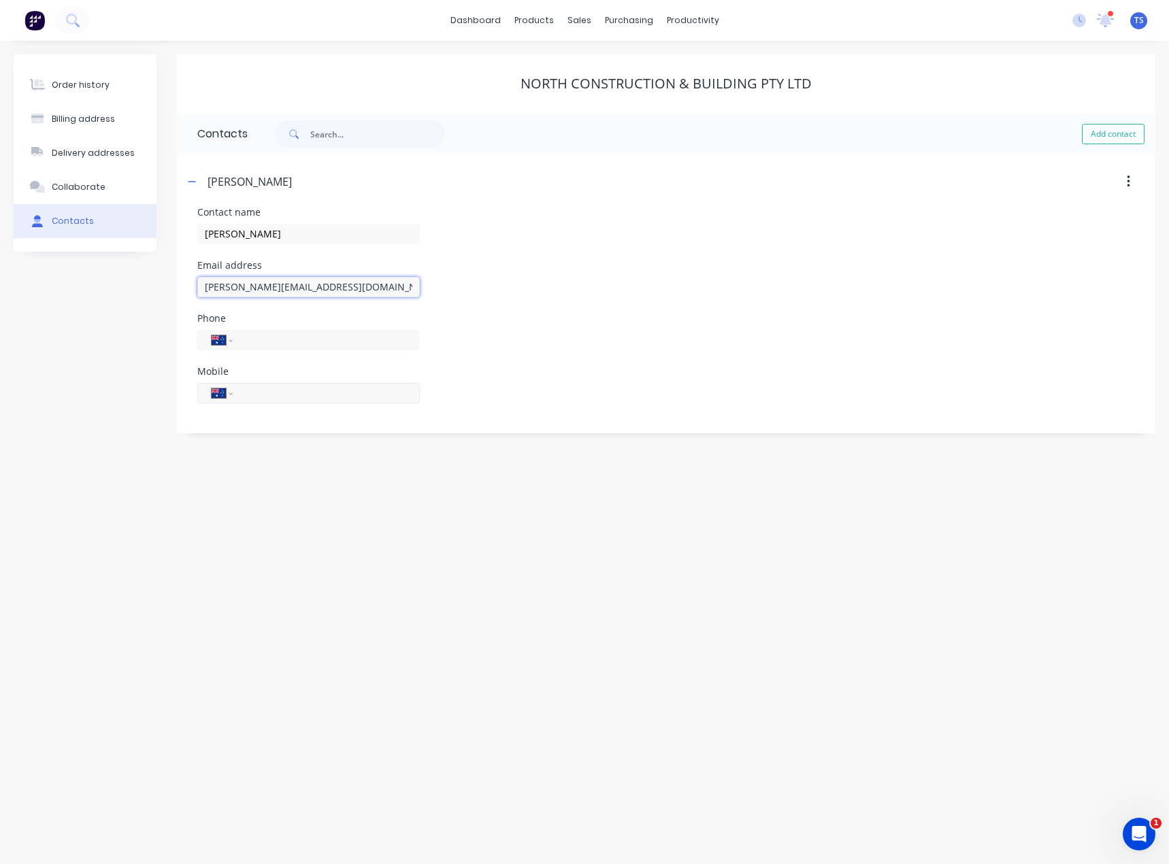
type input "[PERSON_NAME][EMAIL_ADDRESS][DOMAIN_NAME]"
click at [246, 389] on input "tel" at bounding box center [323, 393] width 163 height 16
type input "0439 582 115"
click at [204, 550] on div "Order history Billing address Delivery addresses Collaborate Contacts North Con…" at bounding box center [584, 453] width 1169 height 824
click at [192, 182] on icon "button" at bounding box center [192, 182] width 8 height 10
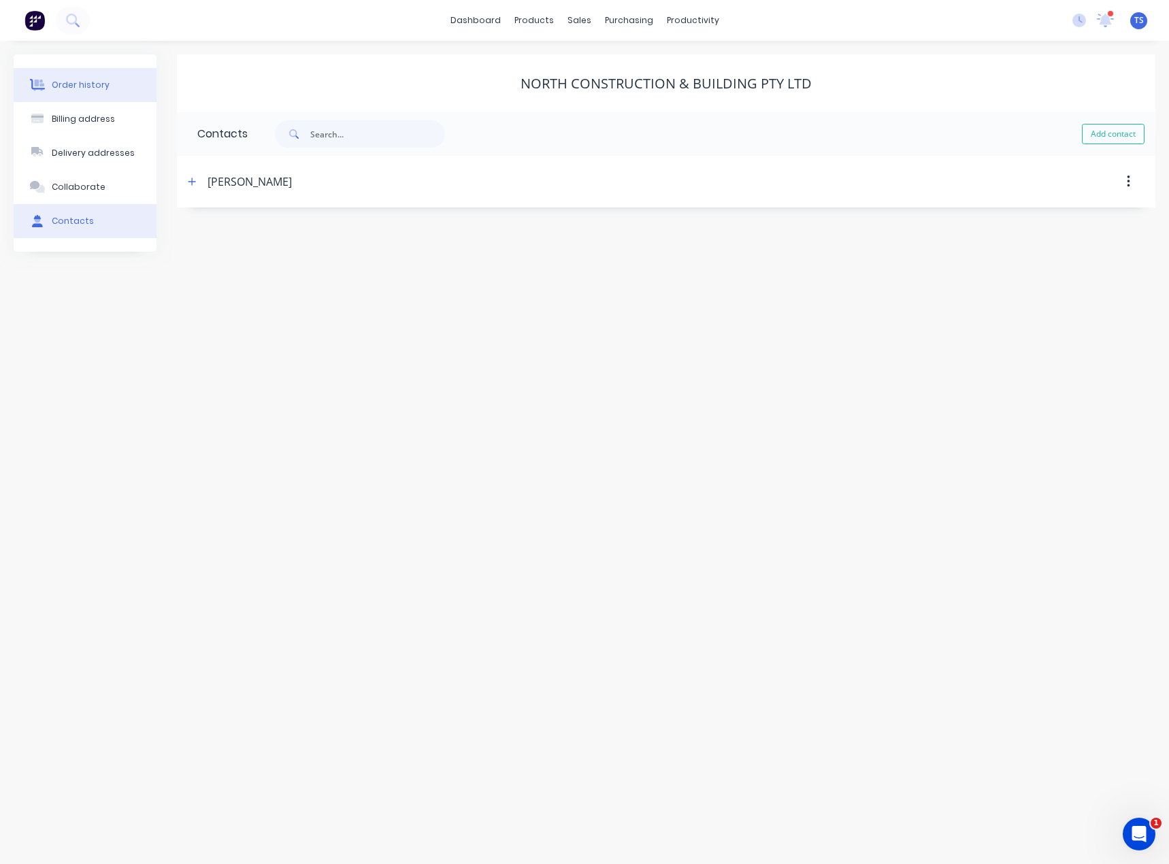
click at [86, 88] on div "Order history" at bounding box center [81, 85] width 58 height 12
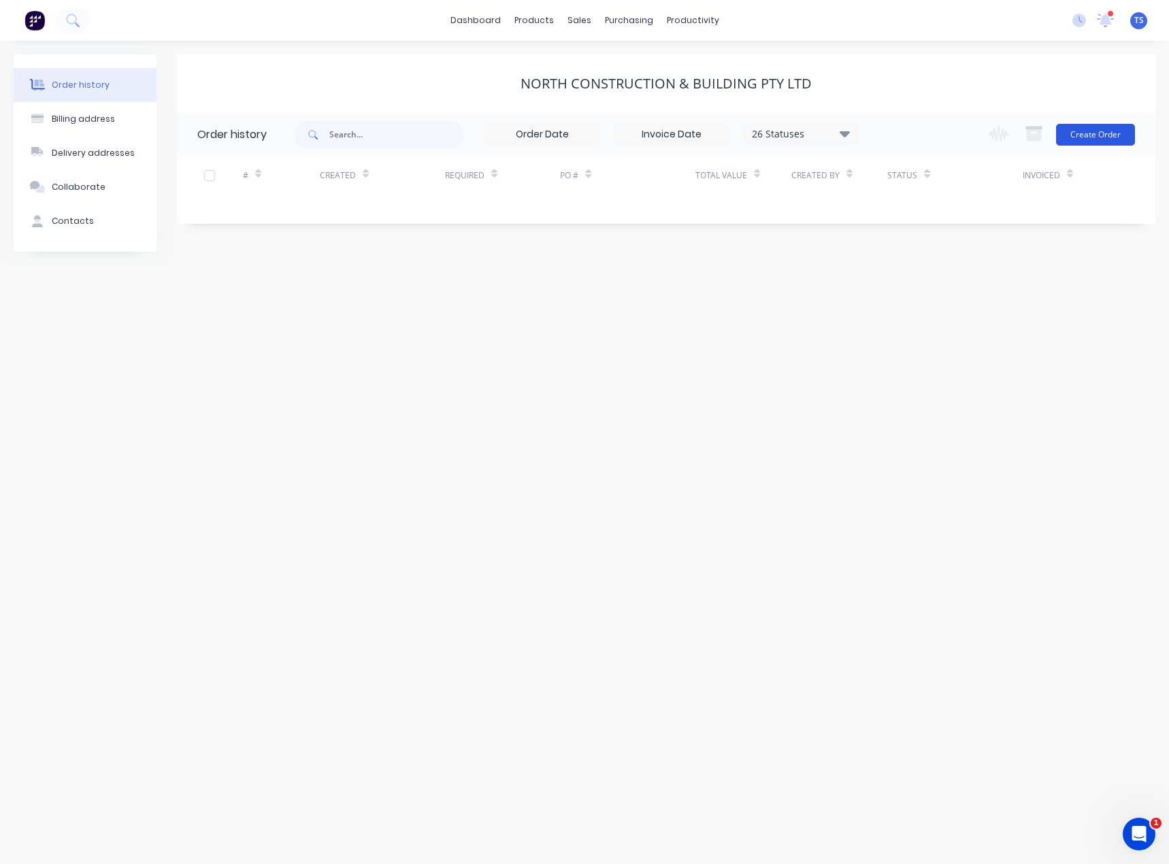
click at [1113, 137] on button "Create Order" at bounding box center [1095, 135] width 79 height 22
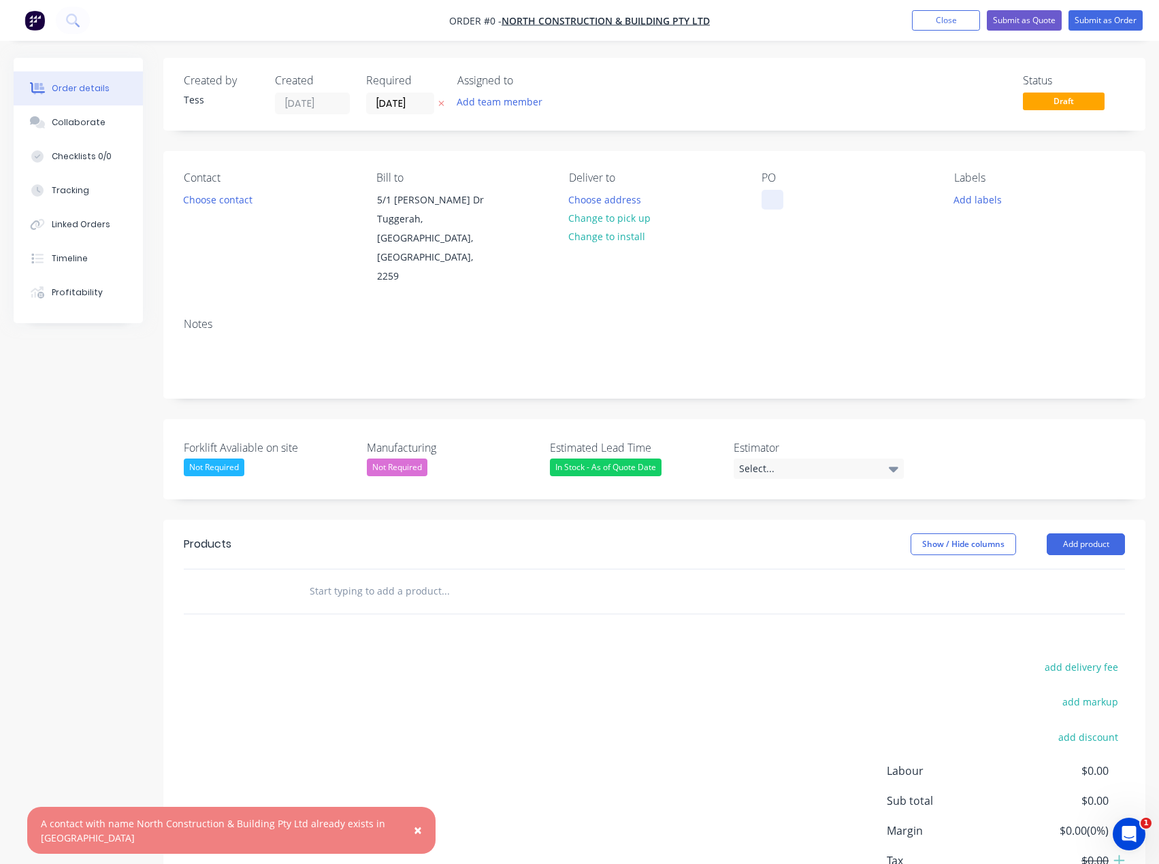
drag, startPoint x: 749, startPoint y: 198, endPoint x: 777, endPoint y: 195, distance: 28.8
click at [749, 198] on div "Contact Choose contact [PERSON_NAME] to [STREET_ADDRESS][PERSON_NAME][PERSON_NA…" at bounding box center [654, 229] width 982 height 156
click at [773, 203] on div at bounding box center [773, 200] width 22 height 20
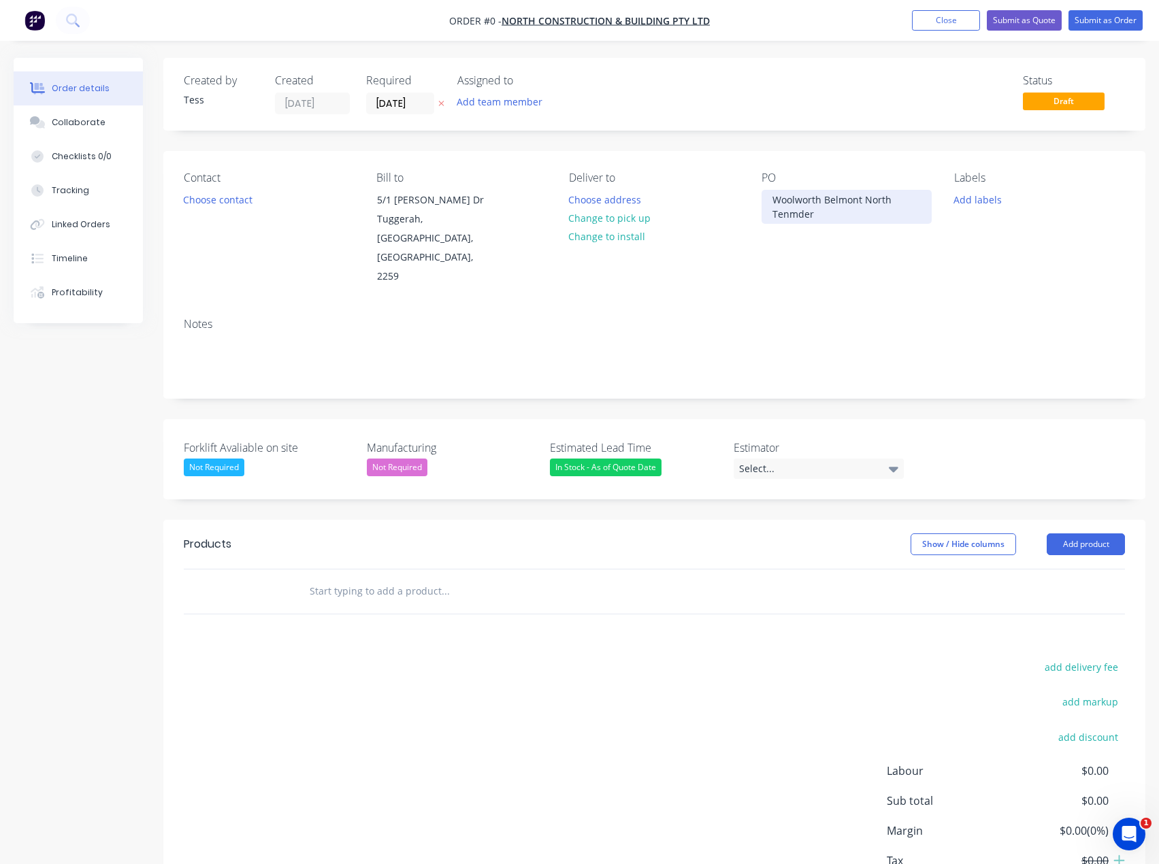
click at [796, 213] on div "Woolworth Belmont North Tenmder" at bounding box center [847, 207] width 170 height 34
click at [1101, 501] on div "Order details Collaborate Checklists 0/0 Tracking Linked Orders Timeline Profit…" at bounding box center [579, 510] width 1159 height 904
click at [1093, 534] on button "Add product" at bounding box center [1086, 545] width 78 height 22
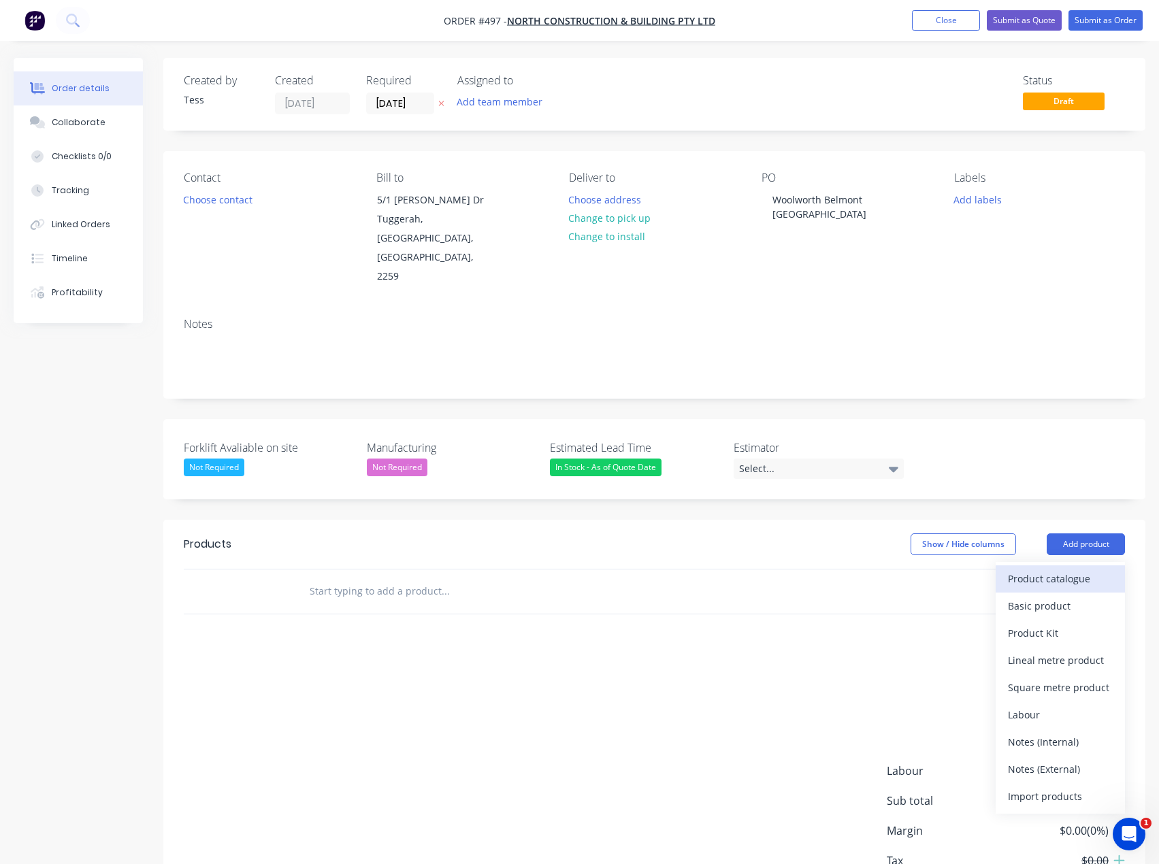
click at [1039, 569] on div "Product catalogue" at bounding box center [1060, 579] width 105 height 20
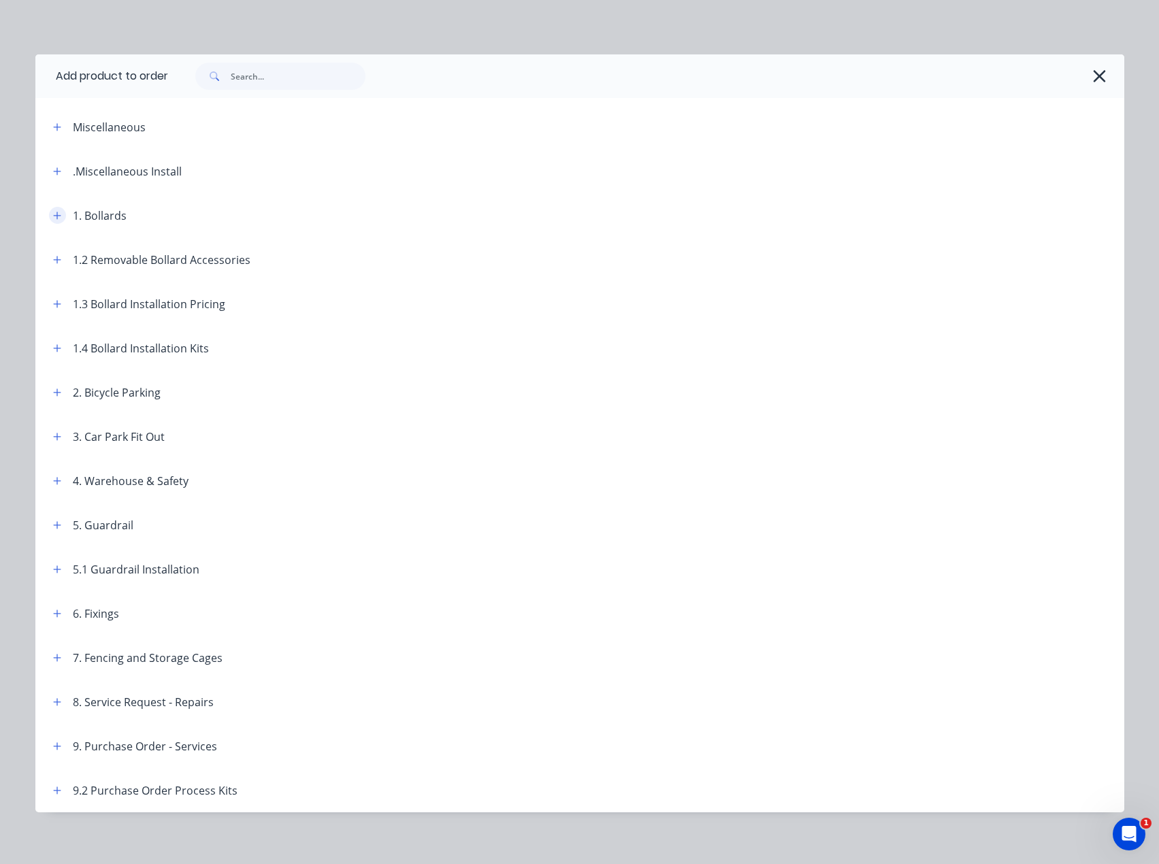
click at [53, 216] on icon "button" at bounding box center [57, 216] width 8 height 10
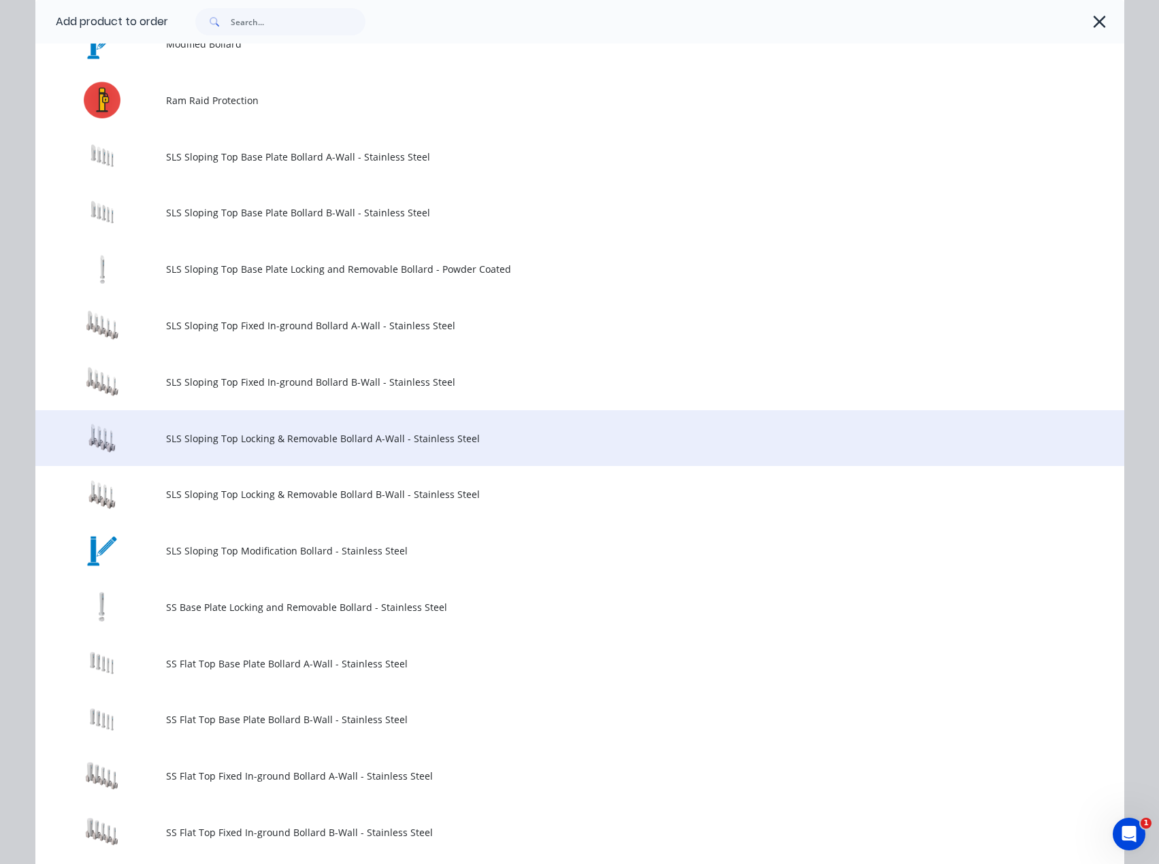
scroll to position [953, 0]
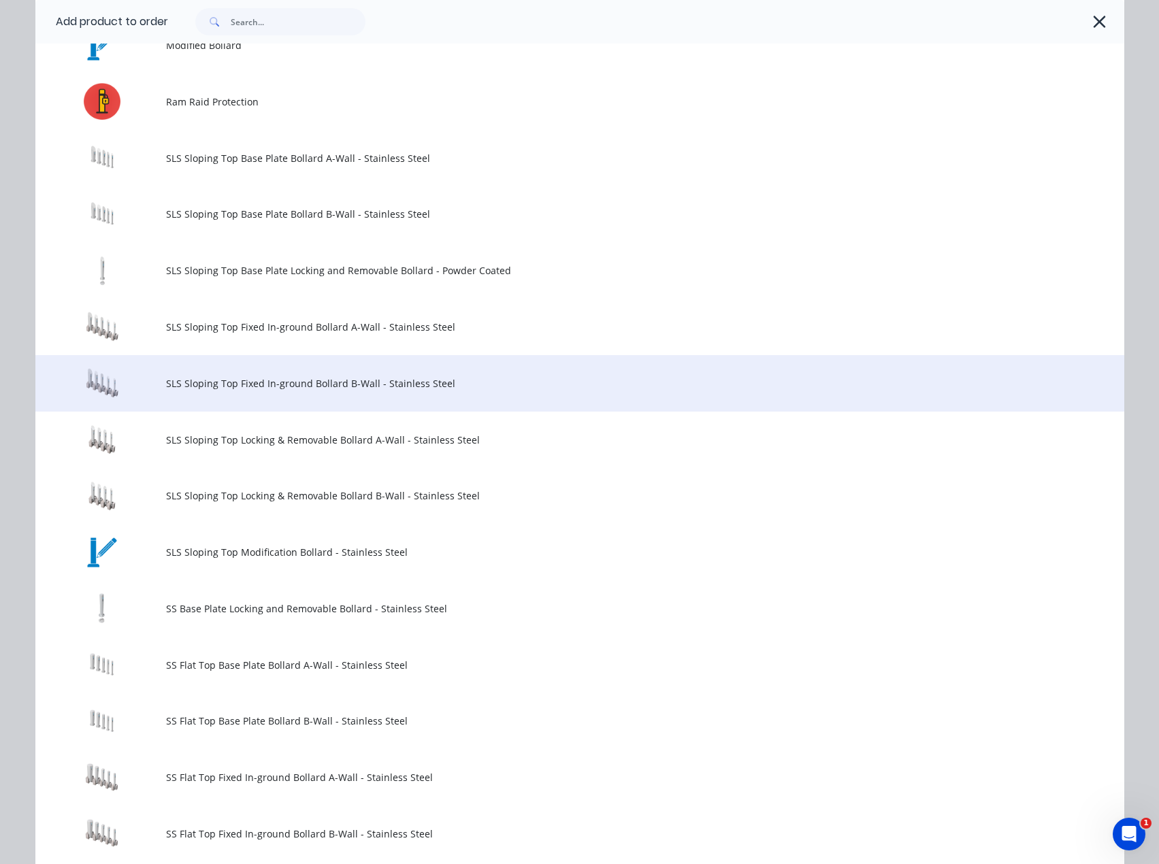
click at [241, 399] on td "SLS Sloping Top Fixed In-ground Bollard B-Wall - Stainless Steel" at bounding box center [645, 383] width 958 height 56
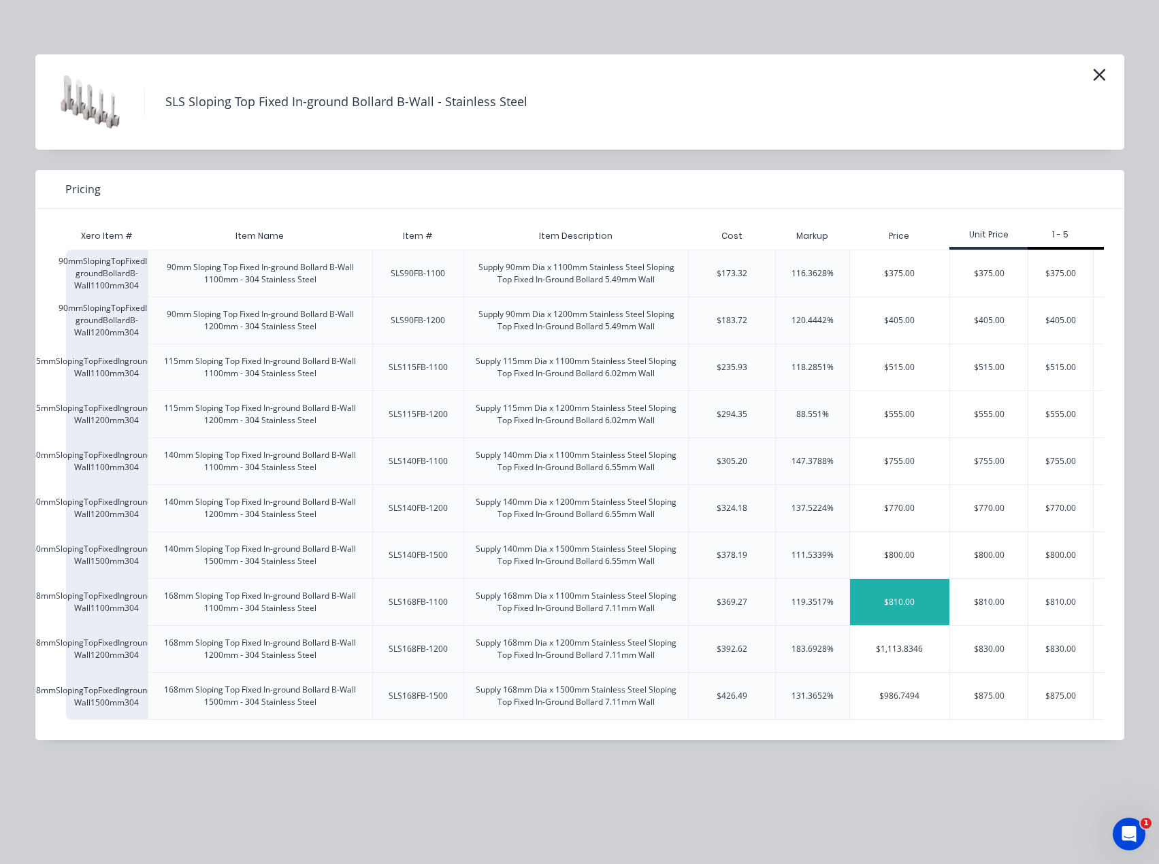
click at [916, 600] on div "$810.00" at bounding box center [900, 602] width 100 height 46
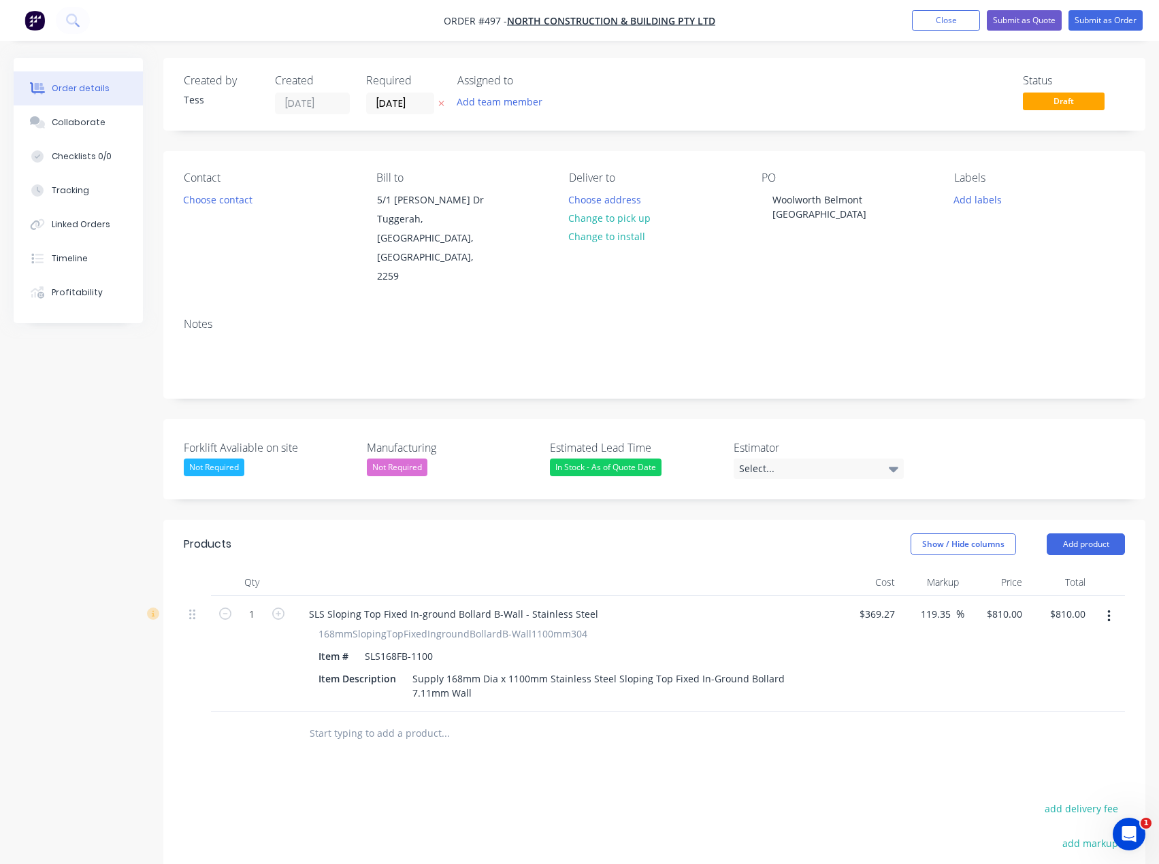
click at [347, 720] on input "text" at bounding box center [445, 733] width 272 height 27
click at [1065, 534] on button "Add product" at bounding box center [1086, 545] width 78 height 22
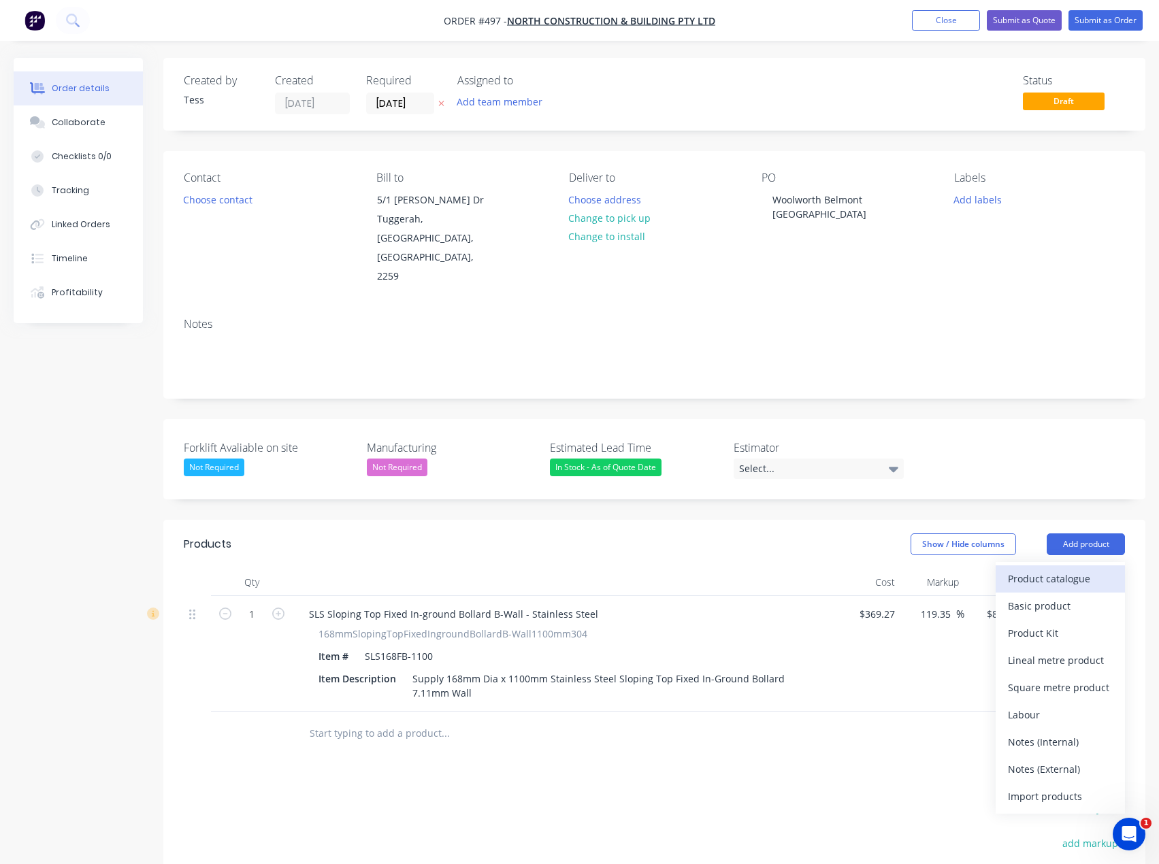
click at [1040, 569] on div "Product catalogue" at bounding box center [1060, 579] width 105 height 20
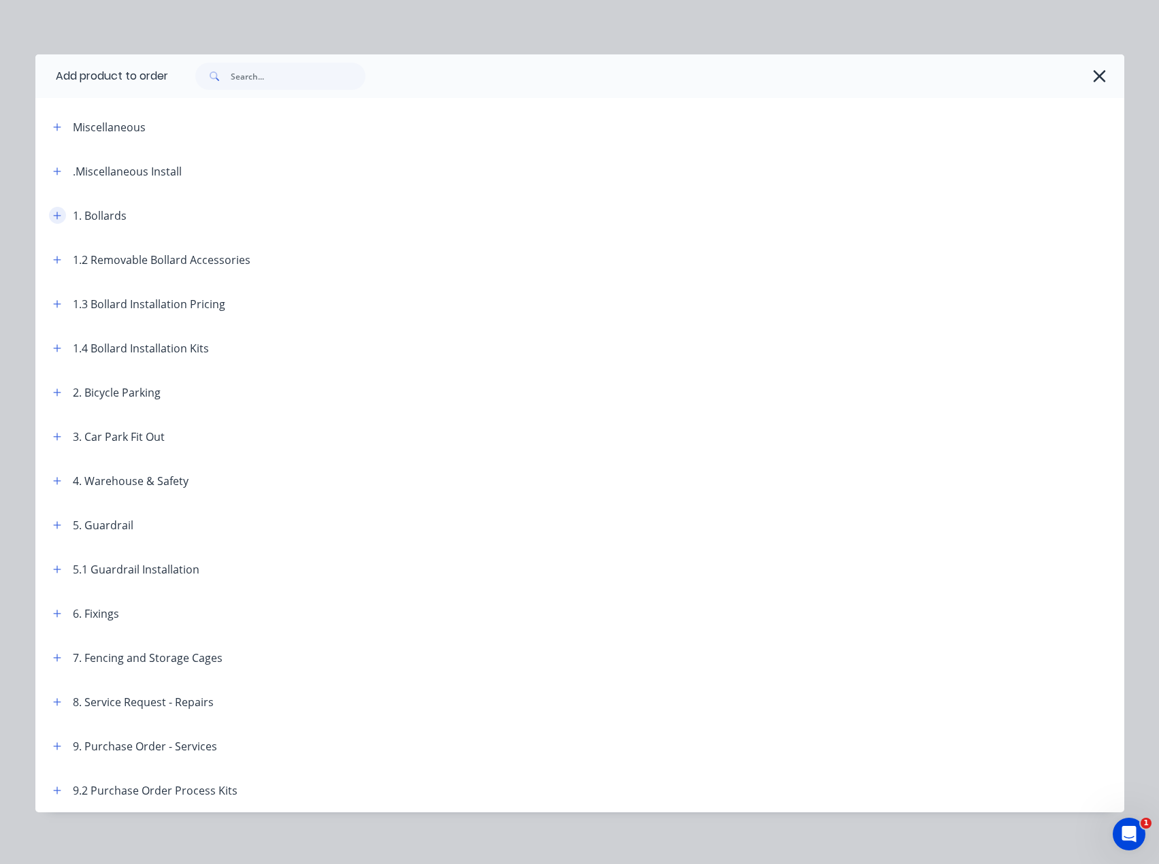
click at [53, 214] on icon "button" at bounding box center [57, 216] width 8 height 10
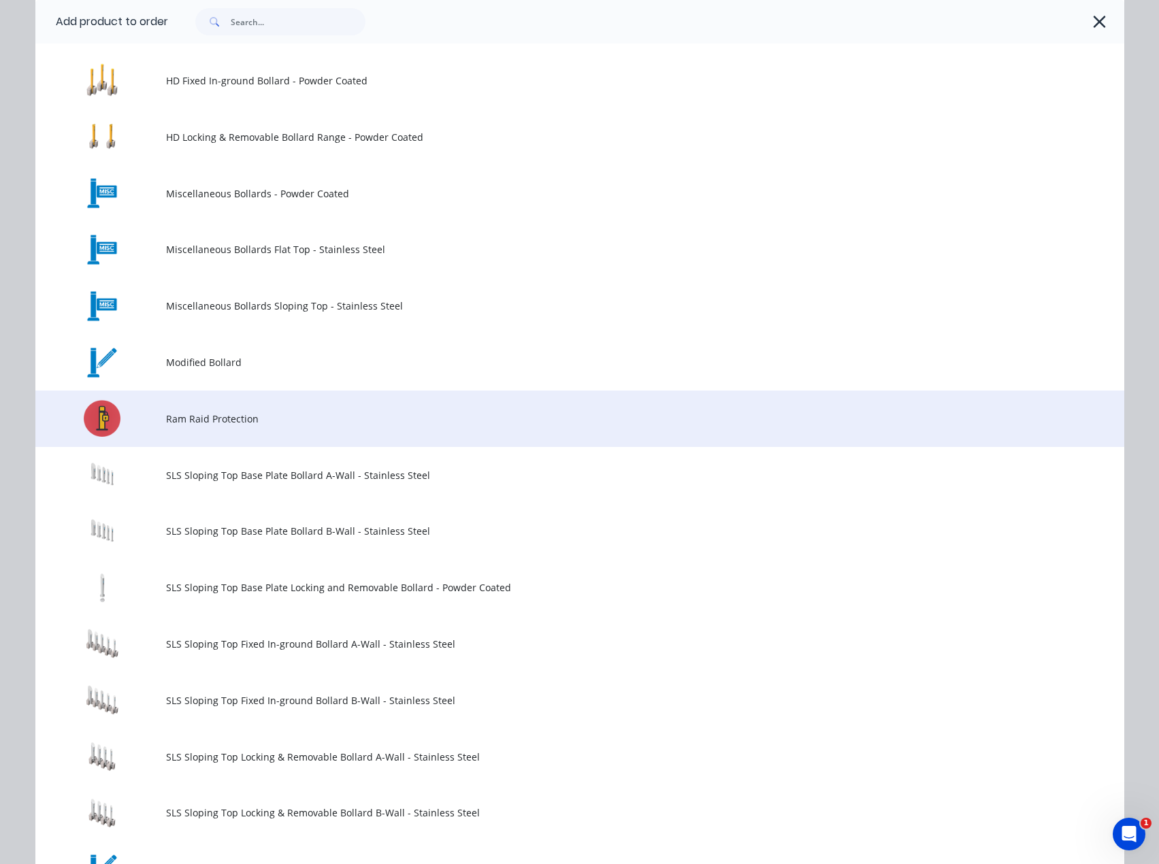
scroll to position [681, 0]
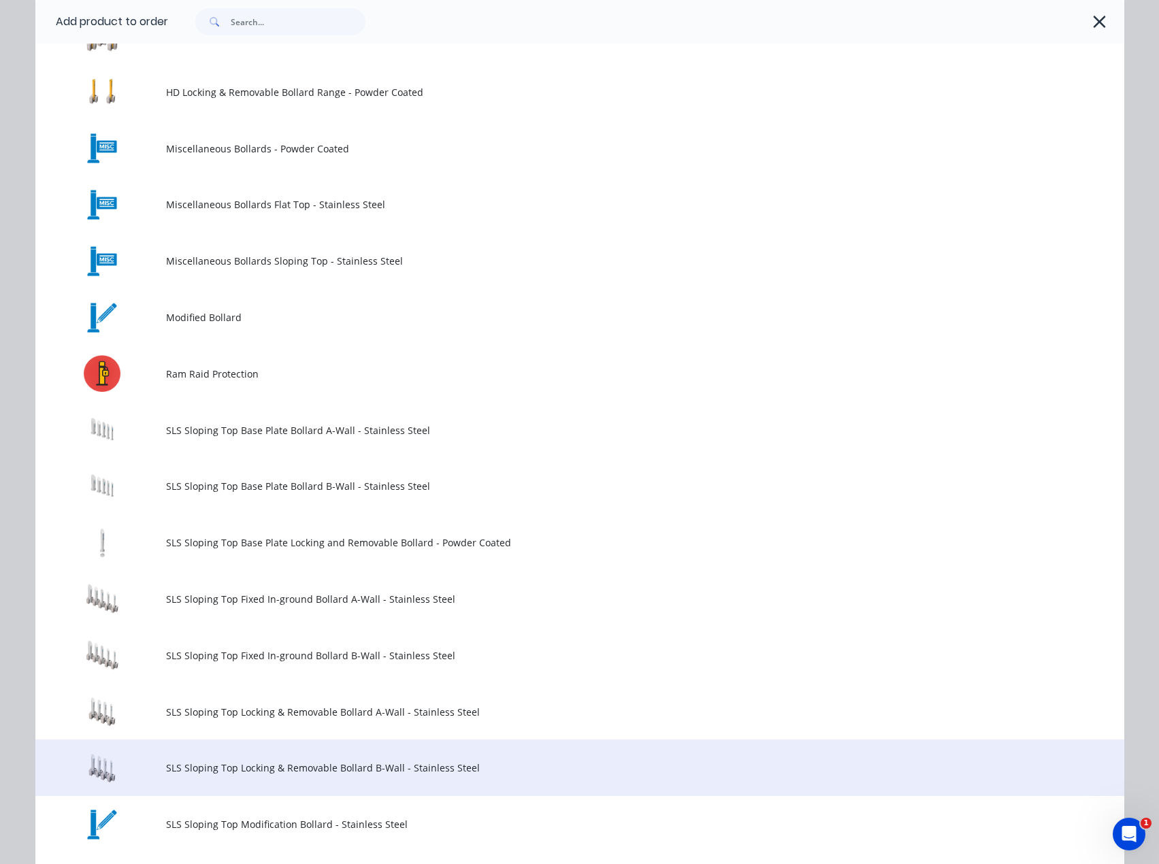
click at [204, 764] on span "SLS Sloping Top Locking & Removable Bollard B-Wall - Stainless Steel" at bounding box center [549, 768] width 766 height 14
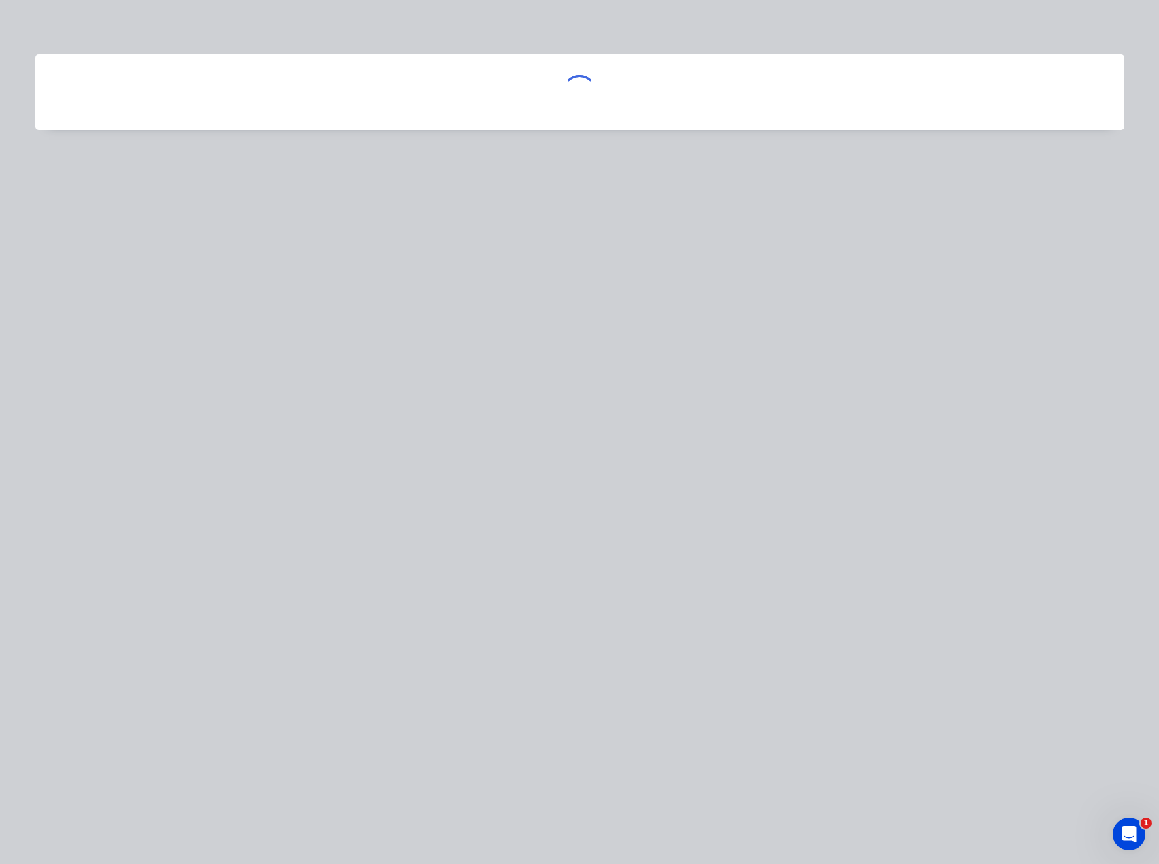
scroll to position [0, 0]
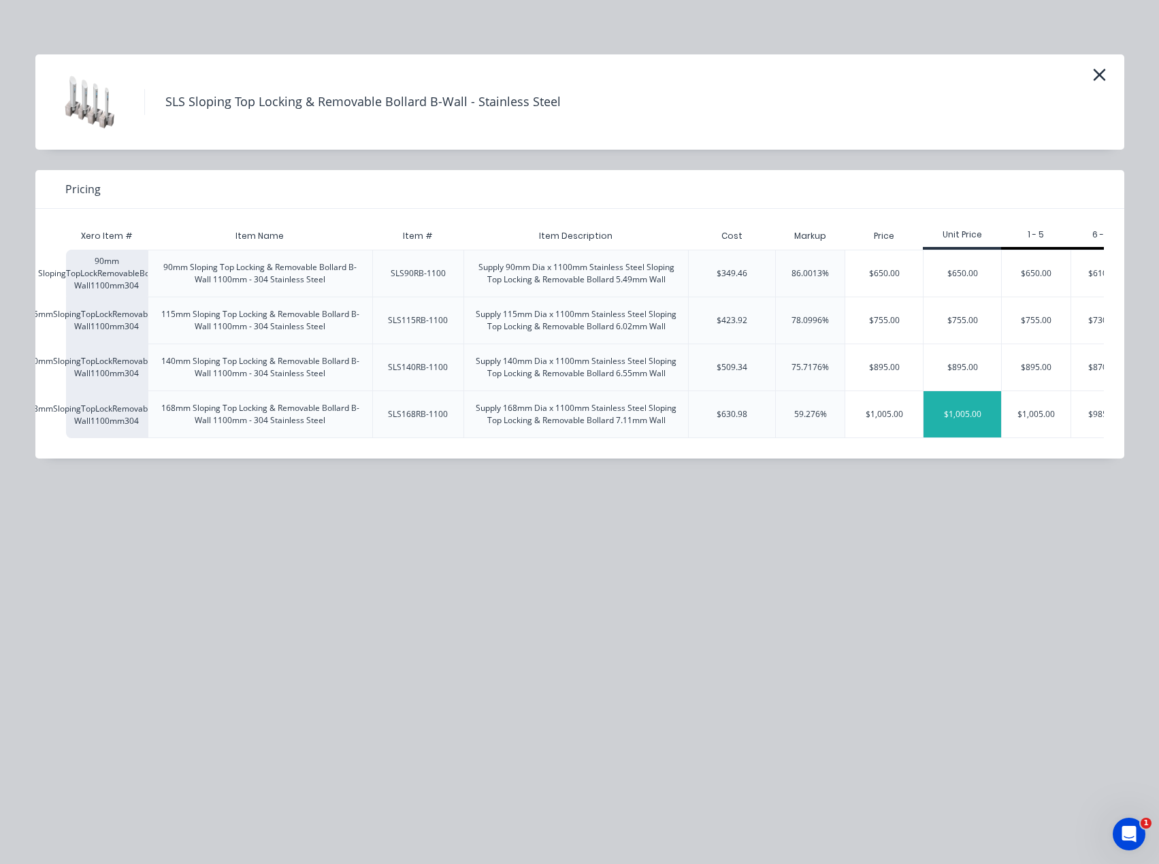
click at [960, 423] on div "$1,005.00" at bounding box center [963, 414] width 78 height 46
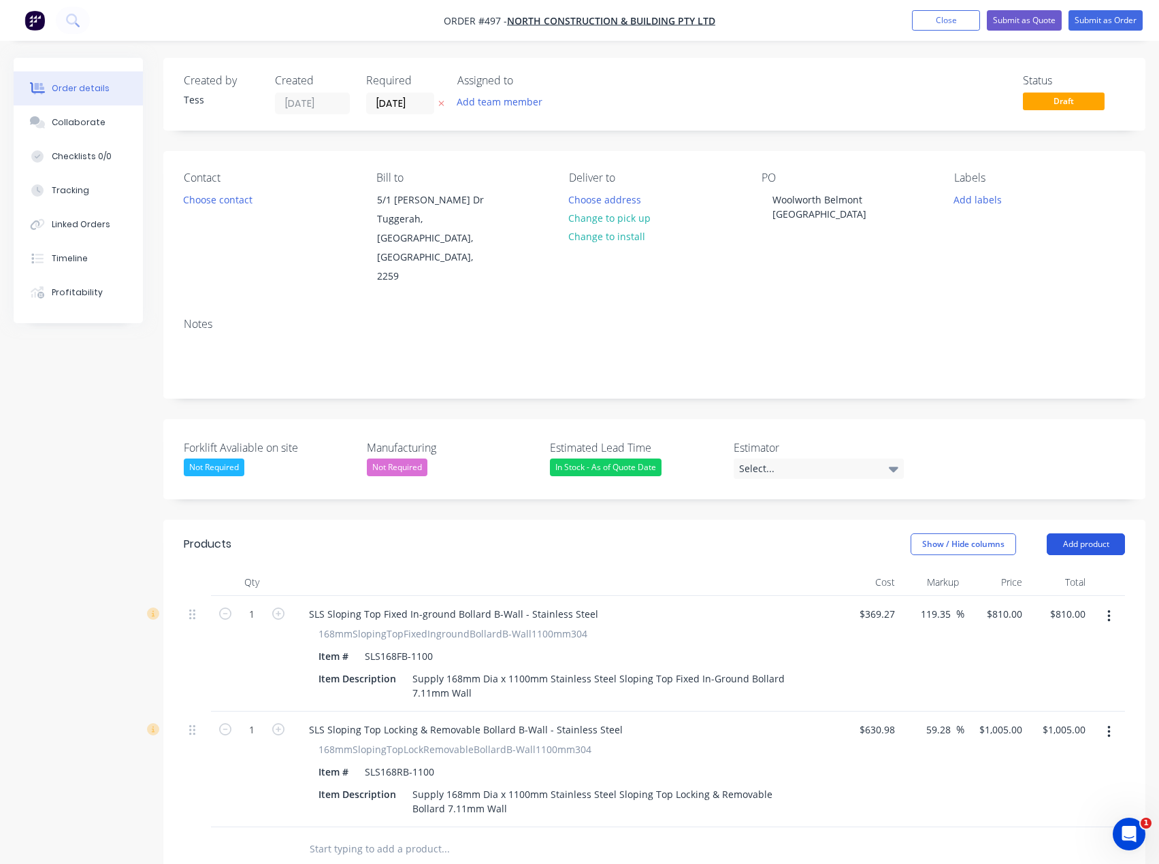
click at [1076, 534] on button "Add product" at bounding box center [1086, 545] width 78 height 22
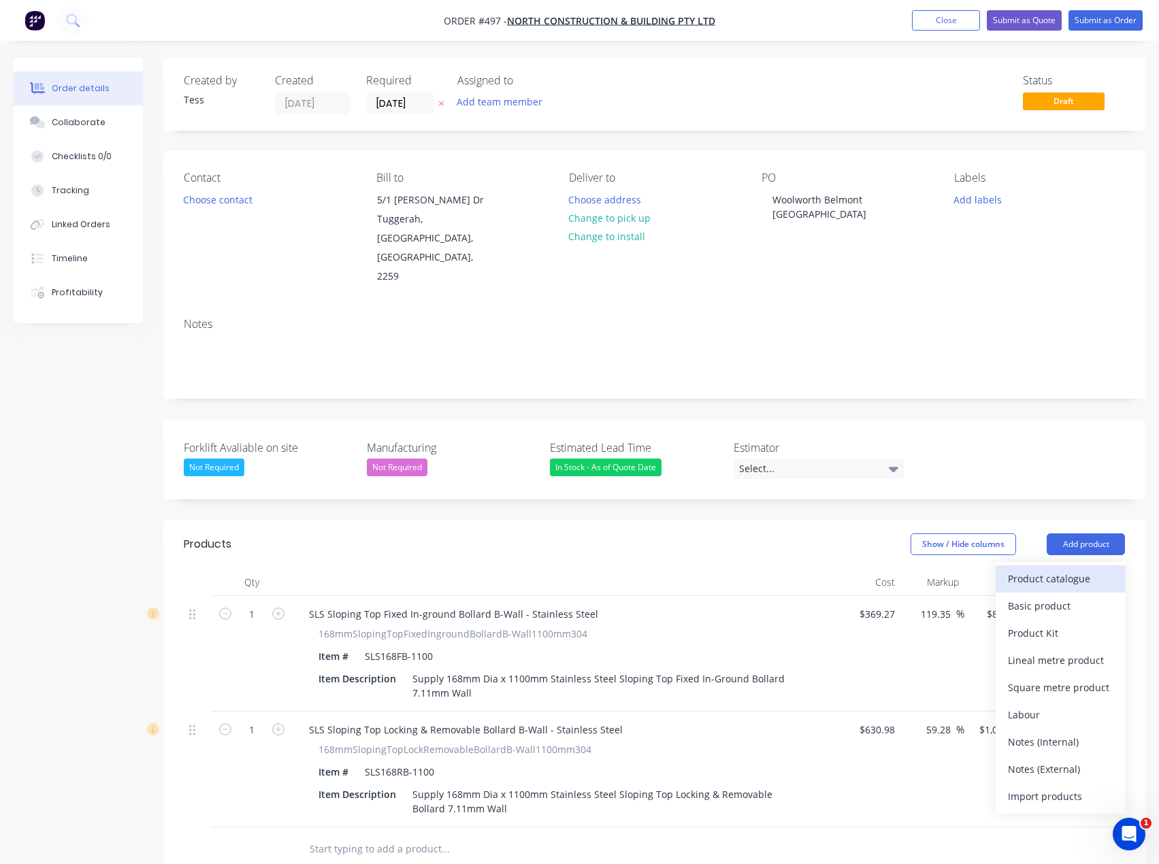
click at [1039, 569] on div "Product catalogue" at bounding box center [1060, 579] width 105 height 20
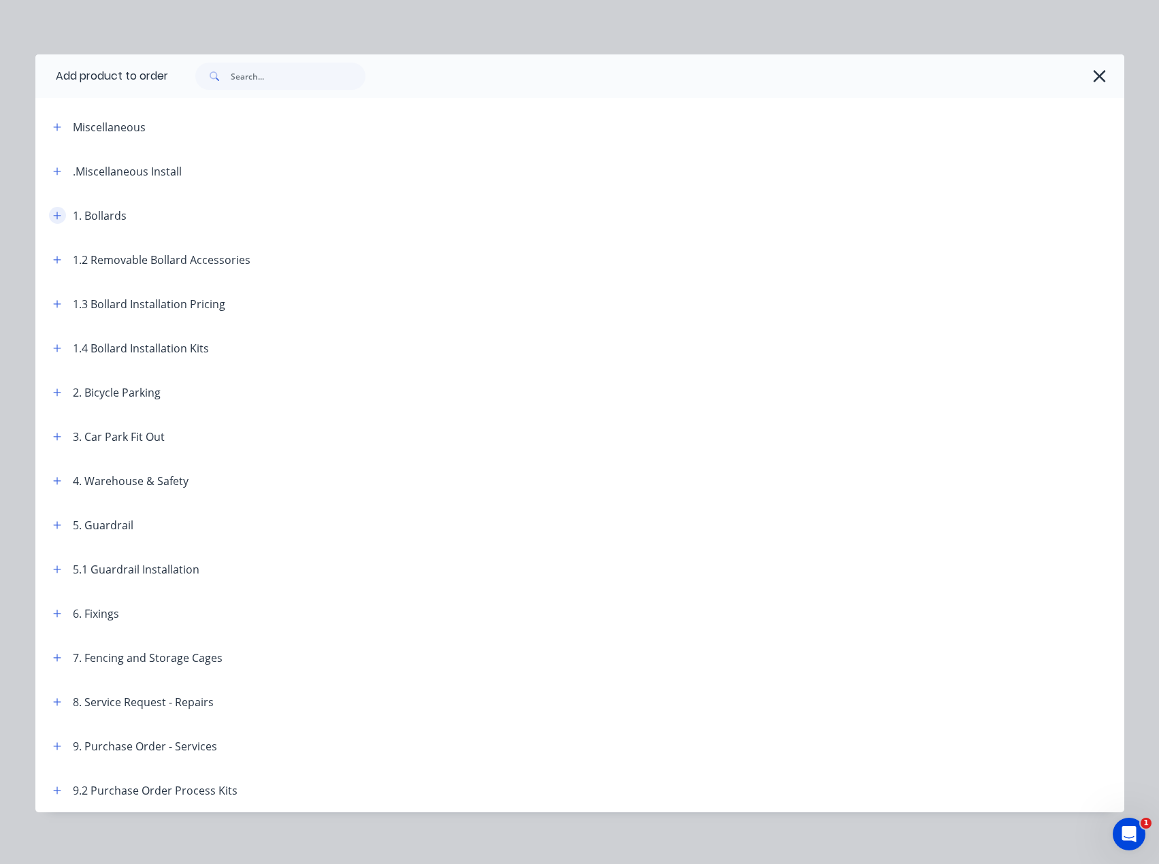
click at [53, 217] on icon "button" at bounding box center [57, 216] width 8 height 10
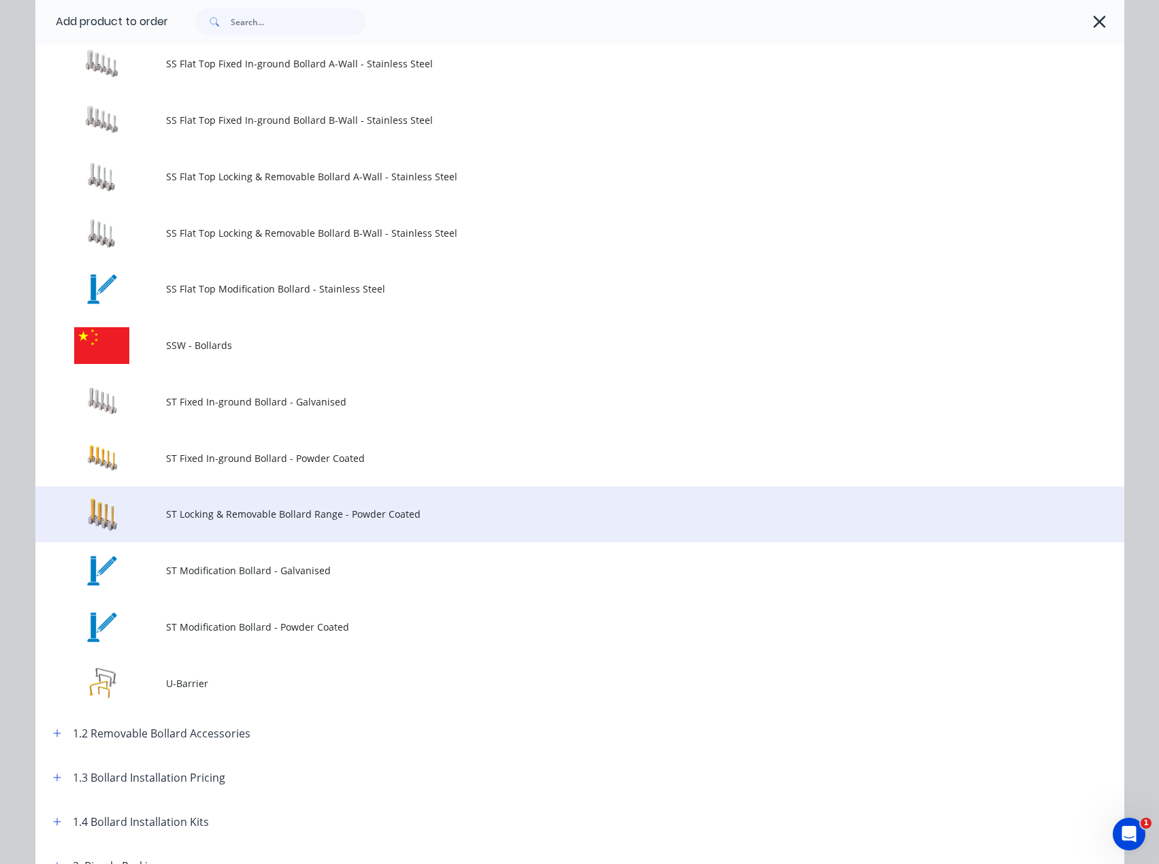
scroll to position [1634, 0]
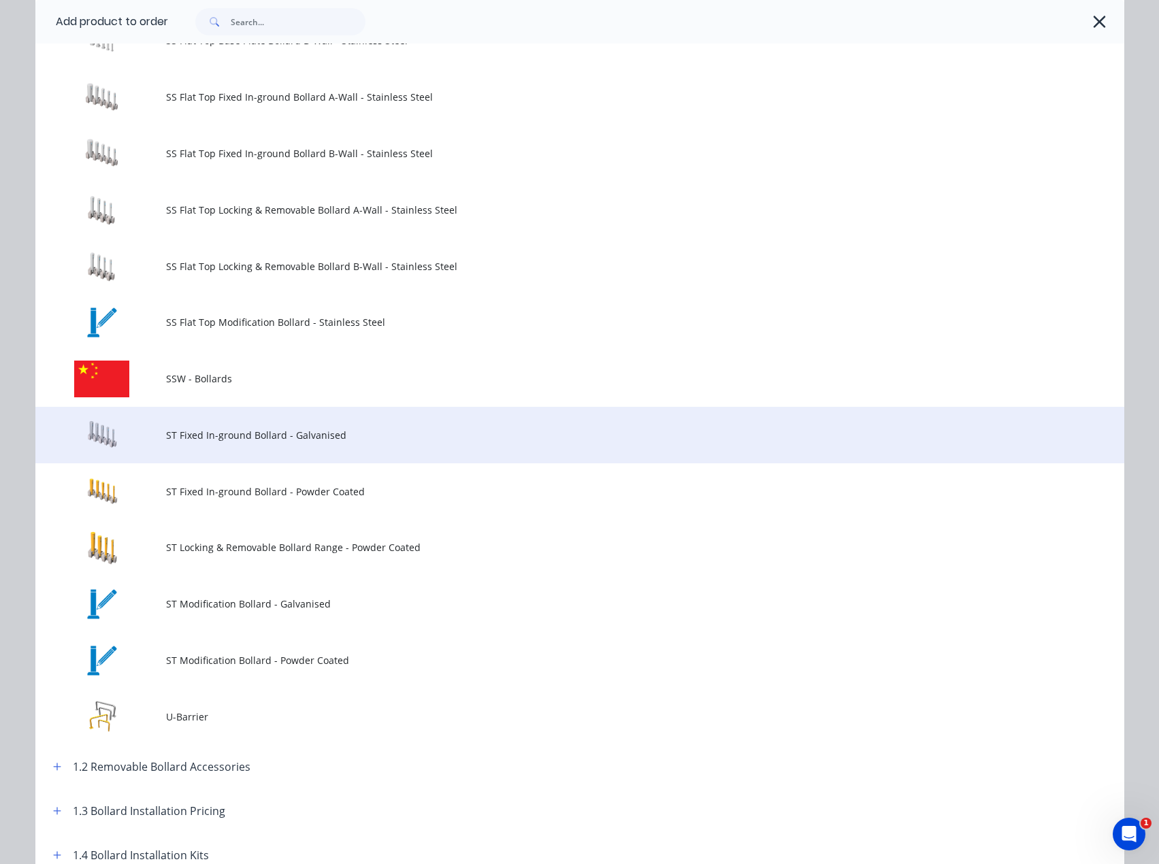
click at [219, 443] on td "ST Fixed In-ground Bollard - Galvanised" at bounding box center [645, 435] width 958 height 56
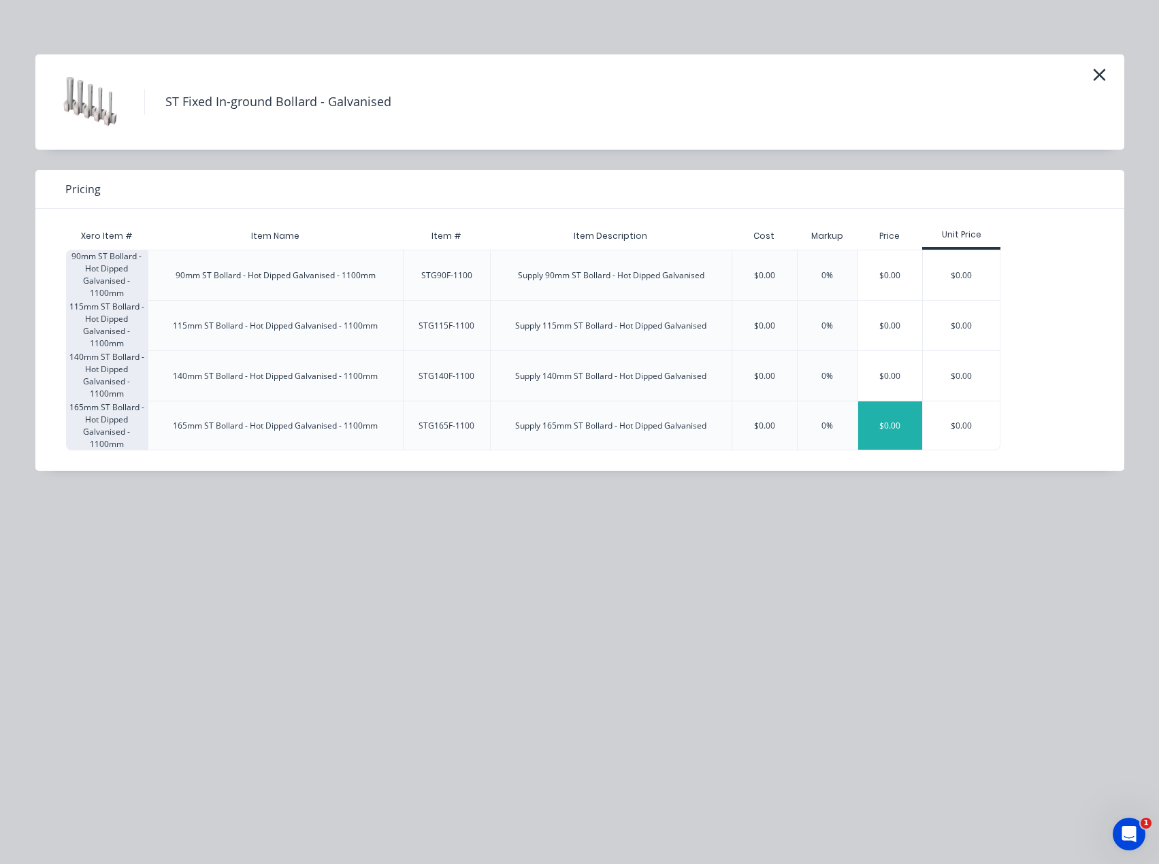
click at [883, 427] on div "$0.00" at bounding box center [890, 426] width 65 height 48
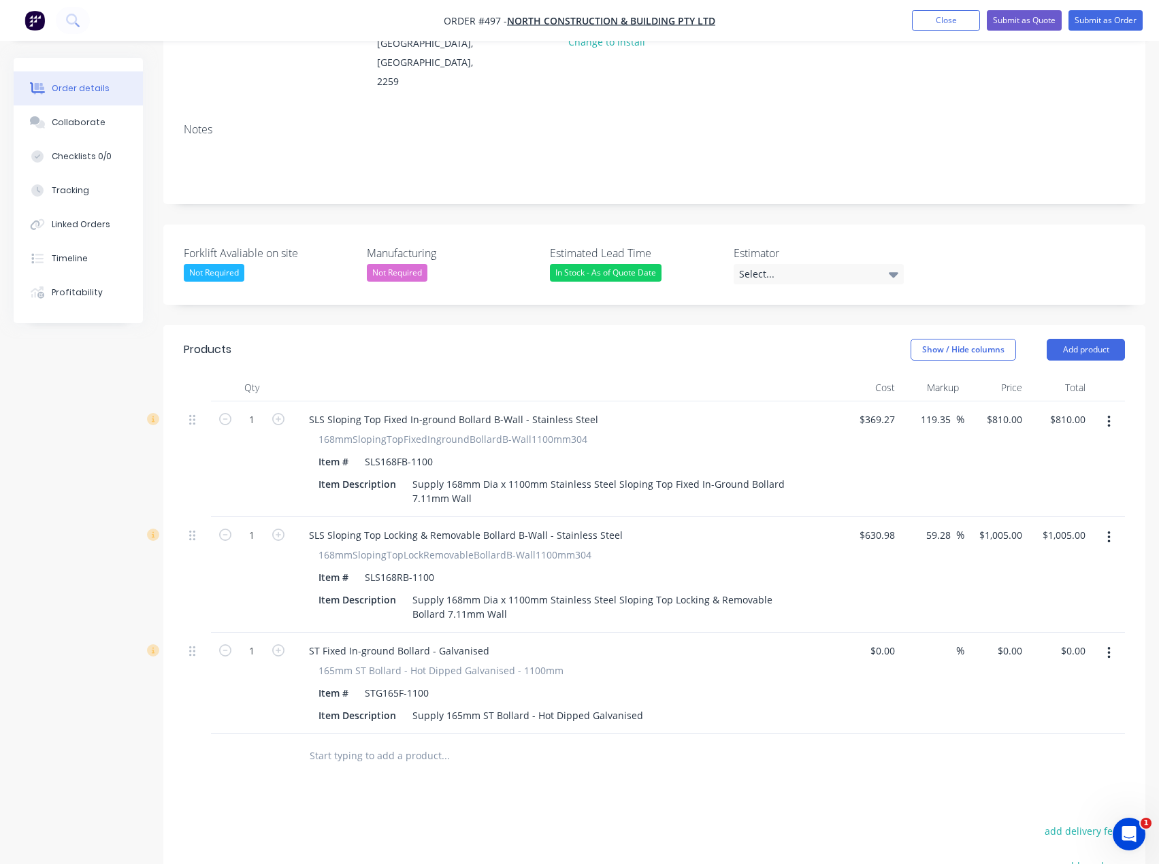
scroll to position [204, 0]
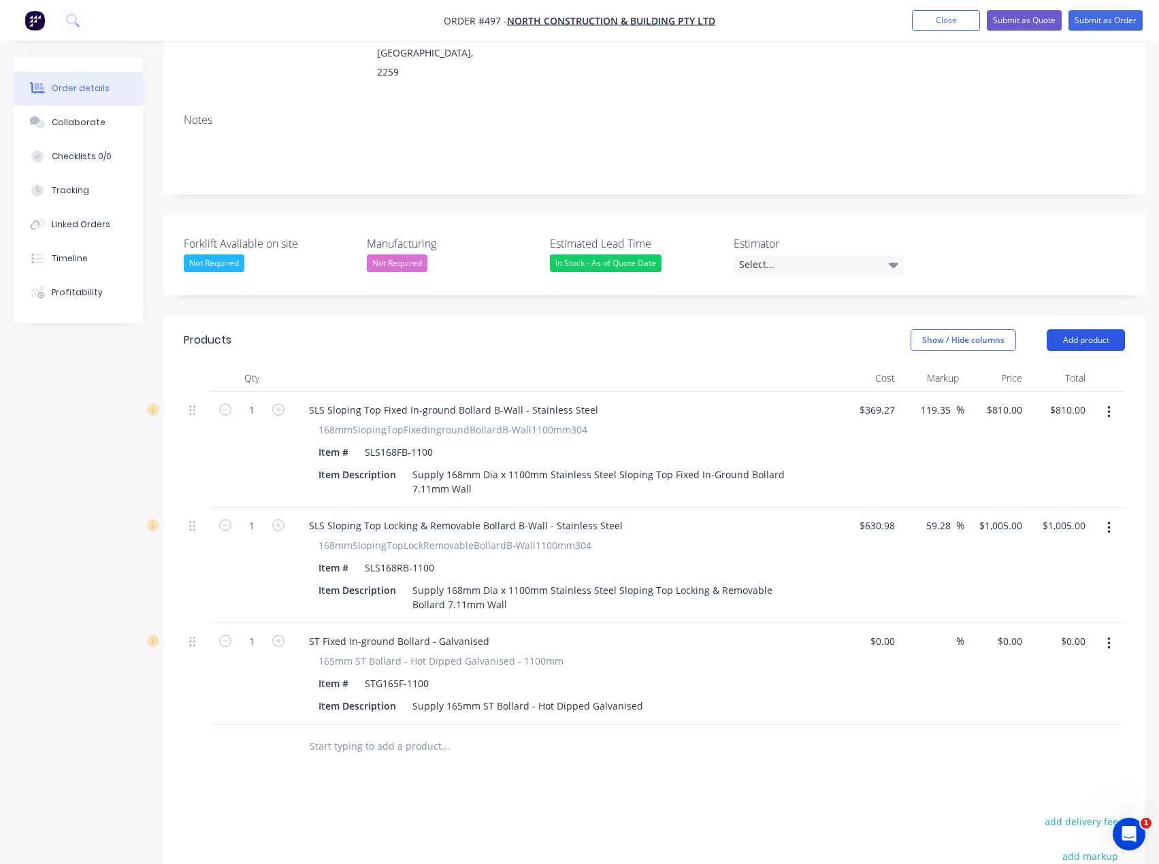
click at [1122, 329] on button "Add product" at bounding box center [1086, 340] width 78 height 22
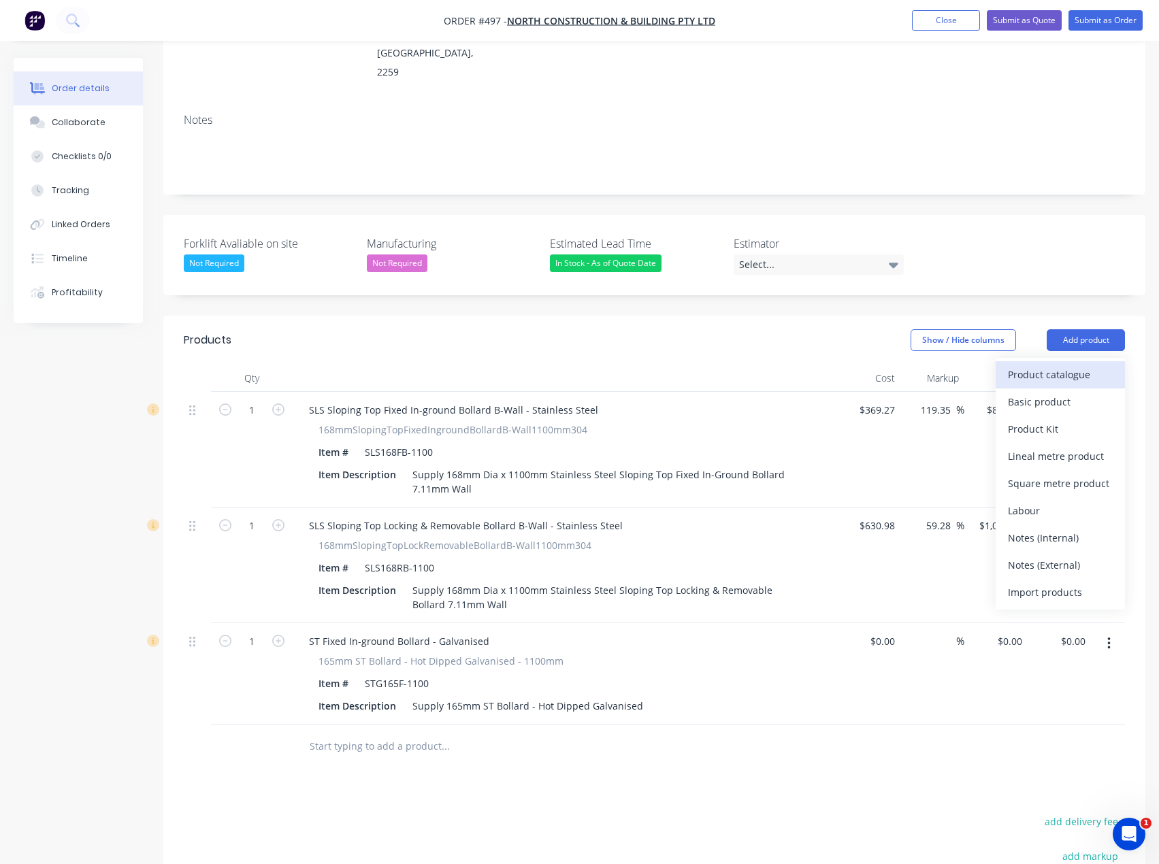
click at [1058, 365] on div "Product catalogue" at bounding box center [1060, 375] width 105 height 20
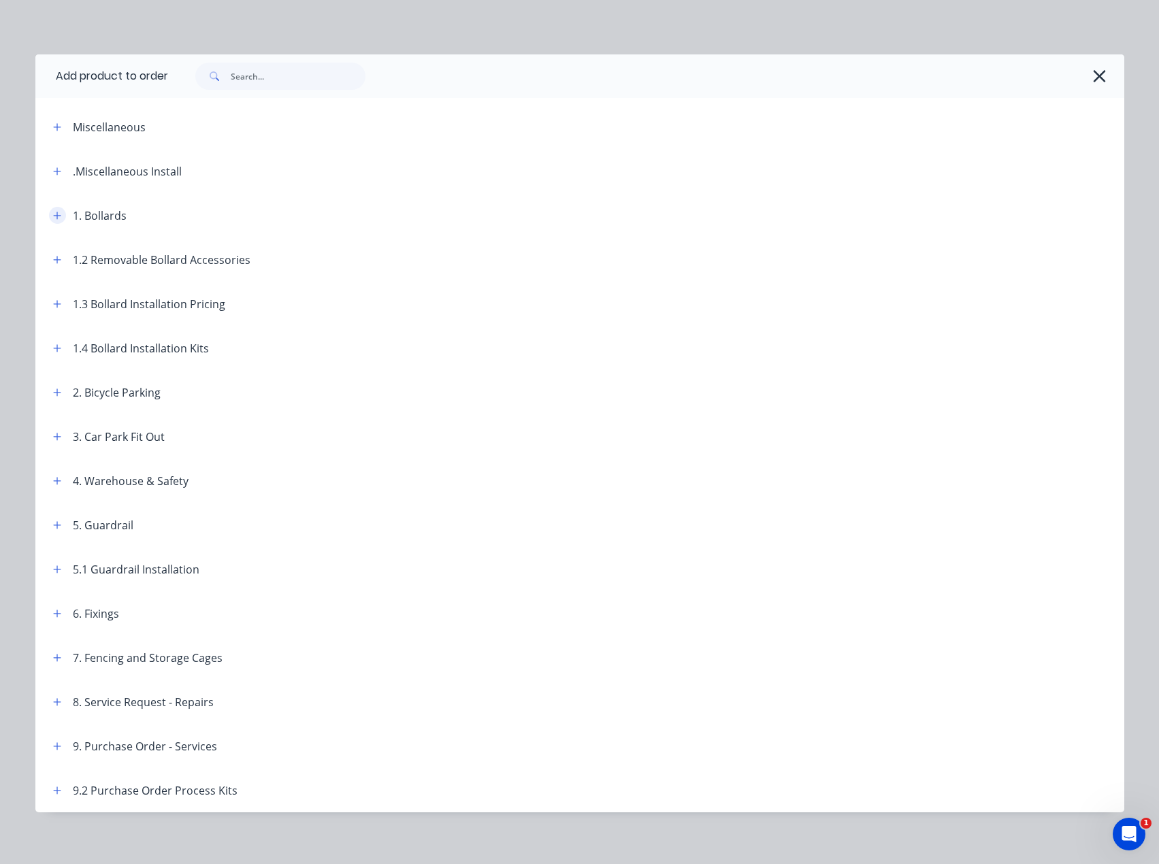
click at [53, 214] on icon "button" at bounding box center [57, 216] width 8 height 10
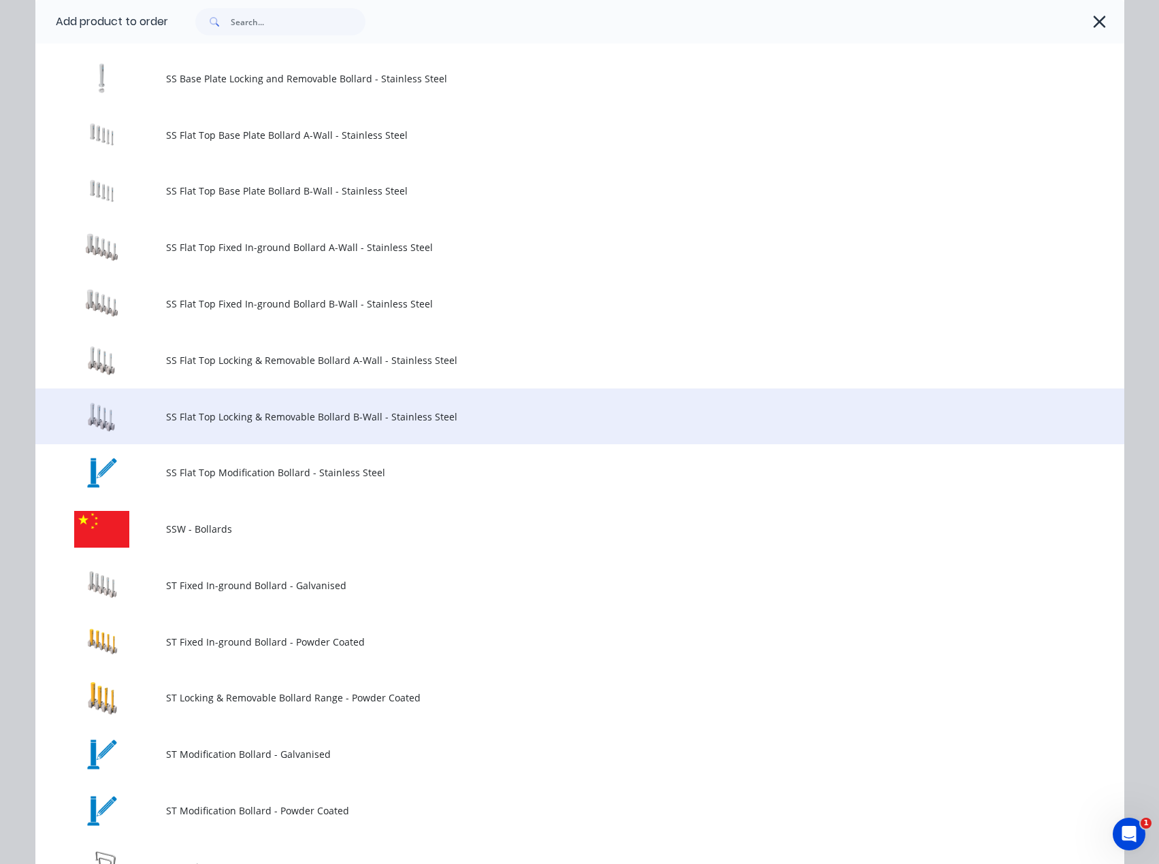
scroll to position [1498, 0]
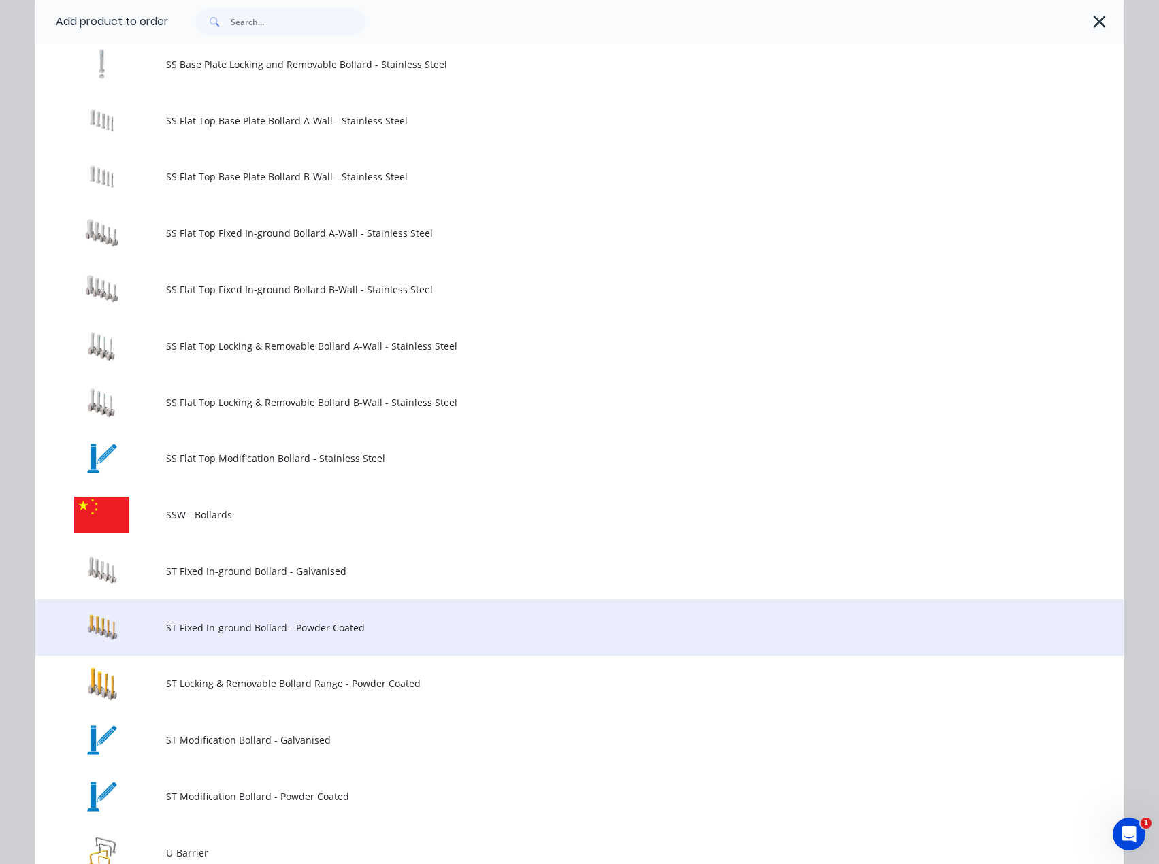
click at [199, 634] on span "ST Fixed In-ground Bollard - Powder Coated" at bounding box center [549, 628] width 766 height 14
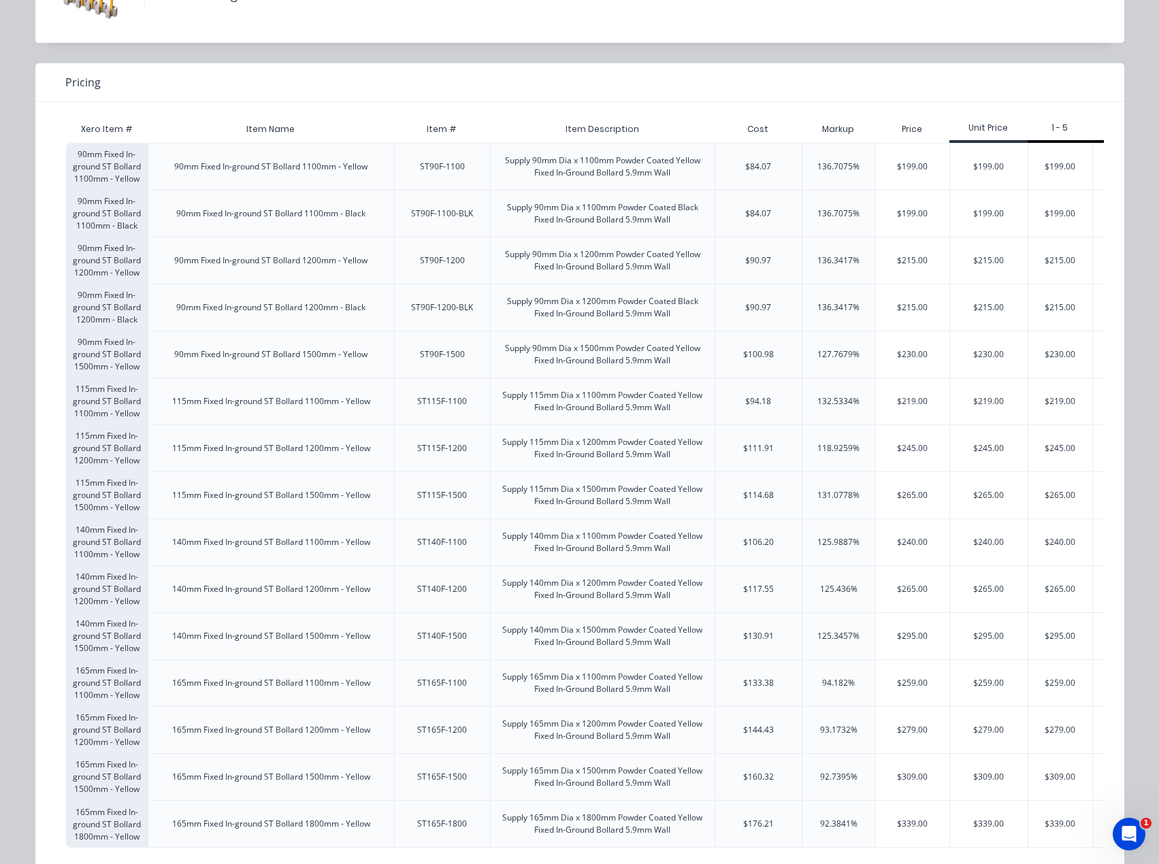
scroll to position [140, 0]
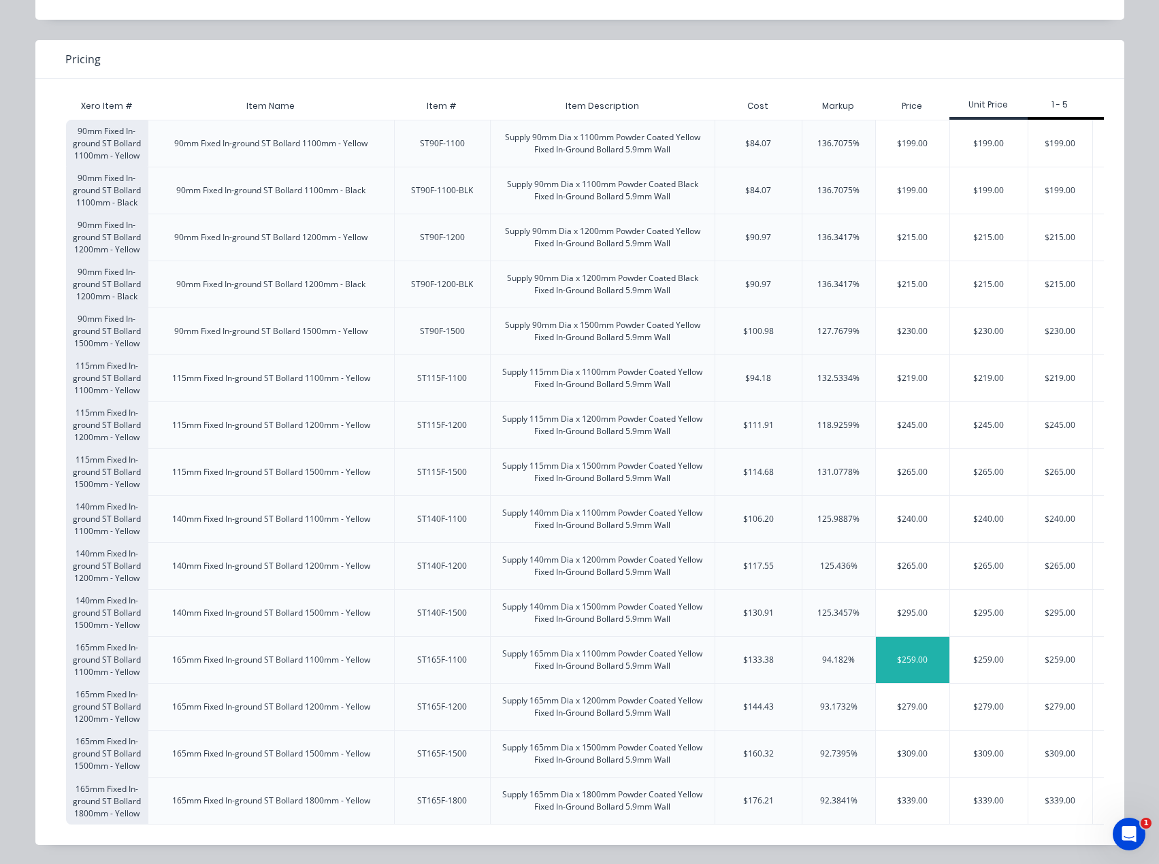
click at [904, 647] on div "$259.00" at bounding box center [913, 660] width 74 height 46
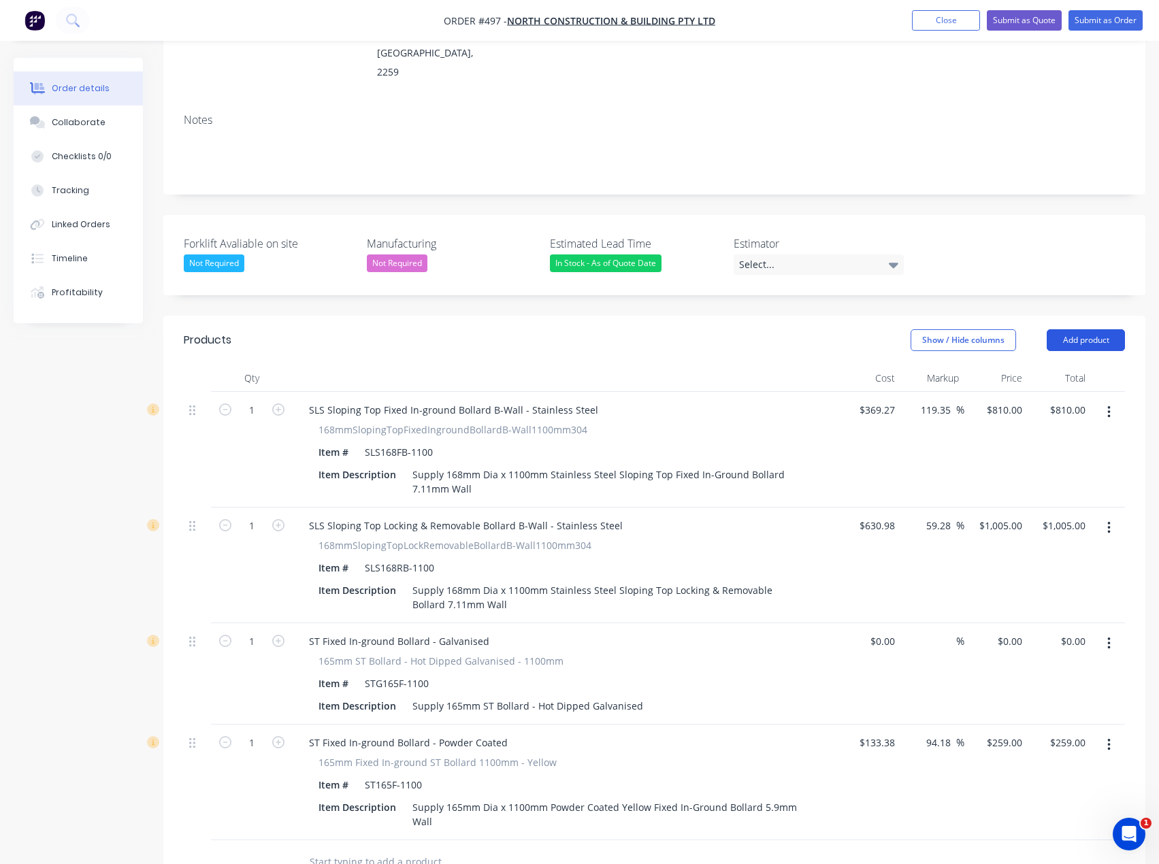
click at [1085, 329] on button "Add product" at bounding box center [1086, 340] width 78 height 22
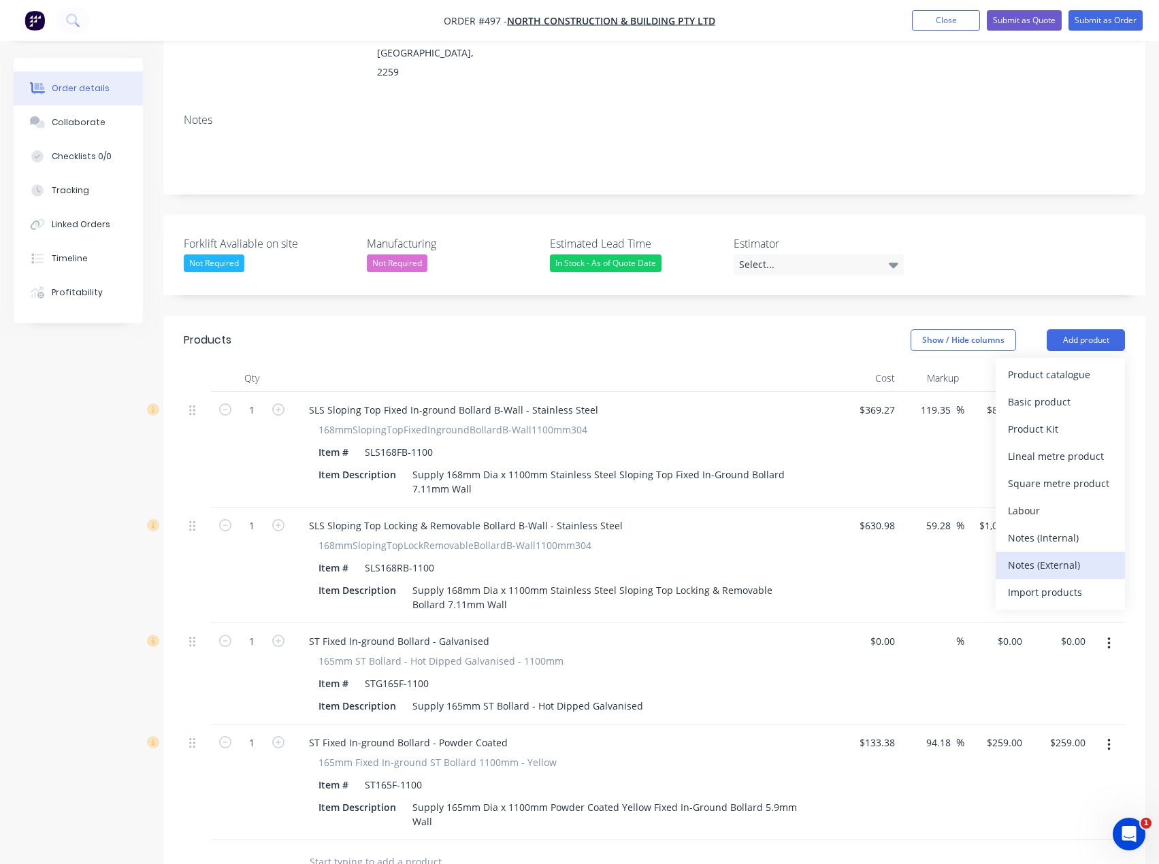
click at [1040, 555] on div "Notes (External)" at bounding box center [1060, 565] width 105 height 20
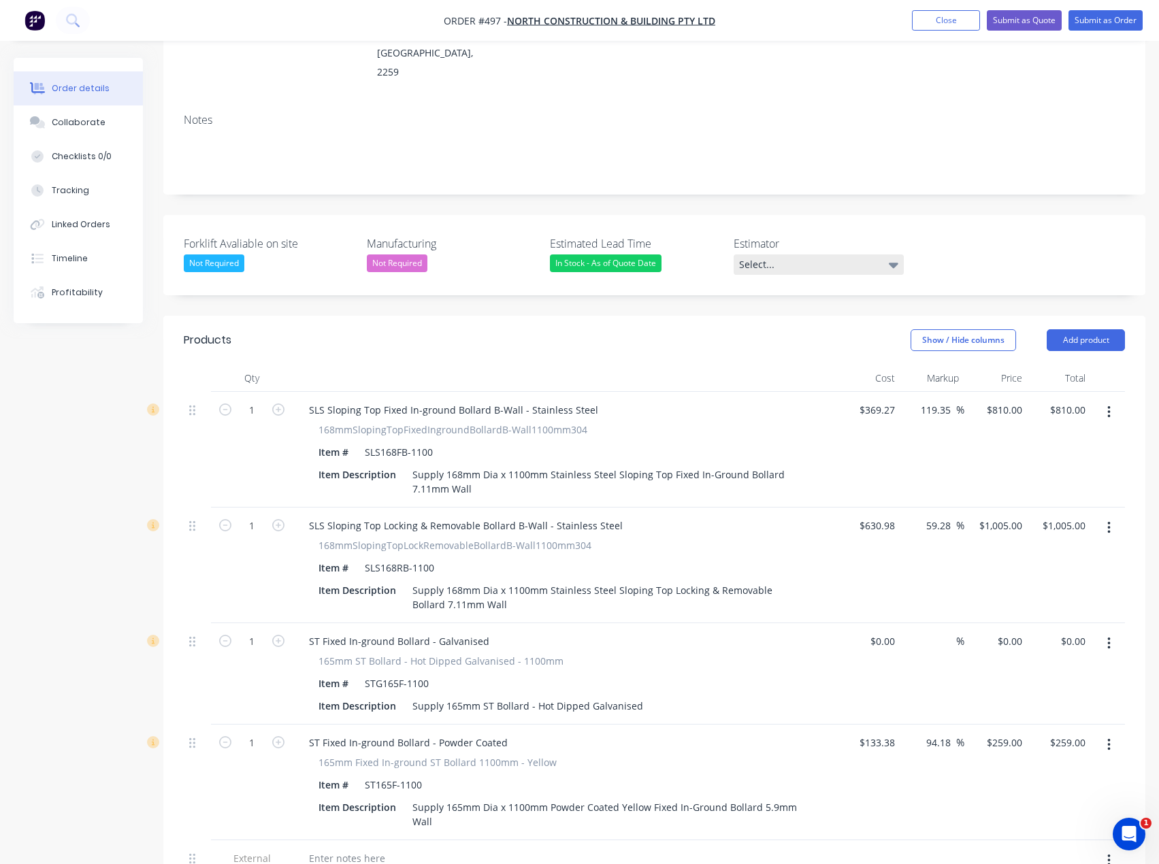
click at [781, 255] on div "Select..." at bounding box center [819, 265] width 170 height 20
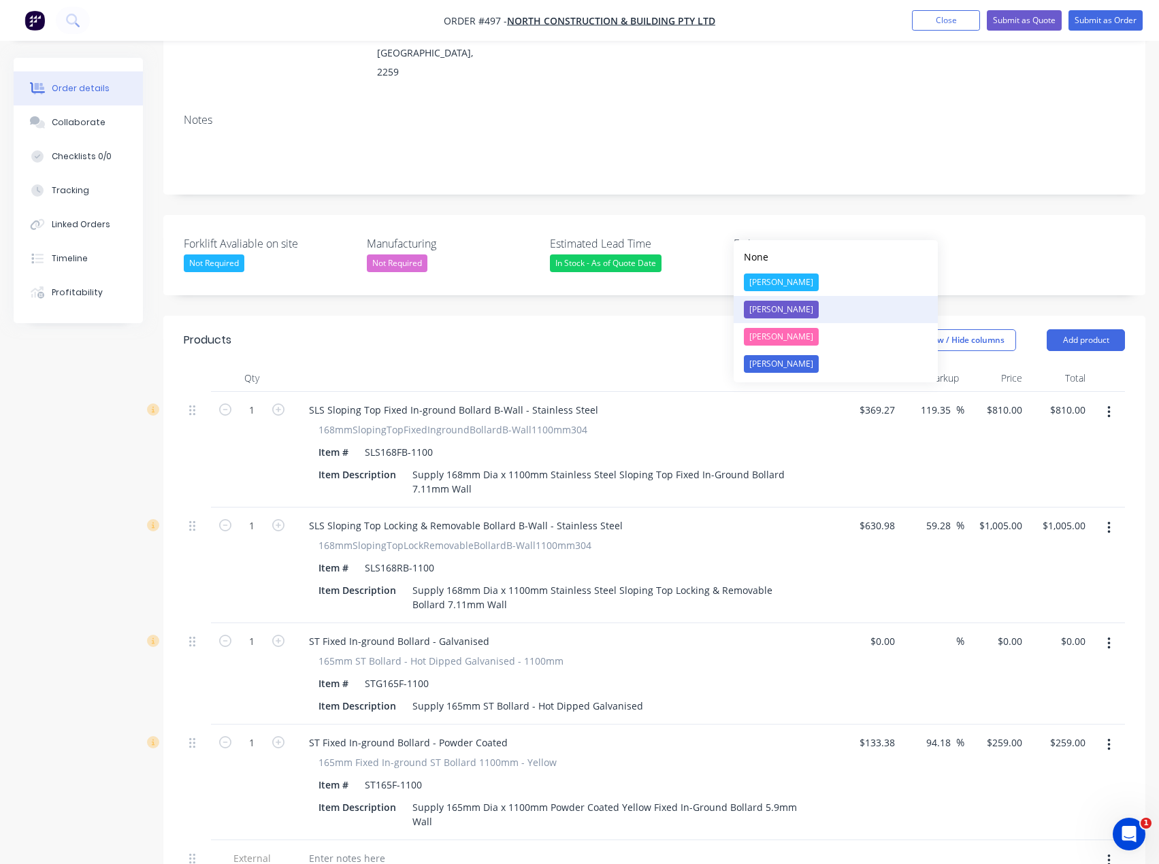
click at [764, 312] on div "[PERSON_NAME]" at bounding box center [781, 310] width 75 height 18
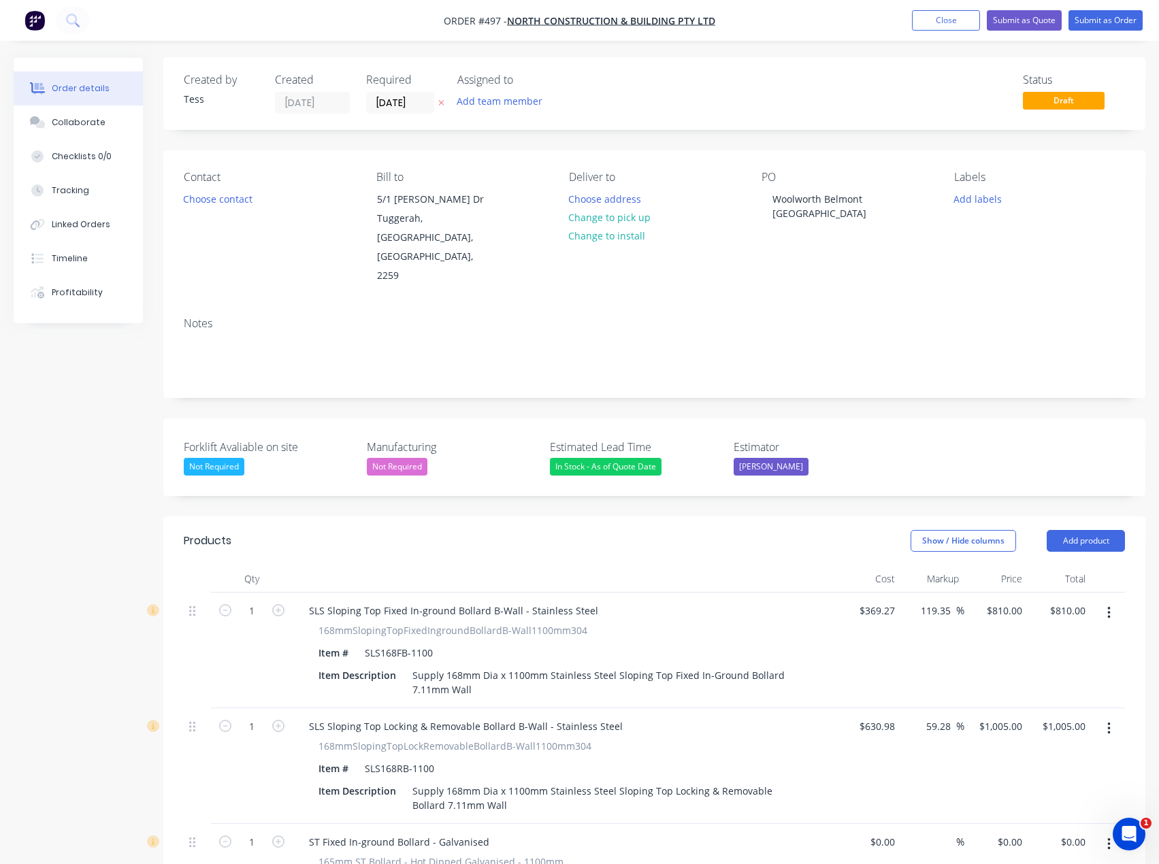
scroll to position [0, 0]
click at [227, 201] on button "Choose contact" at bounding box center [218, 199] width 84 height 18
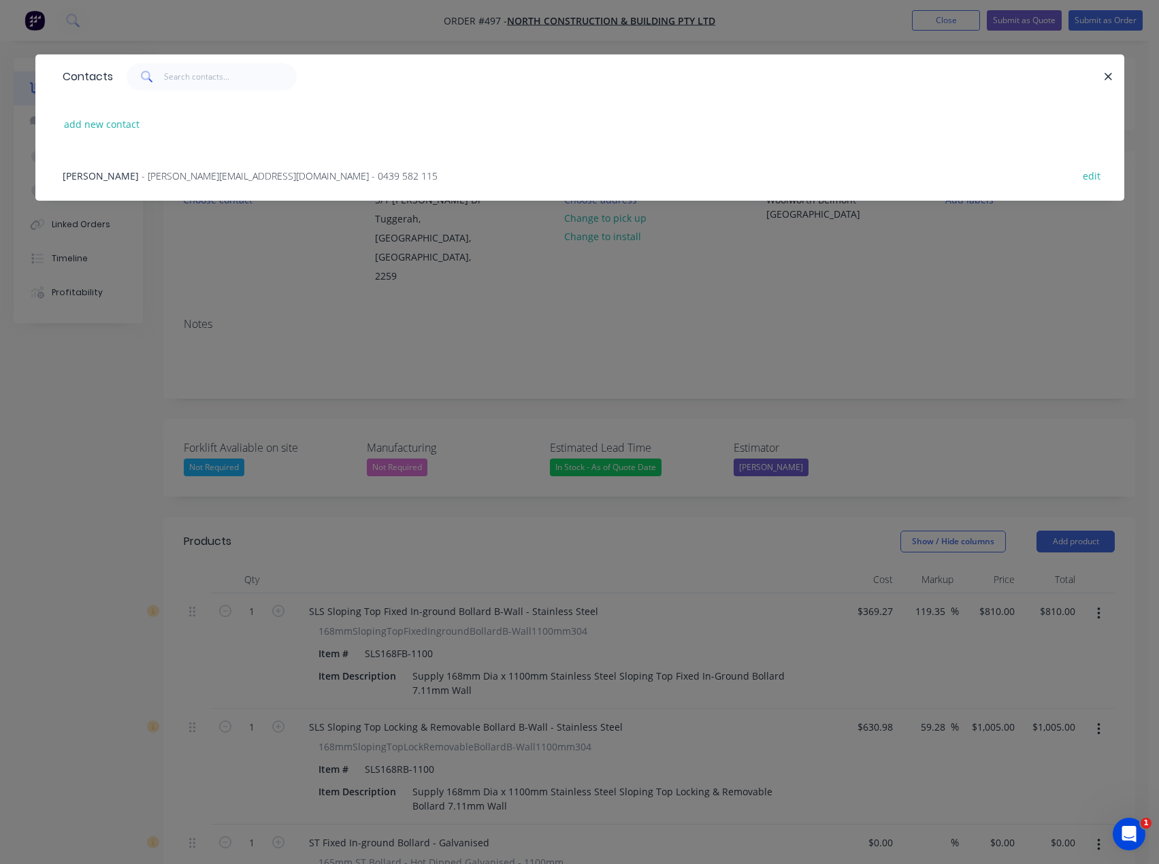
click at [174, 176] on span "- [PERSON_NAME][EMAIL_ADDRESS][DOMAIN_NAME] - 0439 582 115" at bounding box center [290, 175] width 296 height 13
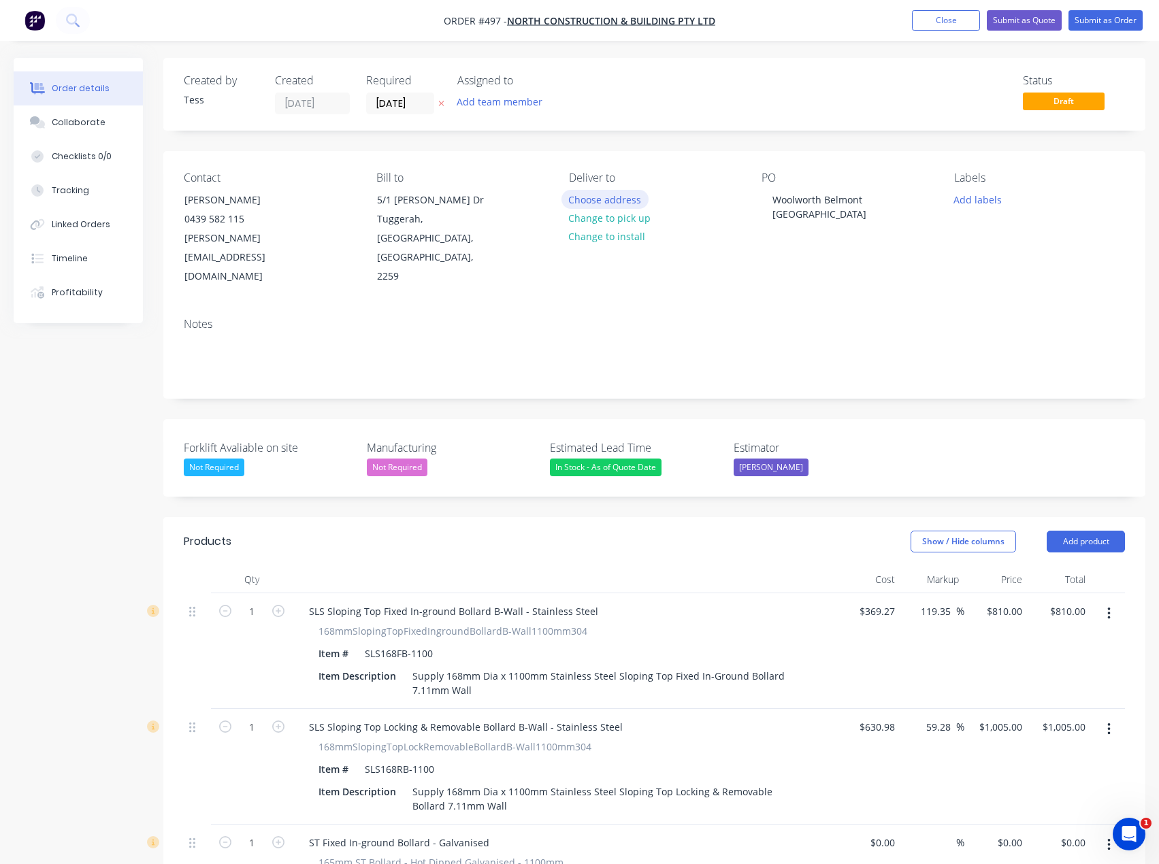
click at [613, 202] on button "Choose address" at bounding box center [605, 199] width 87 height 18
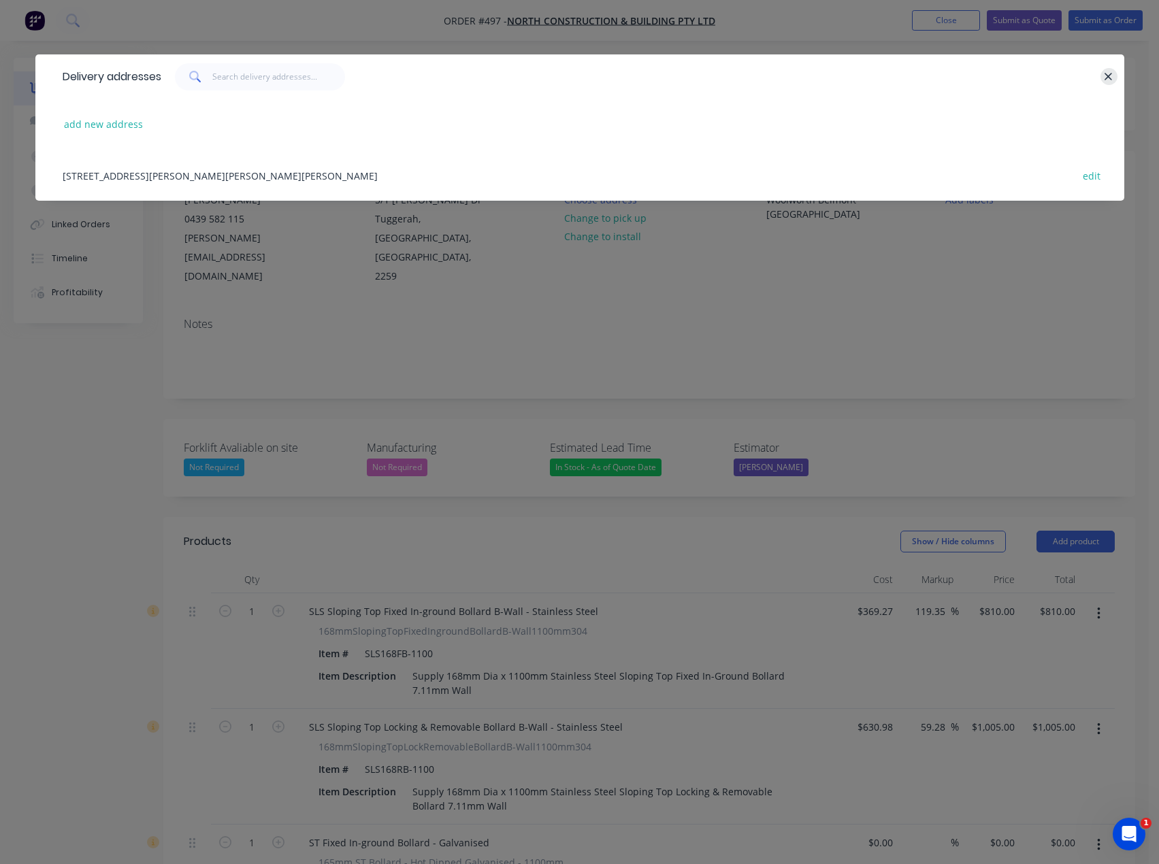
click at [1104, 79] on icon "button" at bounding box center [1108, 77] width 9 height 12
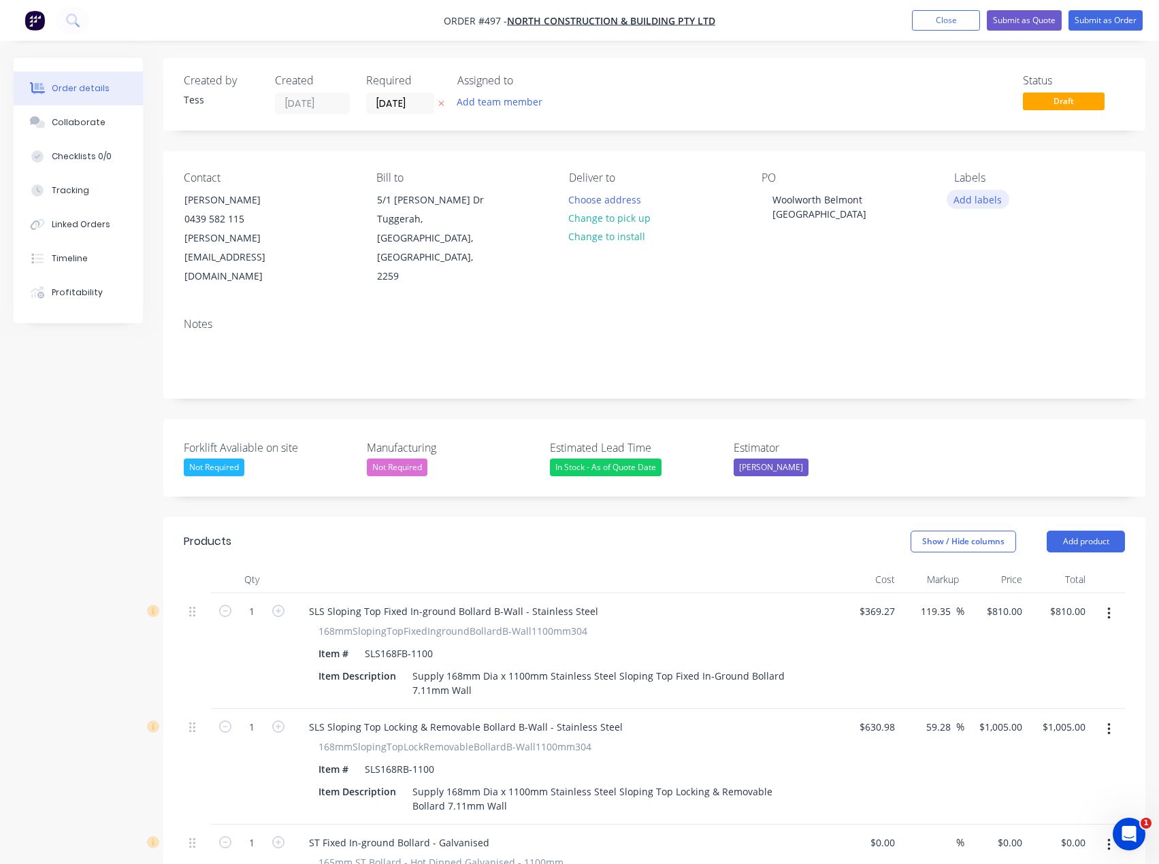
click at [983, 199] on button "Add labels" at bounding box center [978, 199] width 63 height 18
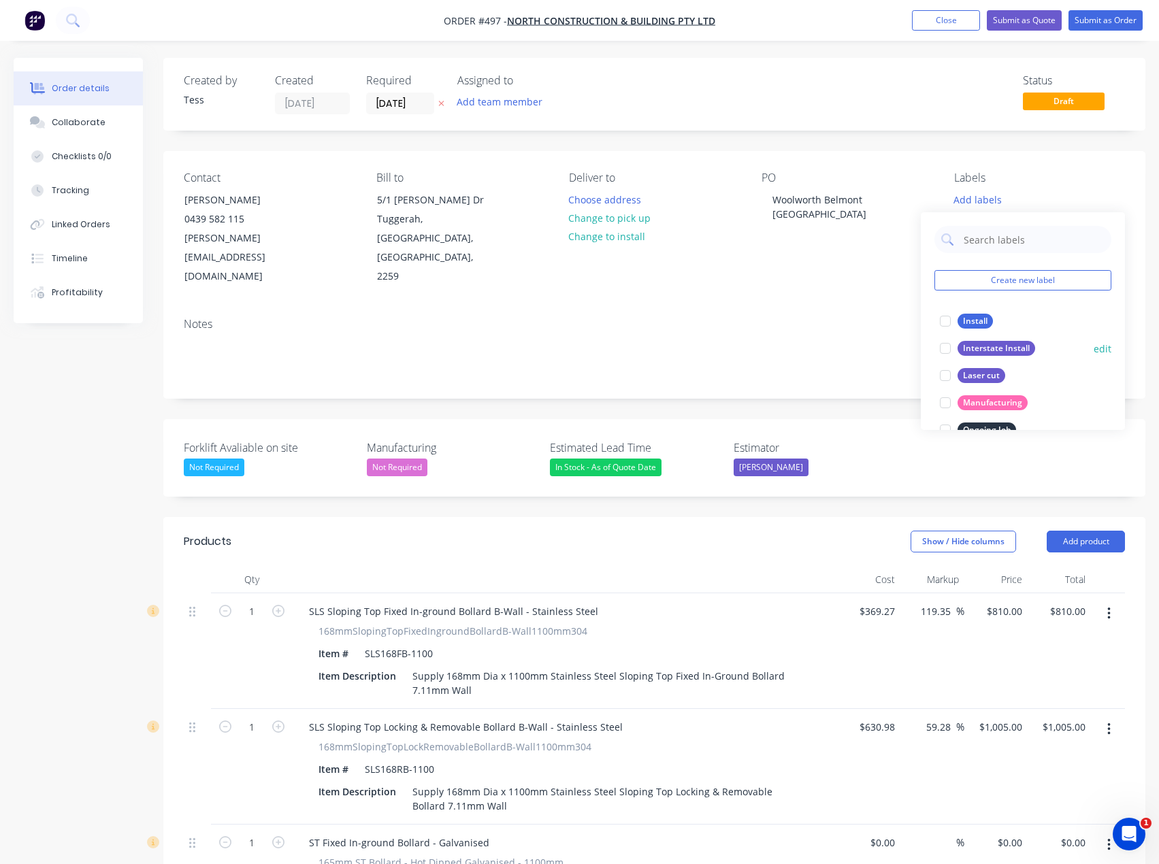
drag, startPoint x: 938, startPoint y: 353, endPoint x: 934, endPoint y: 326, distance: 26.9
click at [938, 351] on div at bounding box center [945, 348] width 27 height 27
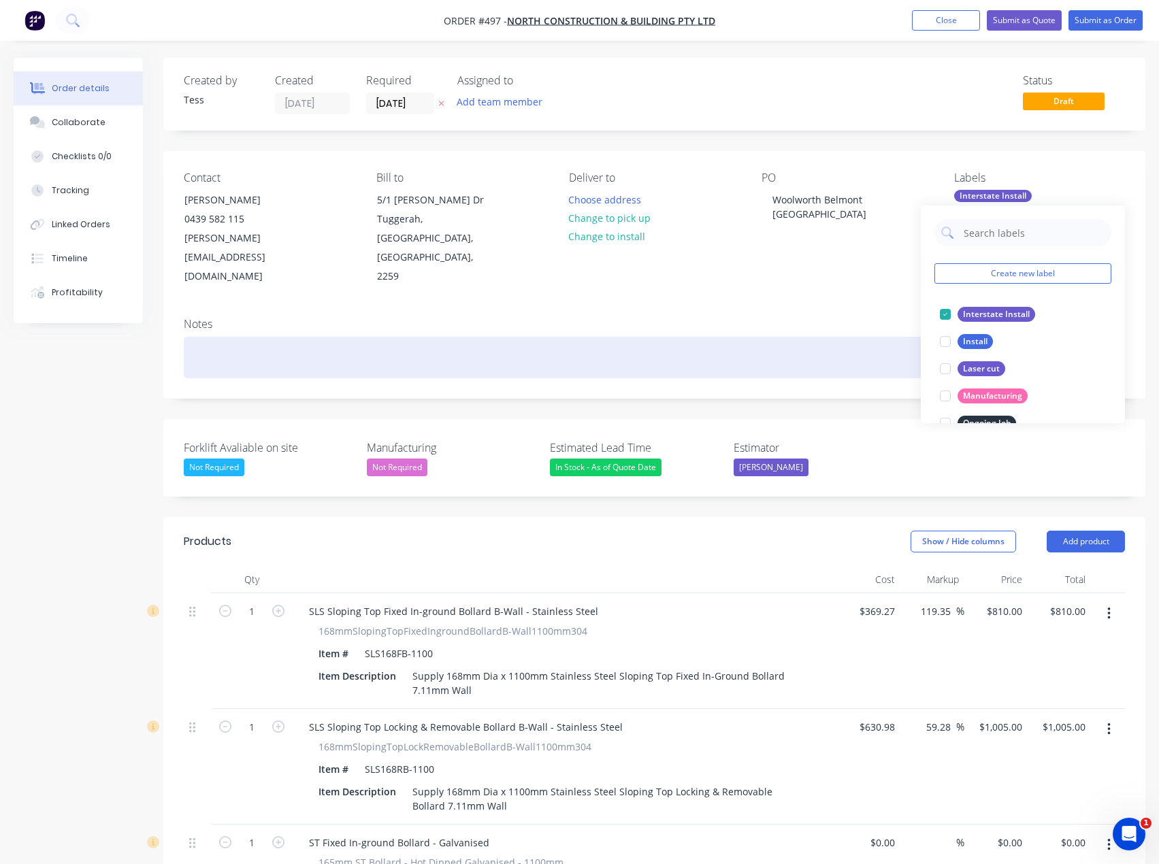
click at [856, 337] on div at bounding box center [654, 358] width 941 height 42
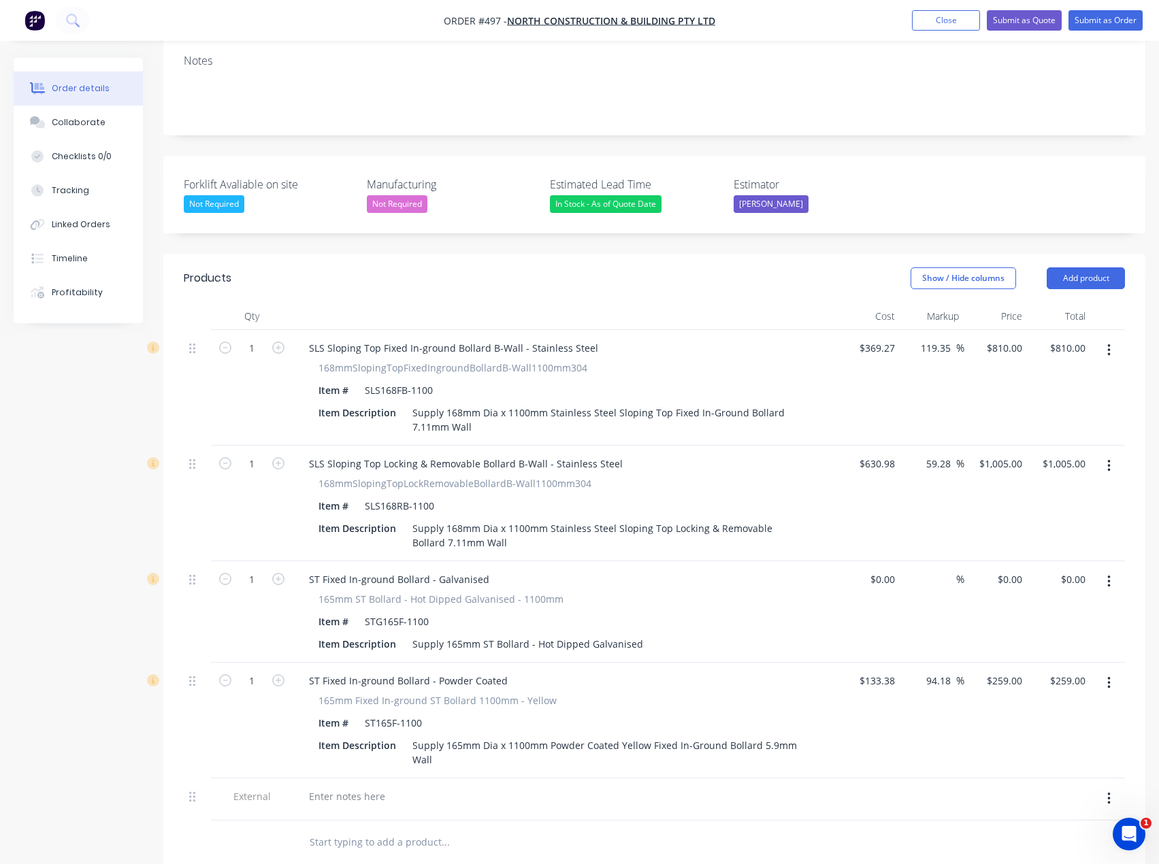
scroll to position [272, 0]
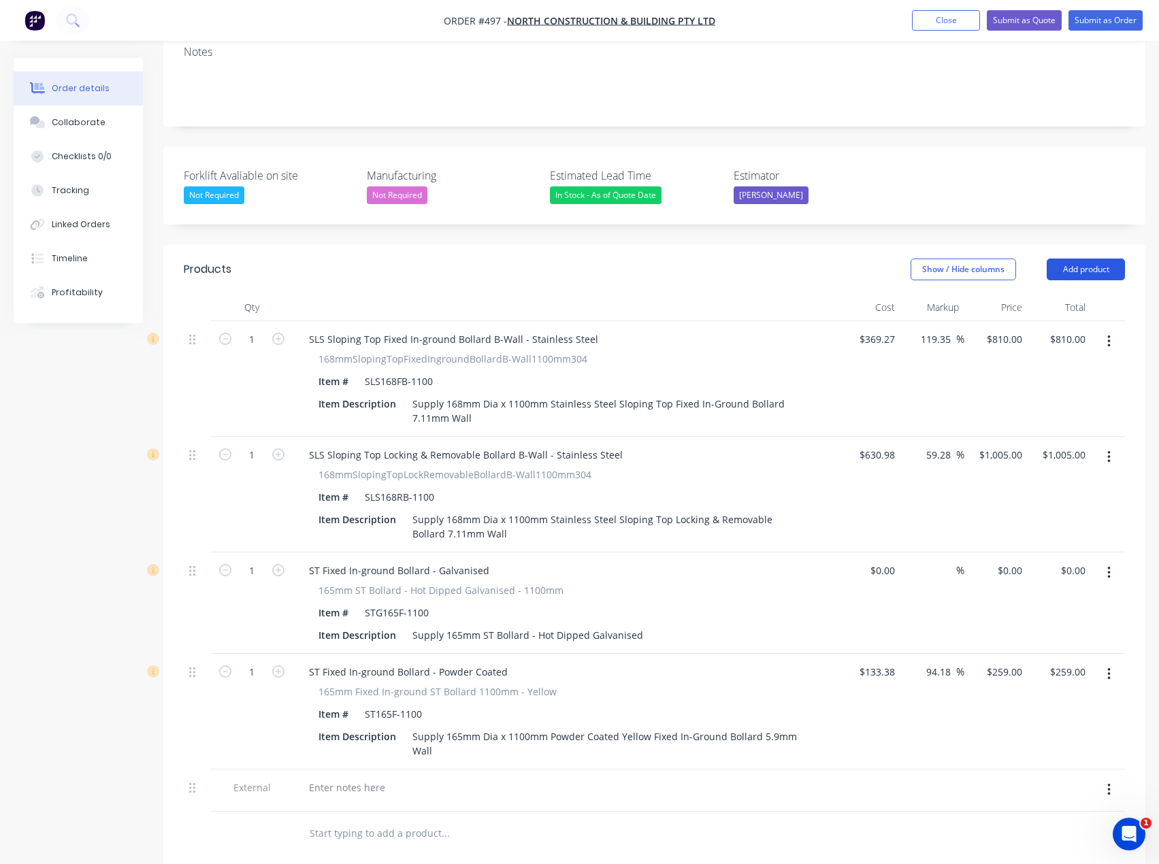
click at [1081, 259] on button "Add product" at bounding box center [1086, 270] width 78 height 22
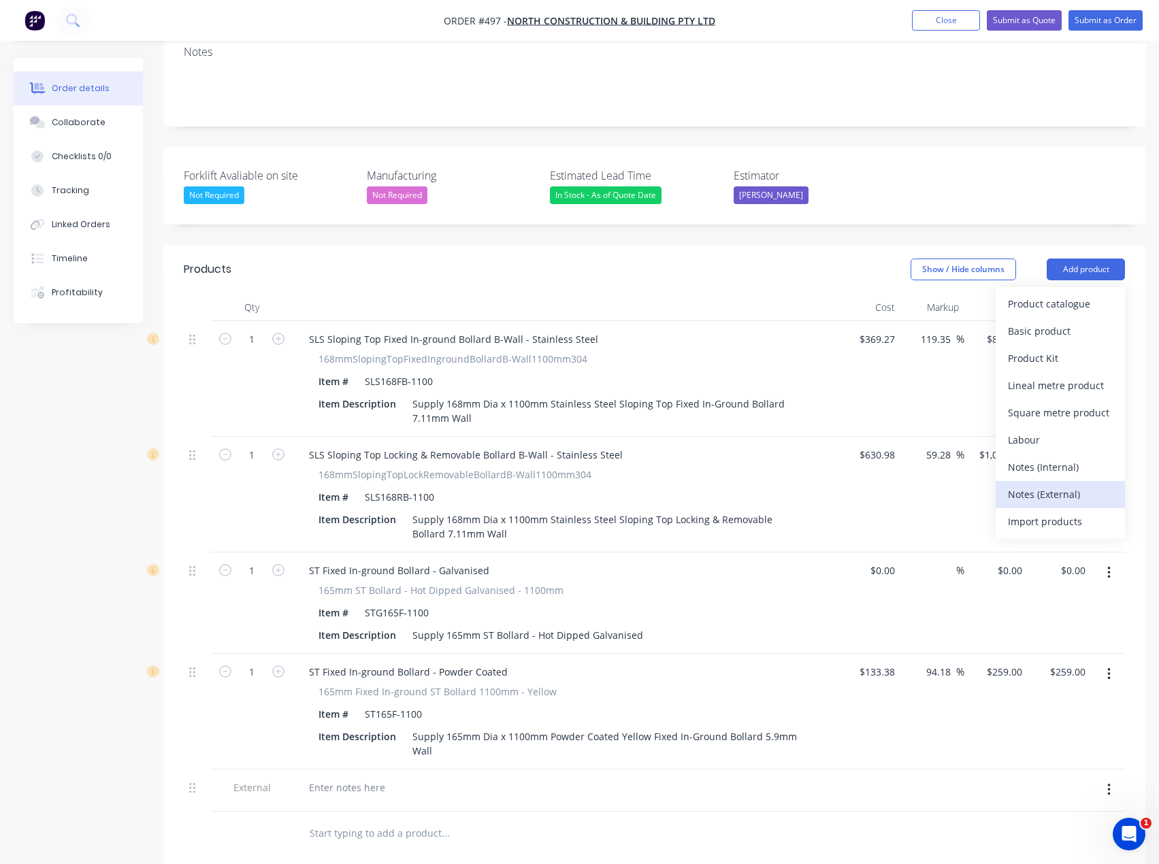
click at [1068, 485] on div "Notes (External)" at bounding box center [1060, 495] width 105 height 20
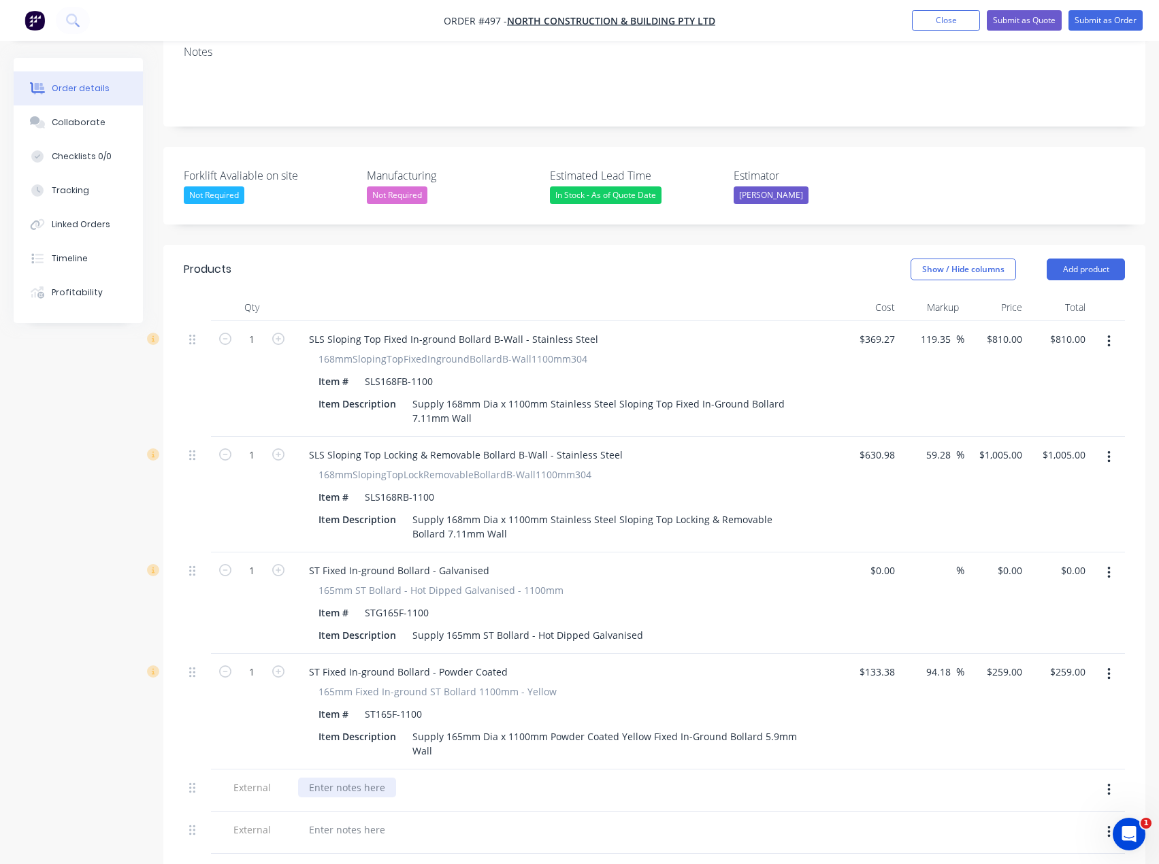
click at [336, 778] on div at bounding box center [347, 788] width 98 height 20
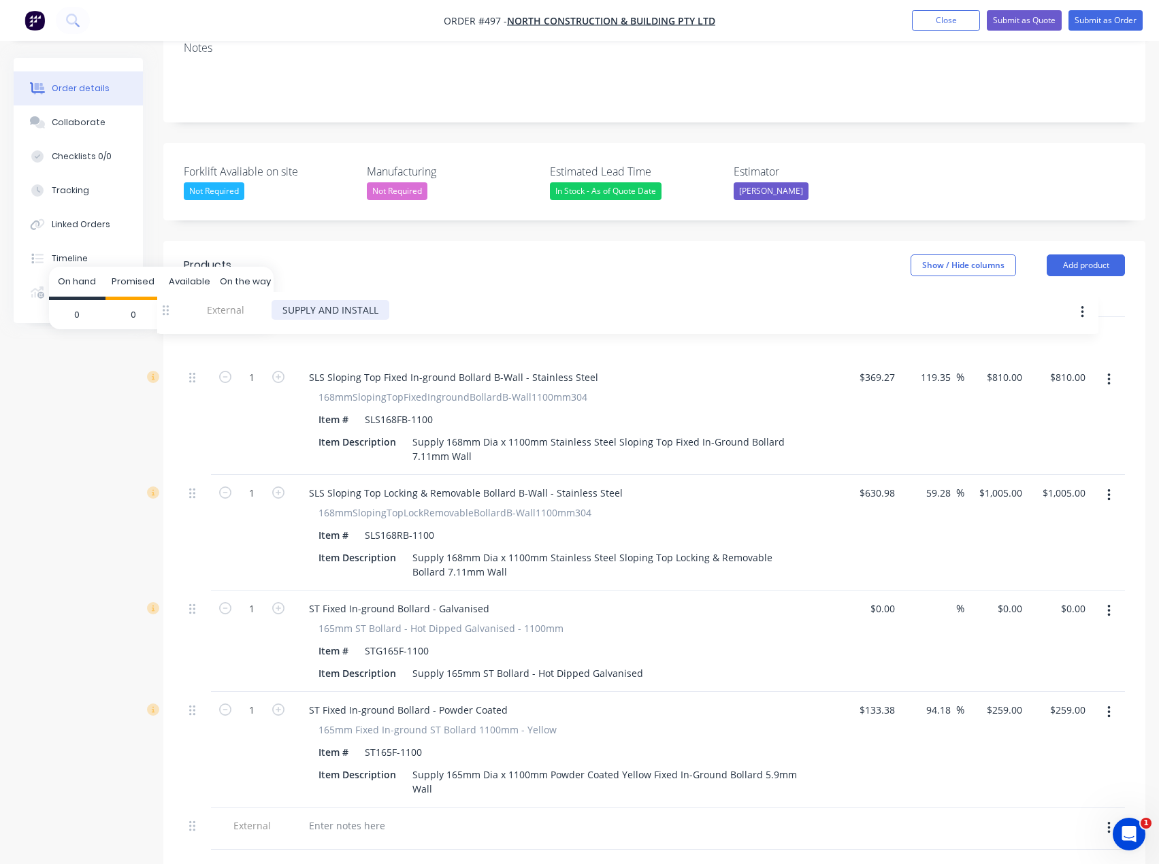
drag, startPoint x: 191, startPoint y: 753, endPoint x: 167, endPoint y: 301, distance: 452.6
click at [167, 301] on body "Order #497 - North Construction & Building Pty Ltd Add product Close Submit as …" at bounding box center [579, 483] width 1159 height 1518
click at [1084, 255] on button "Add product" at bounding box center [1086, 266] width 78 height 22
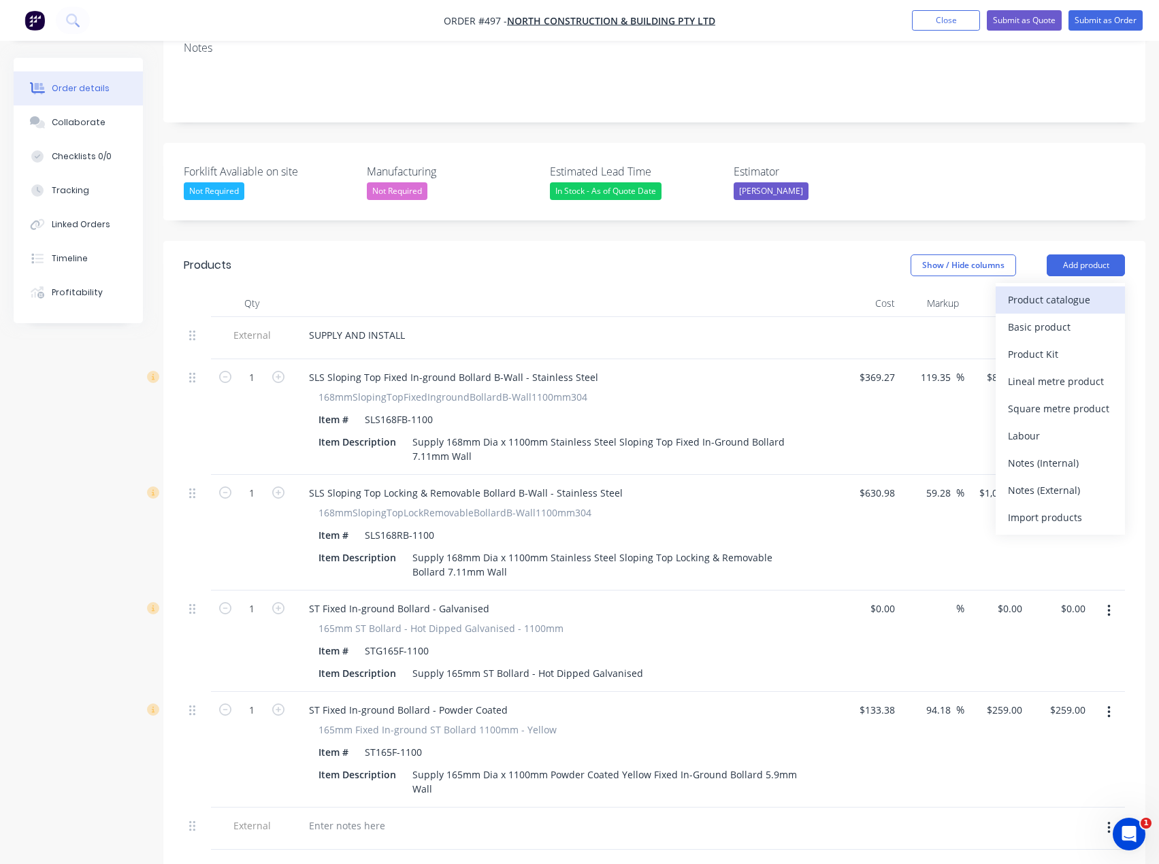
click at [1054, 290] on div "Product catalogue" at bounding box center [1060, 300] width 105 height 20
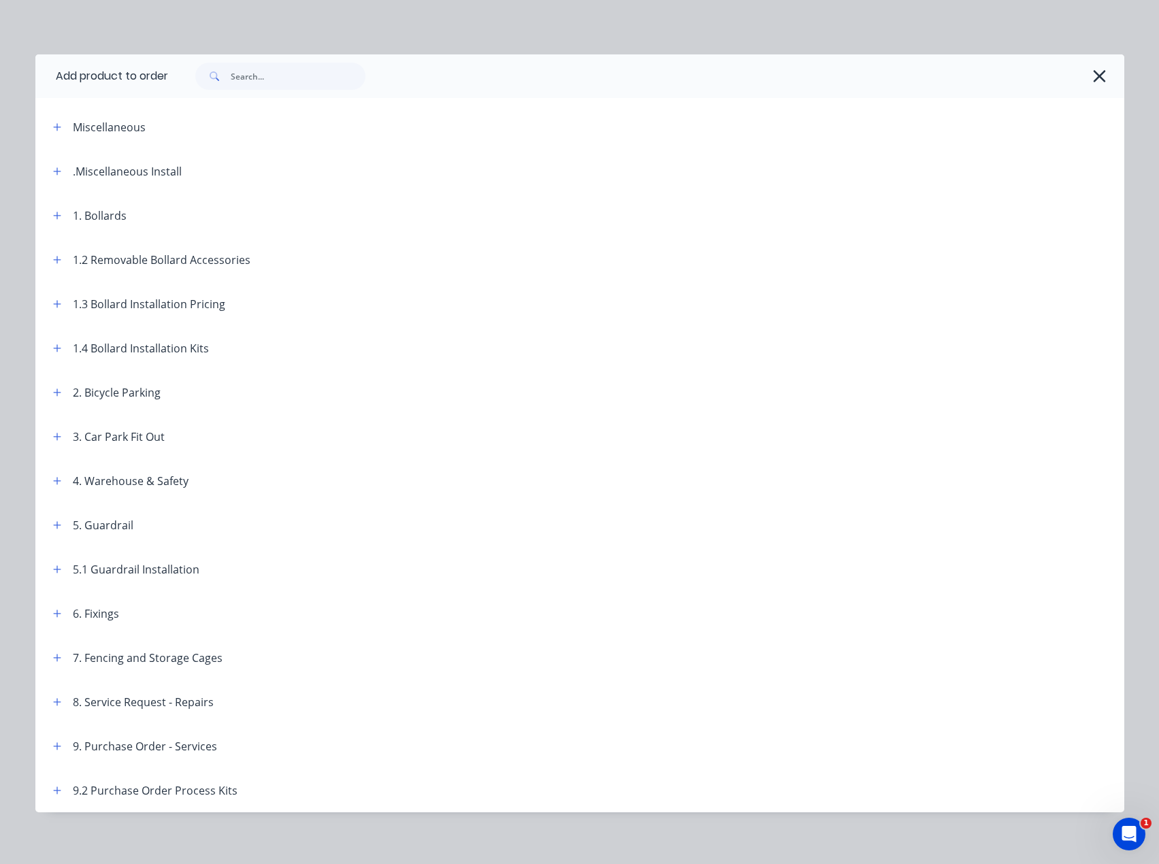
scroll to position [8, 0]
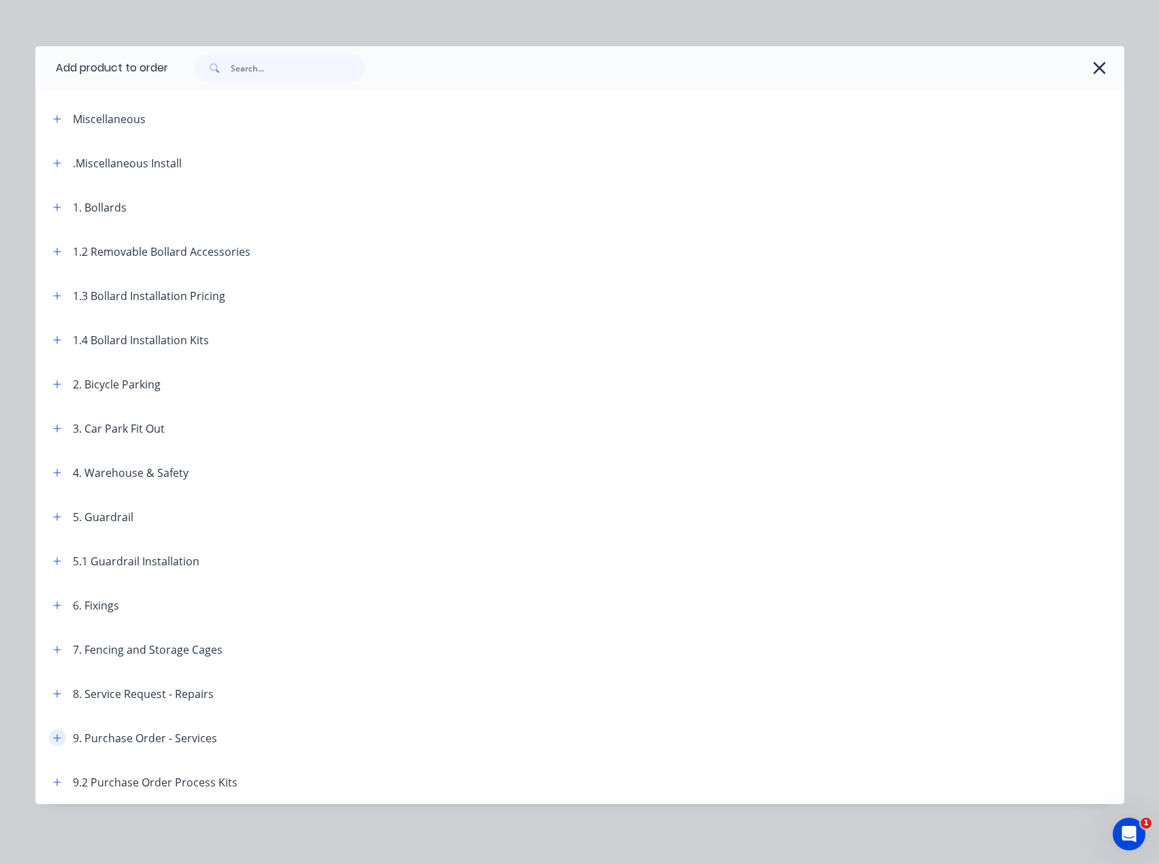
click at [51, 745] on button "button" at bounding box center [57, 738] width 17 height 17
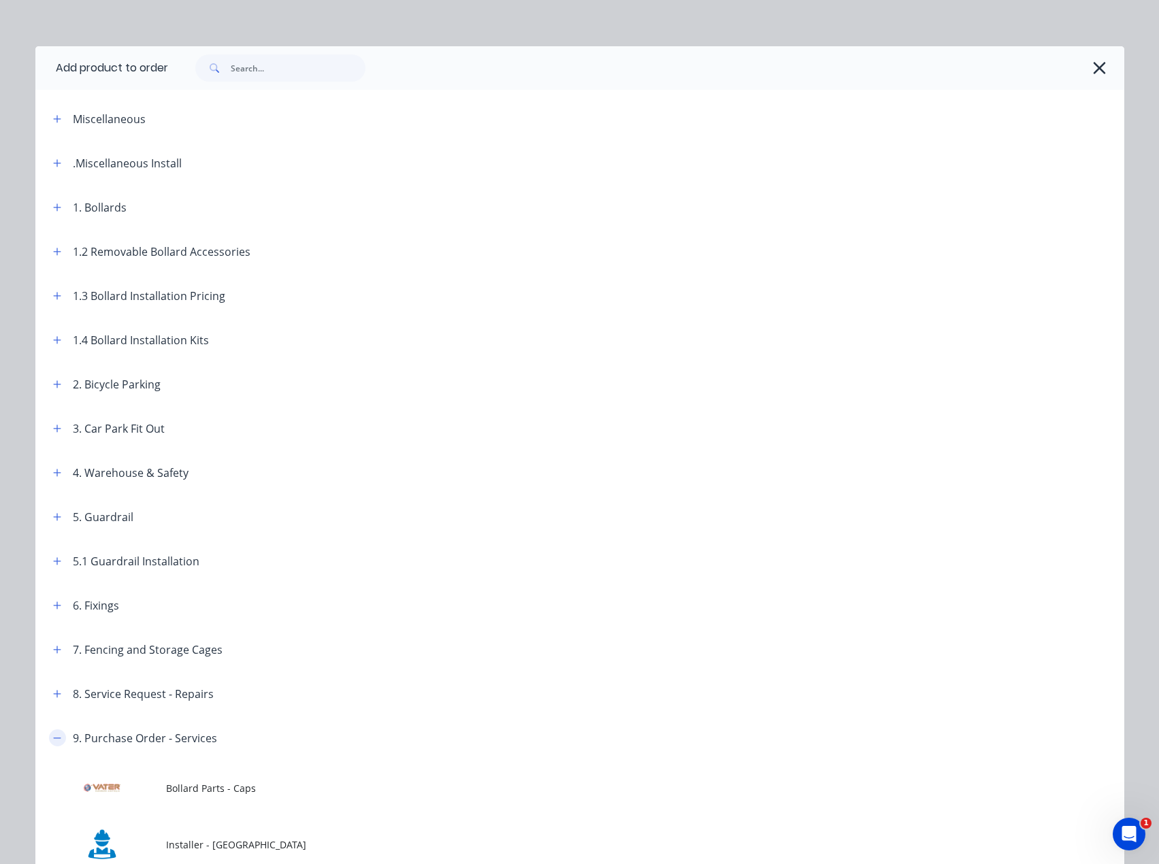
click at [53, 741] on icon "button" at bounding box center [57, 739] width 8 height 10
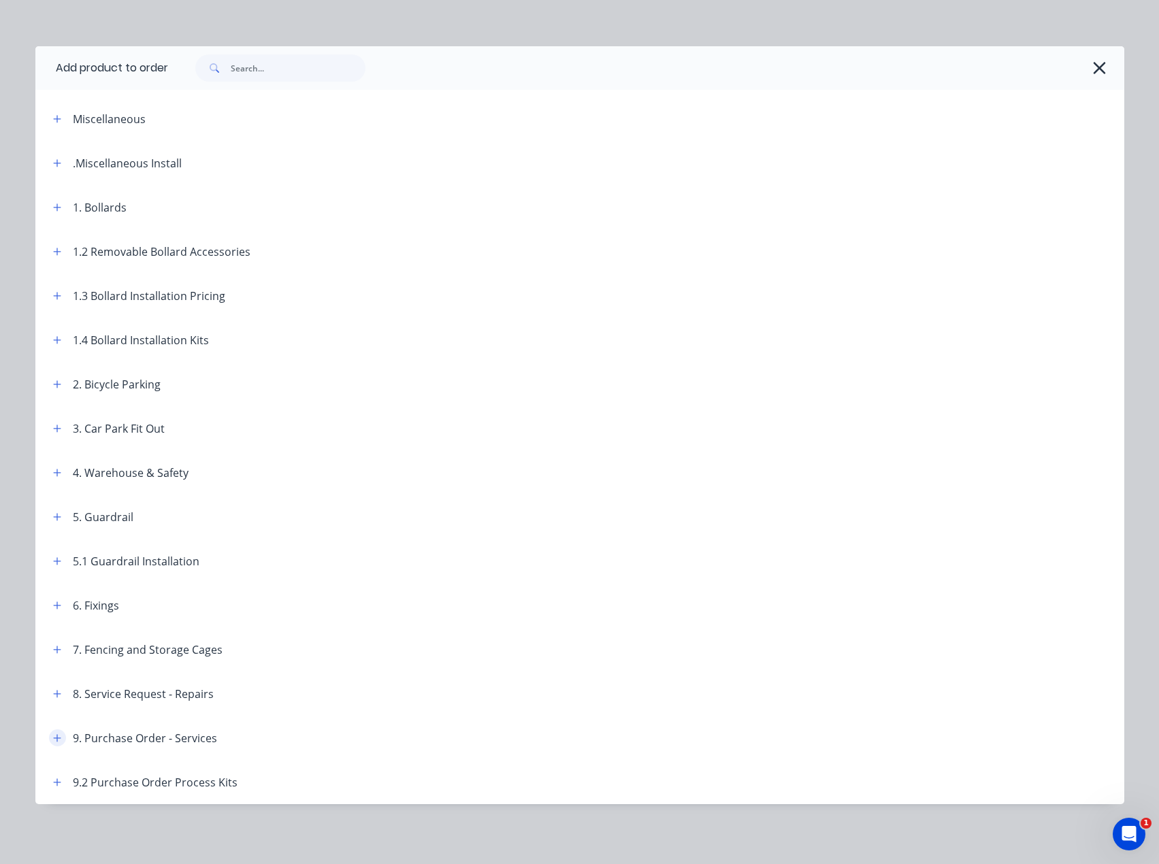
click at [49, 743] on button "button" at bounding box center [57, 738] width 17 height 17
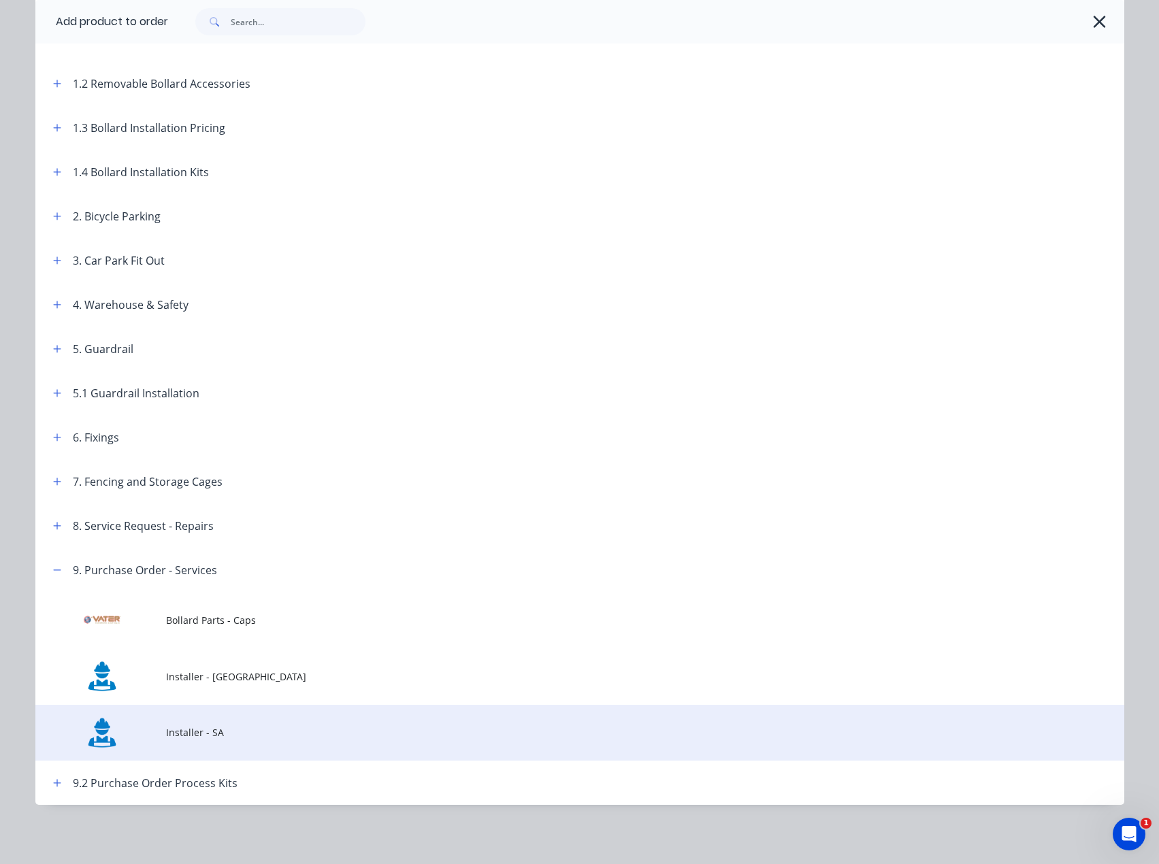
scroll to position [177, 0]
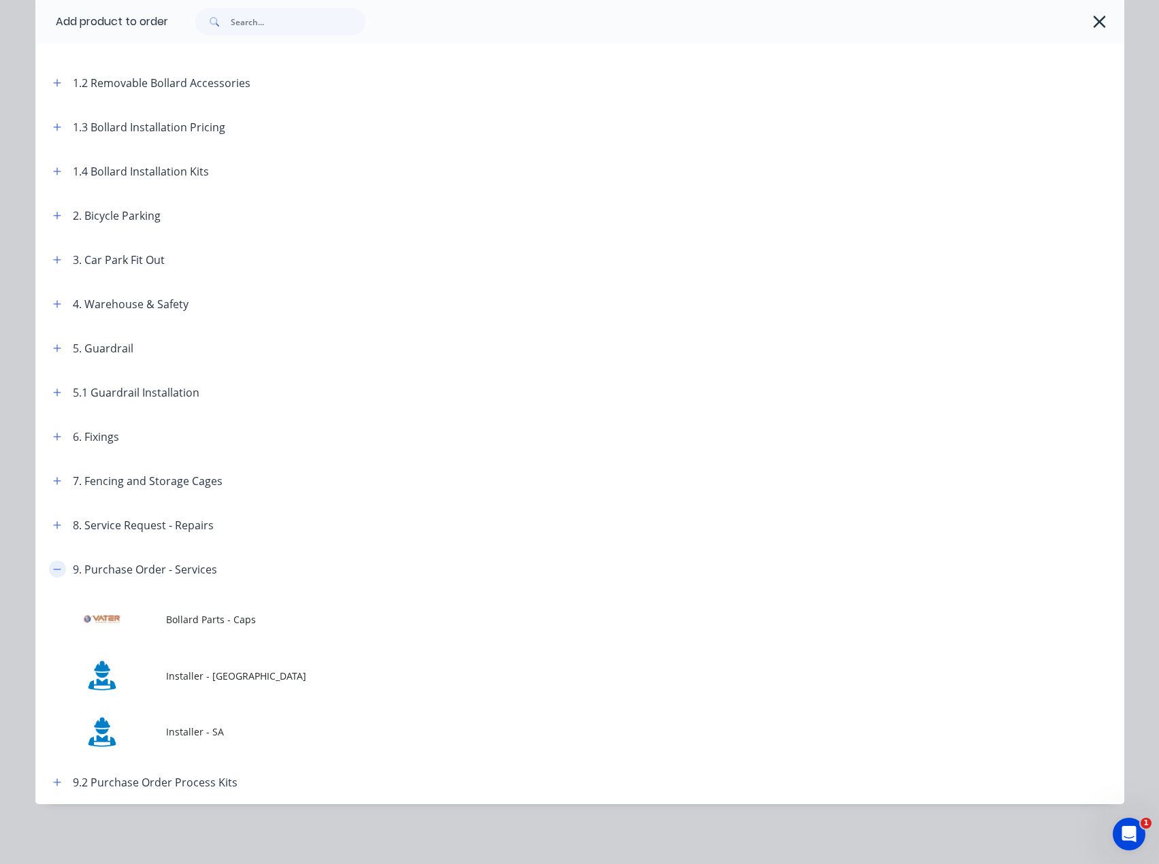
click at [53, 575] on button "button" at bounding box center [57, 569] width 17 height 17
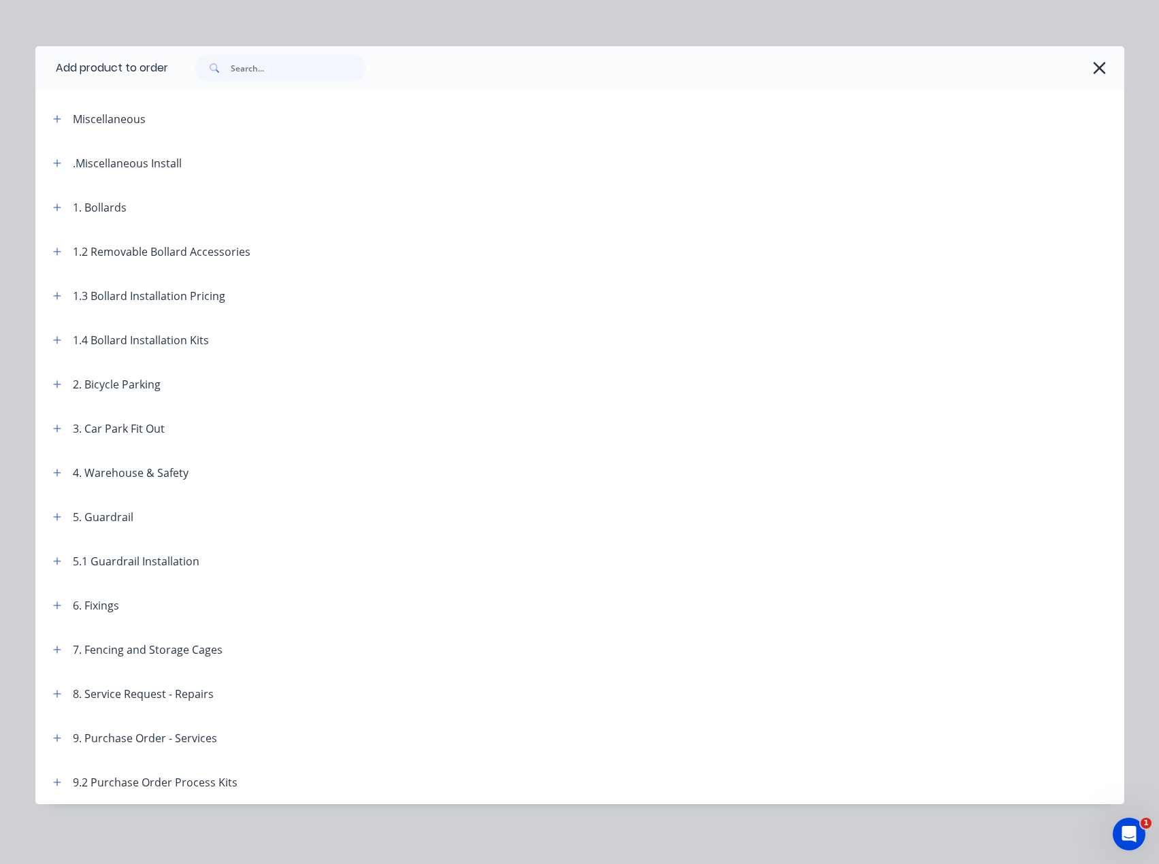
scroll to position [634, 0]
click at [53, 735] on icon "button" at bounding box center [57, 739] width 8 height 10
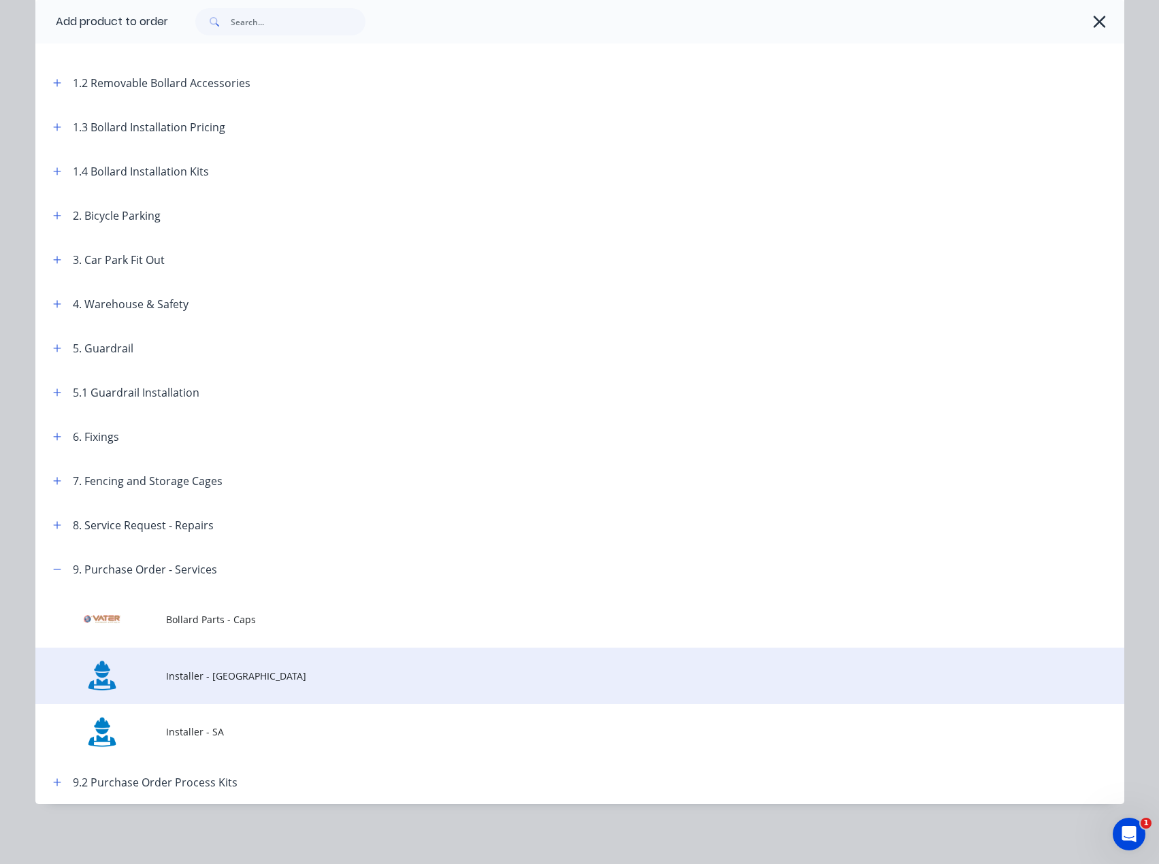
click at [174, 691] on td "Installer - [GEOGRAPHIC_DATA]" at bounding box center [645, 676] width 958 height 56
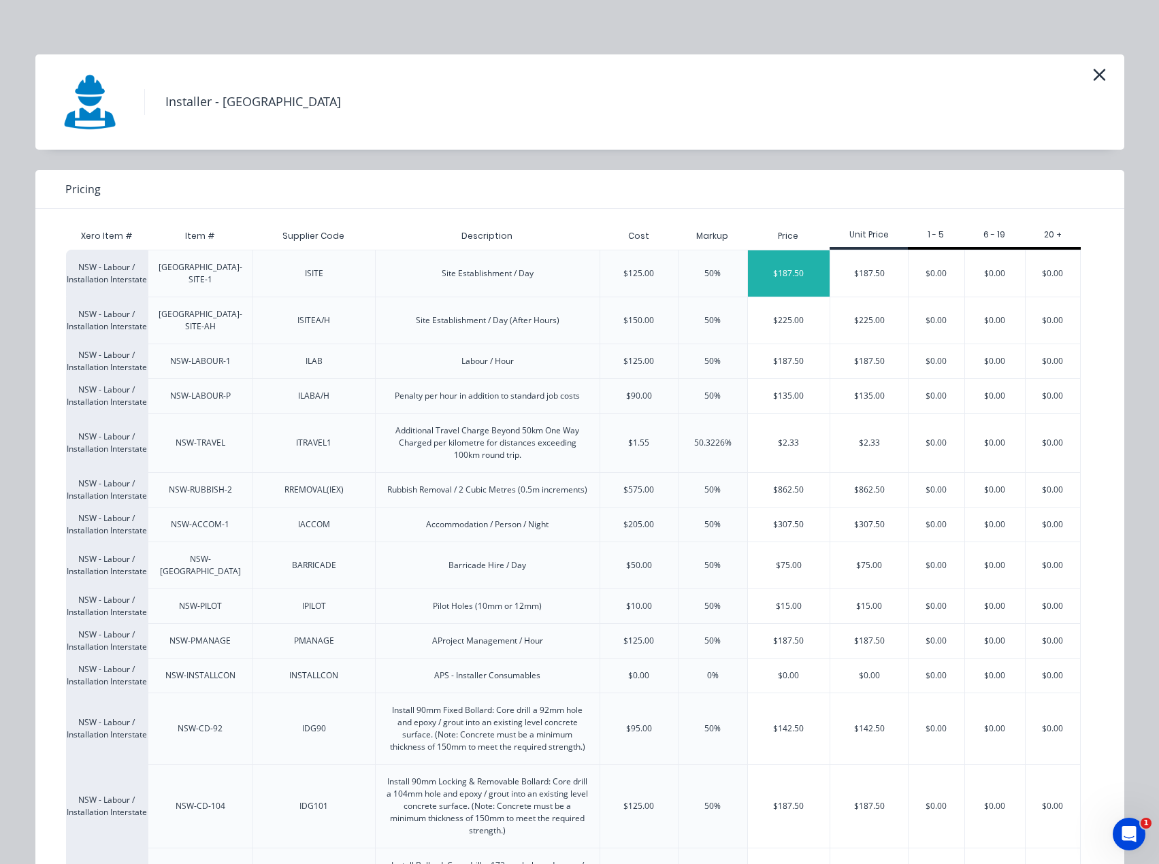
click at [789, 269] on div "$187.50" at bounding box center [789, 273] width 82 height 46
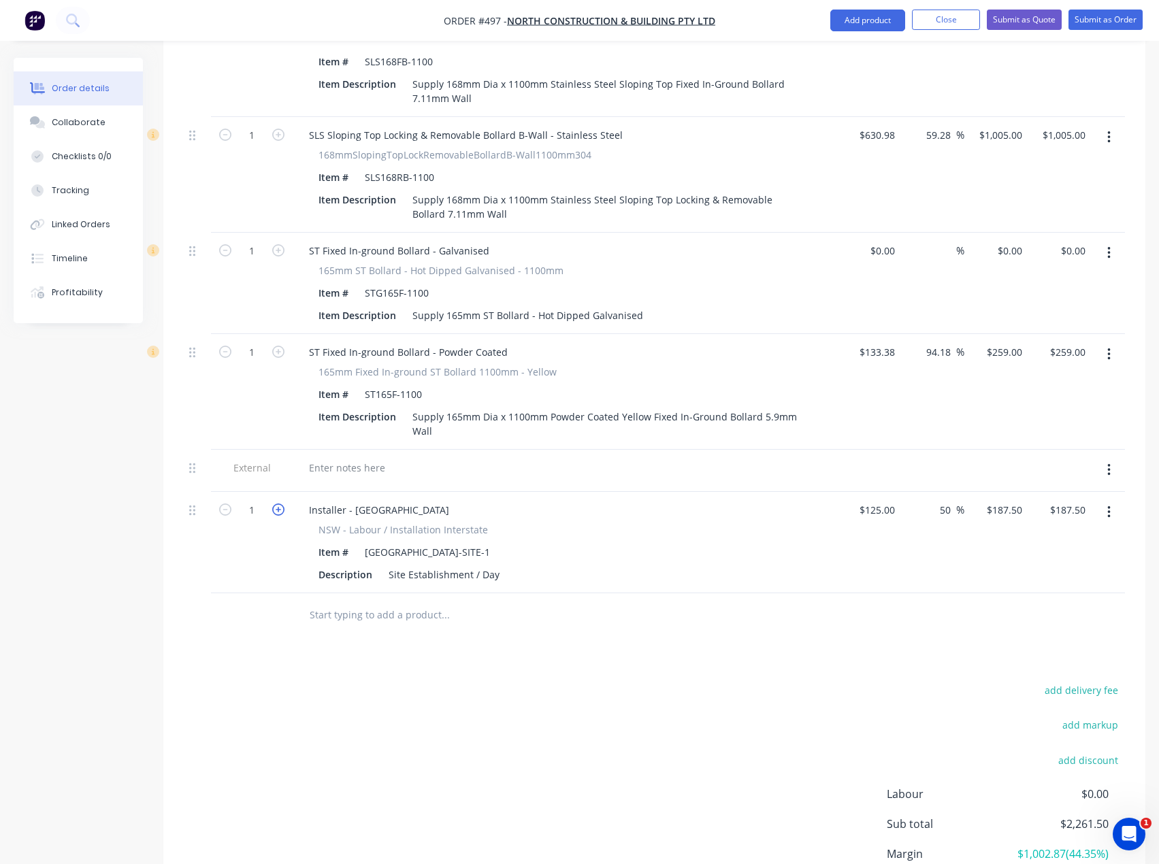
click at [280, 504] on icon "button" at bounding box center [278, 510] width 12 height 12
type input "2"
type input "$375.00"
click at [280, 504] on icon "button" at bounding box center [278, 510] width 12 height 12
type input "3"
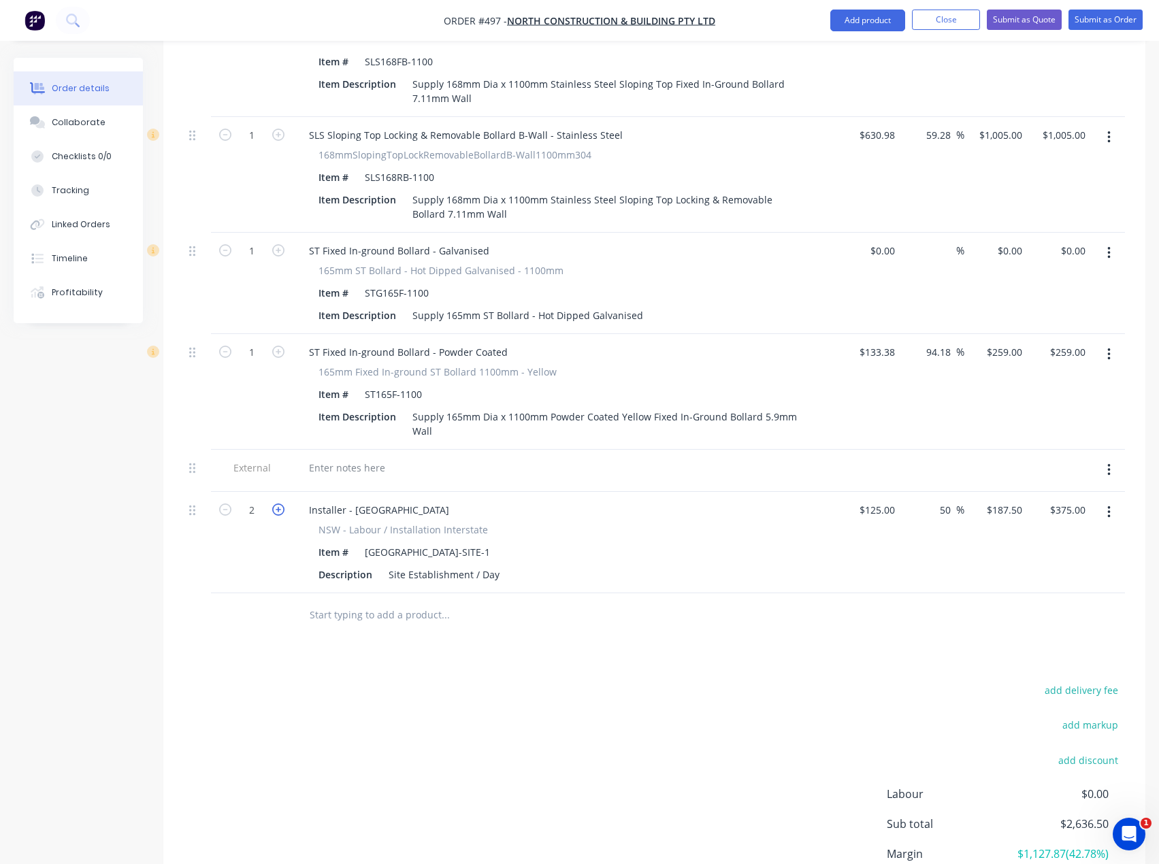
type input "$562.50"
click at [280, 504] on icon "button" at bounding box center [278, 510] width 12 height 12
type input "4"
type input "$750.00"
click at [280, 504] on icon "button" at bounding box center [278, 510] width 12 height 12
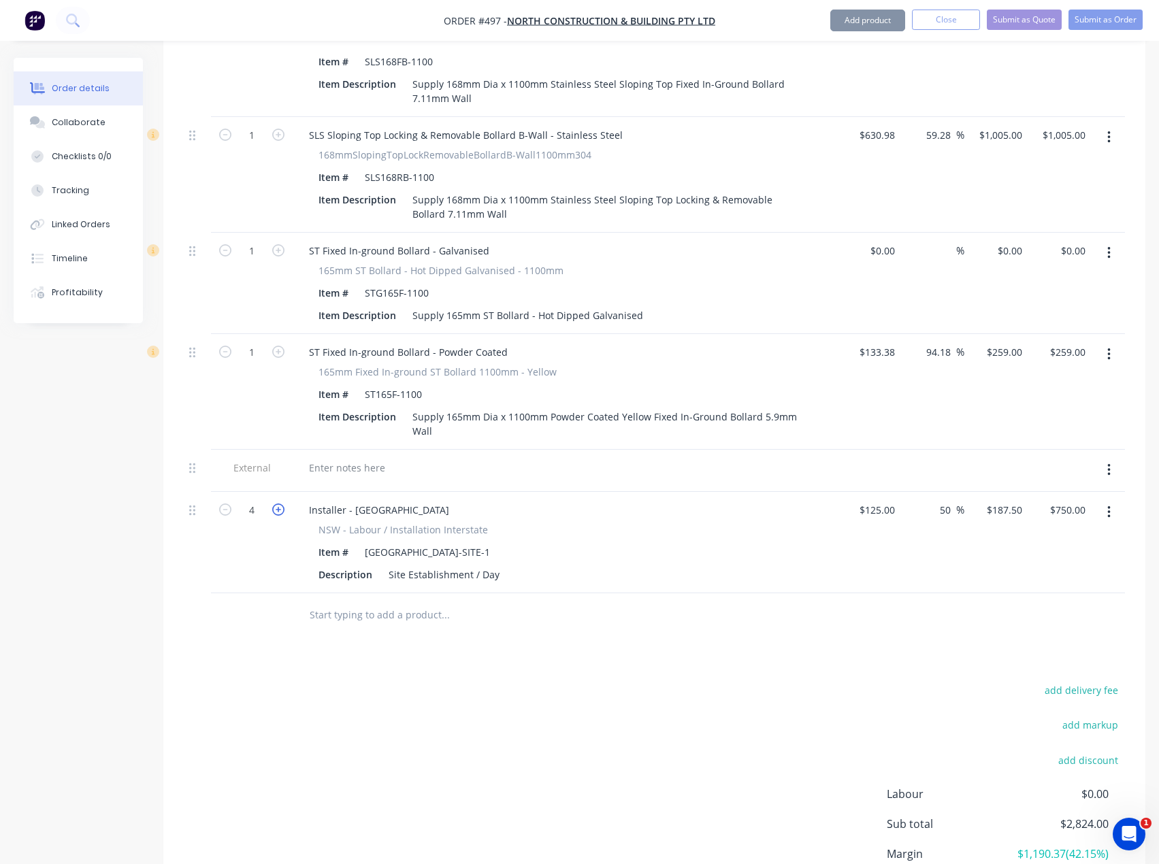
type input "5"
type input "$937.50"
click at [280, 504] on icon "button" at bounding box center [278, 510] width 12 height 12
type input "6"
type input "$1,125.00"
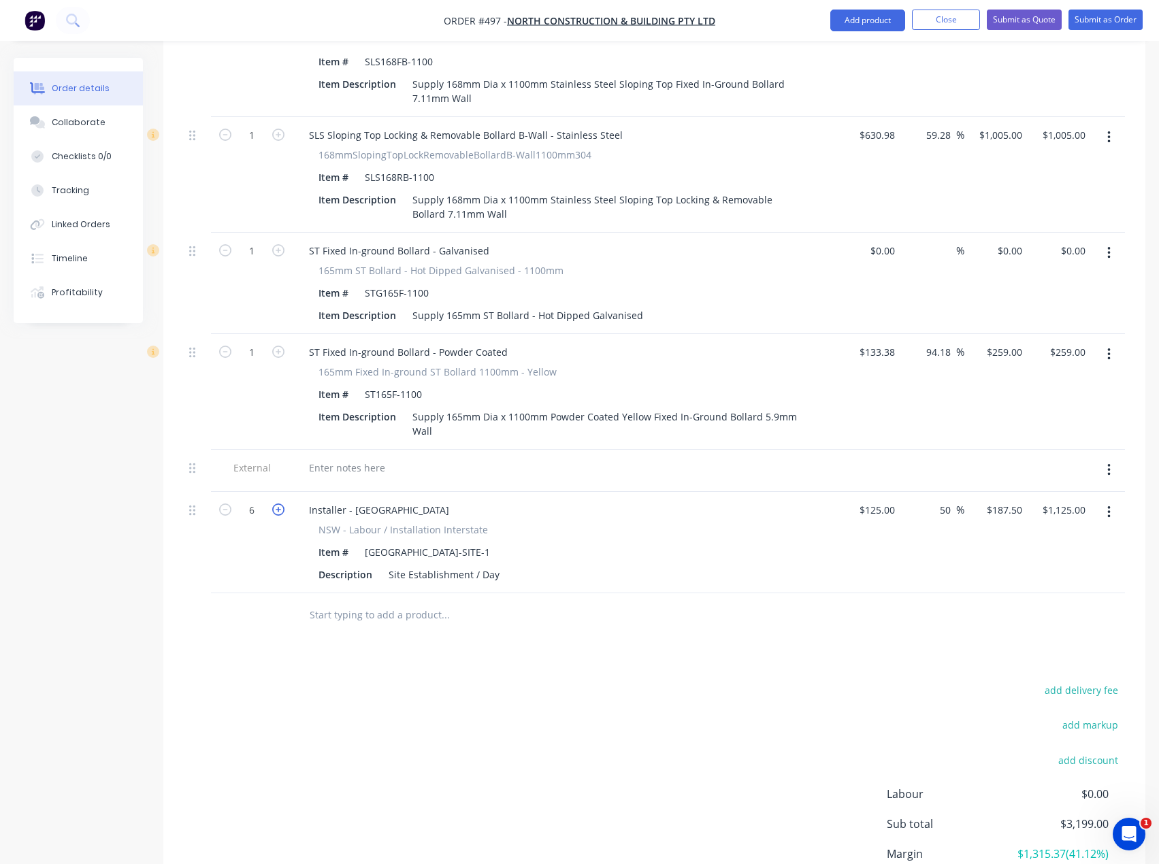
click at [280, 504] on icon "button" at bounding box center [278, 510] width 12 height 12
type input "7"
type input "$1,312.50"
click at [280, 504] on icon "button" at bounding box center [278, 510] width 12 height 12
type input "8"
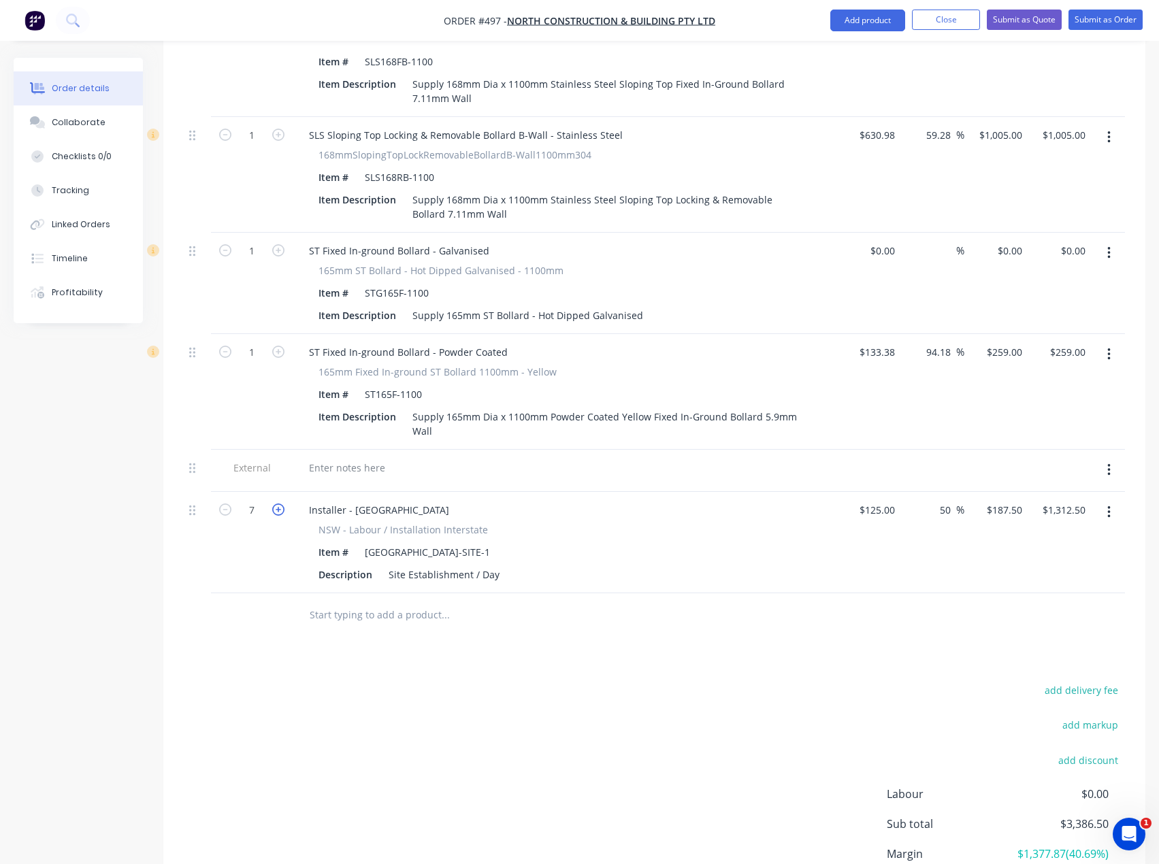
type input "$1,500.00"
click at [280, 504] on icon "button" at bounding box center [278, 510] width 12 height 12
type input "9"
type input "$1,687.50"
type input "1"
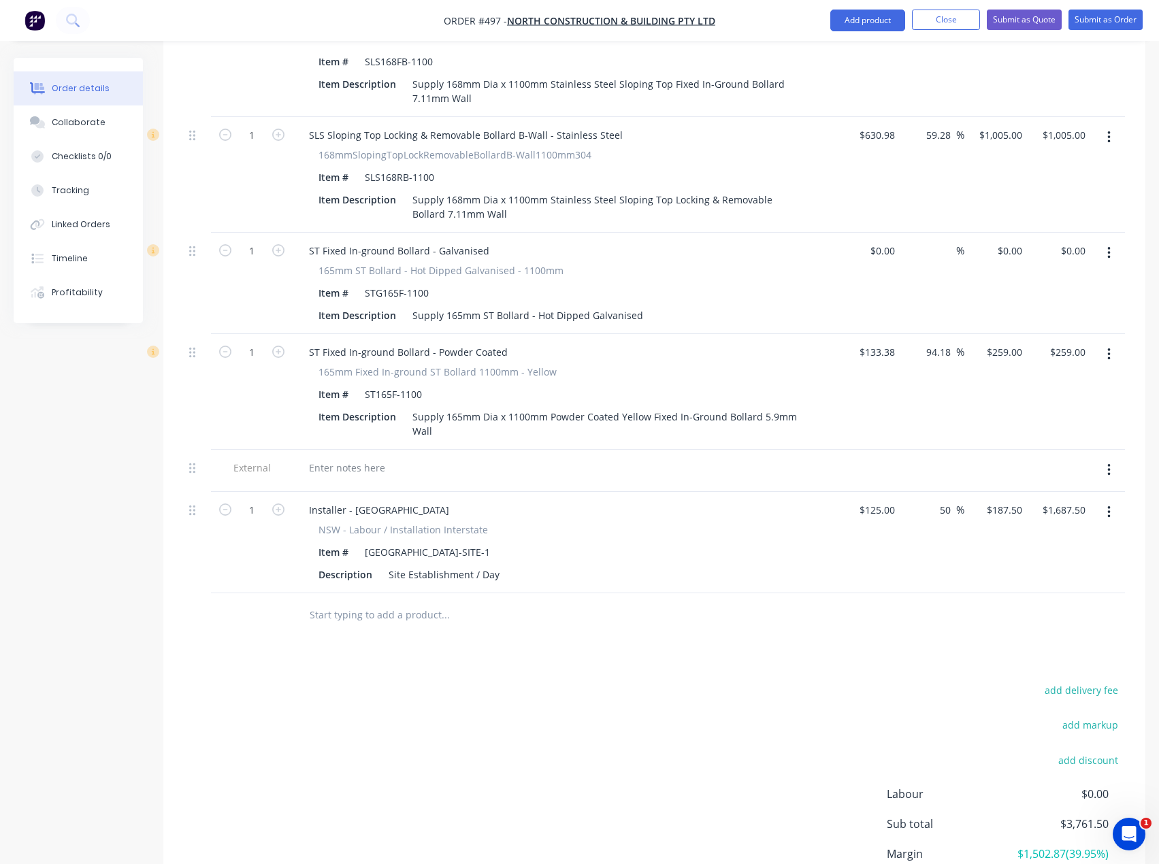
type input "$187.50"
click at [381, 707] on div "add delivery fee add markup add discount Labour $0.00 Sub total $3,761.50 Margi…" at bounding box center [654, 812] width 941 height 263
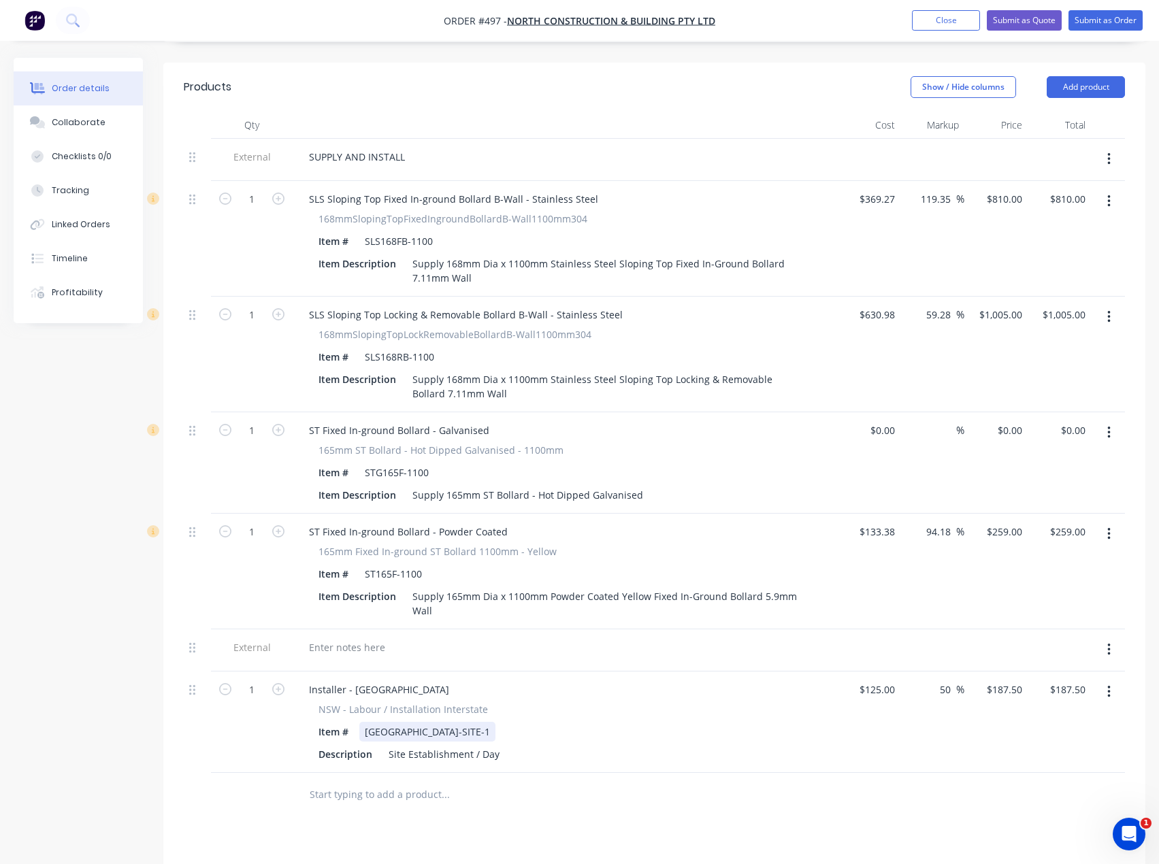
scroll to position [430, 0]
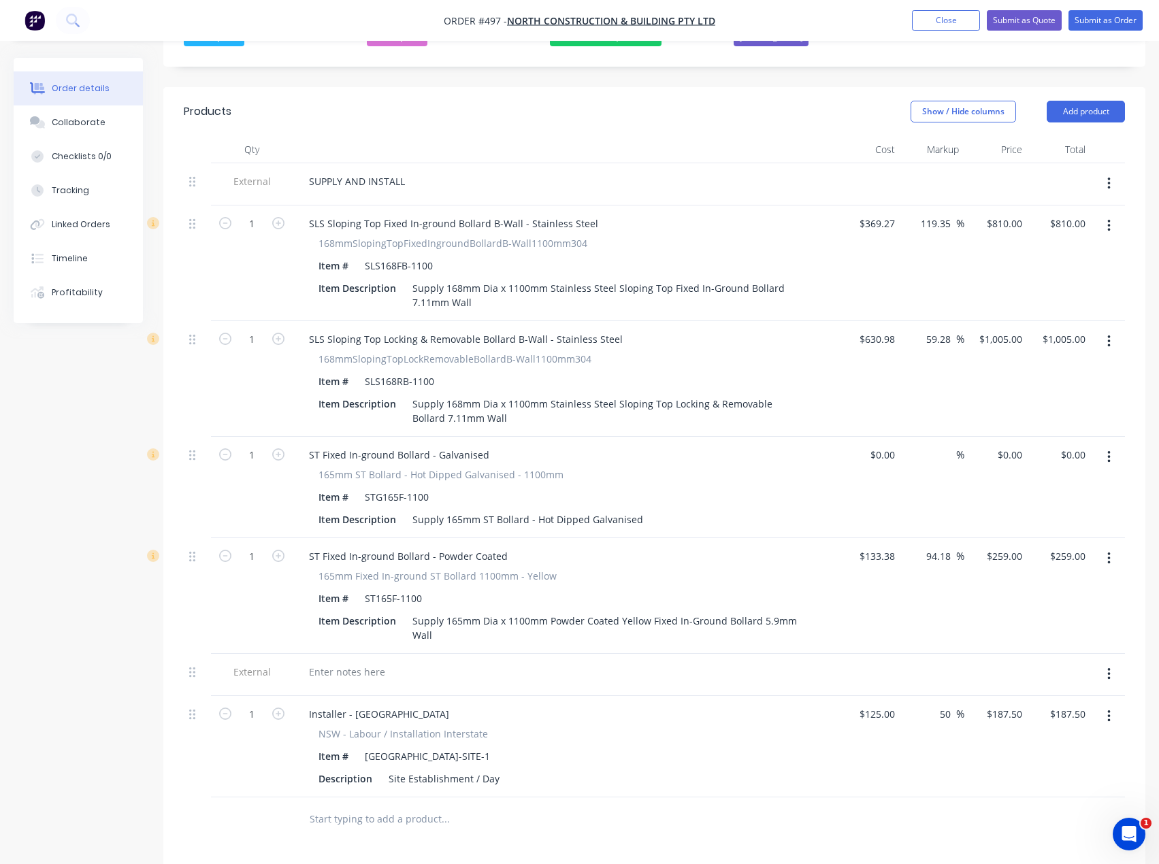
click at [1107, 667] on icon "button" at bounding box center [1108, 674] width 3 height 15
click at [1038, 728] on div "Delete" at bounding box center [1060, 738] width 105 height 20
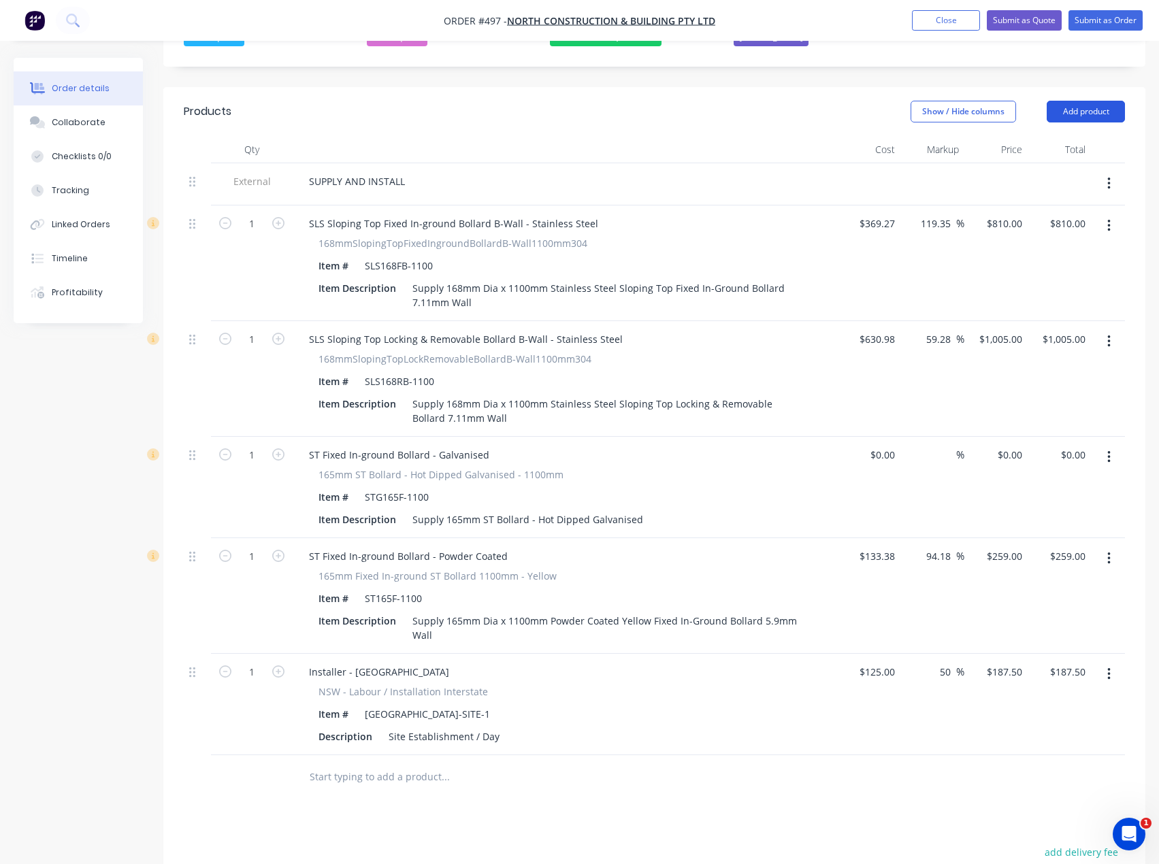
click at [1101, 101] on button "Add product" at bounding box center [1086, 112] width 78 height 22
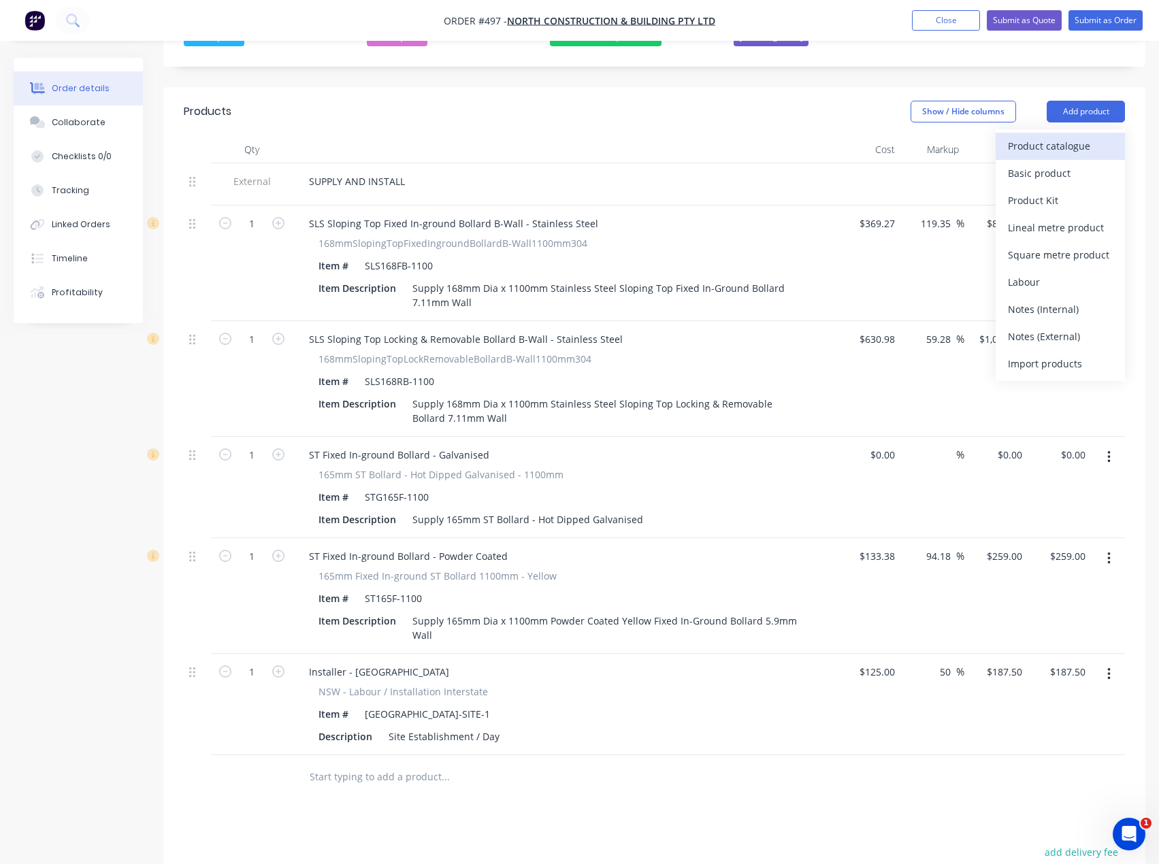
click at [1065, 136] on div "Product catalogue" at bounding box center [1060, 146] width 105 height 20
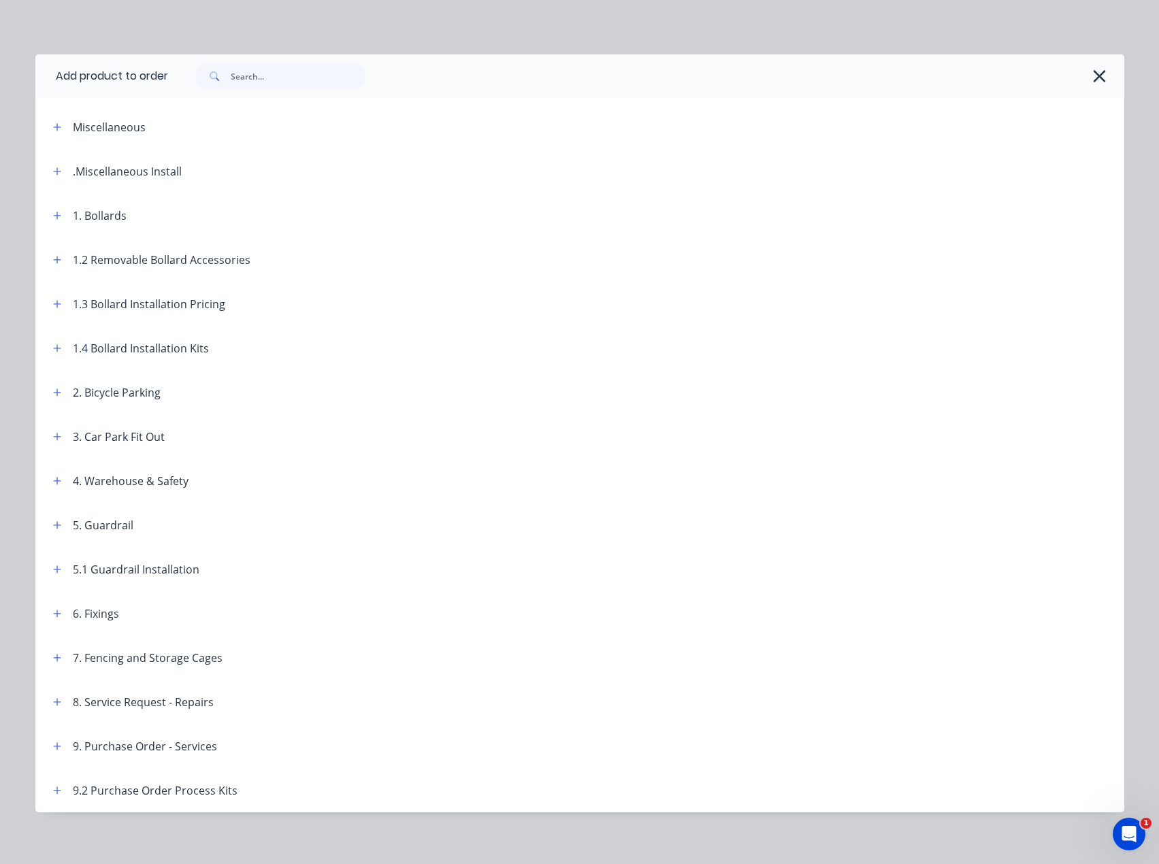
click at [60, 220] on span at bounding box center [57, 215] width 17 height 17
click at [53, 216] on icon "button" at bounding box center [56, 215] width 7 height 7
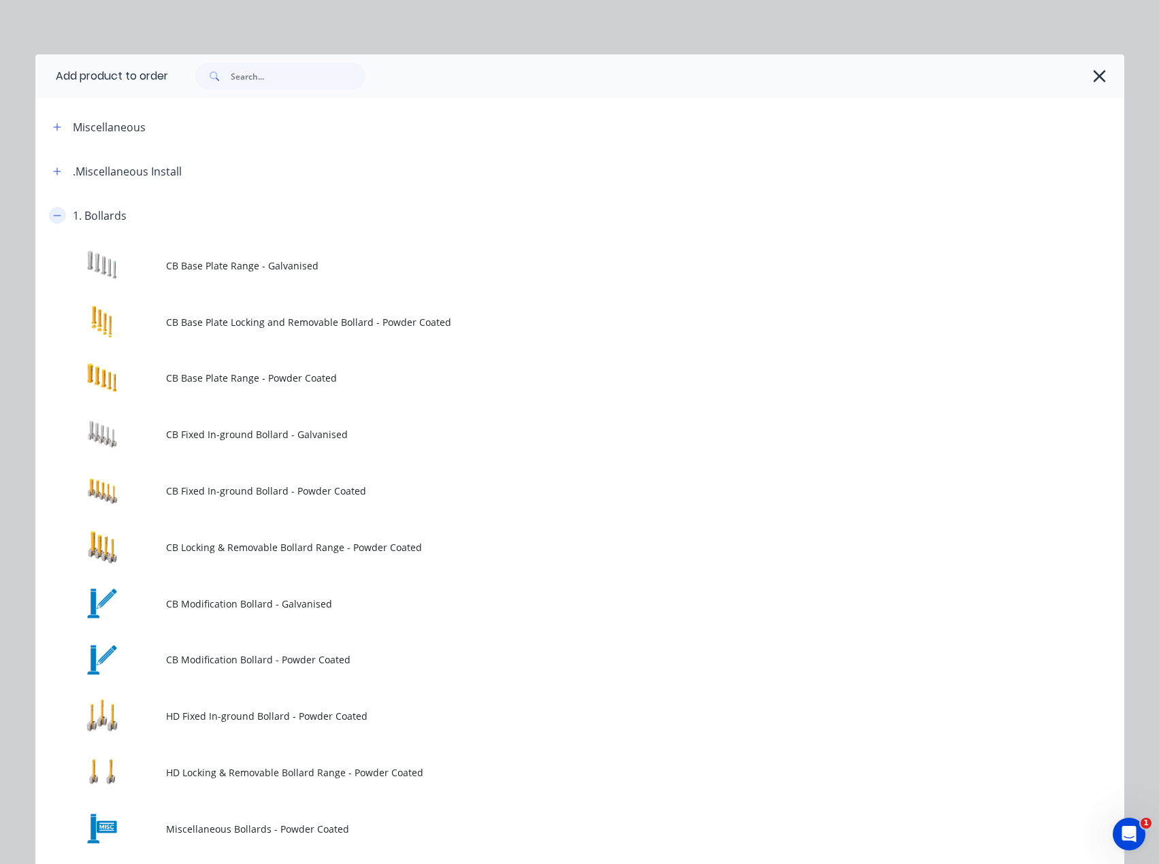
click at [53, 216] on icon "button" at bounding box center [56, 215] width 7 height 1
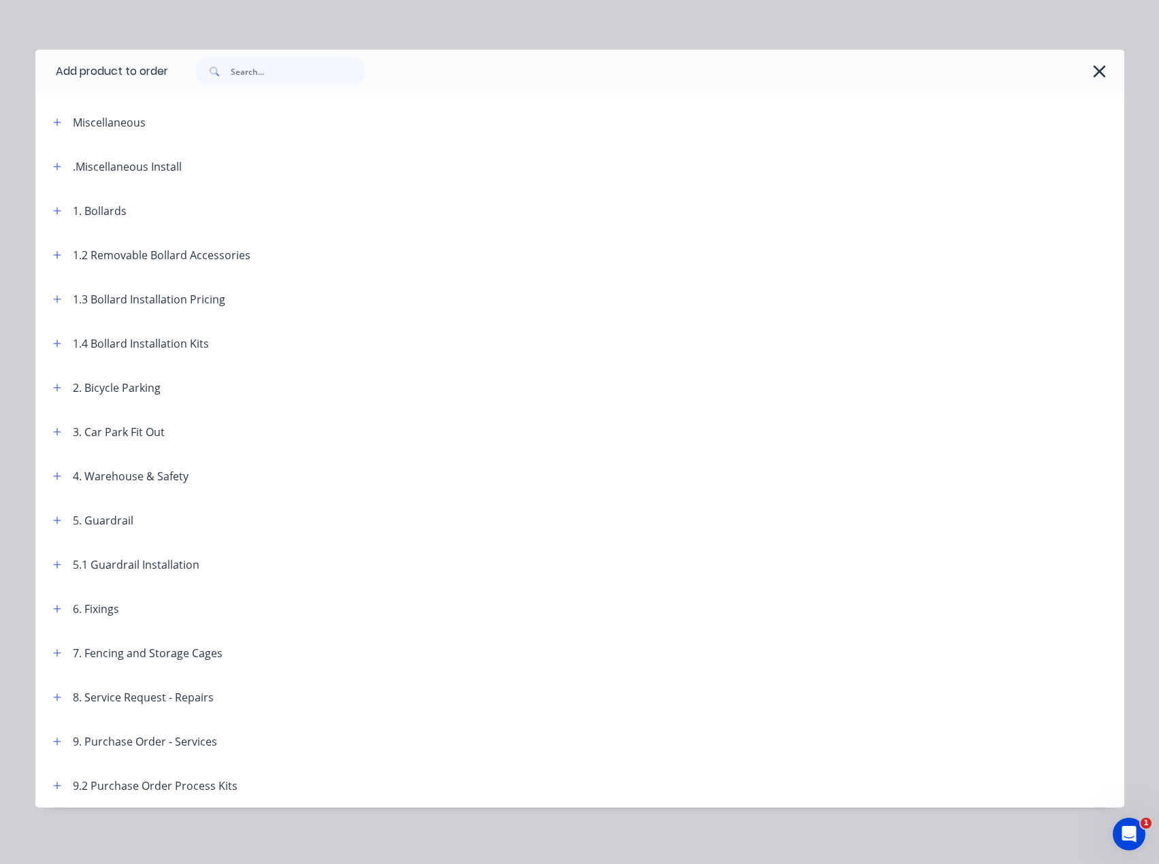
scroll to position [8, 0]
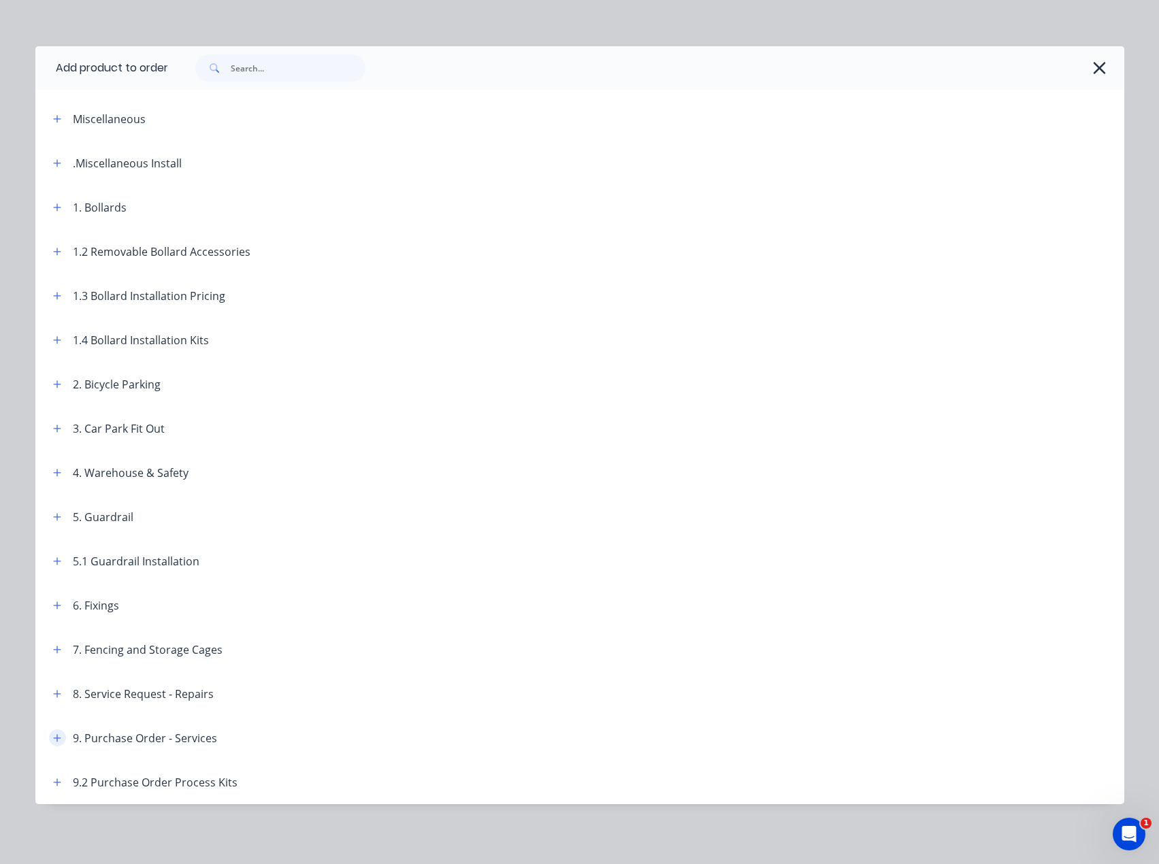
click at [54, 739] on icon "button" at bounding box center [56, 737] width 7 height 7
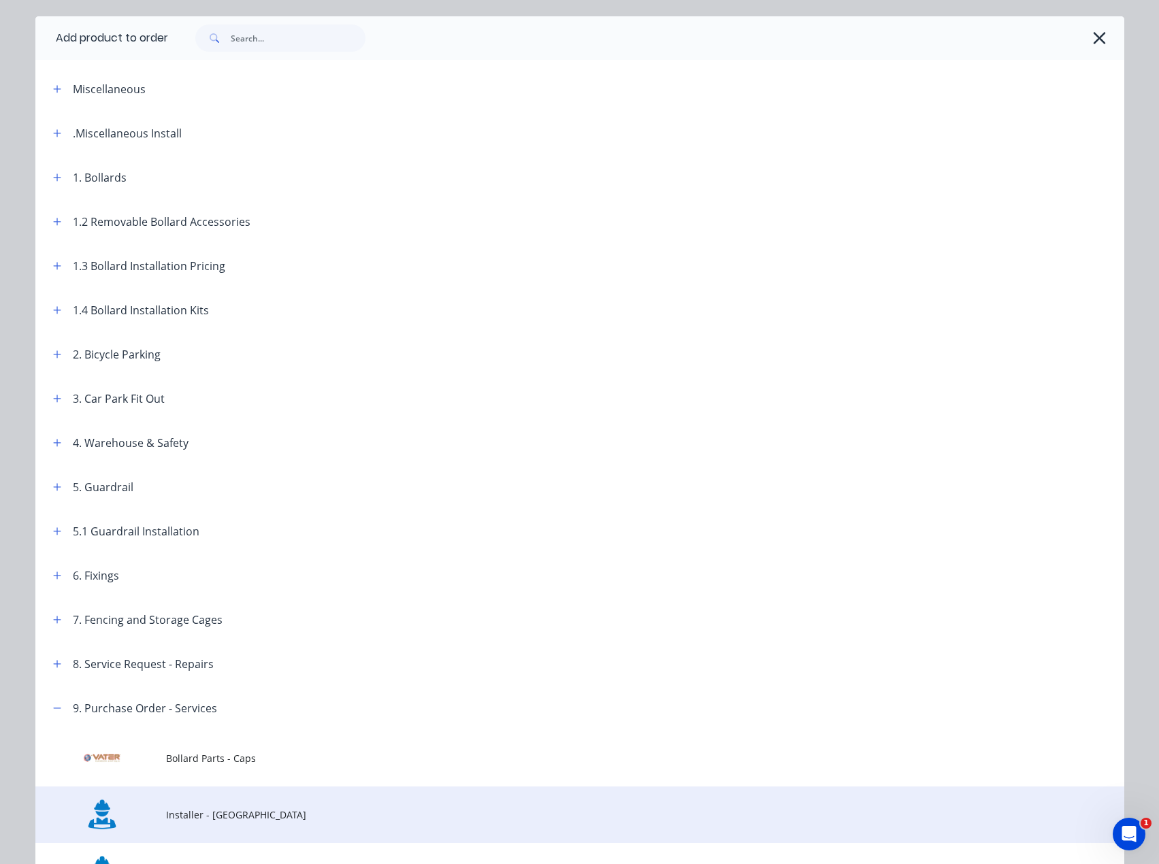
scroll to position [177, 0]
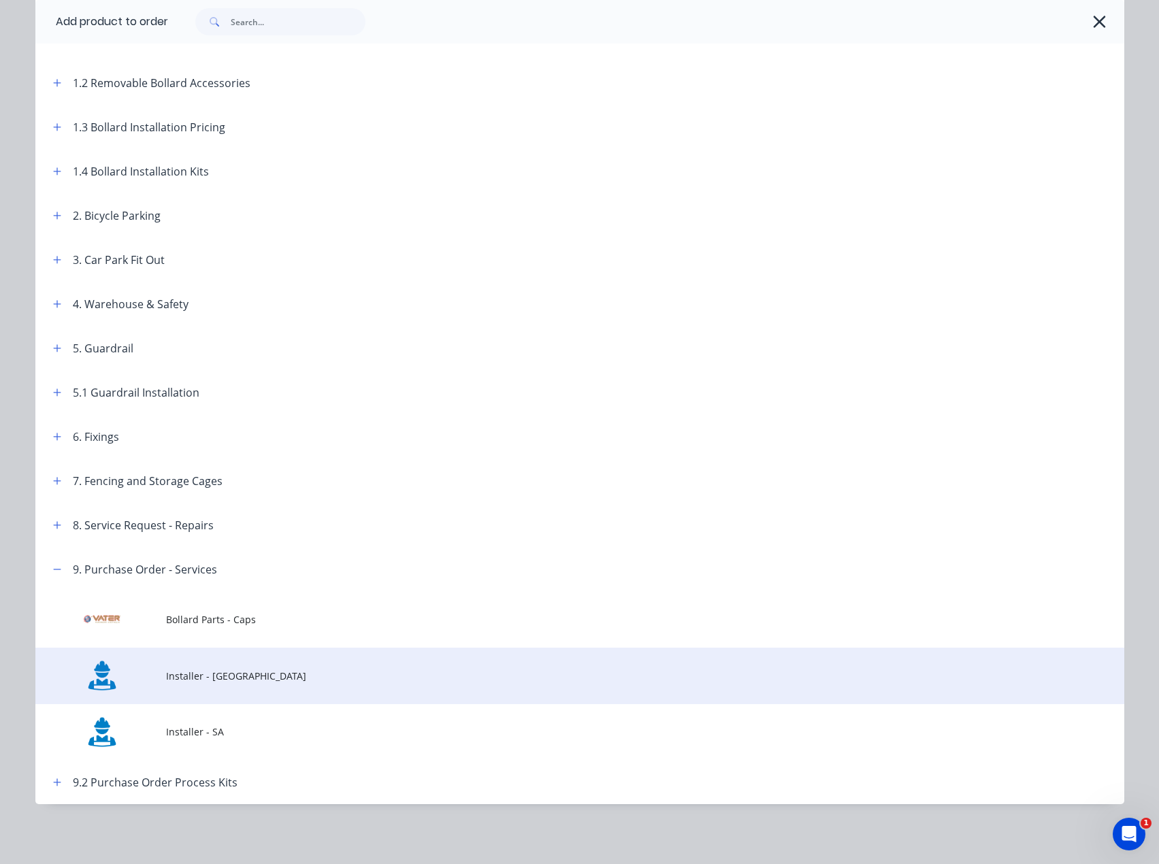
click at [227, 680] on span "Installer - [GEOGRAPHIC_DATA]" at bounding box center [549, 676] width 766 height 14
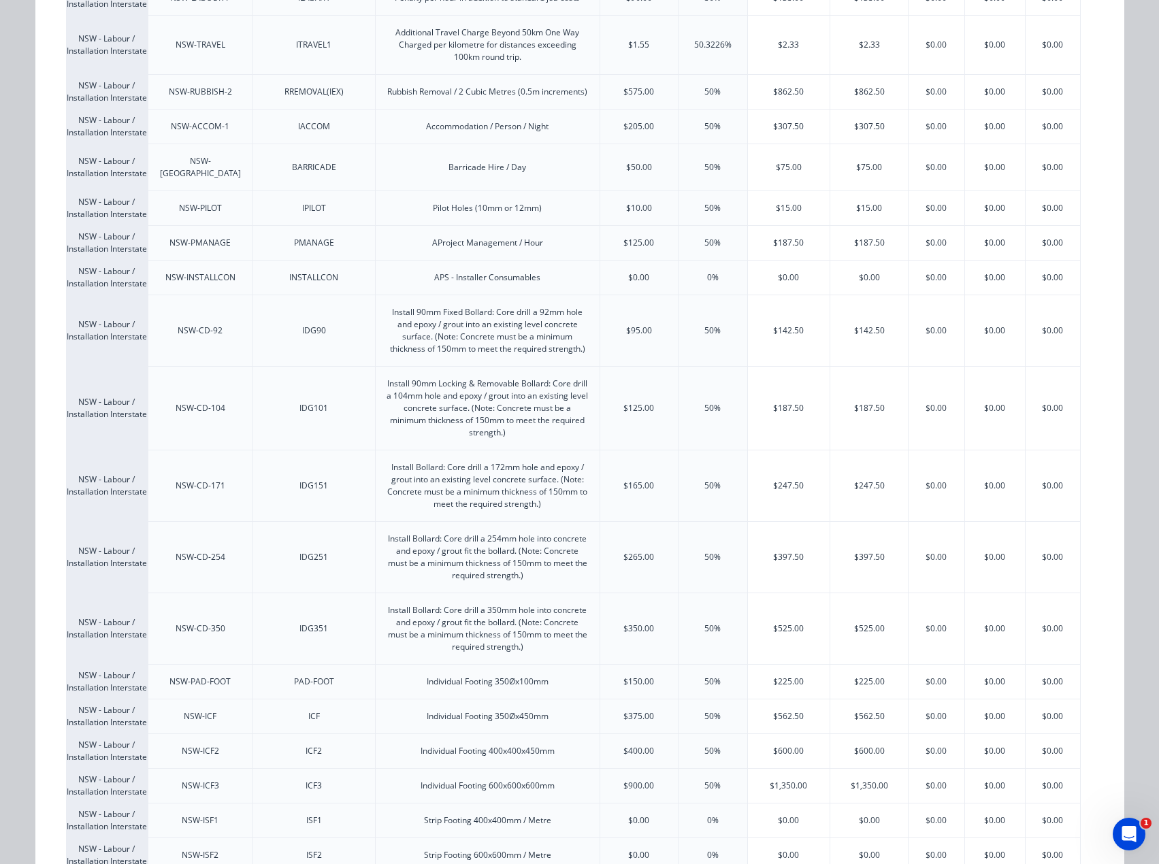
scroll to position [408, 0]
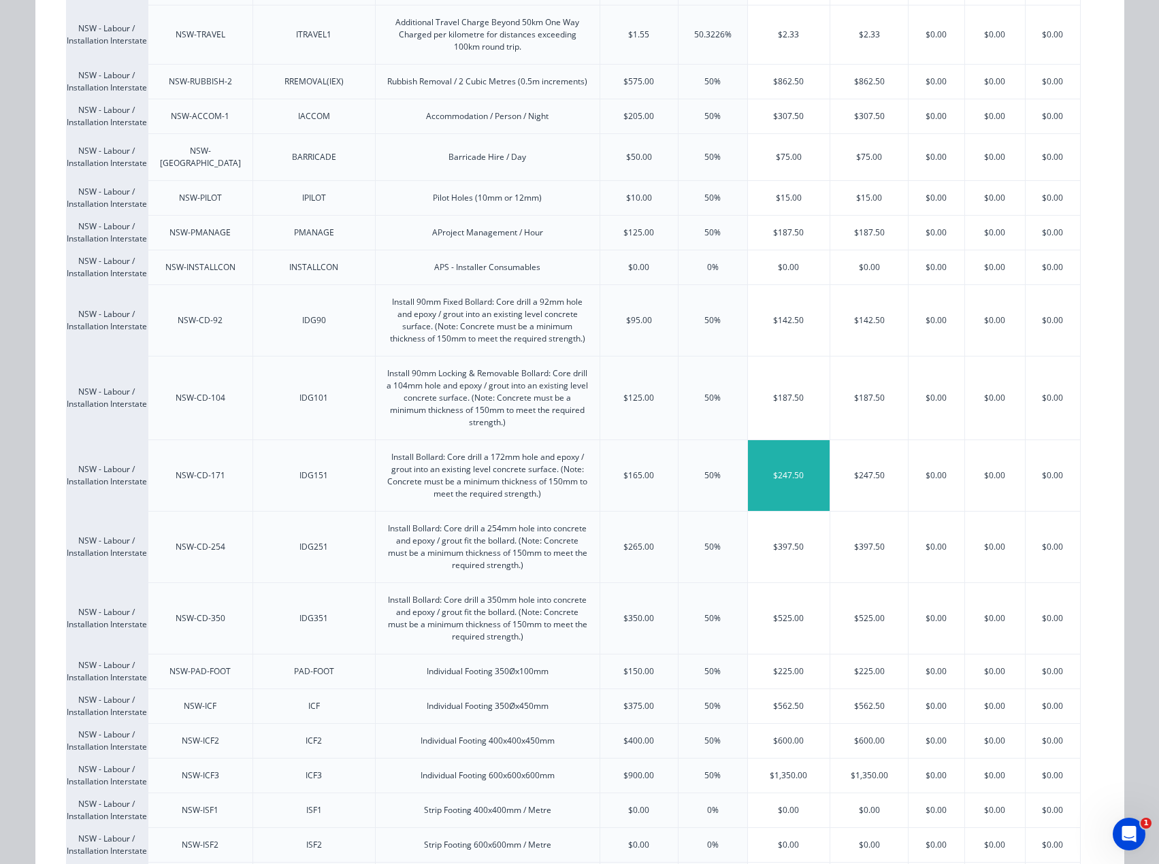
click at [785, 473] on div "$247.50" at bounding box center [789, 475] width 82 height 71
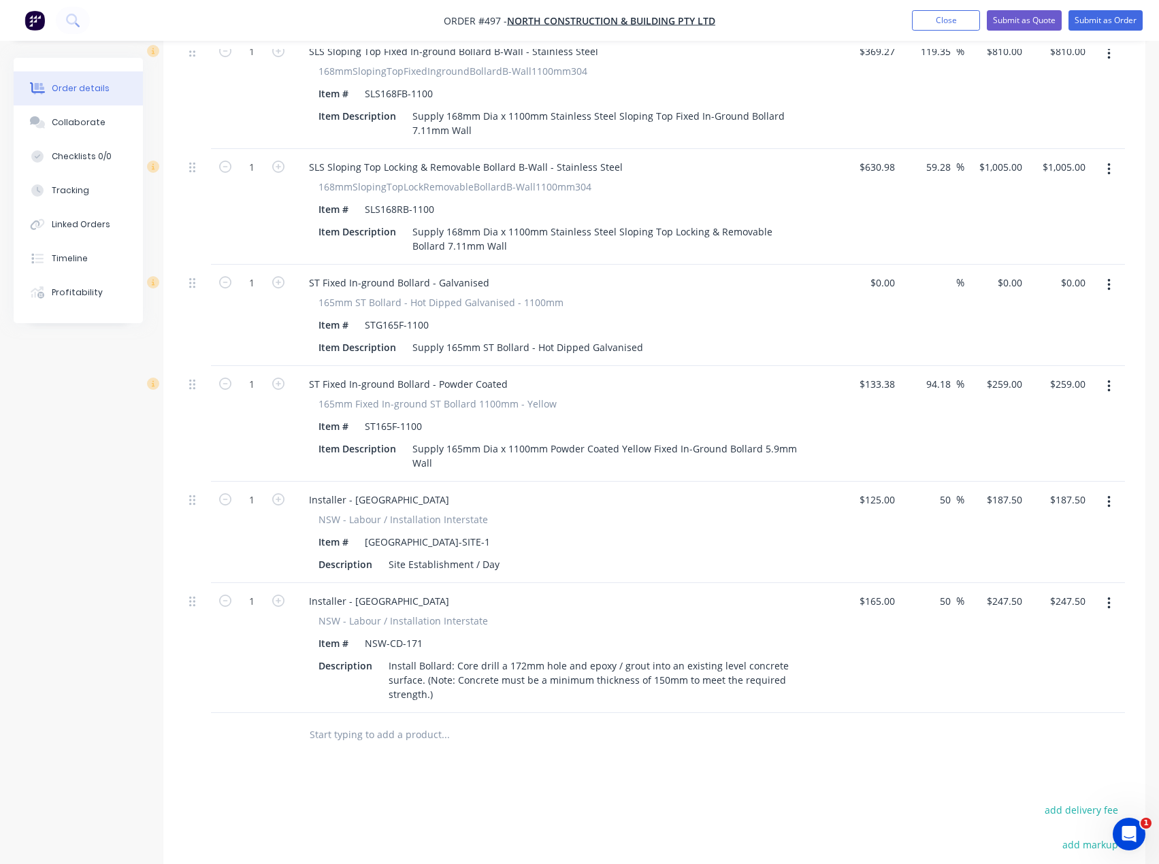
scroll to position [634, 0]
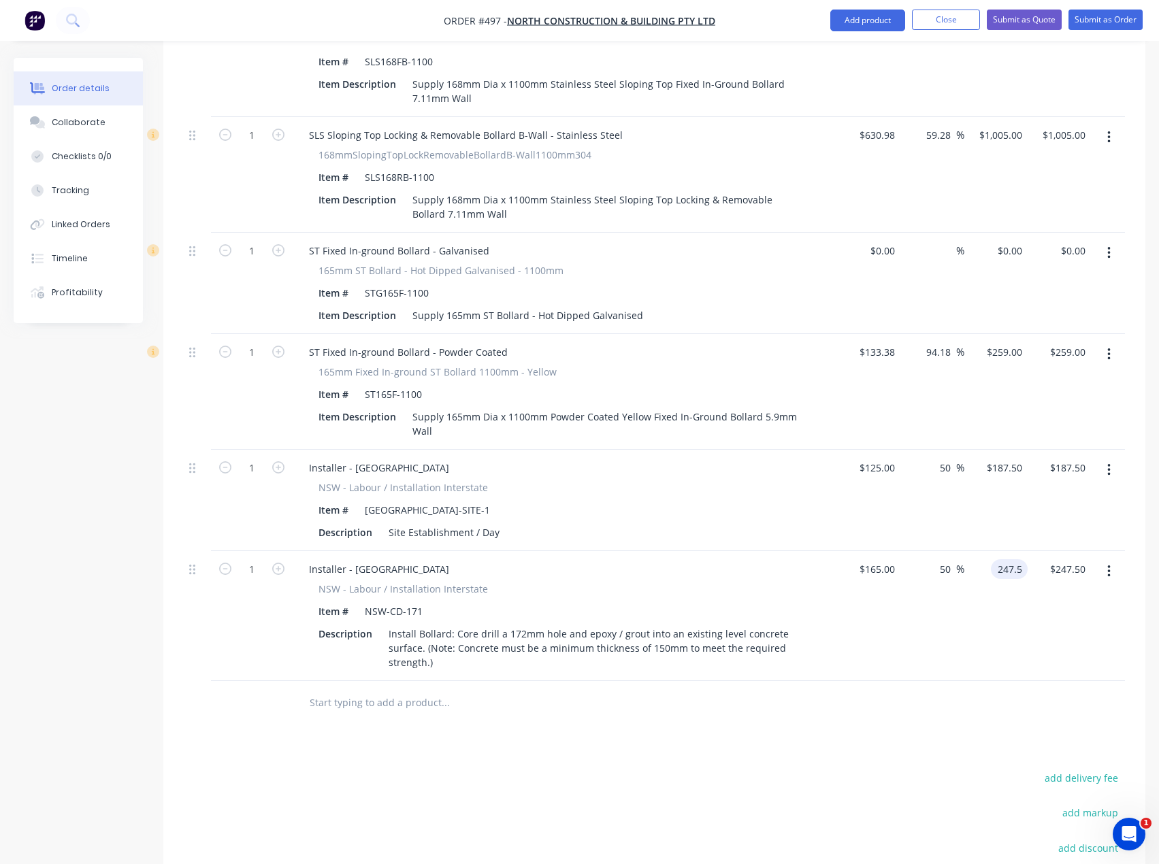
click at [994, 560] on div "247.5 247.5" at bounding box center [1009, 570] width 37 height 20
type input "250"
type input "51.52"
type input "$250.00"
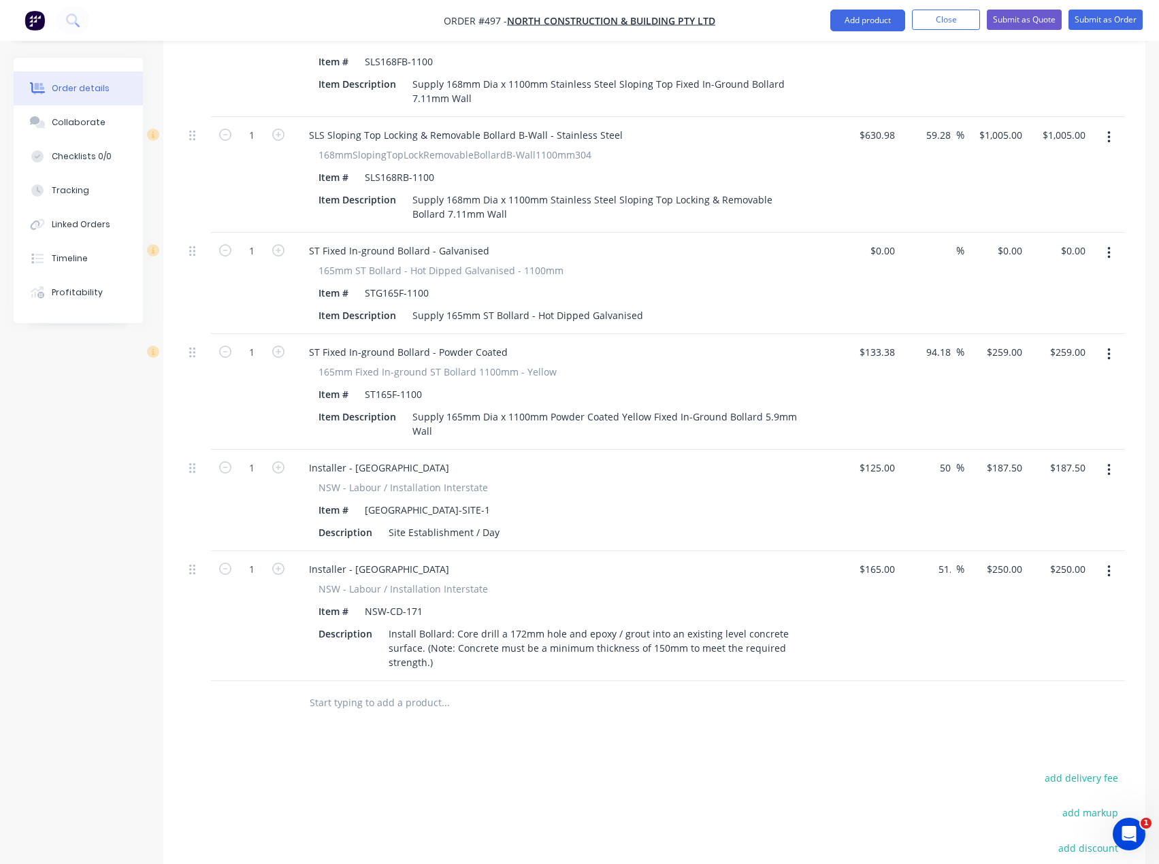
click at [994, 551] on div "250 $250.00" at bounding box center [996, 616] width 63 height 130
type input "240"
type input "45.45"
type input "$240.00"
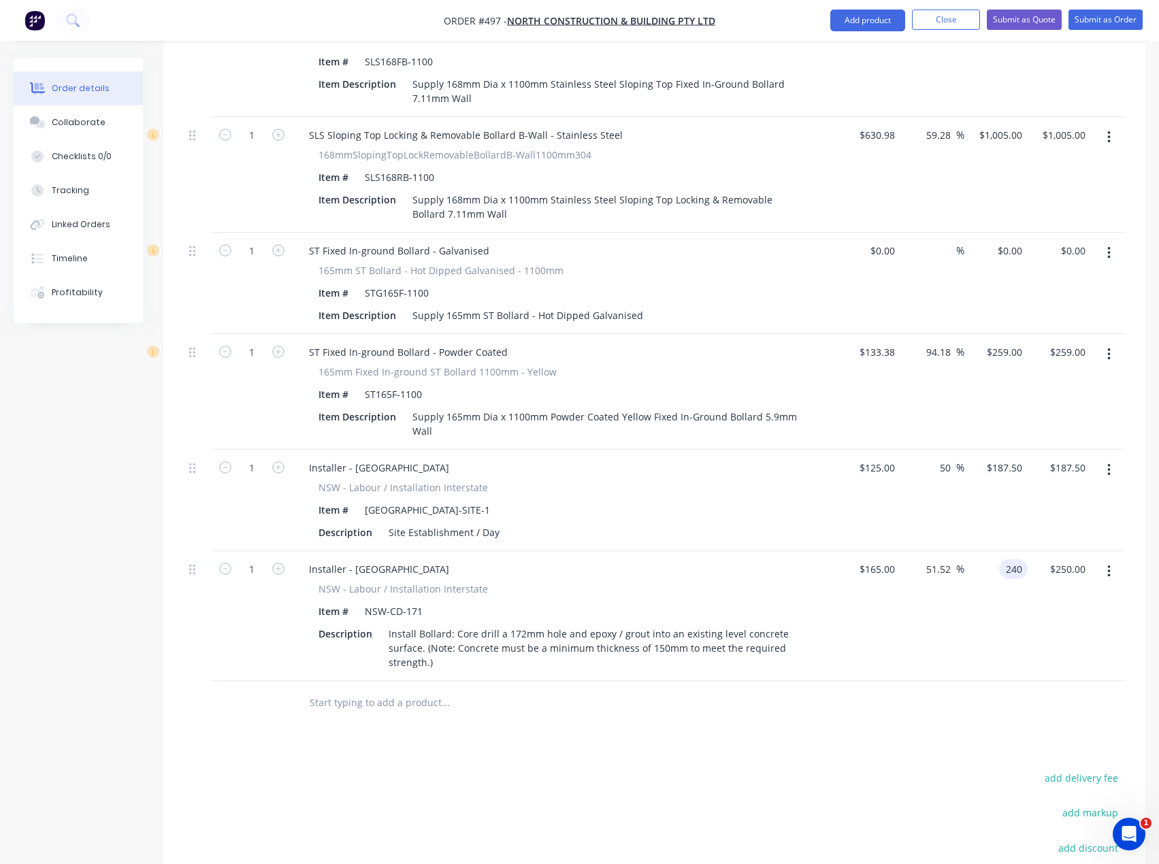
type input "$240.00"
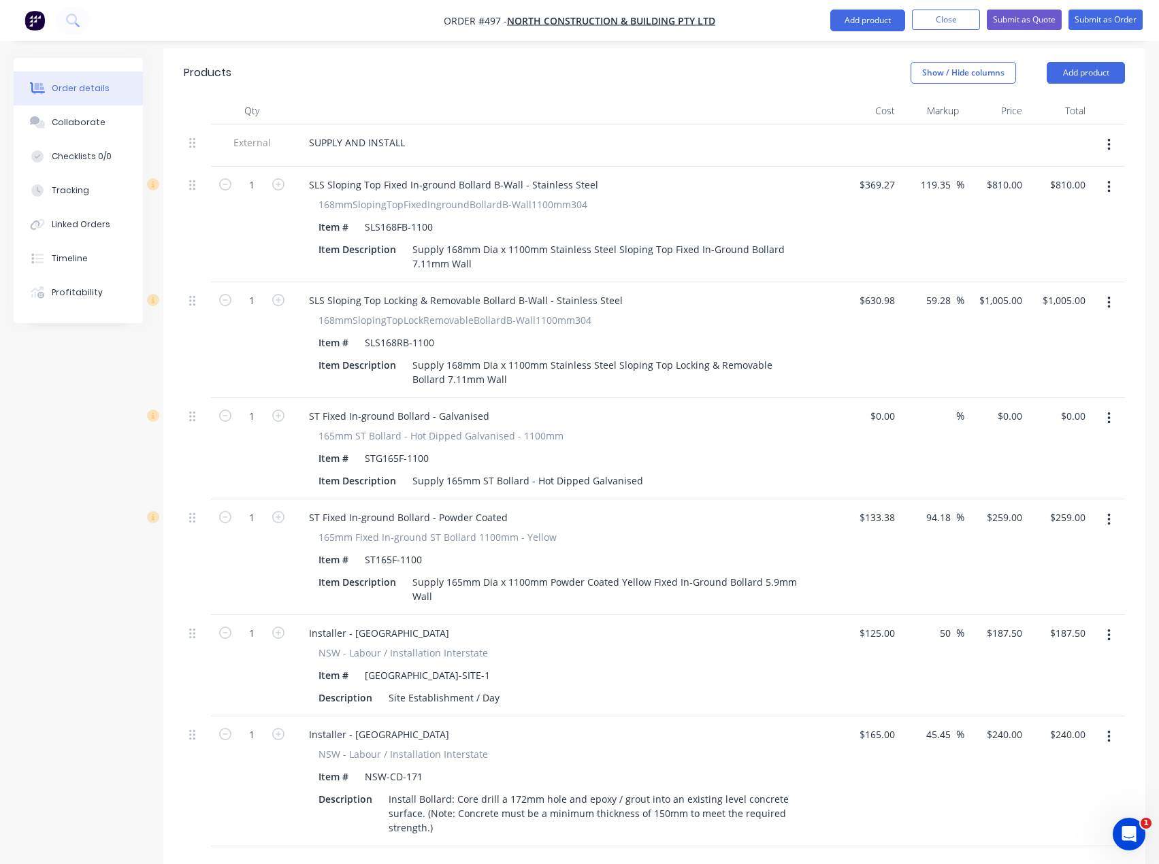
scroll to position [430, 0]
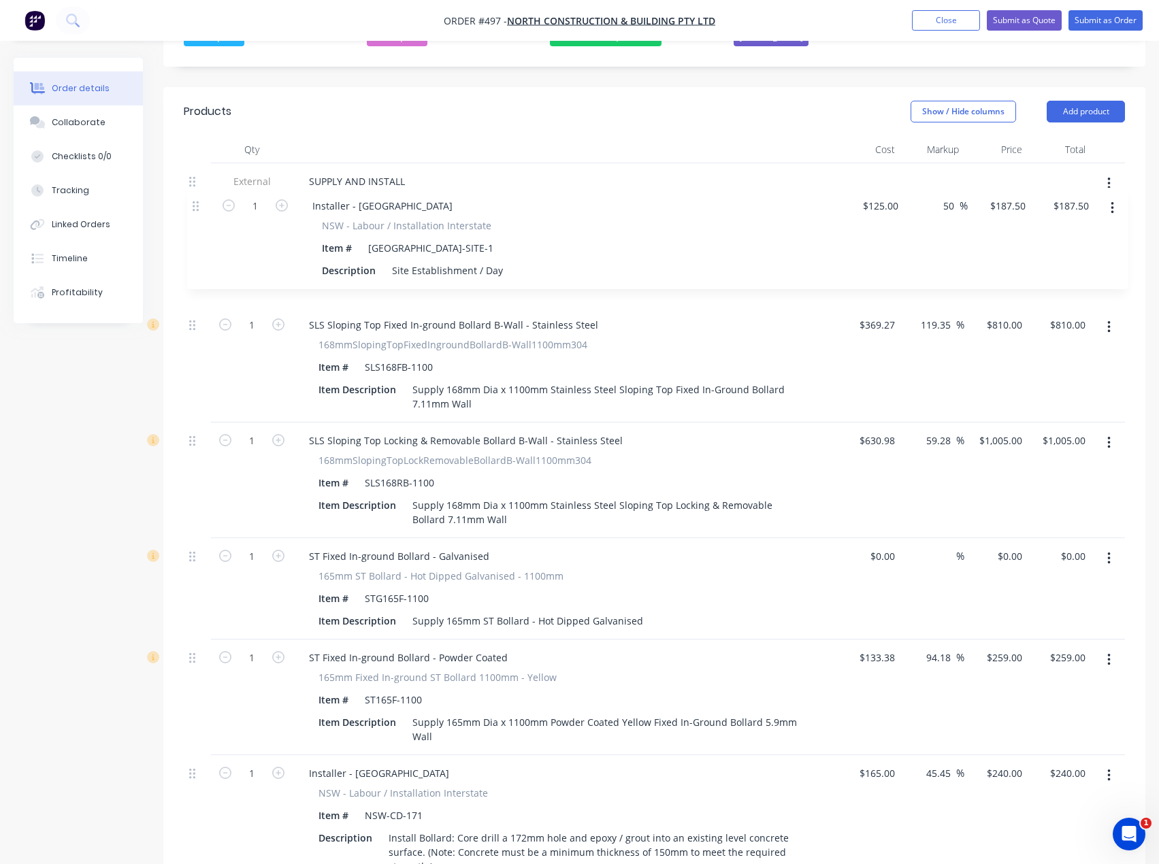
drag, startPoint x: 192, startPoint y: 636, endPoint x: 206, endPoint y: 323, distance: 313.4
click at [194, 201] on div "External SUPPLY AND INSTALL 1 SLS Sloping Top Fixed In-ground Bollard B-Wall - …" at bounding box center [654, 524] width 941 height 722
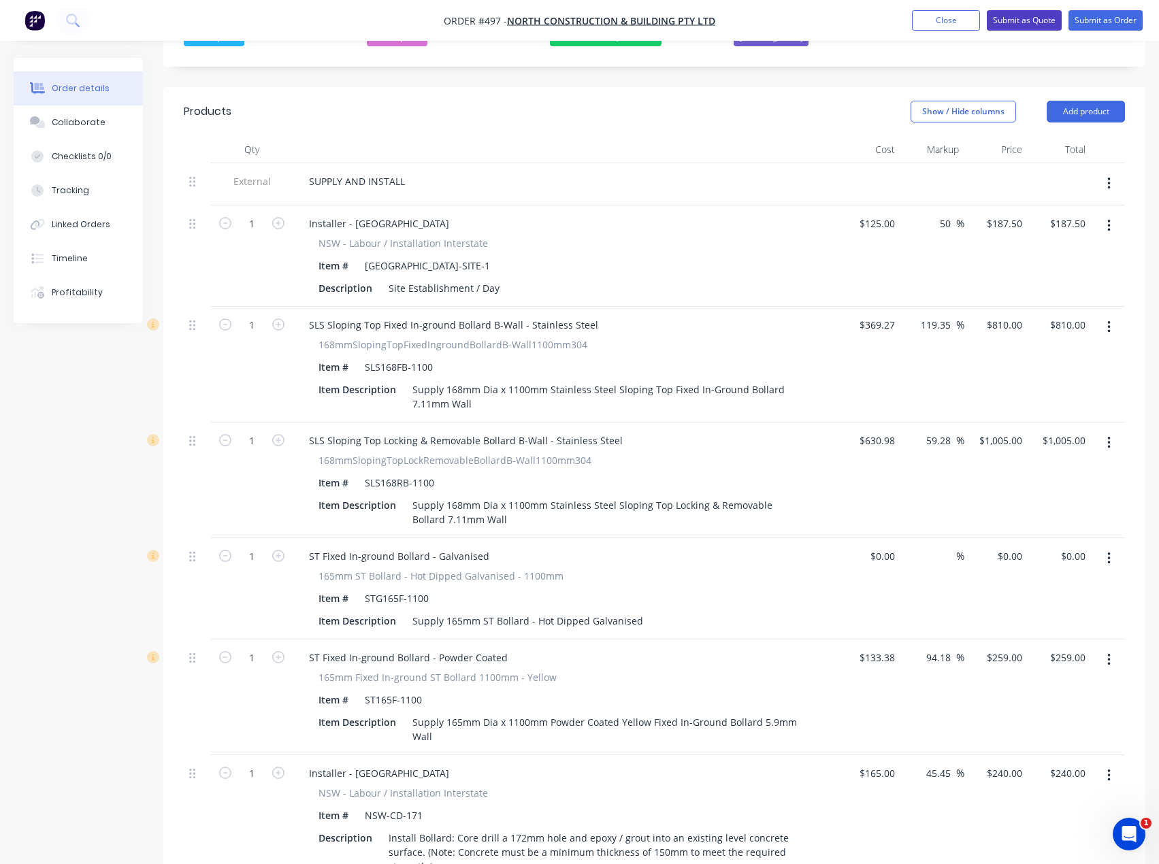
click at [1029, 20] on button "Submit as Quote" at bounding box center [1024, 20] width 75 height 20
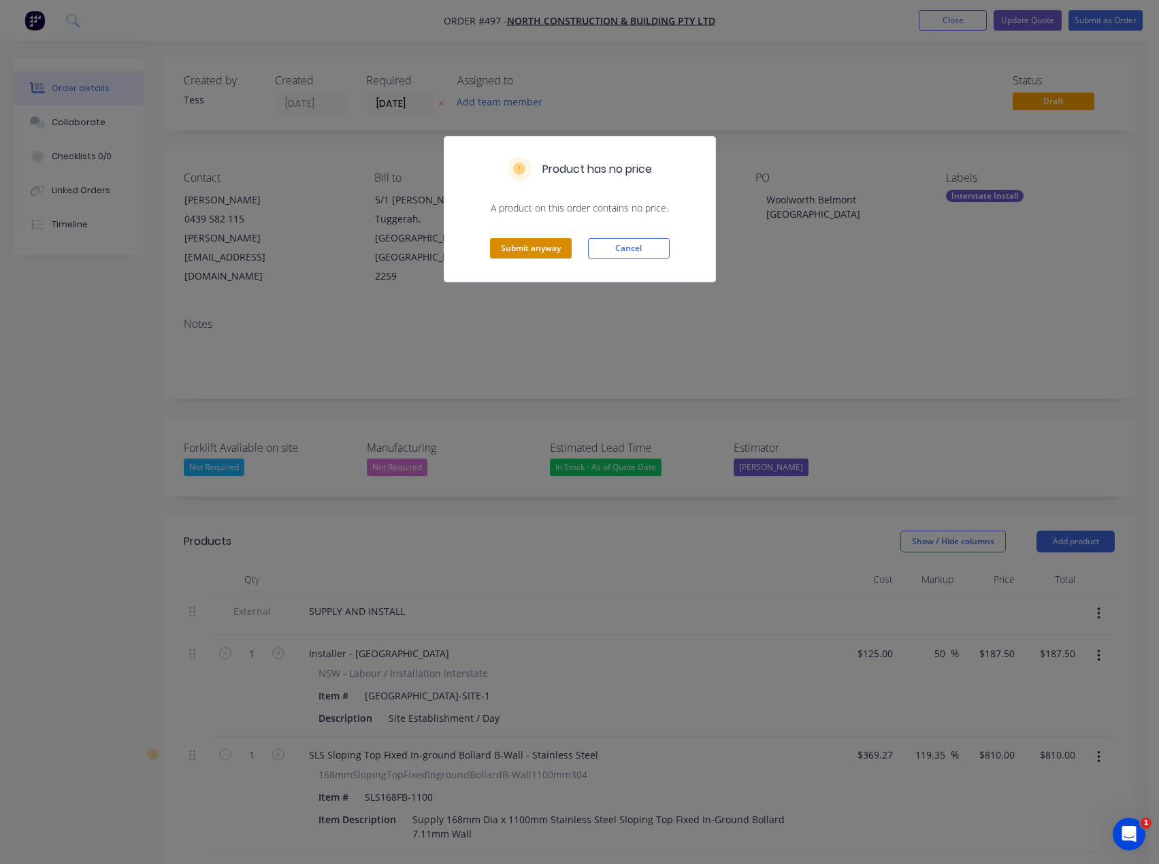
click at [536, 248] on button "Submit anyway" at bounding box center [531, 248] width 82 height 20
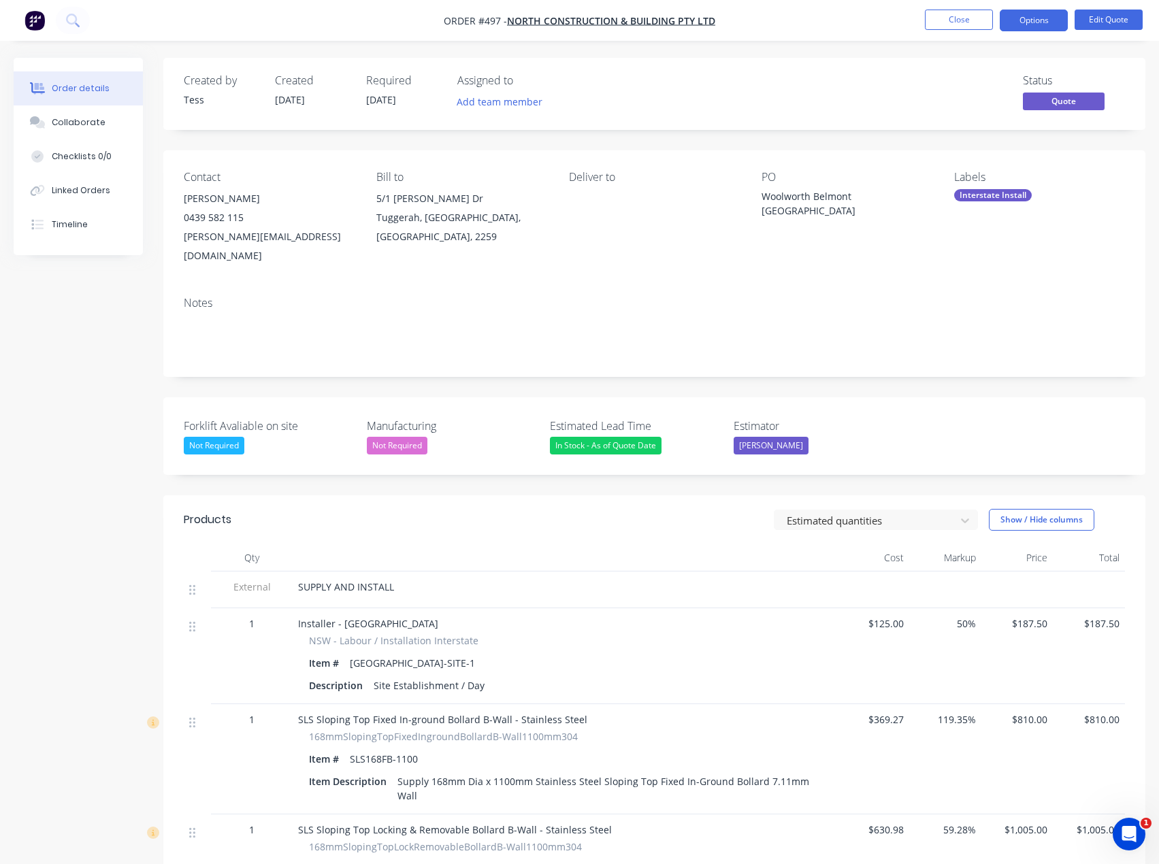
click at [826, 197] on div "Woolworth Belmont [GEOGRAPHIC_DATA]" at bounding box center [847, 203] width 170 height 29
click at [811, 196] on div "Woolworth Belmont [GEOGRAPHIC_DATA]" at bounding box center [847, 203] width 170 height 29
click at [1099, 17] on button "Edit Quote" at bounding box center [1109, 20] width 68 height 20
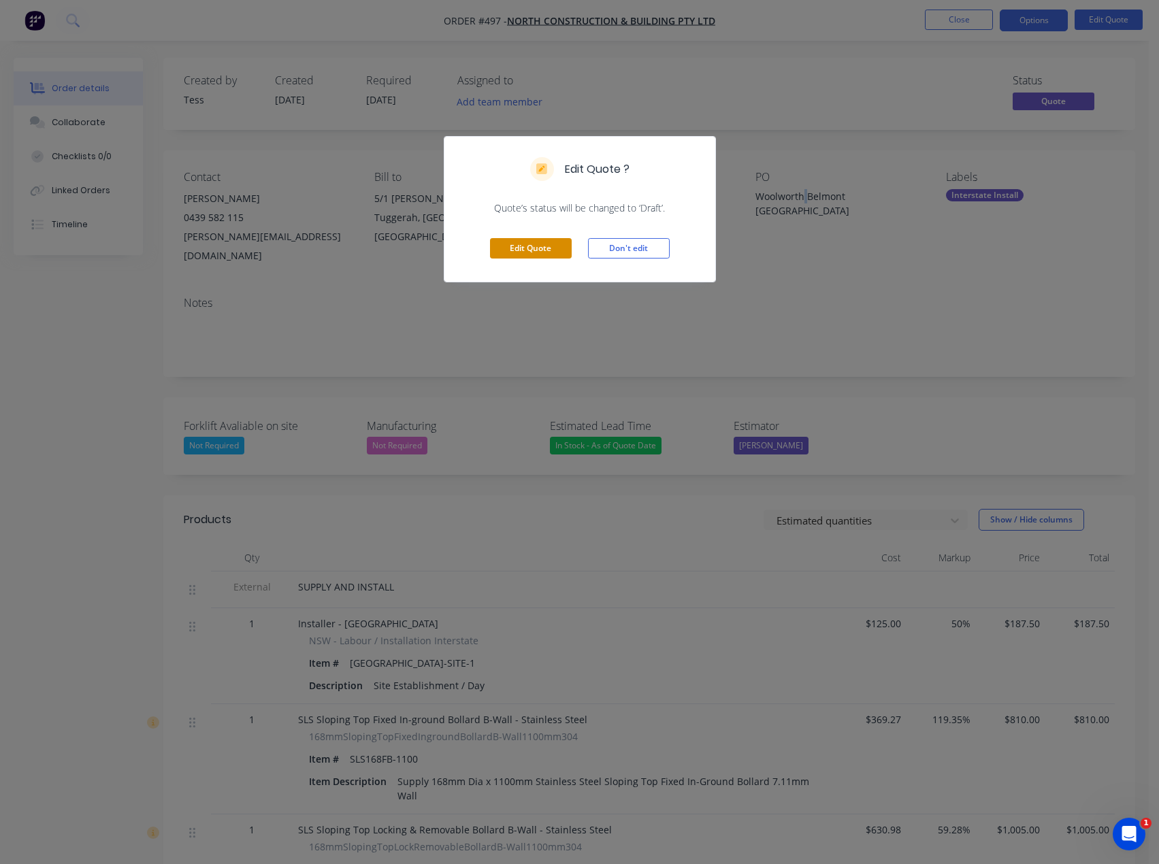
drag, startPoint x: 528, startPoint y: 239, endPoint x: 565, endPoint y: 231, distance: 37.5
click at [528, 240] on button "Edit Quote" at bounding box center [531, 248] width 82 height 20
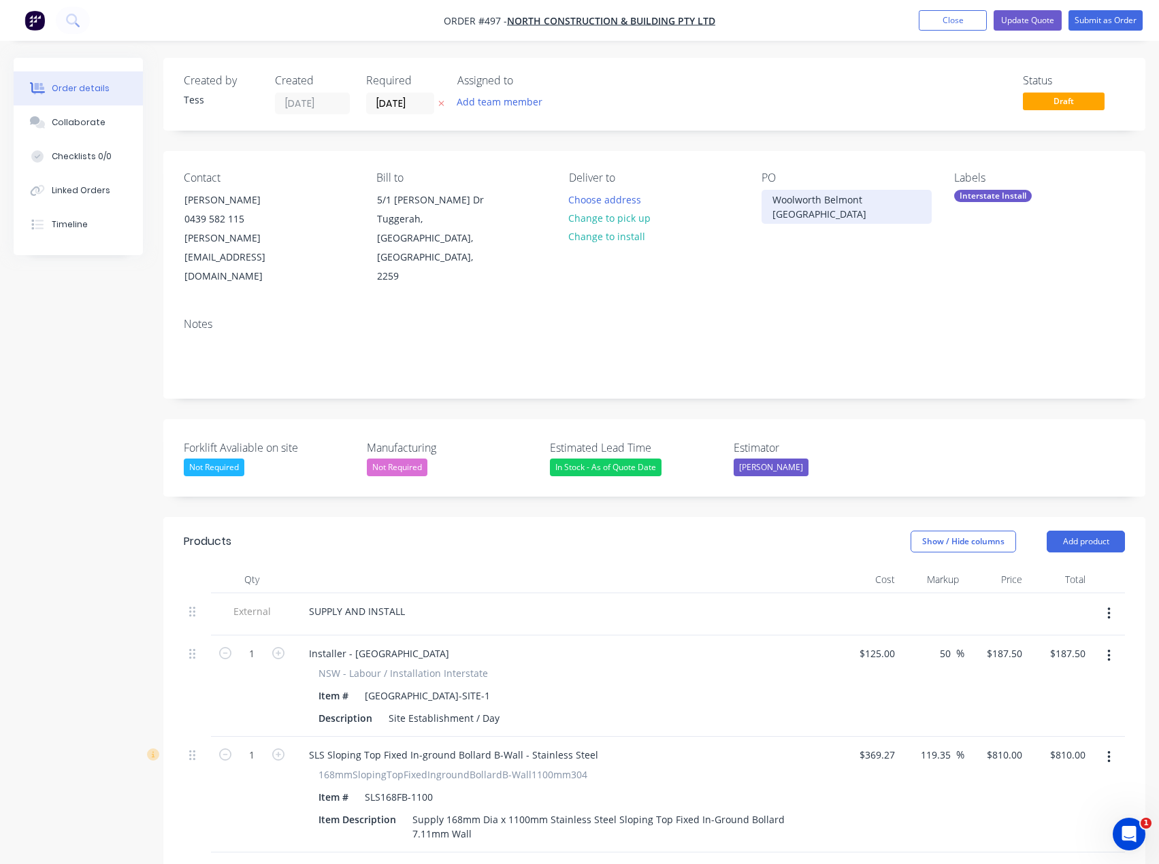
click at [820, 201] on div "Woolworth Belmont [GEOGRAPHIC_DATA]" at bounding box center [847, 207] width 170 height 34
click at [850, 242] on div "PO Woolworths Belmont [GEOGRAPHIC_DATA]" at bounding box center [847, 229] width 171 height 115
click at [495, 95] on button "Add team member" at bounding box center [500, 102] width 100 height 18
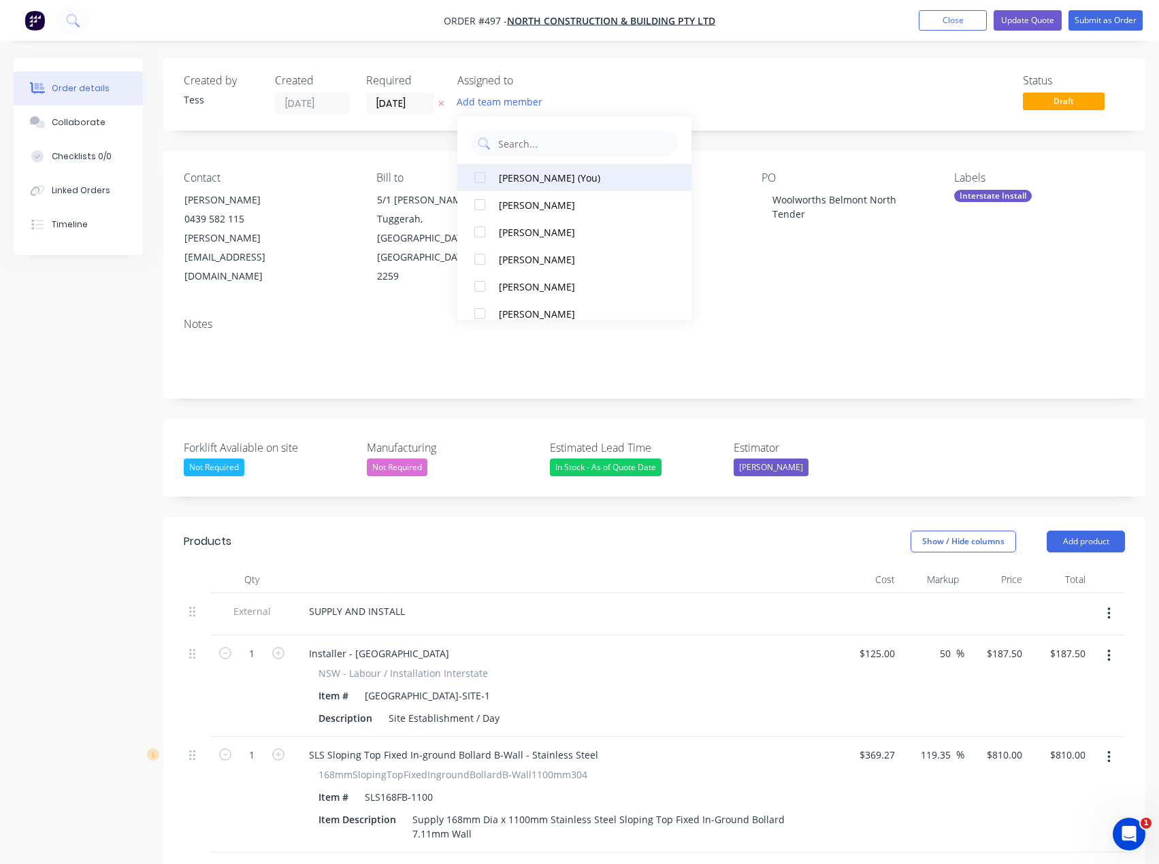
click at [505, 180] on div "[PERSON_NAME] (You)" at bounding box center [579, 178] width 160 height 14
click at [645, 102] on div "Status Draft" at bounding box center [860, 94] width 532 height 40
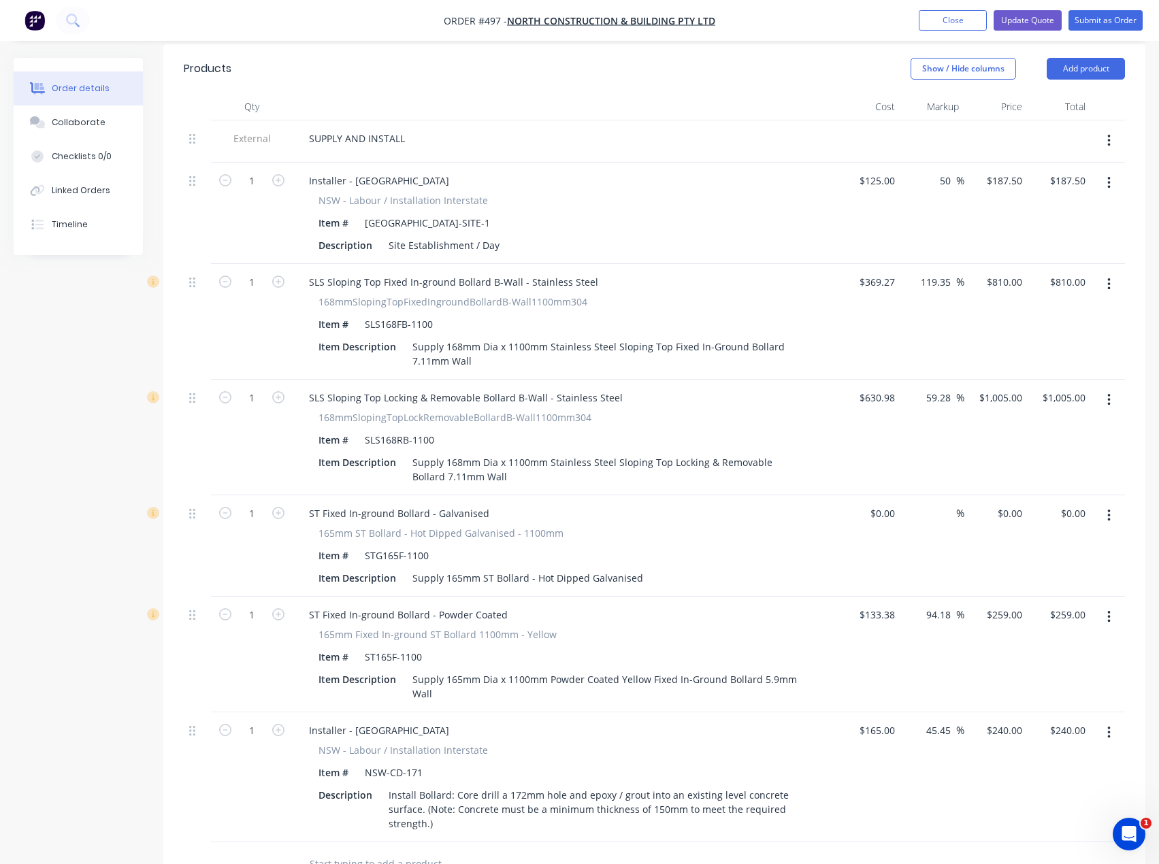
scroll to position [476, 0]
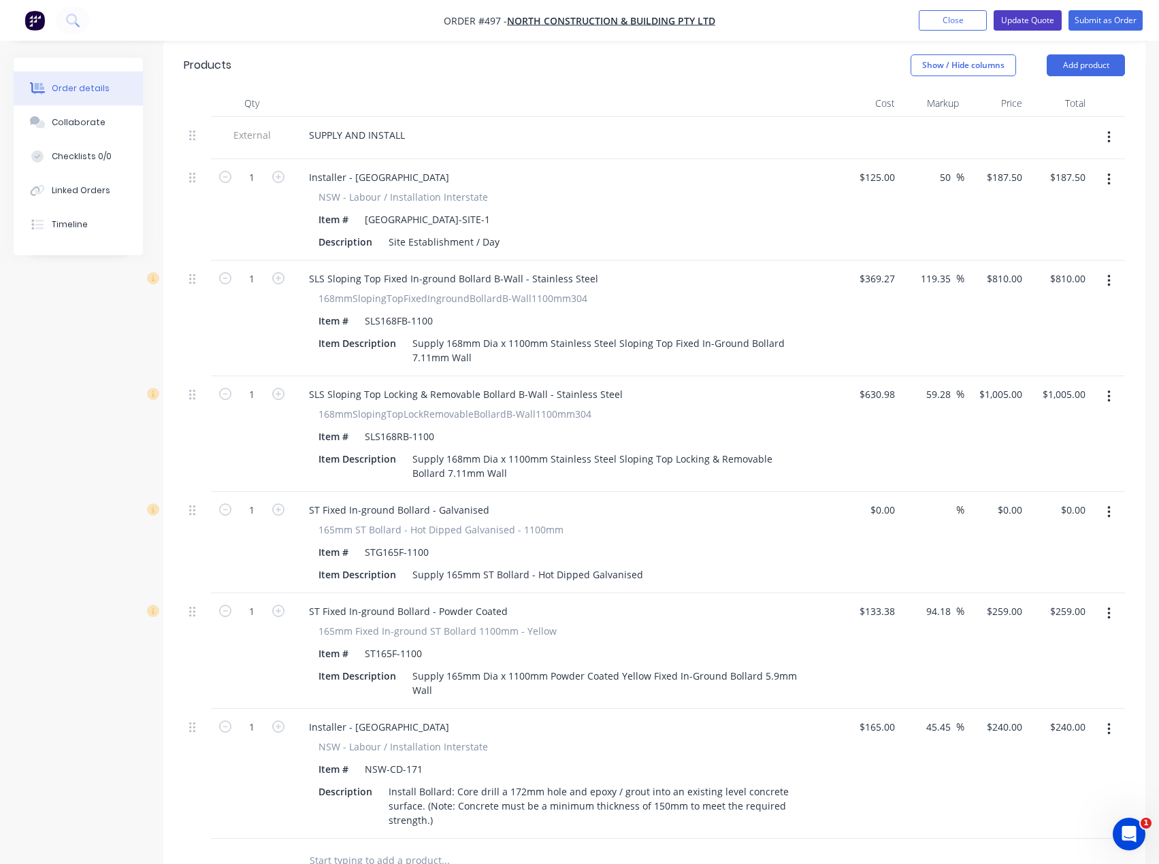
click at [1015, 20] on button "Update Quote" at bounding box center [1028, 20] width 68 height 20
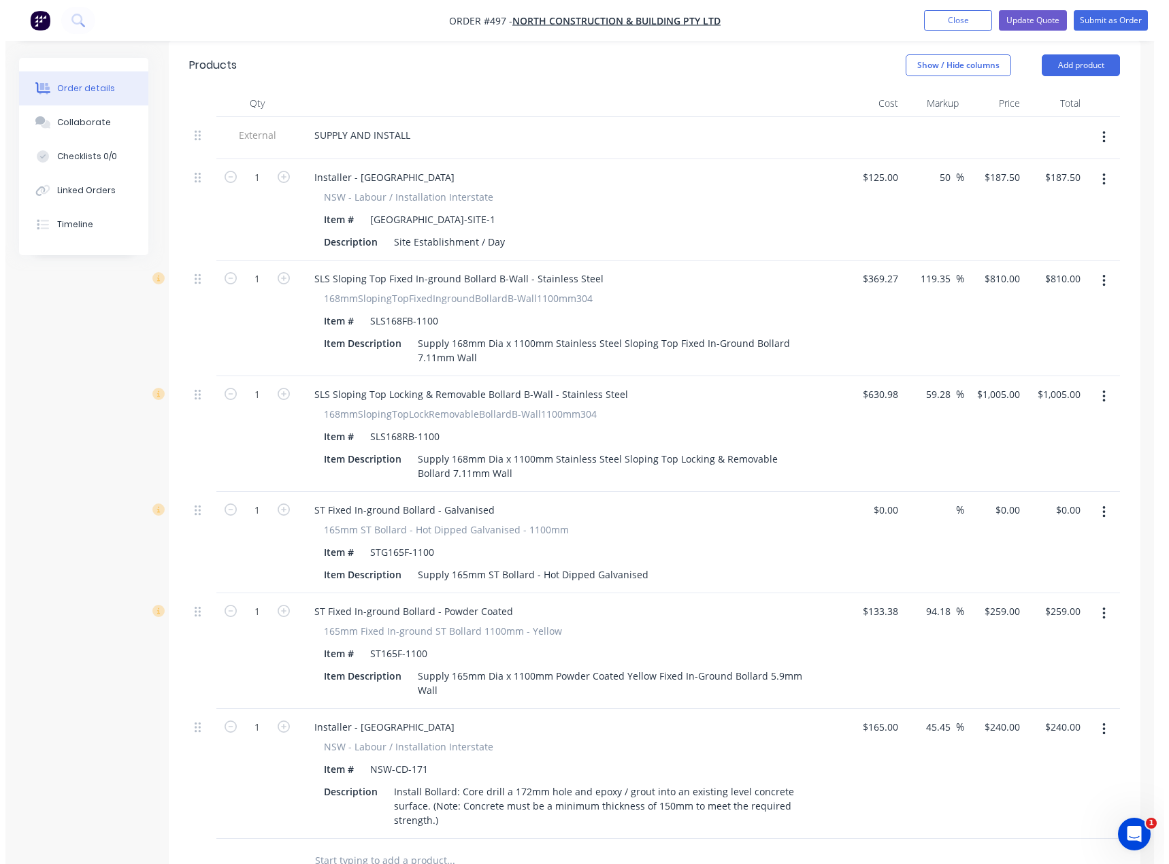
scroll to position [0, 0]
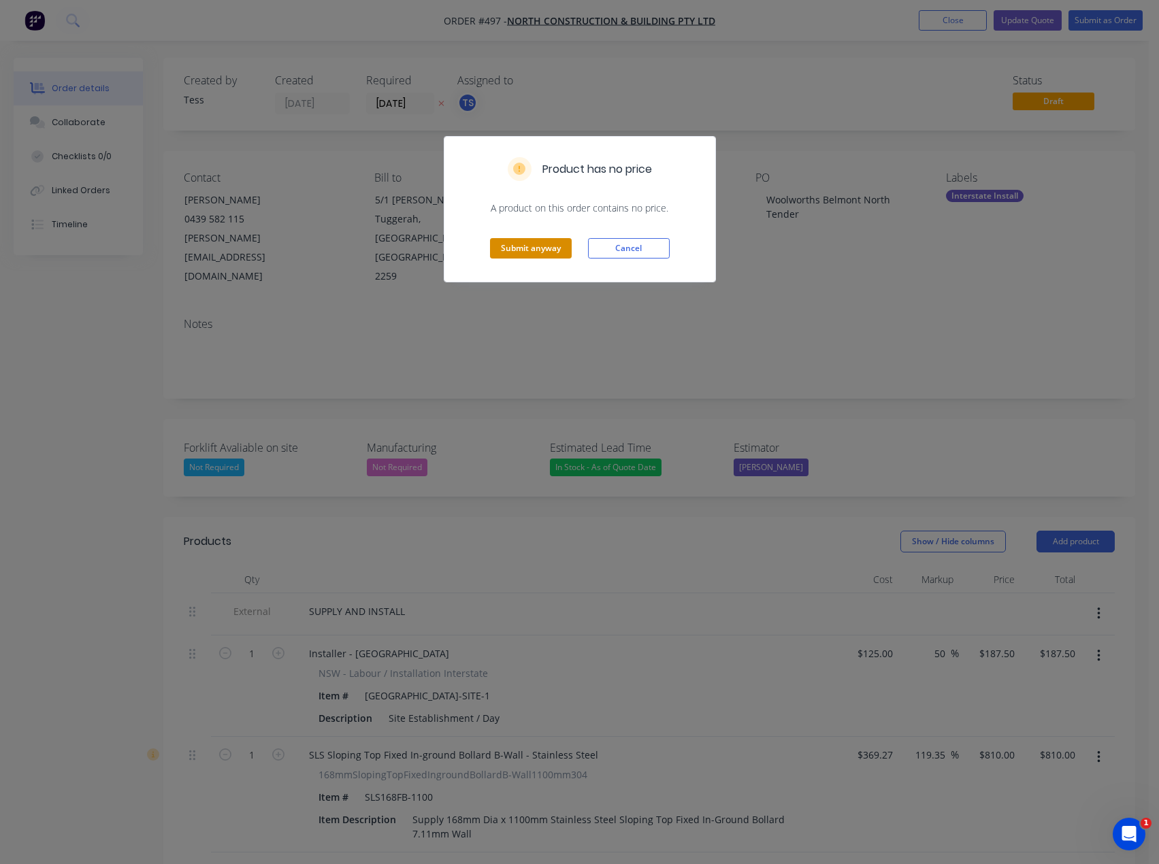
click at [502, 254] on button "Submit anyway" at bounding box center [531, 248] width 82 height 20
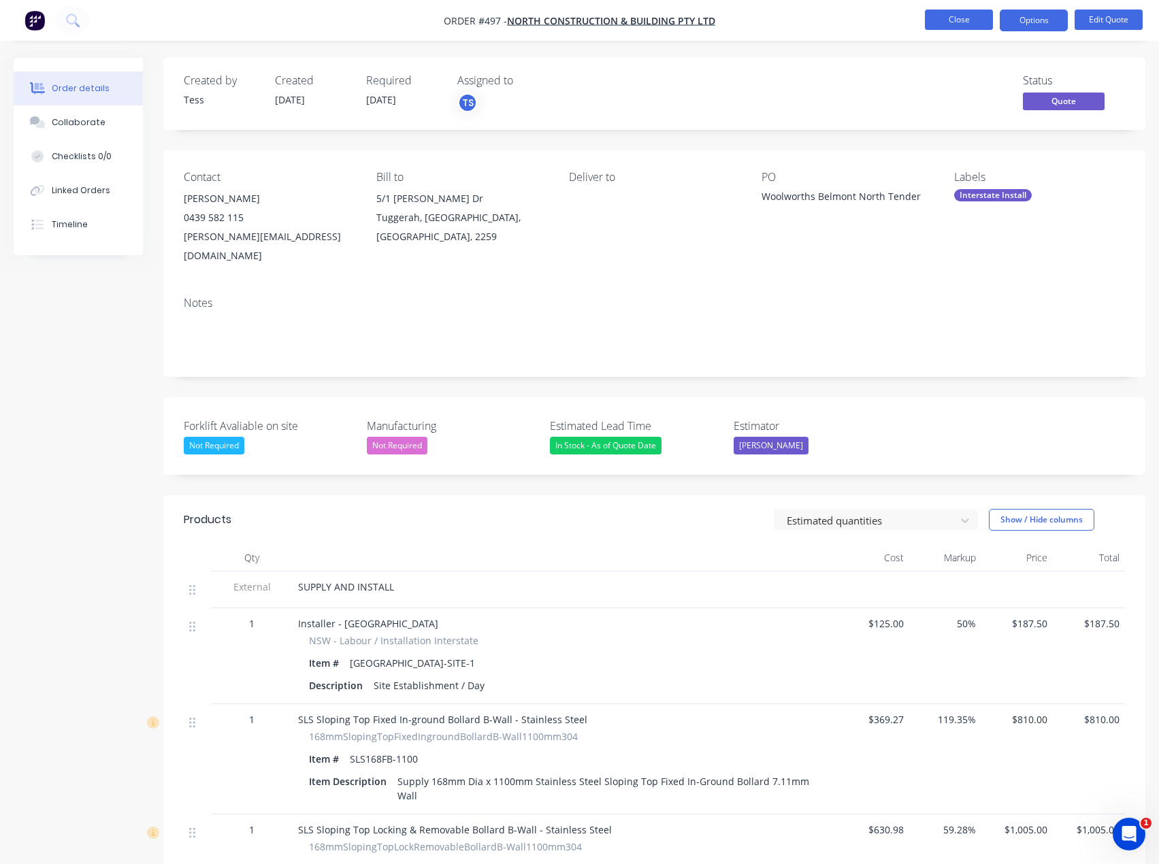
click at [969, 20] on button "Close" at bounding box center [959, 20] width 68 height 20
